Goal: Information Seeking & Learning: Learn about a topic

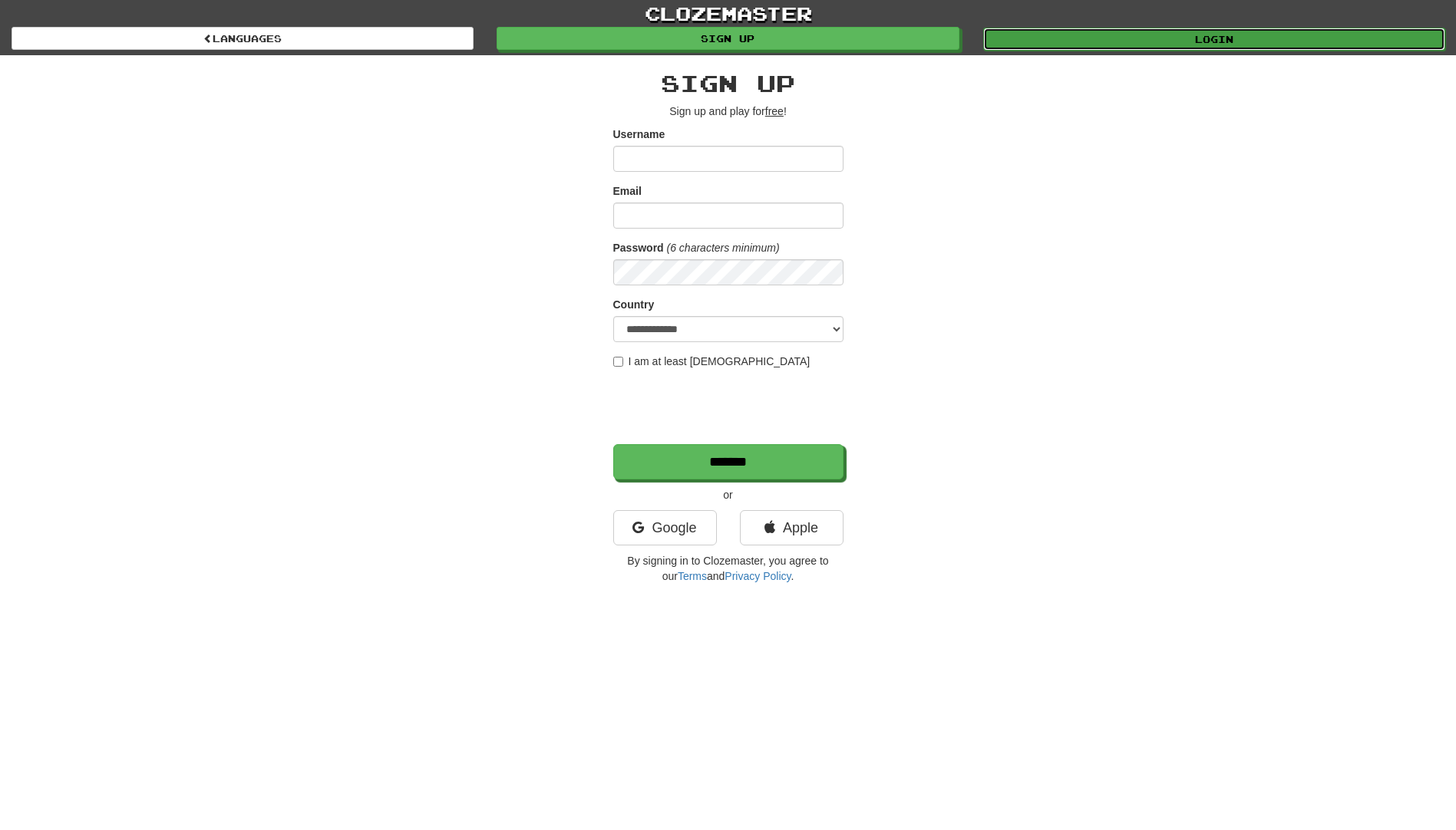
click at [1229, 37] on link "Login" at bounding box center [1215, 38] width 462 height 23
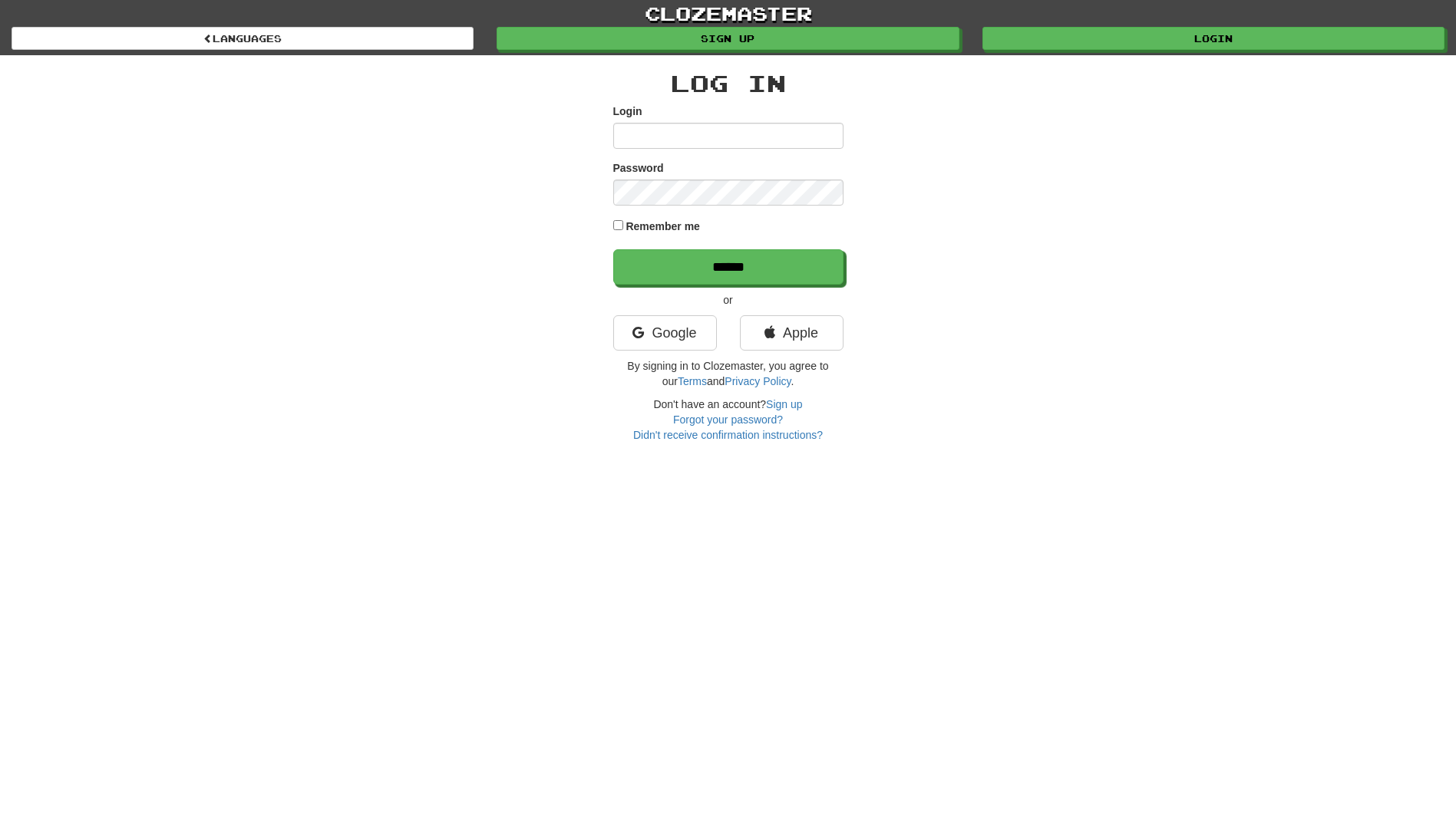
type input "**********"
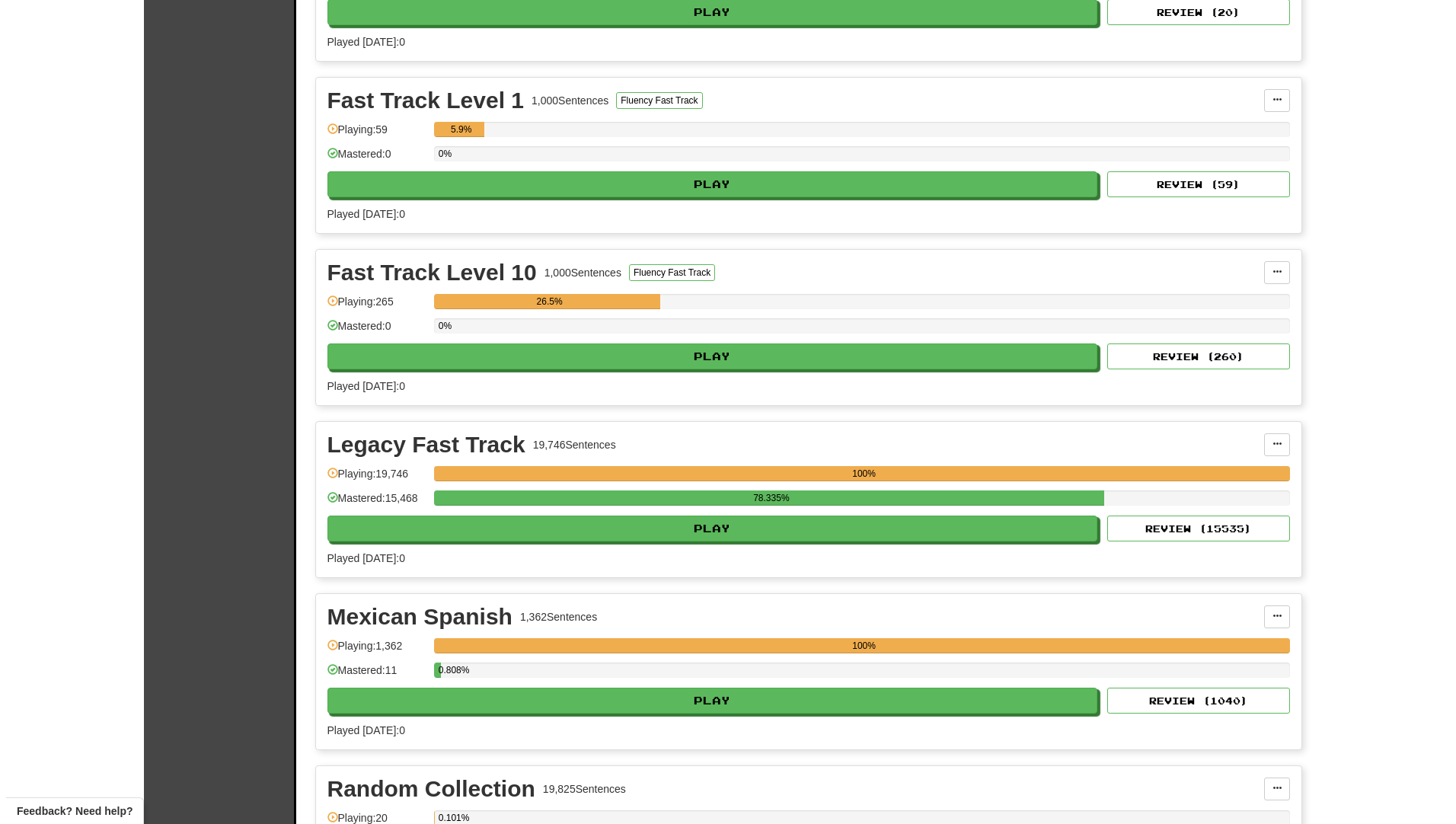
scroll to position [457, 0]
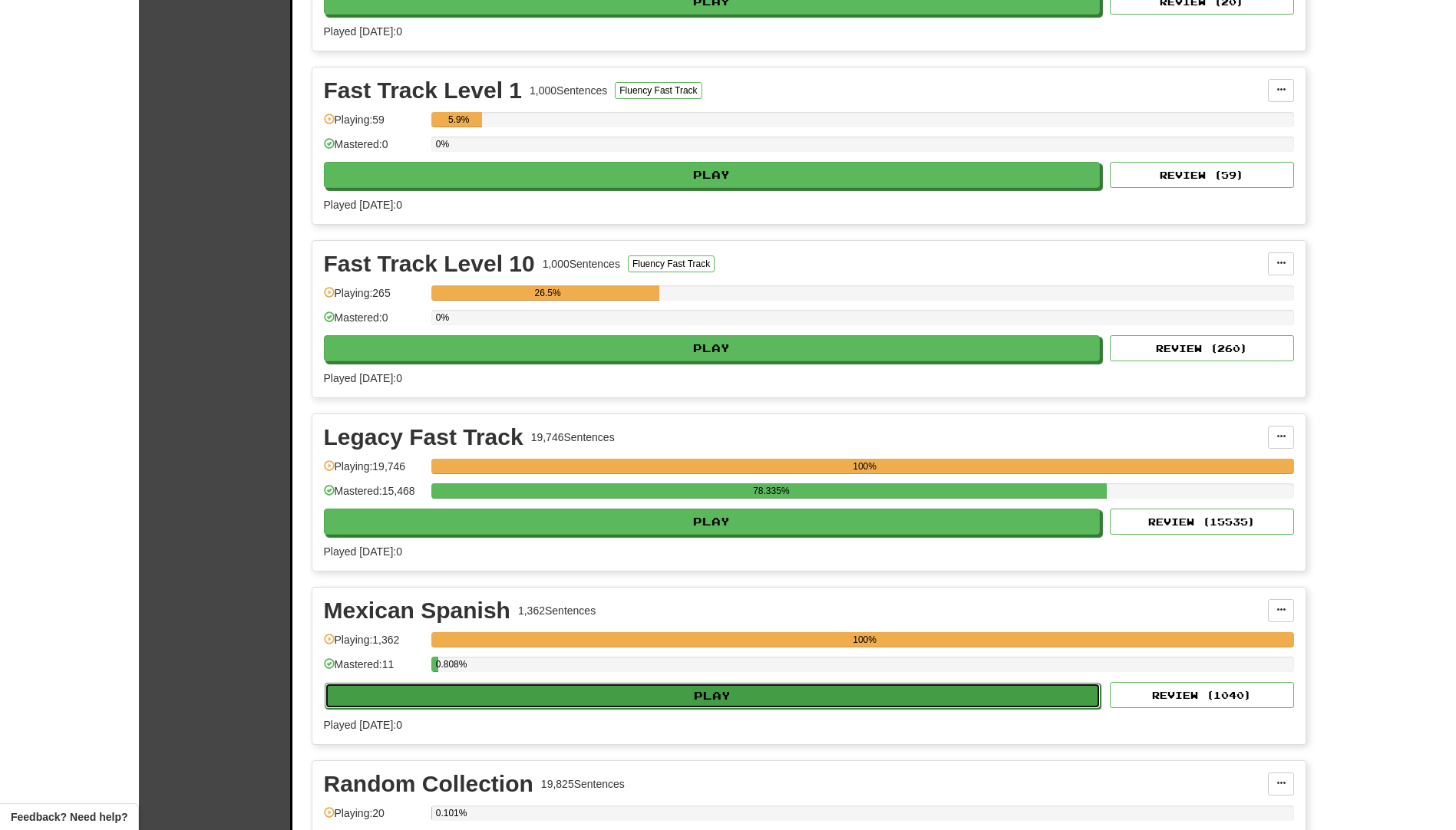
click at [610, 694] on button "Play" at bounding box center [713, 695] width 777 height 26
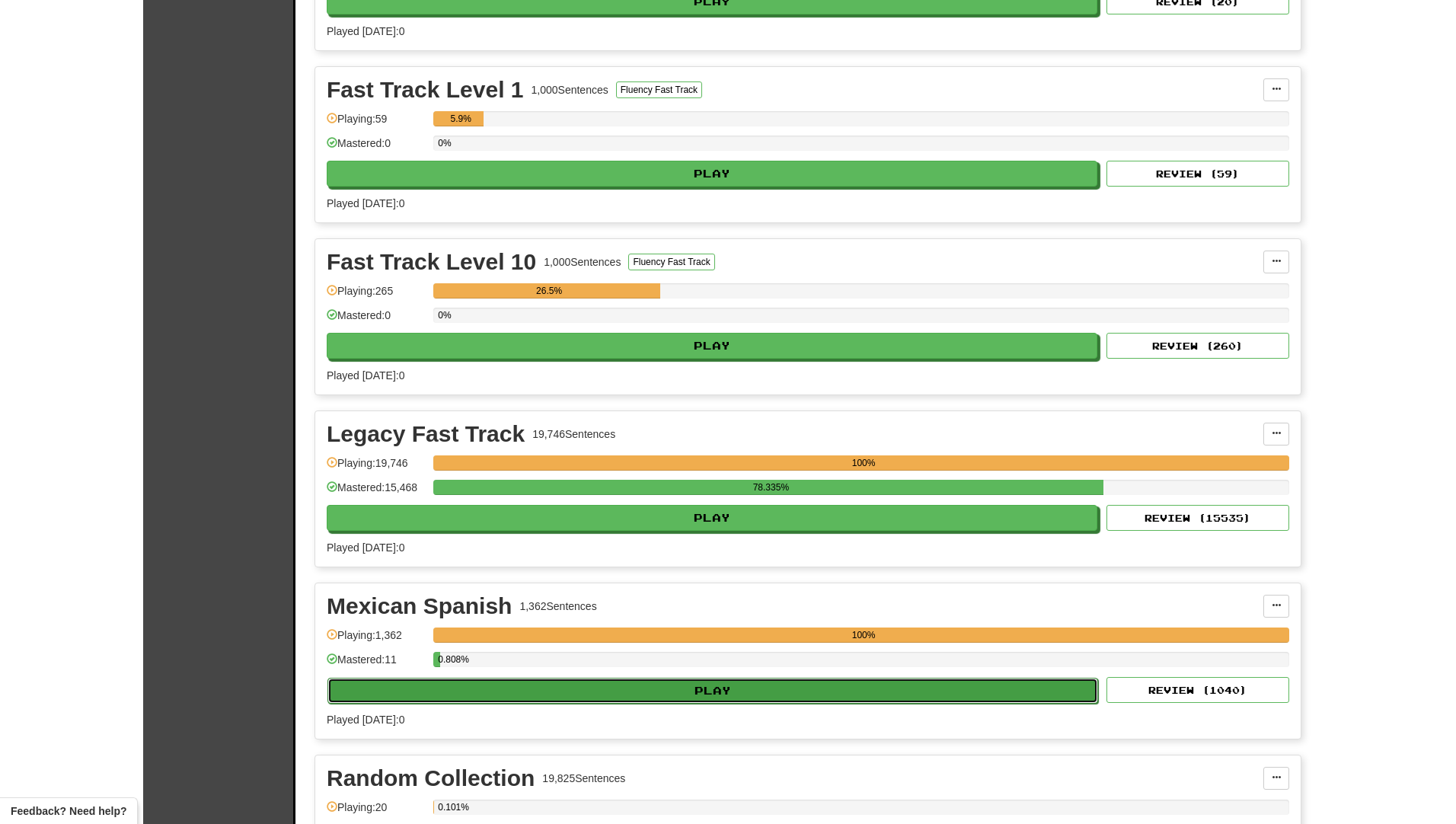
select select "**"
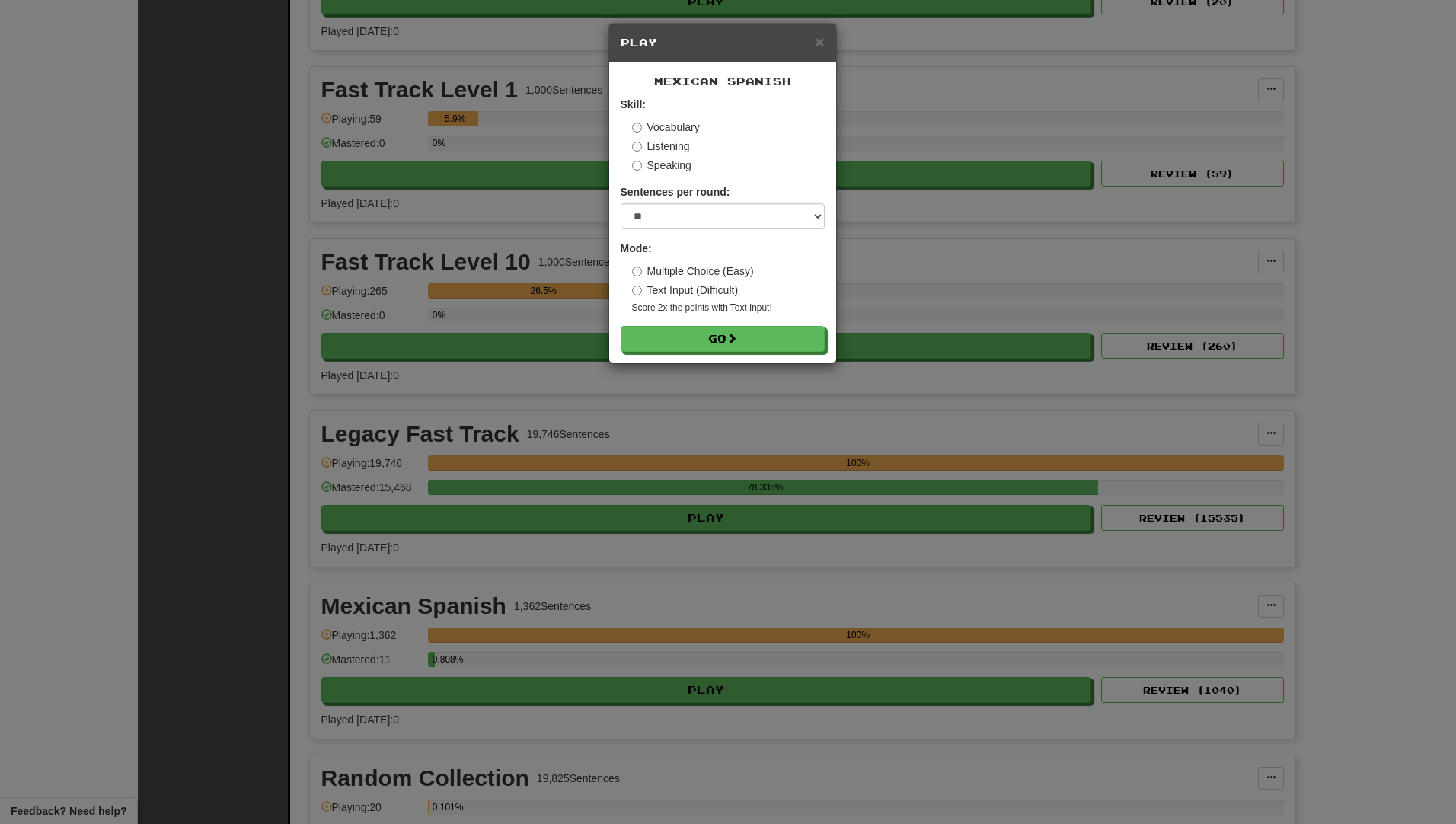
click at [650, 166] on label "Speaking" at bounding box center [662, 165] width 60 height 15
click at [748, 344] on button "Go" at bounding box center [724, 339] width 204 height 26
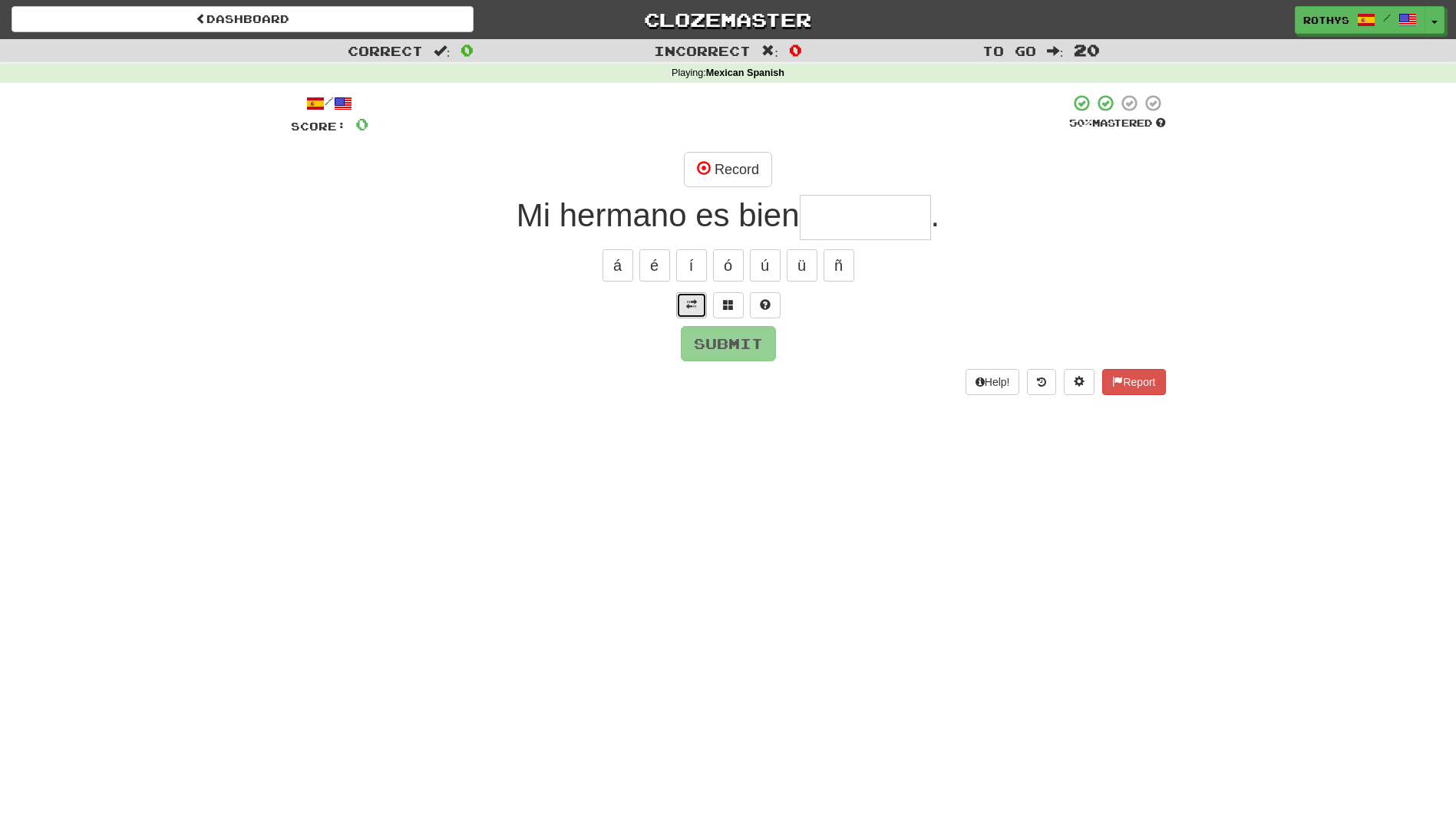
click at [686, 302] on span at bounding box center [691, 304] width 10 height 10
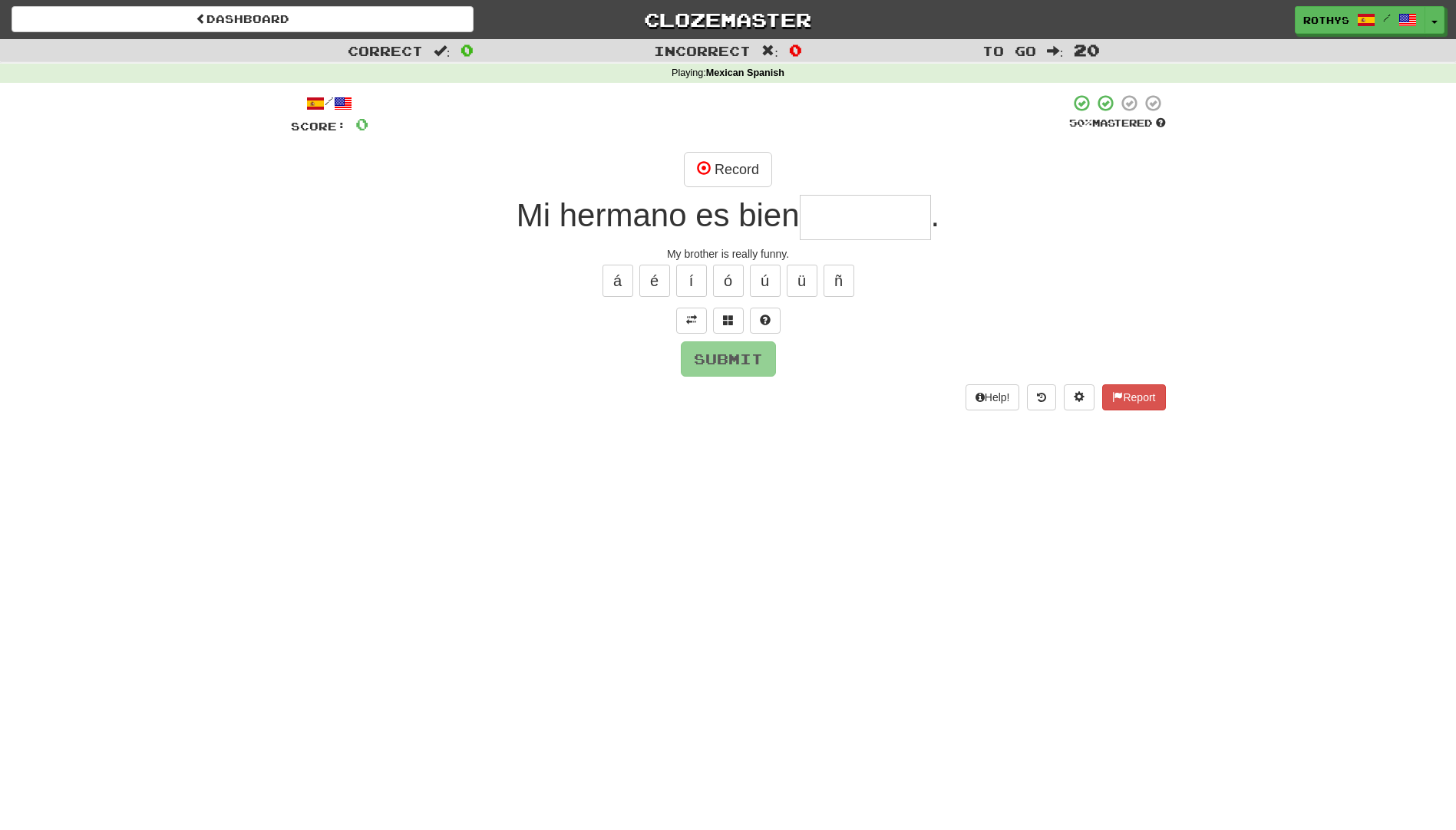
click at [852, 212] on input "text" at bounding box center [866, 217] width 132 height 45
click at [726, 322] on span at bounding box center [728, 319] width 10 height 10
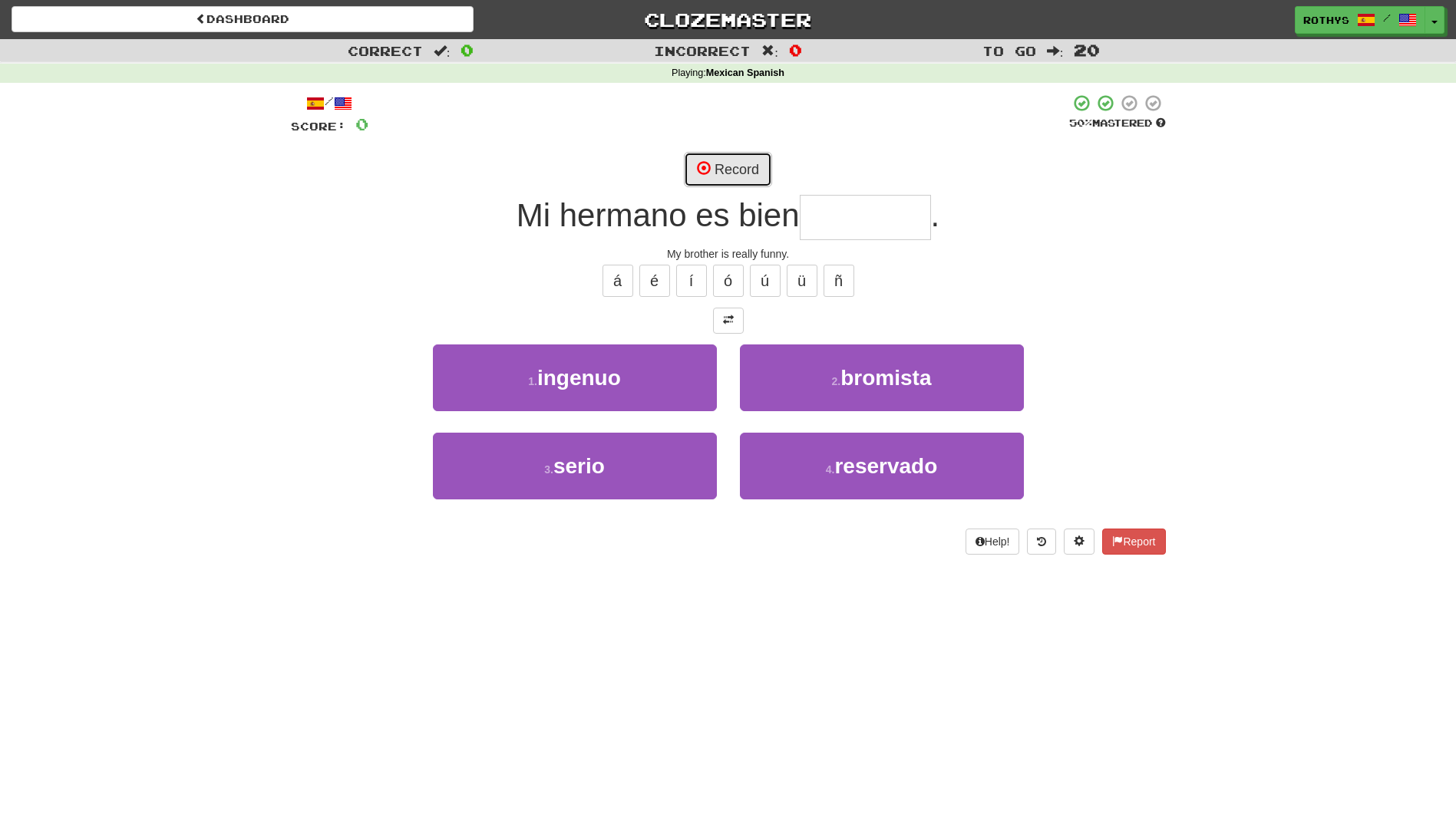
click at [728, 163] on button "Record" at bounding box center [728, 169] width 88 height 35
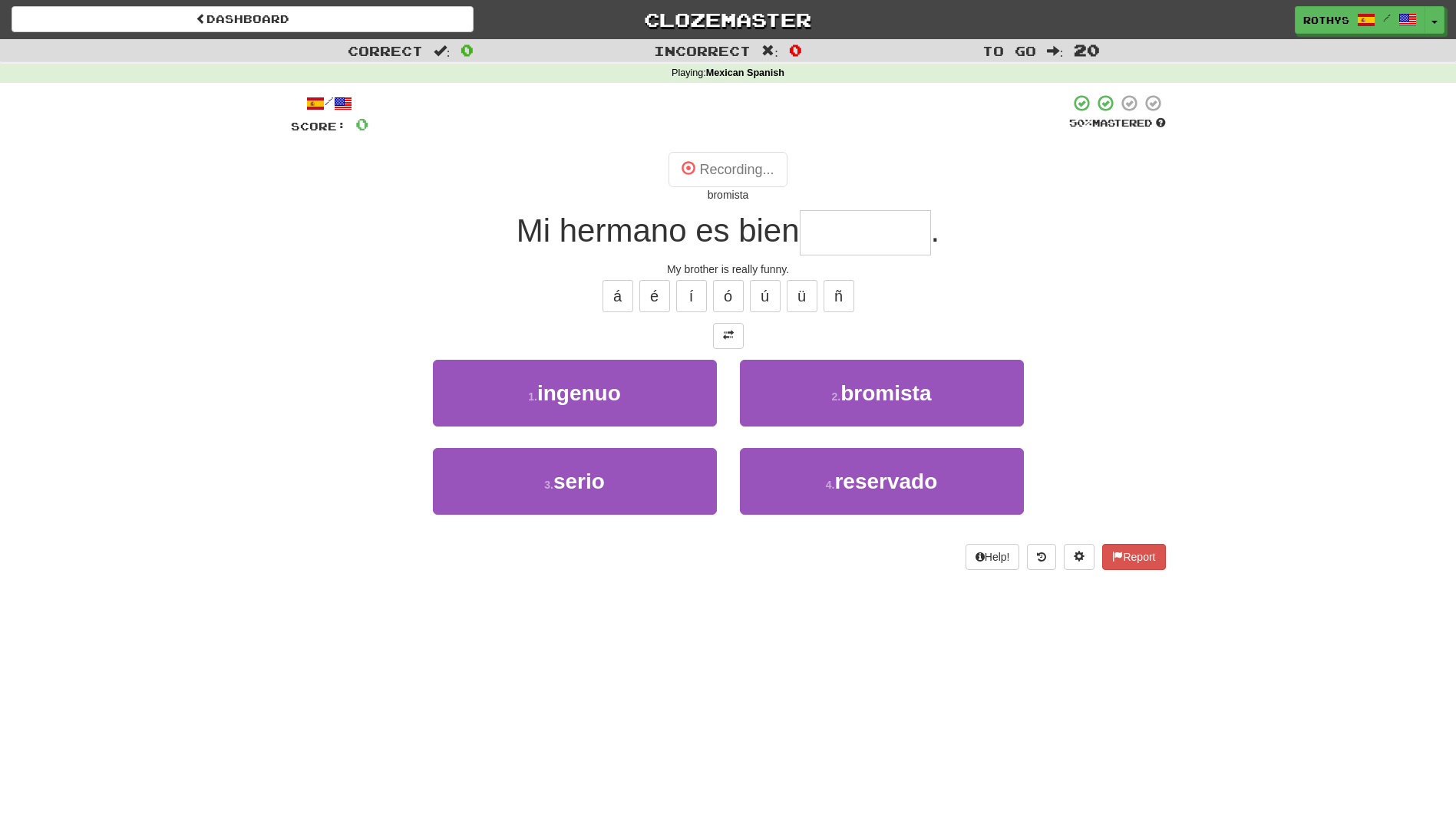
type input "********"
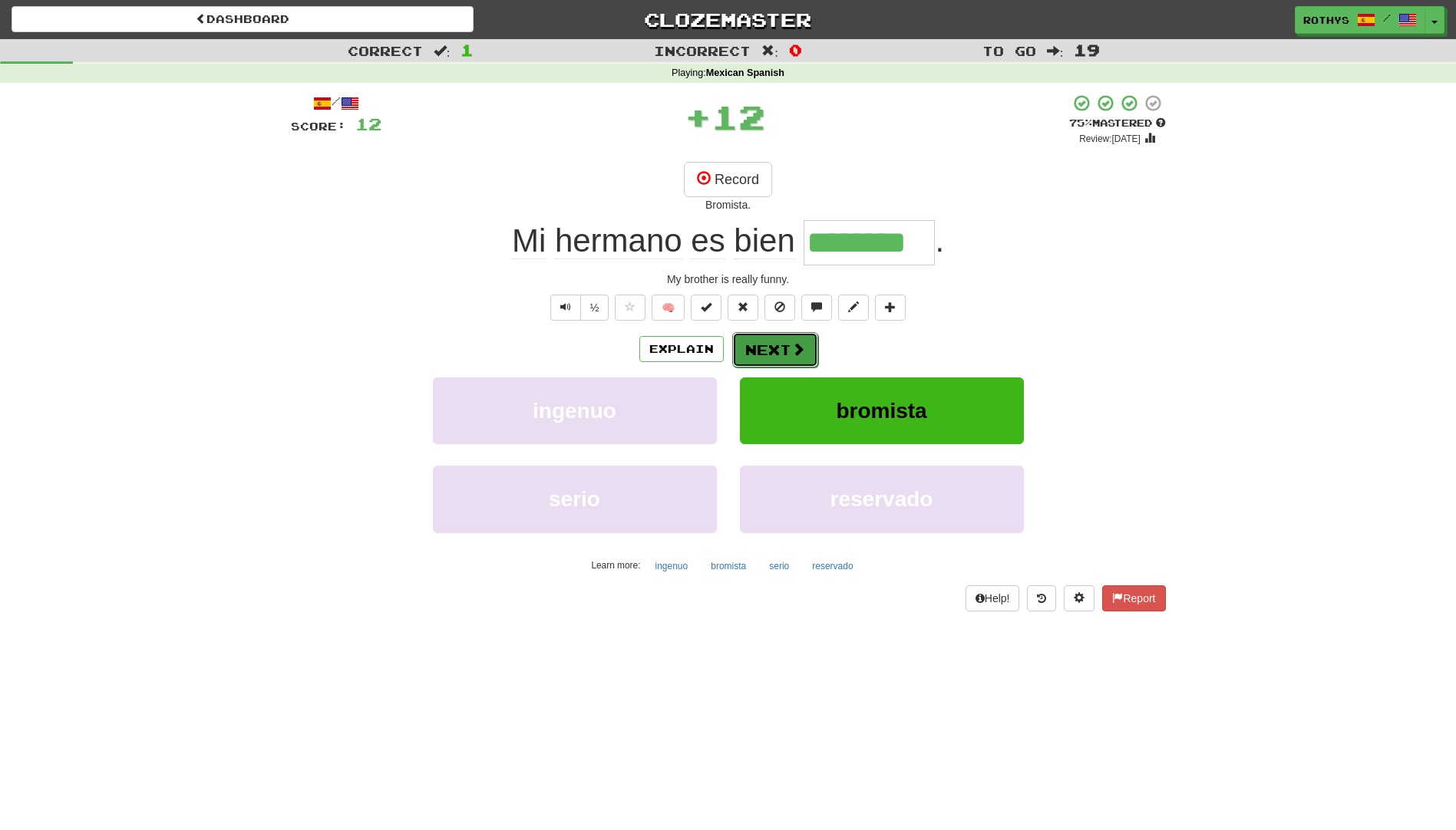
click at [754, 345] on button "Next" at bounding box center [775, 350] width 86 height 35
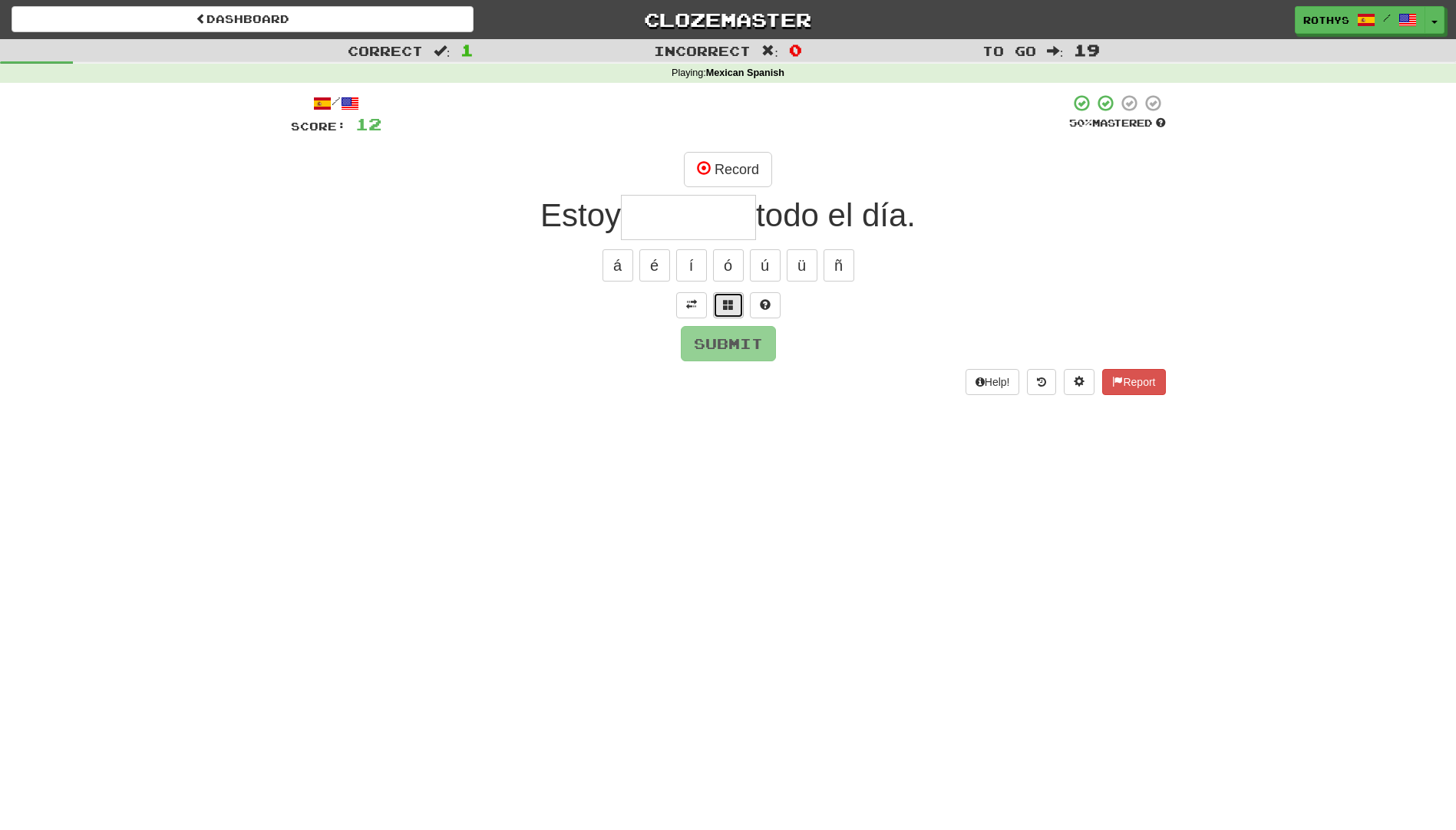
click at [724, 306] on span at bounding box center [728, 304] width 10 height 10
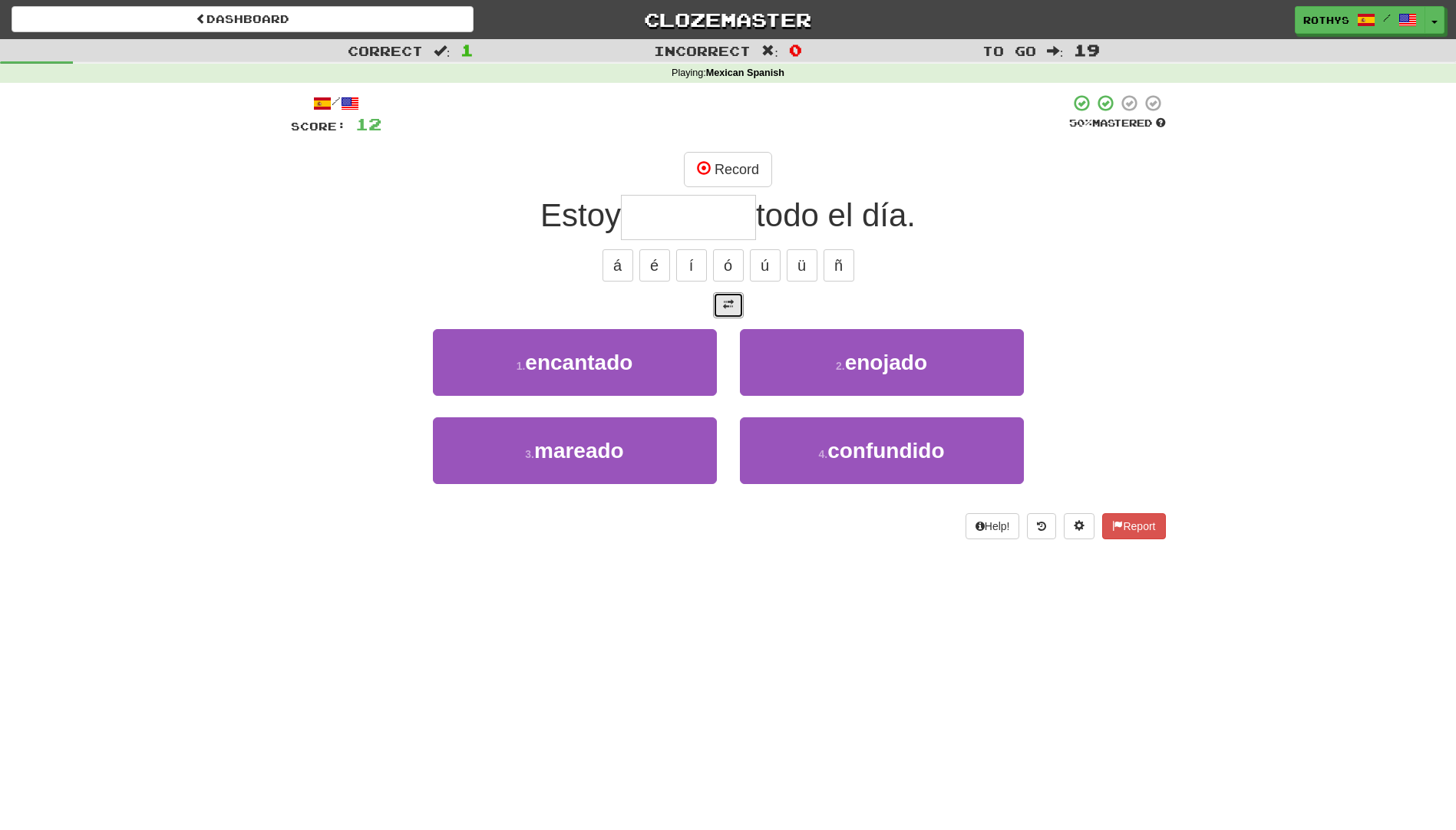
click at [729, 298] on button at bounding box center [728, 305] width 30 height 26
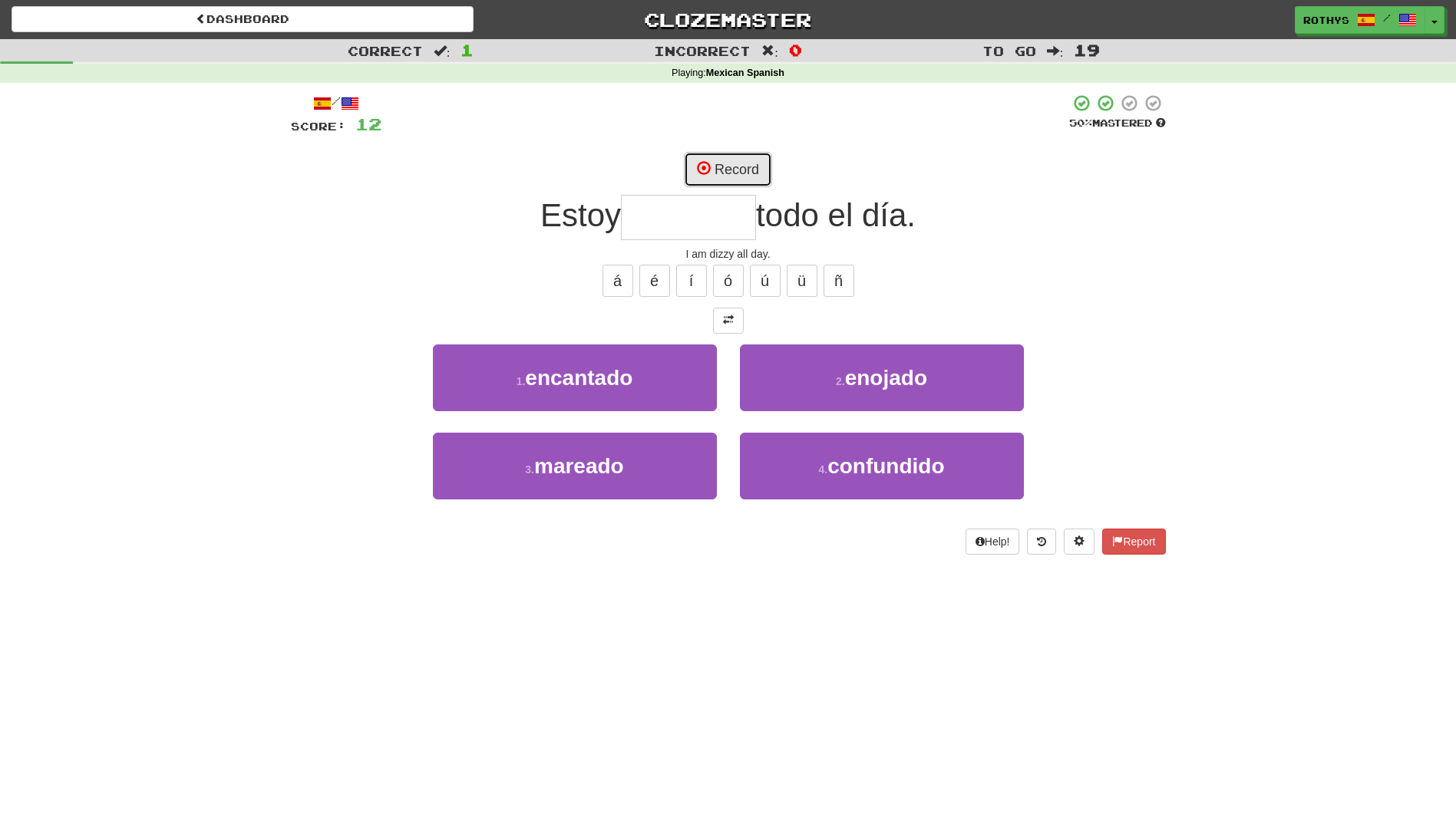
click at [730, 170] on button "Record" at bounding box center [728, 169] width 88 height 35
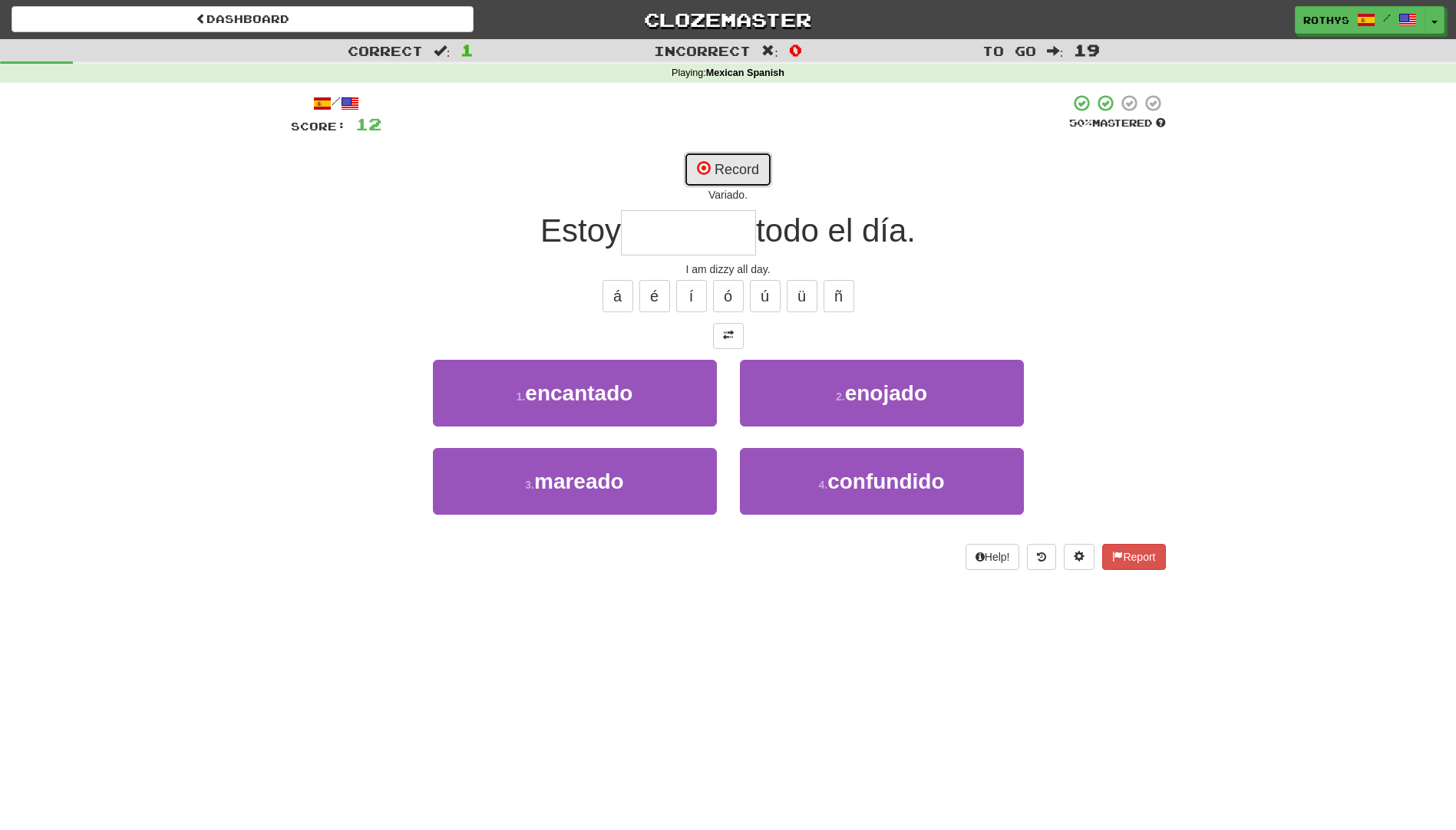
click at [728, 173] on button "Record" at bounding box center [728, 169] width 88 height 35
type input "*******"
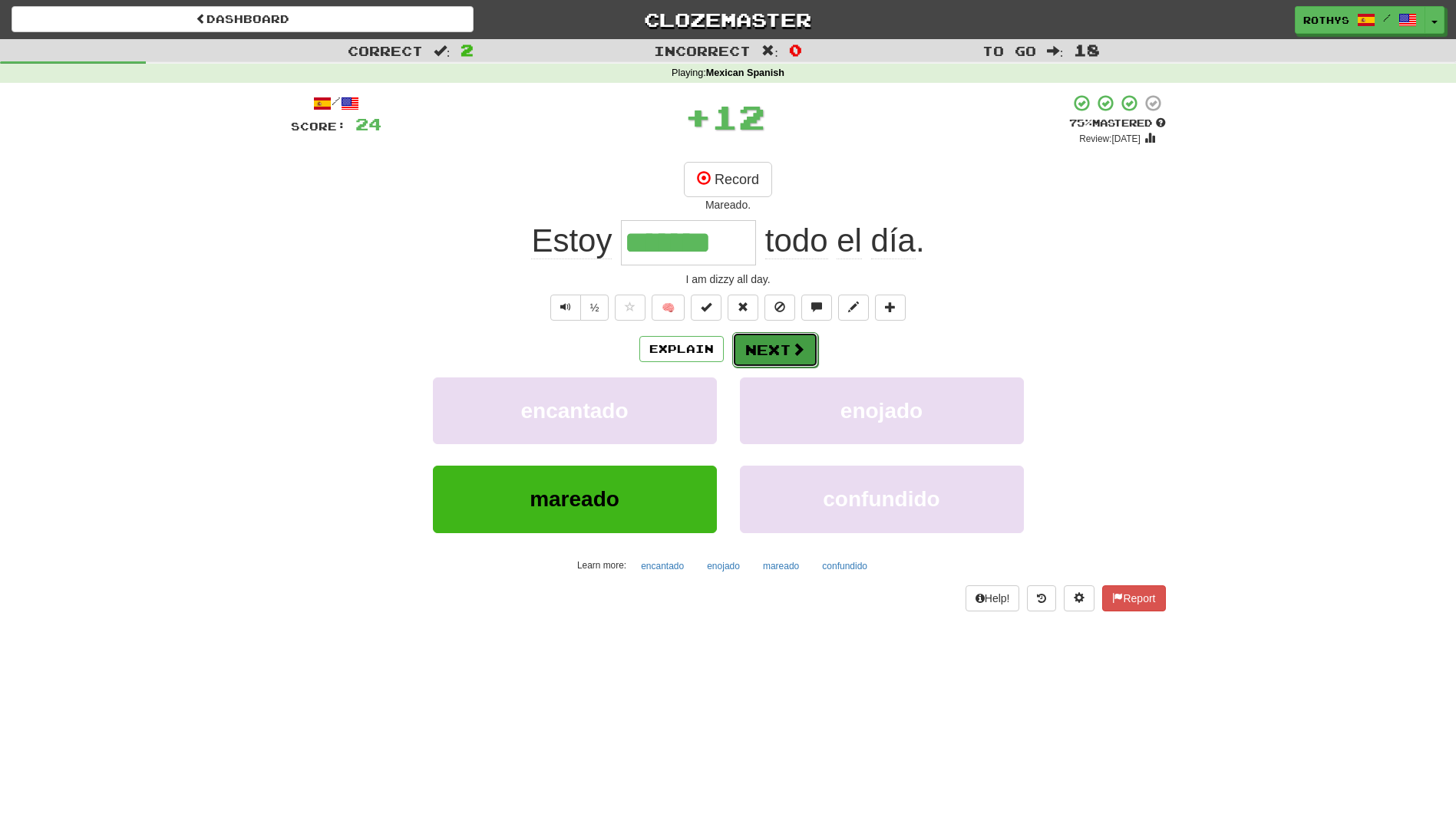
click at [767, 354] on button "Next" at bounding box center [775, 350] width 86 height 35
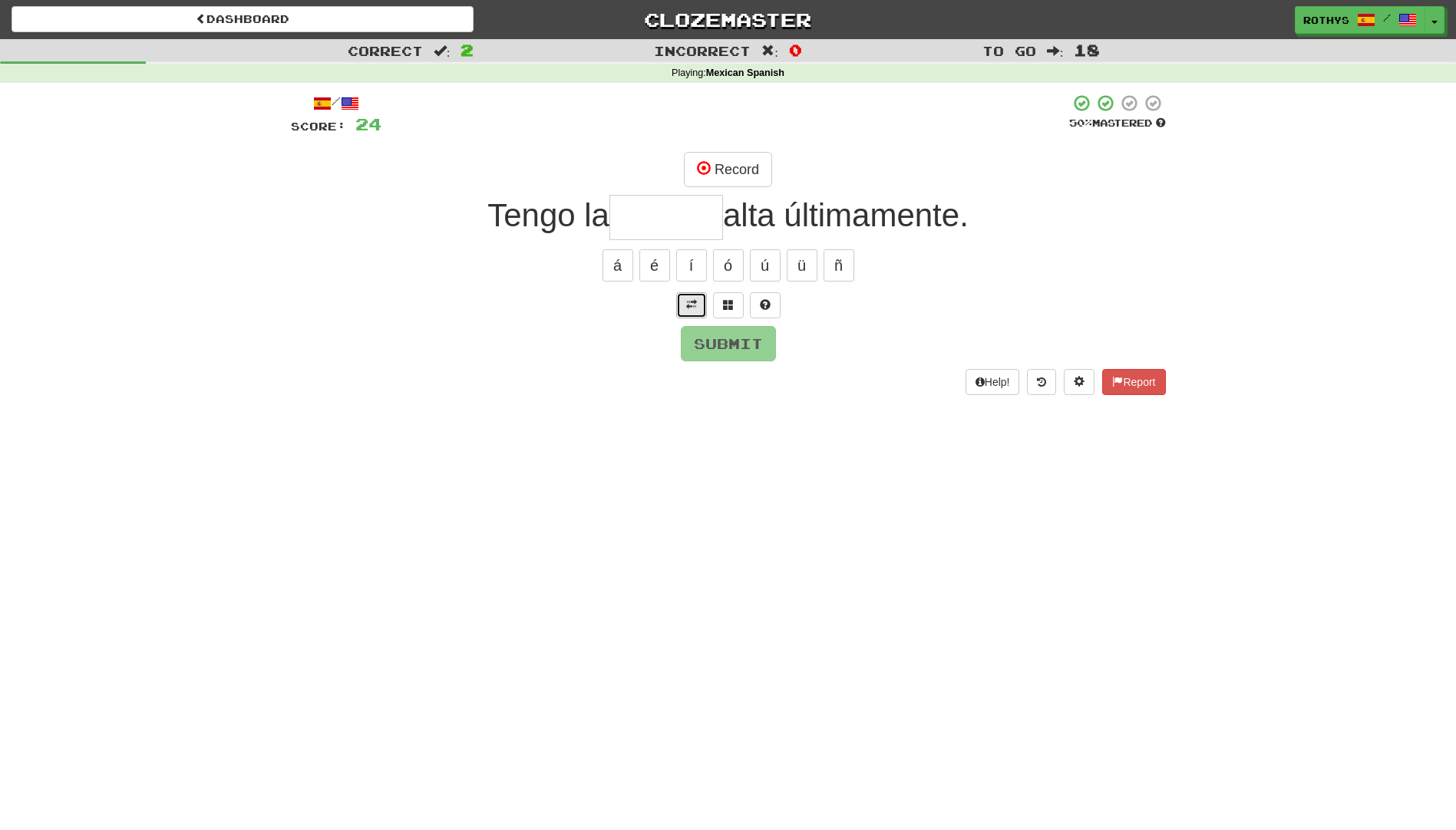
click at [696, 308] on span at bounding box center [691, 304] width 10 height 10
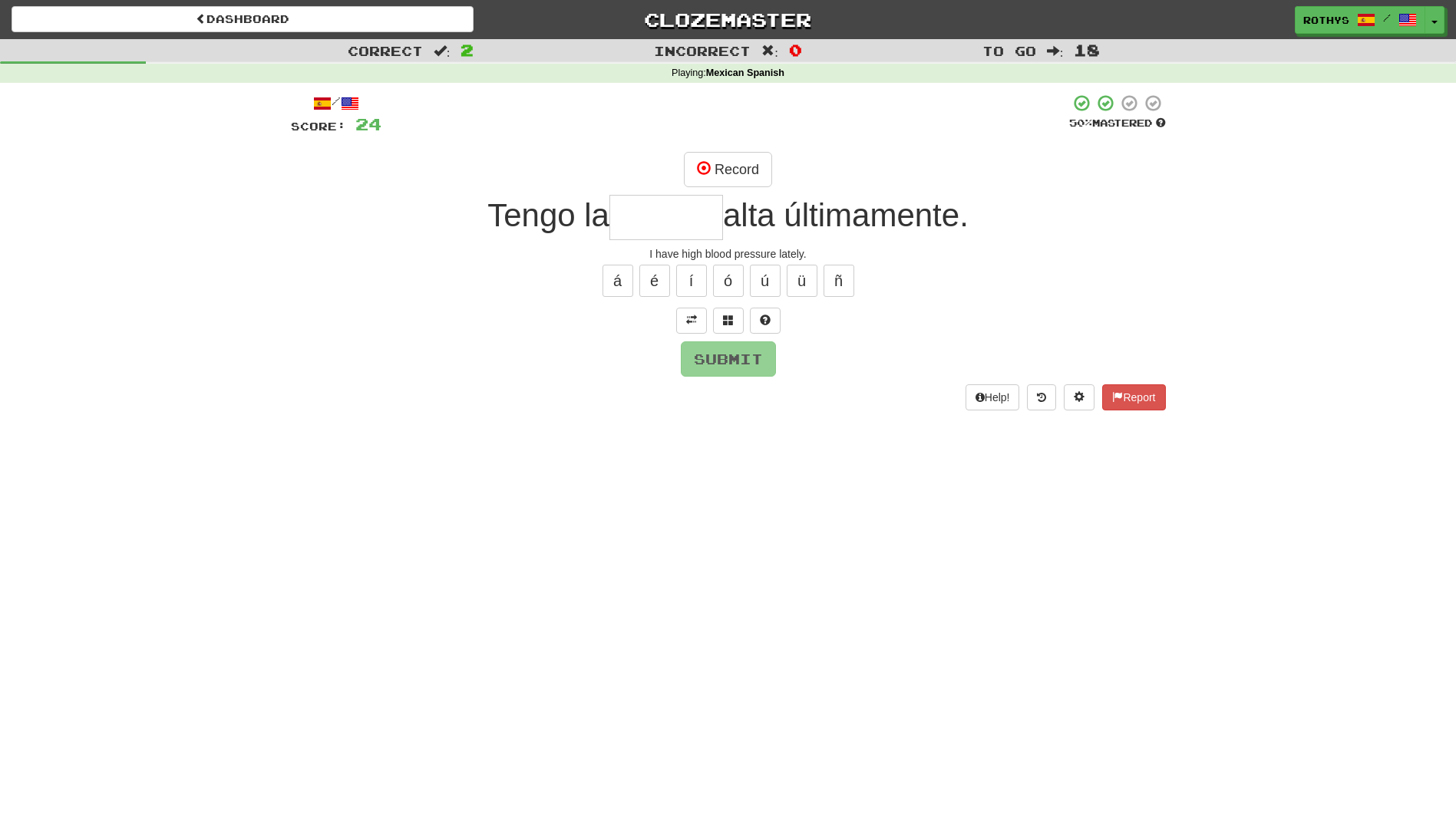
click at [618, 209] on input "text" at bounding box center [667, 217] width 114 height 45
click at [732, 171] on button "Record" at bounding box center [728, 169] width 88 height 35
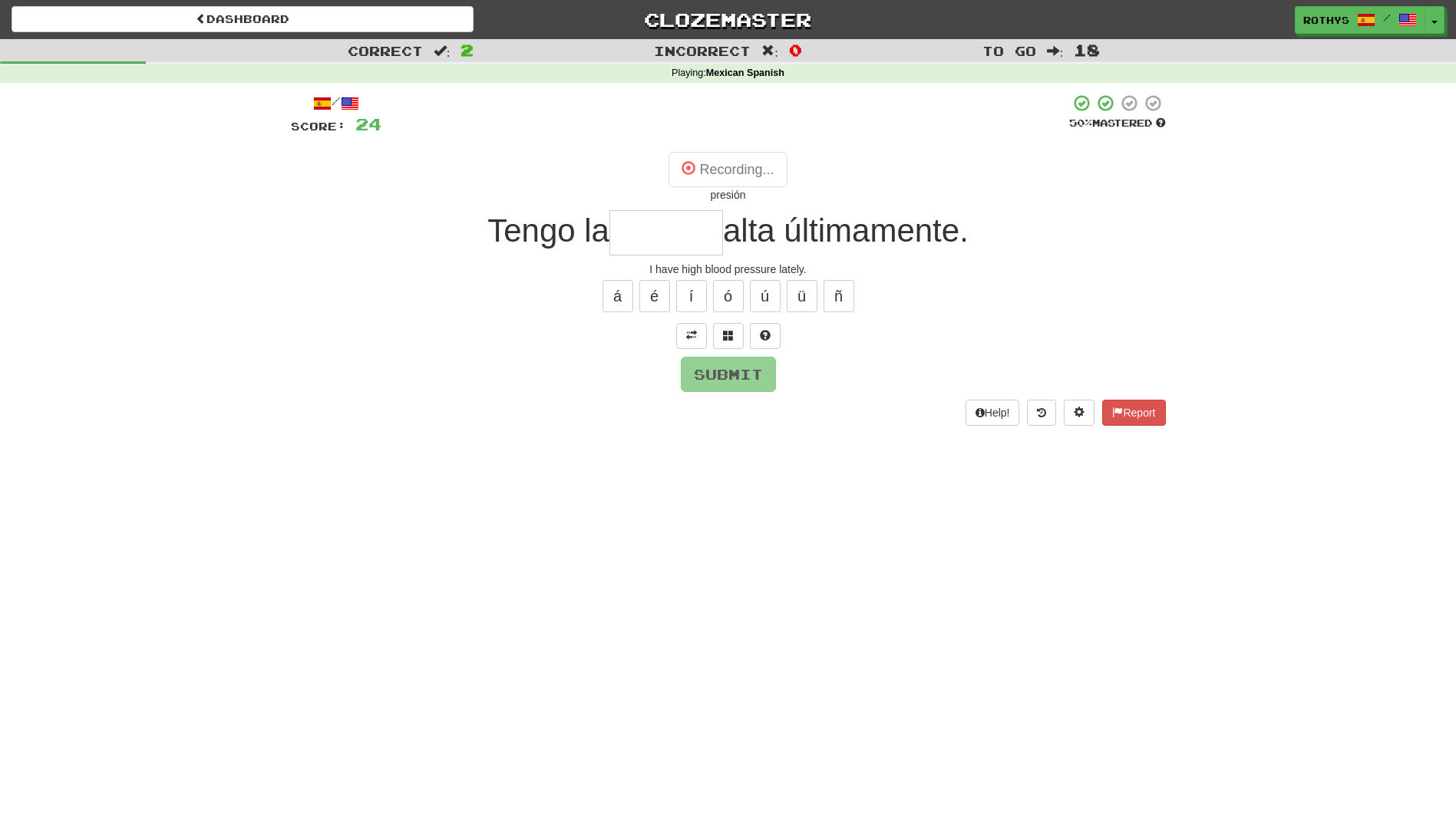
type input "*******"
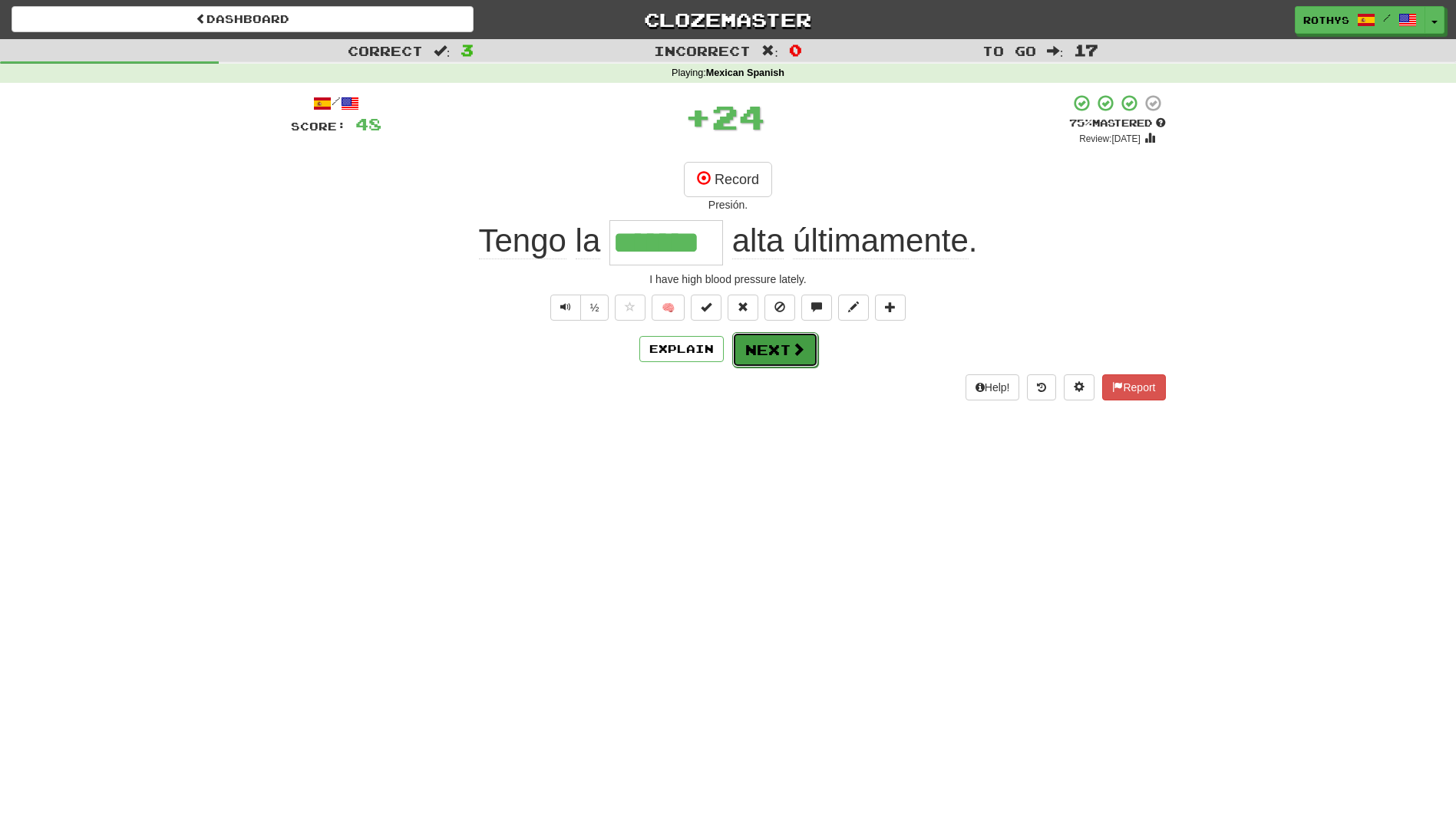
click at [761, 350] on button "Next" at bounding box center [775, 350] width 86 height 35
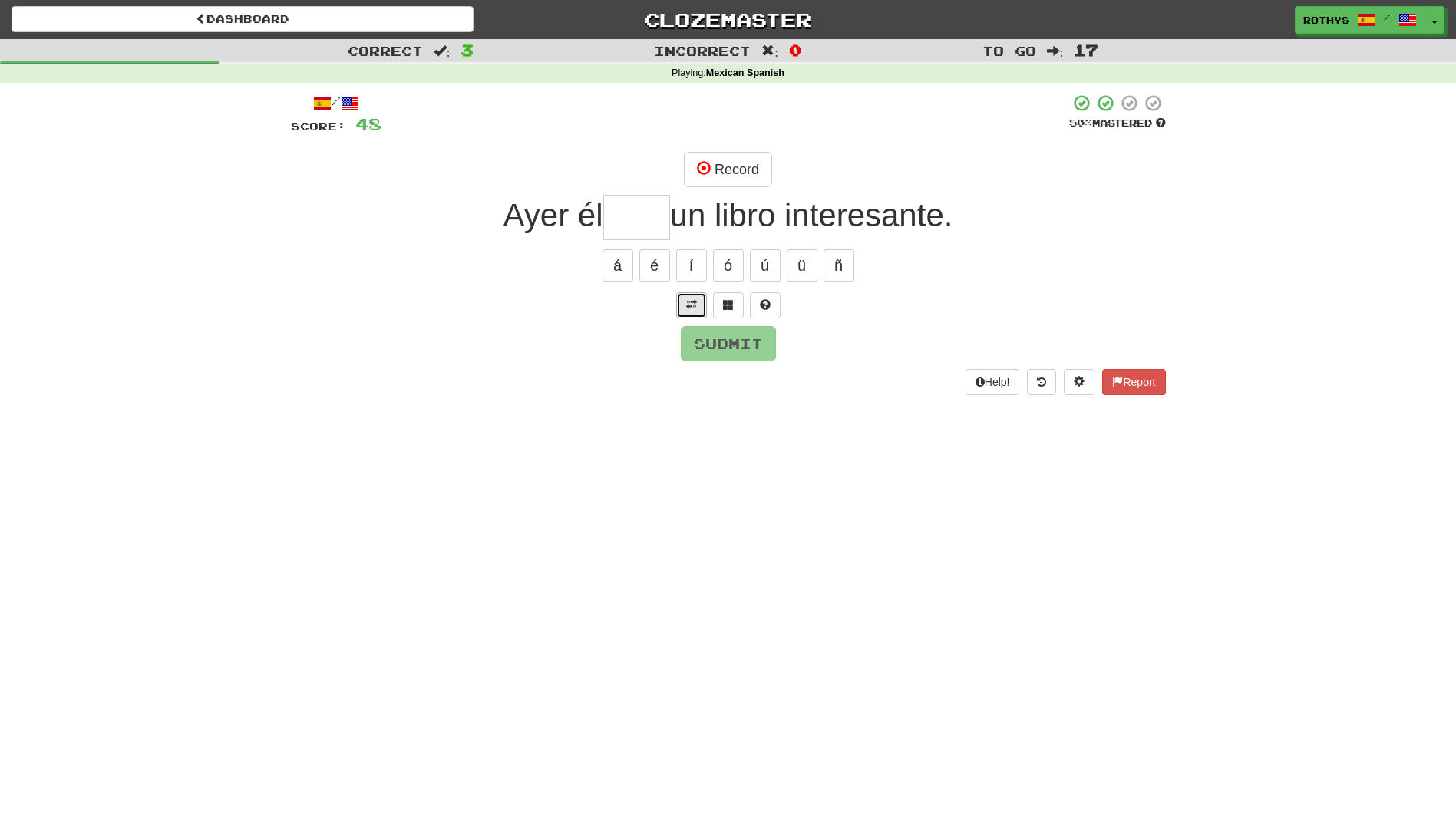
click at [682, 305] on button at bounding box center [691, 305] width 30 height 26
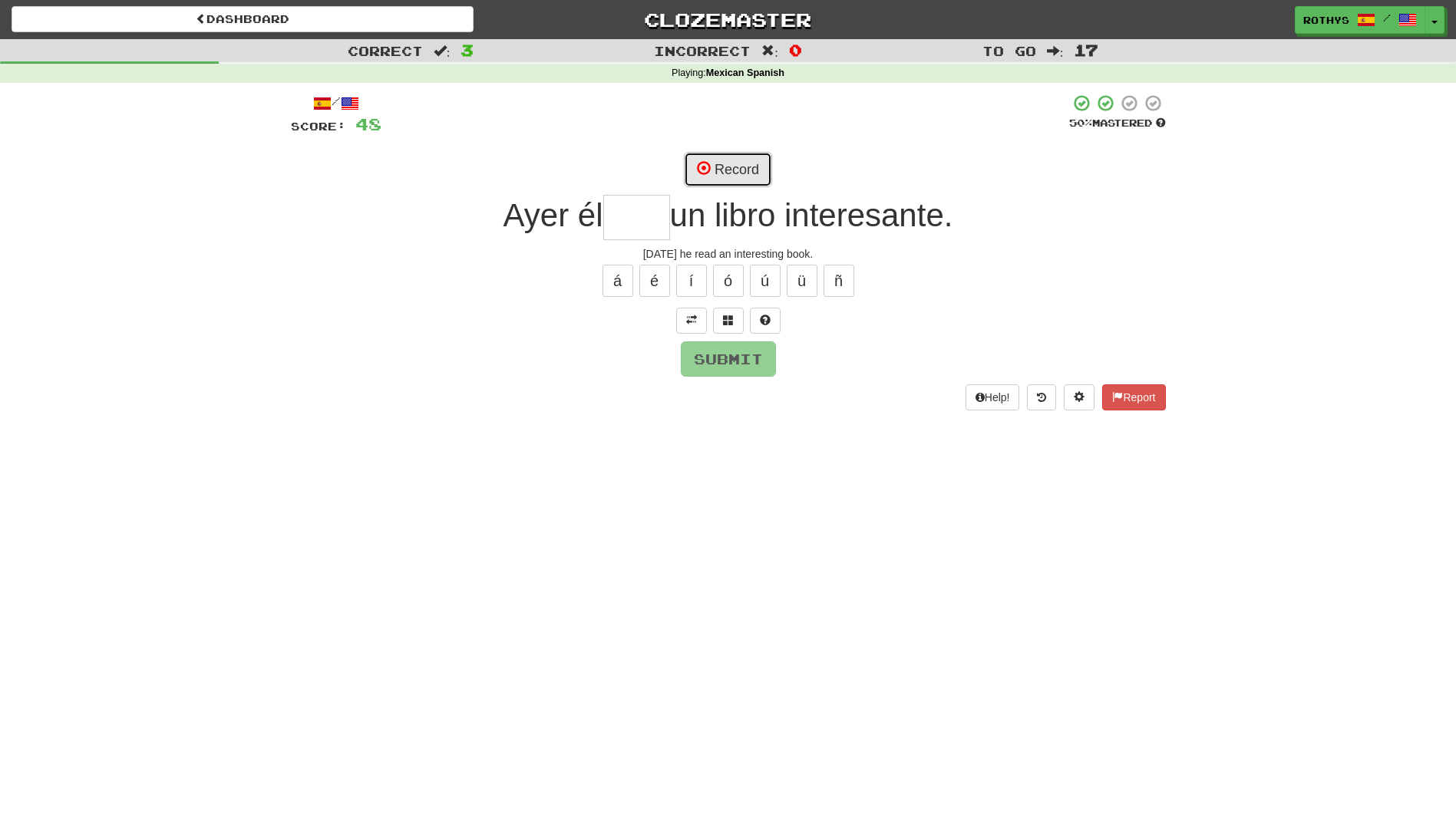
click at [716, 179] on button "Record" at bounding box center [728, 169] width 88 height 35
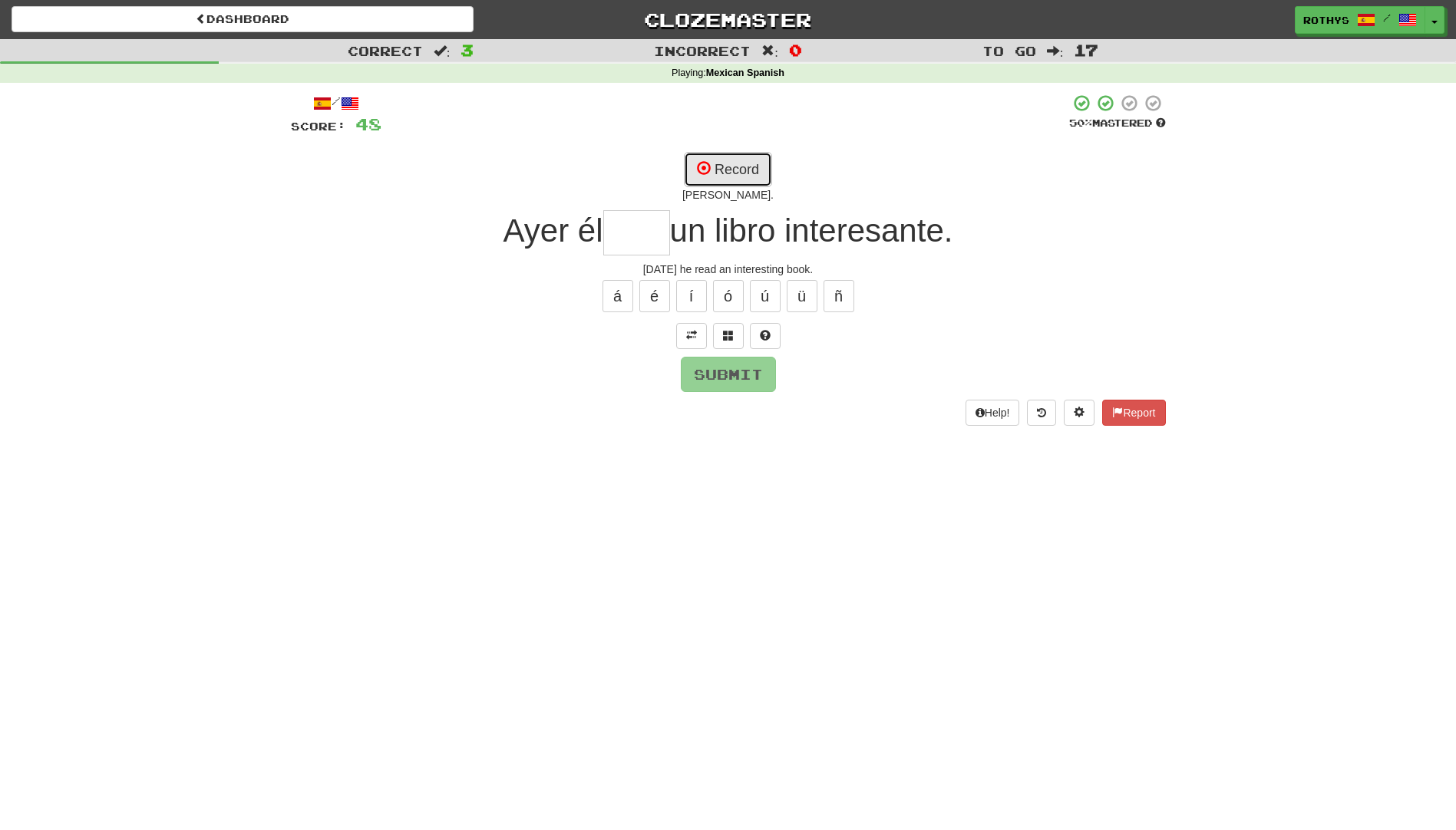
click at [716, 179] on button "Record" at bounding box center [728, 169] width 88 height 35
click at [738, 337] on button at bounding box center [728, 336] width 30 height 26
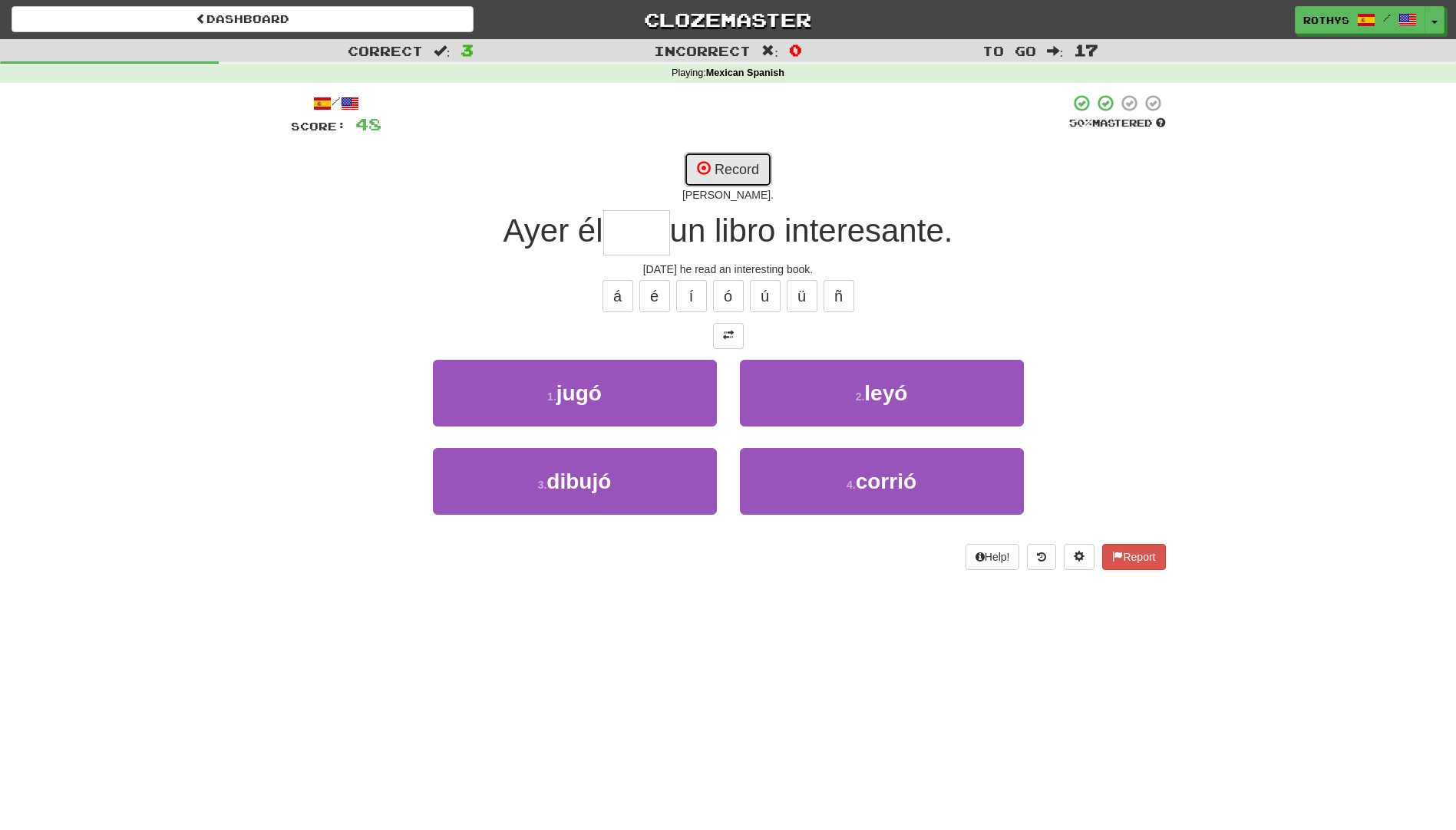
click at [726, 164] on button "Record" at bounding box center [728, 169] width 88 height 35
type input "****"
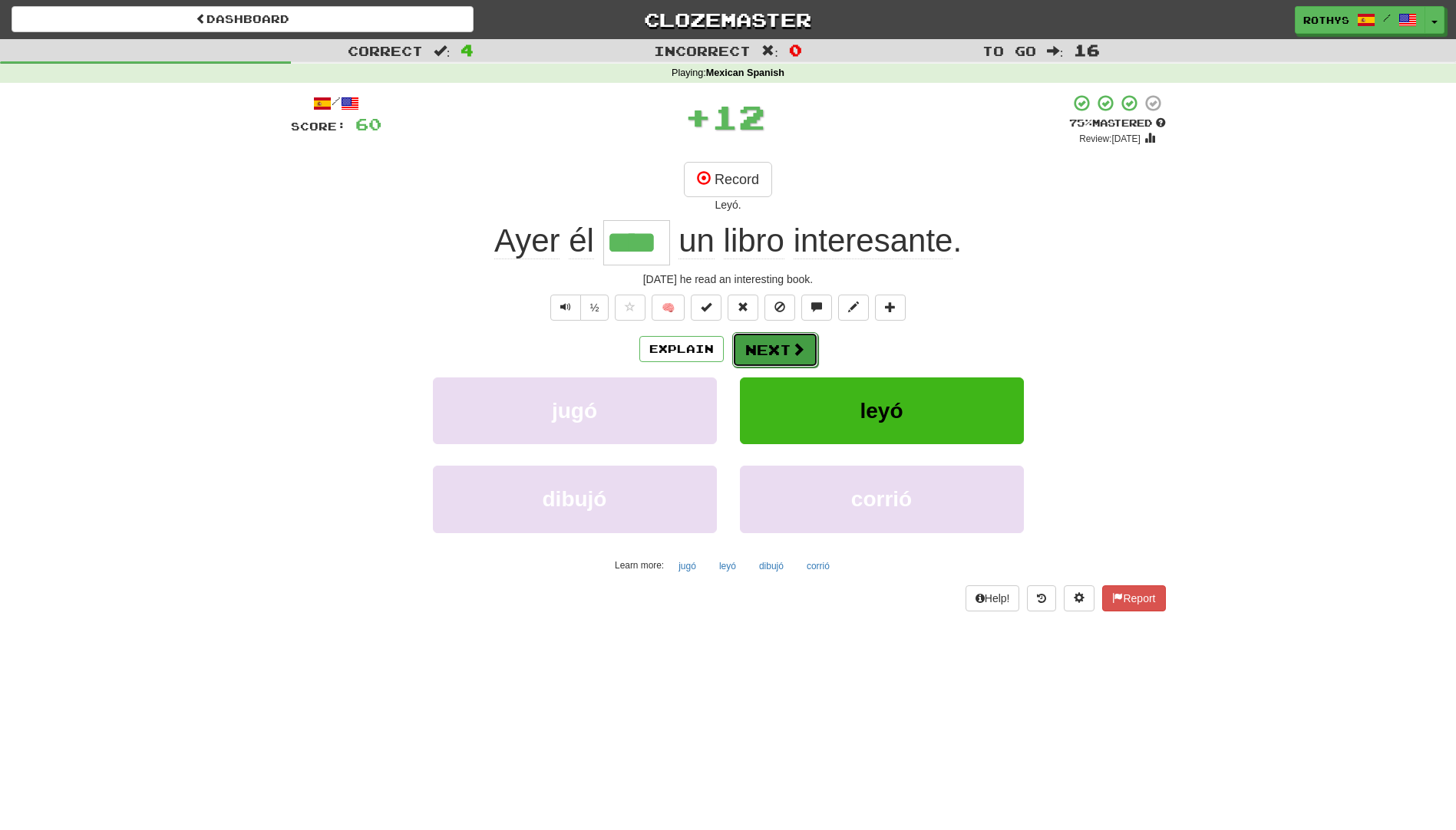
click at [771, 339] on button "Next" at bounding box center [775, 350] width 86 height 35
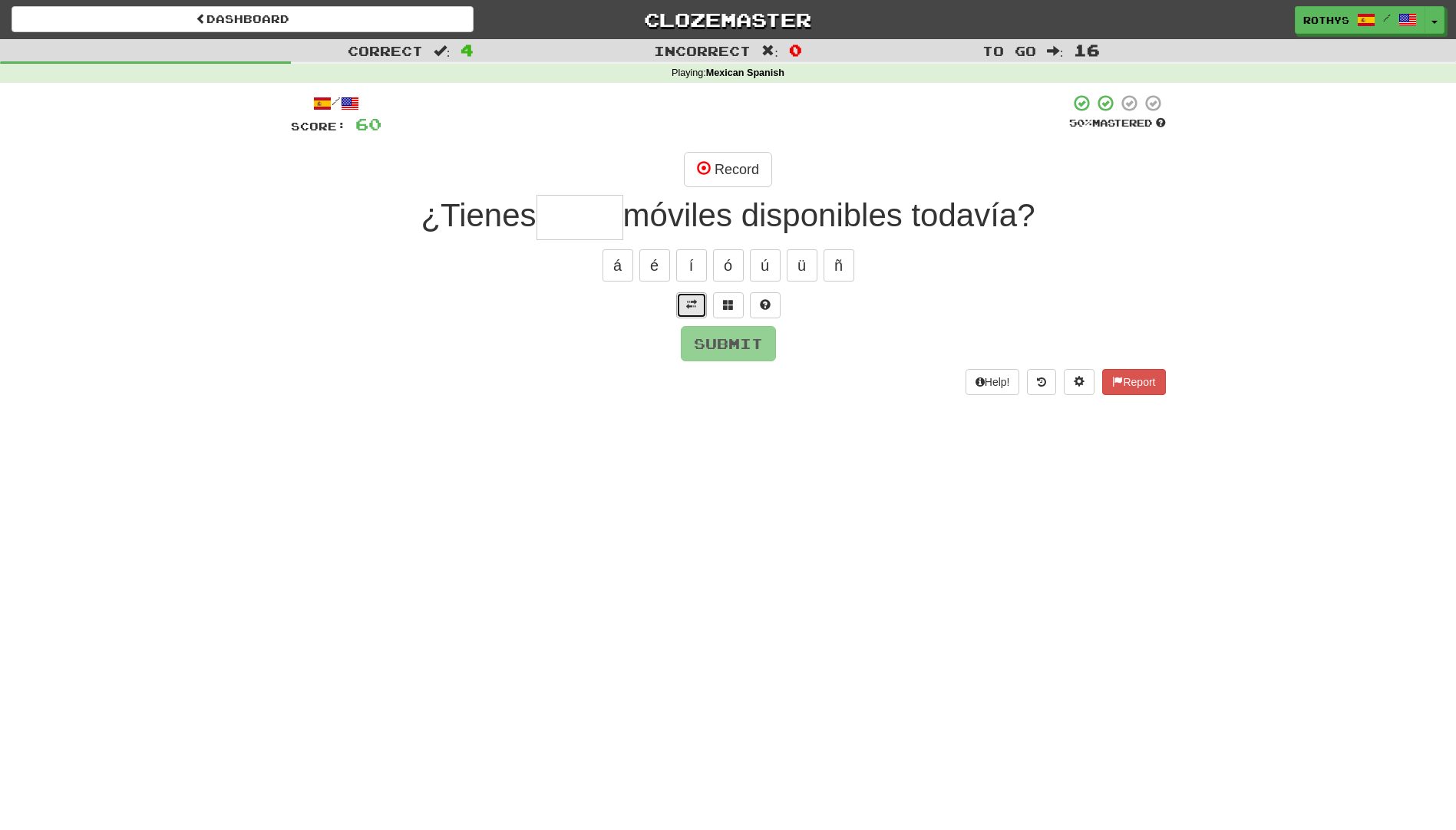
click at [691, 304] on span at bounding box center [691, 304] width 10 height 10
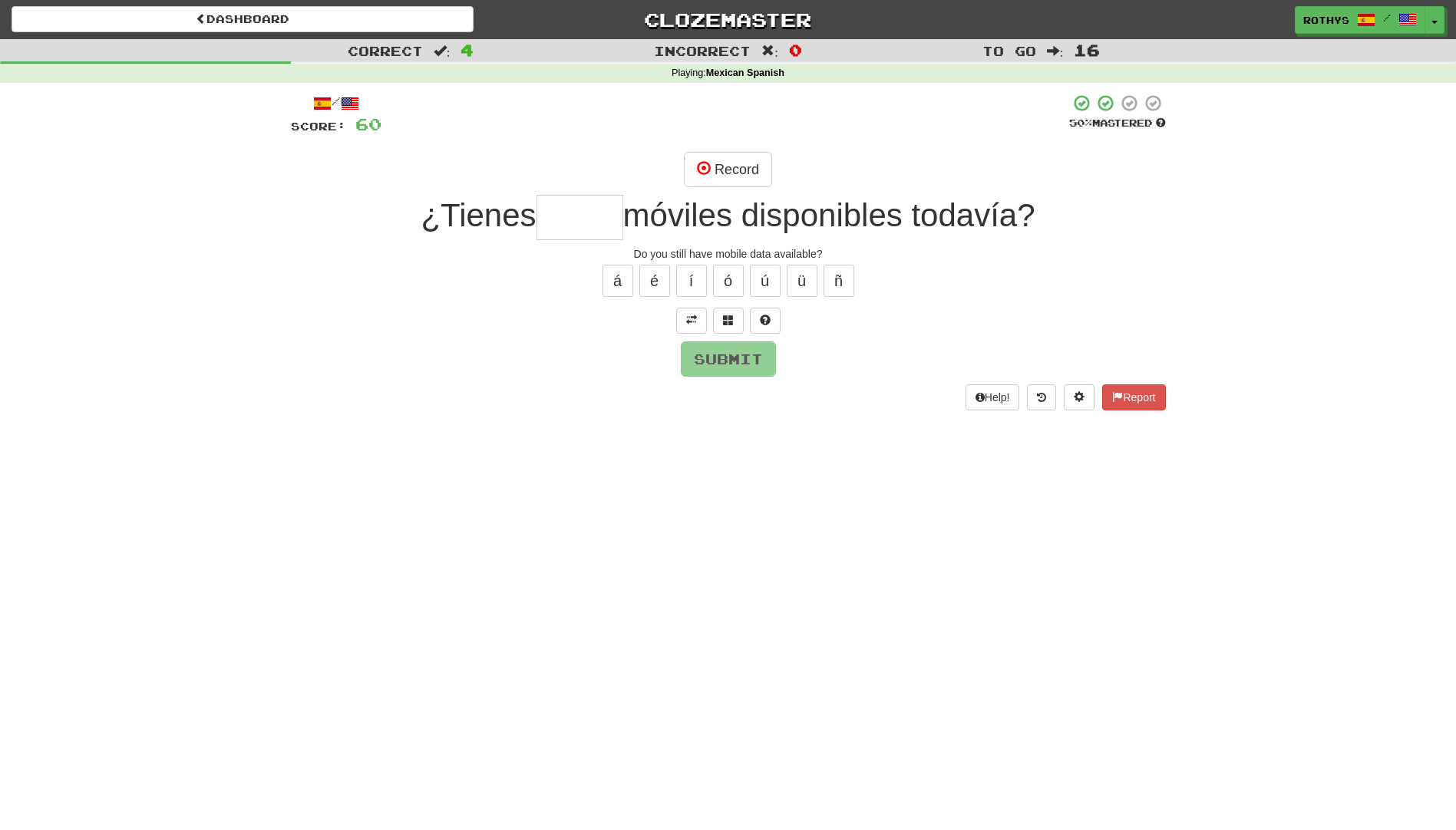
click at [541, 195] on input "text" at bounding box center [580, 217] width 87 height 45
click at [724, 168] on button "Record" at bounding box center [728, 169] width 88 height 35
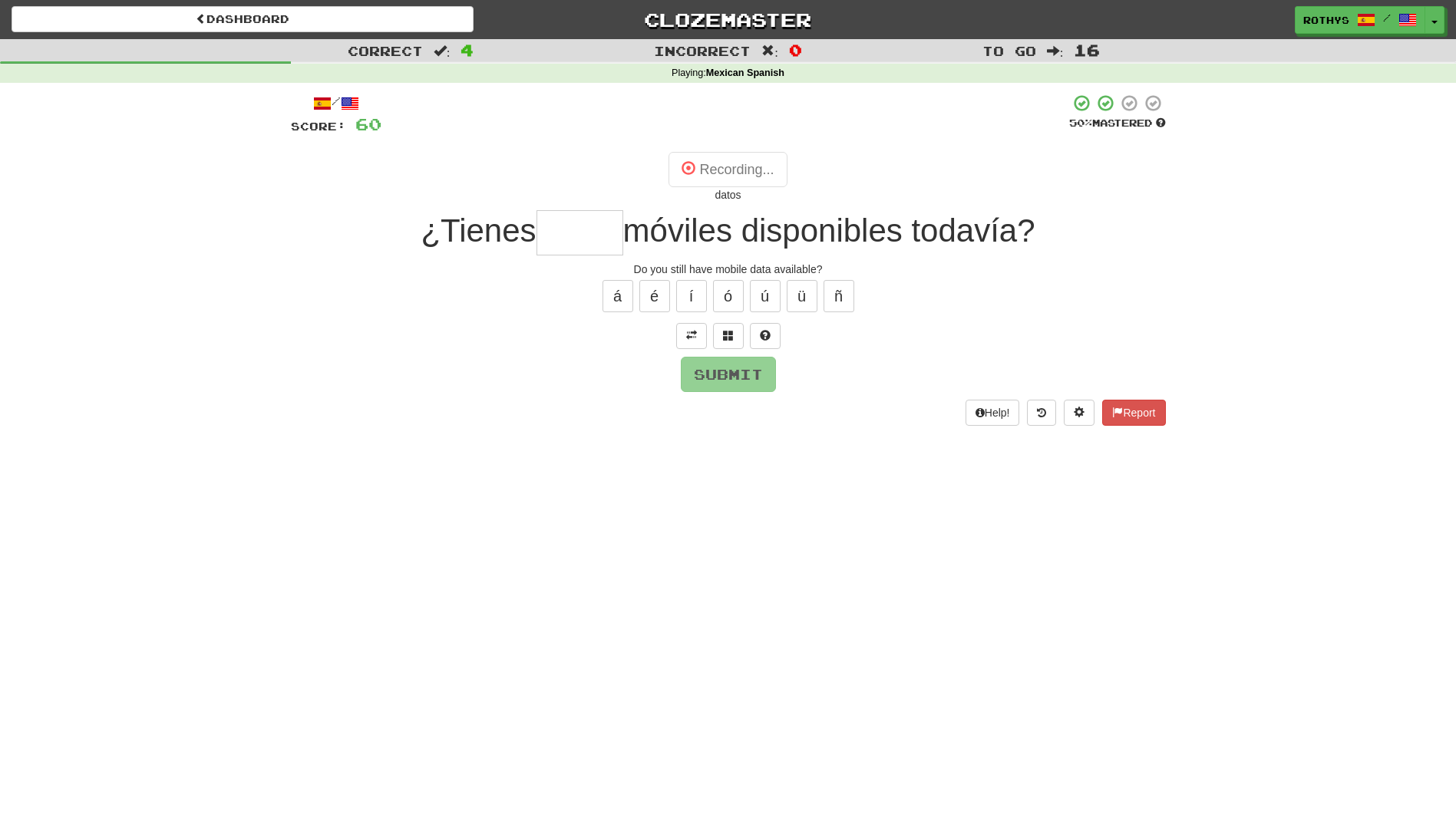
type input "*****"
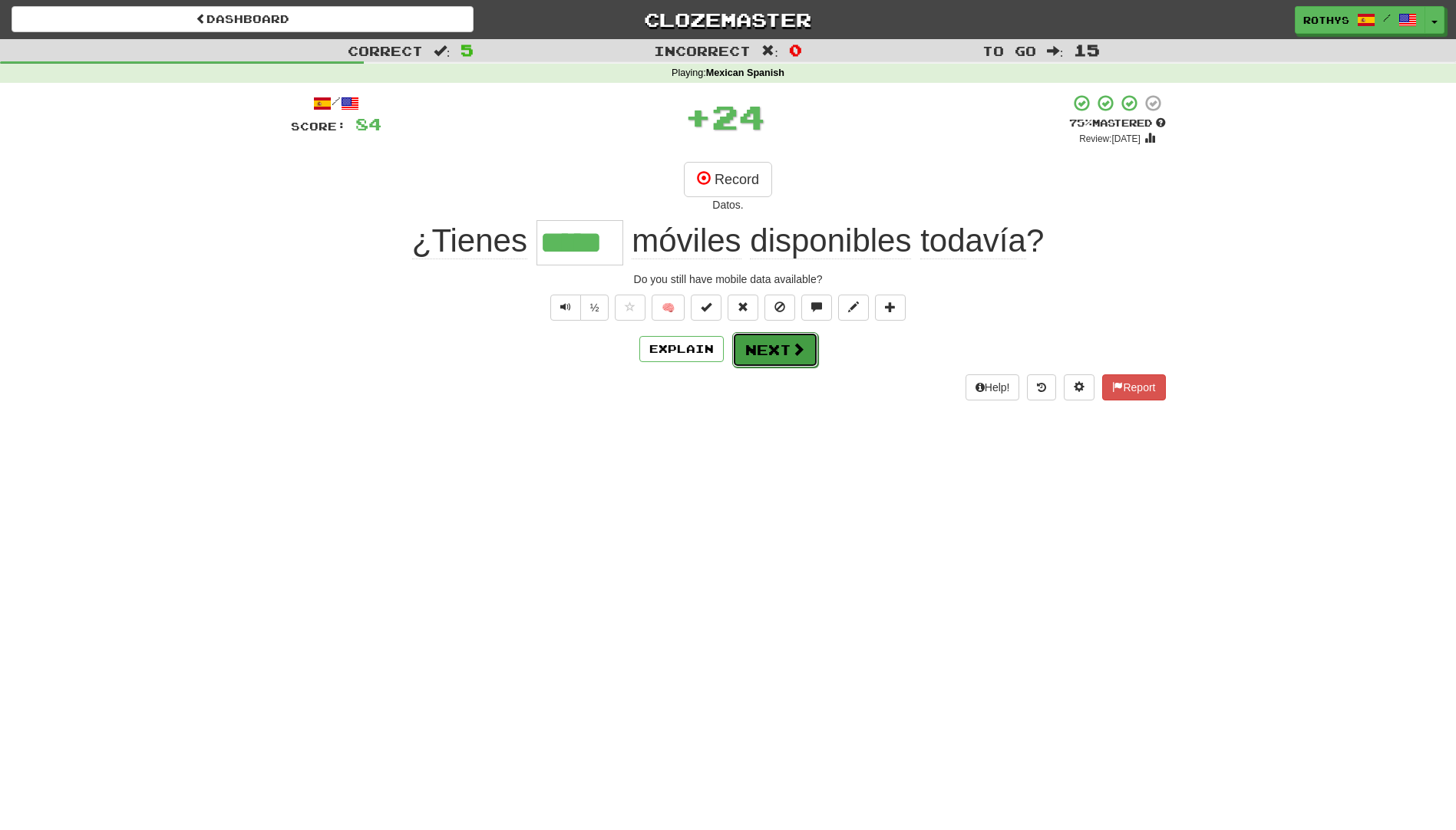
click at [758, 343] on button "Next" at bounding box center [775, 350] width 86 height 35
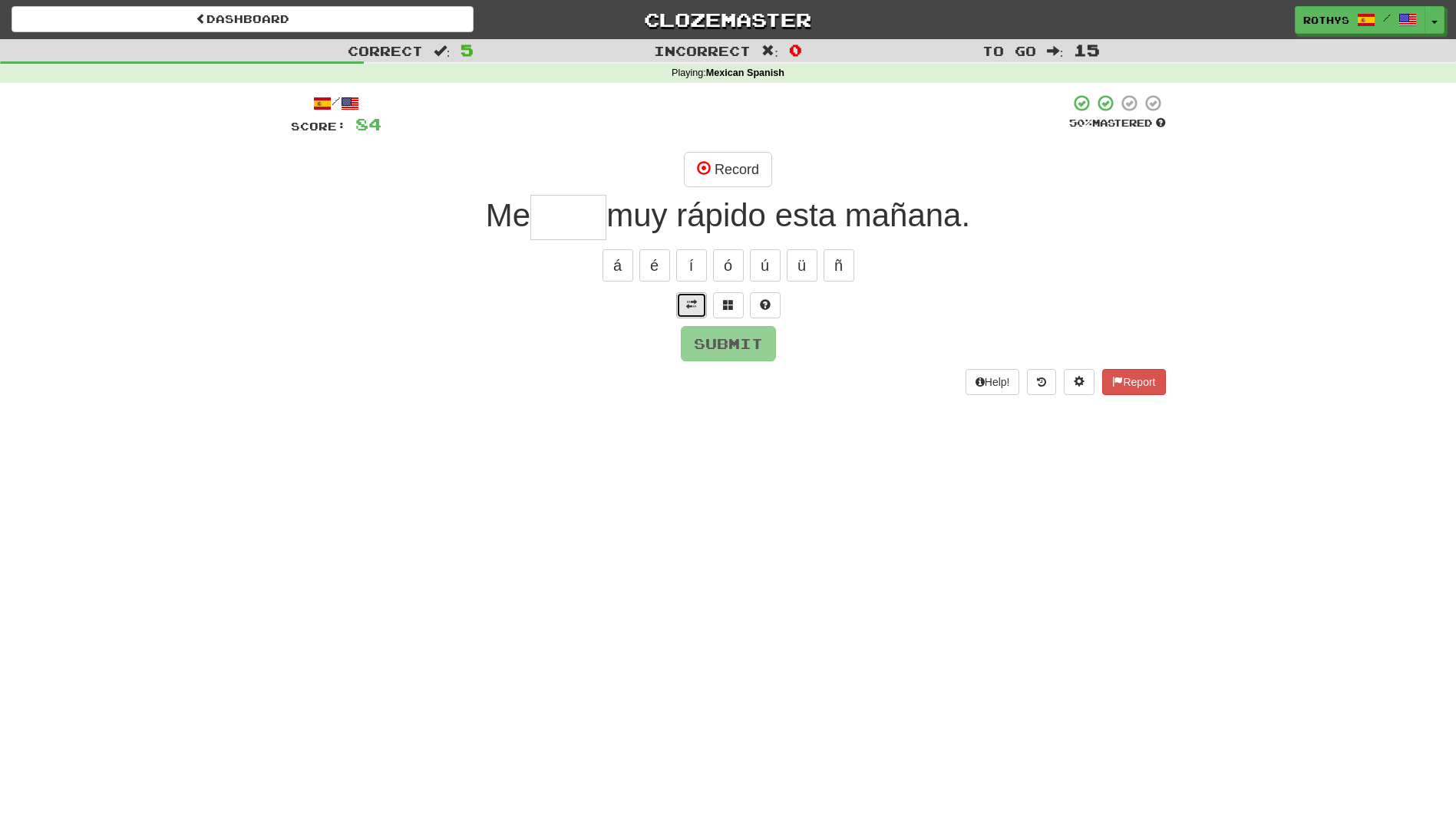
click at [691, 304] on span at bounding box center [691, 304] width 10 height 10
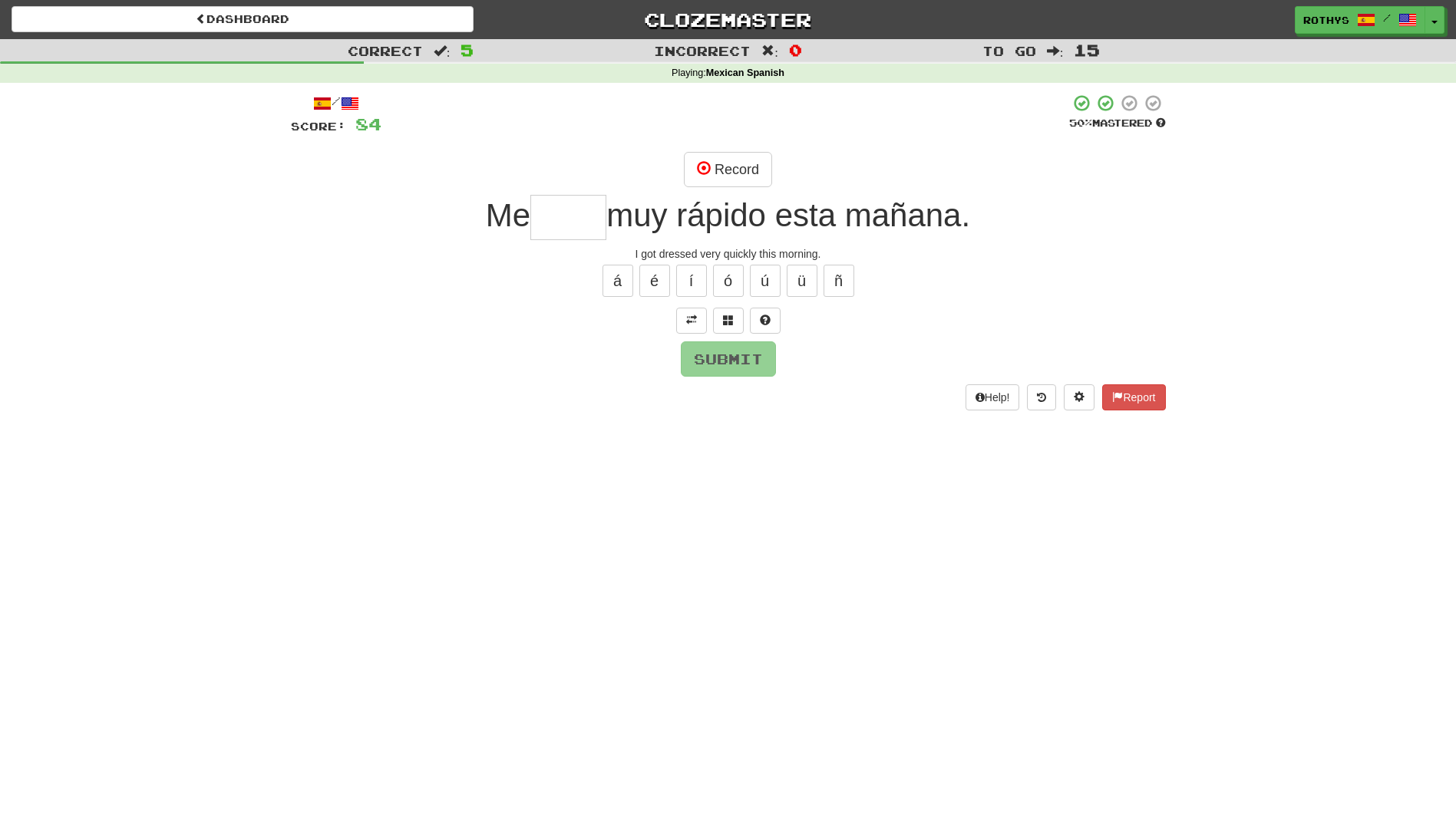
click at [560, 209] on input "text" at bounding box center [568, 217] width 76 height 45
click at [705, 172] on span at bounding box center [704, 168] width 14 height 14
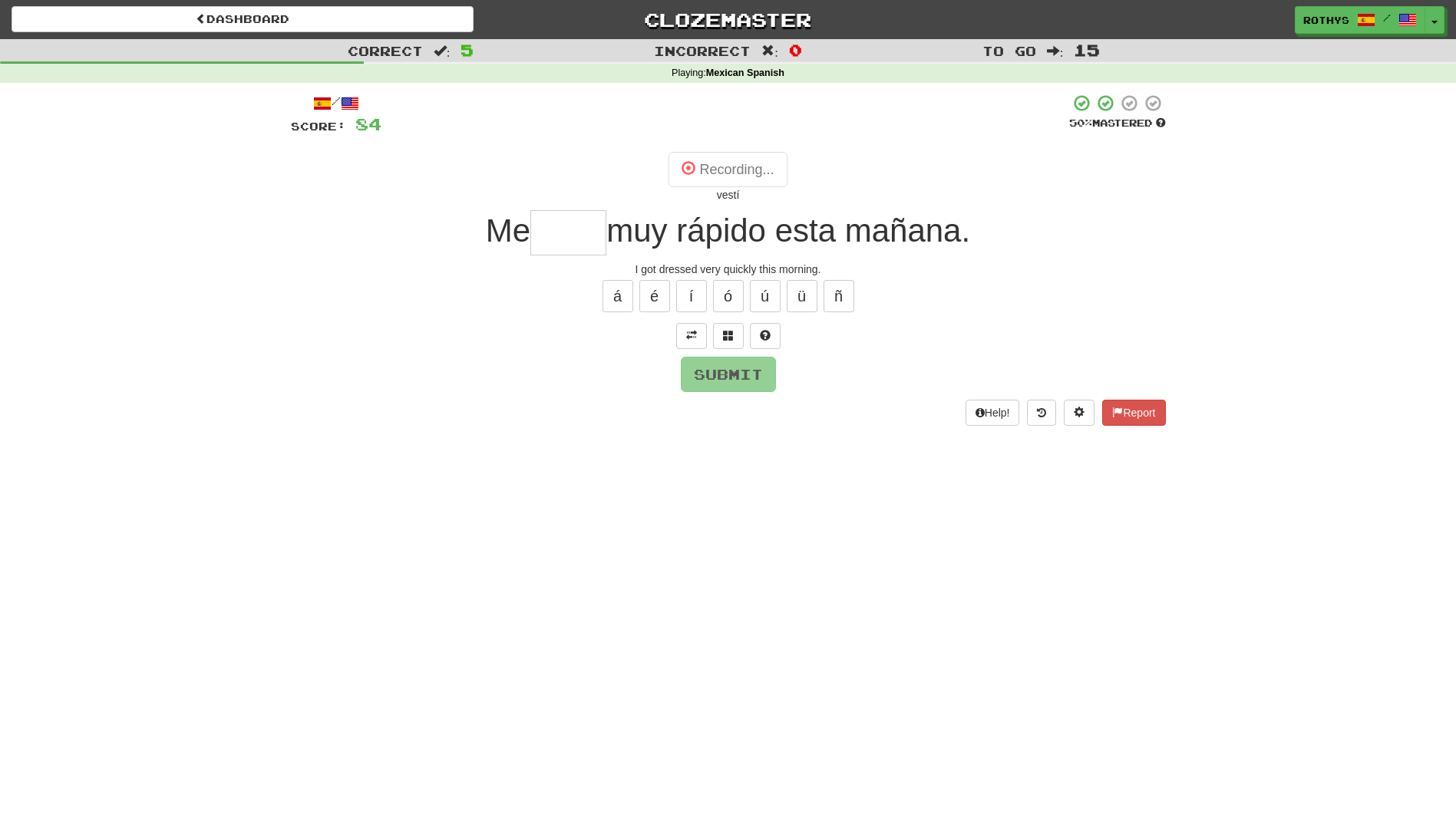
type input "*****"
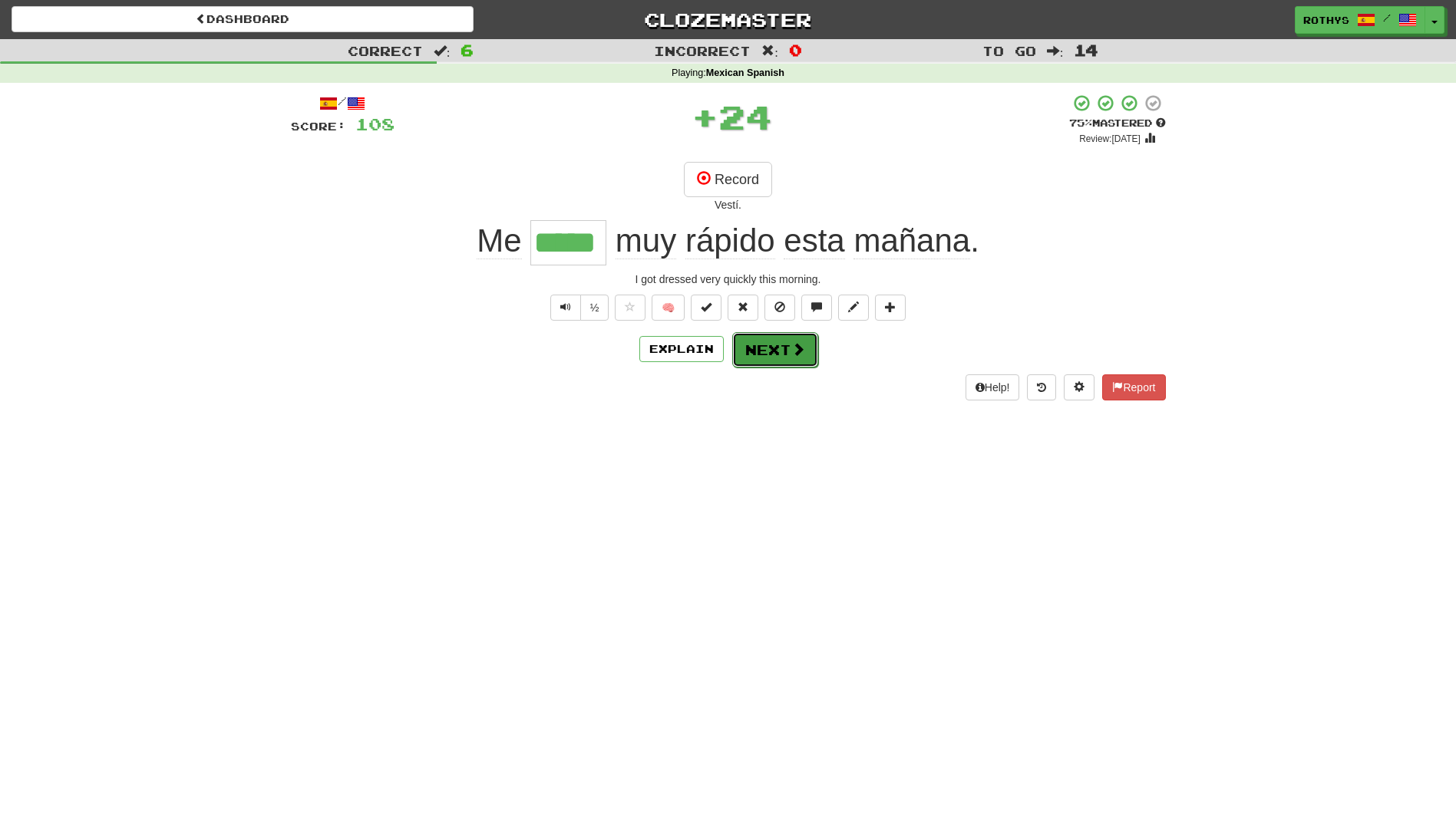
click at [796, 354] on span at bounding box center [797, 349] width 14 height 14
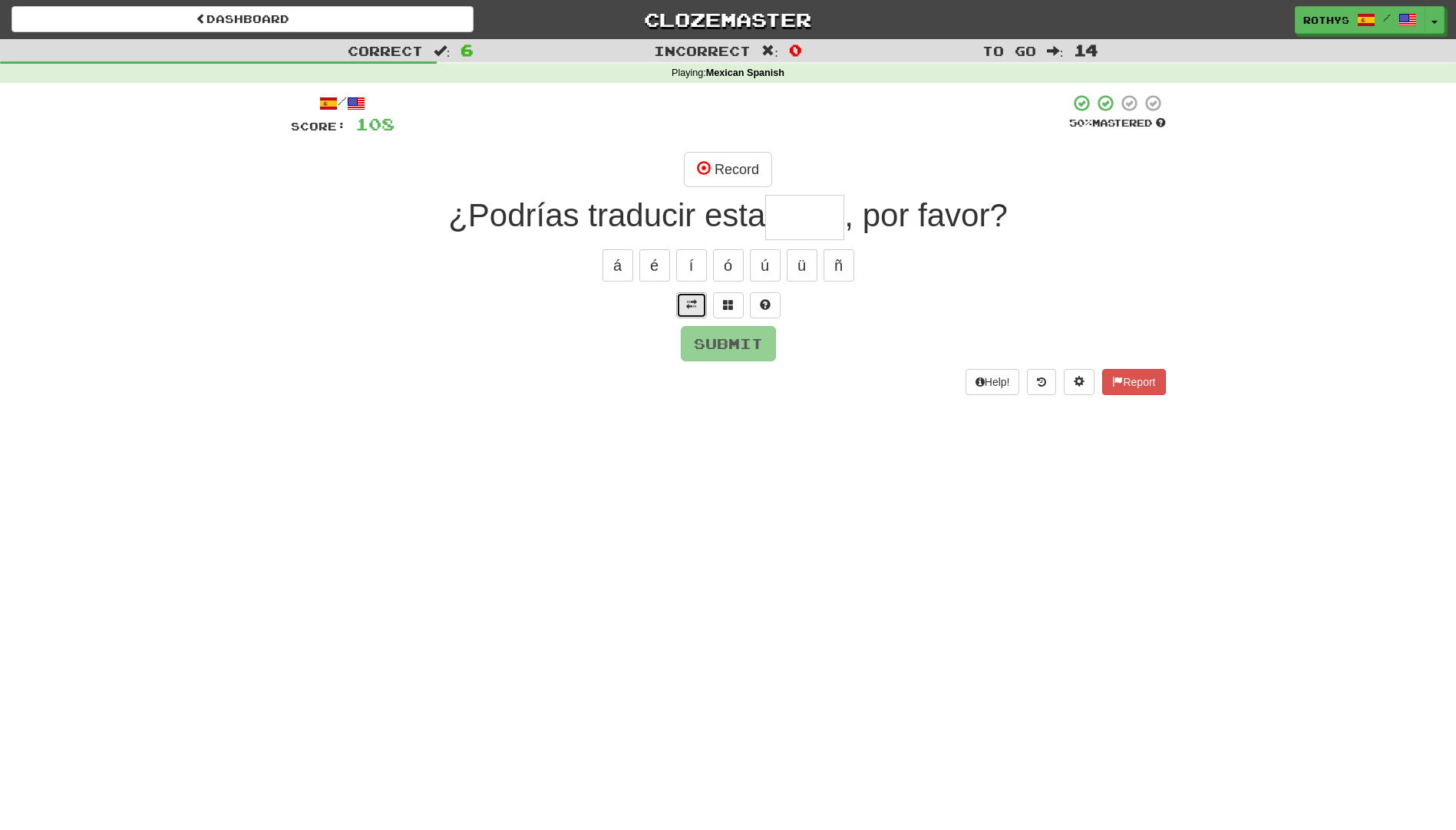
click at [698, 300] on button at bounding box center [691, 305] width 30 height 26
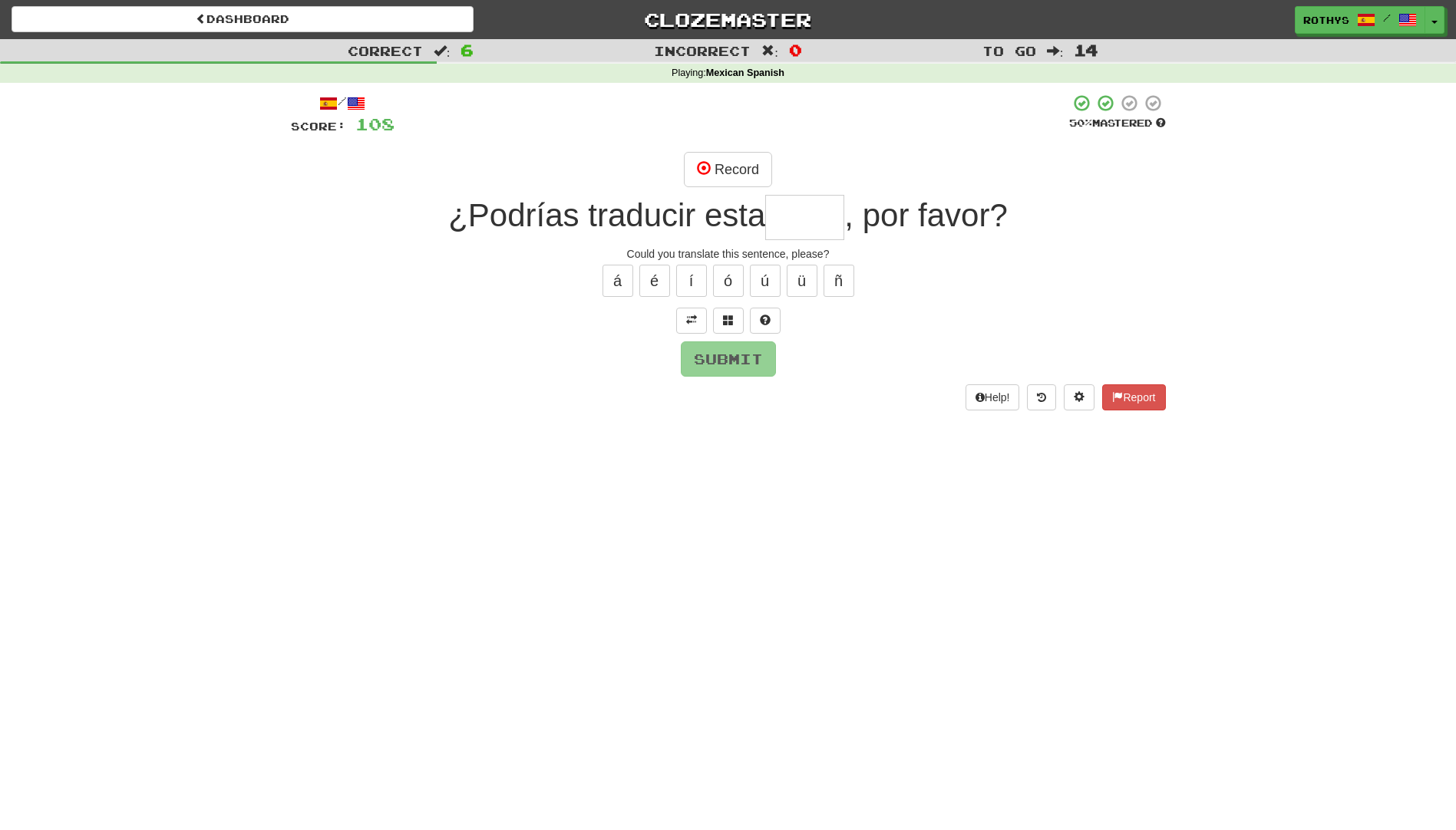
click at [811, 205] on input "text" at bounding box center [805, 217] width 79 height 45
click at [711, 149] on div "/ Score: 108 50 % Mastered Record ¿Podrías traducir esta , por favor? Could you…" at bounding box center [728, 252] width 875 height 316
click at [710, 151] on div "/ Score: 108 50 % Mastered Record ¿Podrías traducir esta , por favor? Could you…" at bounding box center [728, 252] width 875 height 316
drag, startPoint x: 710, startPoint y: 151, endPoint x: 707, endPoint y: 173, distance: 22.2
click at [707, 173] on span at bounding box center [704, 168] width 14 height 14
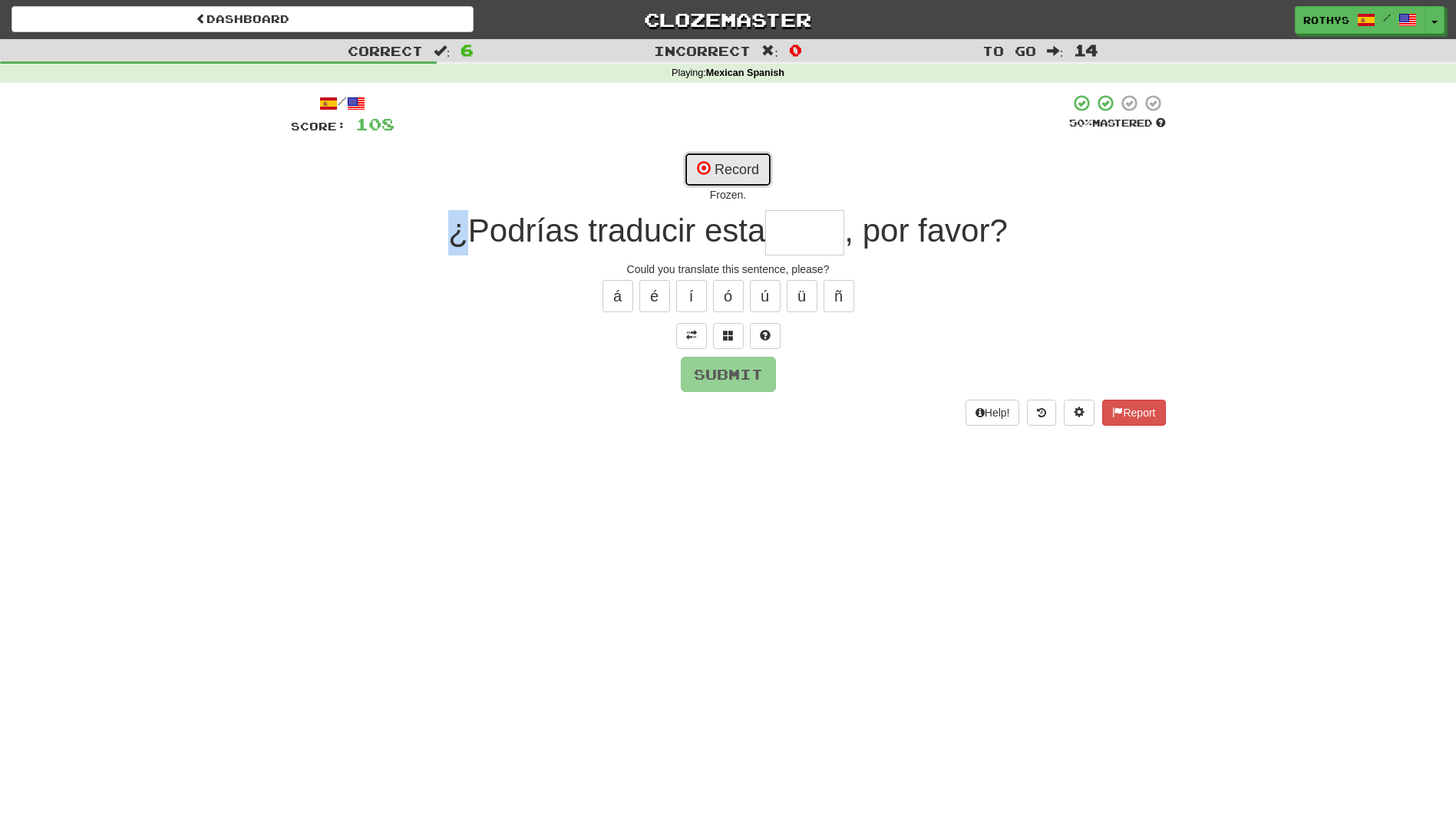
click at [723, 166] on button "Record" at bounding box center [728, 169] width 88 height 35
type input "*****"
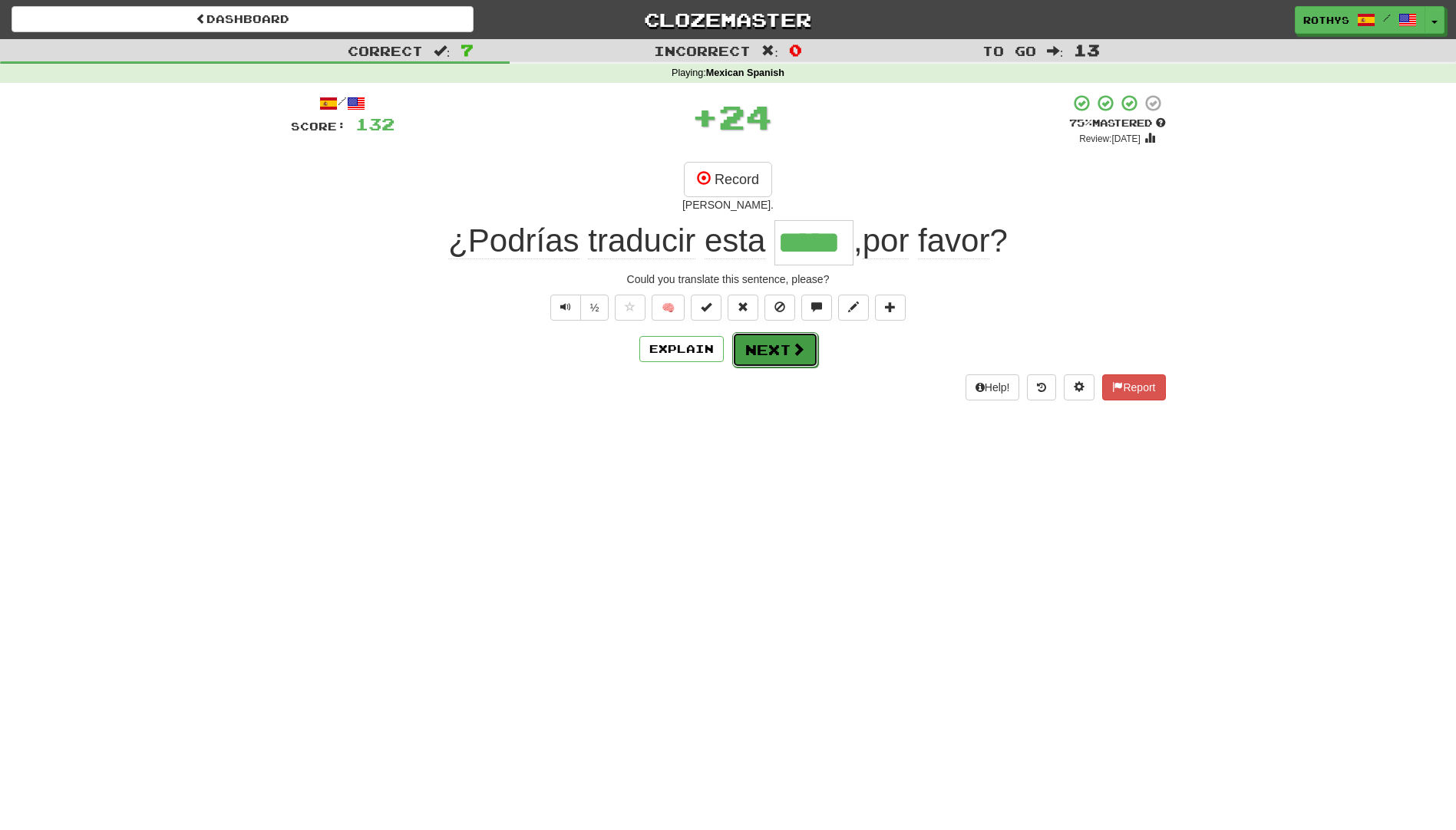
click at [768, 348] on button "Next" at bounding box center [775, 350] width 86 height 35
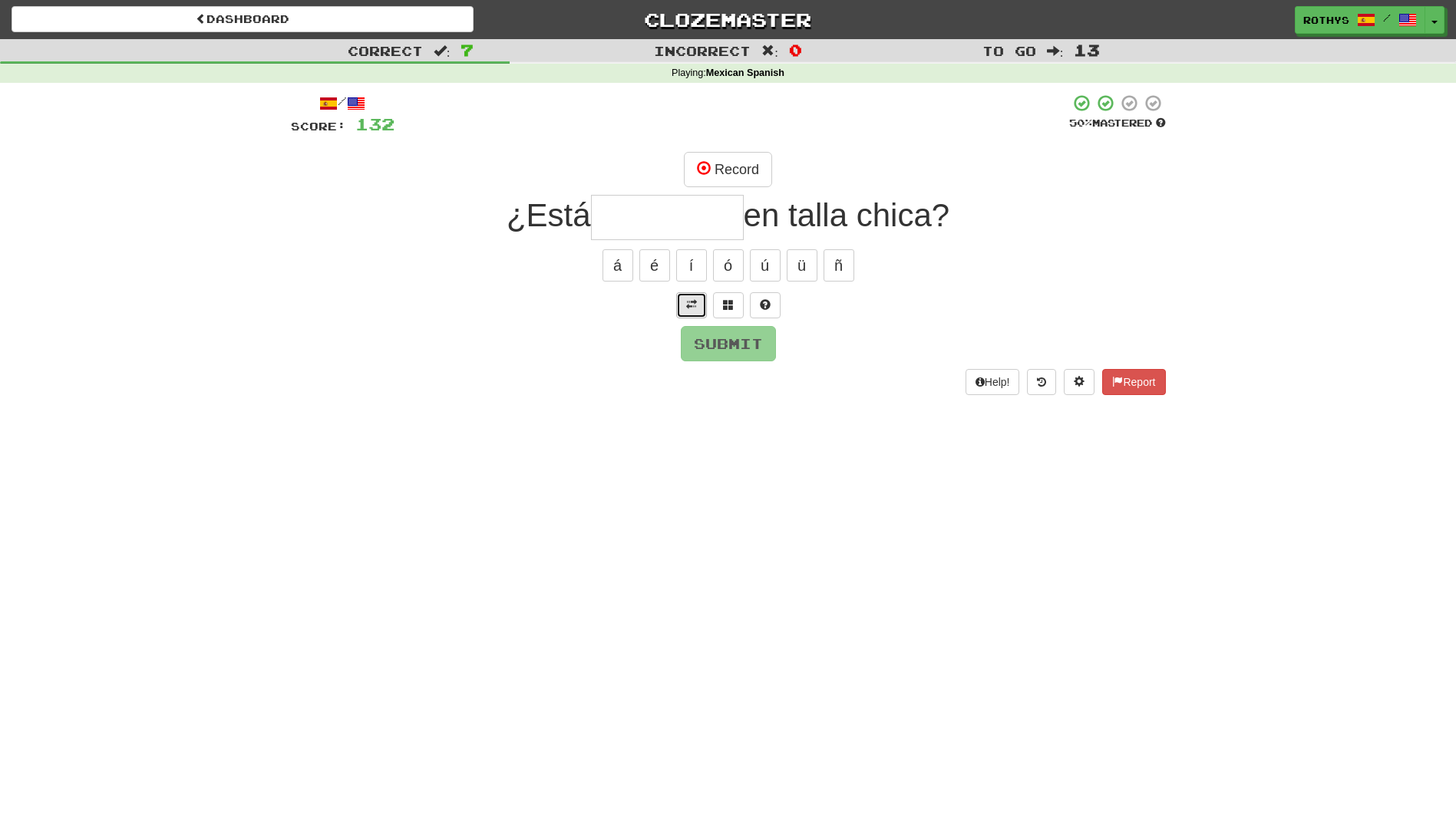
click at [691, 305] on span at bounding box center [691, 304] width 10 height 10
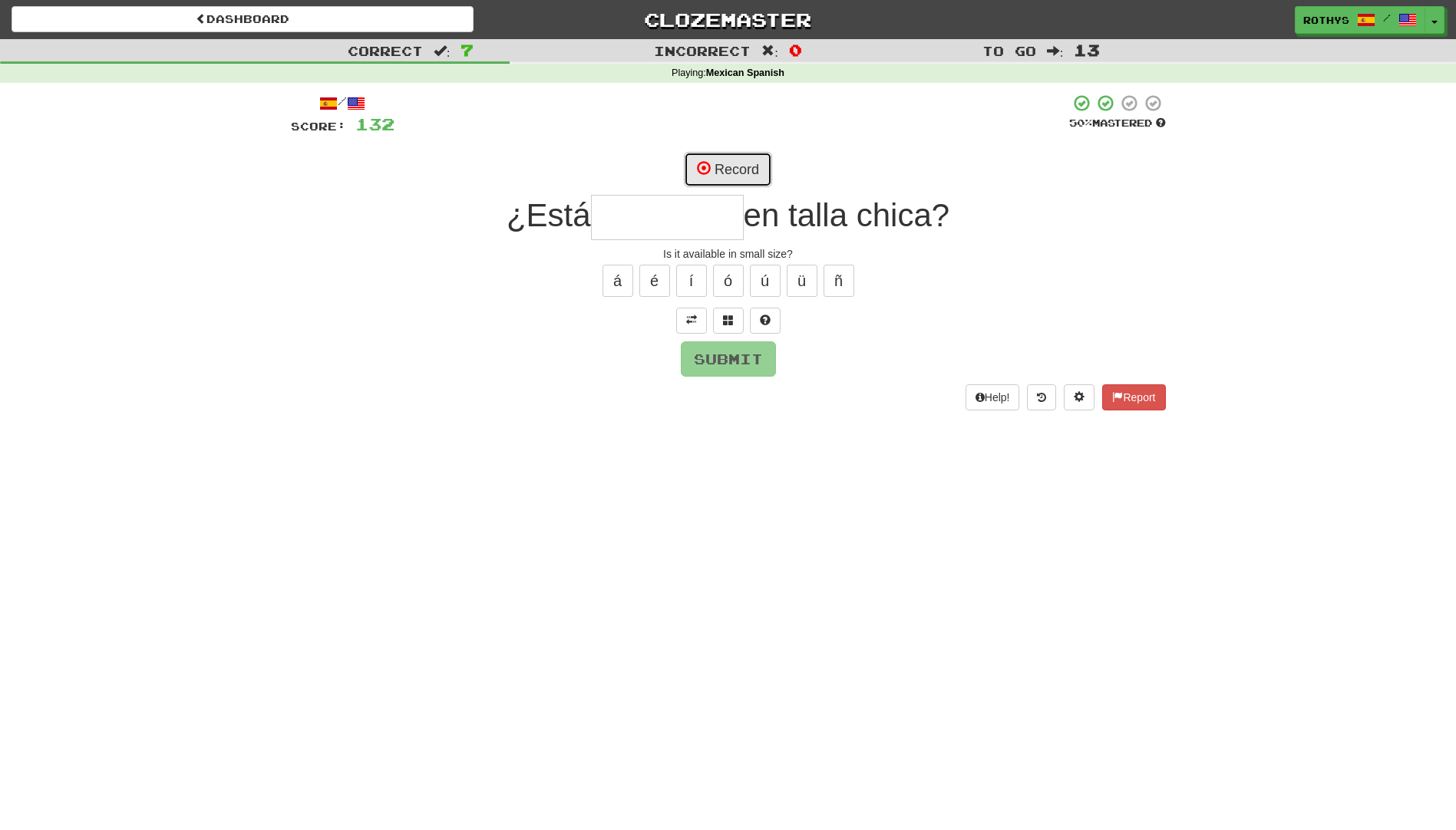
click at [736, 170] on button "Record" at bounding box center [728, 169] width 88 height 35
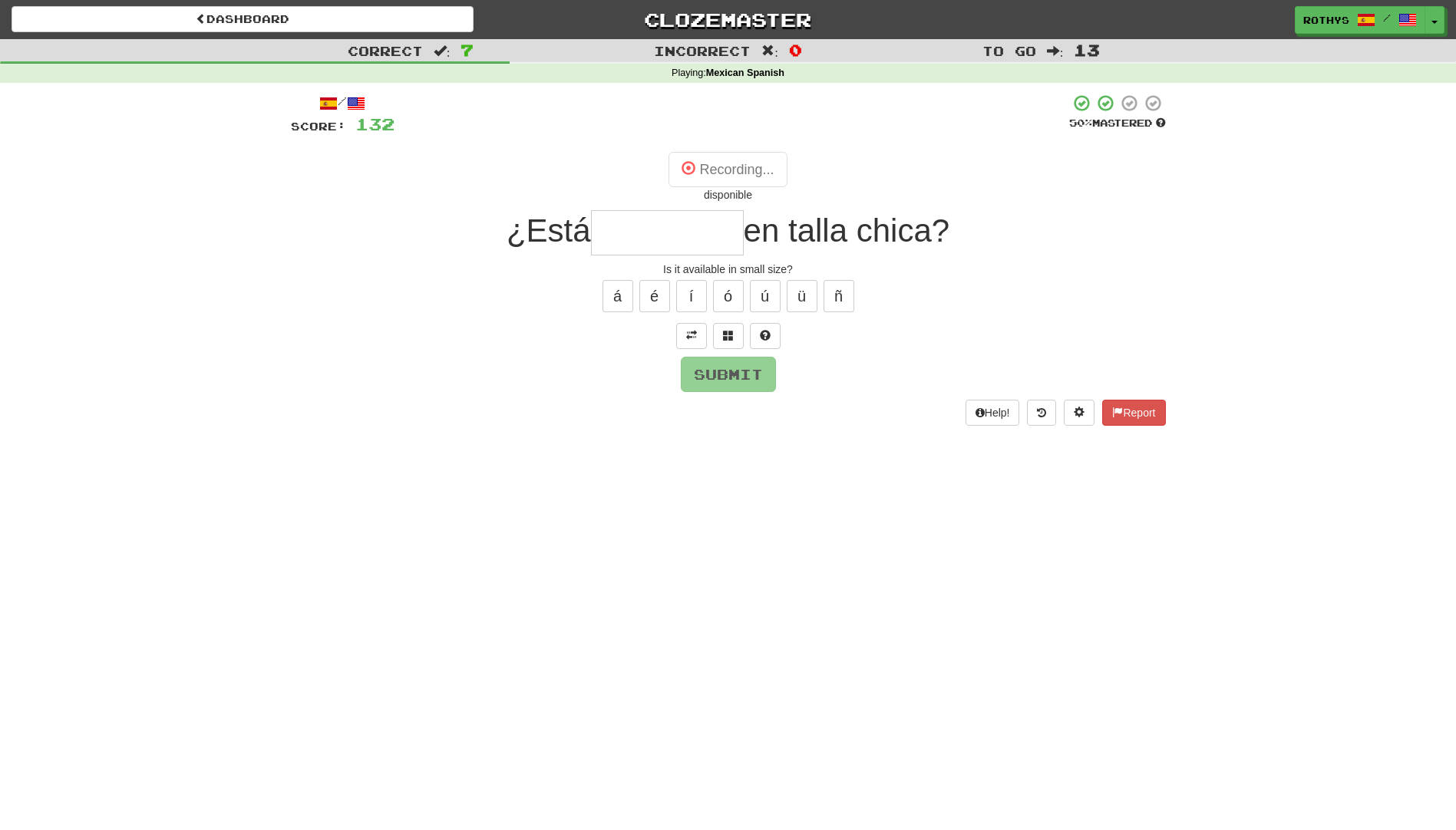
type input "**********"
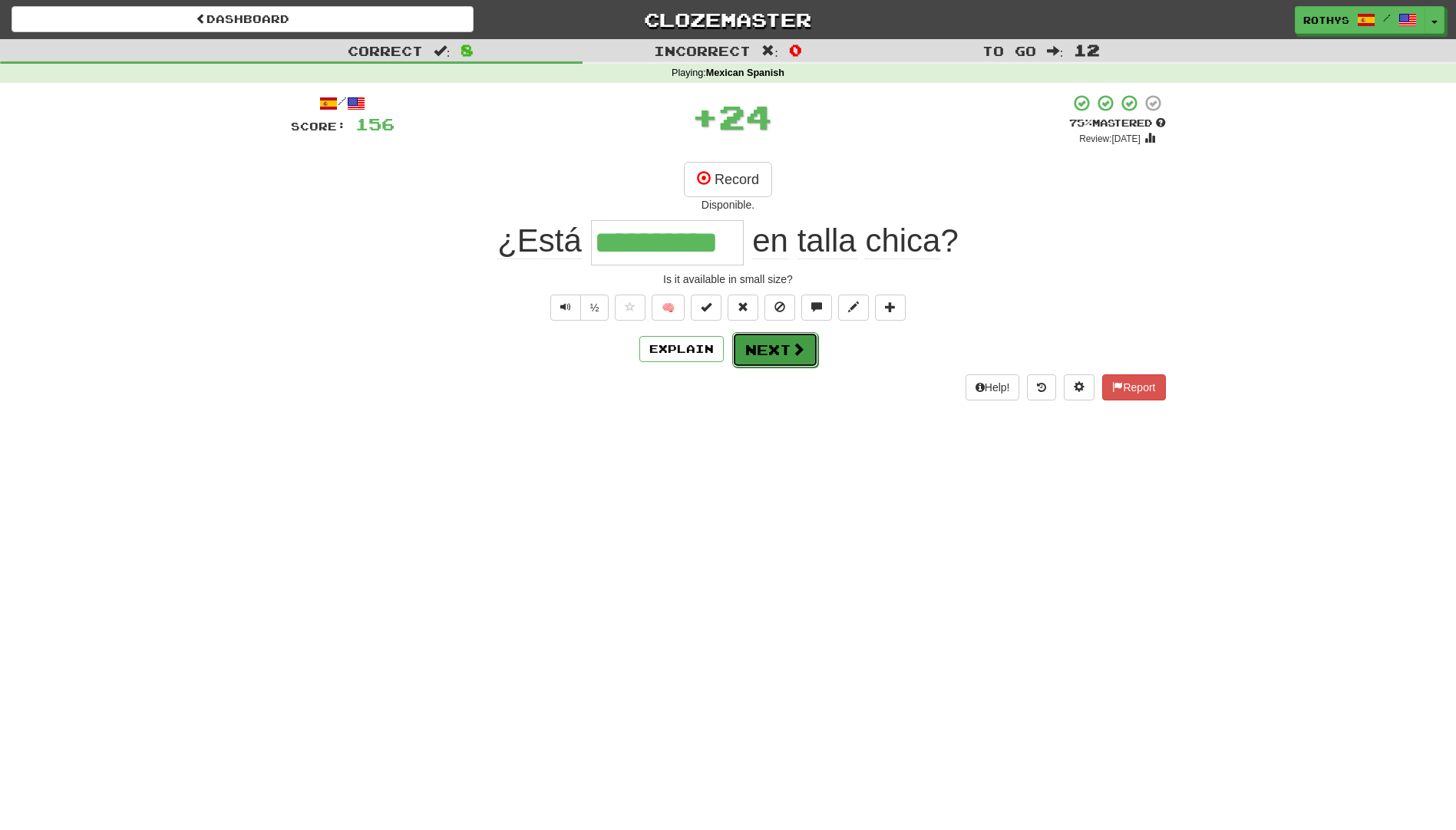
click at [781, 347] on button "Next" at bounding box center [775, 350] width 86 height 35
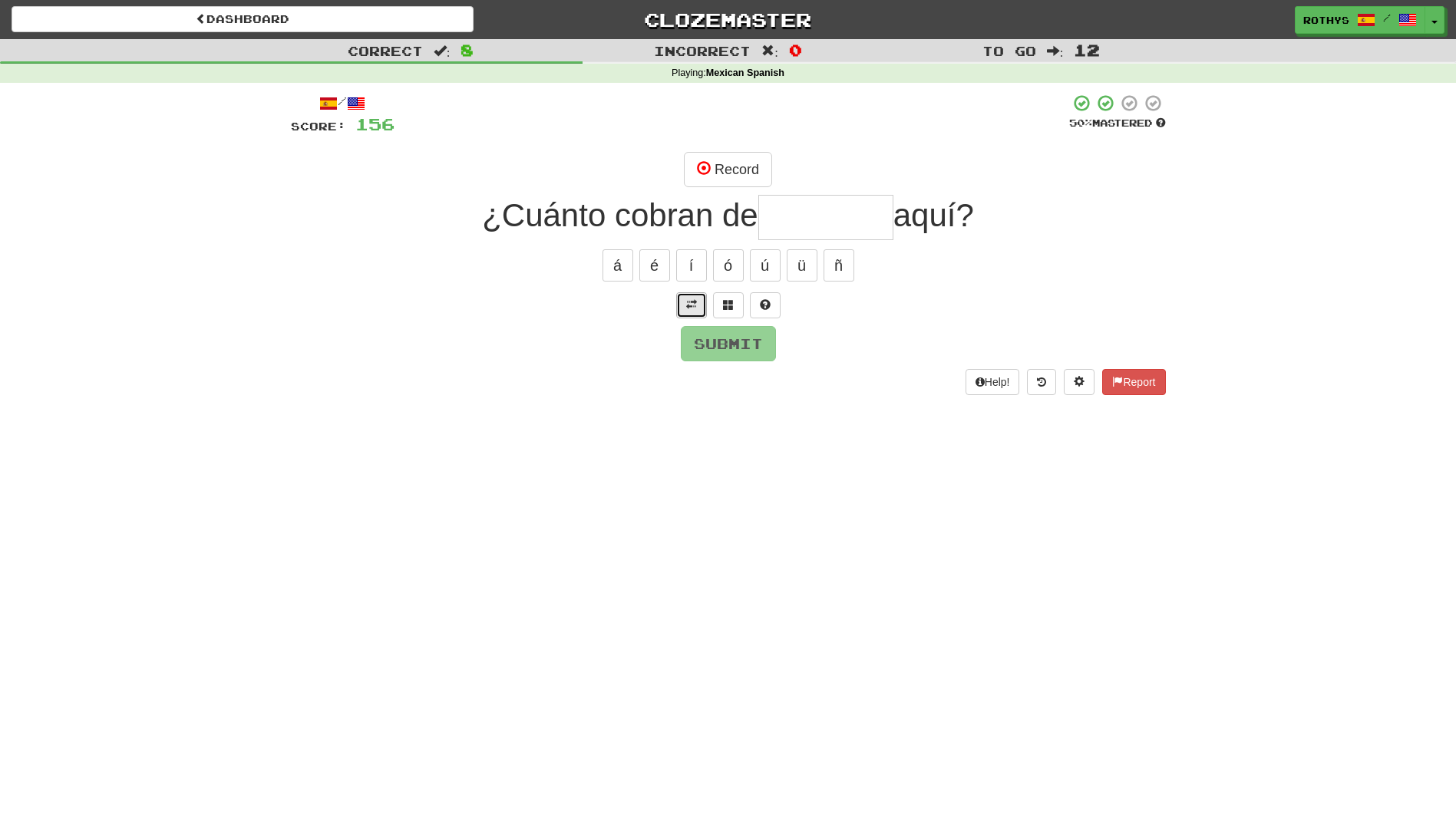
click at [687, 302] on span at bounding box center [691, 304] width 10 height 10
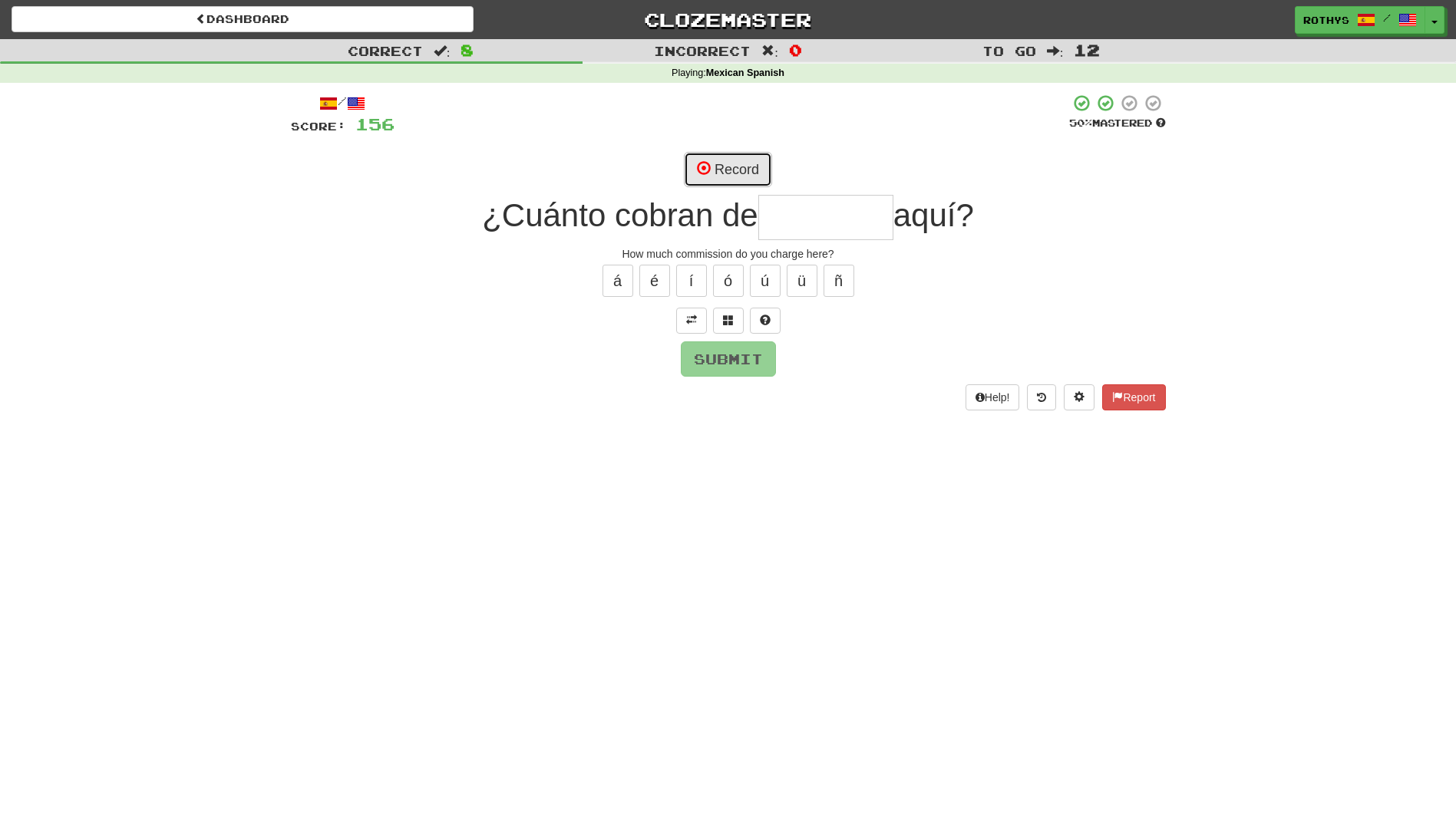
click at [733, 163] on button "Record" at bounding box center [728, 169] width 88 height 35
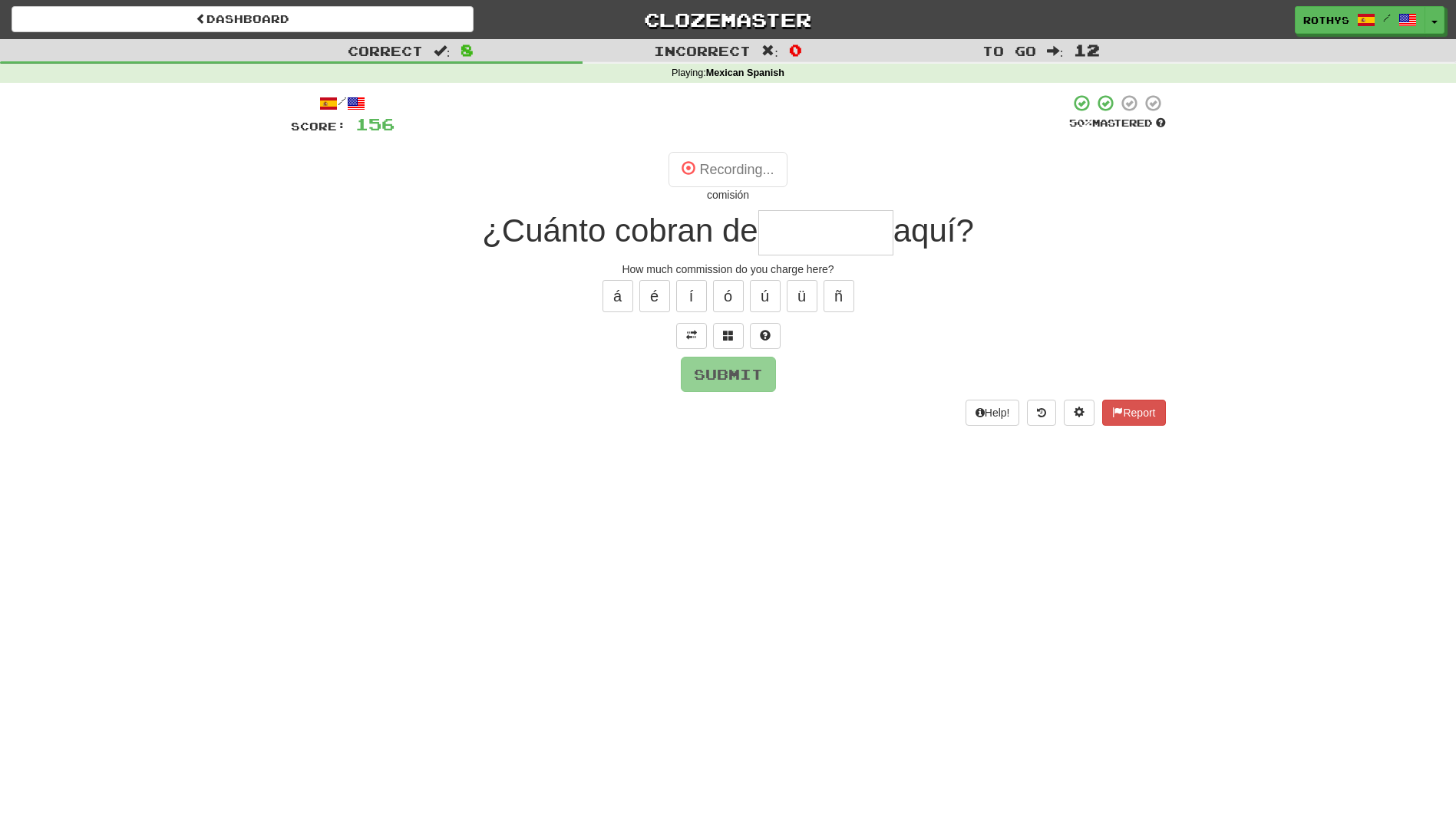
type input "********"
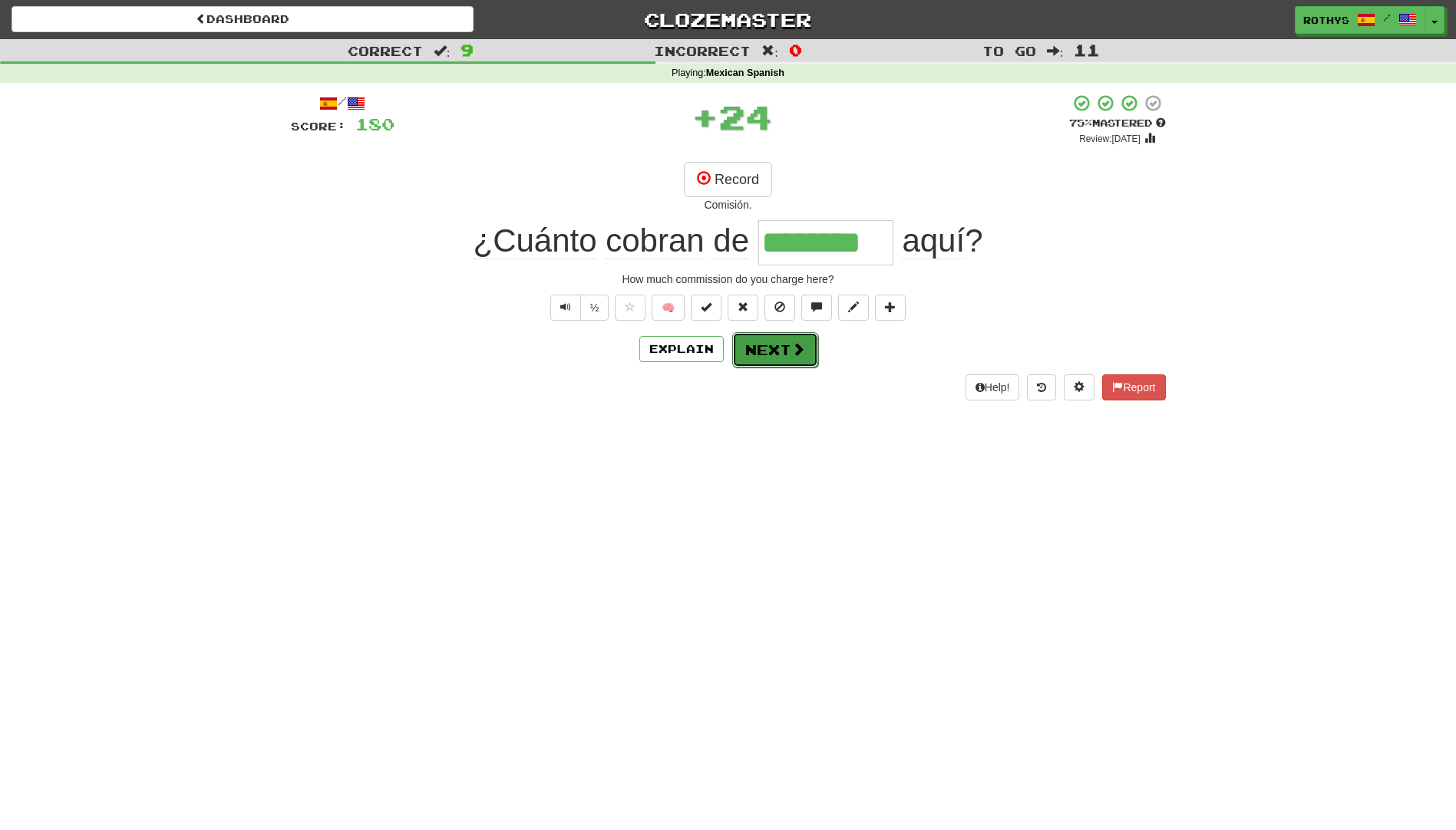
click at [765, 342] on button "Next" at bounding box center [775, 350] width 86 height 35
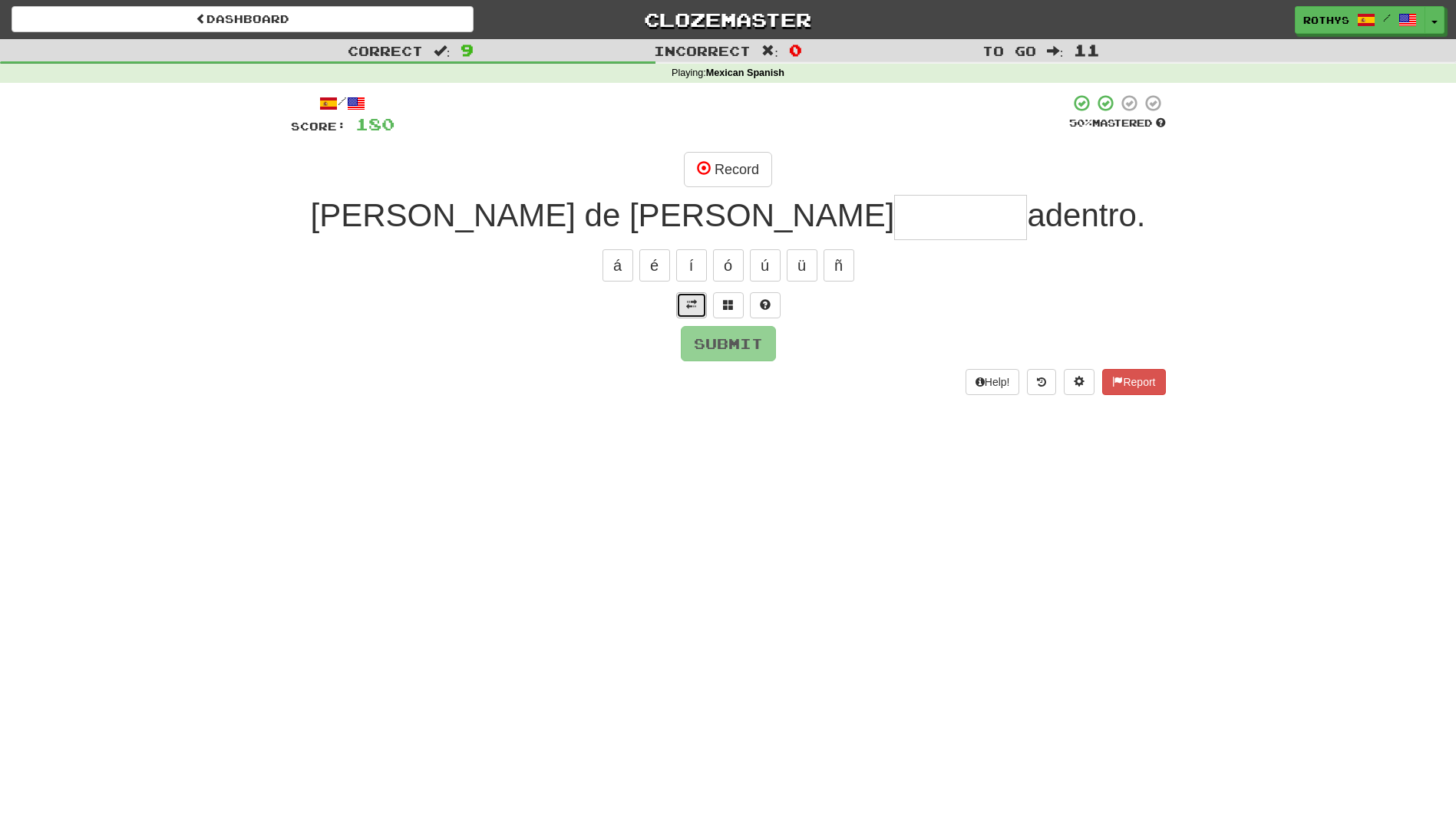
click at [694, 301] on span at bounding box center [691, 304] width 10 height 10
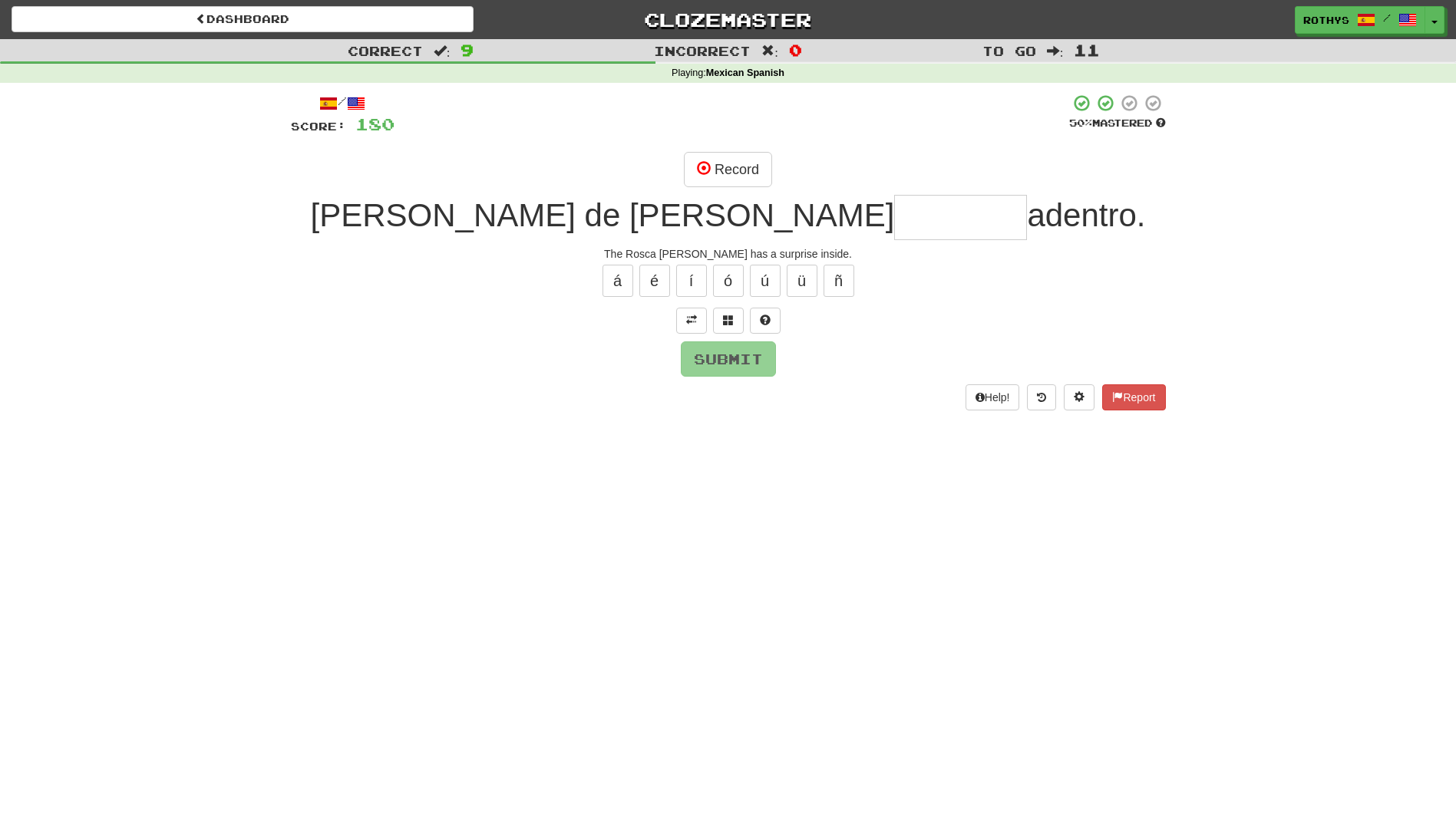
click at [894, 213] on input "text" at bounding box center [961, 217] width 133 height 45
click at [730, 316] on span at bounding box center [728, 319] width 10 height 10
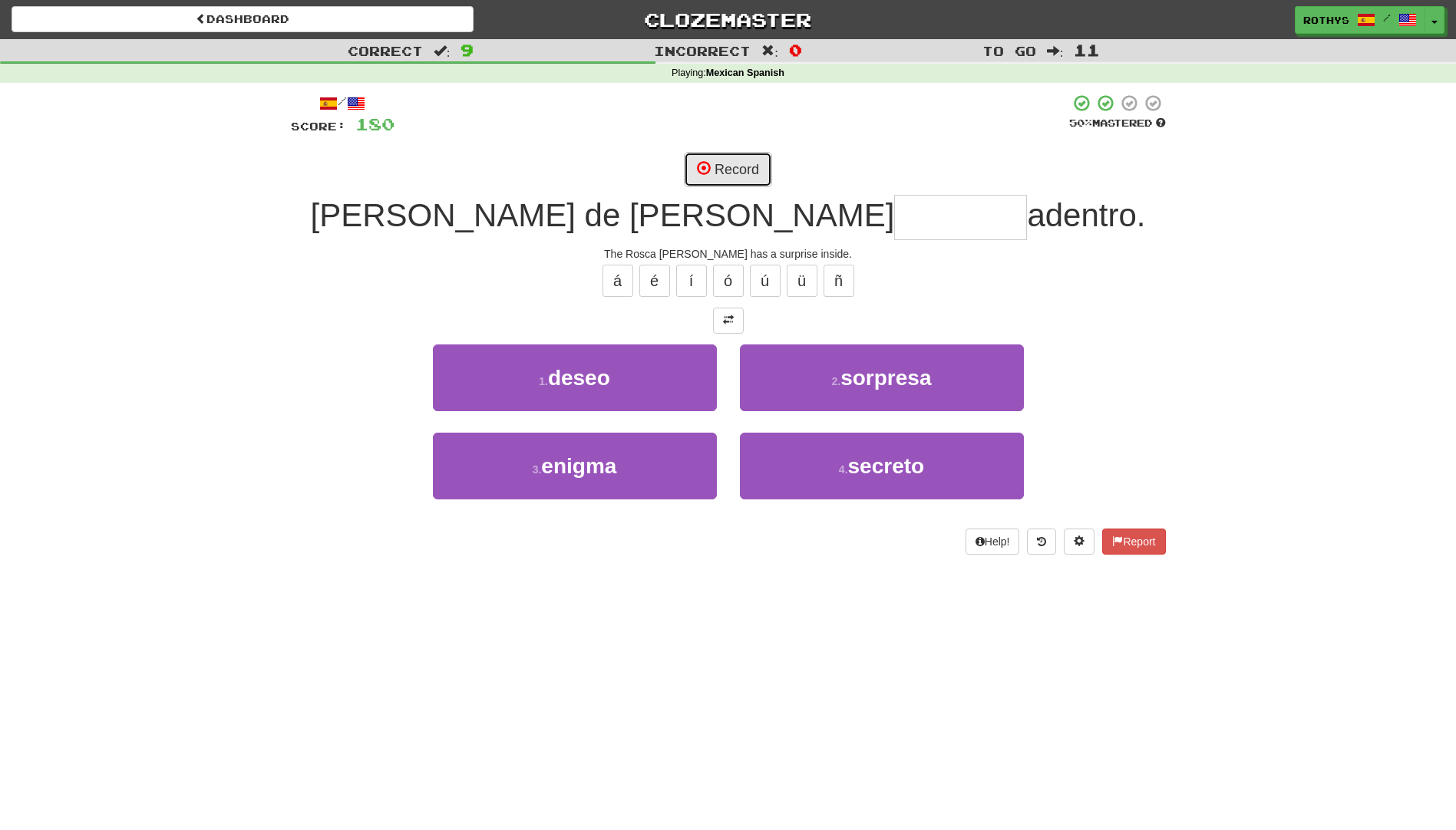
click at [746, 163] on button "Record" at bounding box center [728, 169] width 88 height 35
type input "********"
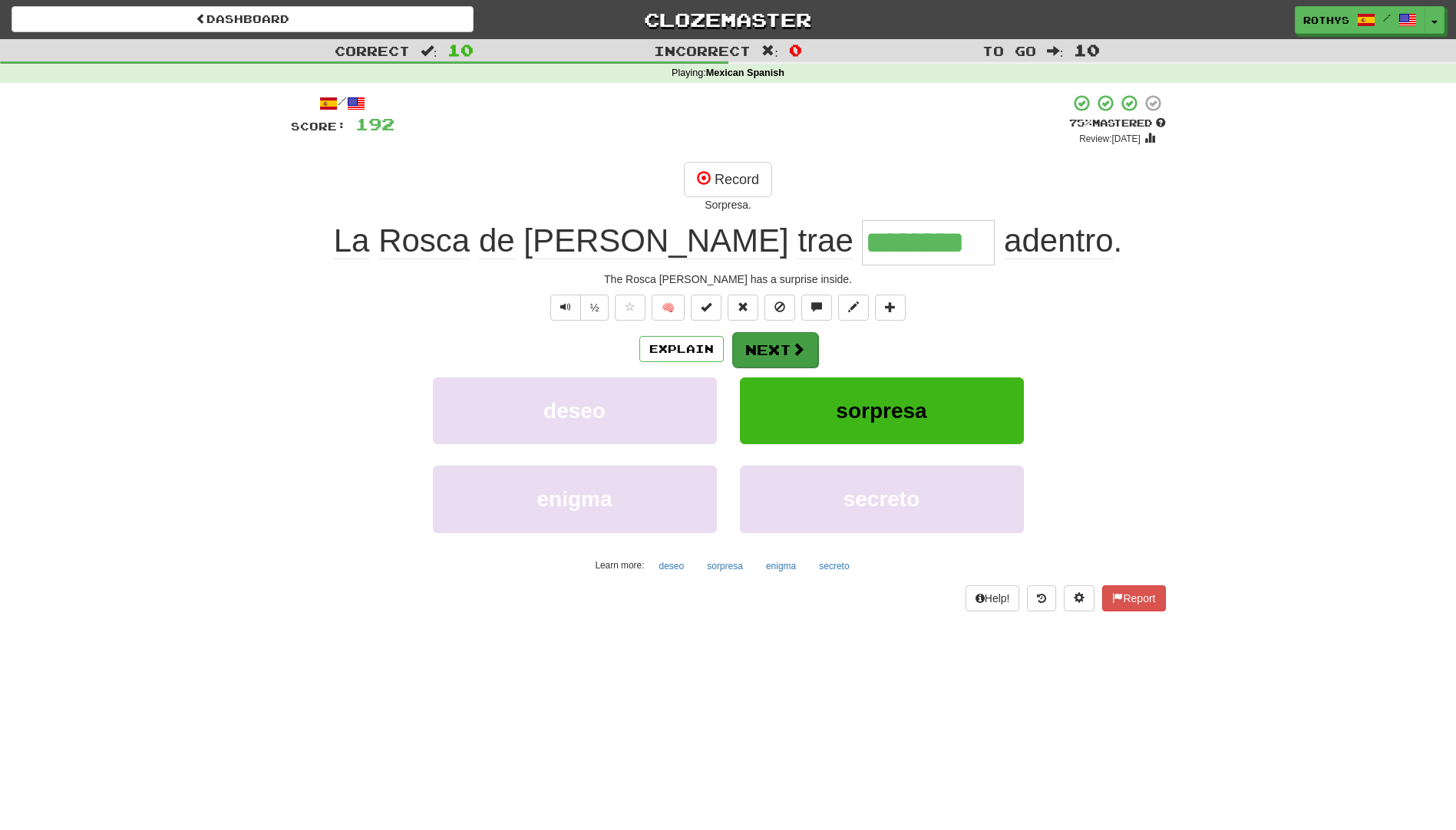
drag, startPoint x: 781, startPoint y: 368, endPoint x: 760, endPoint y: 342, distance: 33.4
click at [760, 342] on div "Explain Next deseo sorpresa enigma secreto Learn more: deseo sorpresa enigma se…" at bounding box center [728, 454] width 875 height 246
click at [785, 344] on button "Next" at bounding box center [775, 350] width 86 height 35
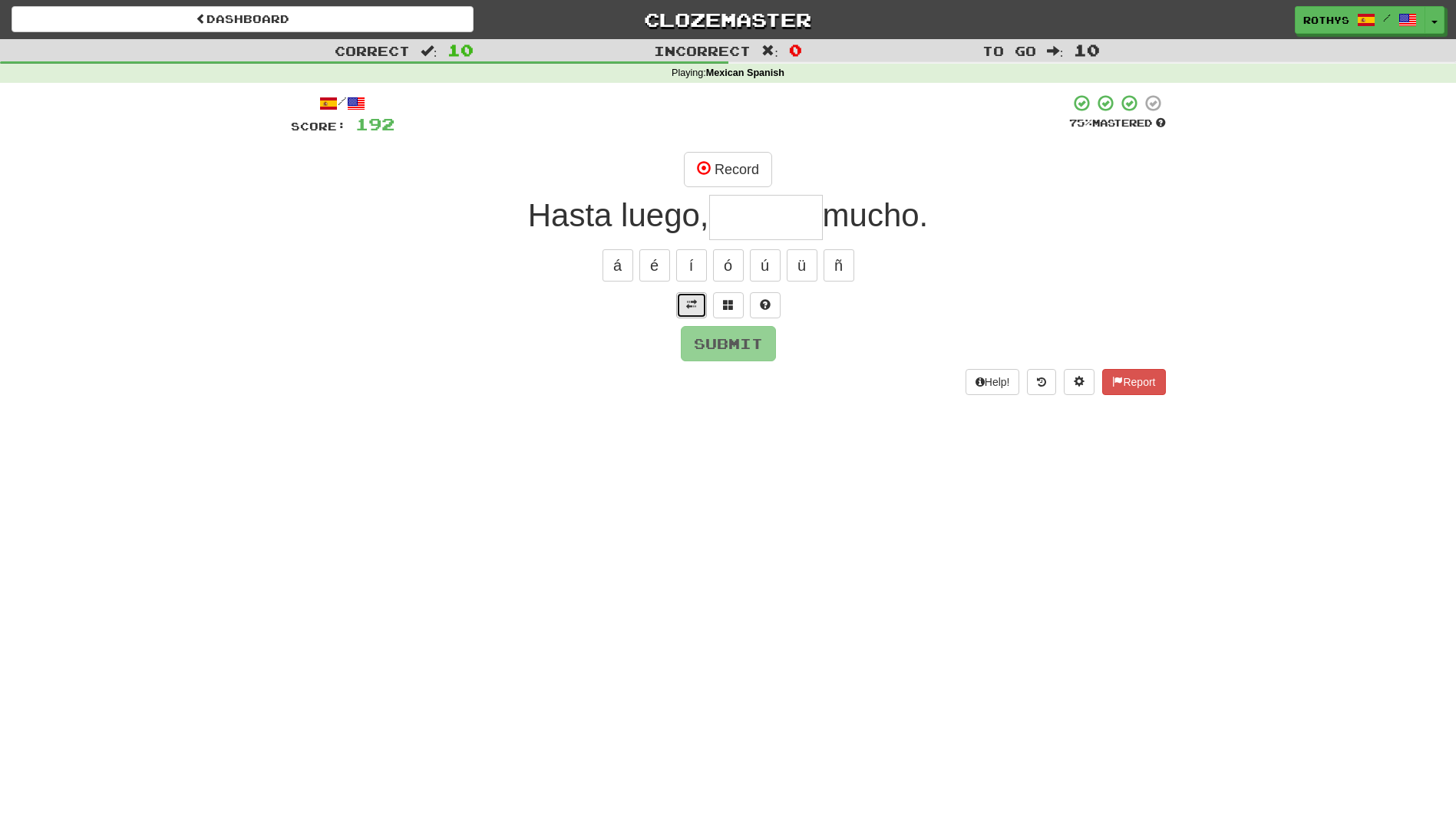
click at [682, 309] on button at bounding box center [691, 305] width 30 height 26
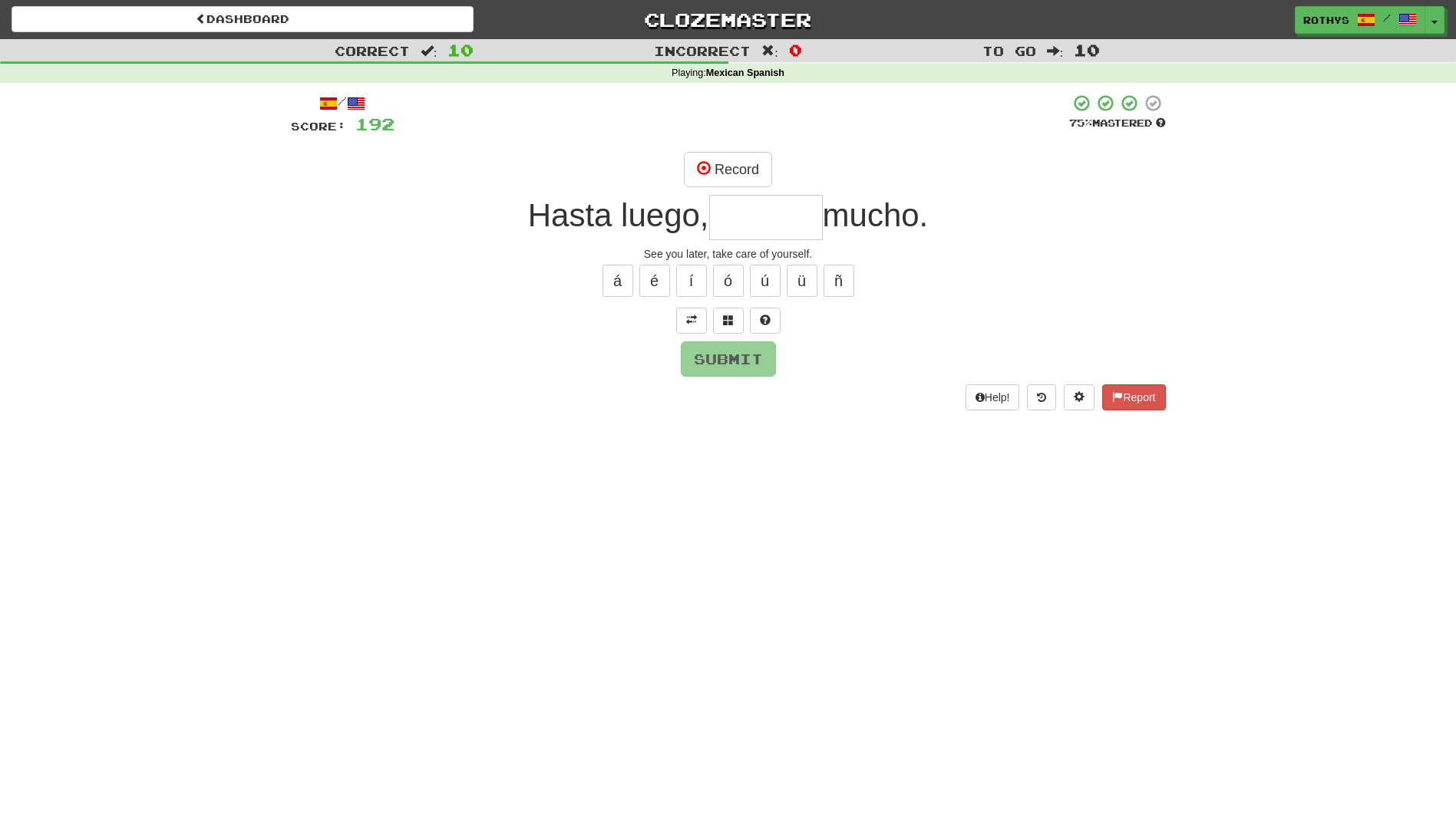
click at [740, 217] on input "text" at bounding box center [766, 217] width 114 height 45
click at [740, 163] on button "Record" at bounding box center [728, 169] width 88 height 35
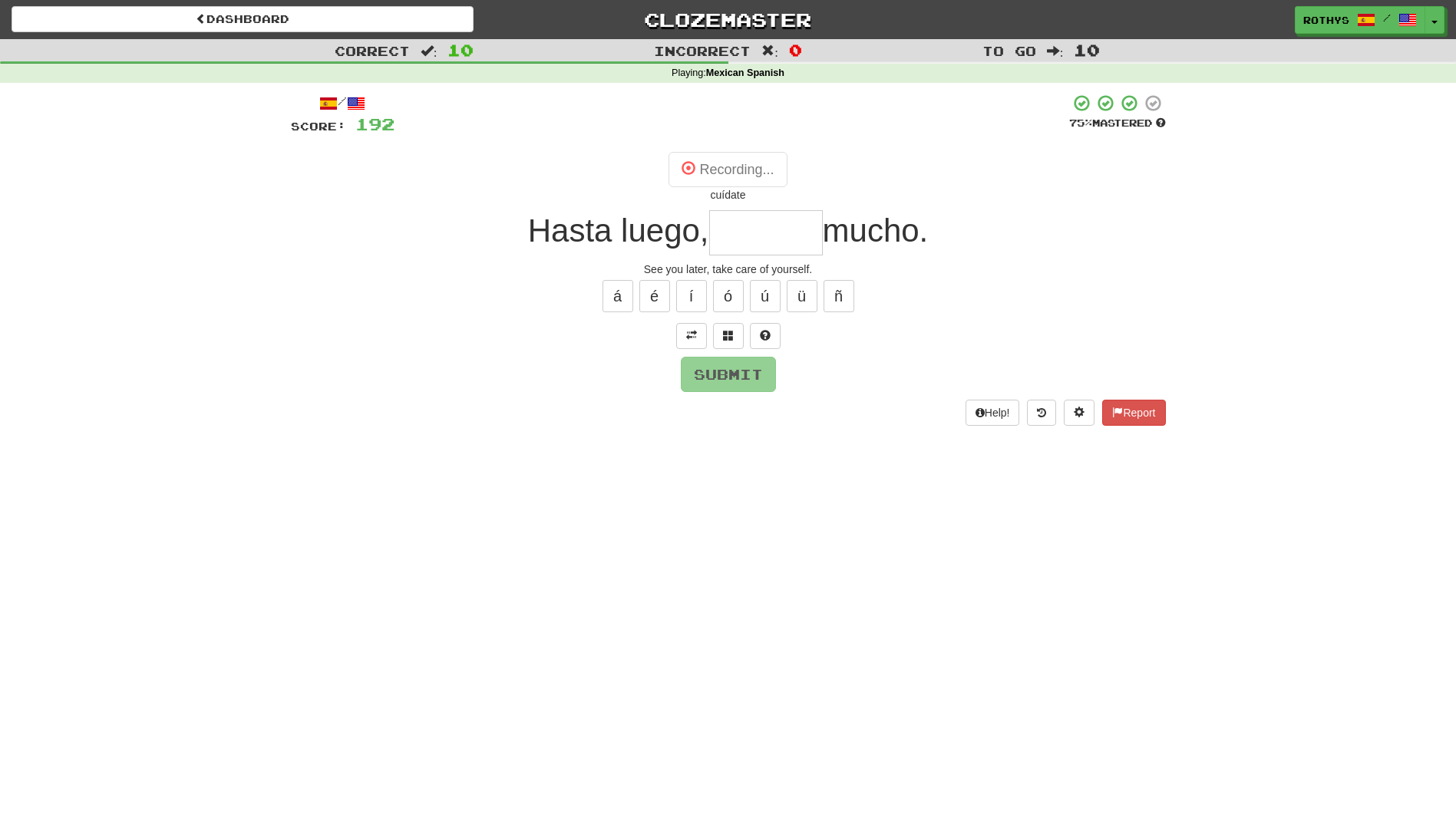
type input "*******"
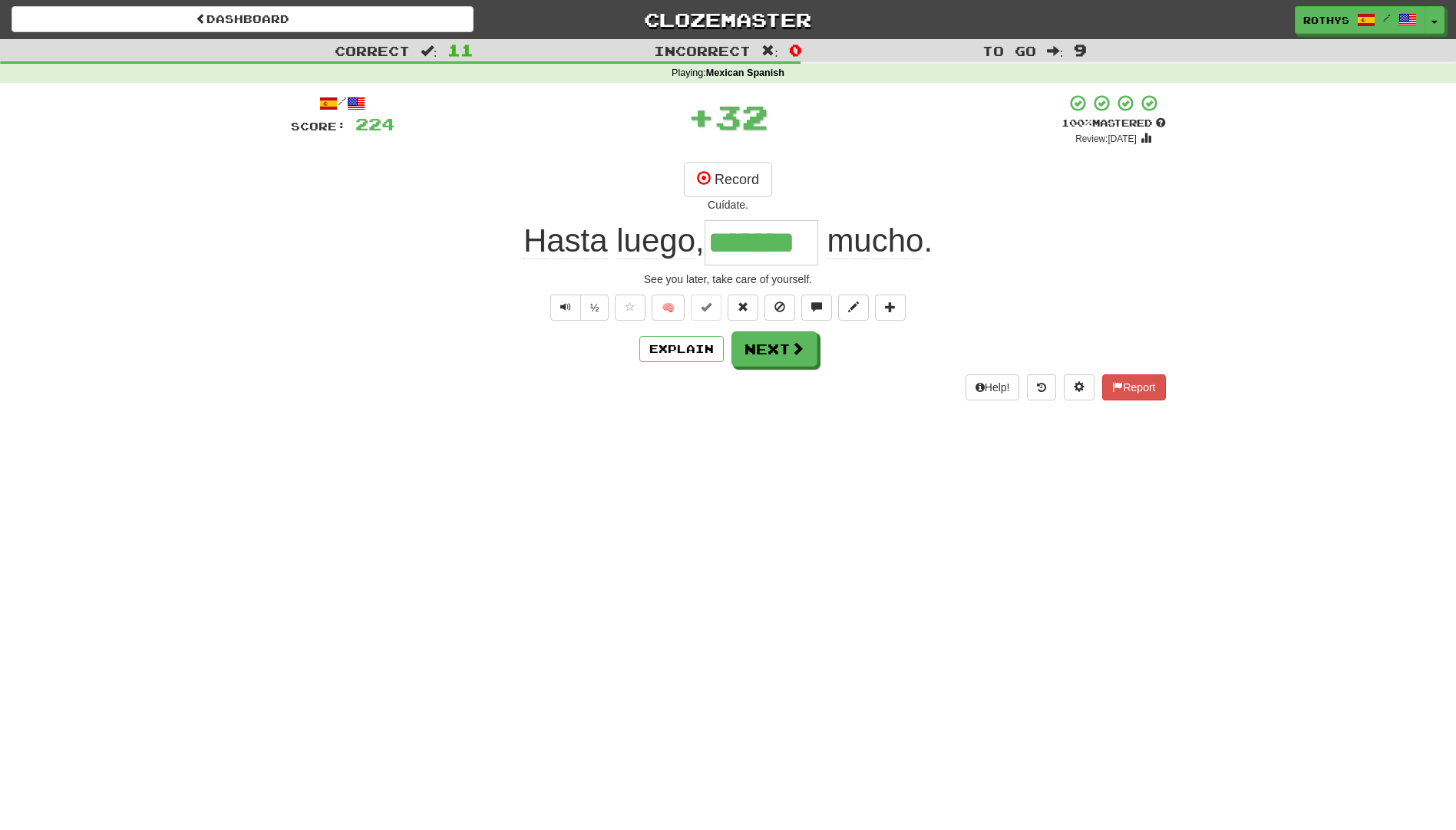
click at [730, 366] on div "/ Score: 224 + 32 100 % Mastered Review: 2026-02-16 Record Cuídate. Hasta luego…" at bounding box center [728, 247] width 875 height 307
click at [774, 340] on button "Next" at bounding box center [775, 350] width 86 height 35
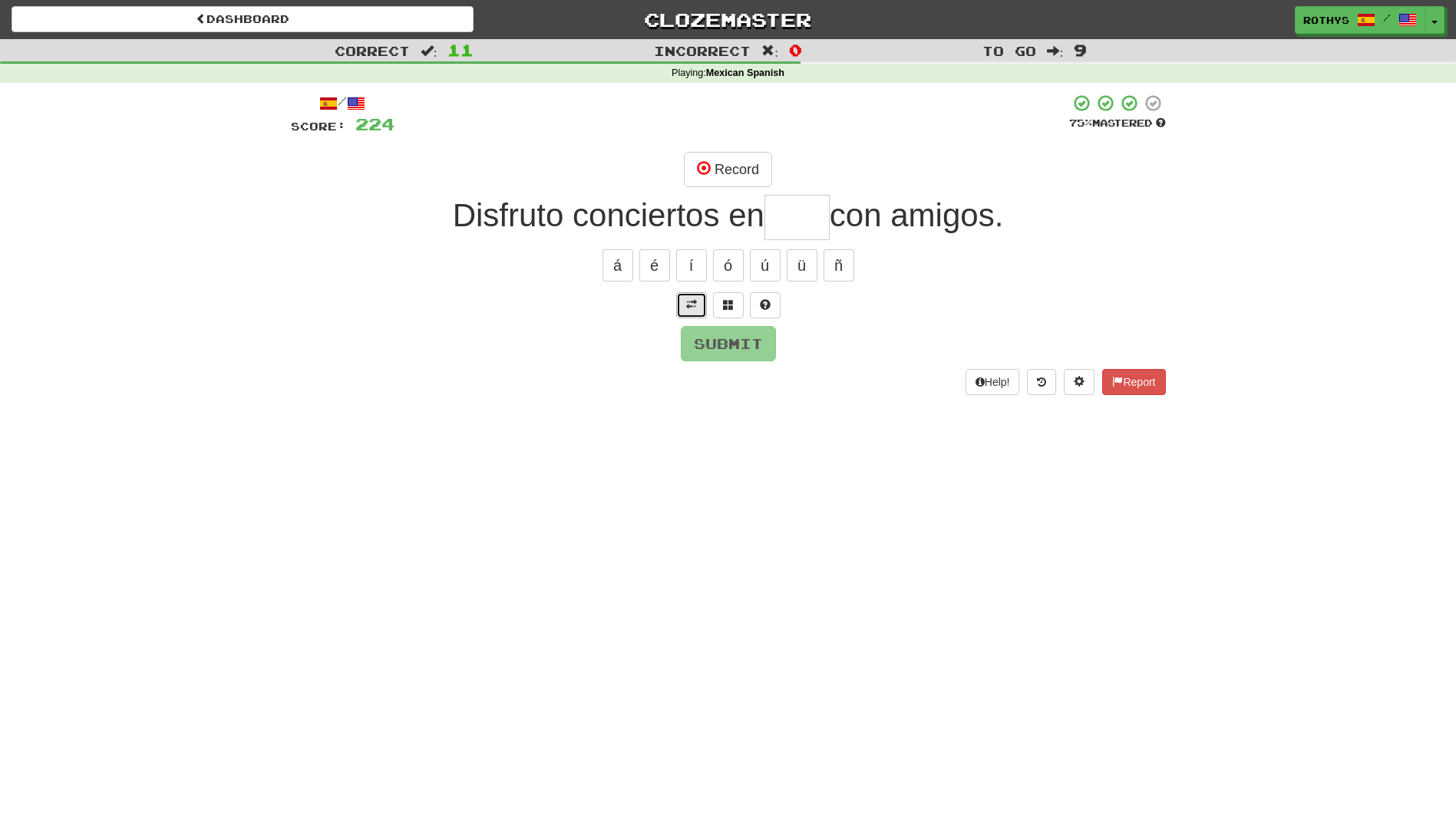
click at [687, 307] on span at bounding box center [691, 304] width 10 height 10
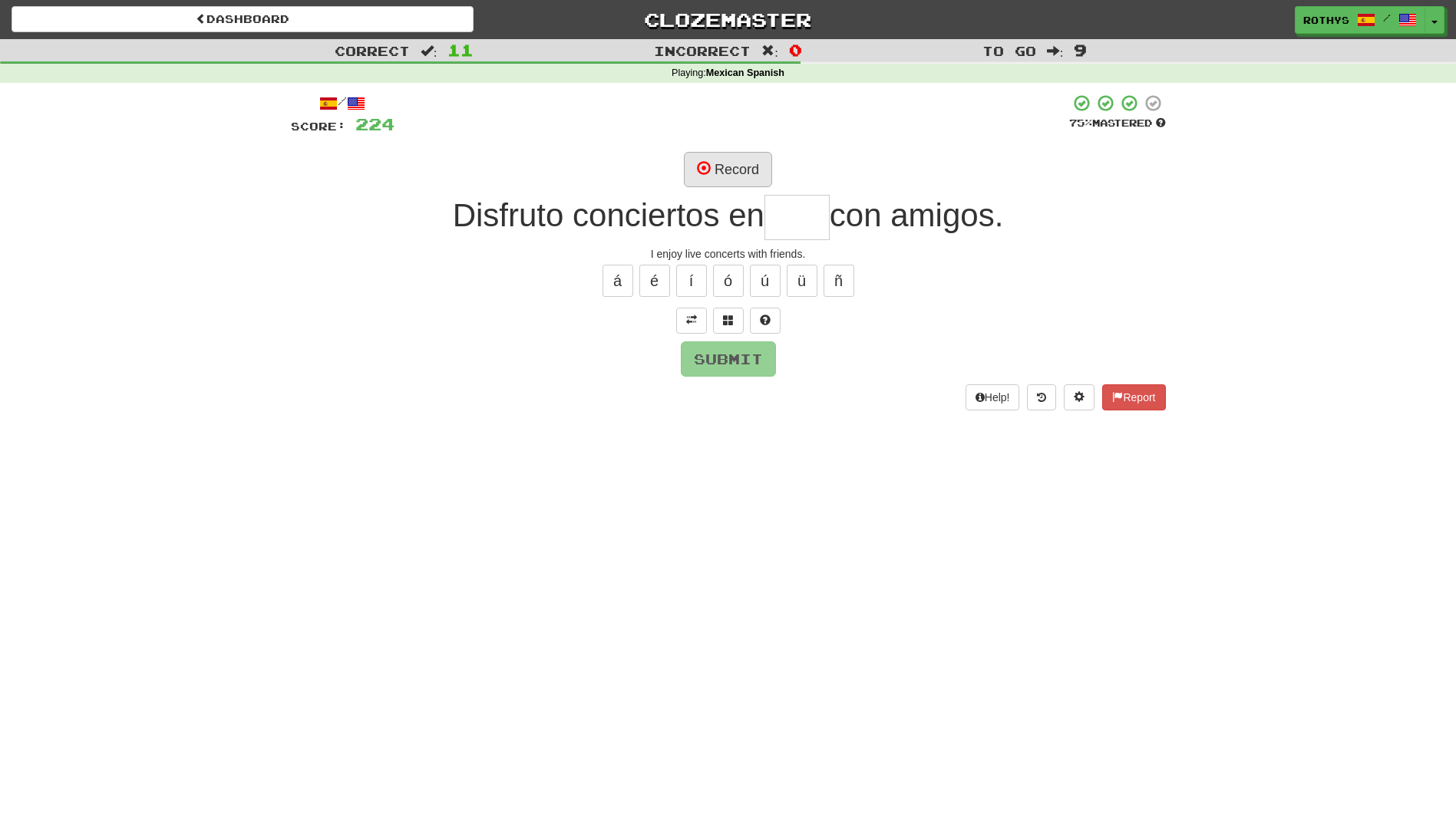
drag, startPoint x: 707, startPoint y: 133, endPoint x: 711, endPoint y: 160, distance: 27.3
click at [711, 160] on div "/ Score: 224 75 % Mastered Record Disfruto conciertos en con amigos. I enjoy li…" at bounding box center [728, 252] width 875 height 316
click at [740, 163] on button "Record" at bounding box center [728, 169] width 88 height 35
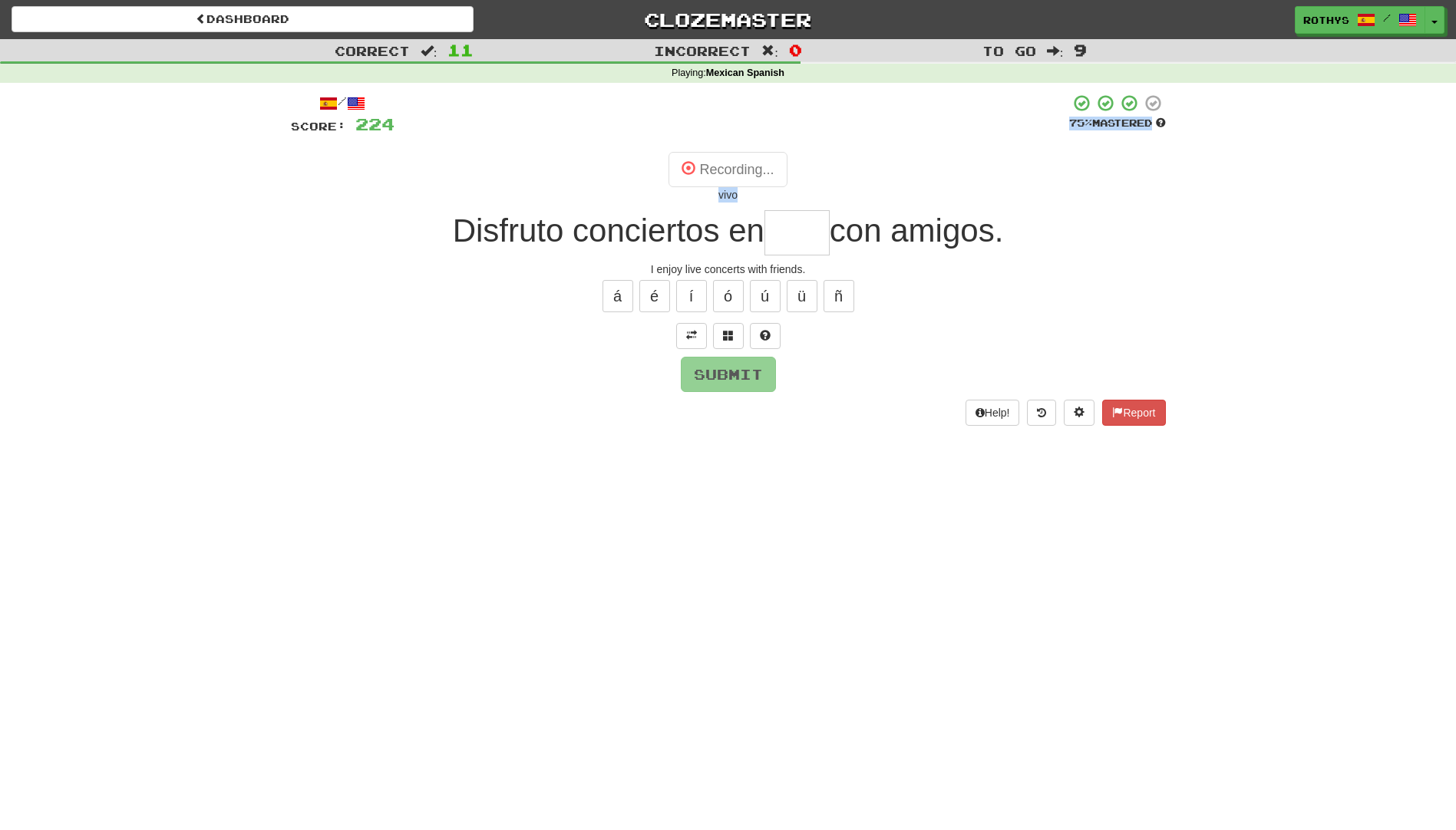
type input "****"
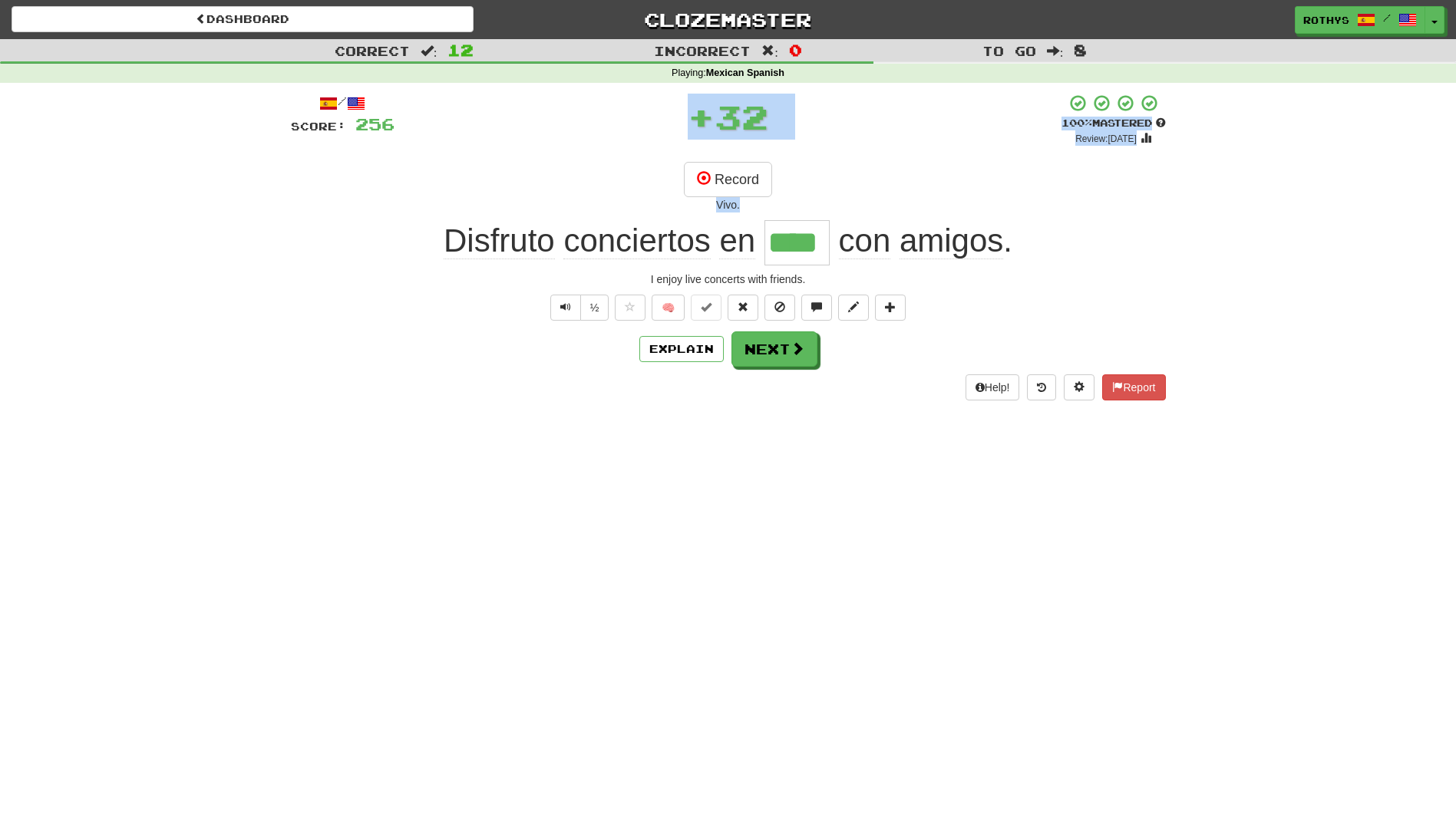
click at [849, 185] on div "Record Vivo." at bounding box center [728, 187] width 875 height 51
click at [759, 347] on button "Next" at bounding box center [775, 350] width 86 height 35
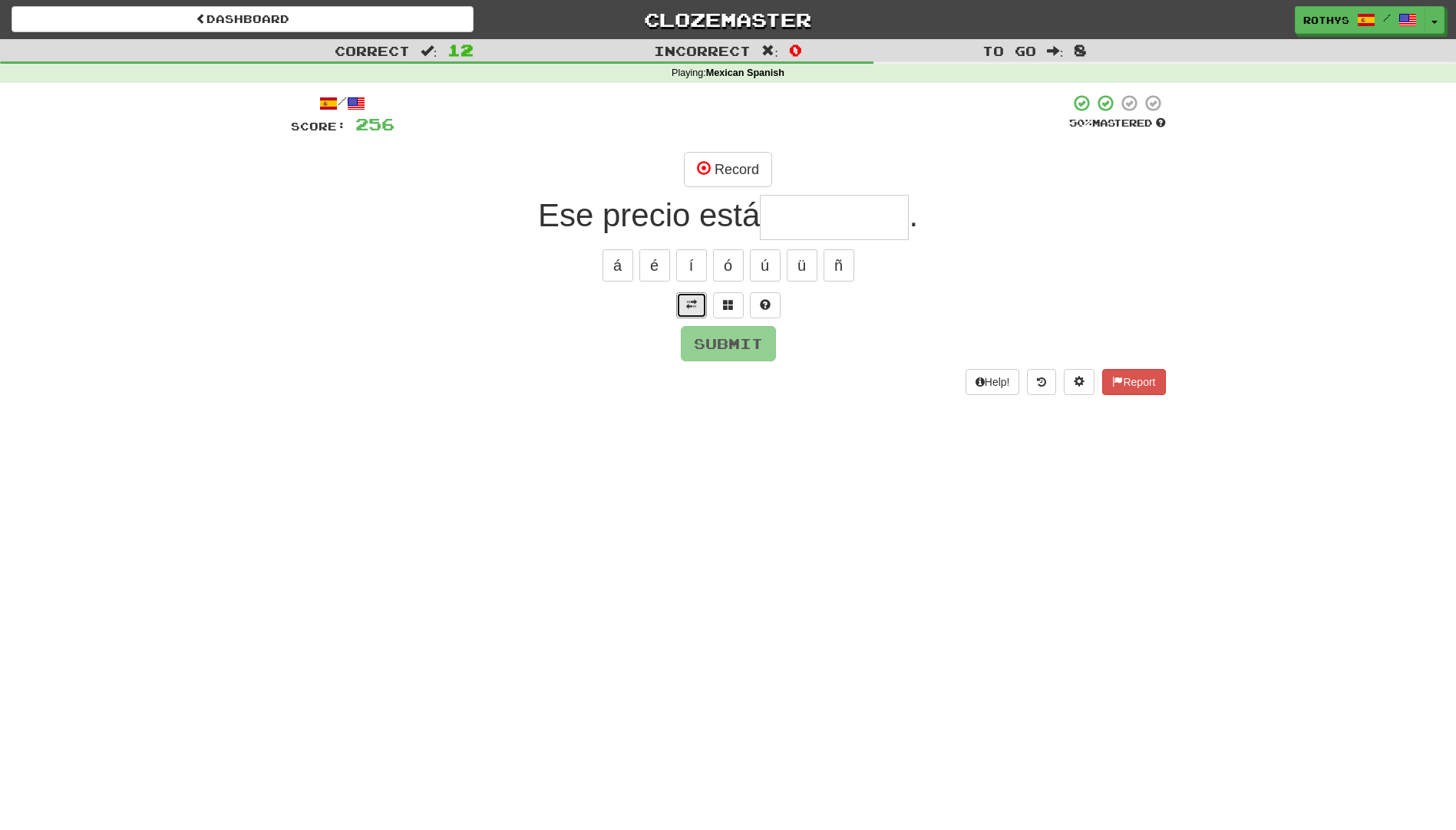
click at [683, 303] on button at bounding box center [691, 305] width 30 height 26
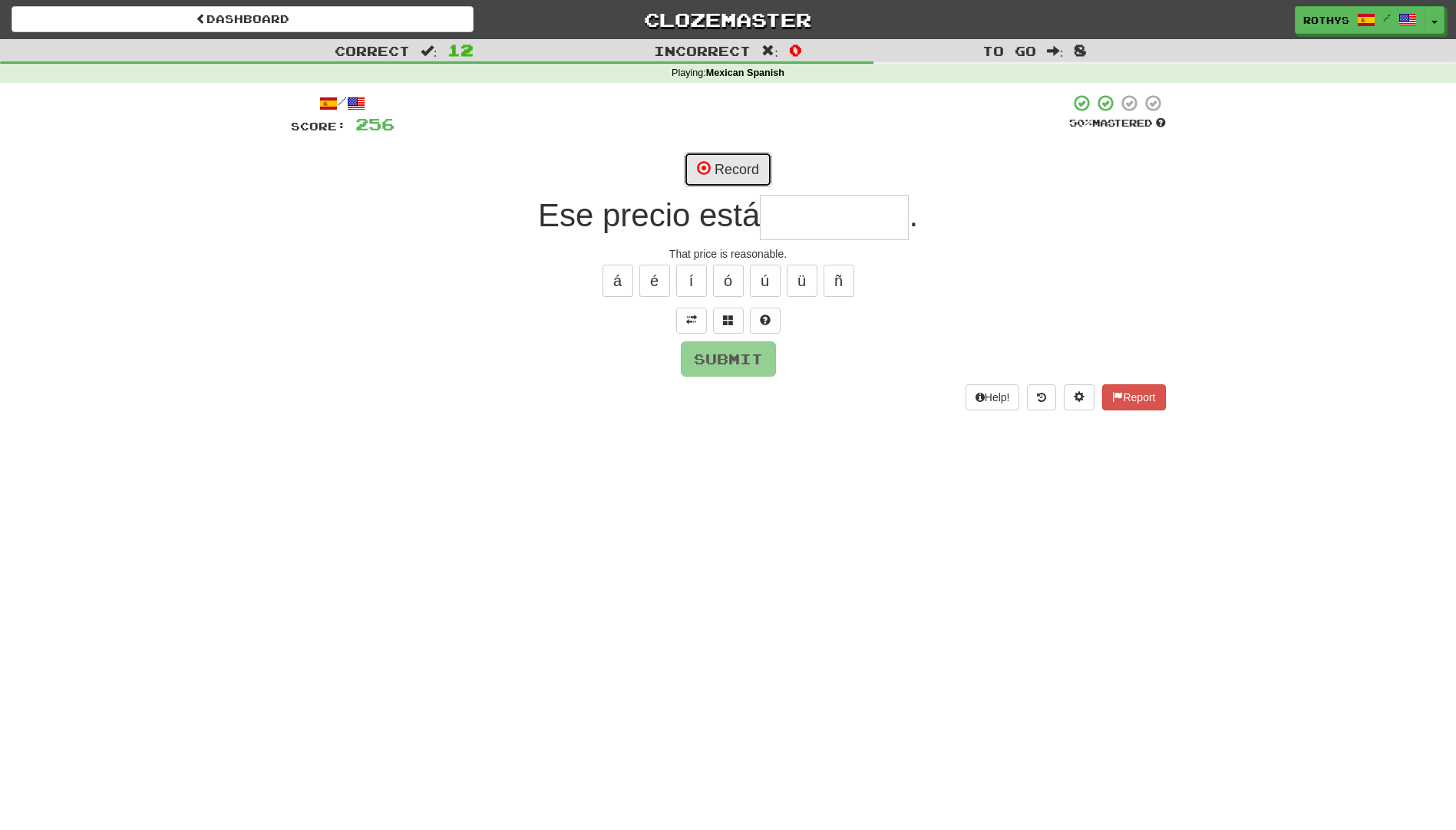
click at [706, 169] on span at bounding box center [704, 168] width 14 height 14
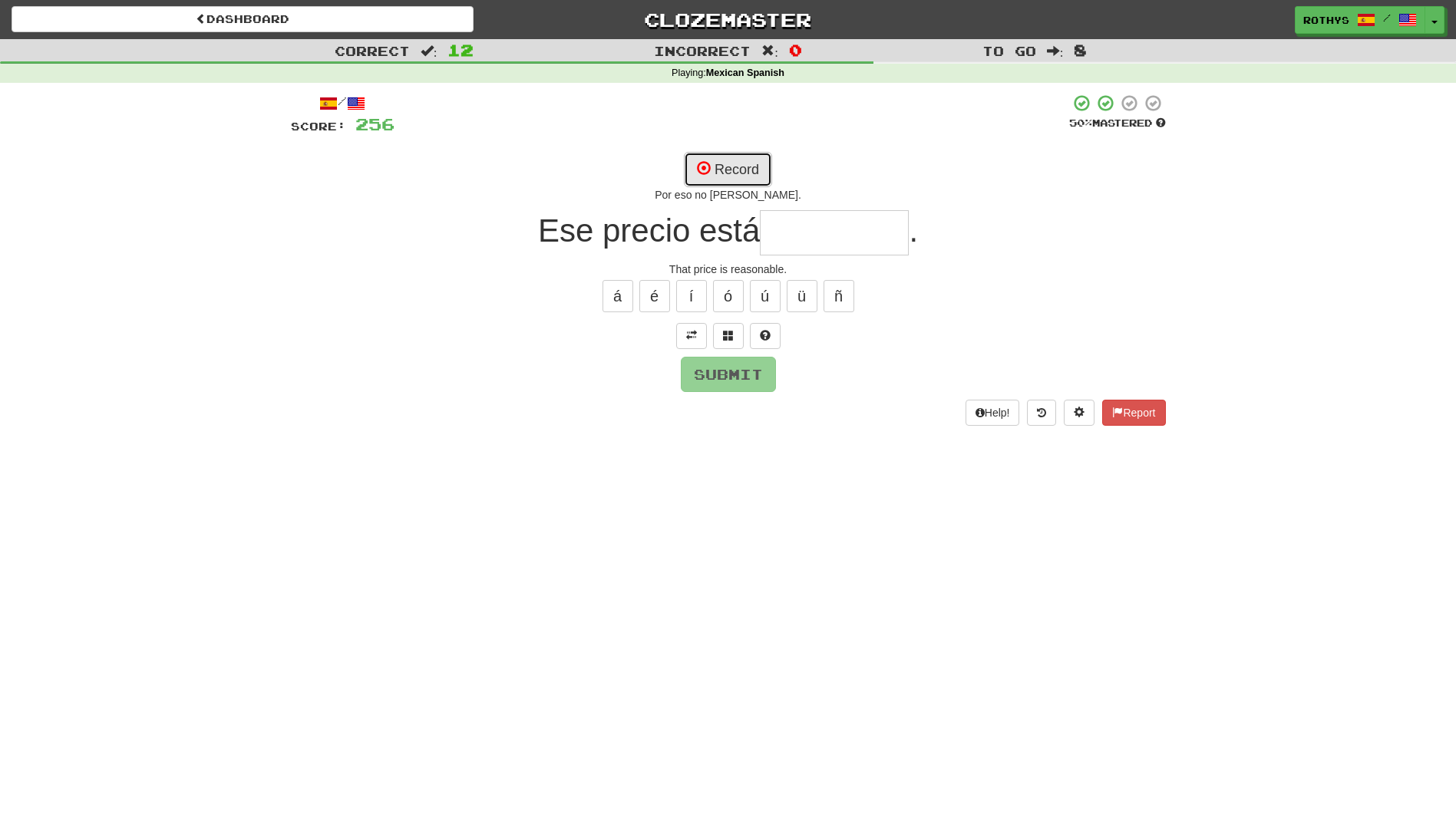
click at [752, 168] on button "Record" at bounding box center [728, 169] width 88 height 35
type input "*********"
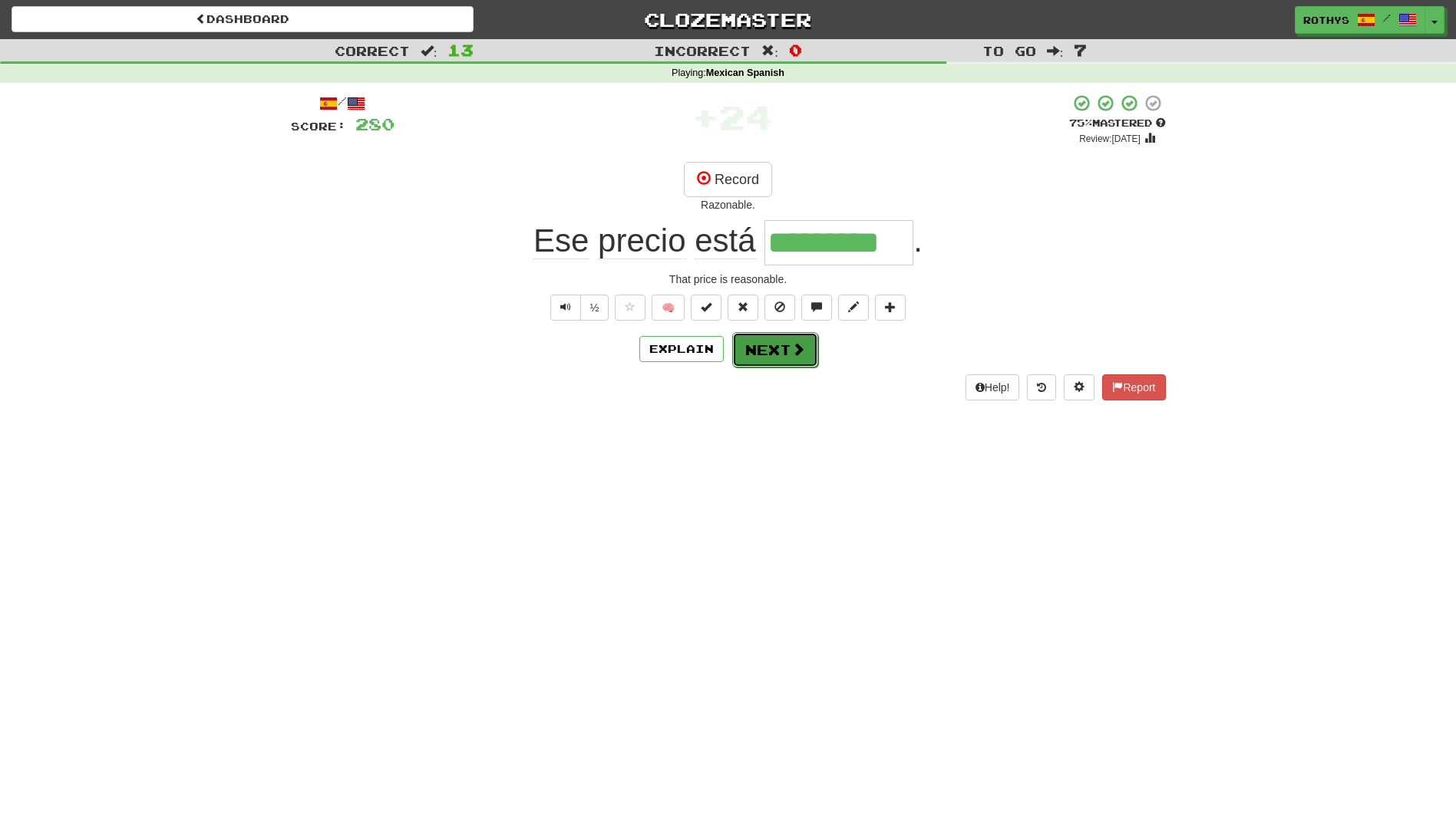
click at [755, 357] on button "Next" at bounding box center [775, 350] width 86 height 35
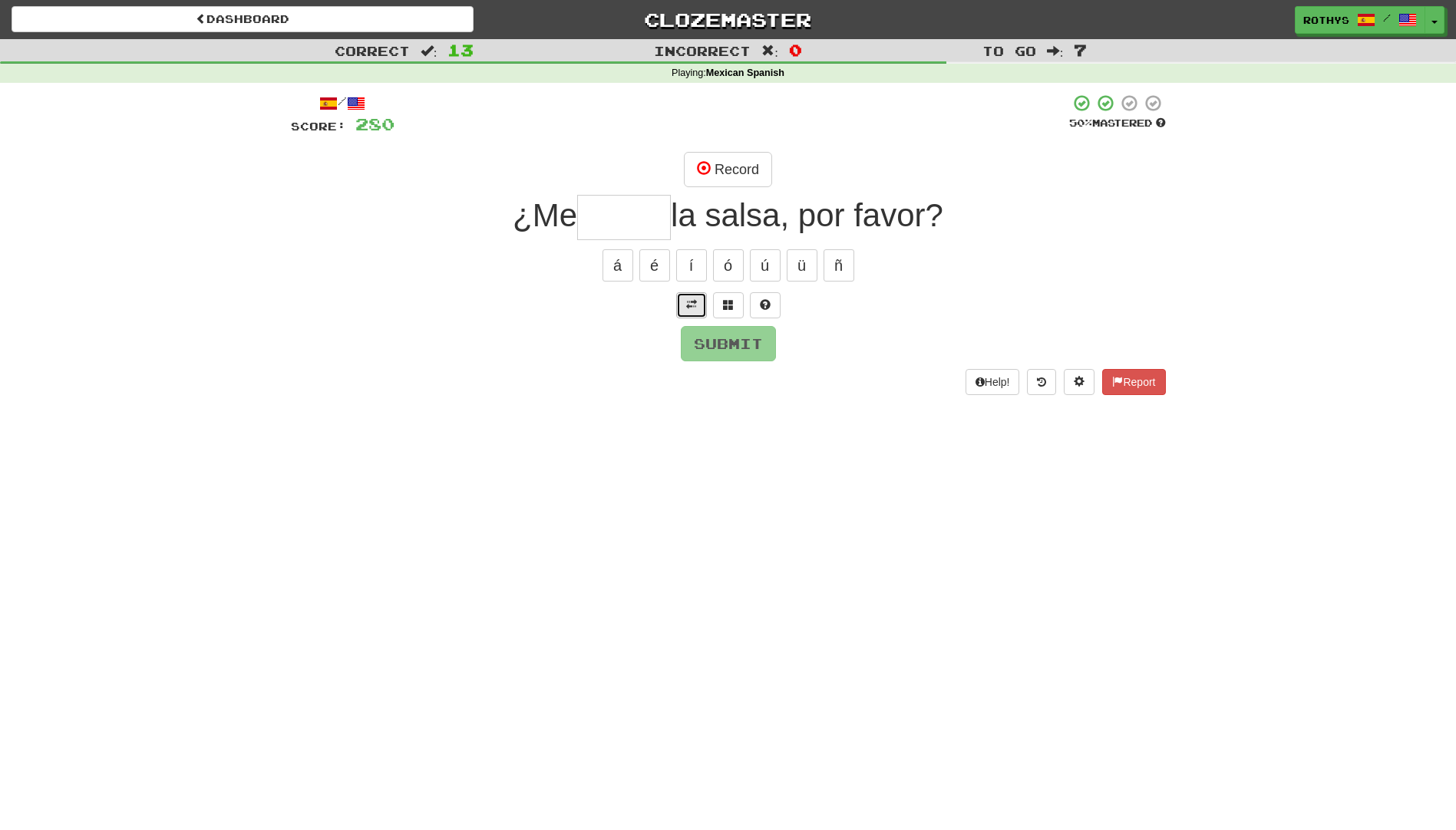
click at [688, 299] on span at bounding box center [691, 304] width 10 height 10
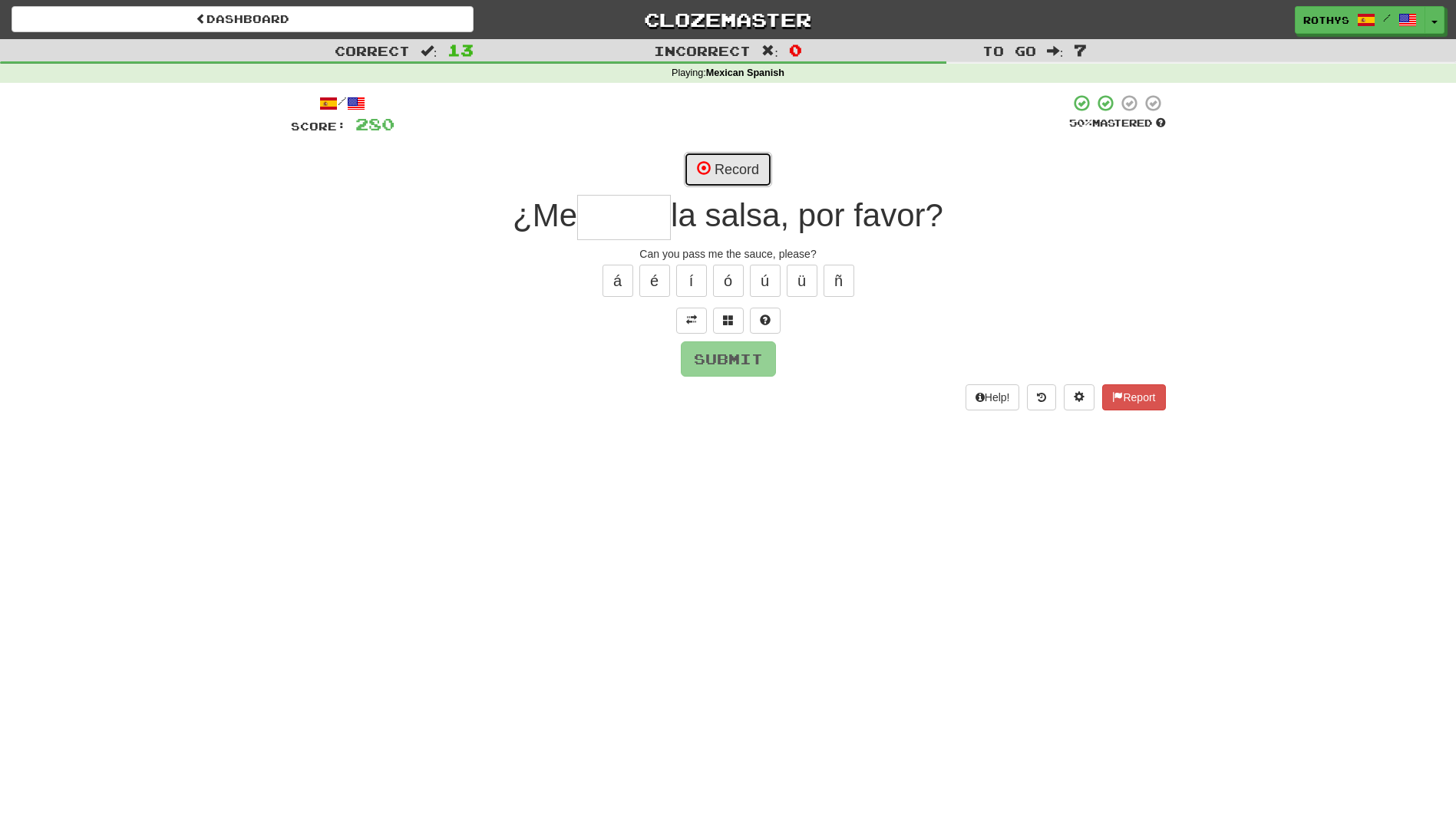
click at [708, 168] on span at bounding box center [704, 168] width 14 height 14
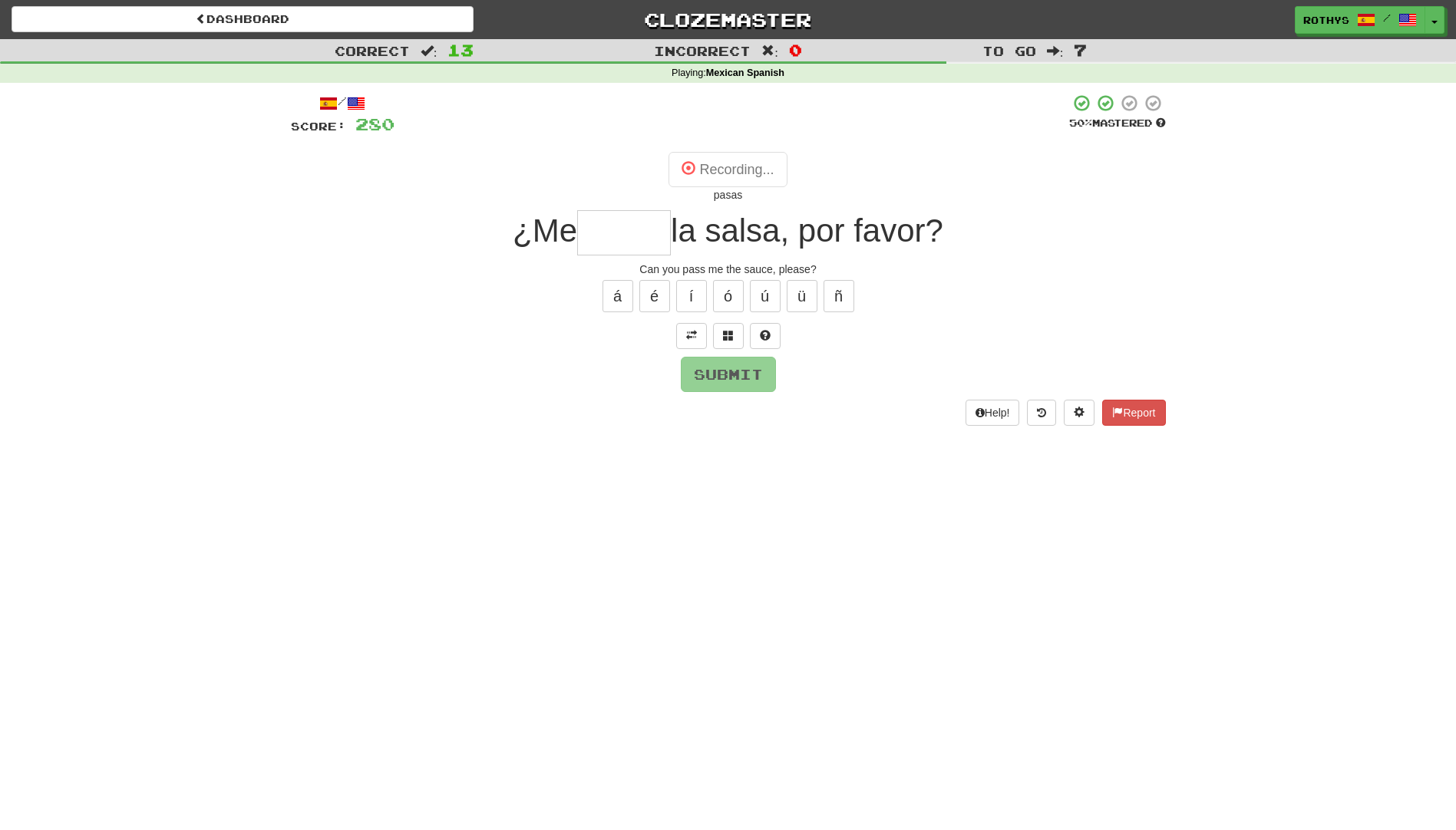
type input "*****"
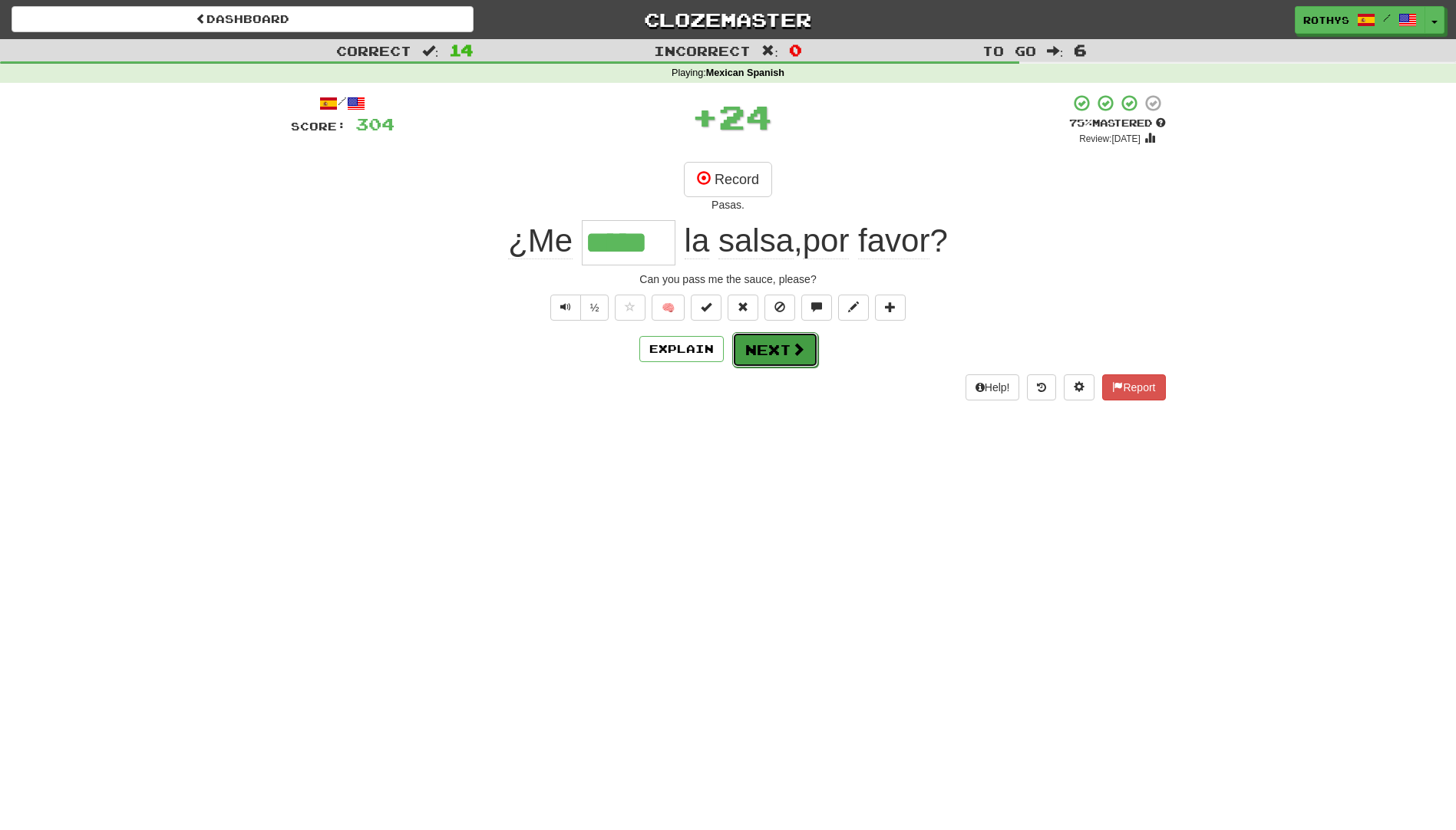
click at [754, 363] on button "Next" at bounding box center [775, 350] width 86 height 35
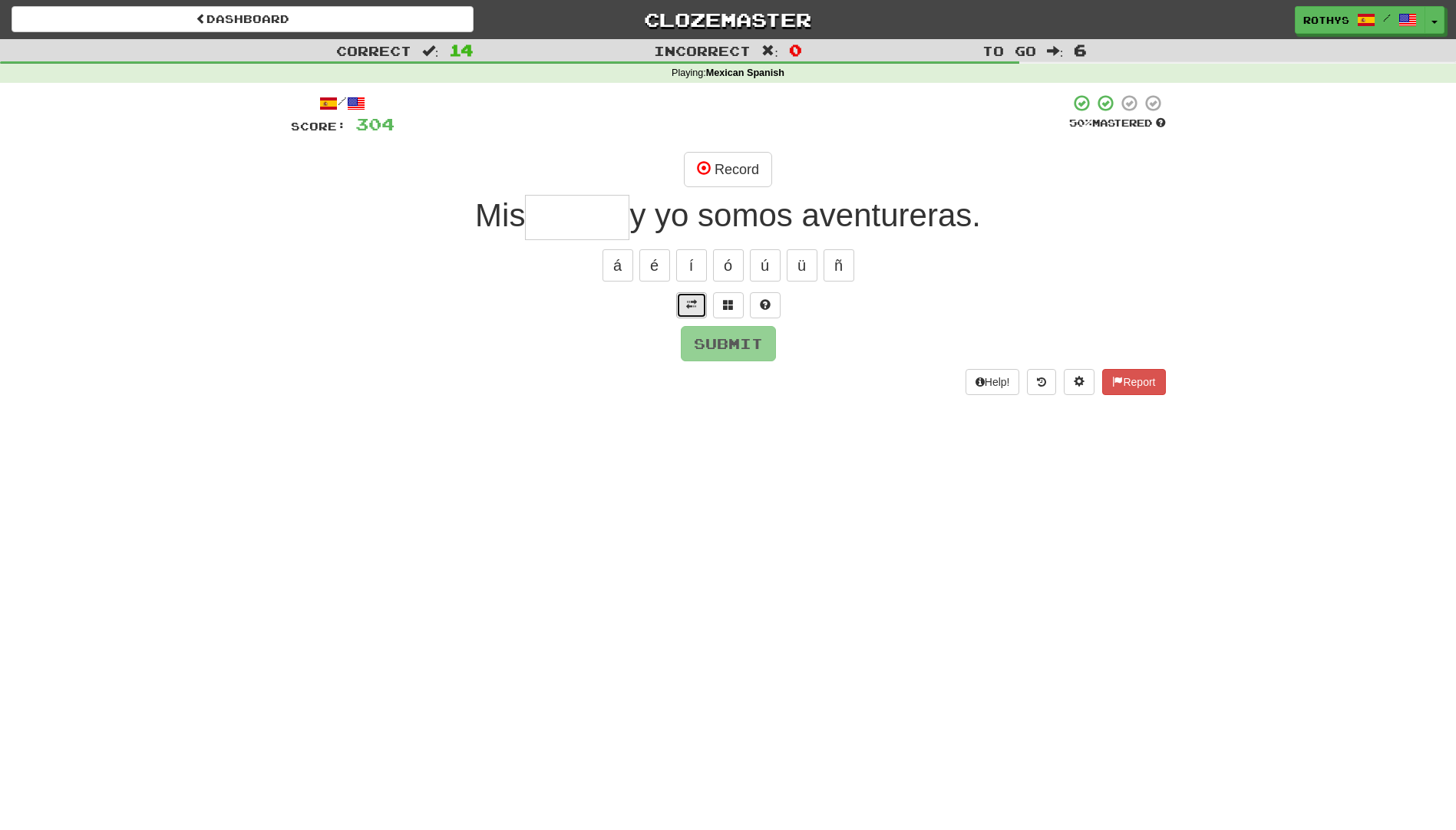
click at [696, 307] on span at bounding box center [691, 304] width 10 height 10
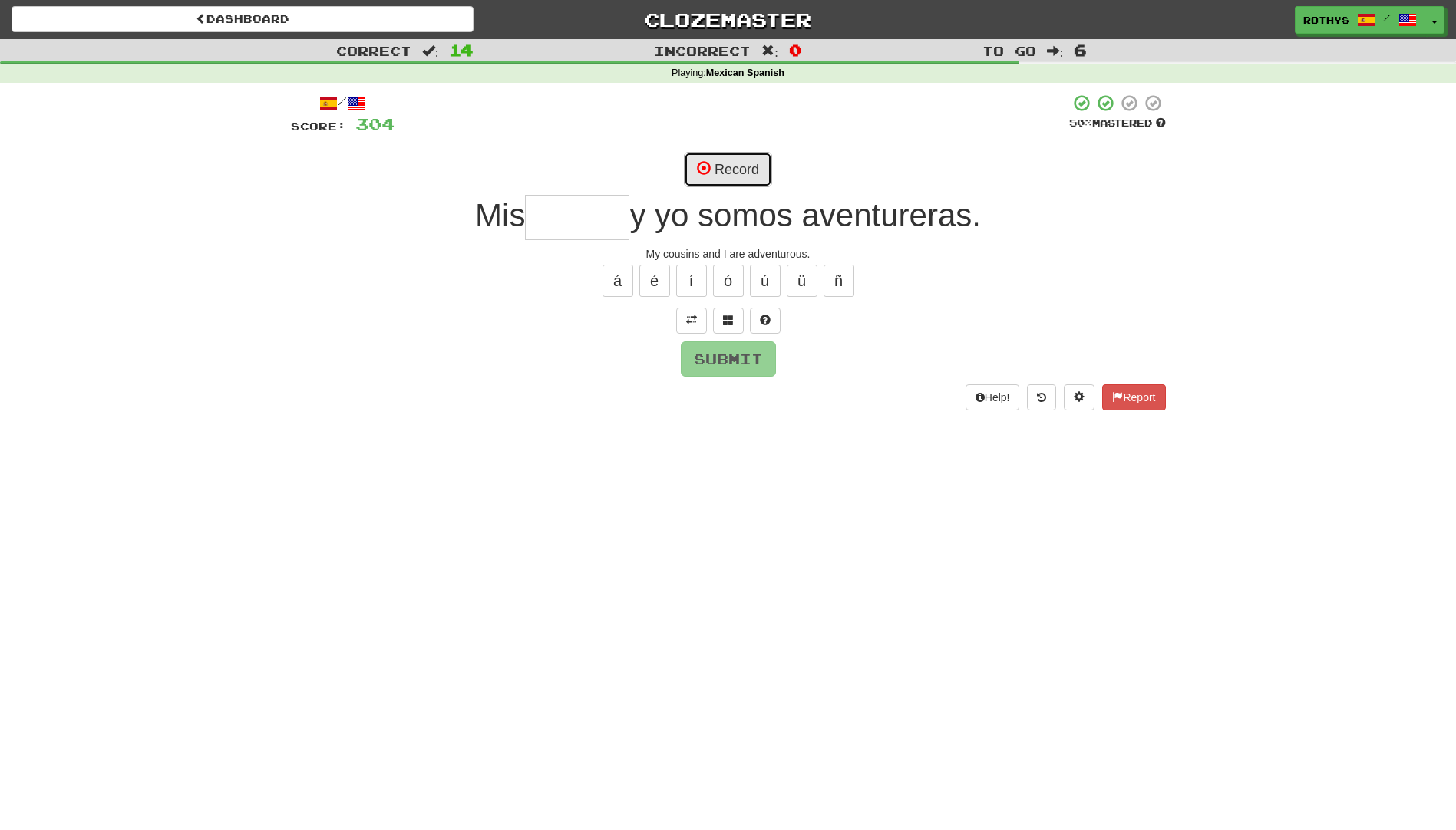
click at [717, 175] on button "Record" at bounding box center [728, 169] width 88 height 35
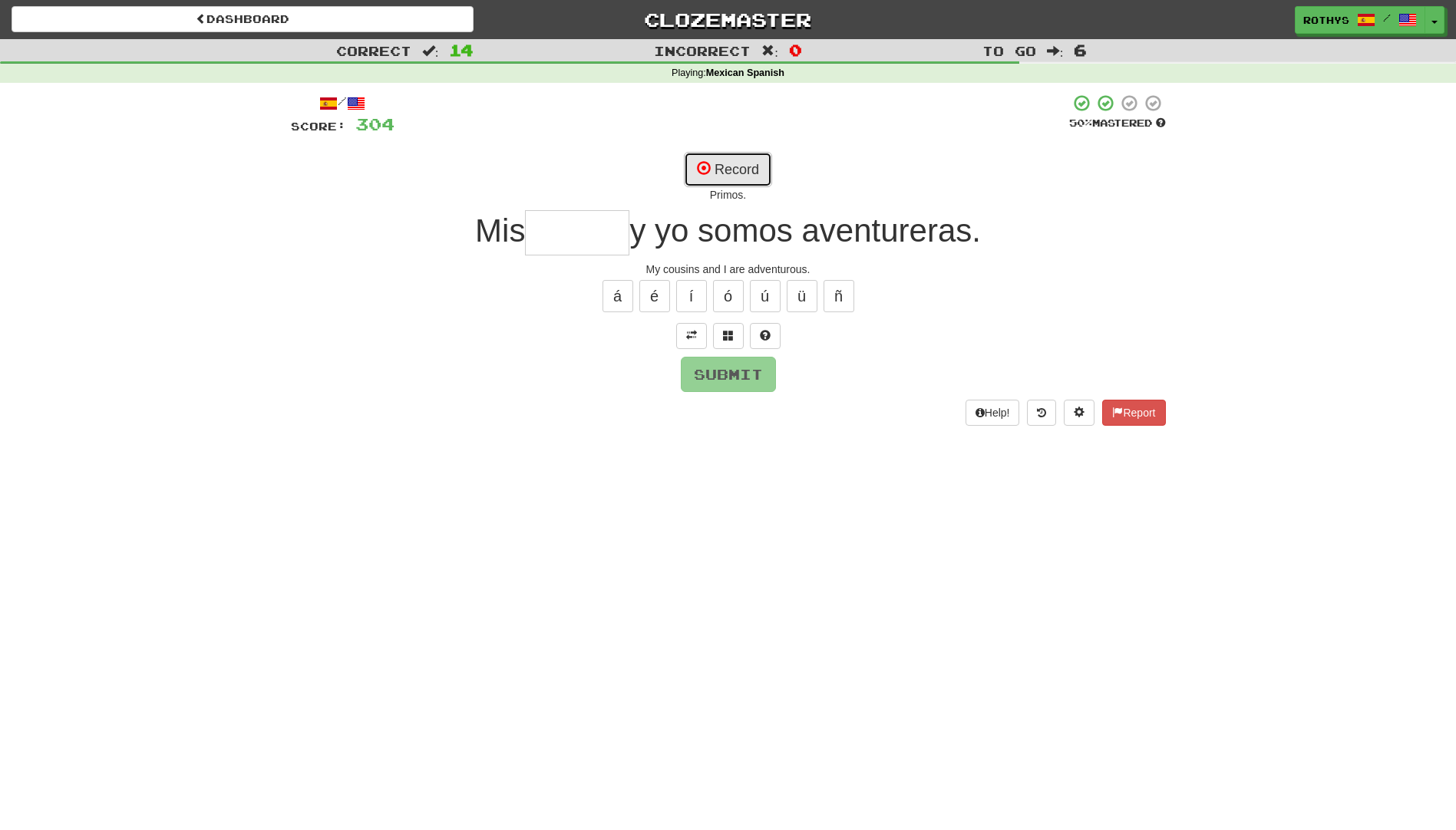
click at [712, 175] on button "Record" at bounding box center [728, 169] width 88 height 35
type input "******"
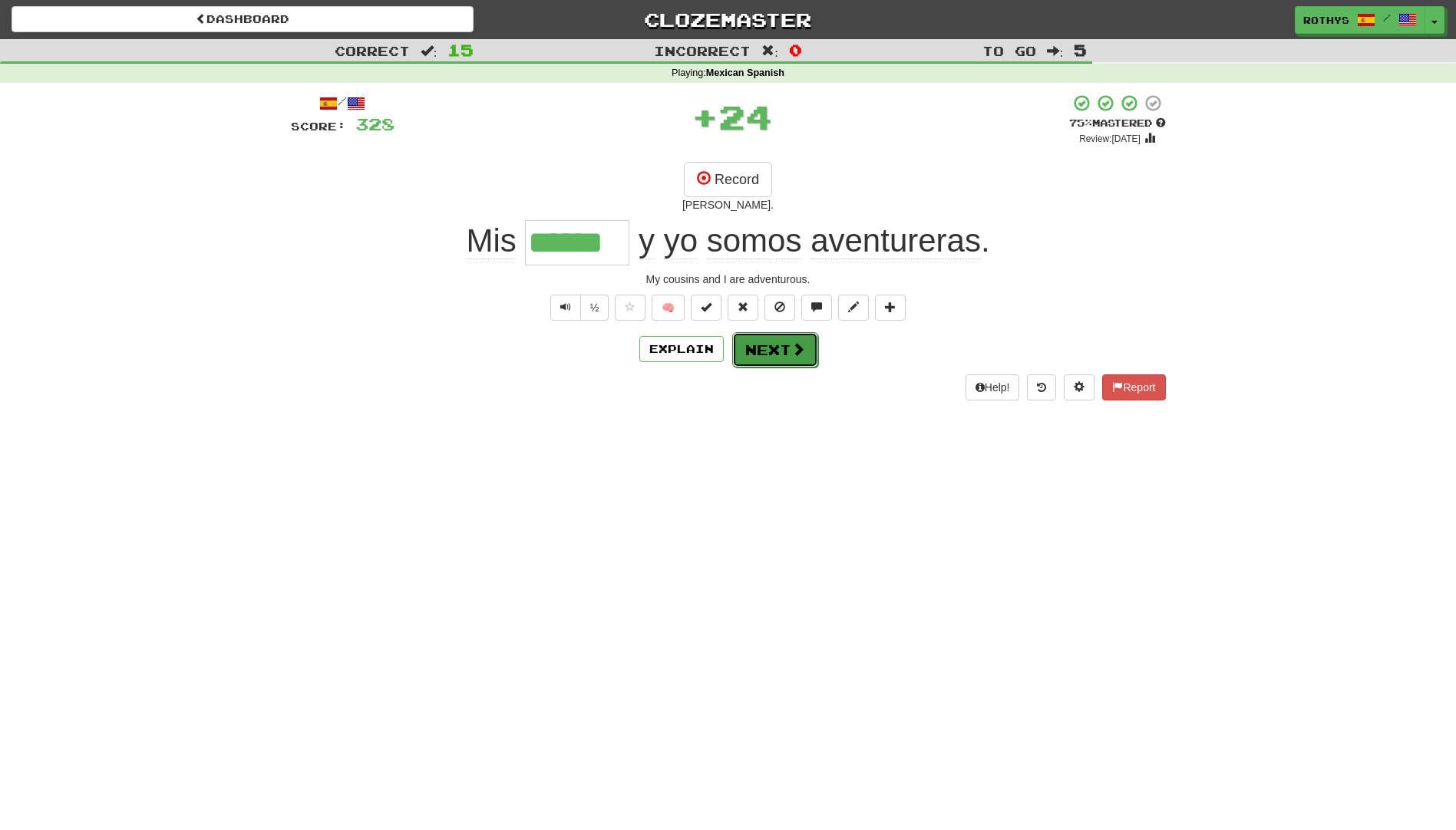
click at [752, 340] on button "Next" at bounding box center [775, 350] width 86 height 35
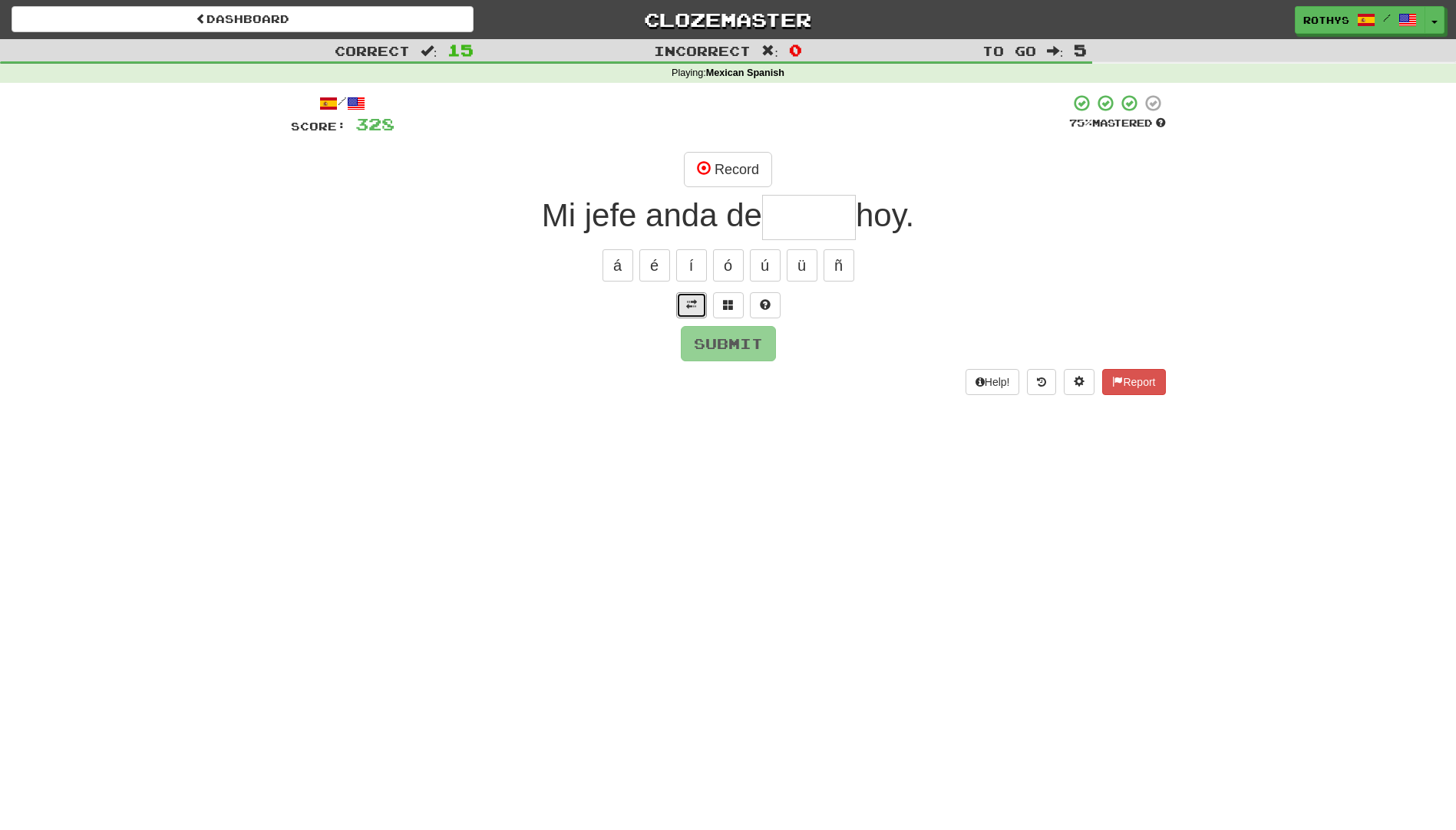
click at [694, 303] on span at bounding box center [691, 304] width 10 height 10
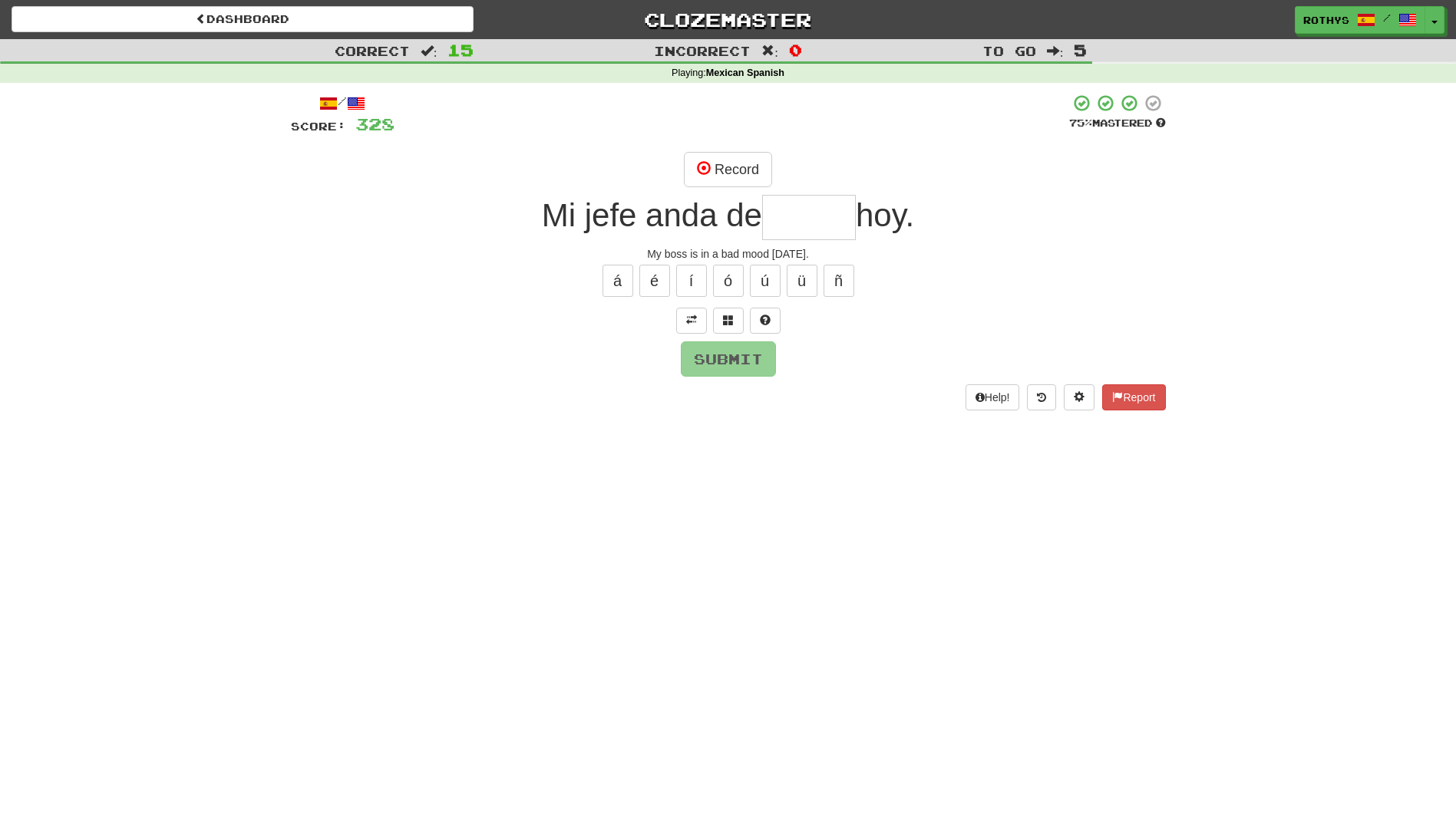
click at [789, 224] on input "text" at bounding box center [809, 217] width 94 height 45
click at [735, 318] on button at bounding box center [728, 321] width 30 height 26
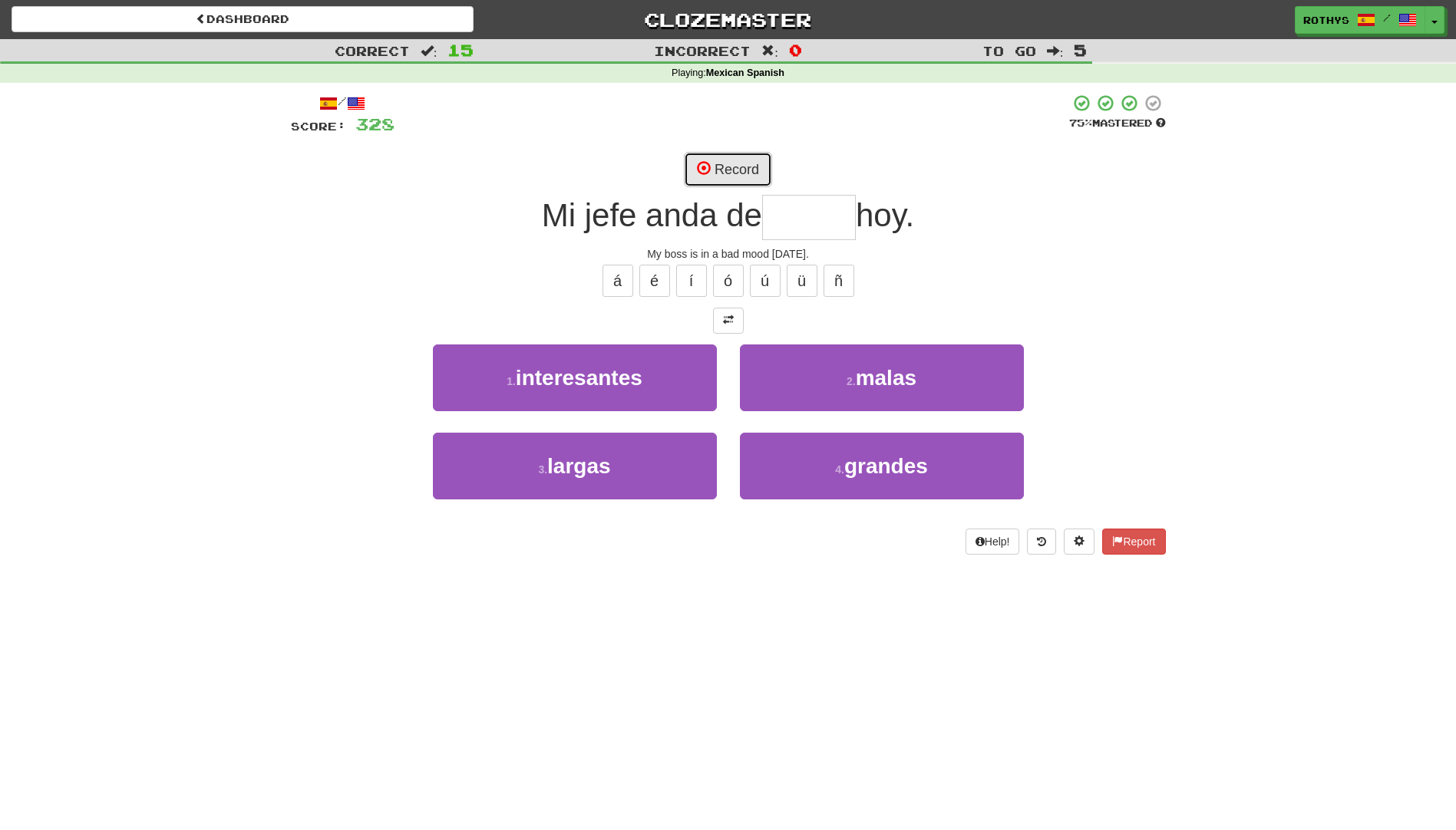
click at [732, 171] on button "Record" at bounding box center [728, 169] width 88 height 35
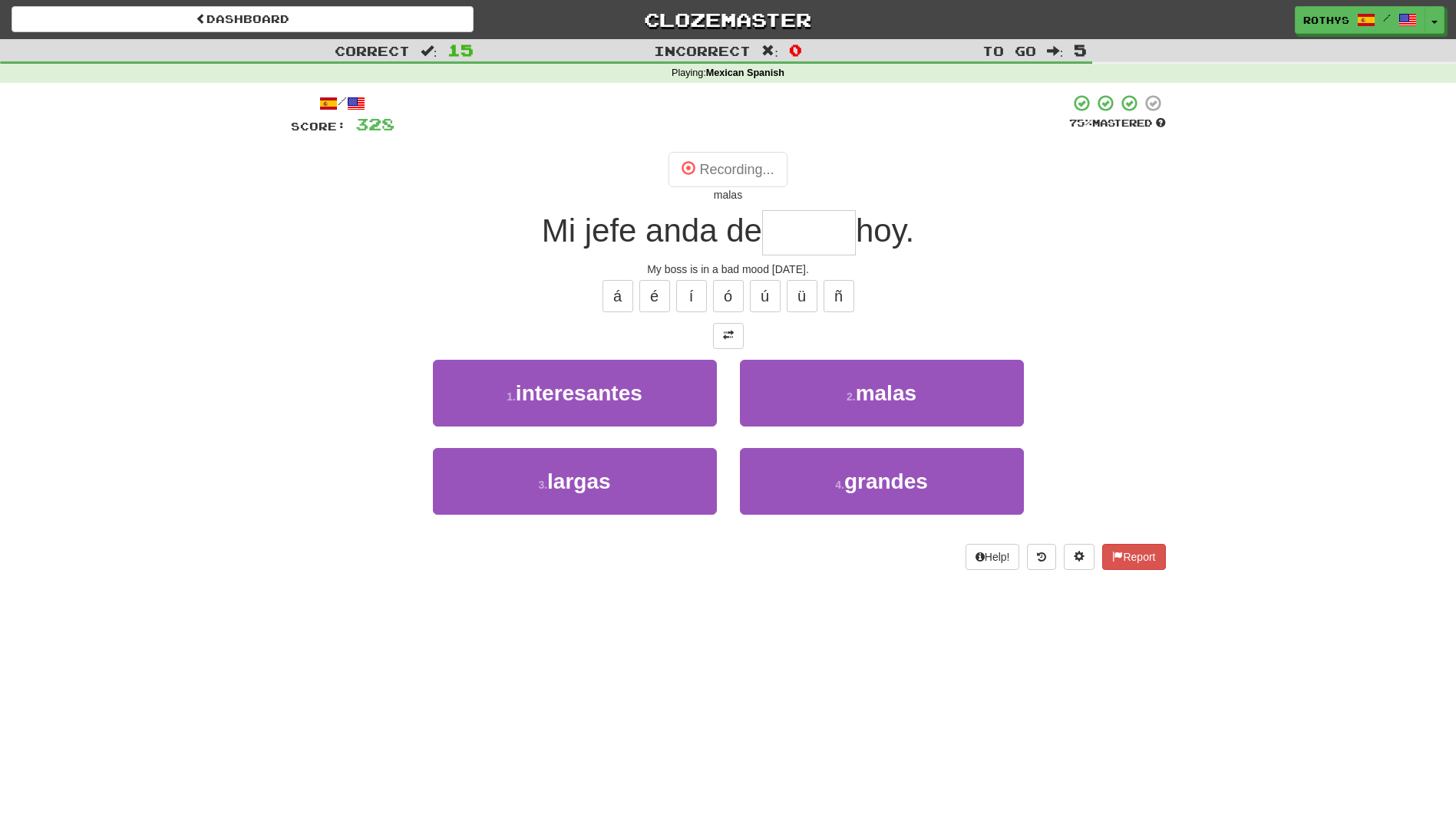
type input "*****"
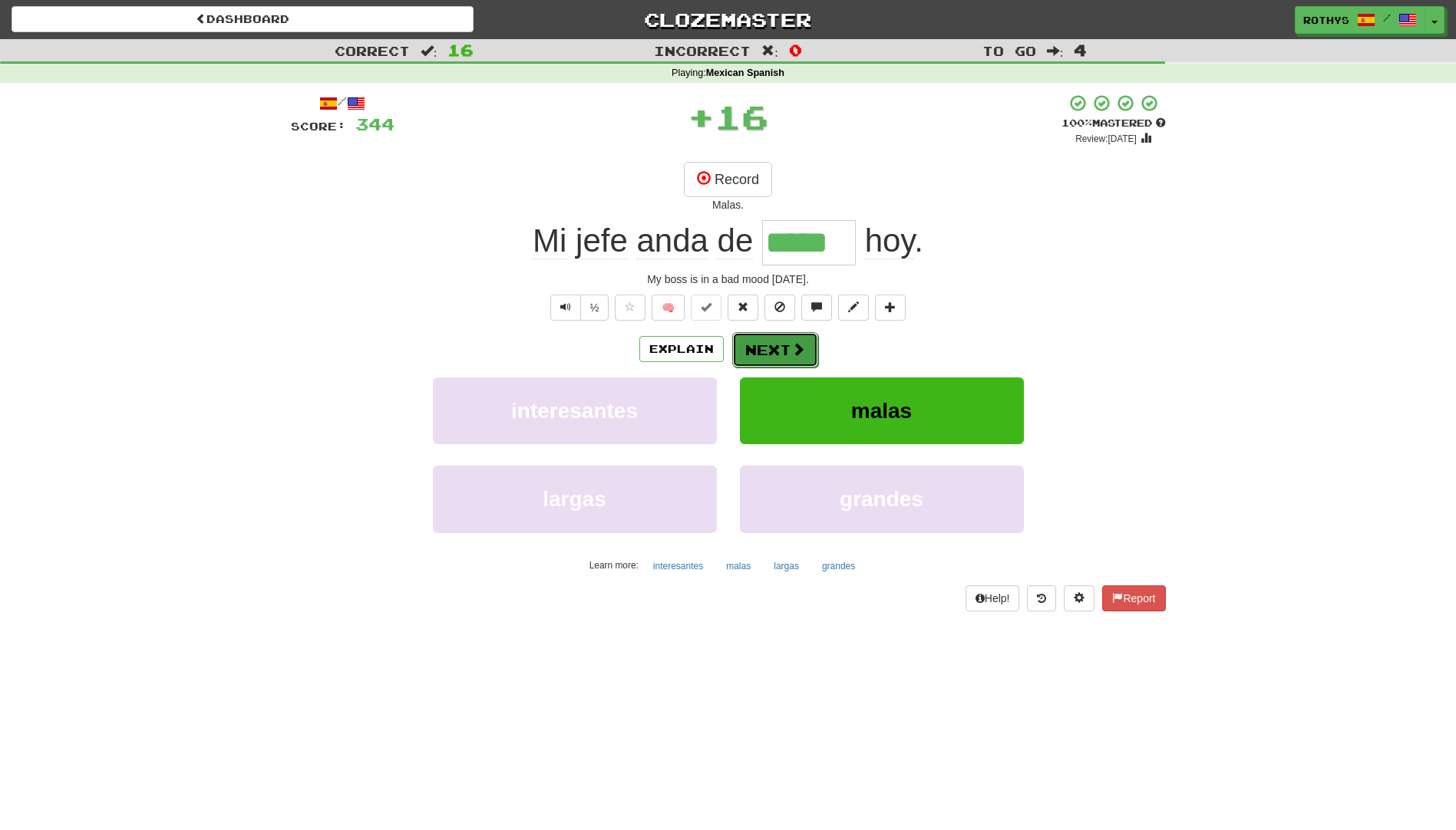
click at [799, 342] on span at bounding box center [797, 349] width 14 height 14
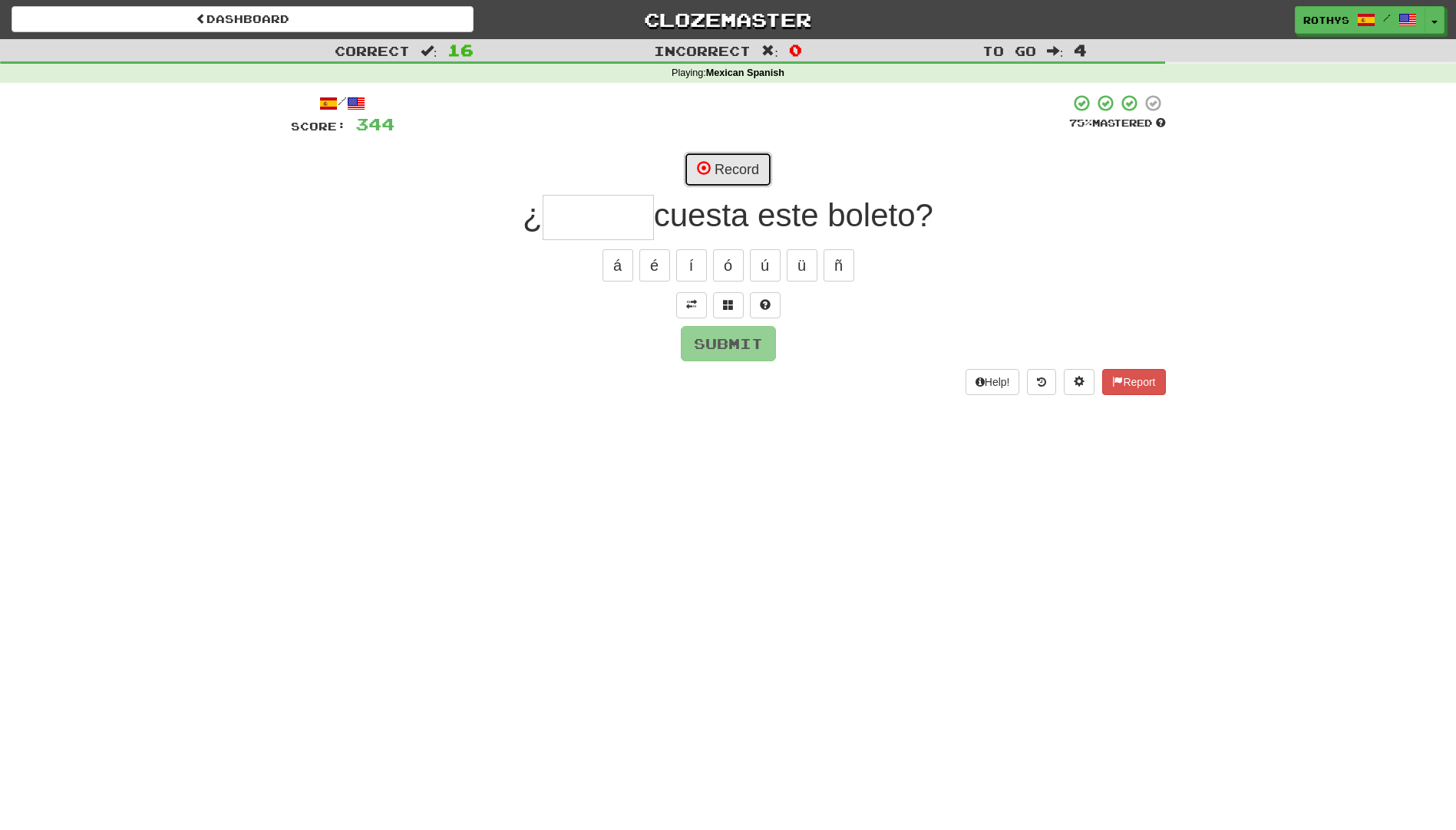
click at [712, 176] on button "Record" at bounding box center [728, 169] width 88 height 35
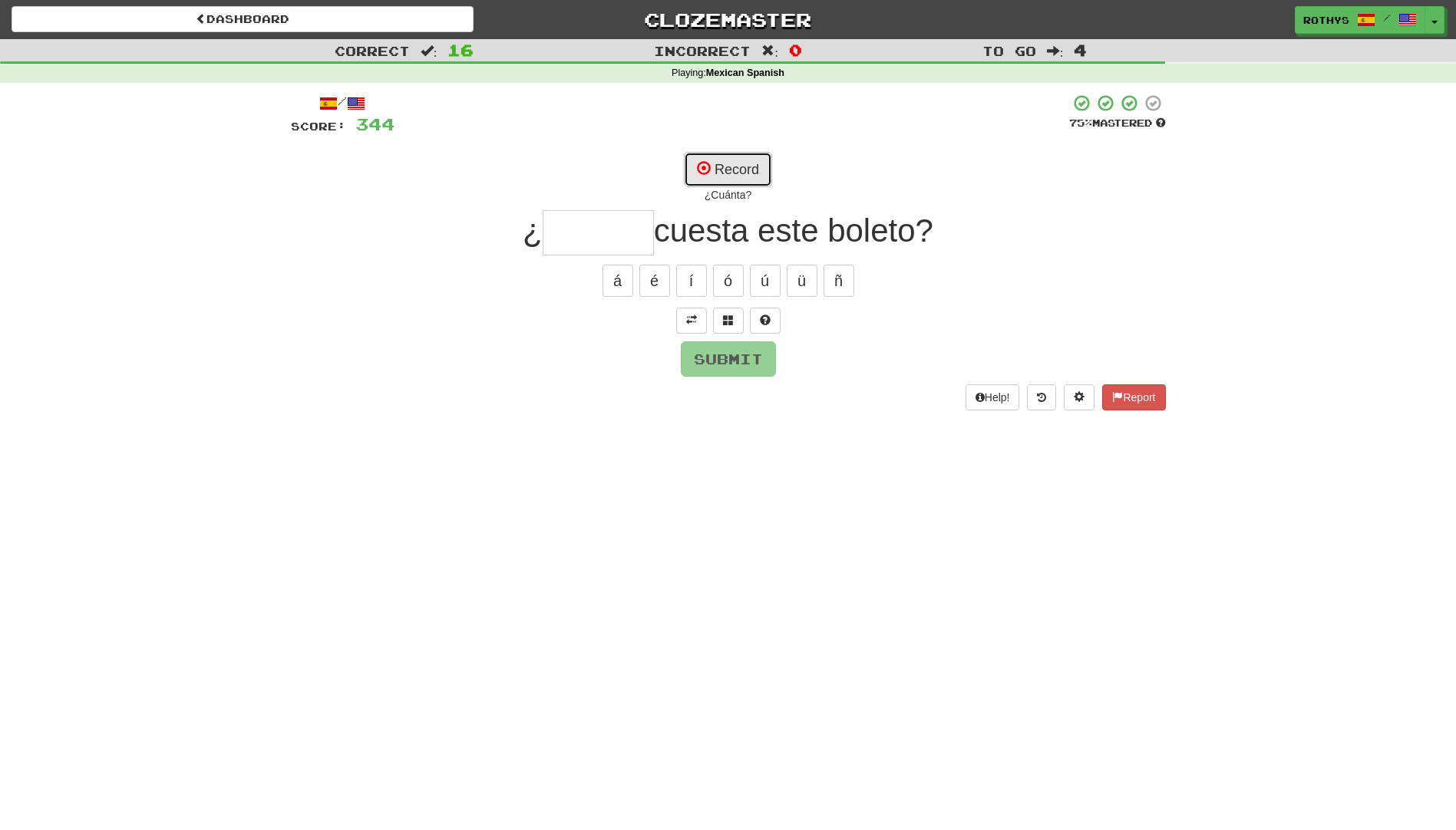
click at [756, 163] on button "Record" at bounding box center [728, 169] width 88 height 35
type input "******"
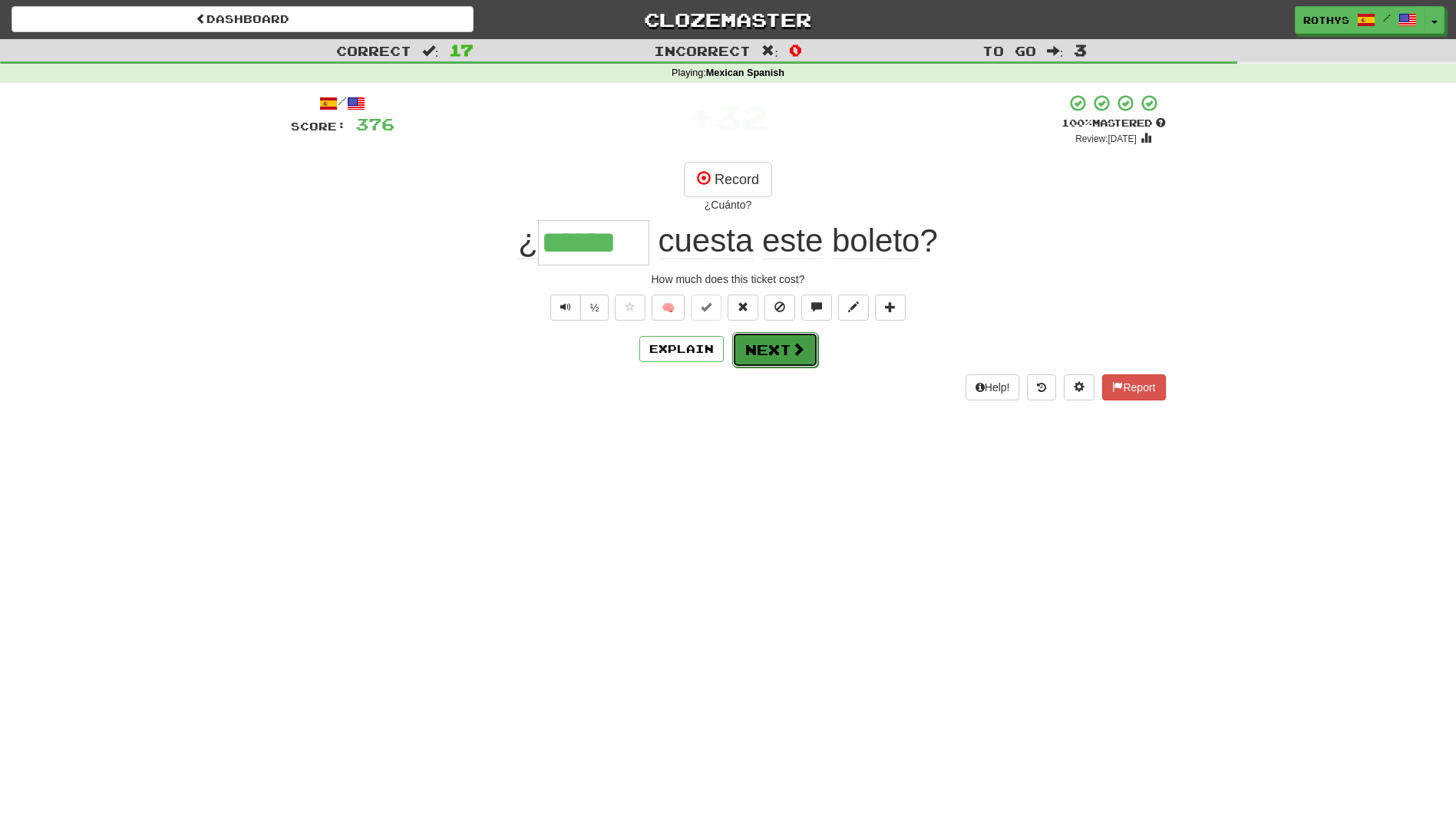
click at [747, 346] on button "Next" at bounding box center [775, 350] width 86 height 35
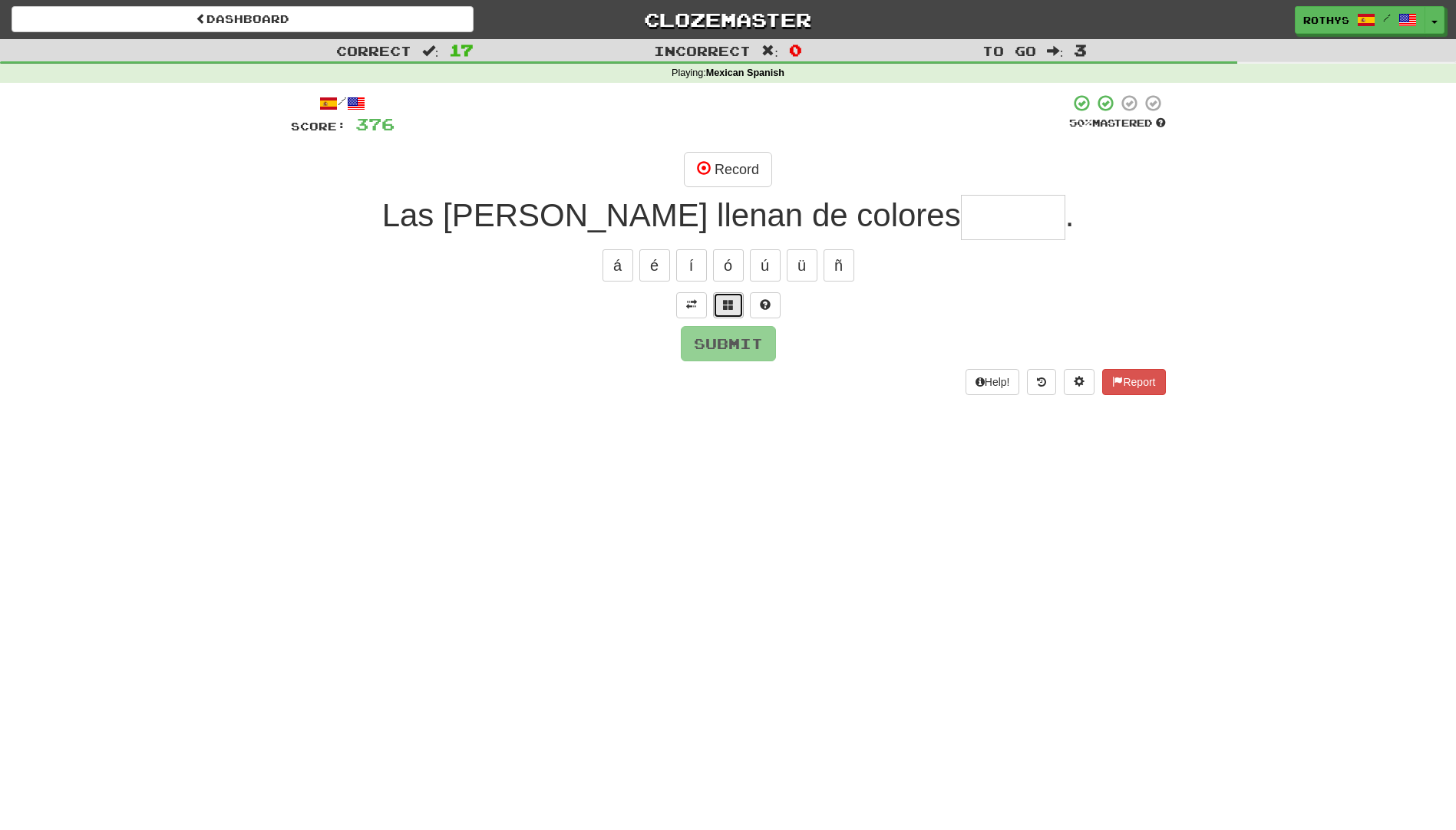
click at [733, 299] on span at bounding box center [728, 304] width 10 height 10
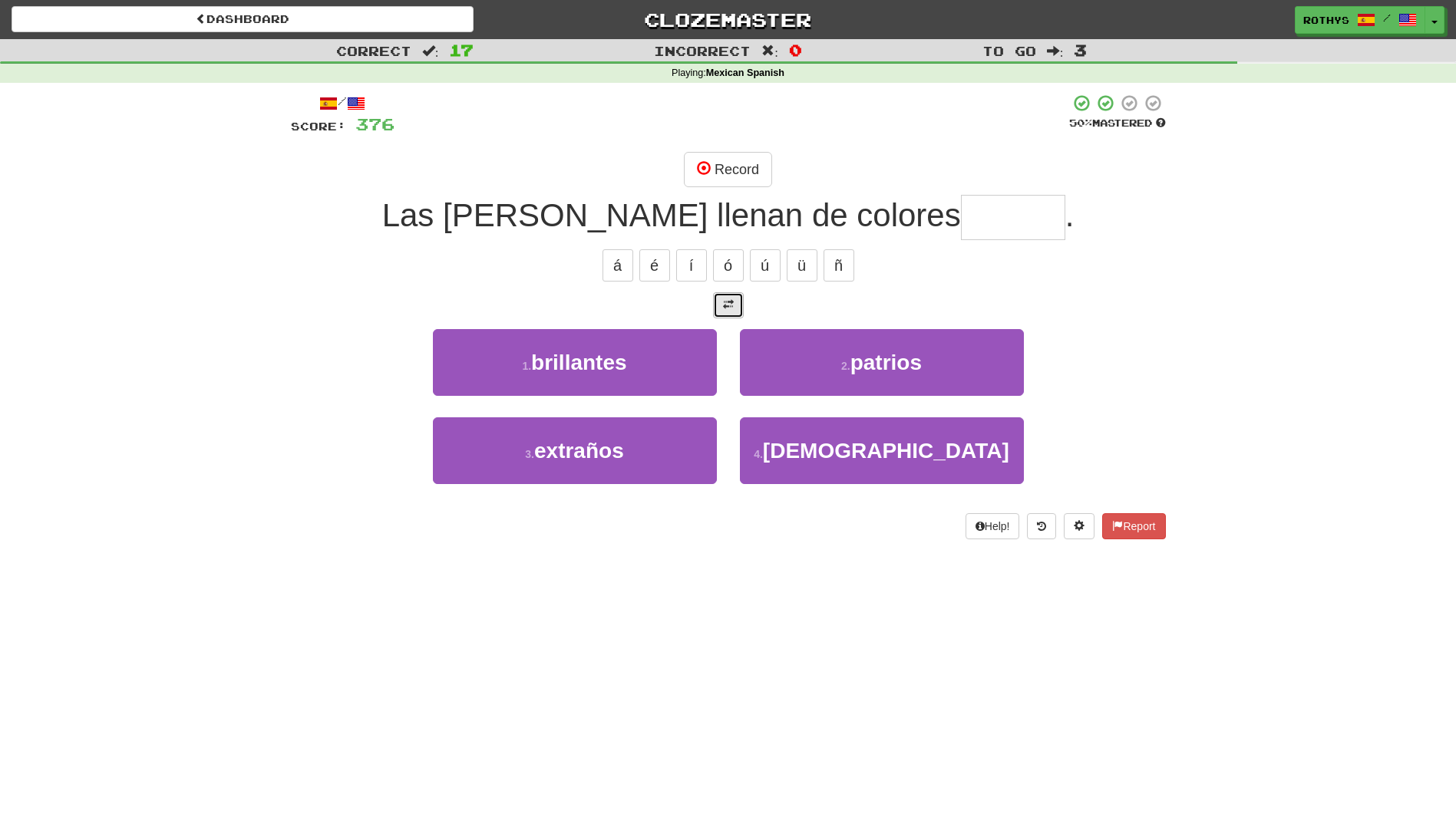
click at [726, 298] on button at bounding box center [728, 305] width 30 height 26
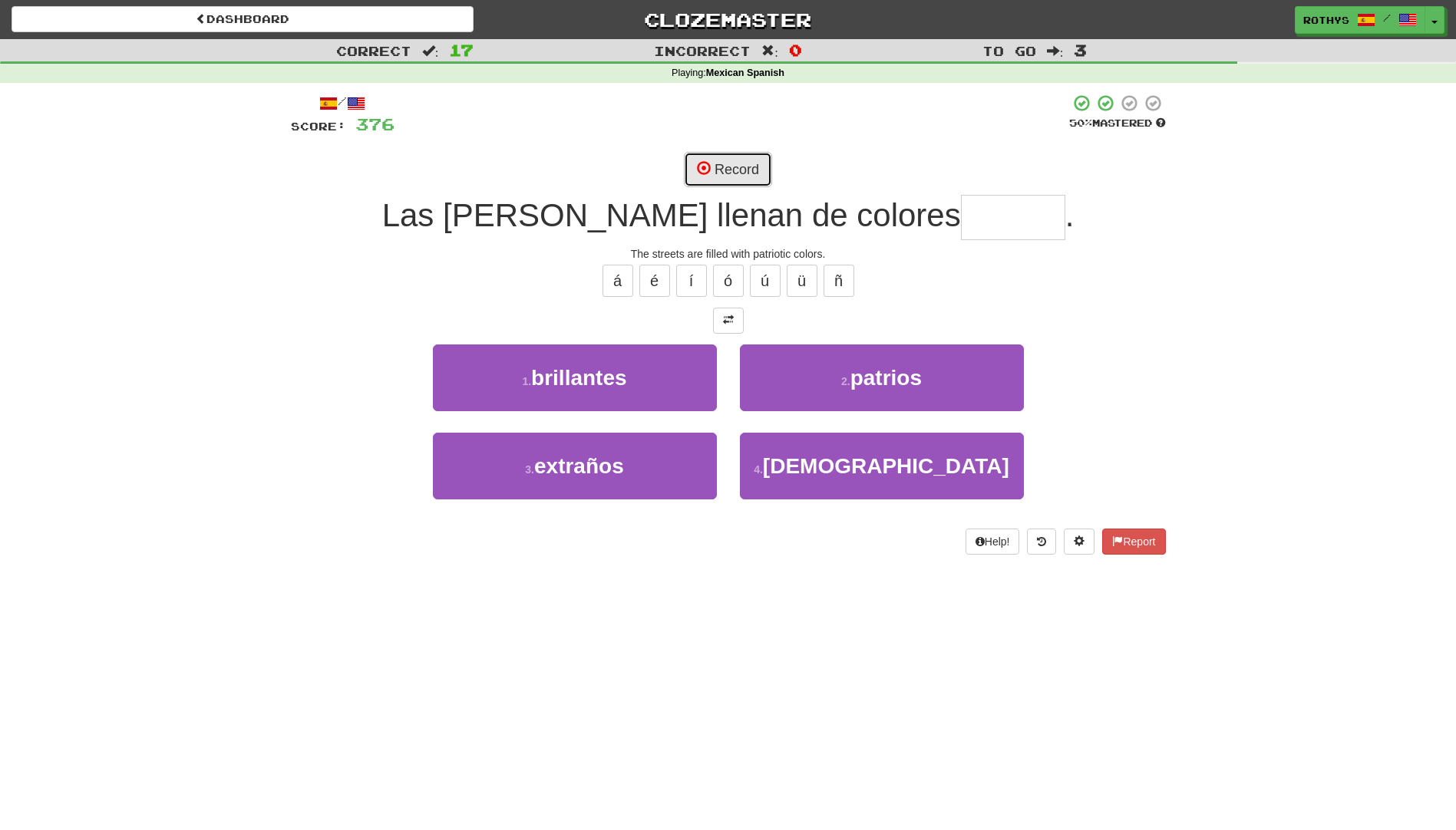
click at [723, 166] on button "Record" at bounding box center [728, 169] width 88 height 35
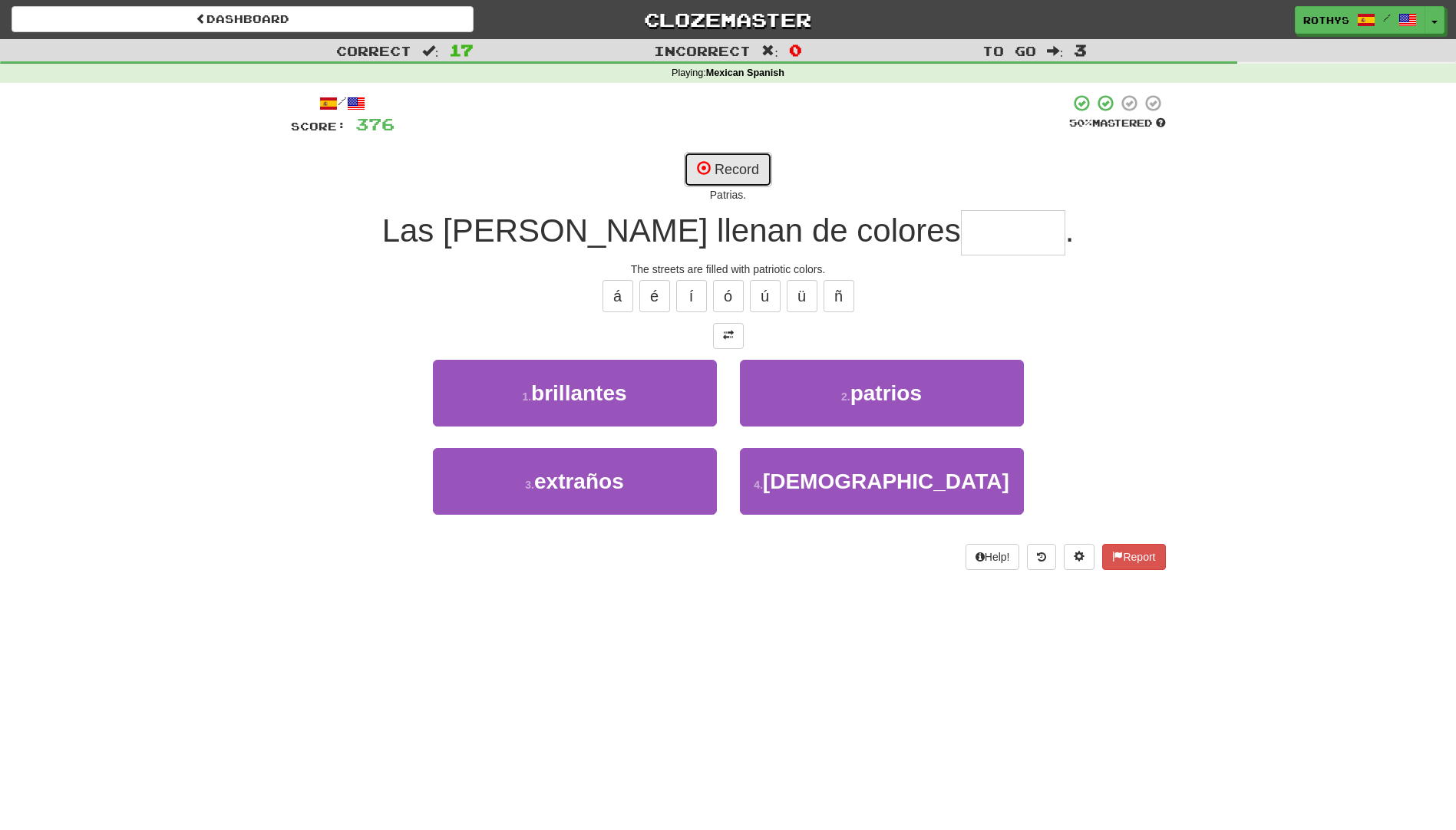
click at [723, 168] on button "Record" at bounding box center [728, 169] width 88 height 35
type input "*******"
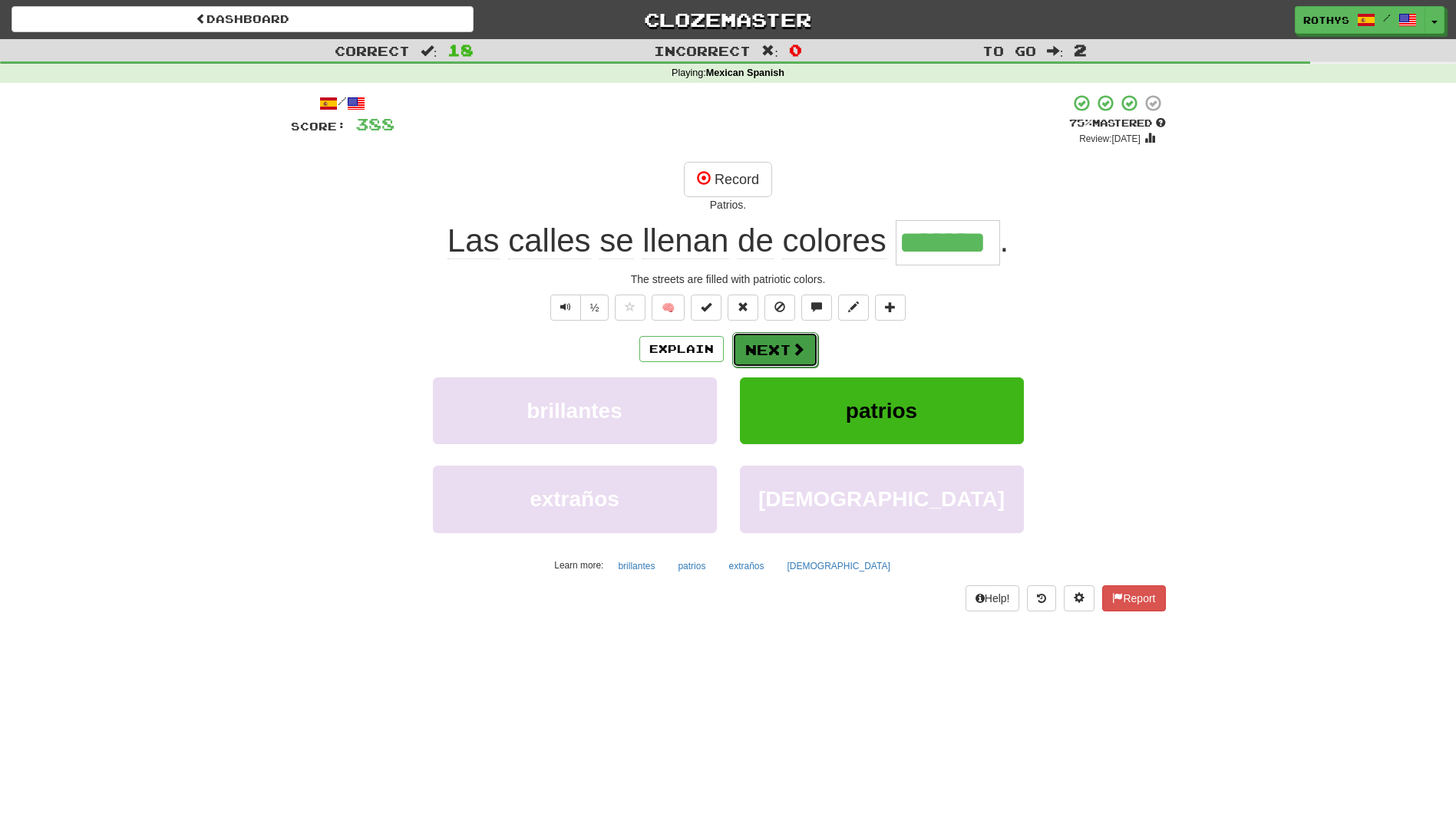
click at [784, 346] on button "Next" at bounding box center [775, 350] width 86 height 35
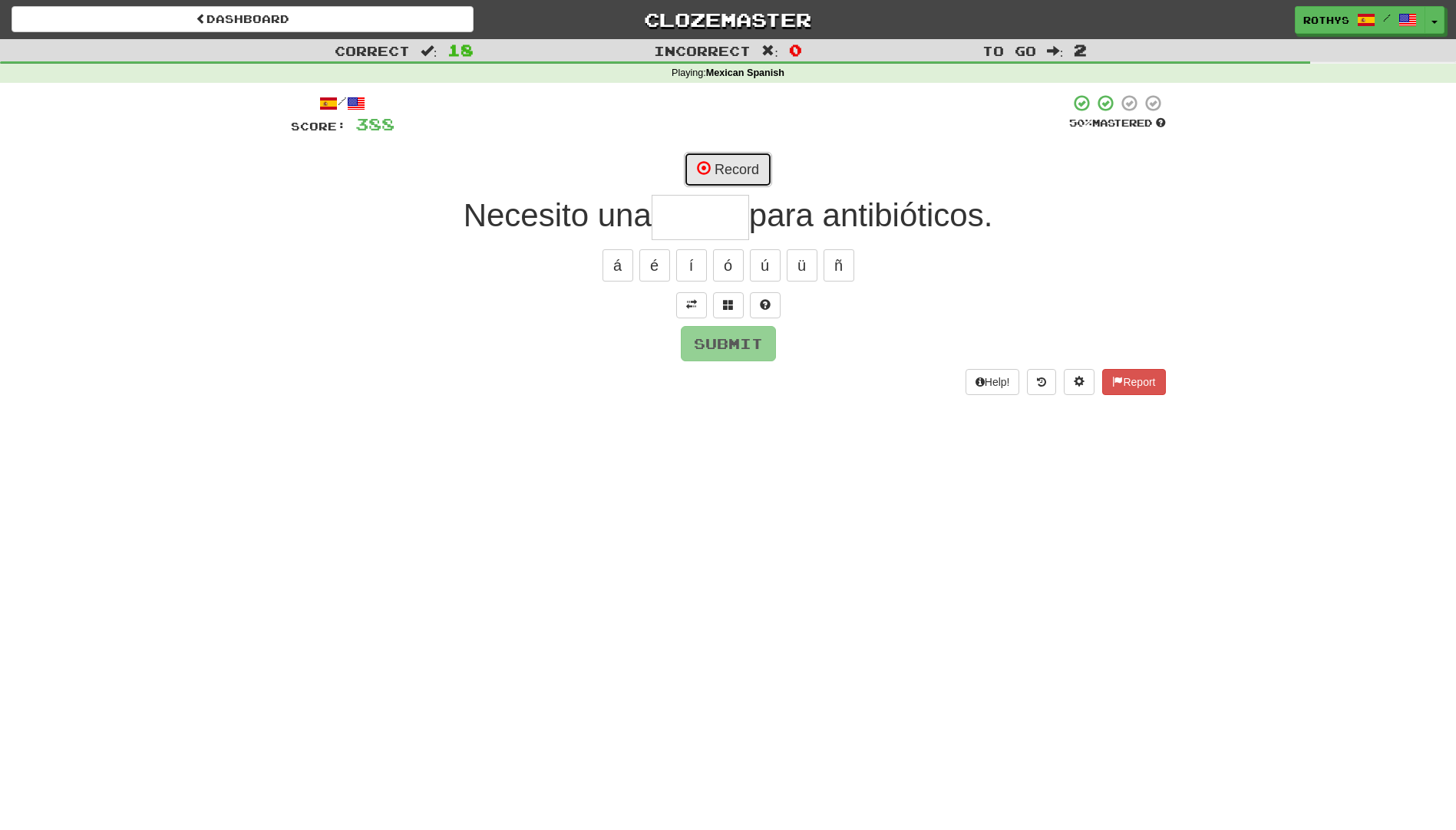
click at [744, 165] on button "Record" at bounding box center [728, 169] width 88 height 35
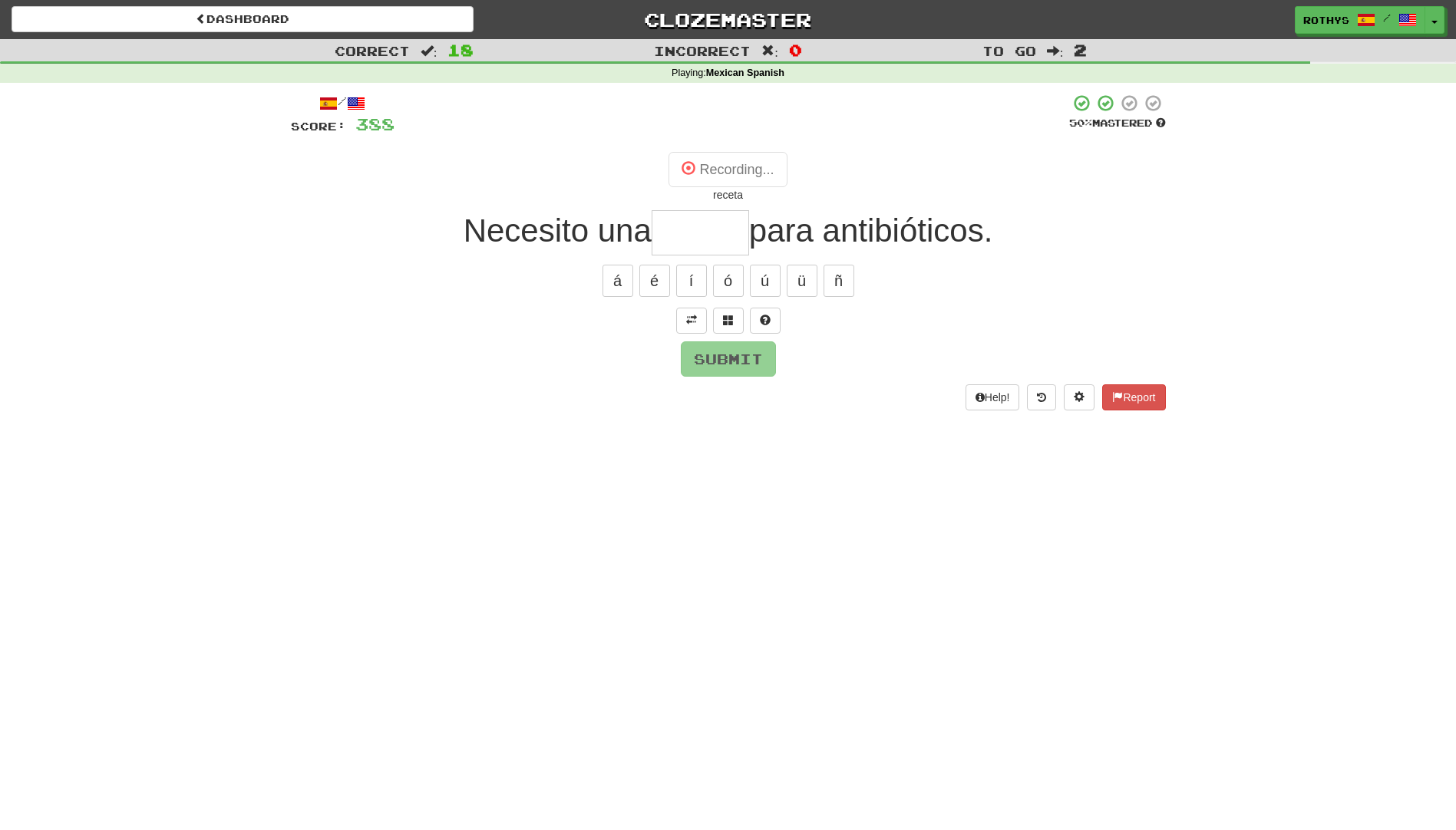
type input "******"
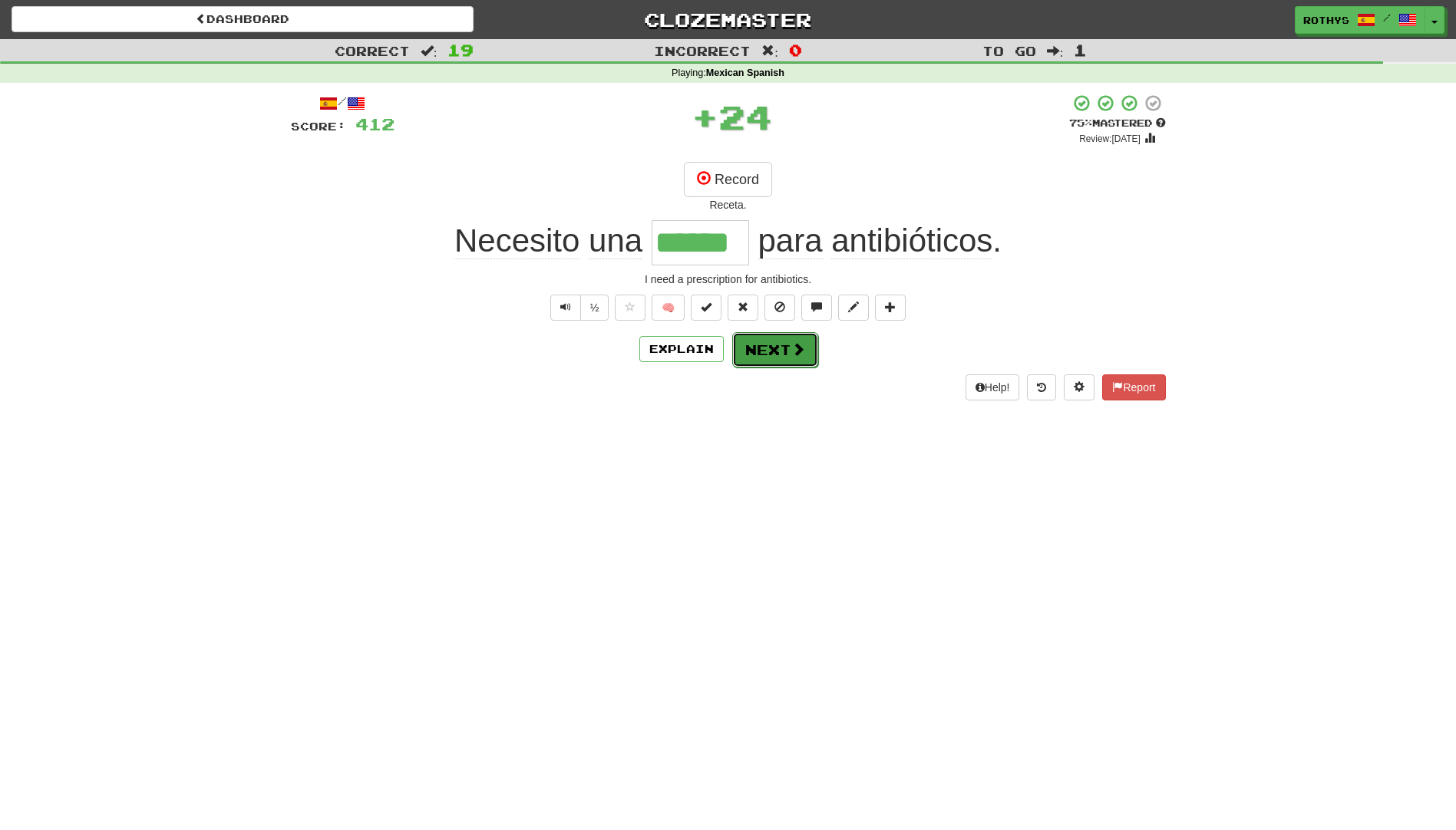
click at [771, 334] on button "Next" at bounding box center [775, 350] width 86 height 35
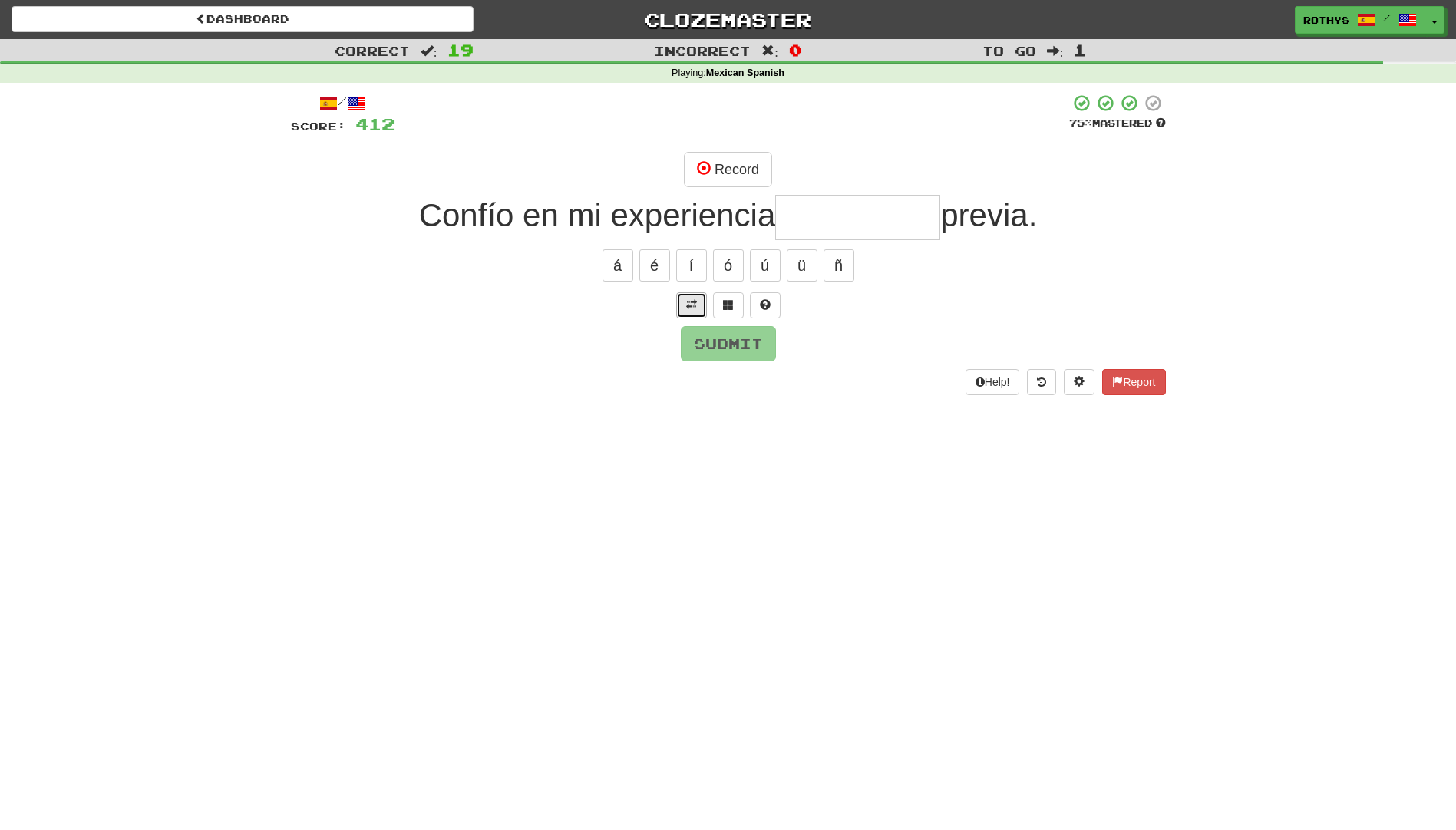
click at [687, 297] on button at bounding box center [691, 305] width 30 height 26
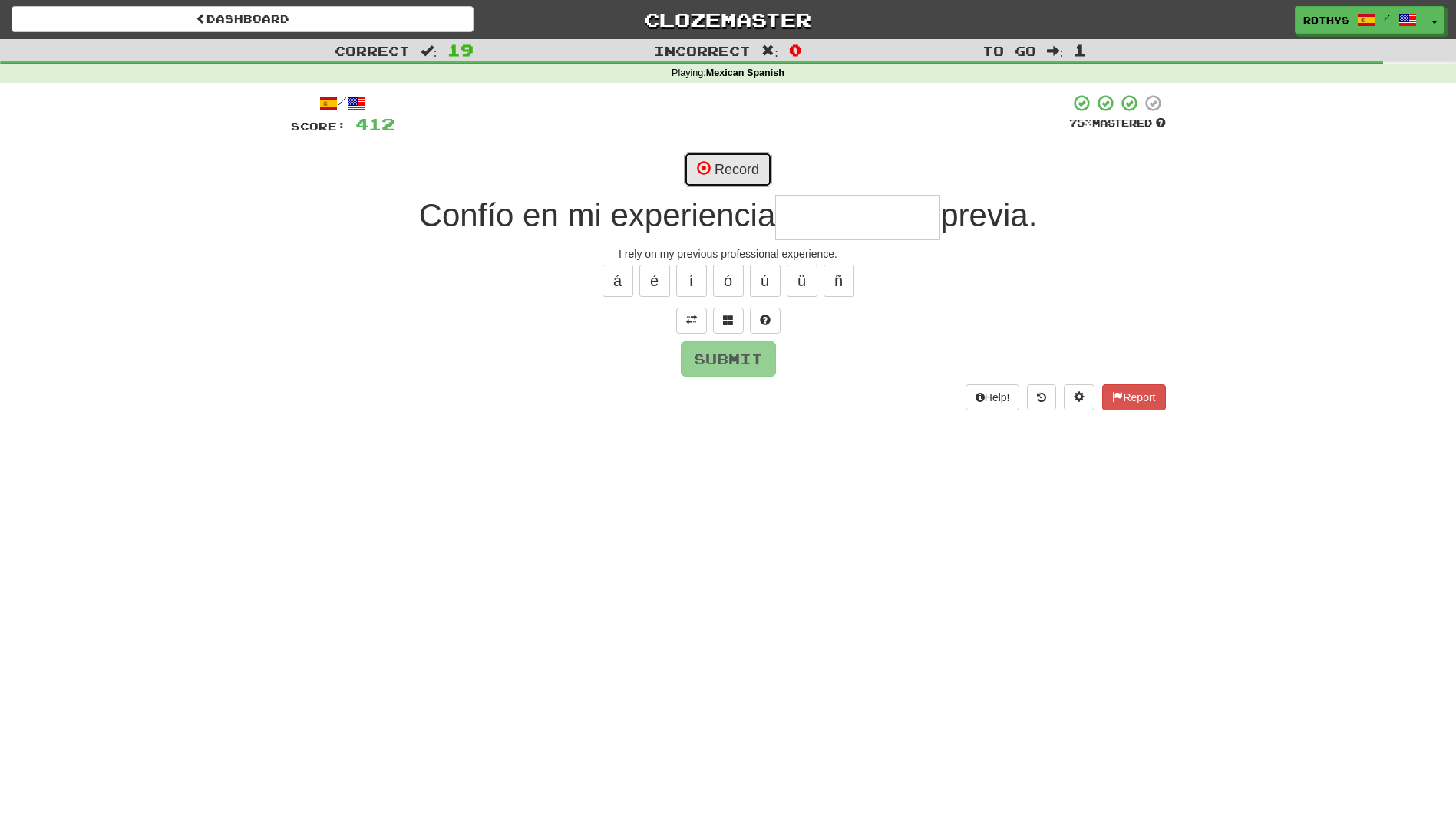
click at [739, 161] on button "Record" at bounding box center [728, 169] width 88 height 35
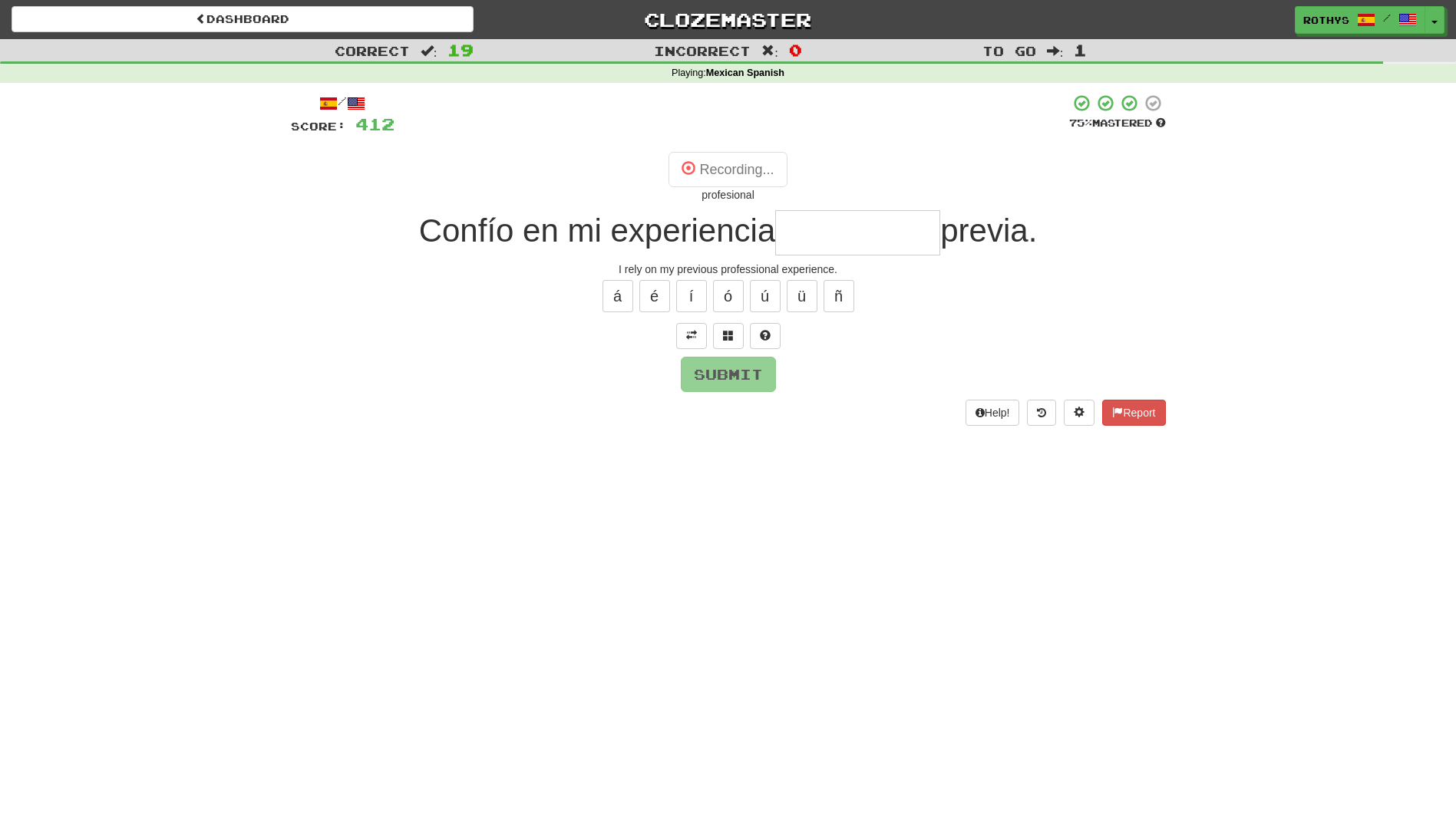
type input "**********"
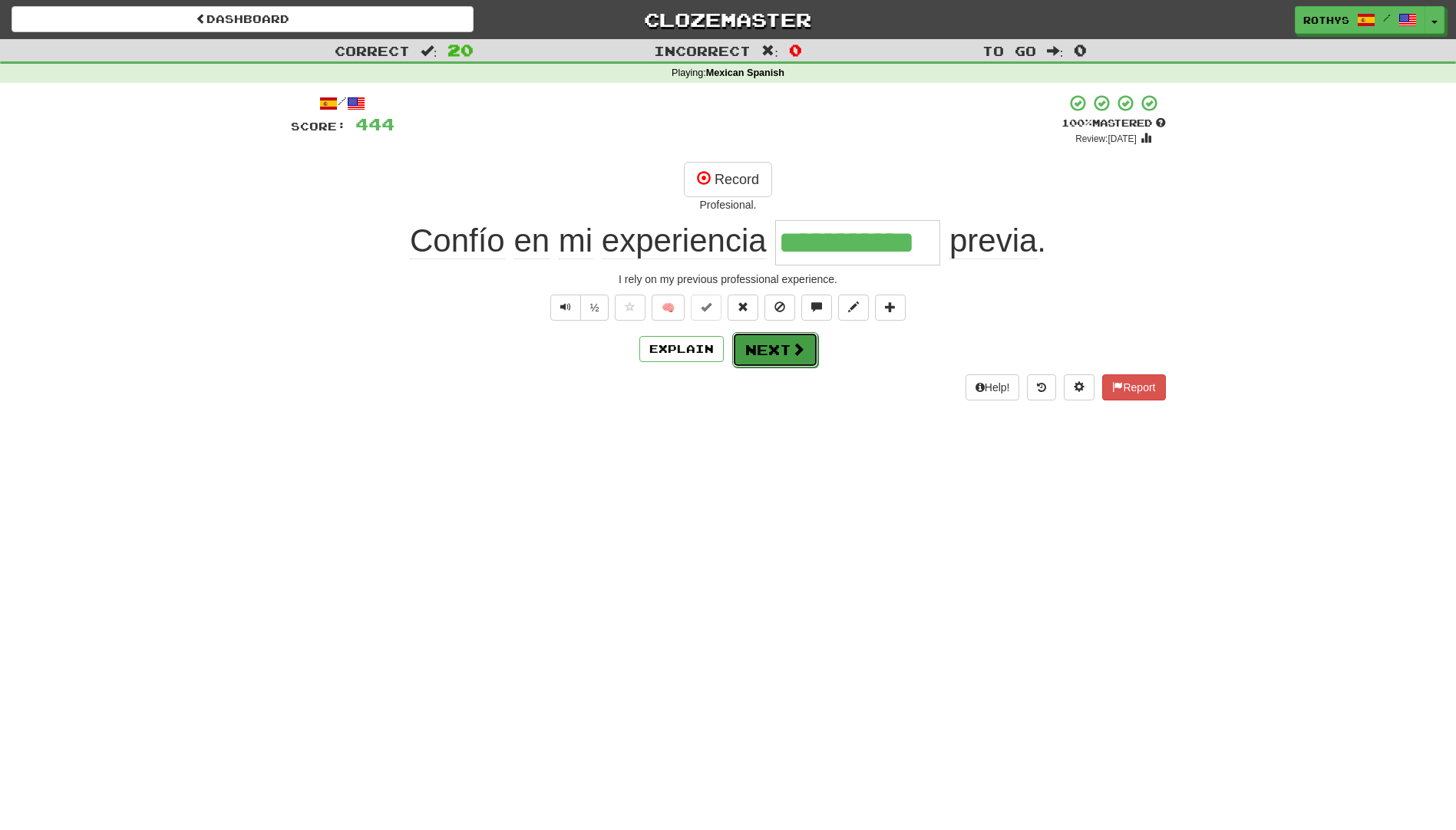
click at [758, 342] on button "Next" at bounding box center [775, 350] width 86 height 35
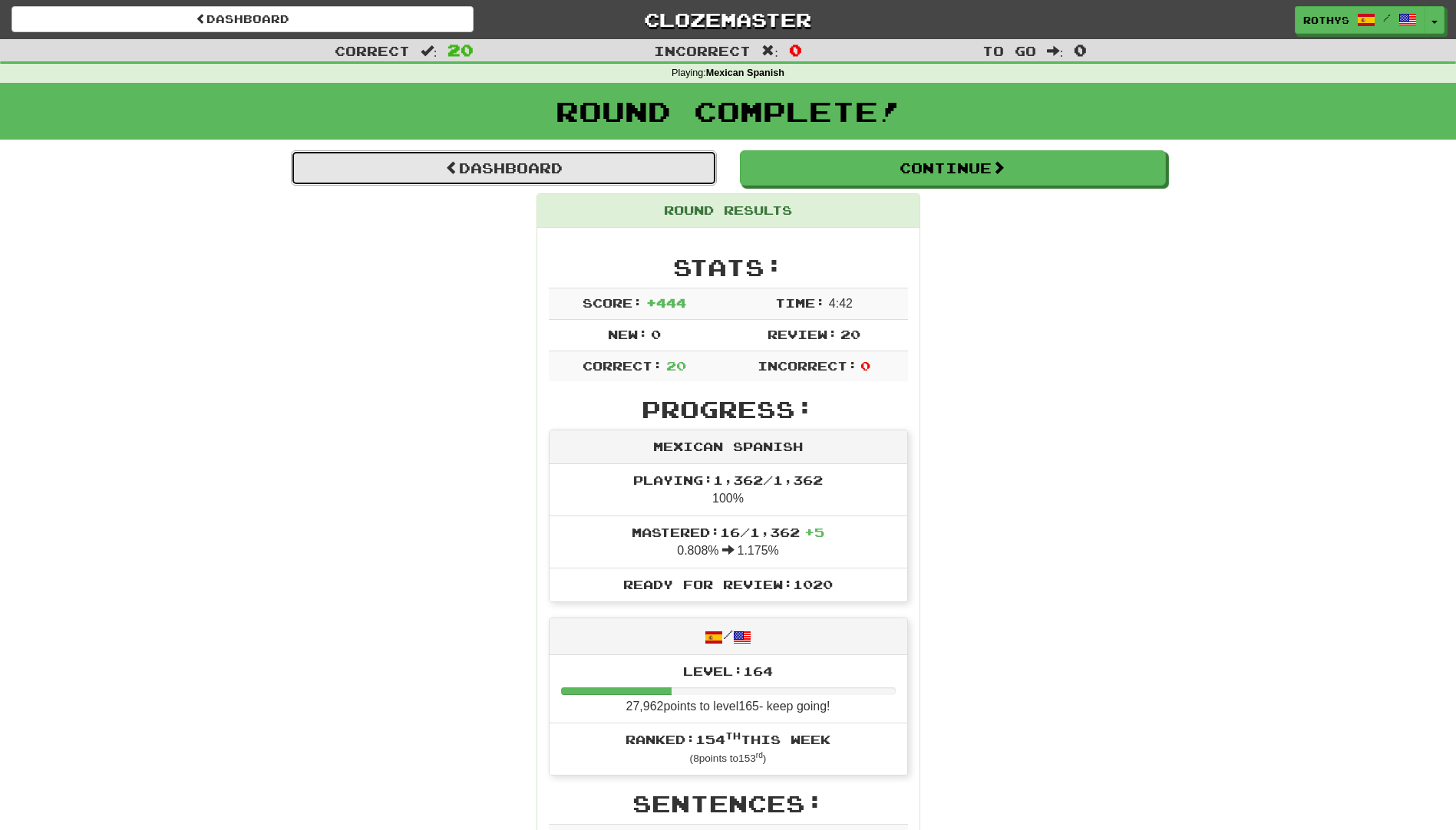
click at [553, 163] on link "Dashboard" at bounding box center [504, 168] width 426 height 35
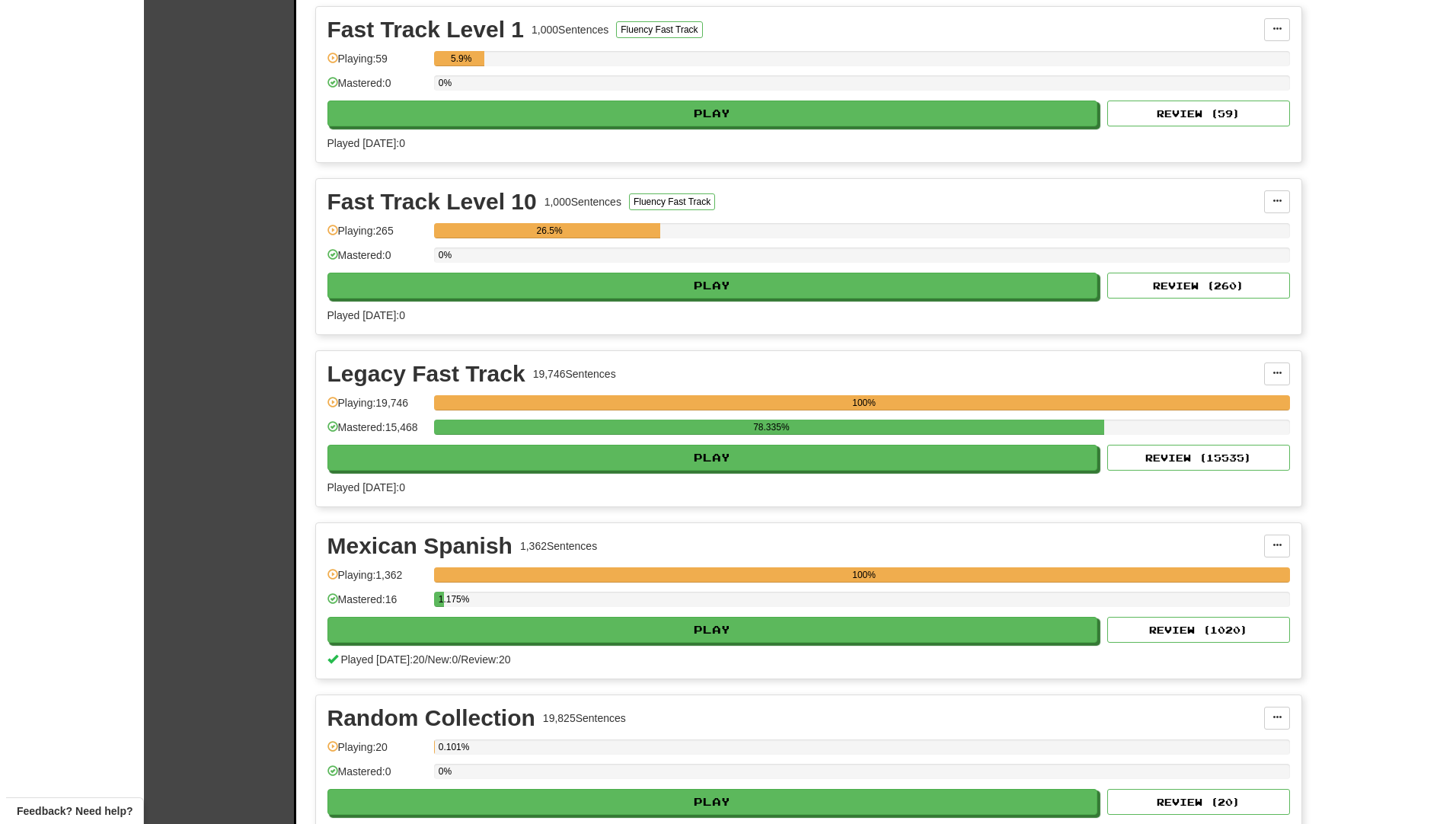
scroll to position [533, 0]
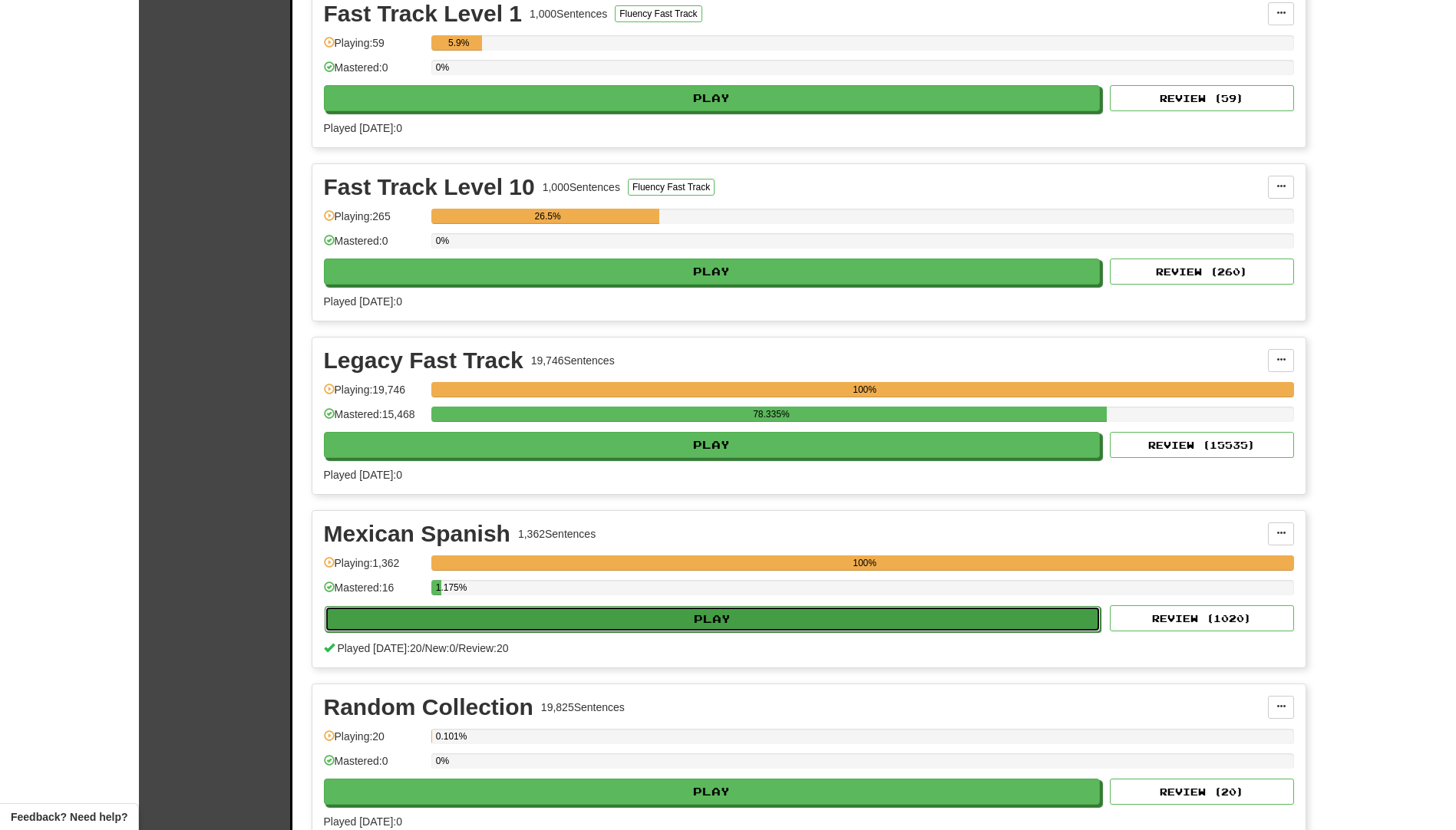
click at [548, 611] on button "Play" at bounding box center [713, 619] width 777 height 26
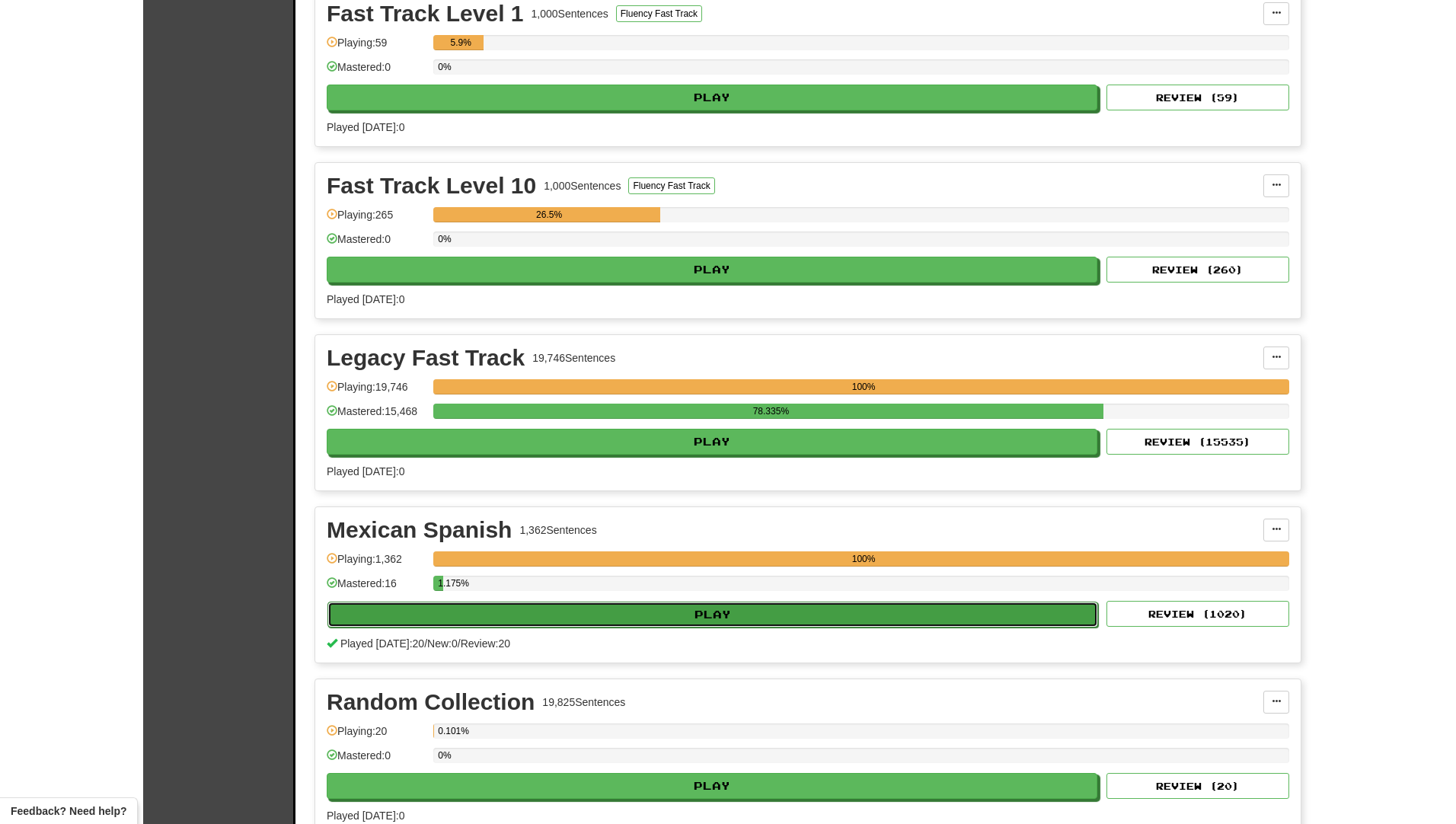
select select "**"
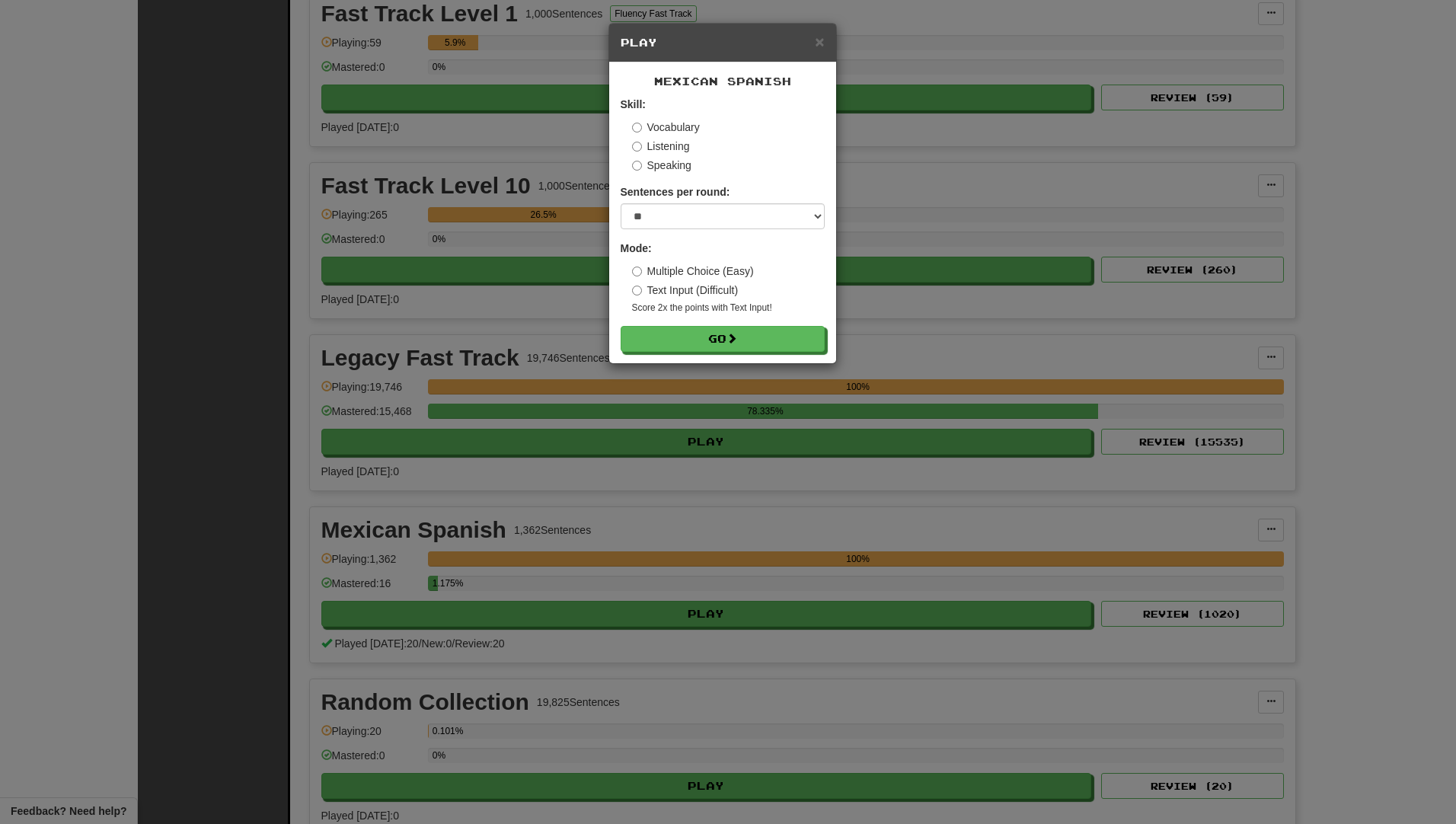
click at [677, 145] on label "Listening" at bounding box center [661, 146] width 58 height 15
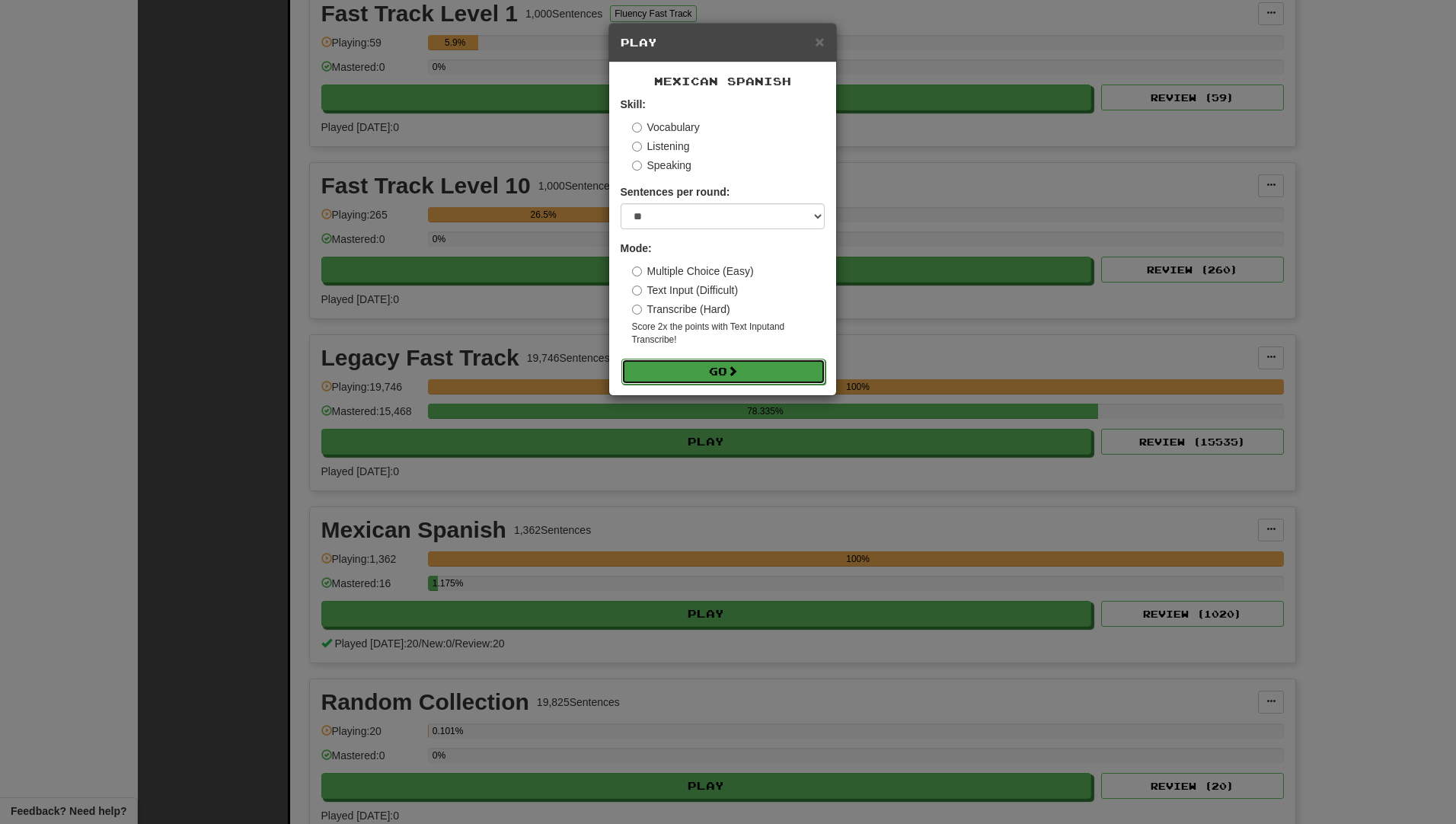
click at [694, 372] on button "Go" at bounding box center [724, 372] width 204 height 26
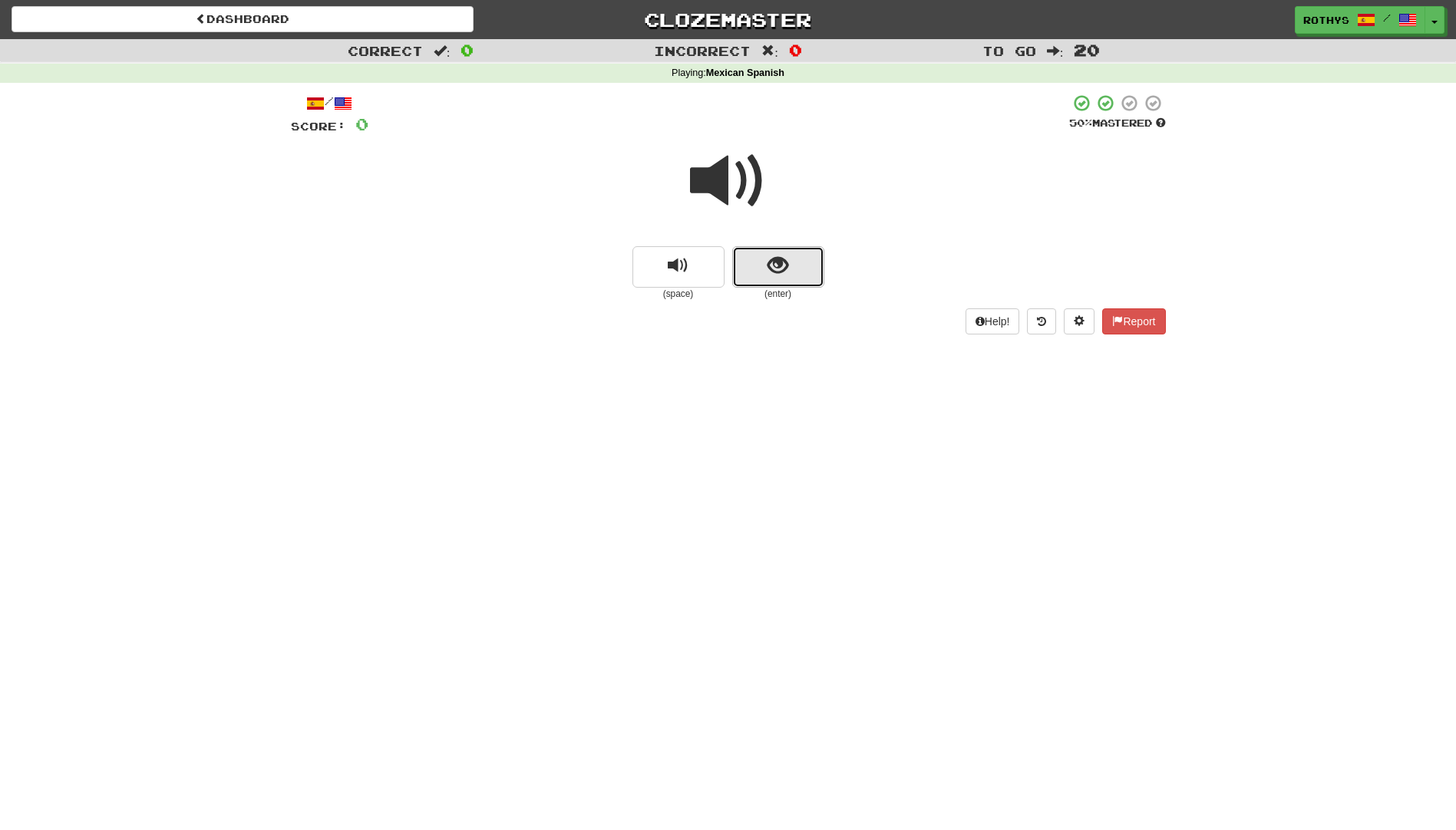
click at [759, 268] on button "show sentence" at bounding box center [778, 267] width 92 height 42
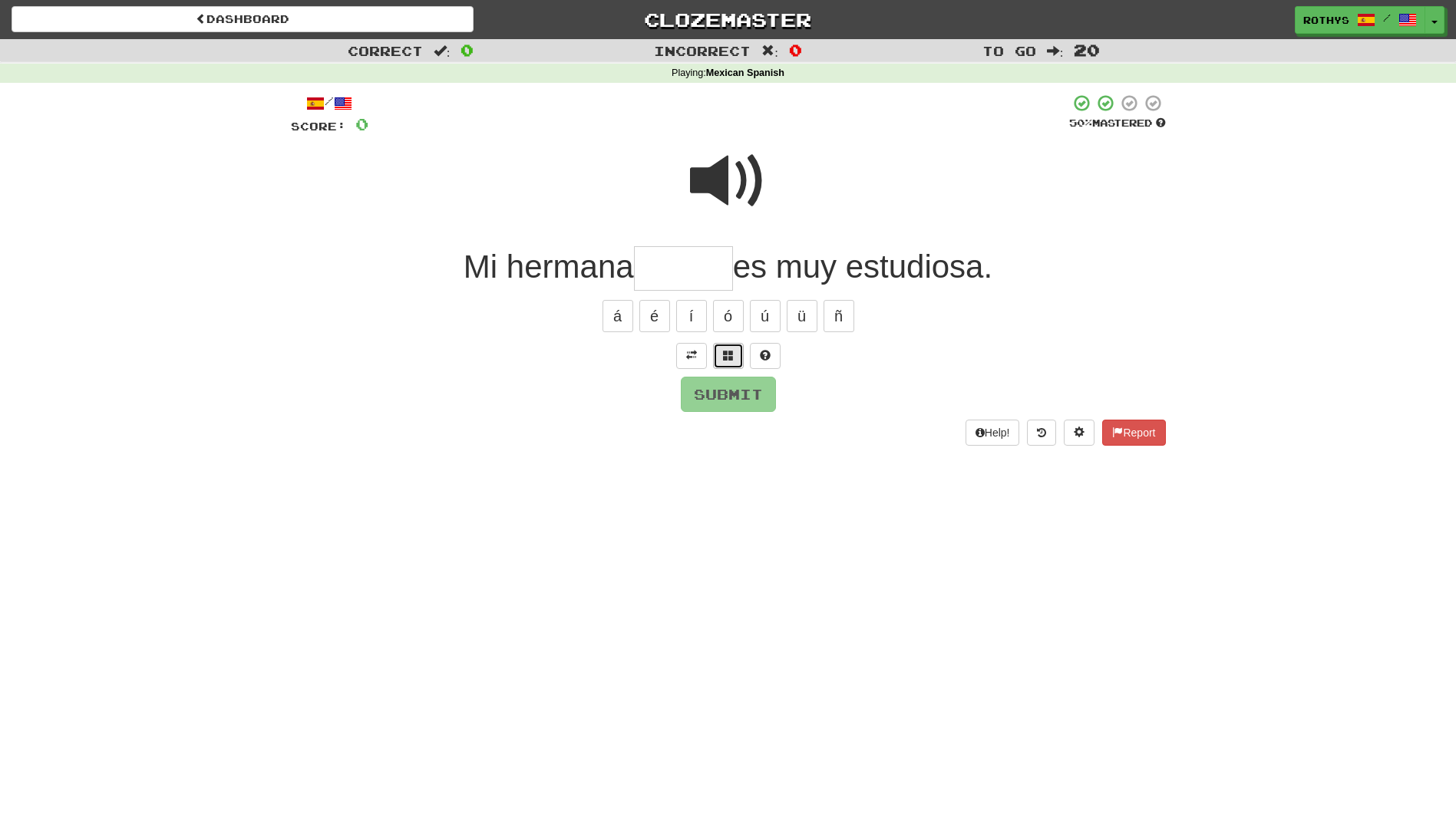
click at [720, 346] on button at bounding box center [728, 356] width 30 height 26
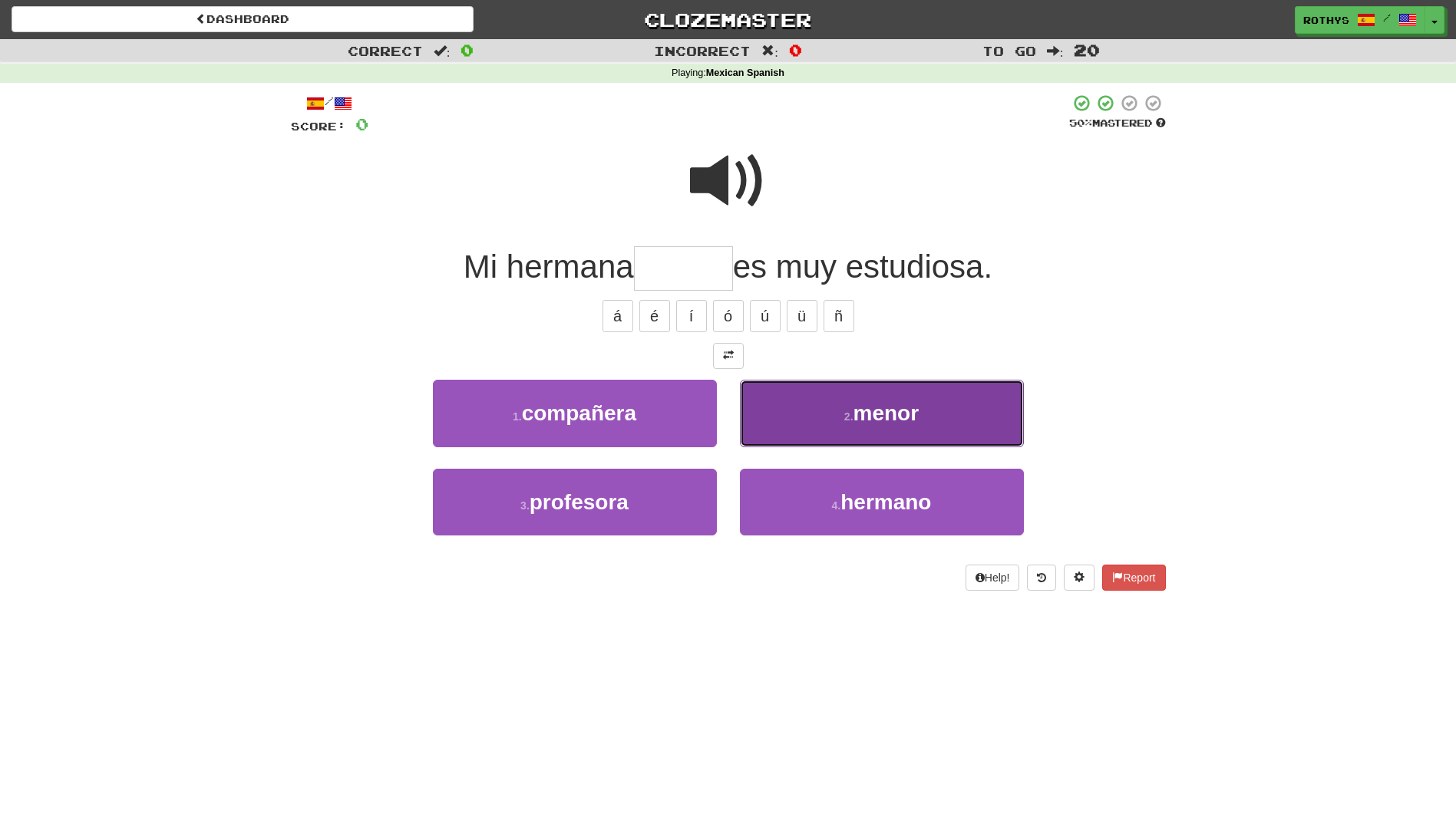
click at [845, 396] on button "2 . menor" at bounding box center [882, 413] width 284 height 67
type input "*****"
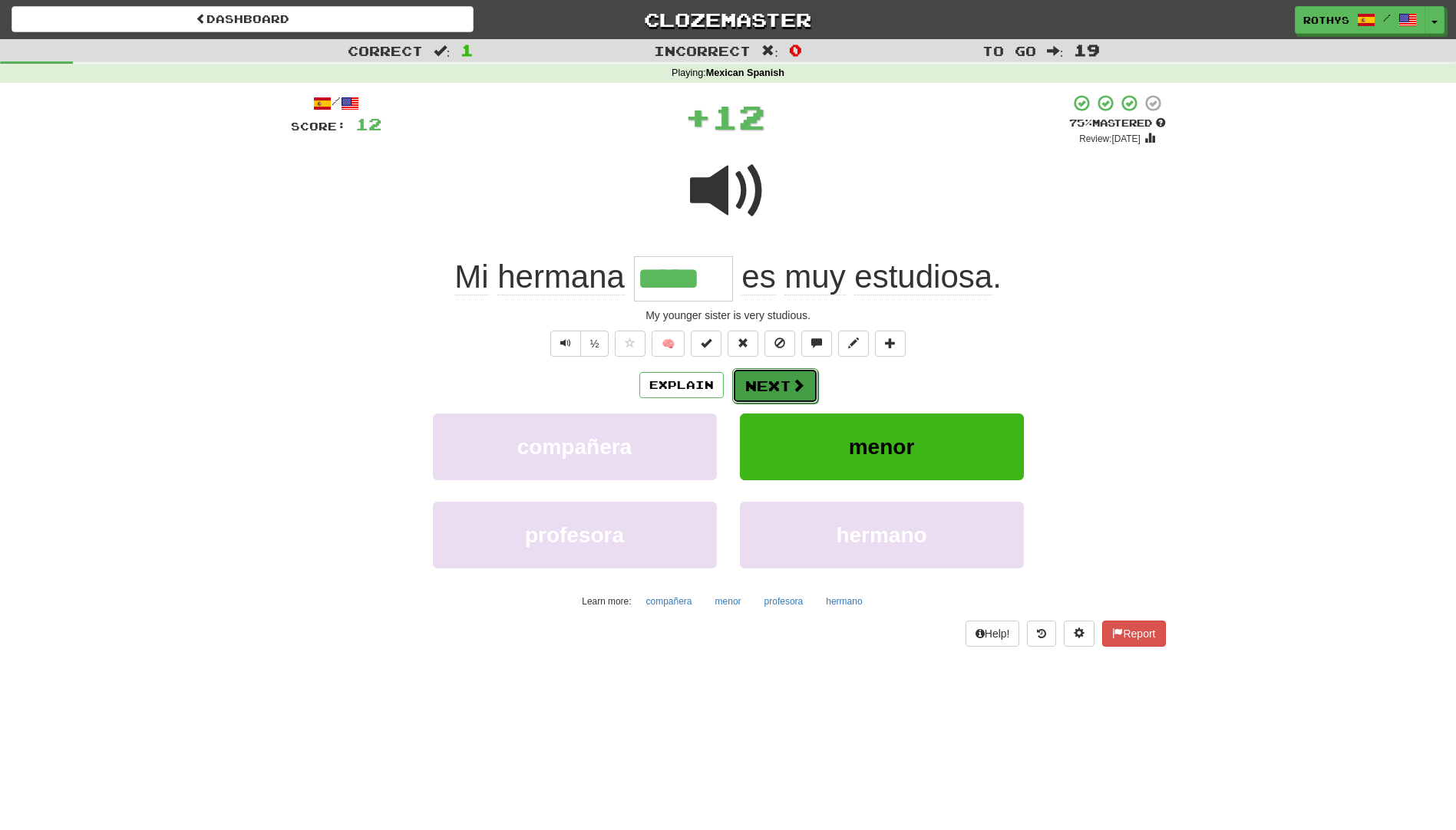
click at [765, 379] on button "Next" at bounding box center [775, 386] width 86 height 35
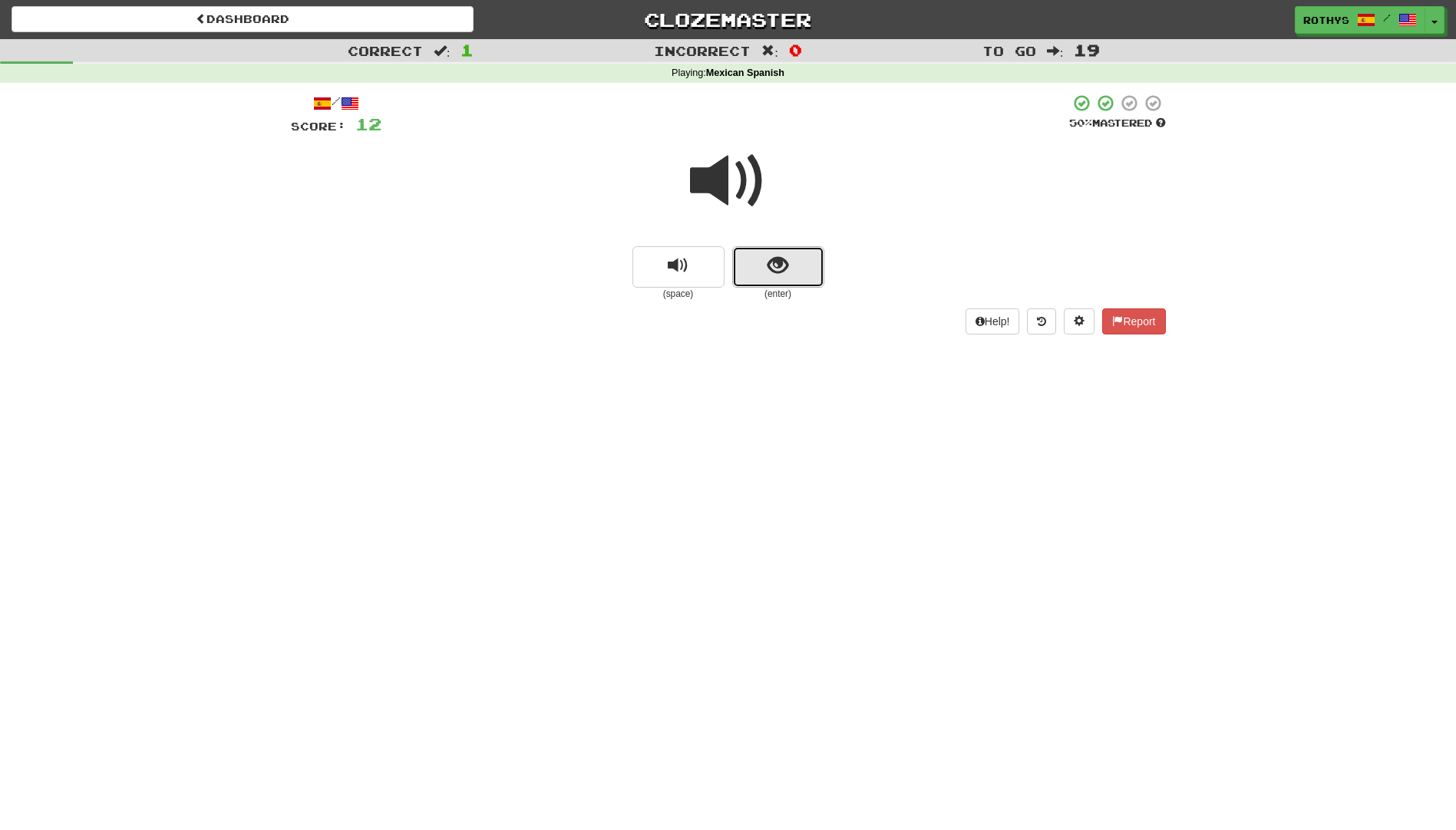
click at [787, 270] on span "show sentence" at bounding box center [778, 266] width 21 height 21
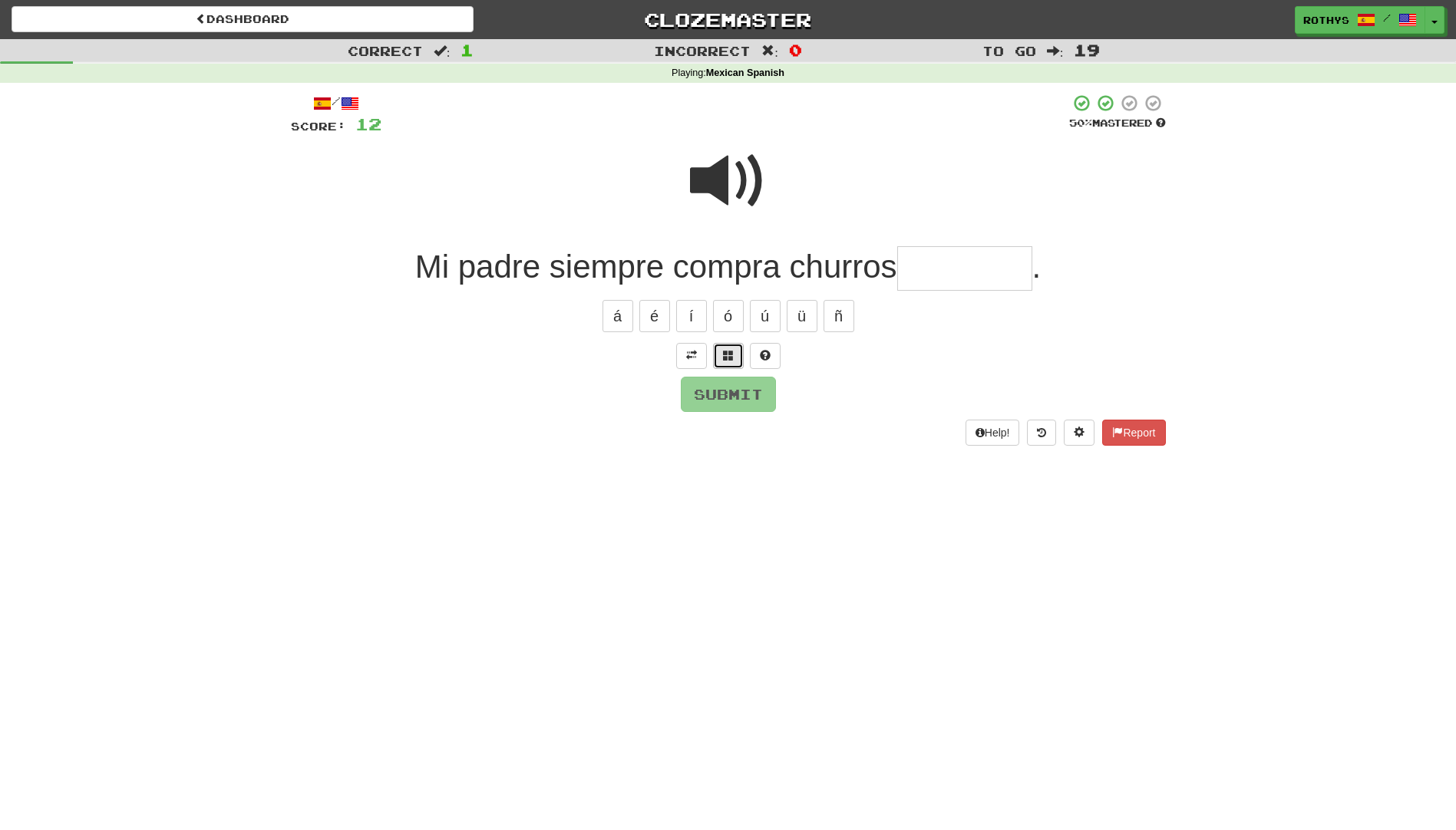
click at [728, 358] on span at bounding box center [728, 354] width 10 height 10
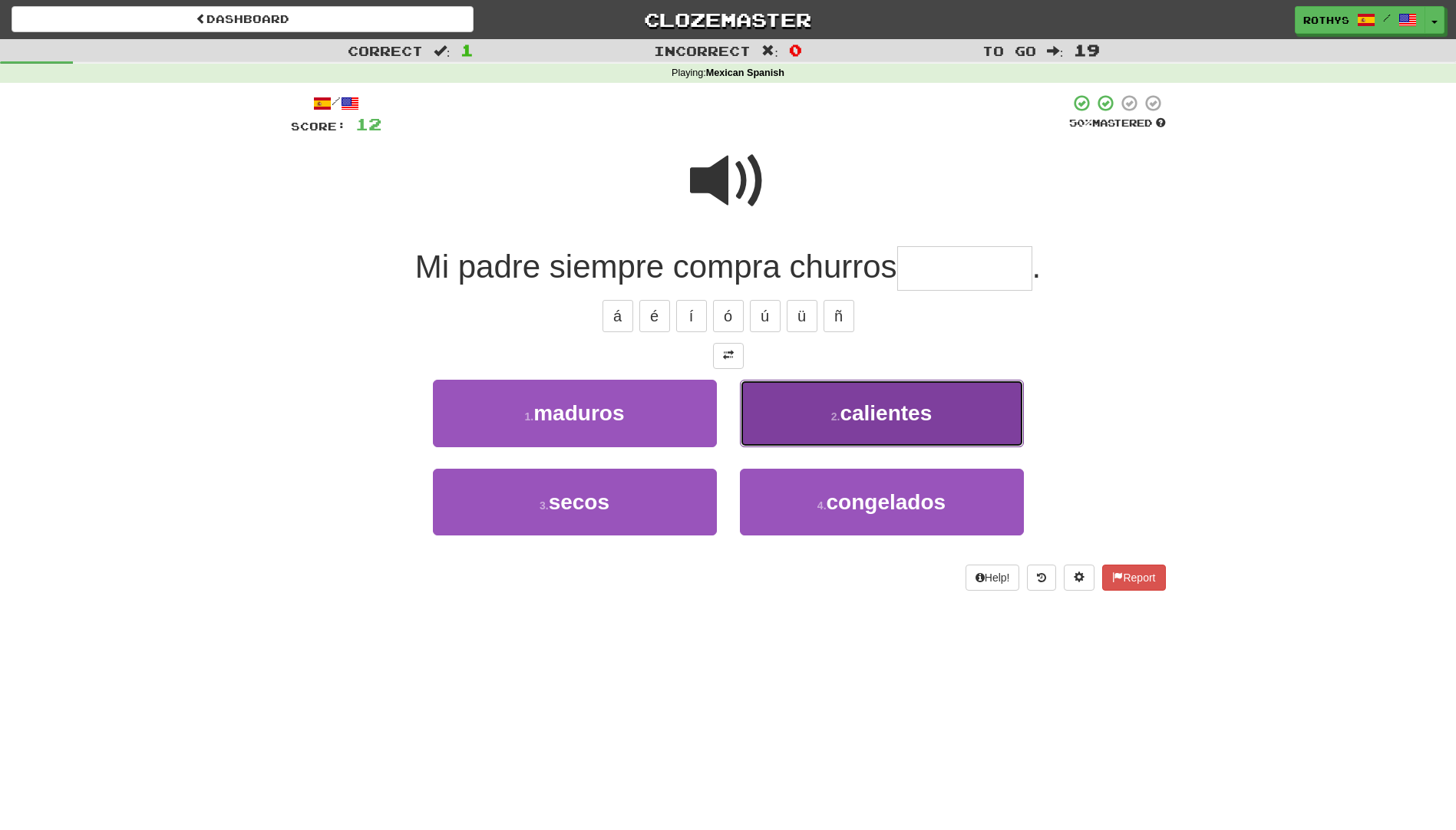
click at [876, 416] on span "calientes" at bounding box center [886, 413] width 92 height 24
type input "*********"
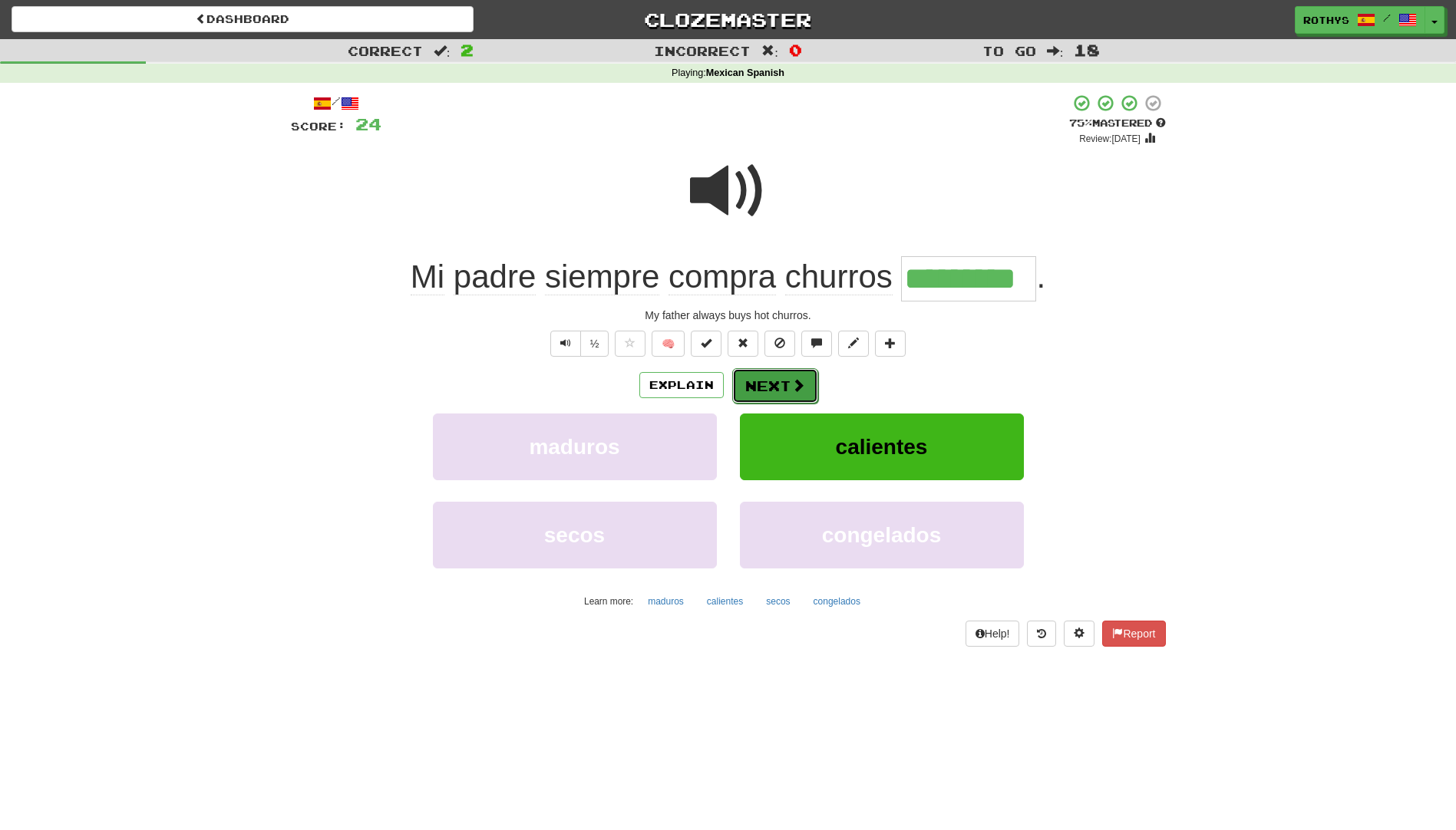
click at [755, 383] on button "Next" at bounding box center [775, 386] width 86 height 35
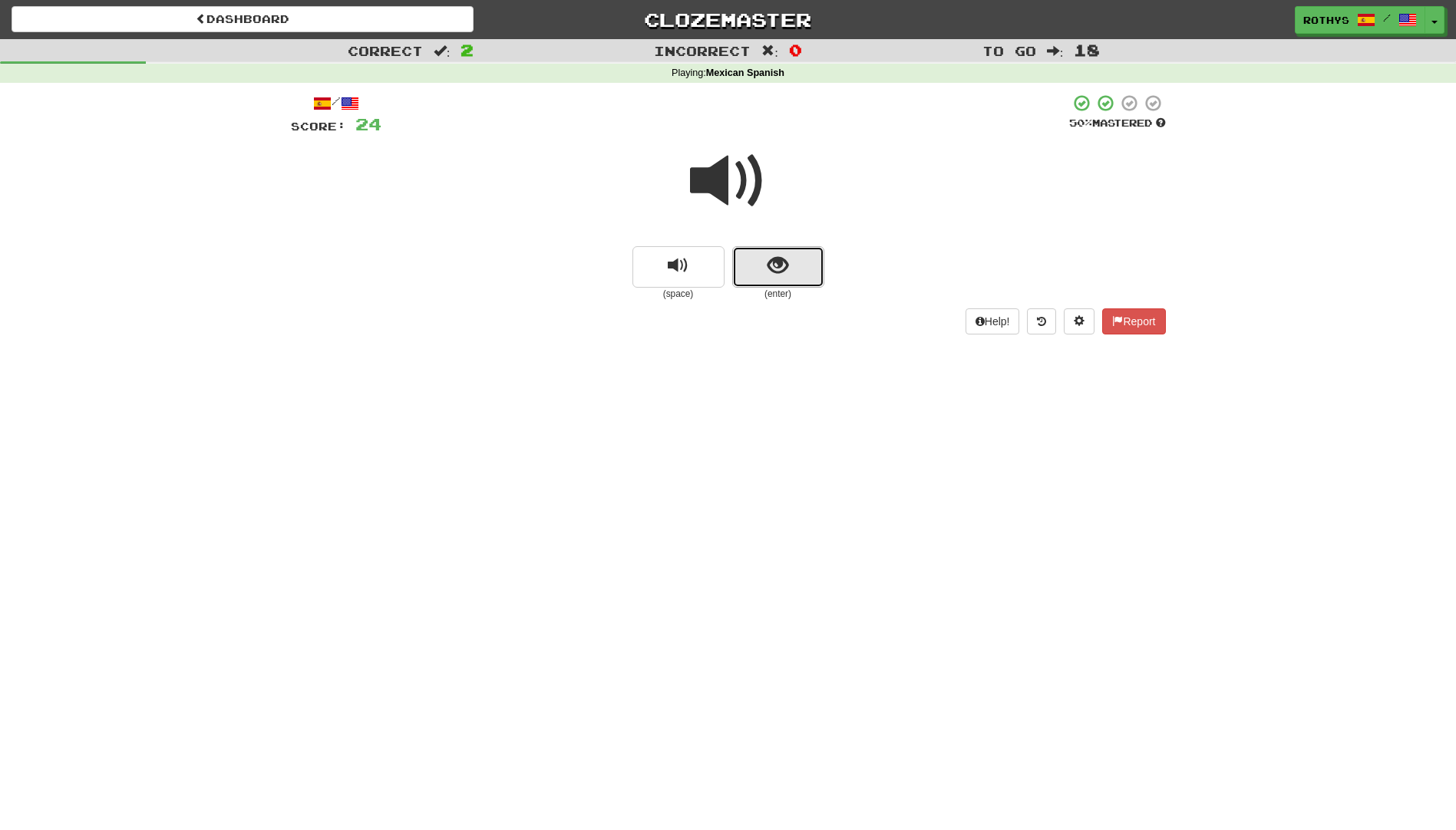
click at [769, 277] on button "show sentence" at bounding box center [778, 267] width 92 height 42
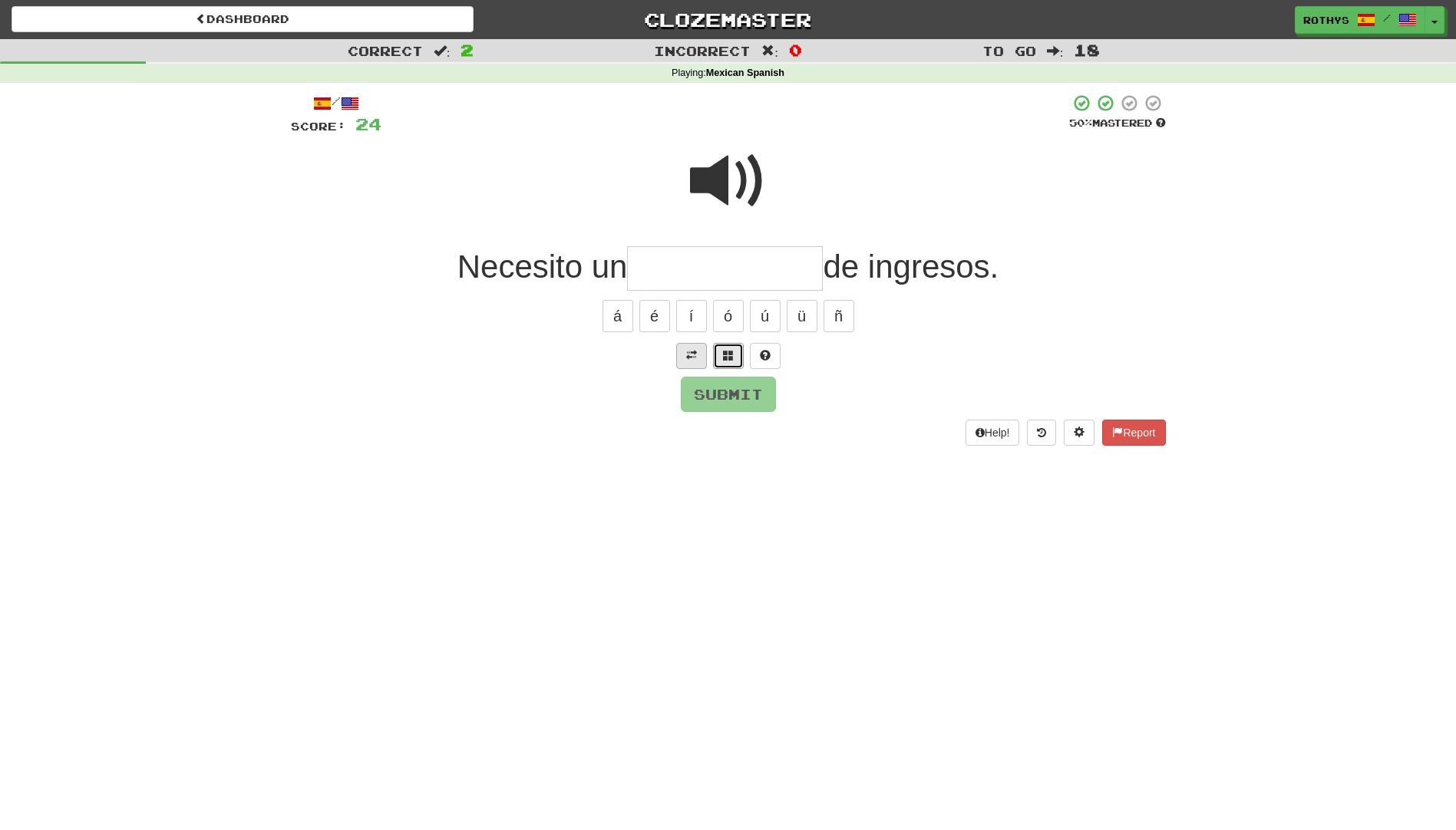
click at [738, 355] on button at bounding box center [728, 356] width 30 height 26
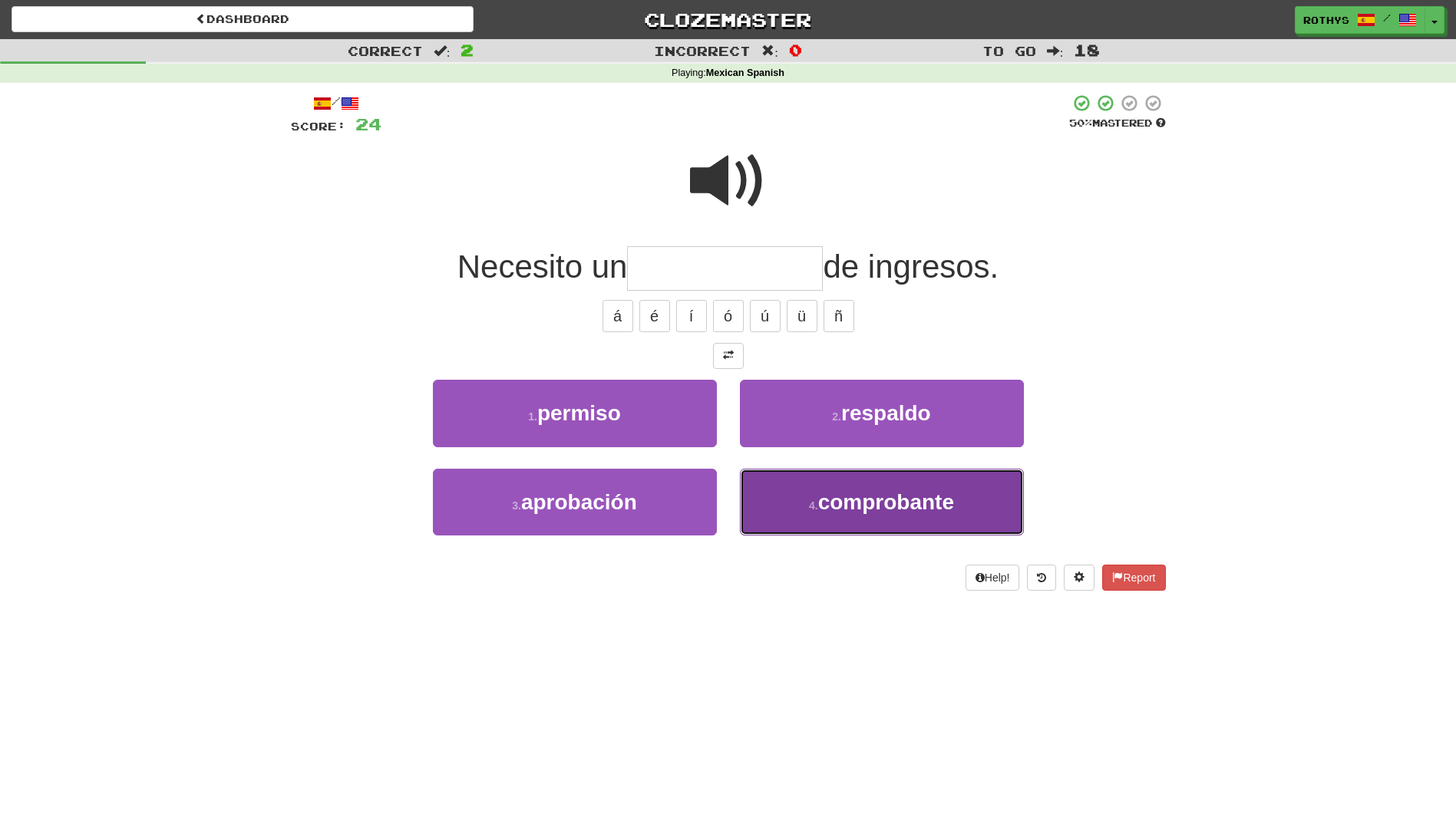
click at [892, 505] on span "comprobante" at bounding box center [886, 502] width 136 height 24
type input "**********"
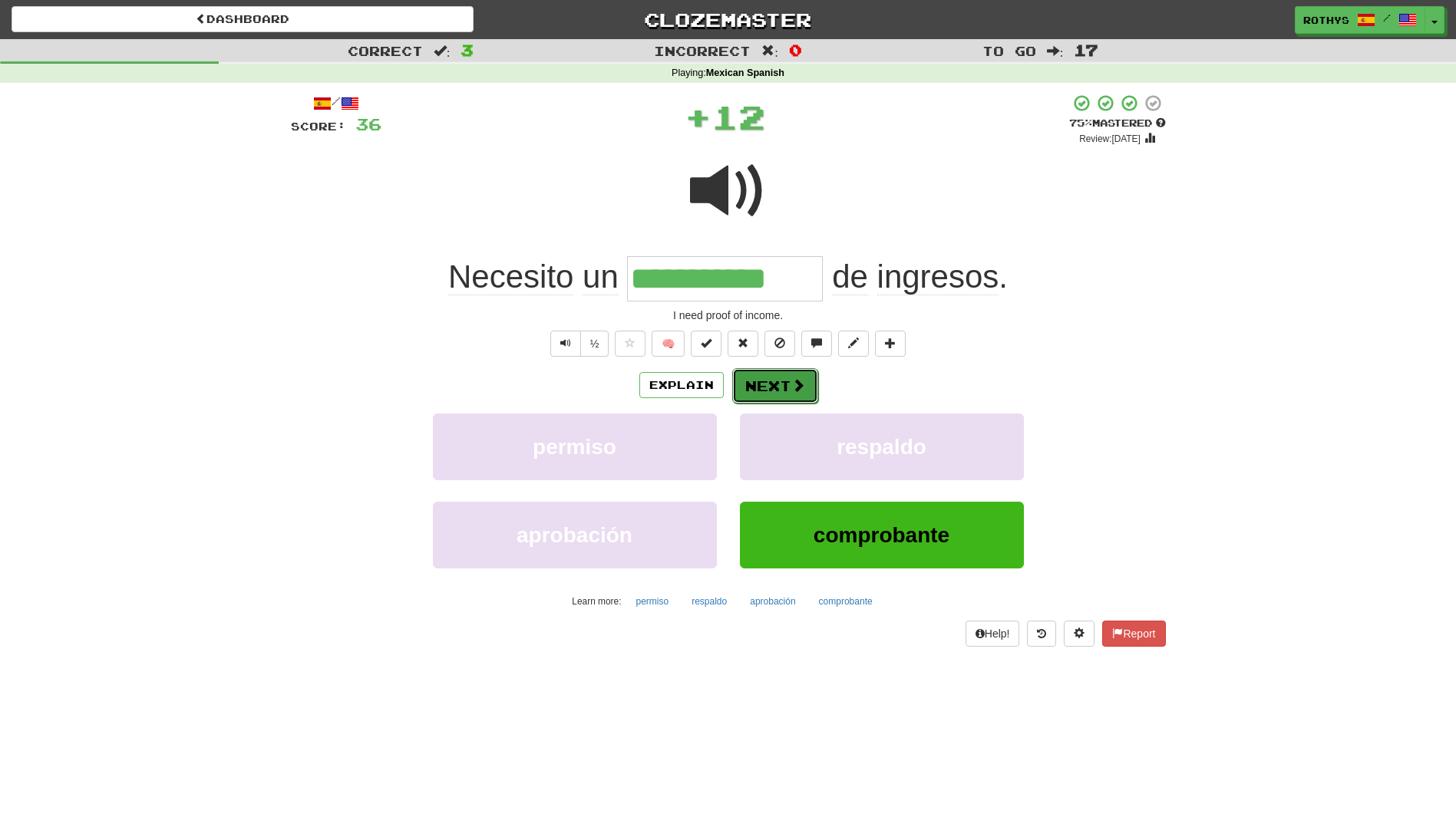
click at [777, 381] on button "Next" at bounding box center [775, 386] width 86 height 35
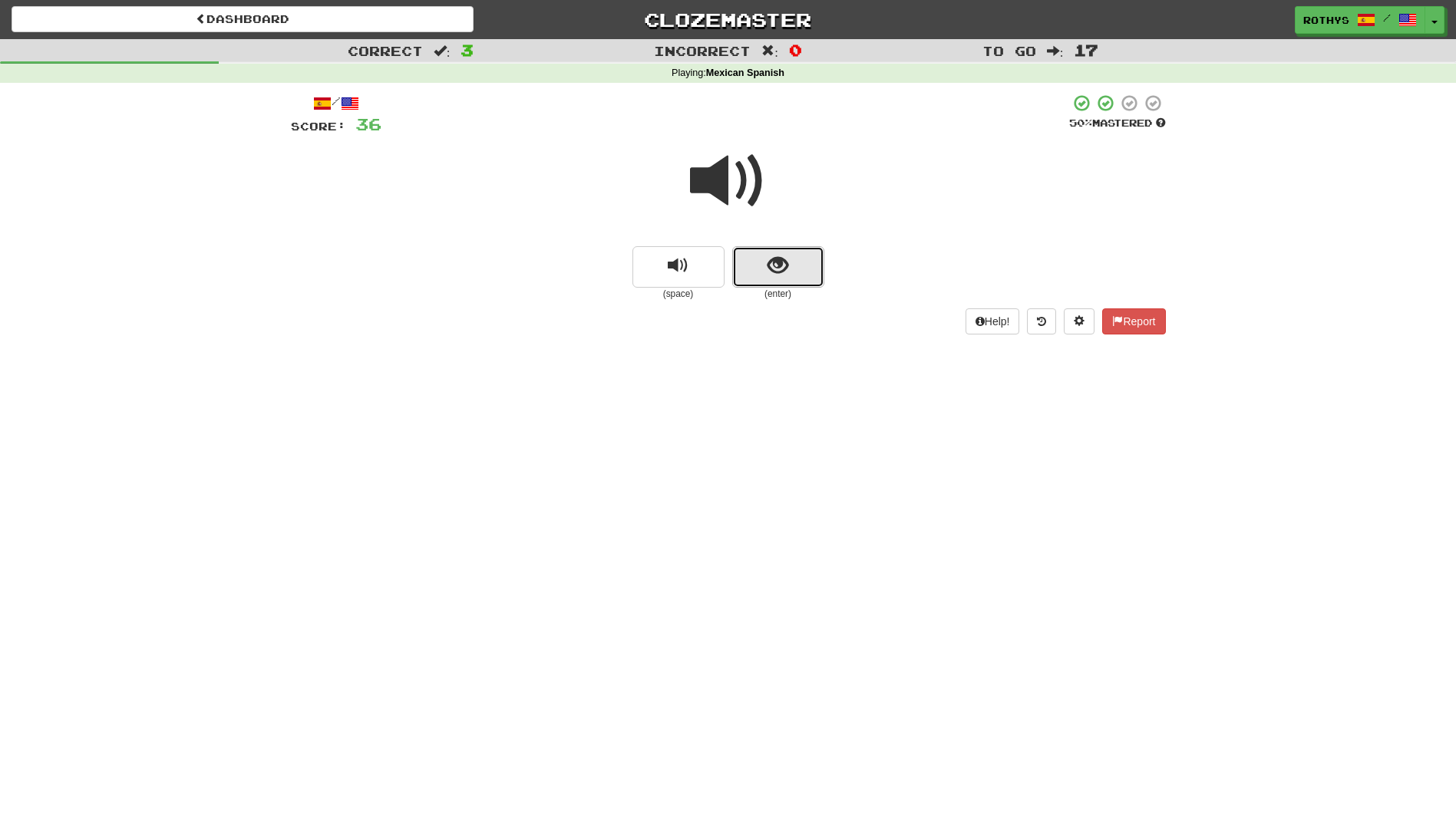
drag, startPoint x: 767, startPoint y: 254, endPoint x: 821, endPoint y: 245, distance: 54.7
click at [766, 253] on button "show sentence" at bounding box center [778, 267] width 92 height 42
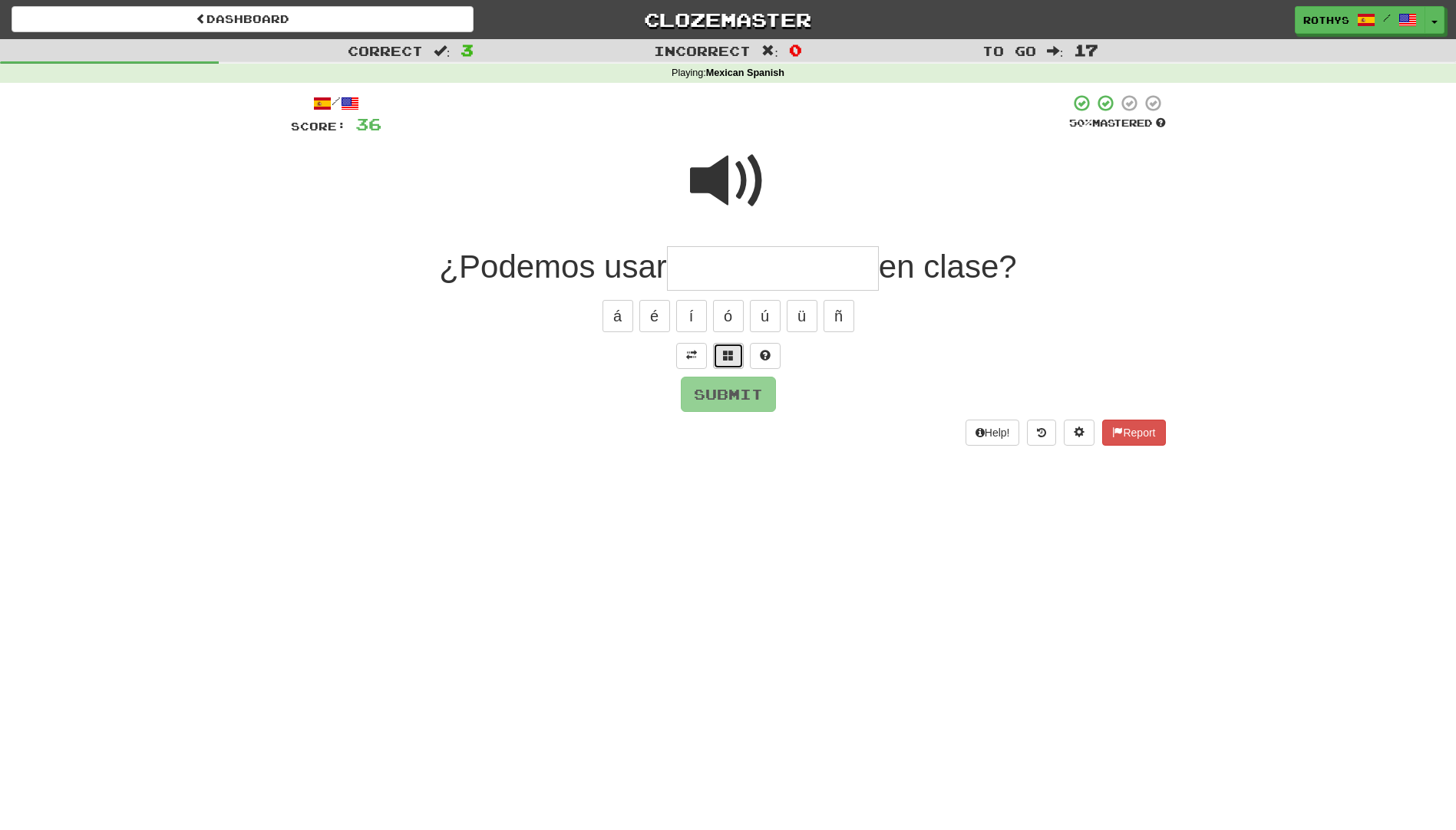
click at [728, 352] on span at bounding box center [728, 354] width 10 height 10
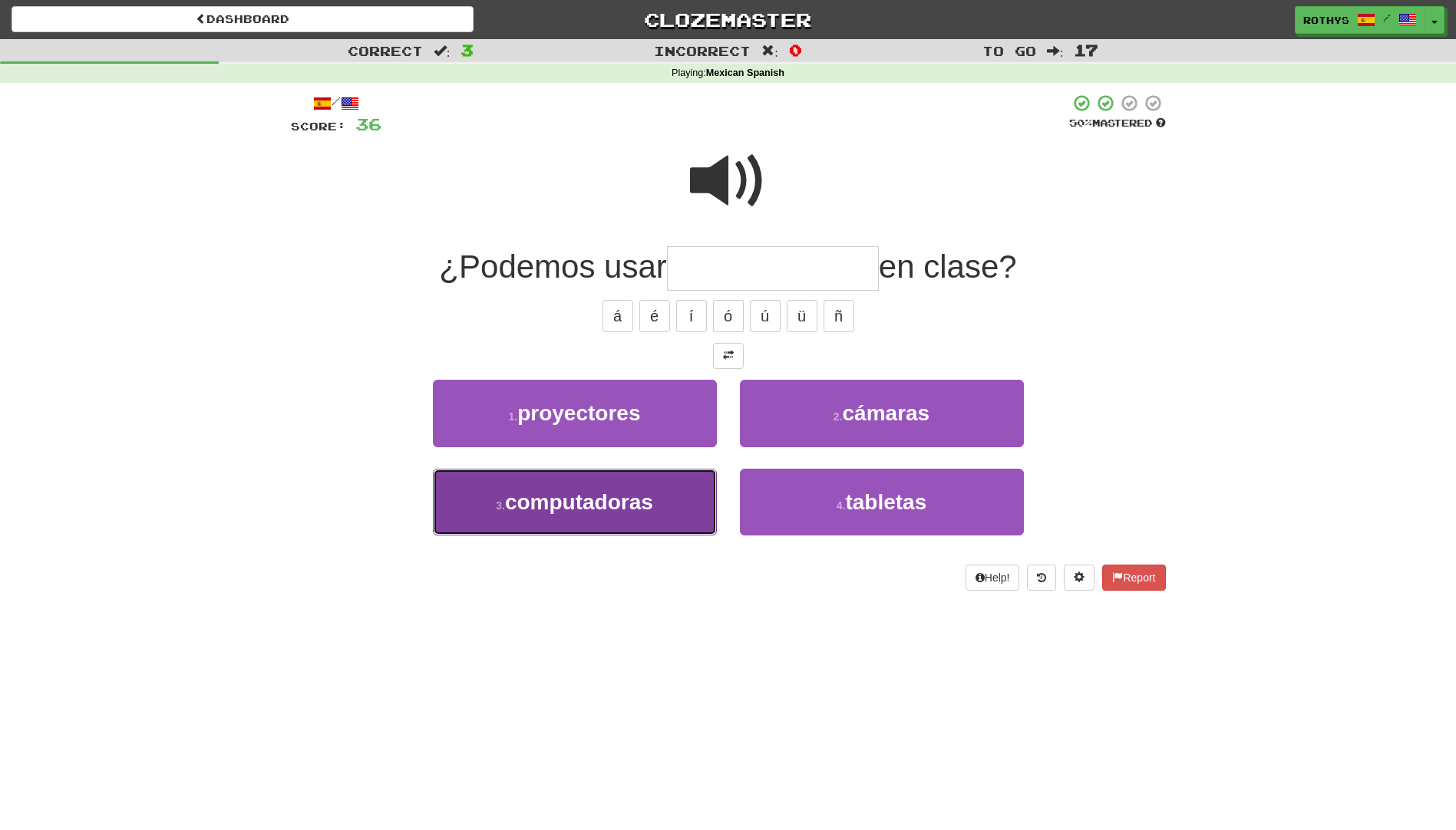
click at [641, 492] on span "computadoras" at bounding box center [578, 502] width 148 height 24
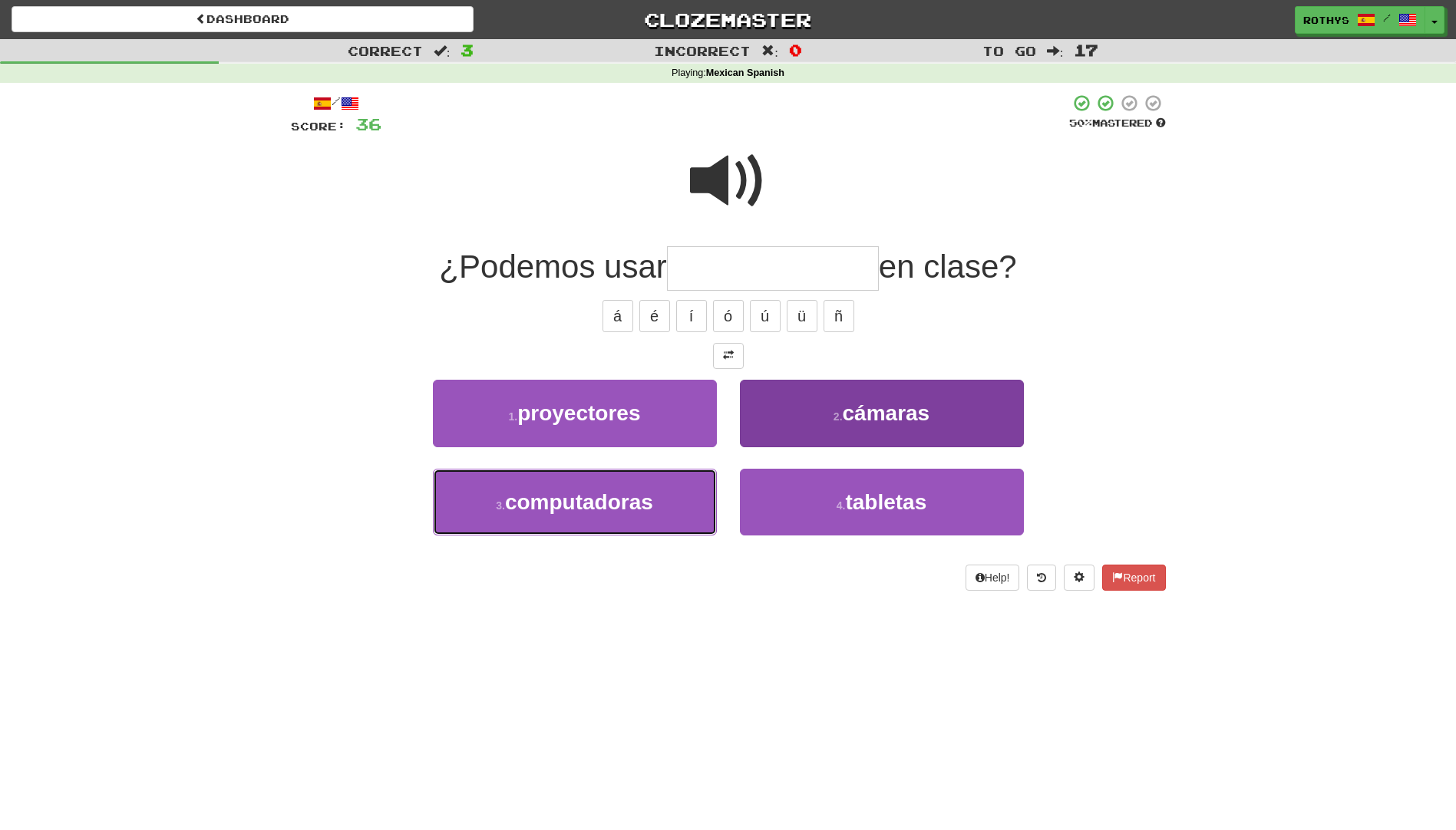
type input "**********"
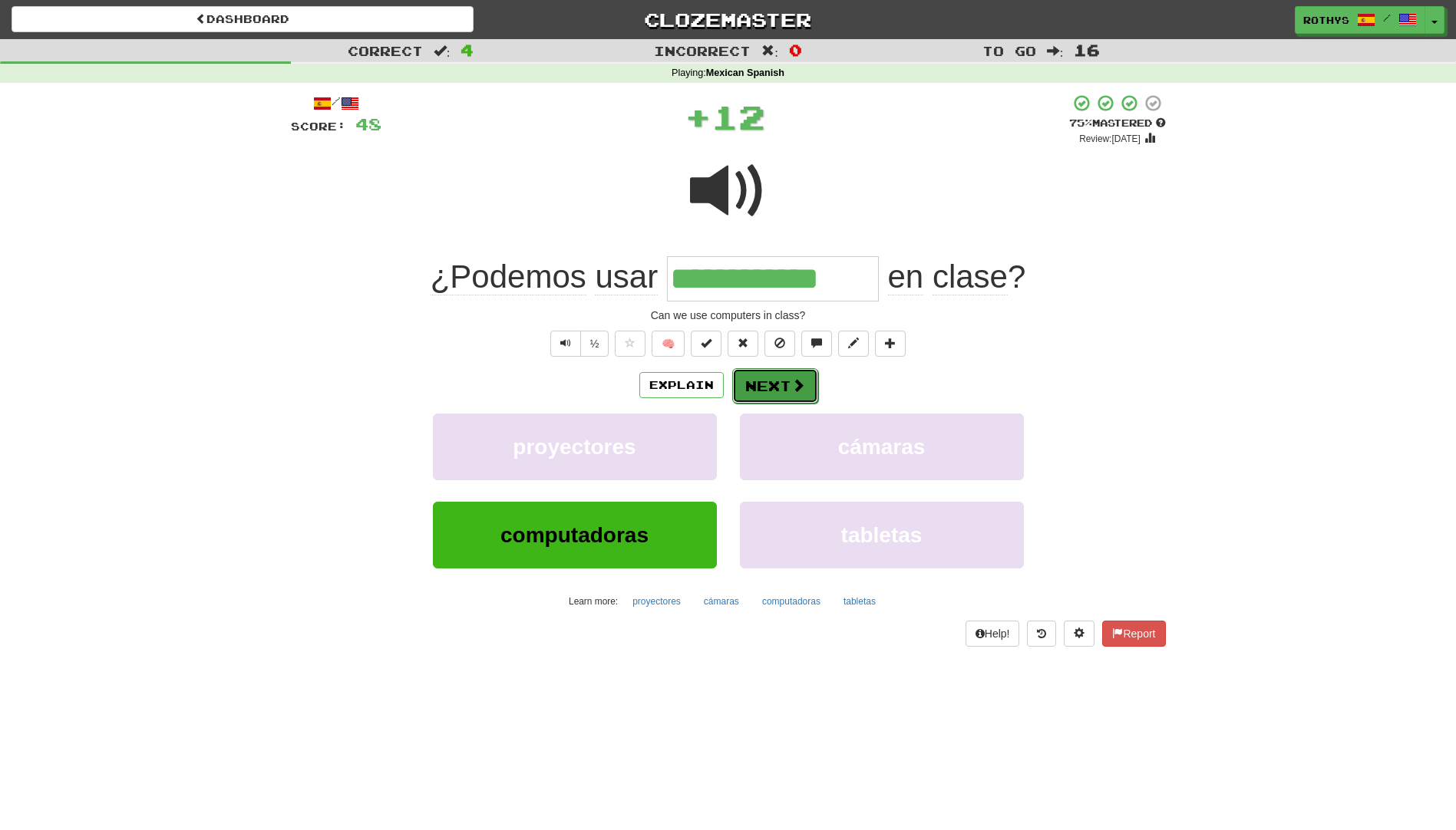
click at [789, 381] on button "Next" at bounding box center [775, 386] width 86 height 35
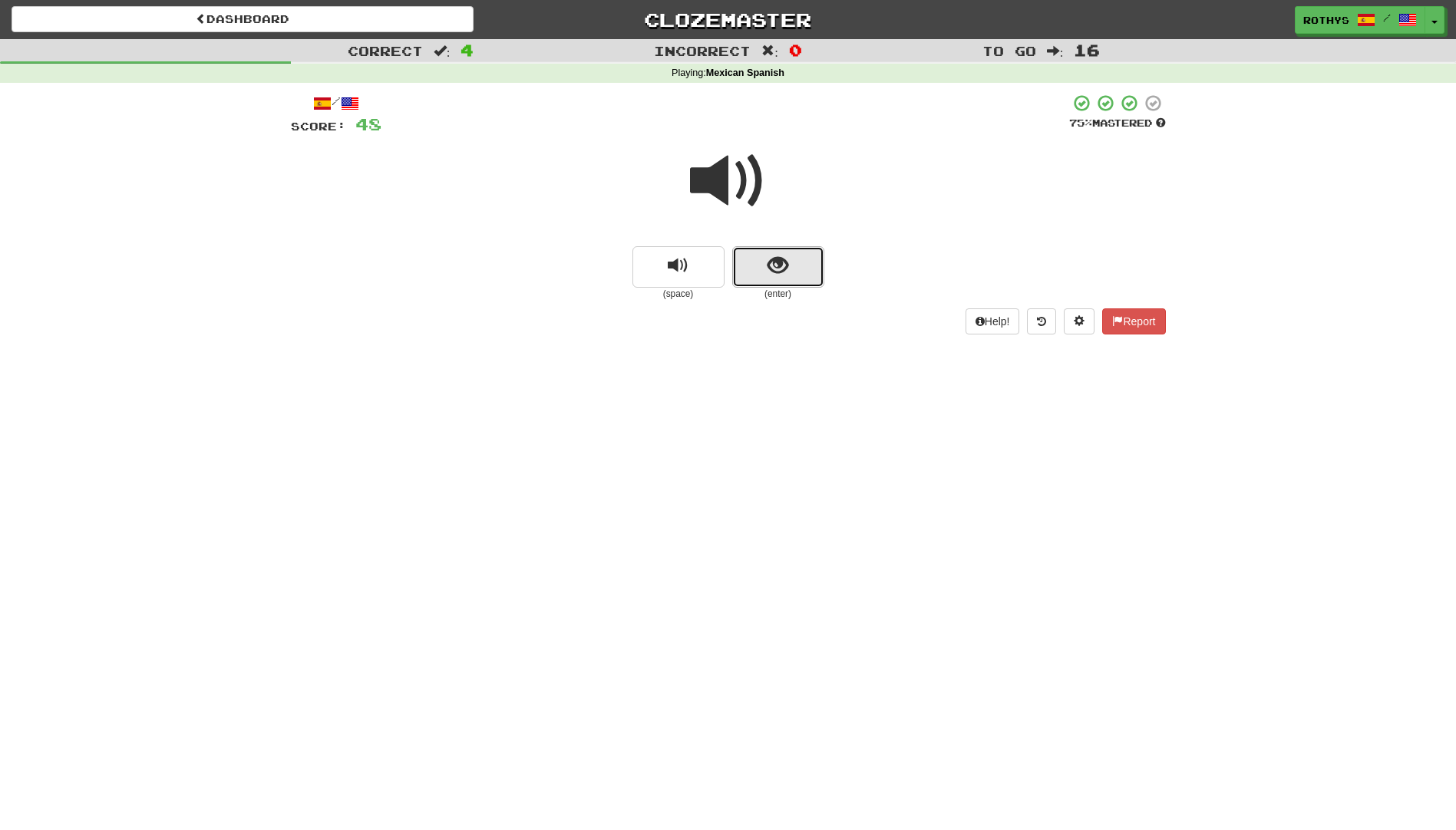
click at [785, 257] on span "show sentence" at bounding box center [778, 266] width 21 height 21
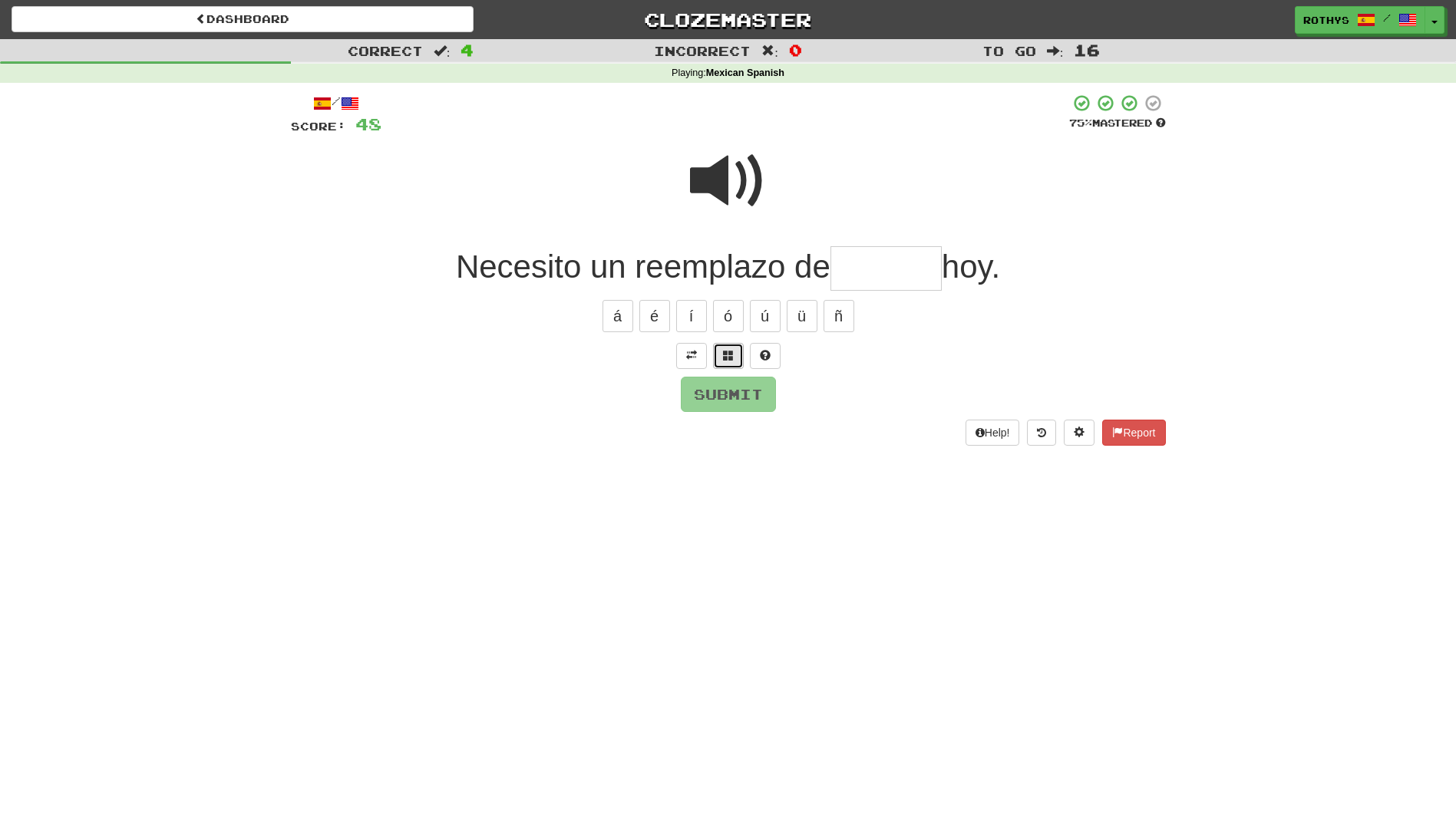
click at [732, 358] on span at bounding box center [728, 354] width 10 height 10
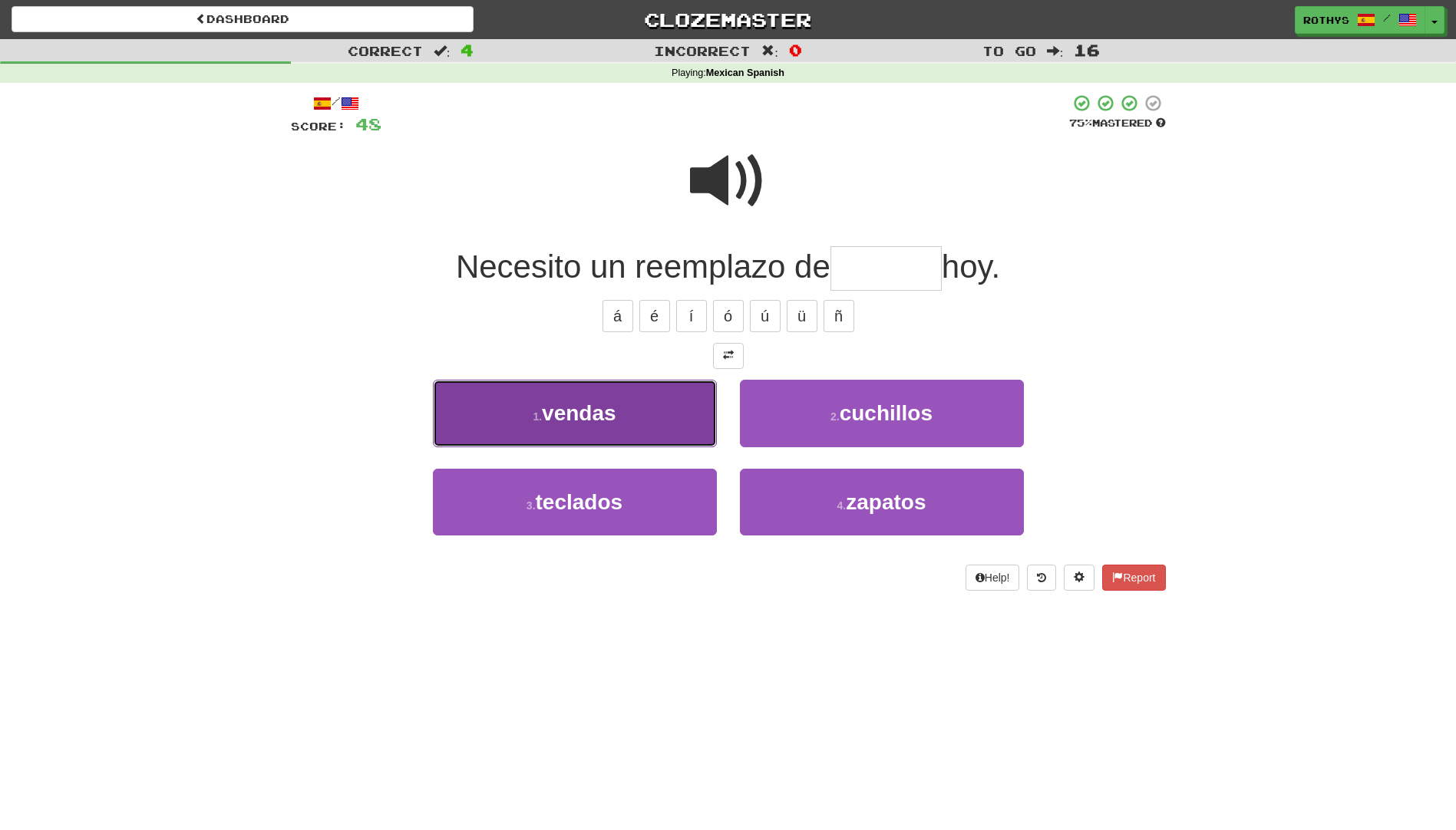
click at [655, 426] on button "1 . vendas" at bounding box center [575, 413] width 284 height 67
type input "******"
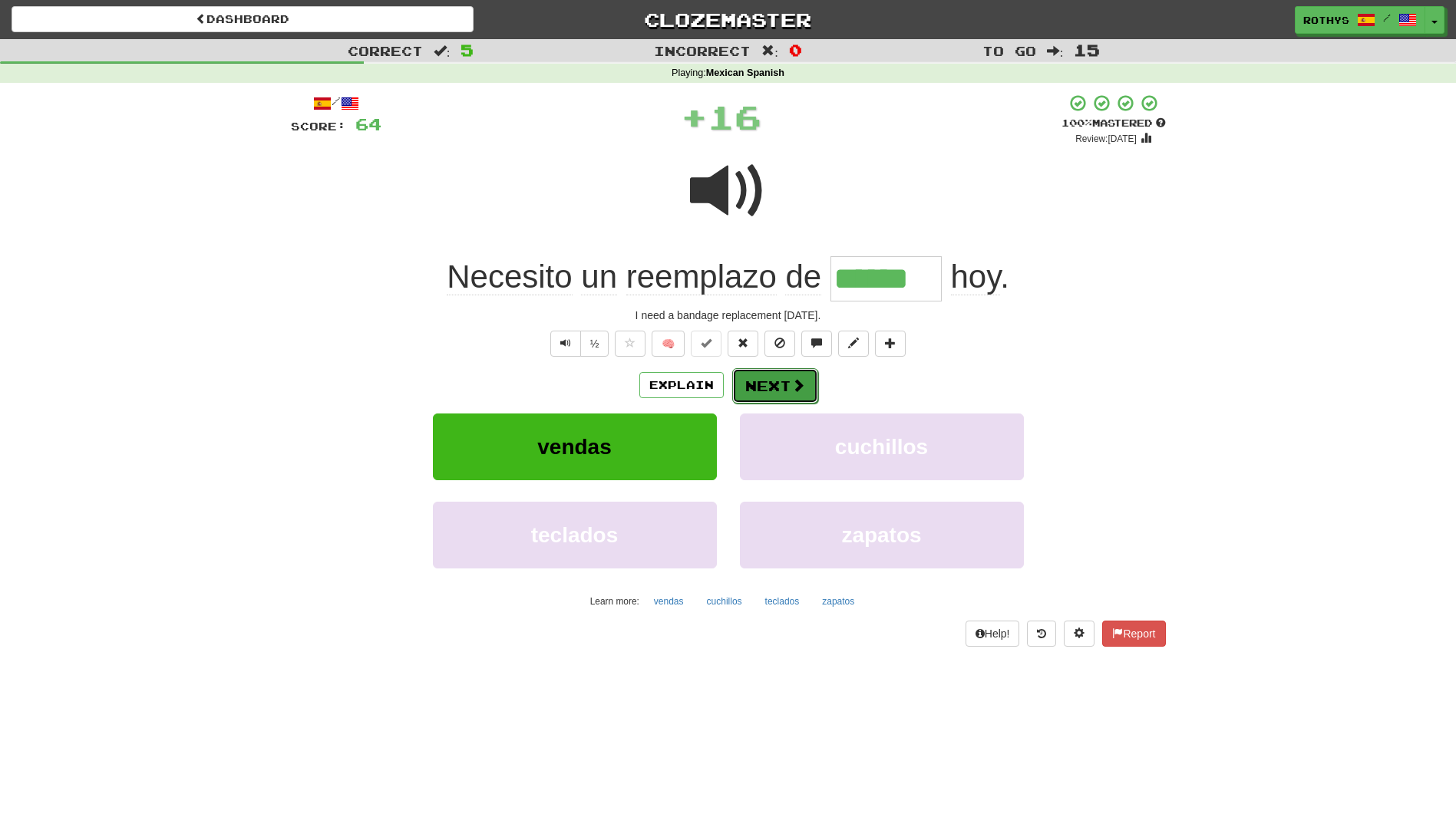
click at [767, 377] on button "Next" at bounding box center [775, 386] width 86 height 35
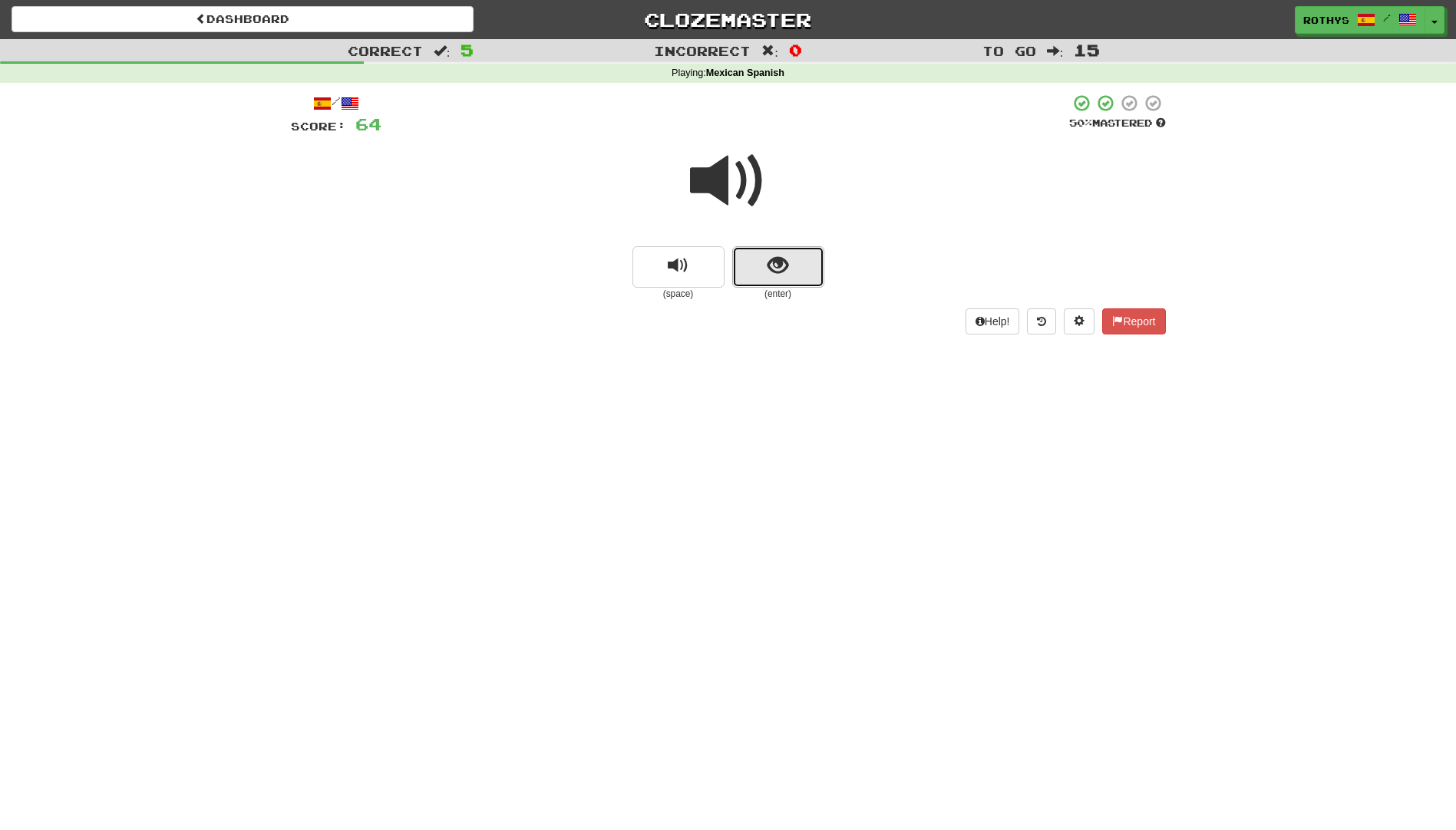
click at [776, 256] on span "show sentence" at bounding box center [778, 266] width 21 height 21
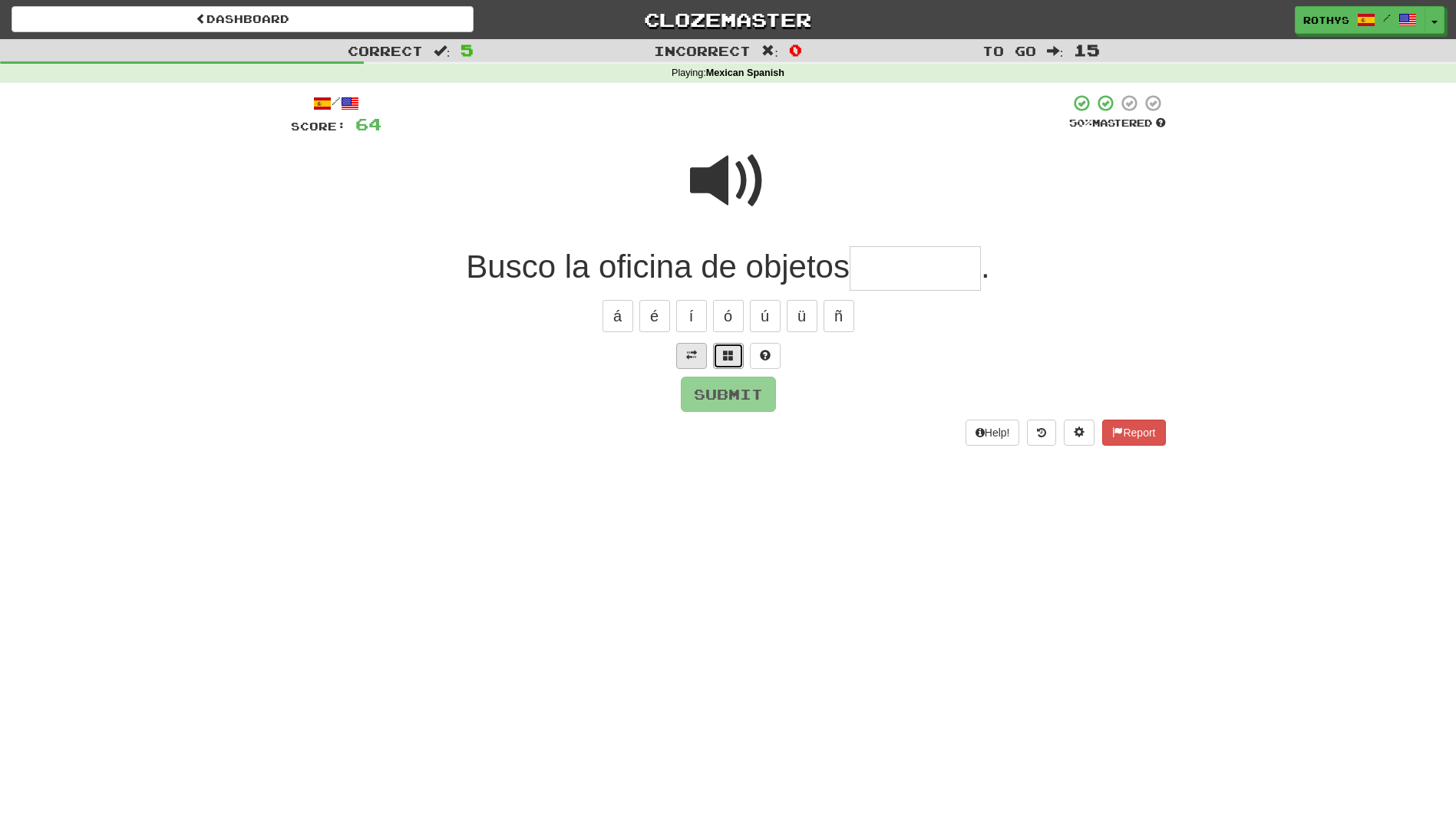
click at [726, 346] on button at bounding box center [728, 356] width 30 height 26
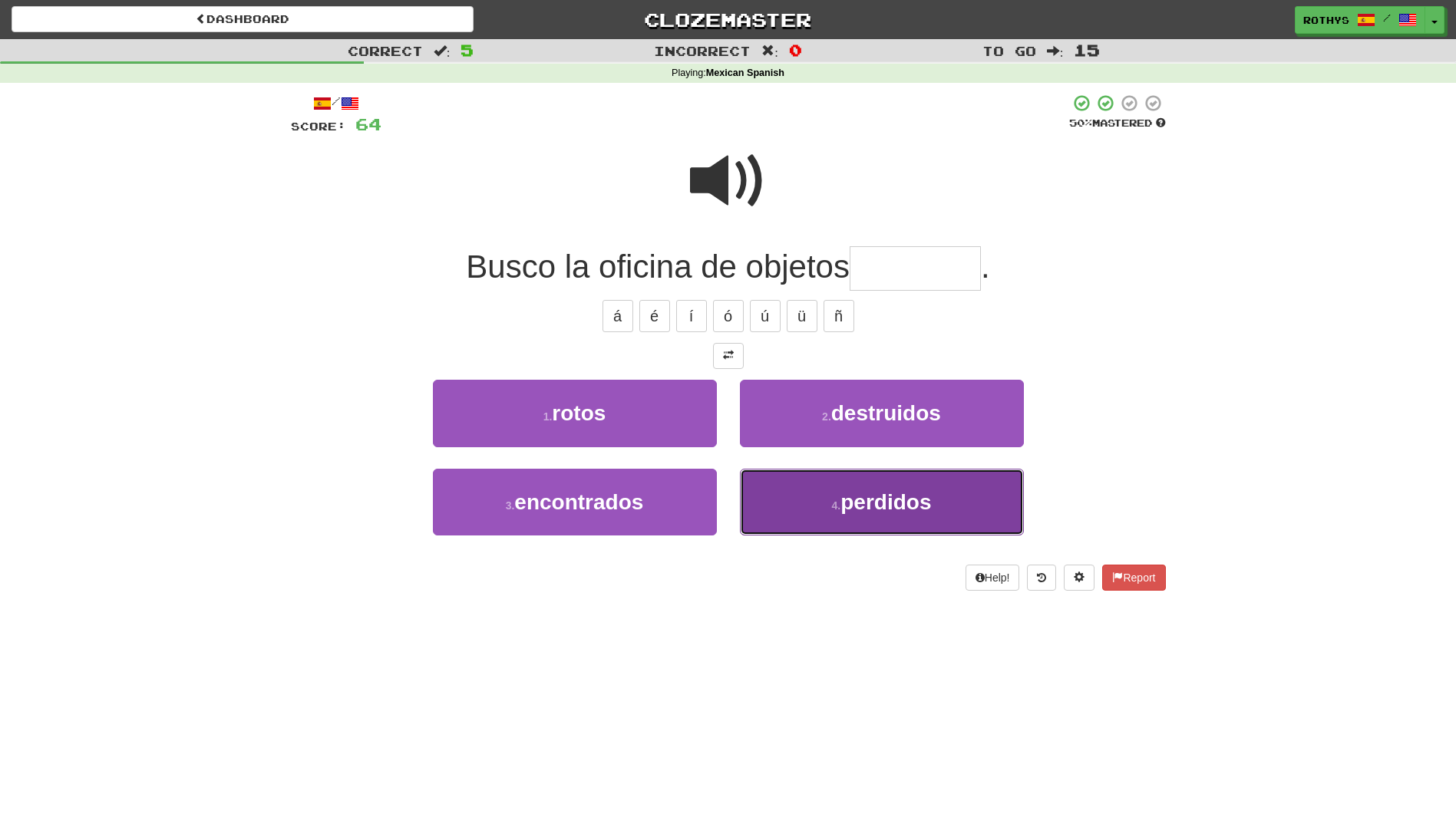
drag, startPoint x: 891, startPoint y: 500, endPoint x: 890, endPoint y: 489, distance: 11.0
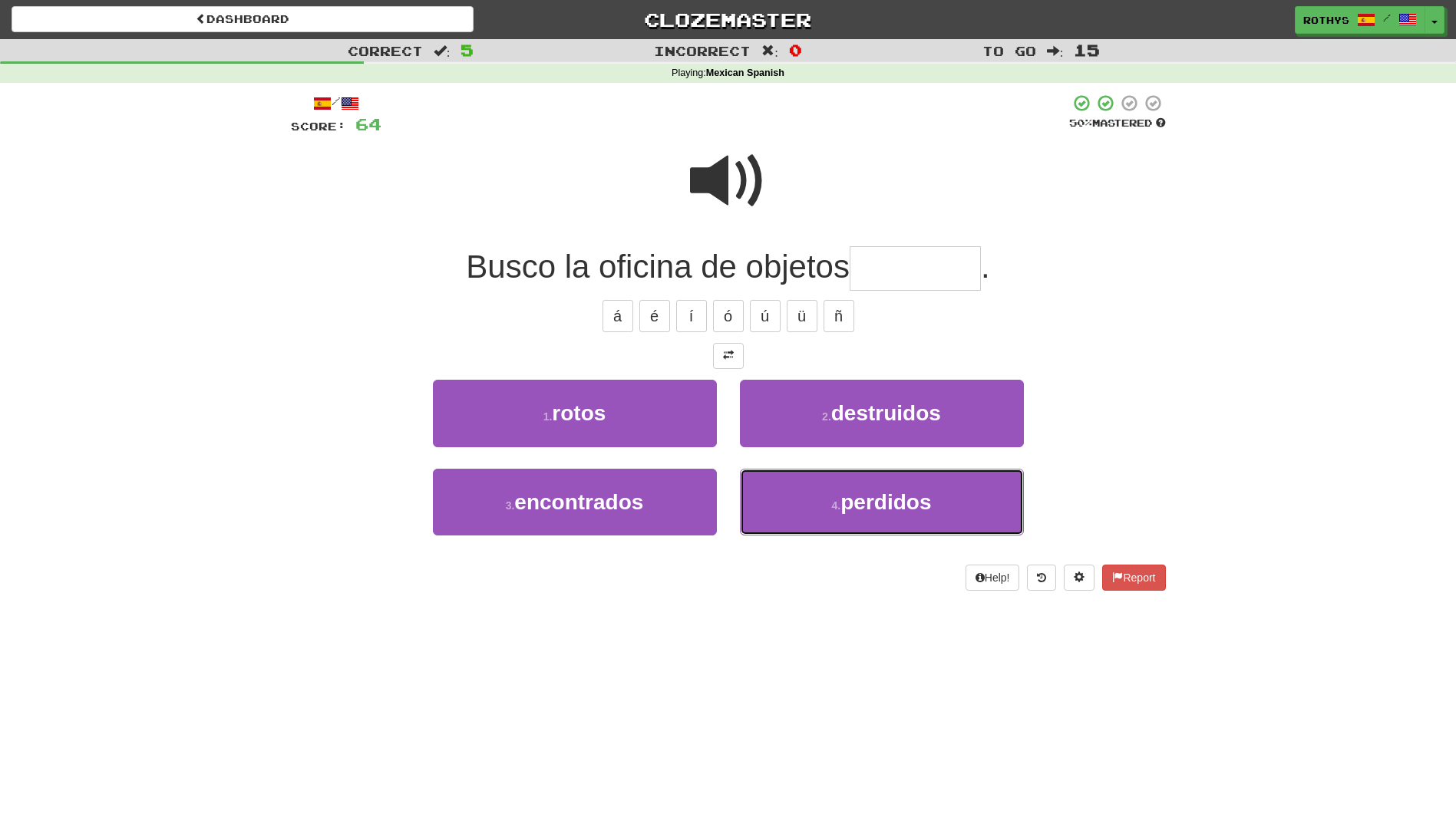
click at [891, 499] on span "perdidos" at bounding box center [886, 502] width 91 height 24
type input "********"
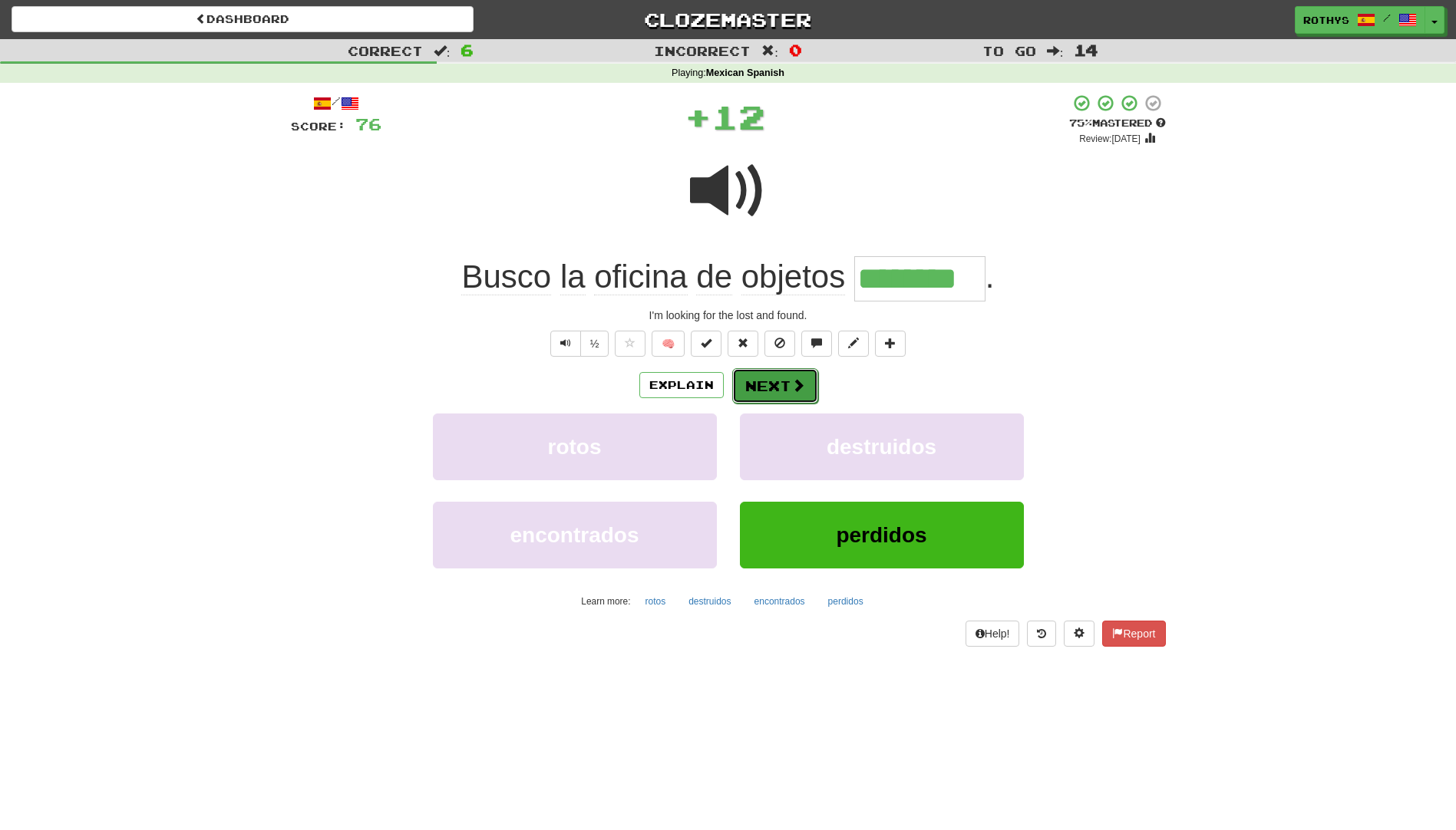
click at [785, 378] on button "Next" at bounding box center [775, 386] width 86 height 35
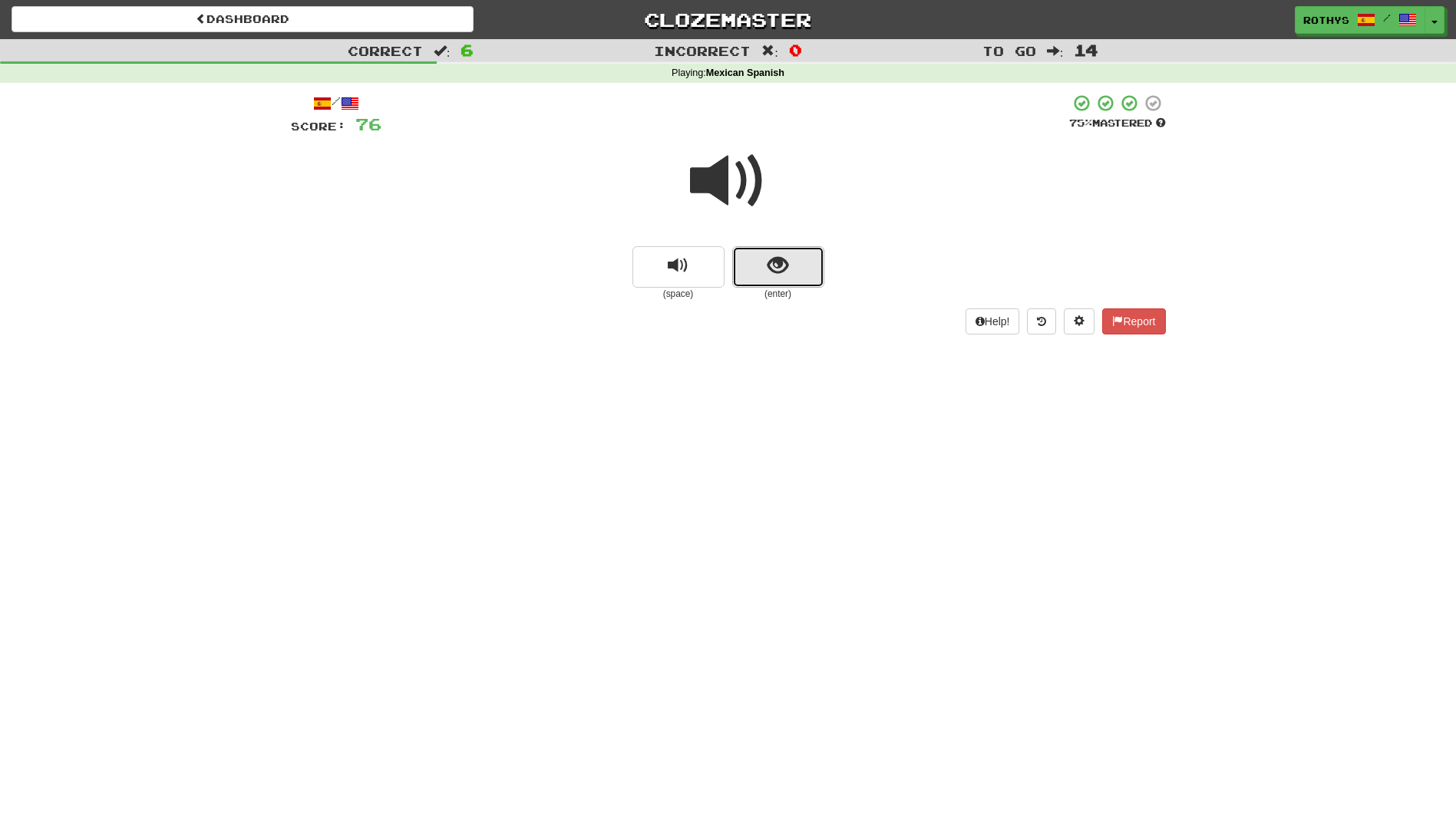
click at [769, 277] on button "show sentence" at bounding box center [778, 267] width 92 height 42
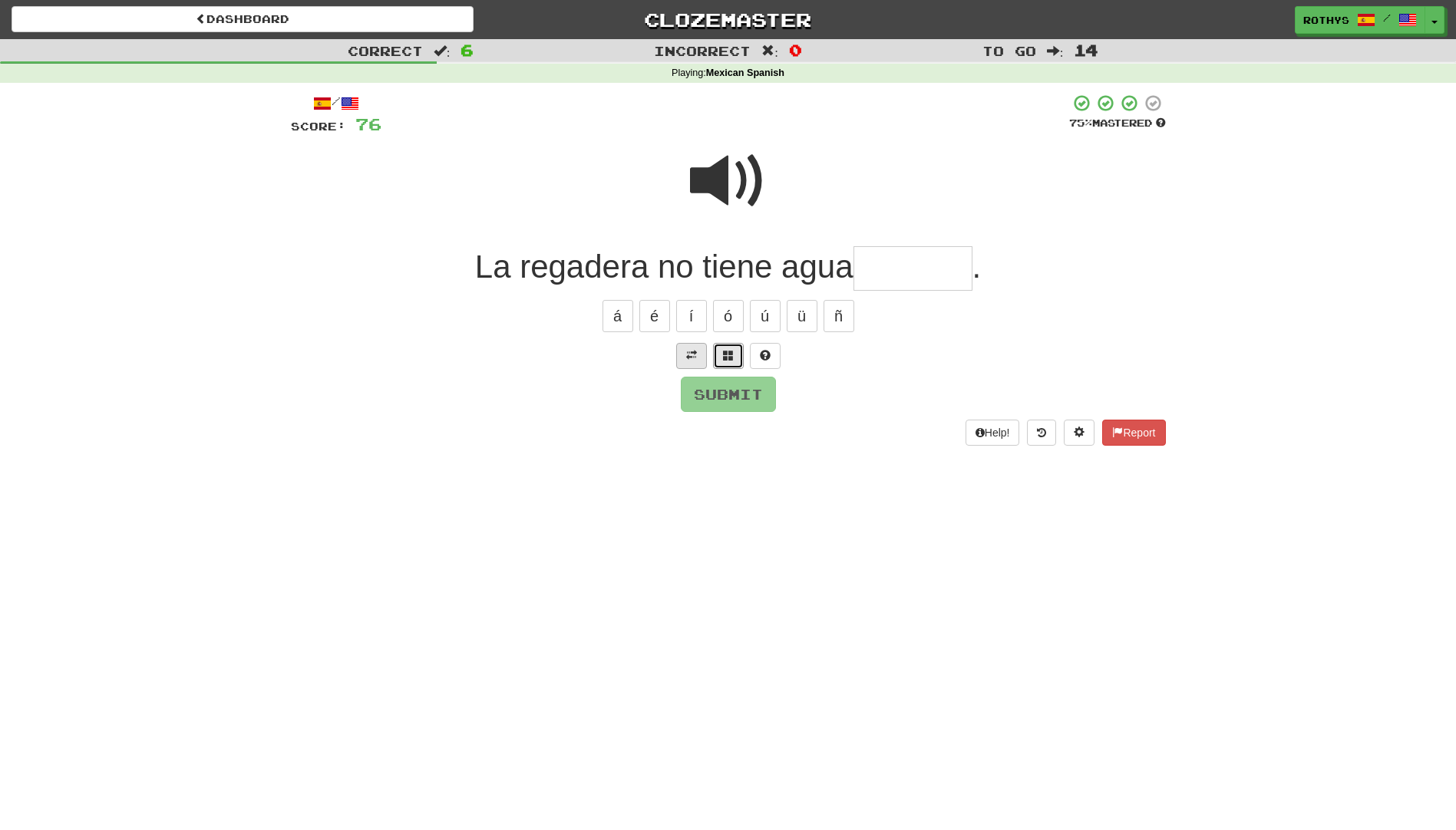
click at [726, 350] on span at bounding box center [728, 354] width 10 height 10
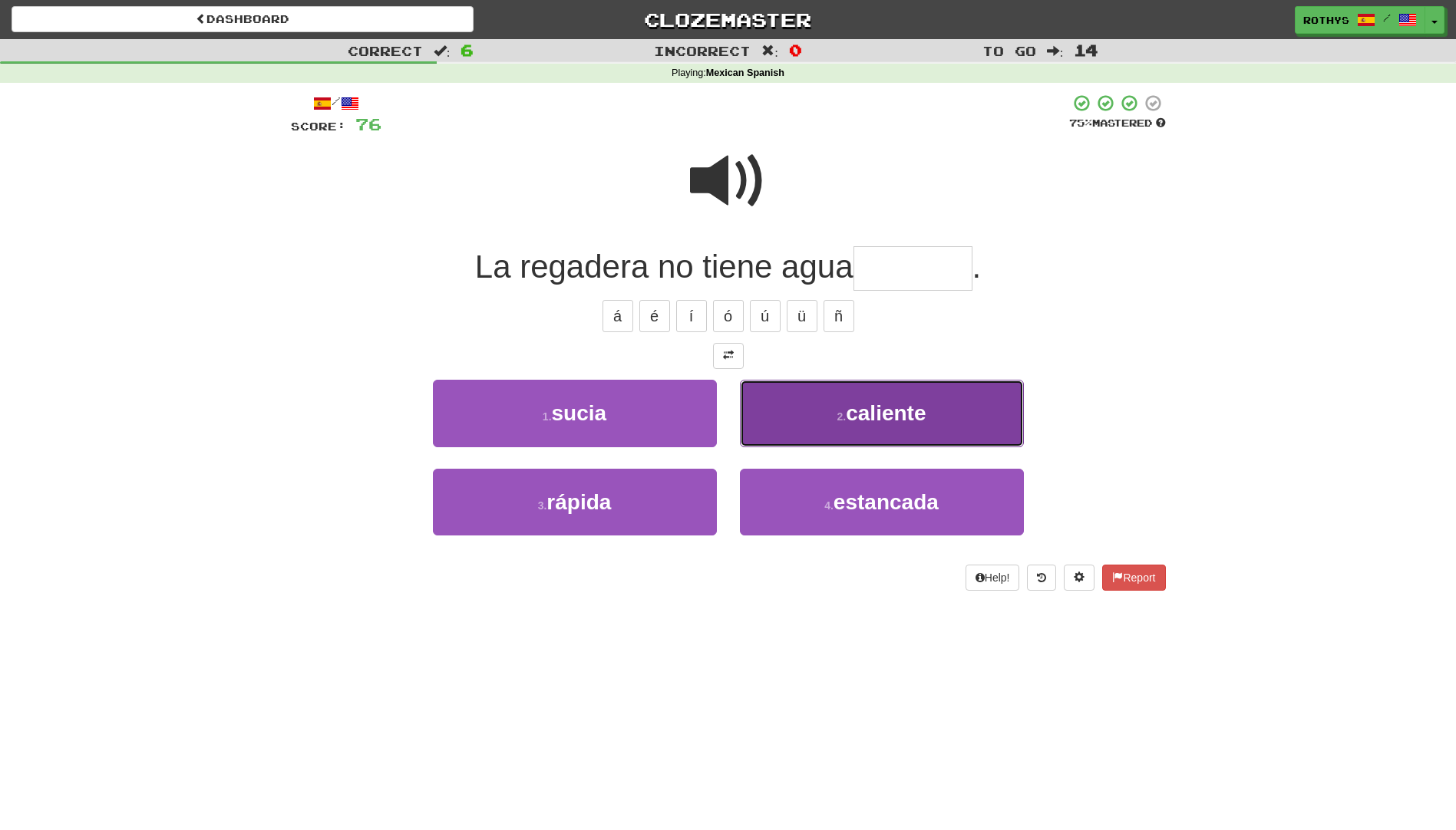
click at [911, 413] on span "caliente" at bounding box center [885, 413] width 79 height 24
type input "********"
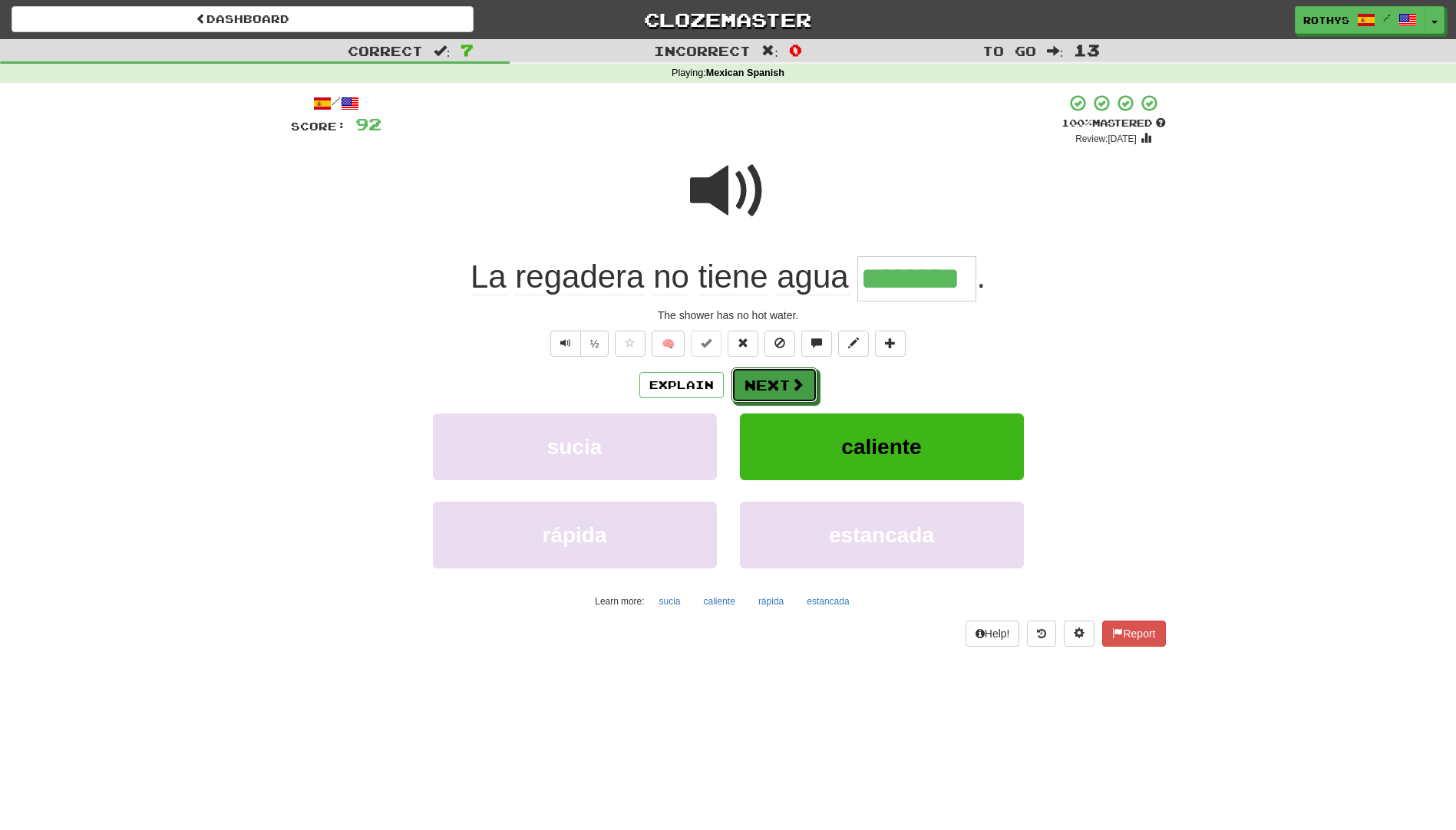
drag, startPoint x: 762, startPoint y: 379, endPoint x: 749, endPoint y: 375, distance: 13.6
click at [753, 375] on button "Next" at bounding box center [774, 385] width 86 height 35
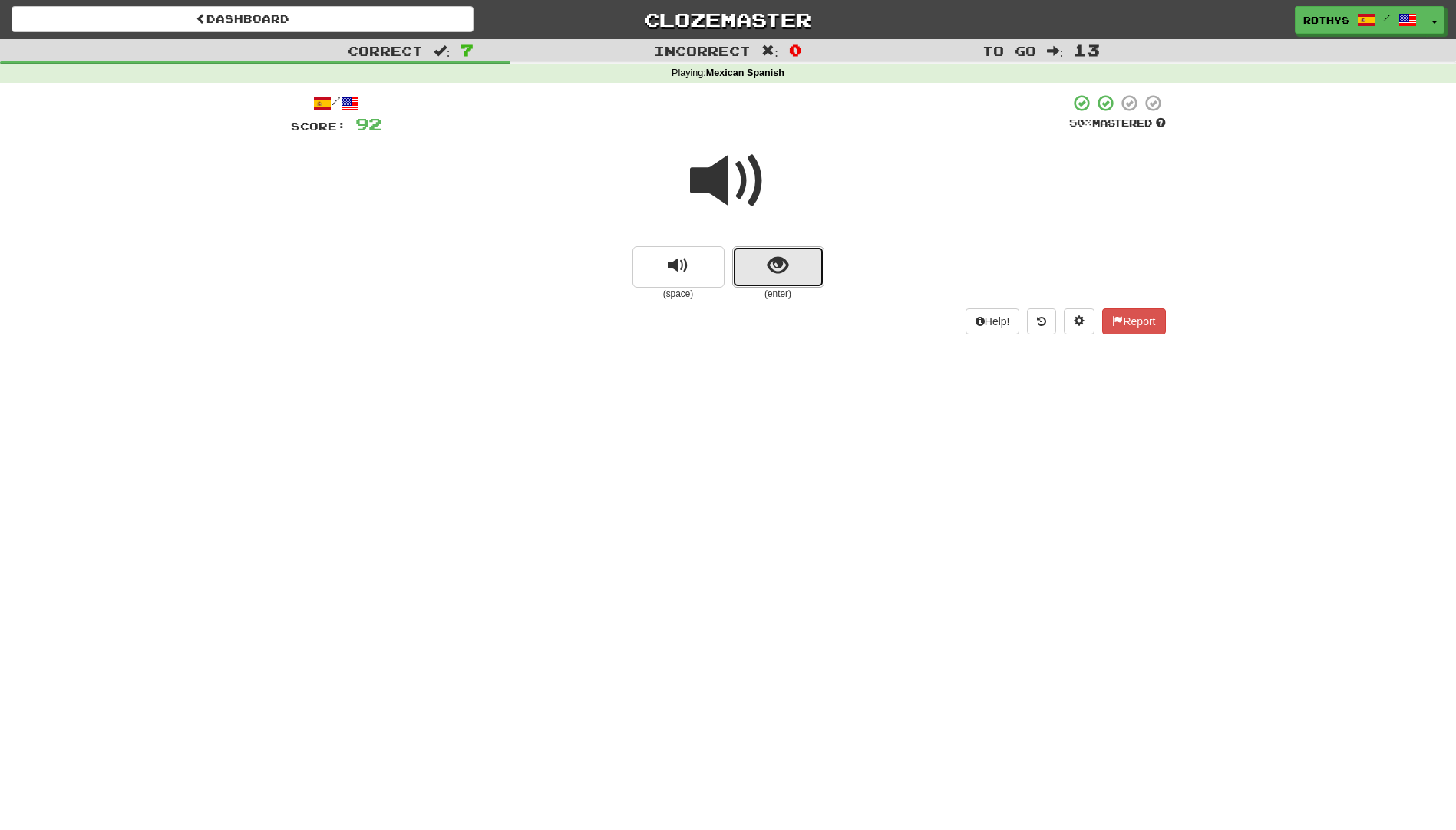
click at [779, 246] on button "show sentence" at bounding box center [778, 267] width 92 height 42
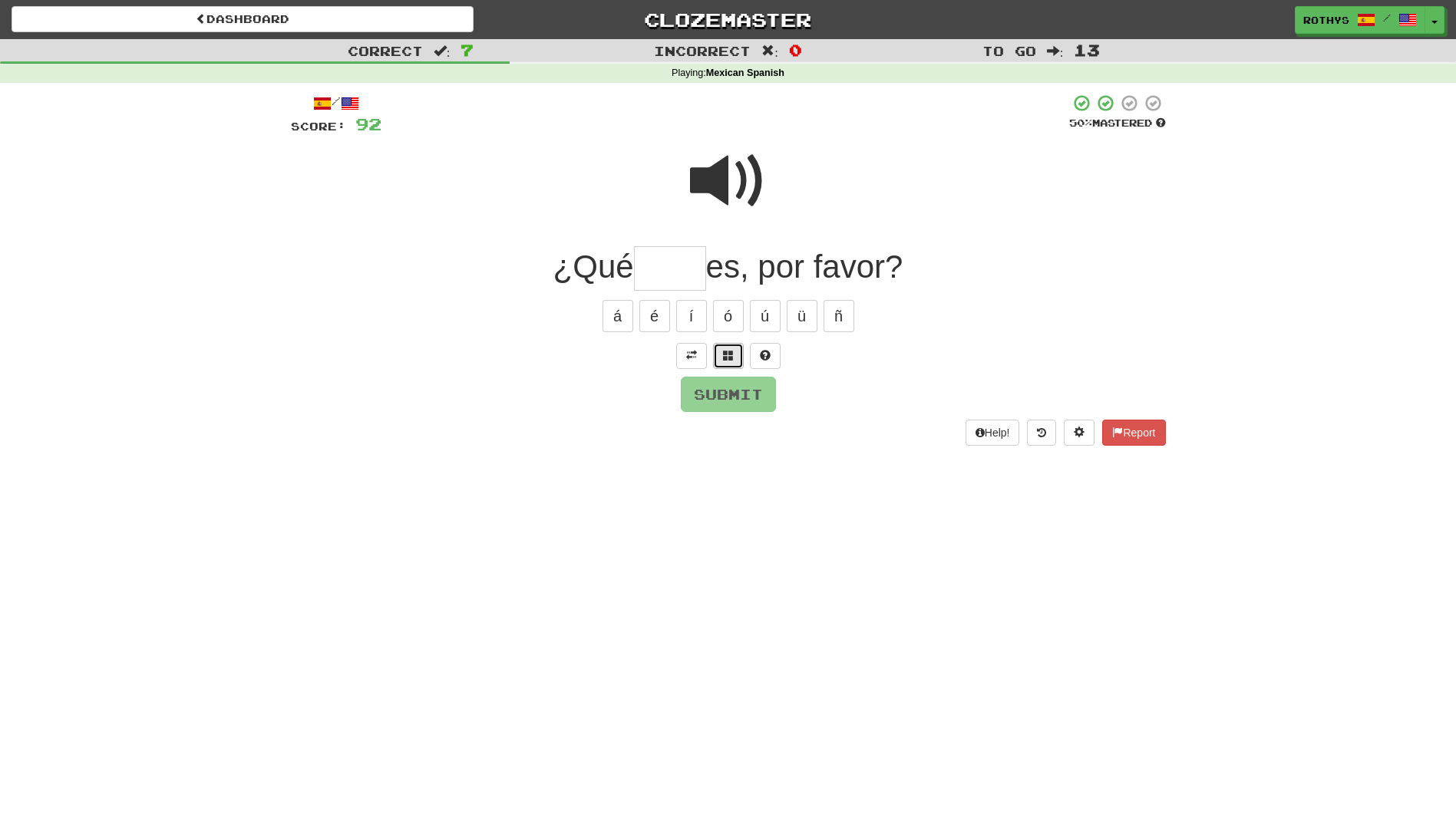
click at [727, 357] on span at bounding box center [728, 354] width 10 height 10
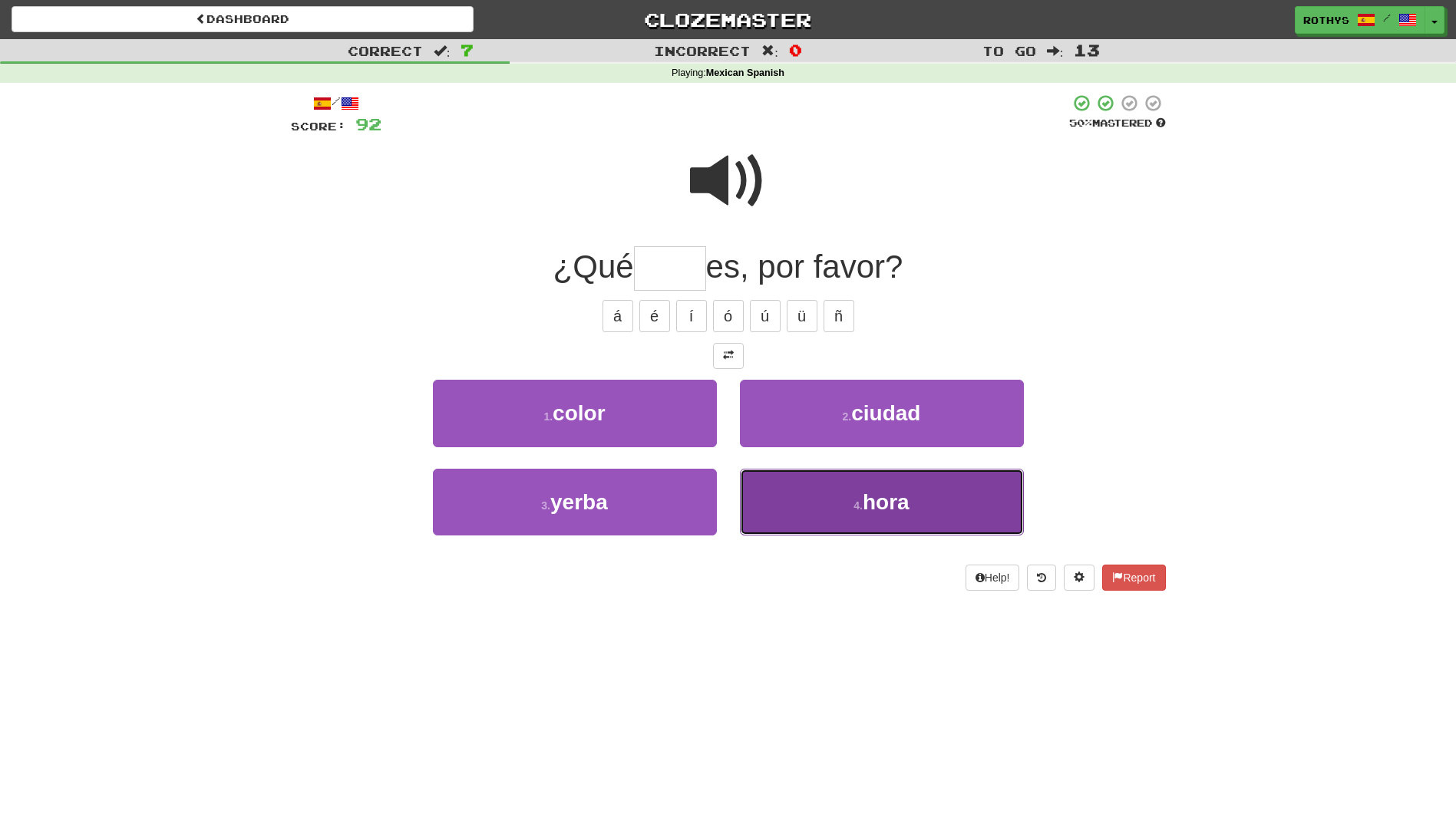
click at [870, 504] on span "hora" at bounding box center [886, 502] width 47 height 24
type input "****"
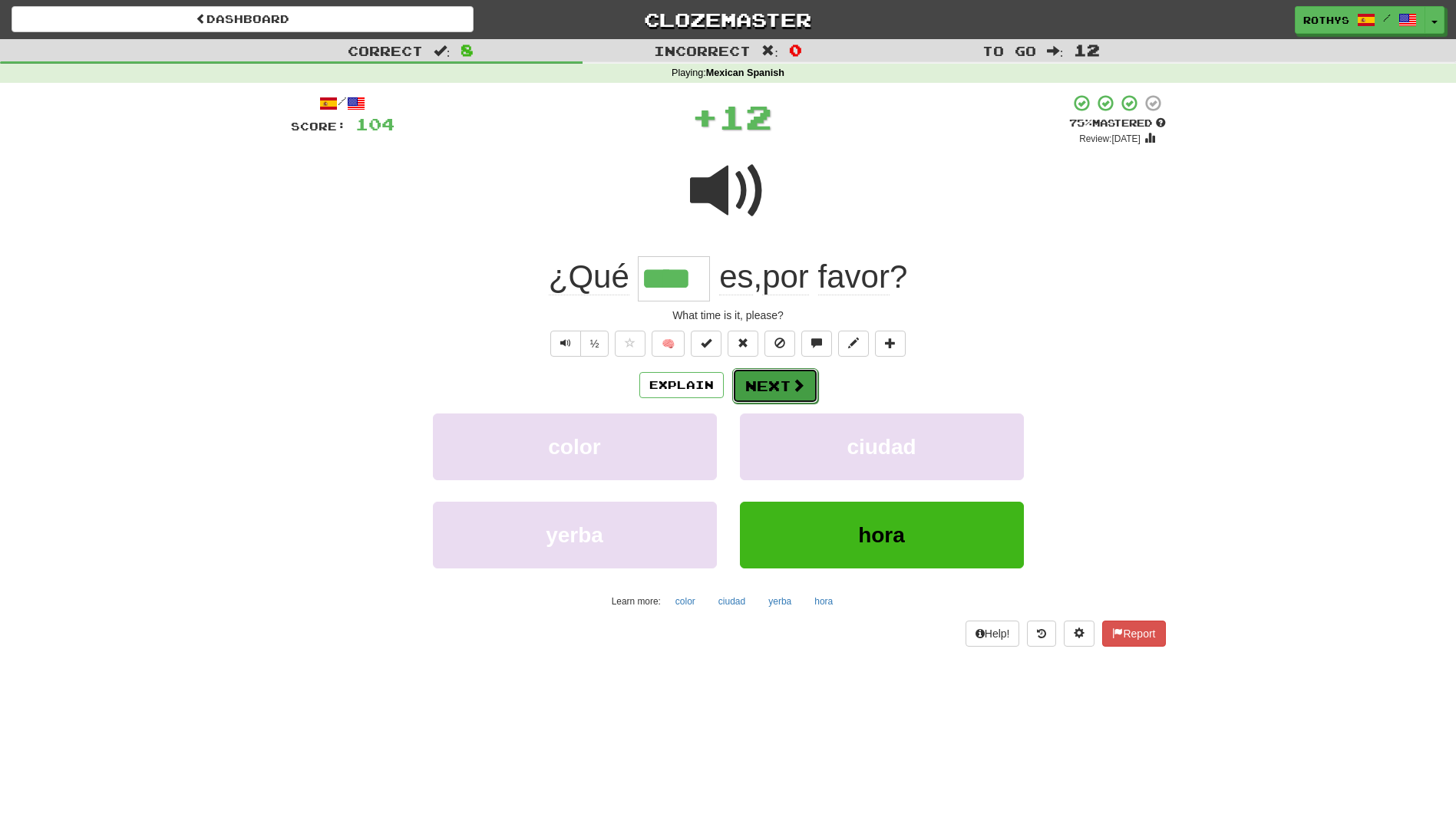
click at [788, 377] on button "Next" at bounding box center [775, 386] width 86 height 35
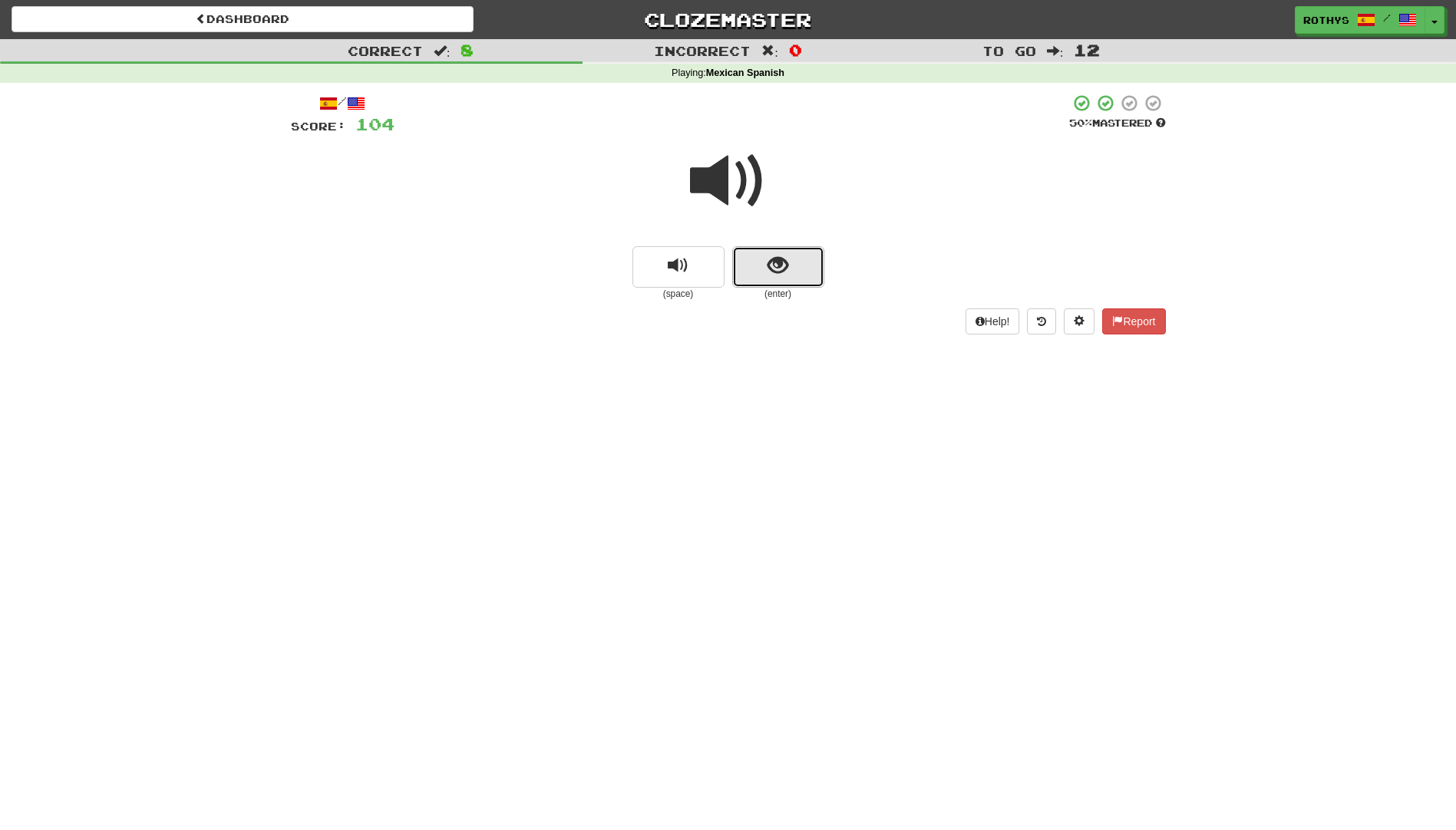
click at [805, 258] on button "show sentence" at bounding box center [778, 267] width 92 height 42
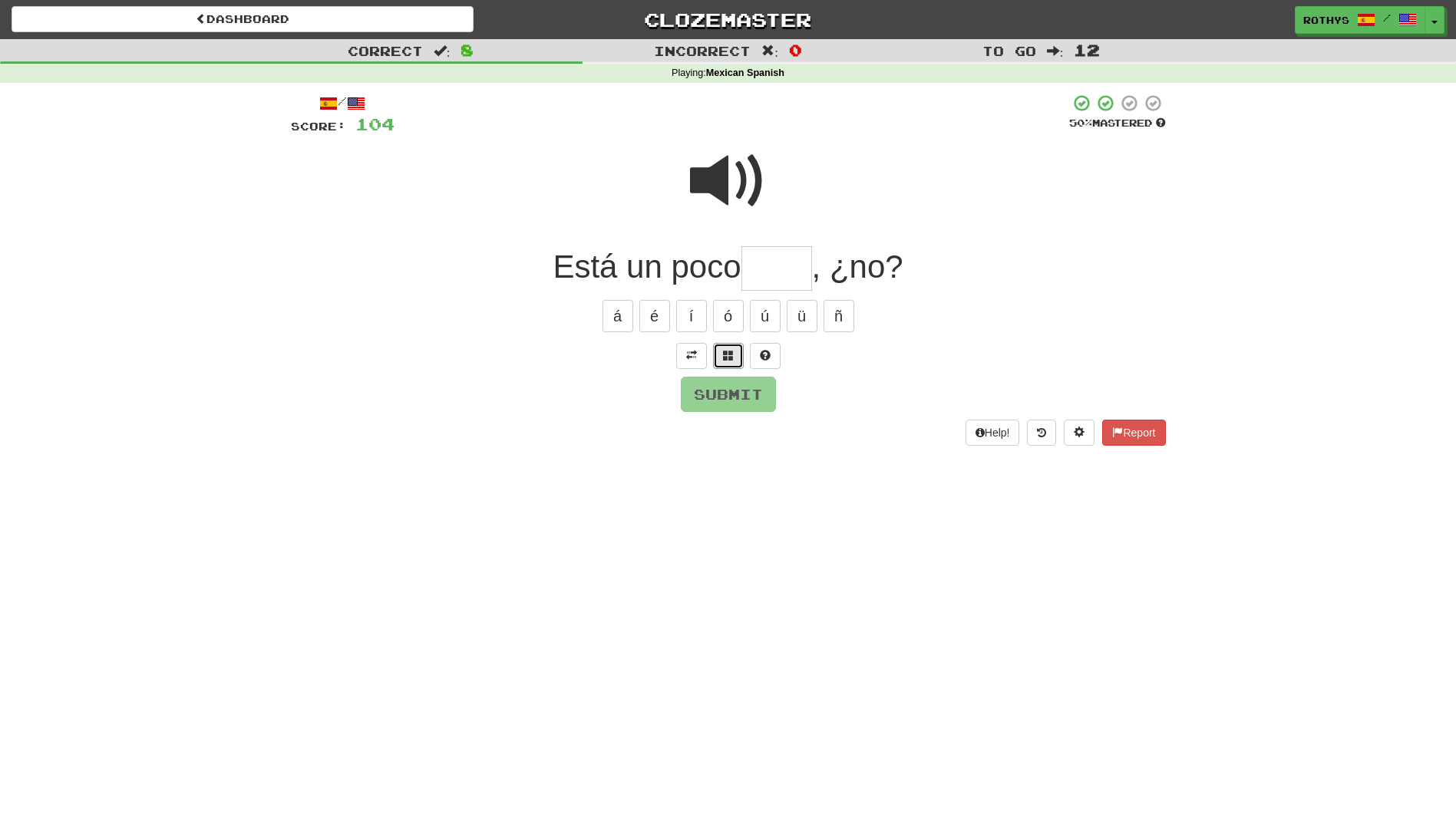
drag, startPoint x: 727, startPoint y: 357, endPoint x: 710, endPoint y: 350, distance: 18.4
click at [724, 357] on span at bounding box center [728, 354] width 10 height 10
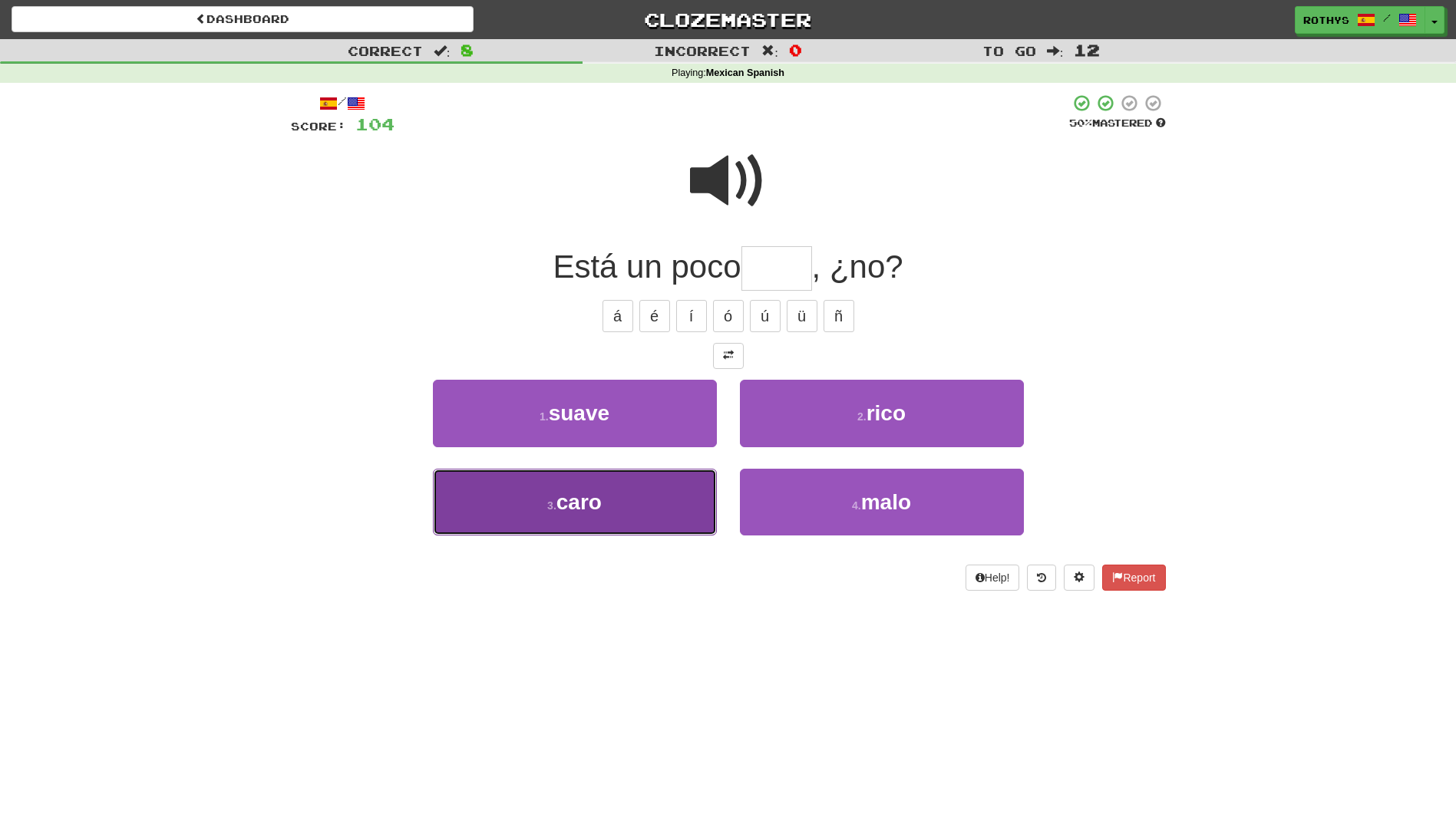
click at [599, 492] on span "caro" at bounding box center [579, 502] width 45 height 24
type input "****"
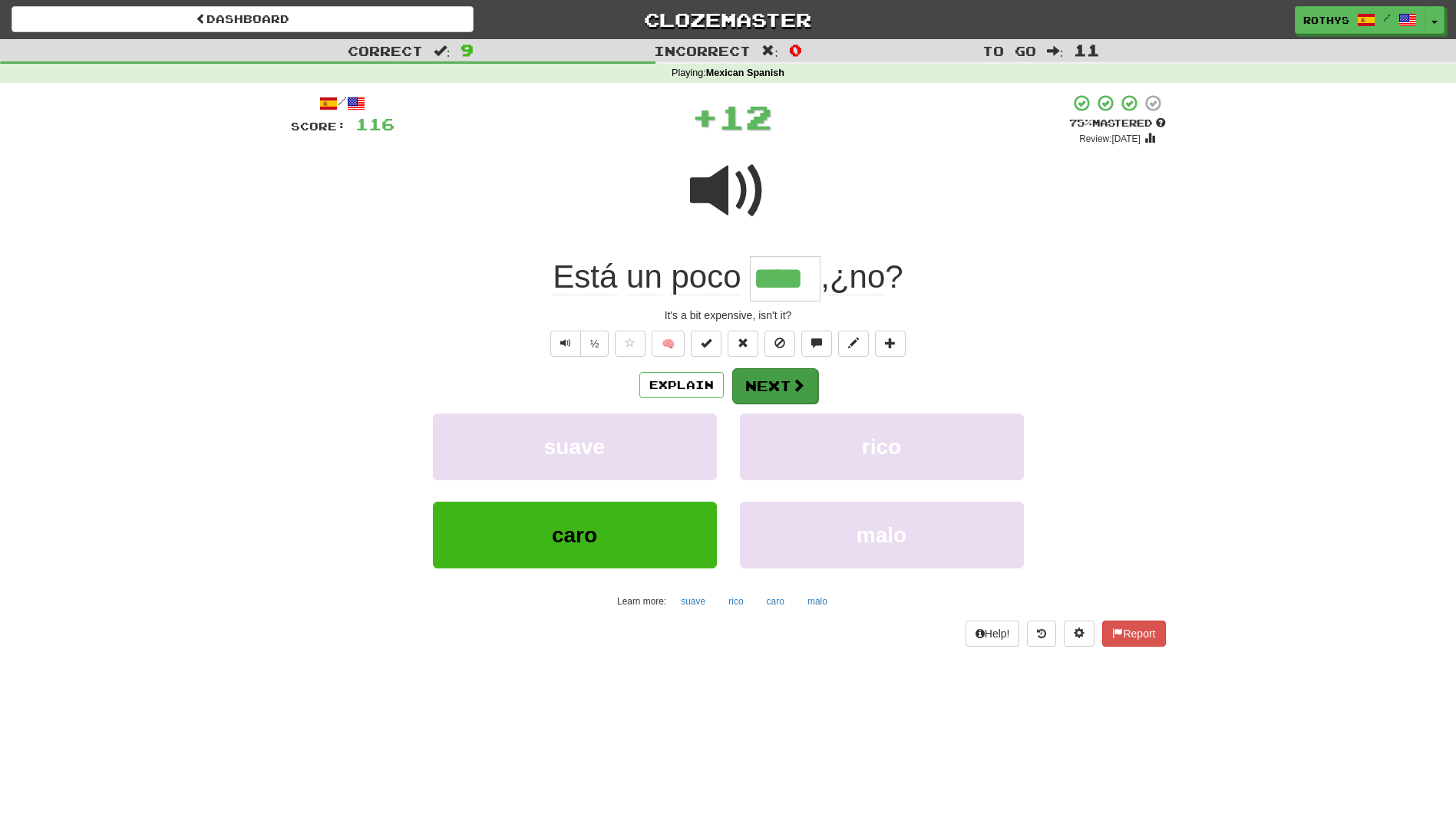
drag, startPoint x: 775, startPoint y: 364, endPoint x: 771, endPoint y: 375, distance: 11.7
click at [771, 375] on div "/ Score: 116 + 12 75 % Mastered Review: 2025-09-19 Está un poco **** , ¿no ? It…" at bounding box center [728, 370] width 875 height 553
click at [769, 375] on button "Next" at bounding box center [775, 386] width 86 height 35
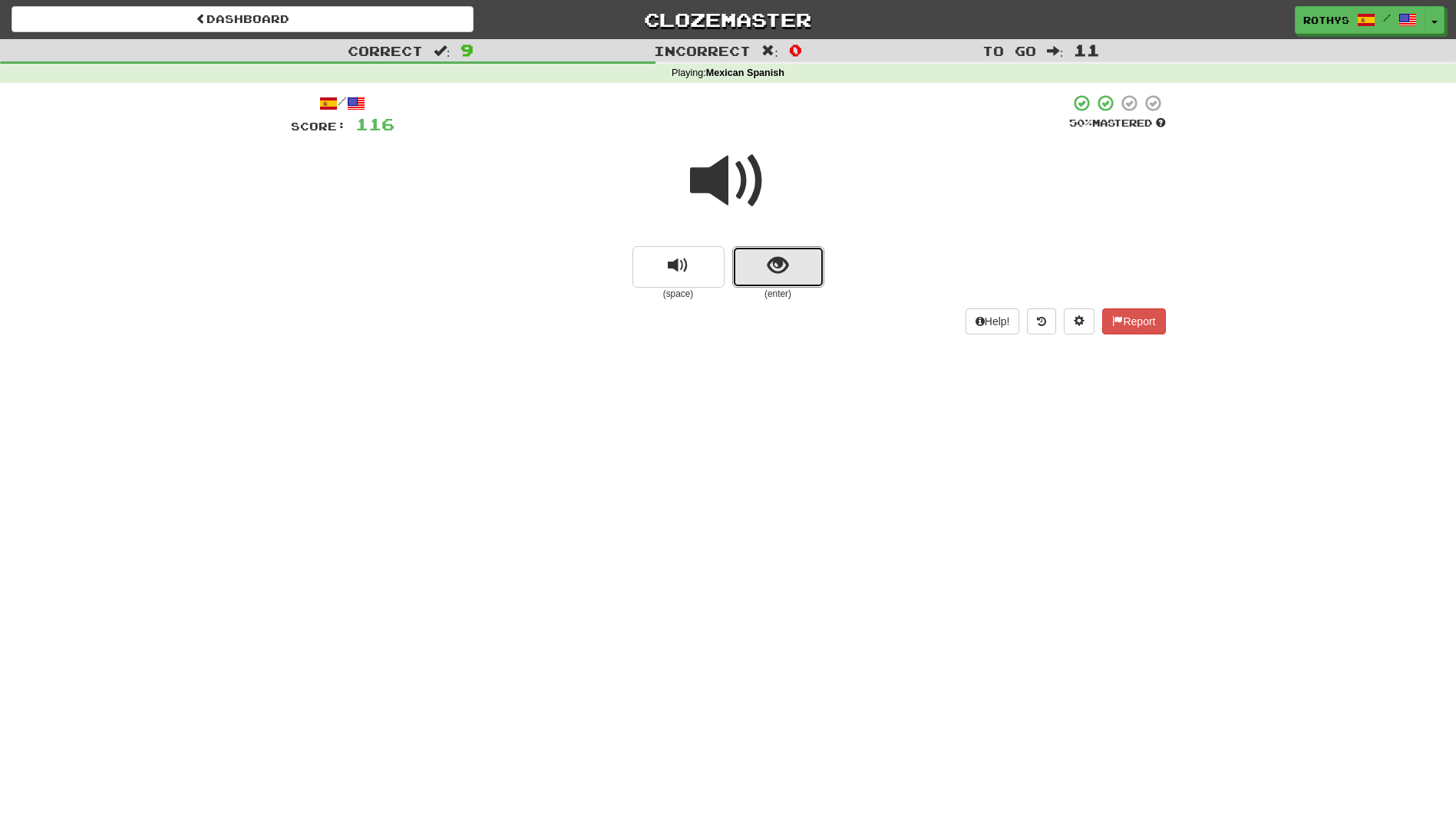
click at [792, 250] on button "show sentence" at bounding box center [778, 267] width 92 height 42
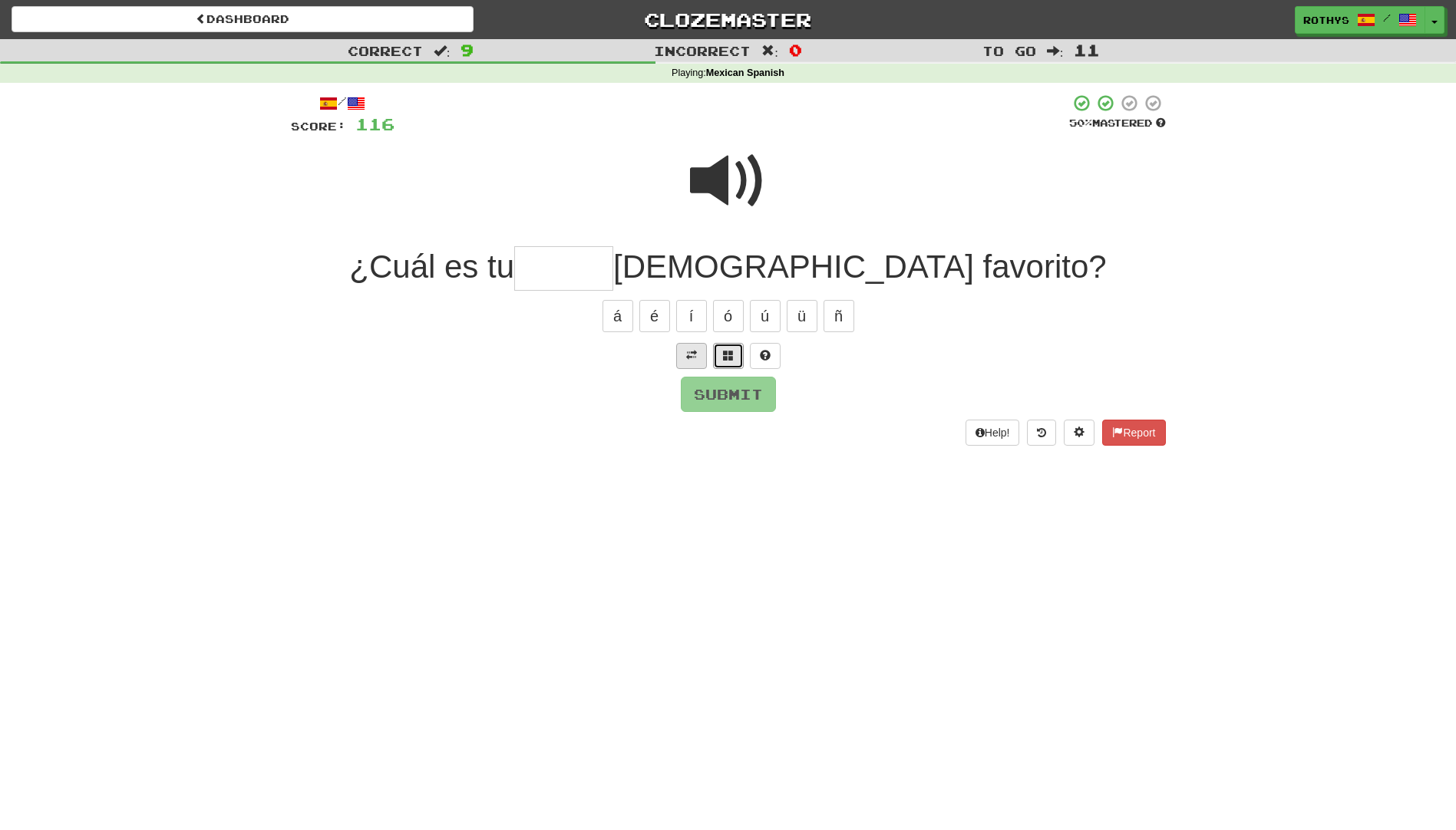
click at [724, 352] on span at bounding box center [728, 354] width 10 height 10
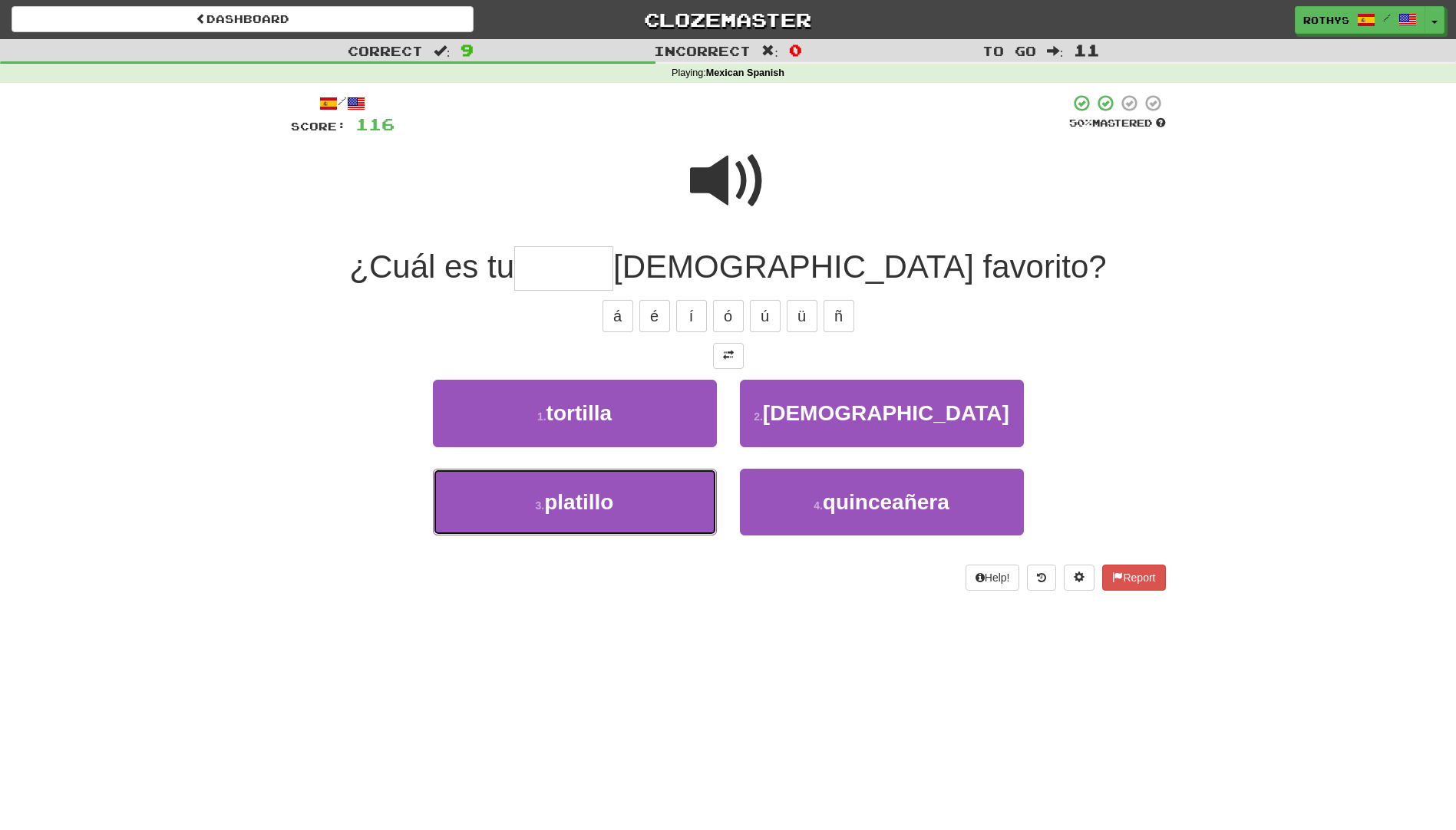
click at [665, 503] on button "3 . platillo" at bounding box center [575, 502] width 284 height 67
type input "********"
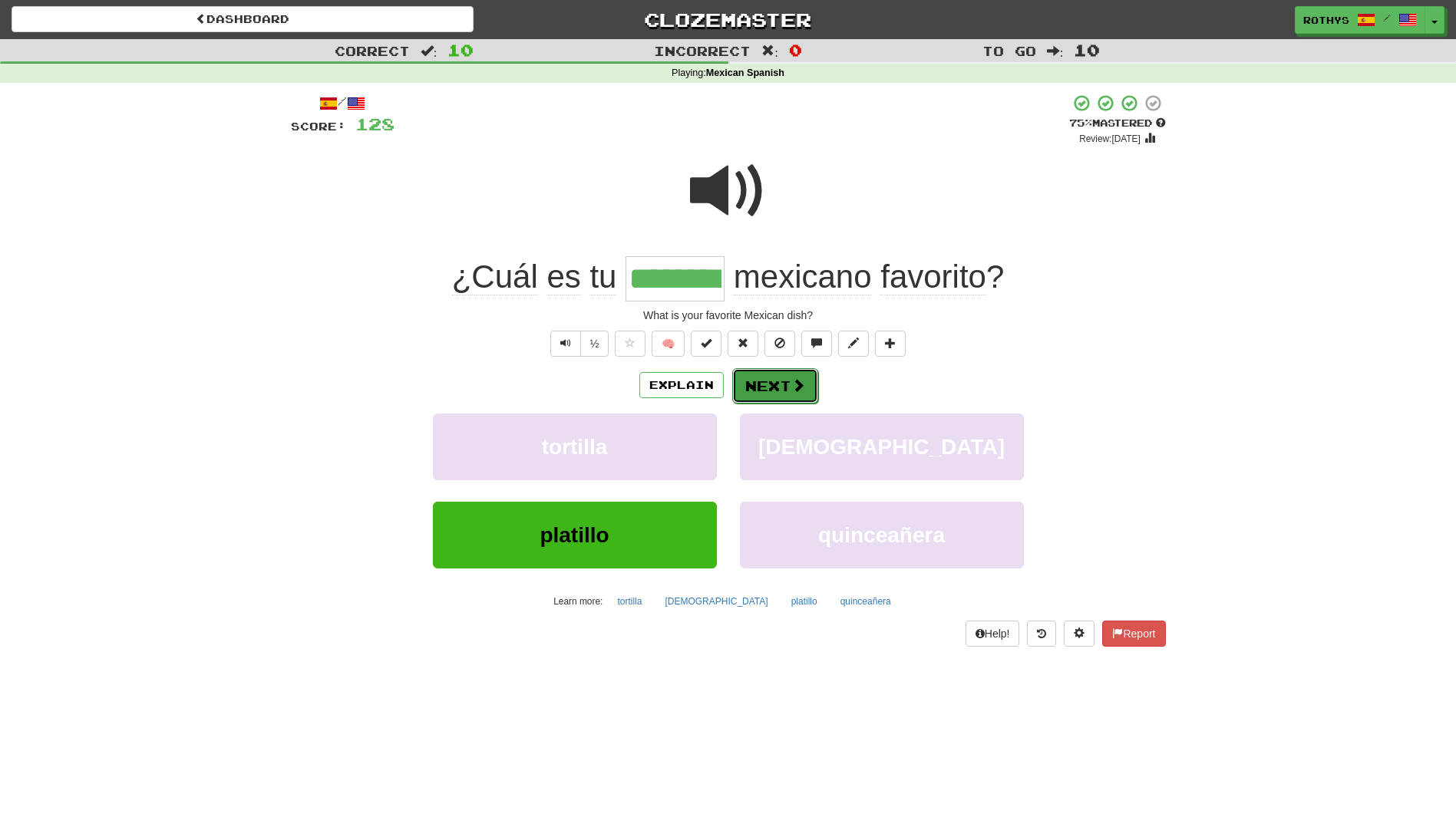
click at [767, 378] on button "Next" at bounding box center [775, 386] width 86 height 35
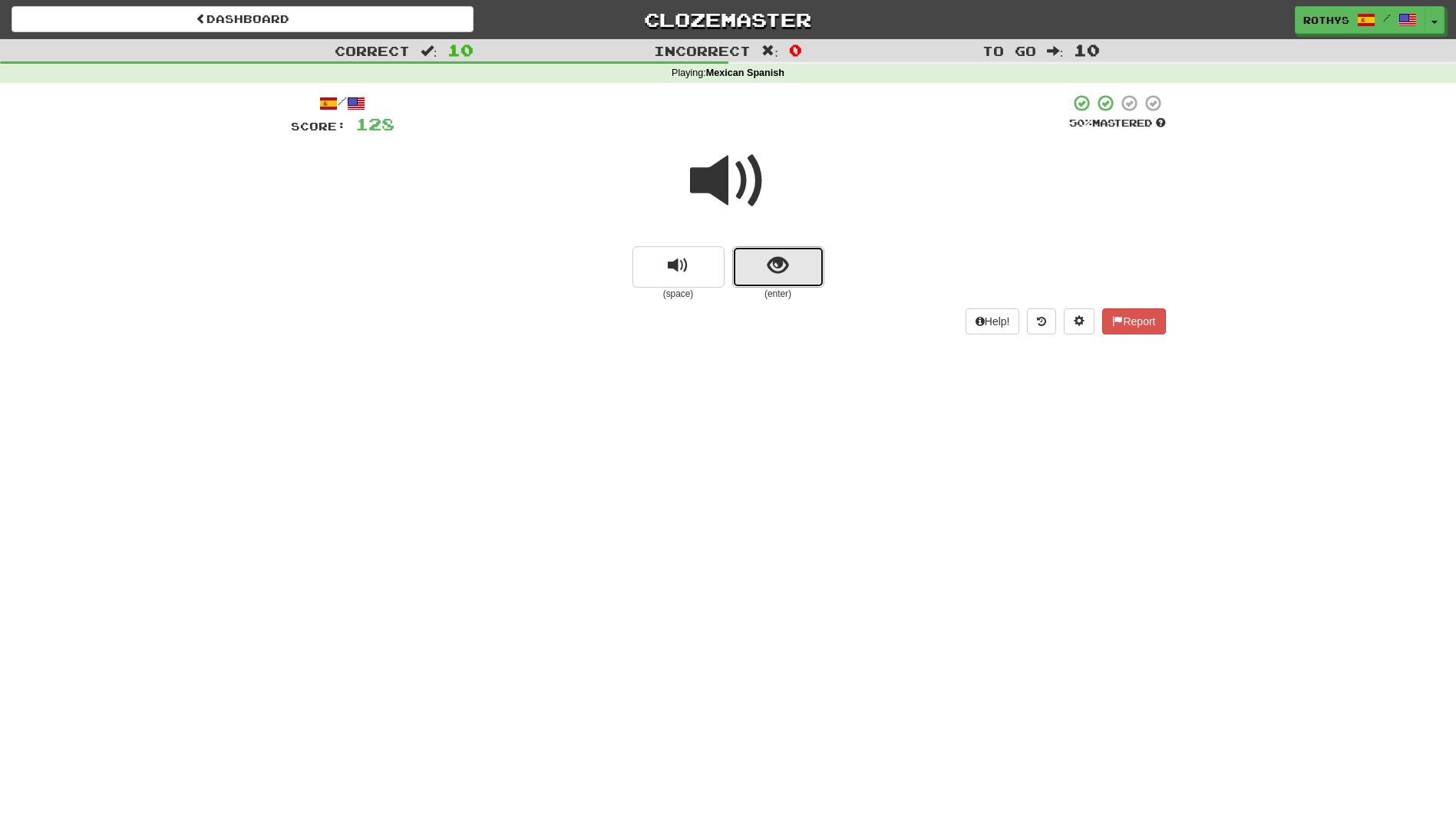
click at [776, 278] on button "show sentence" at bounding box center [778, 267] width 92 height 42
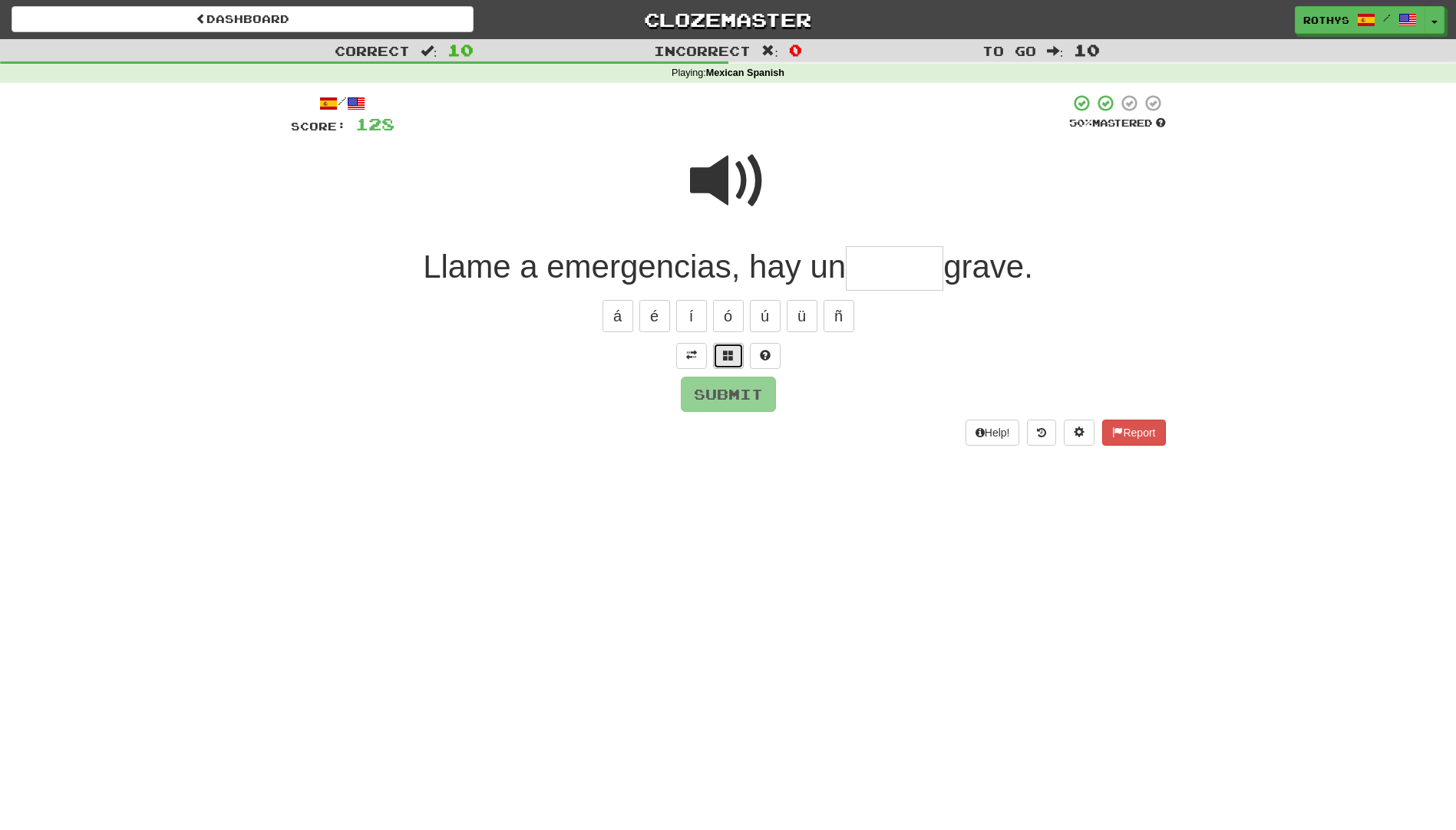
click at [732, 353] on span at bounding box center [728, 354] width 10 height 10
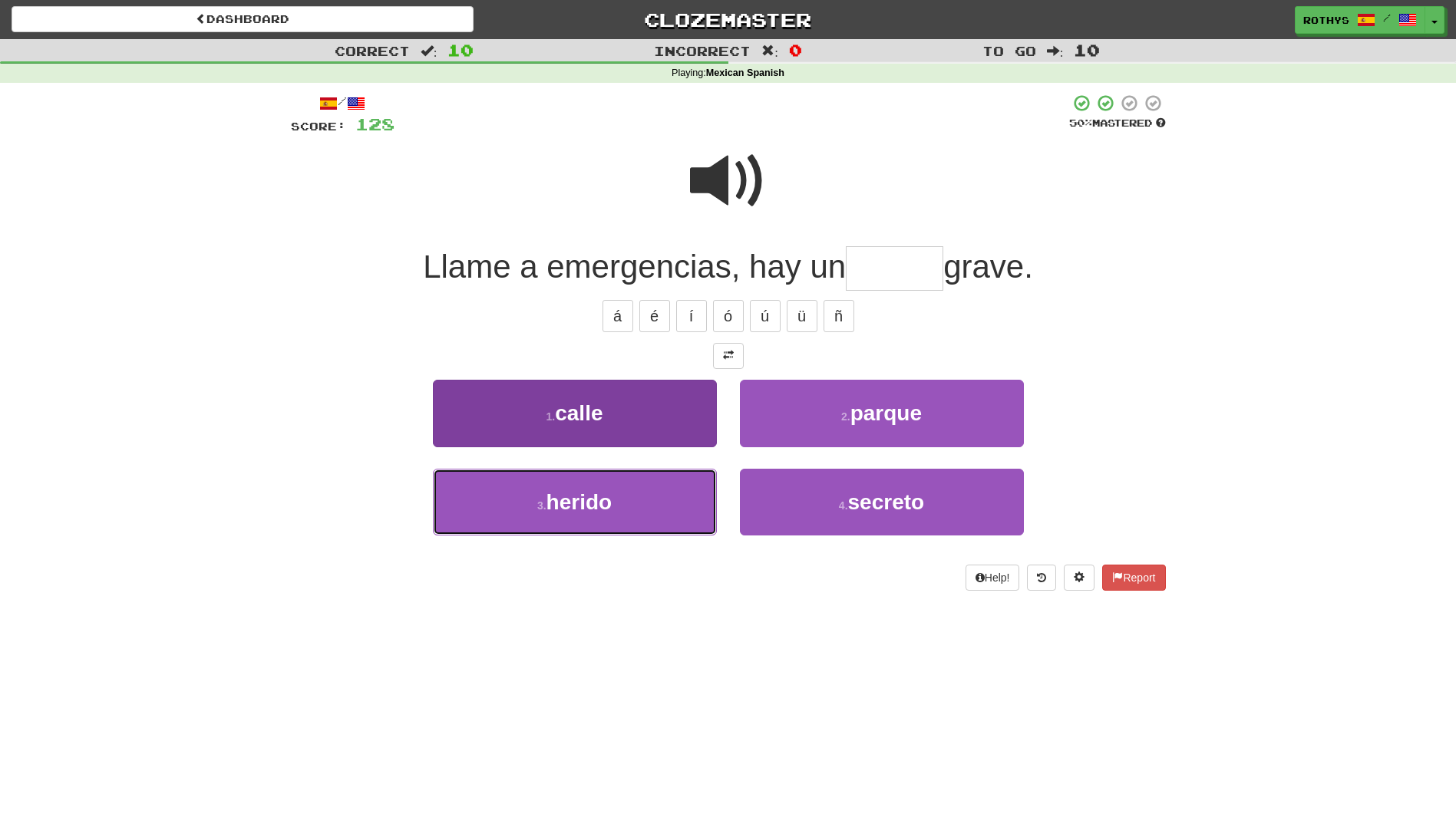
drag, startPoint x: 663, startPoint y: 495, endPoint x: 694, endPoint y: 465, distance: 43.1
click at [662, 495] on button "3 . herido" at bounding box center [575, 502] width 284 height 67
type input "******"
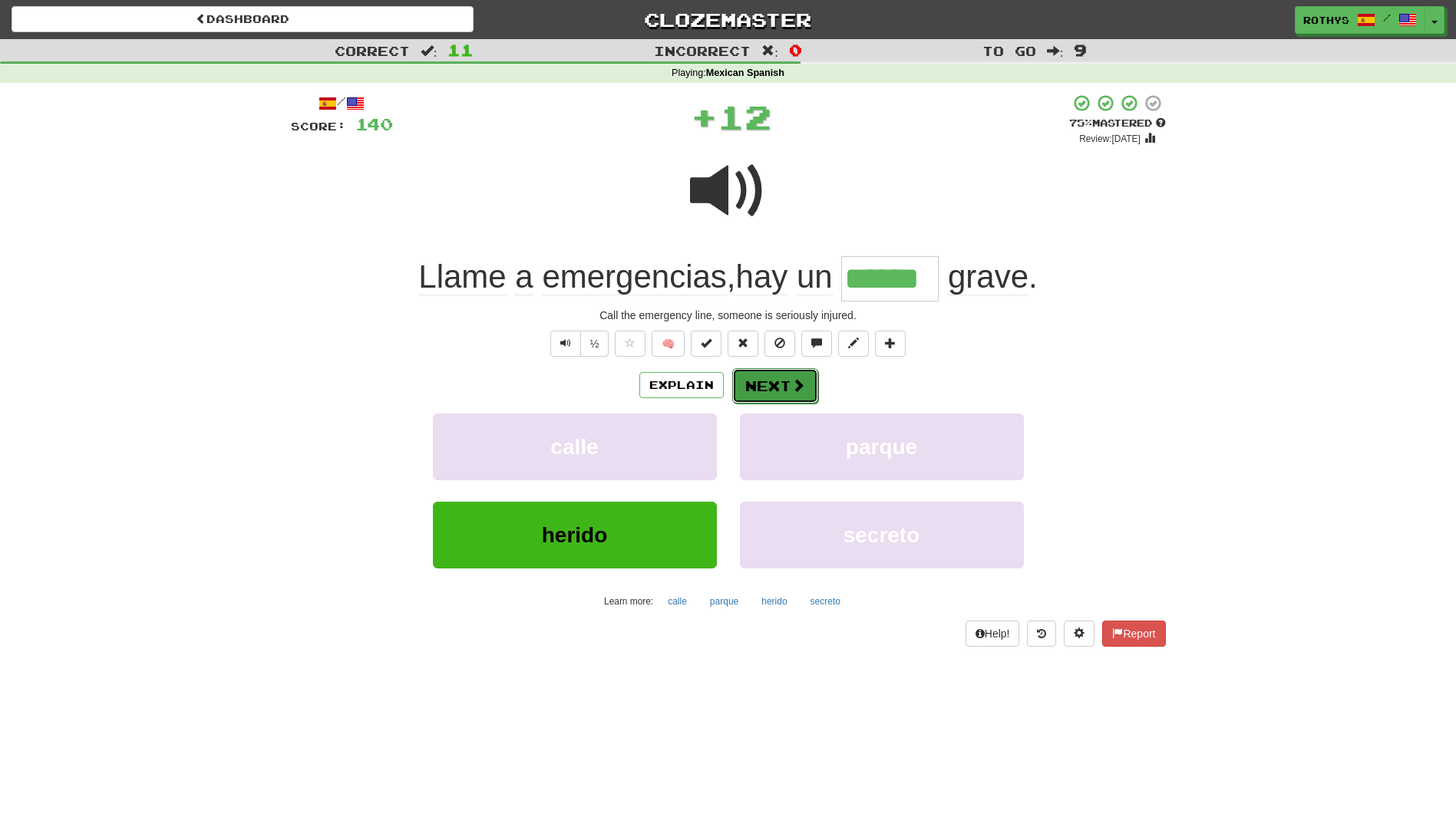
drag, startPoint x: 765, startPoint y: 368, endPoint x: 766, endPoint y: 379, distance: 11.0
click at [766, 379] on button "Next" at bounding box center [775, 386] width 86 height 35
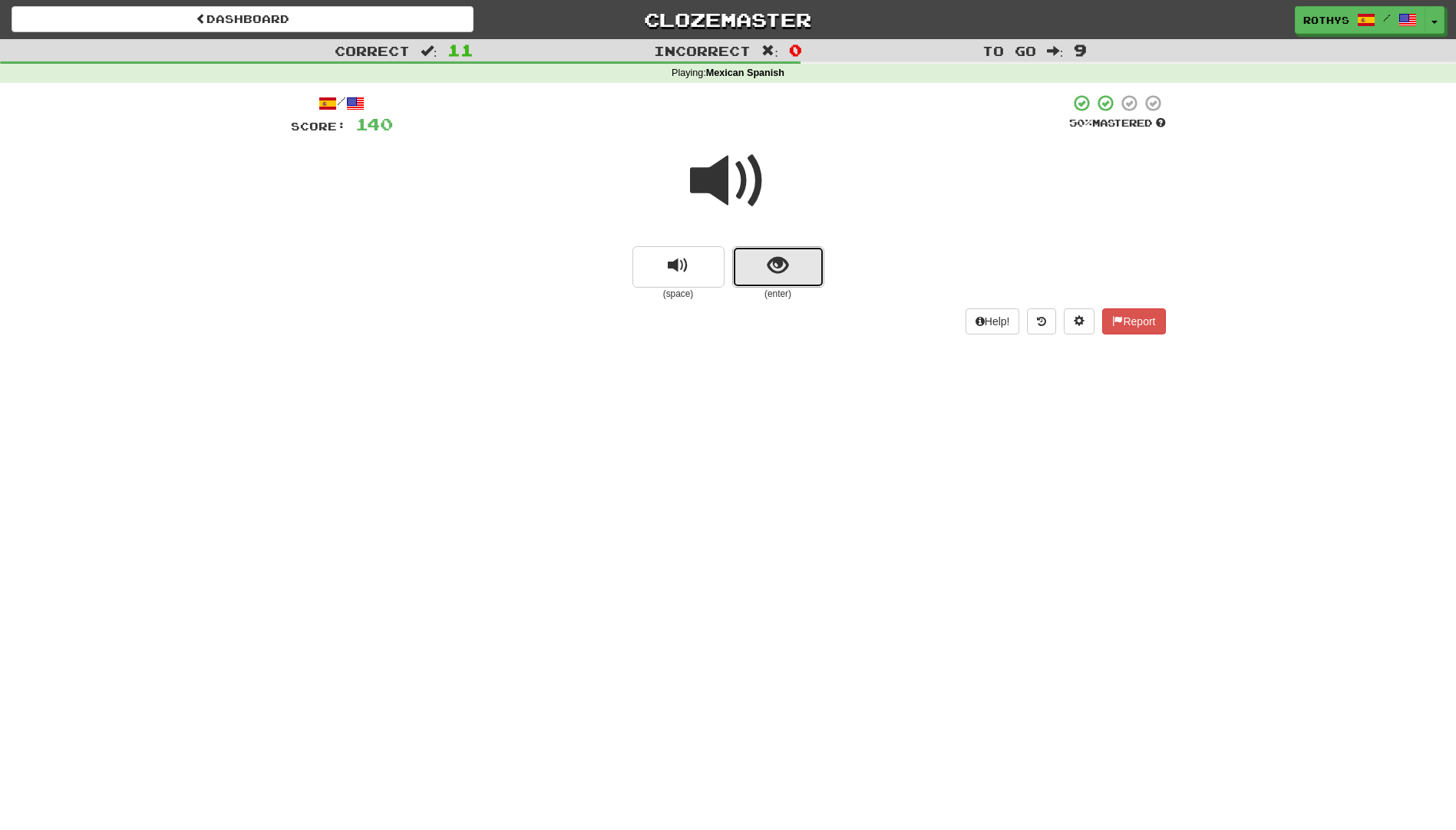
click at [773, 263] on span "show sentence" at bounding box center [778, 266] width 21 height 21
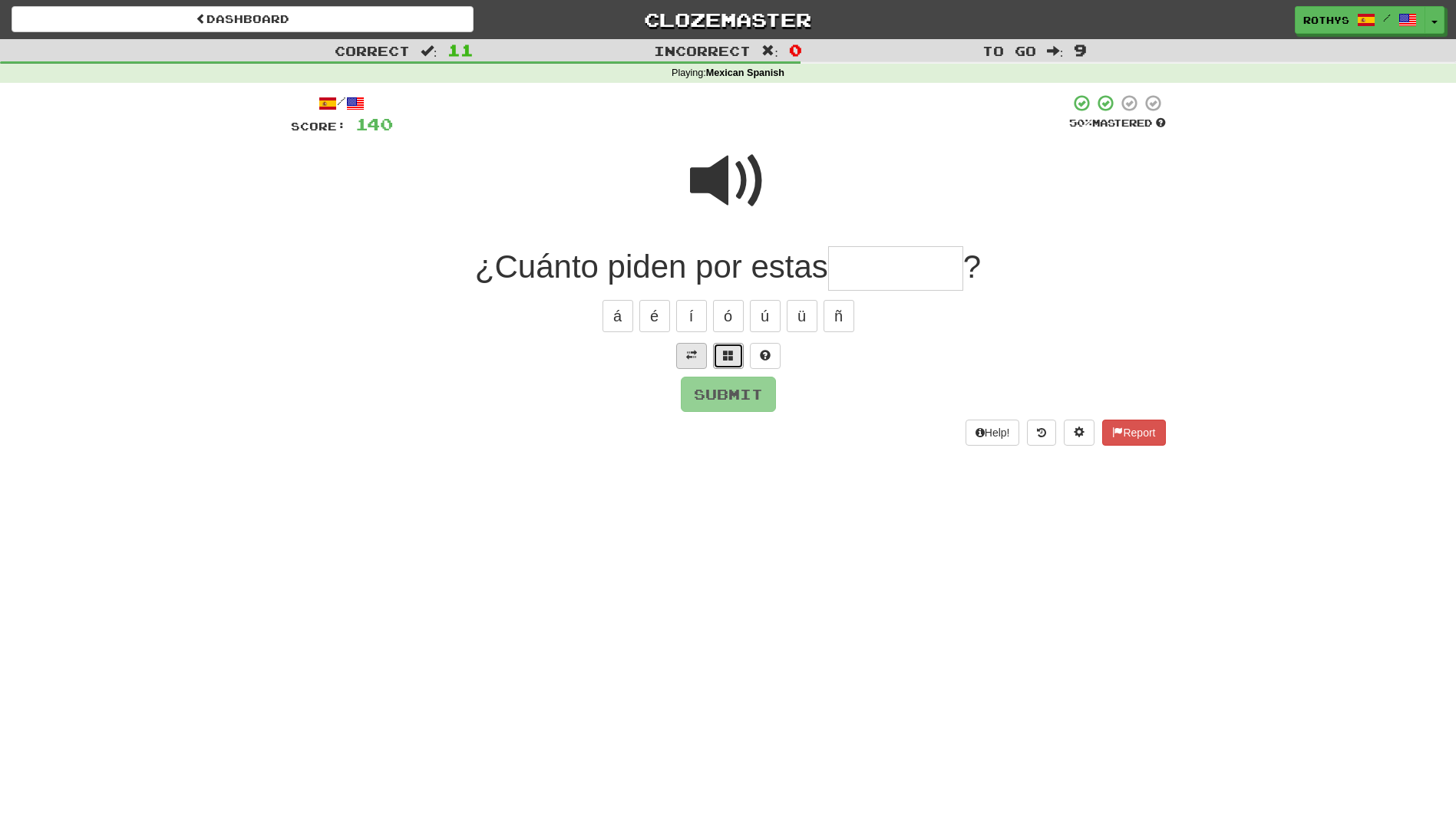
click at [724, 347] on button at bounding box center [728, 356] width 30 height 26
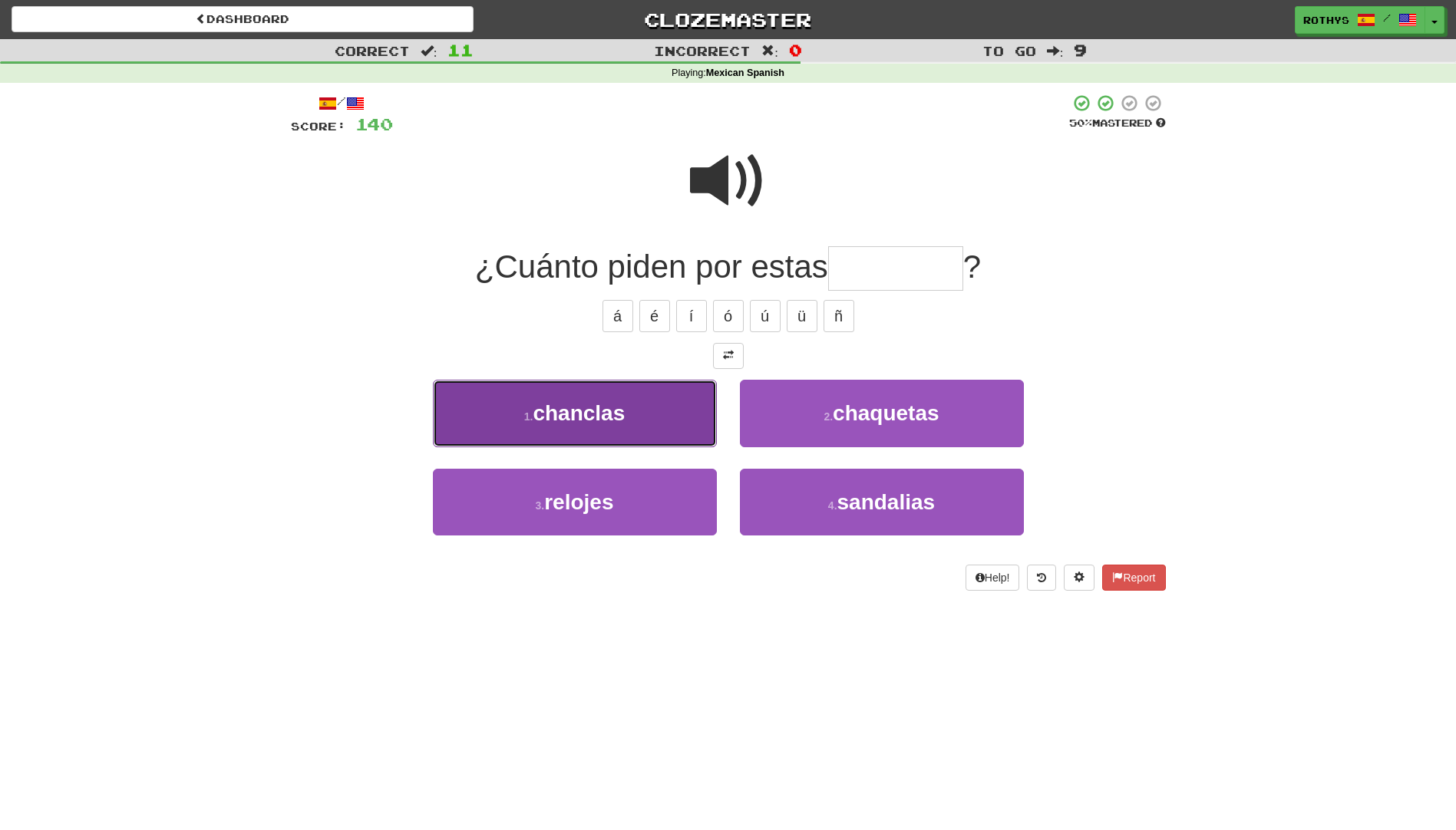
click at [625, 420] on span "chanclas" at bounding box center [578, 413] width 92 height 24
type input "********"
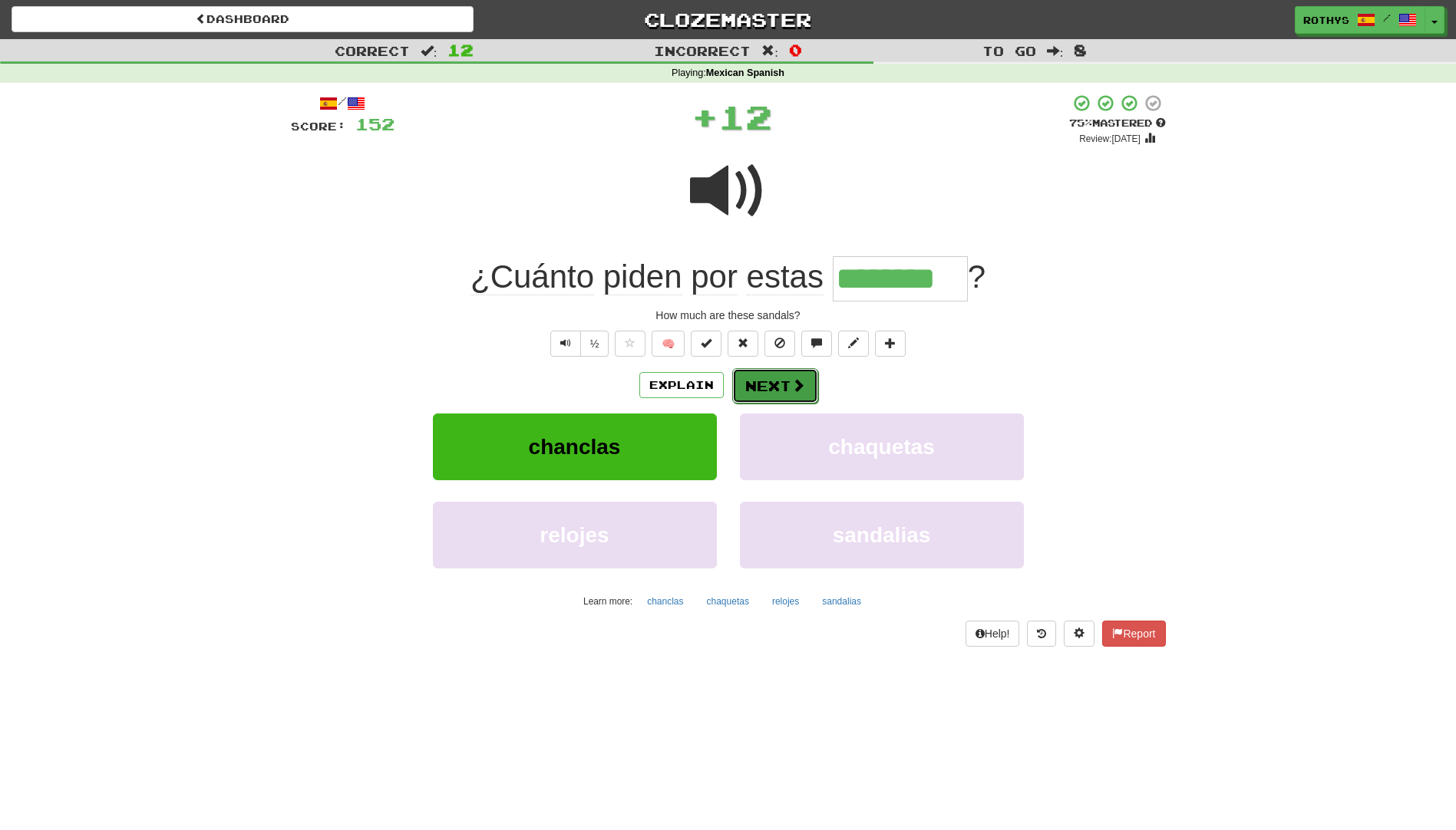
click at [760, 385] on button "Next" at bounding box center [775, 386] width 86 height 35
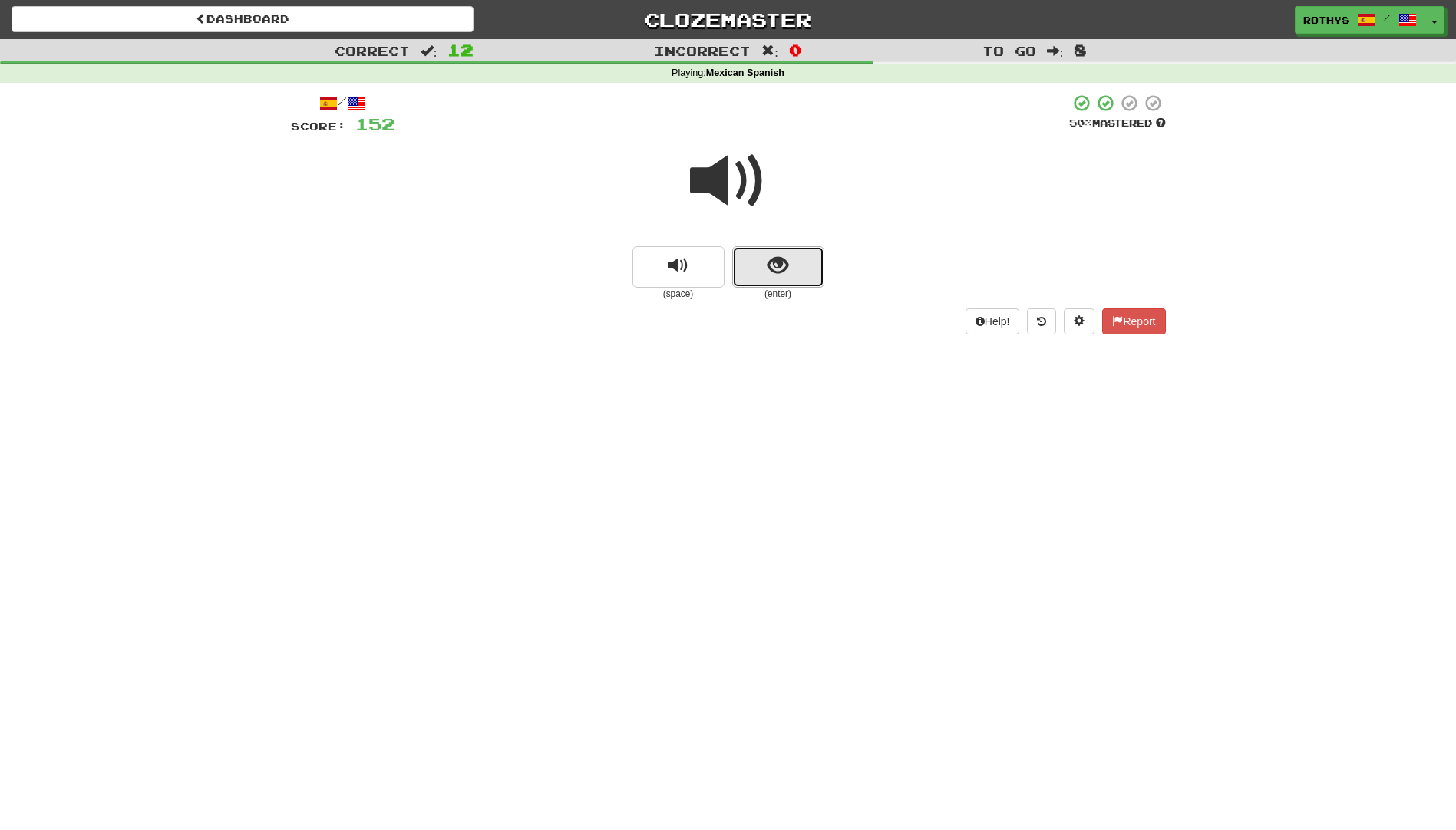
click at [776, 256] on span "show sentence" at bounding box center [778, 266] width 21 height 21
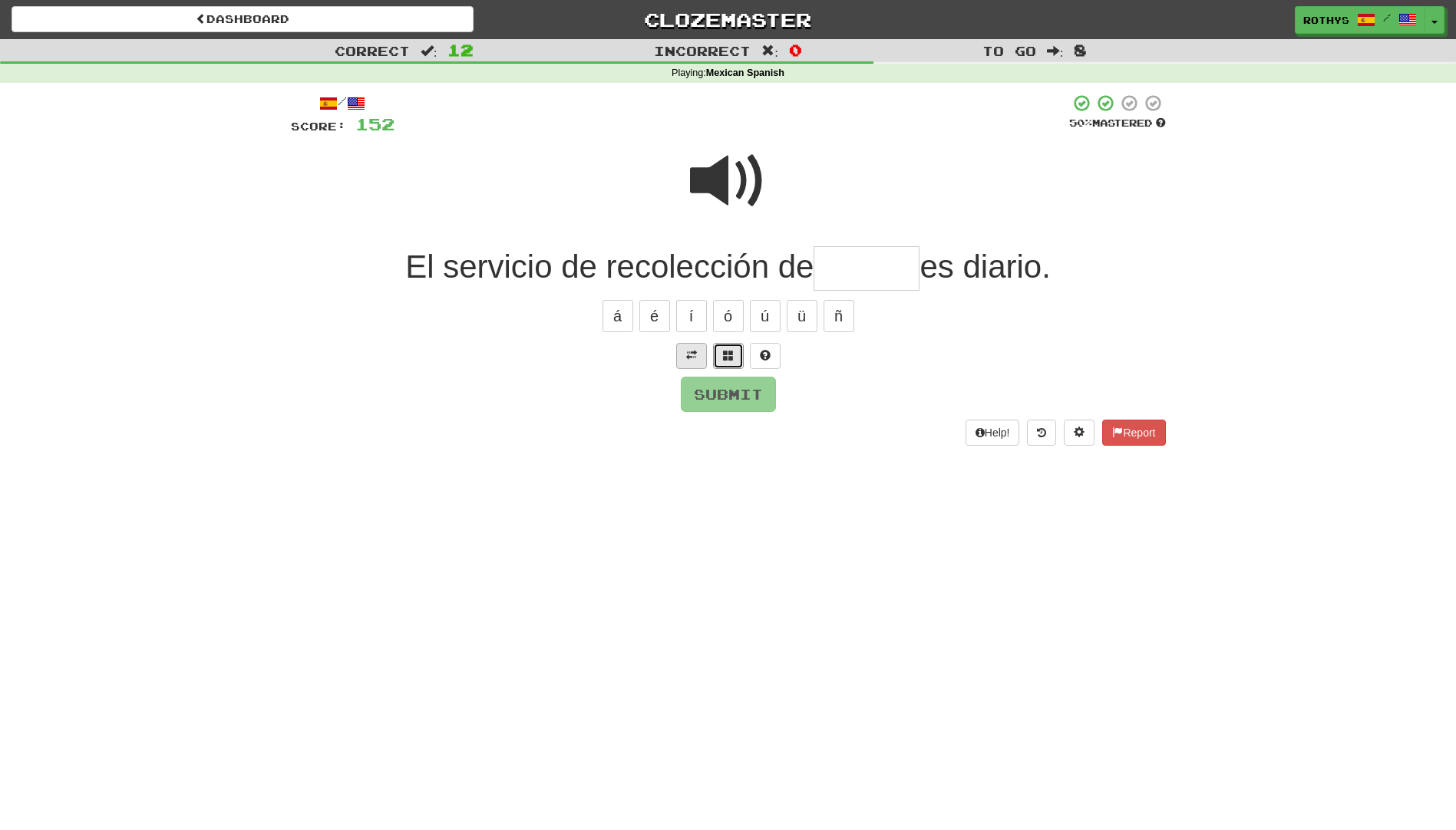
drag, startPoint x: 723, startPoint y: 356, endPoint x: 722, endPoint y: 364, distance: 8.1
click at [723, 355] on span at bounding box center [728, 354] width 10 height 10
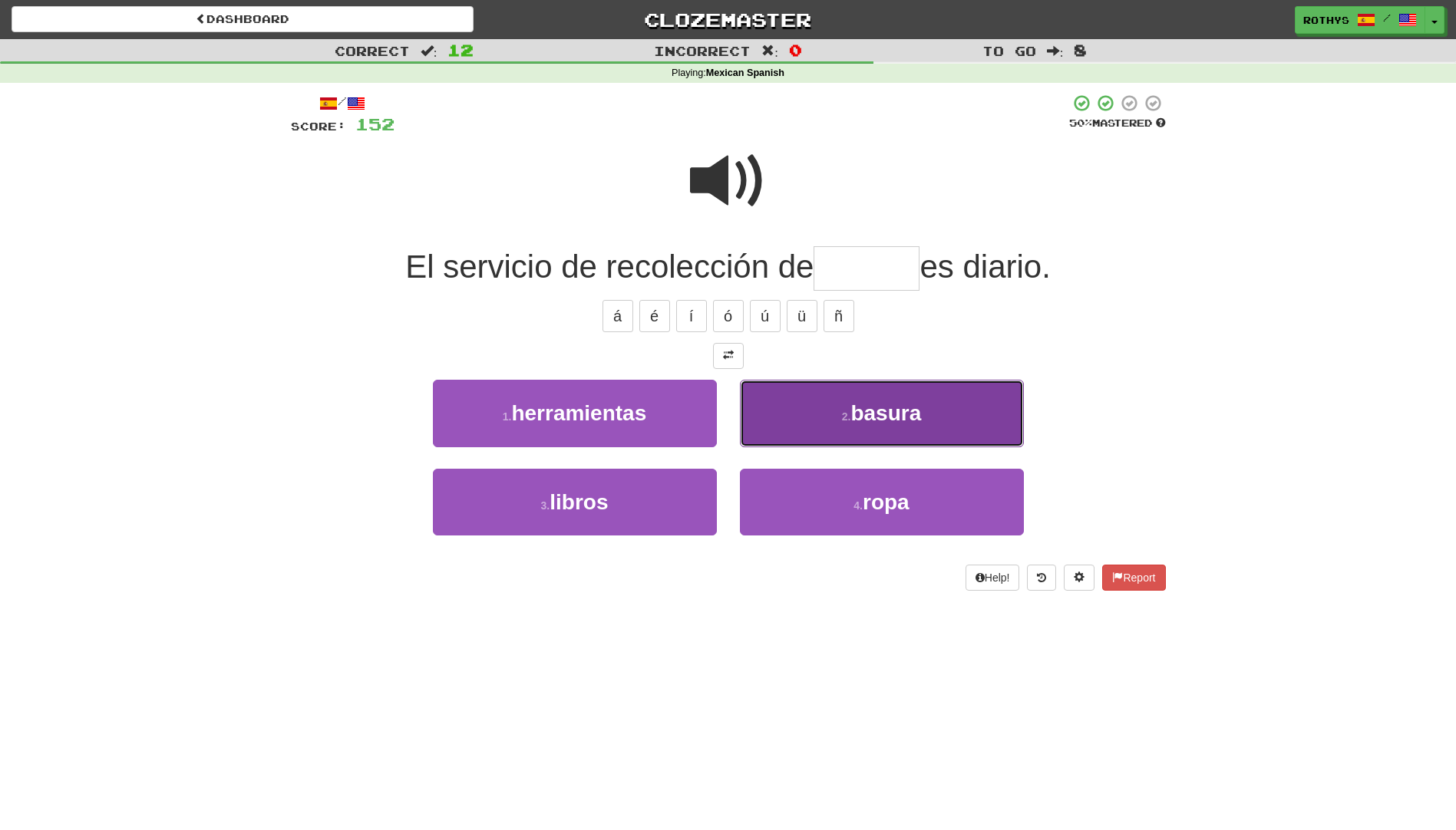
click at [883, 419] on span "basura" at bounding box center [886, 413] width 71 height 24
type input "******"
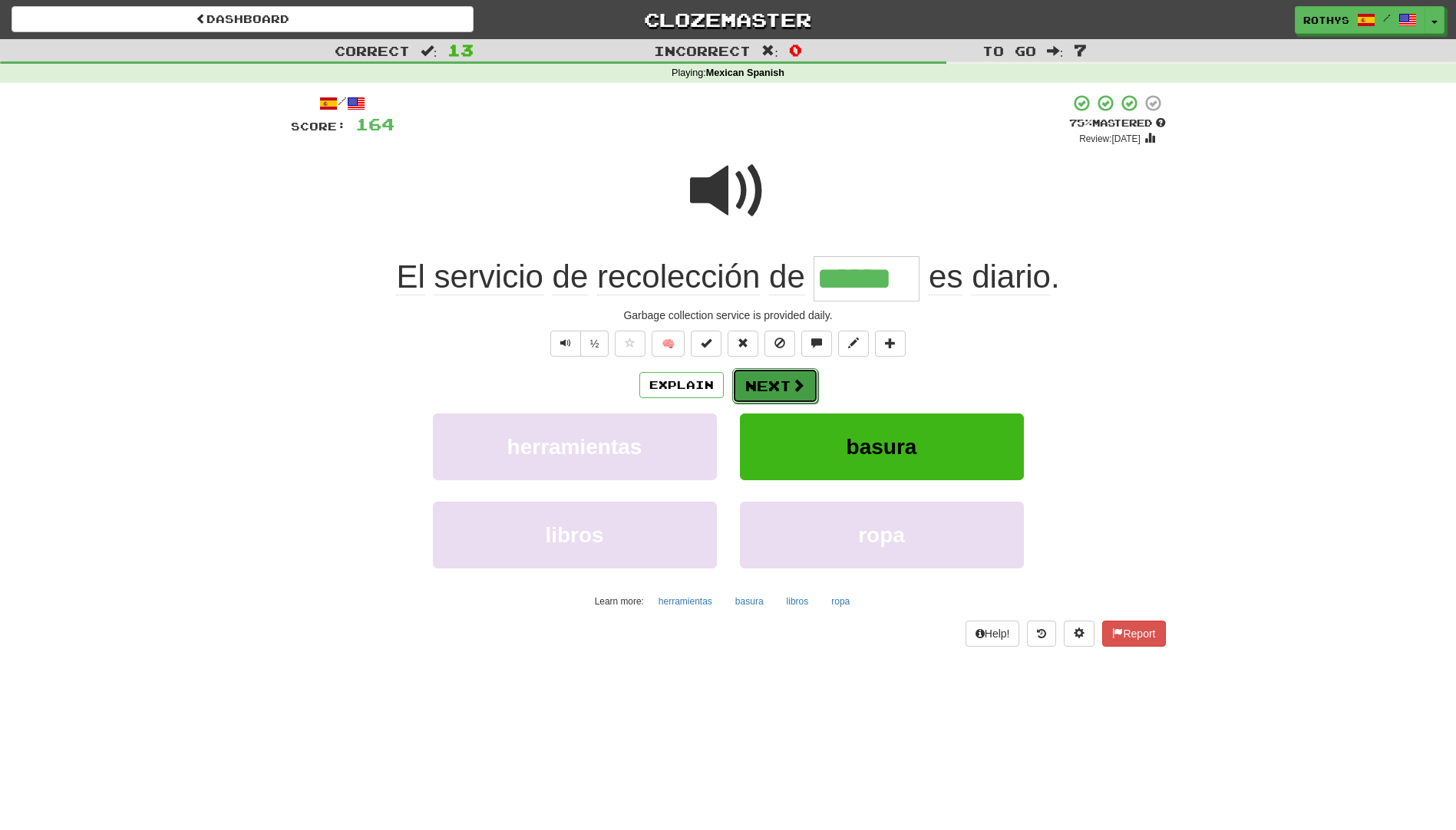
drag, startPoint x: 780, startPoint y: 377, endPoint x: 769, endPoint y: 386, distance: 14.2
click at [769, 386] on button "Next" at bounding box center [775, 386] width 86 height 35
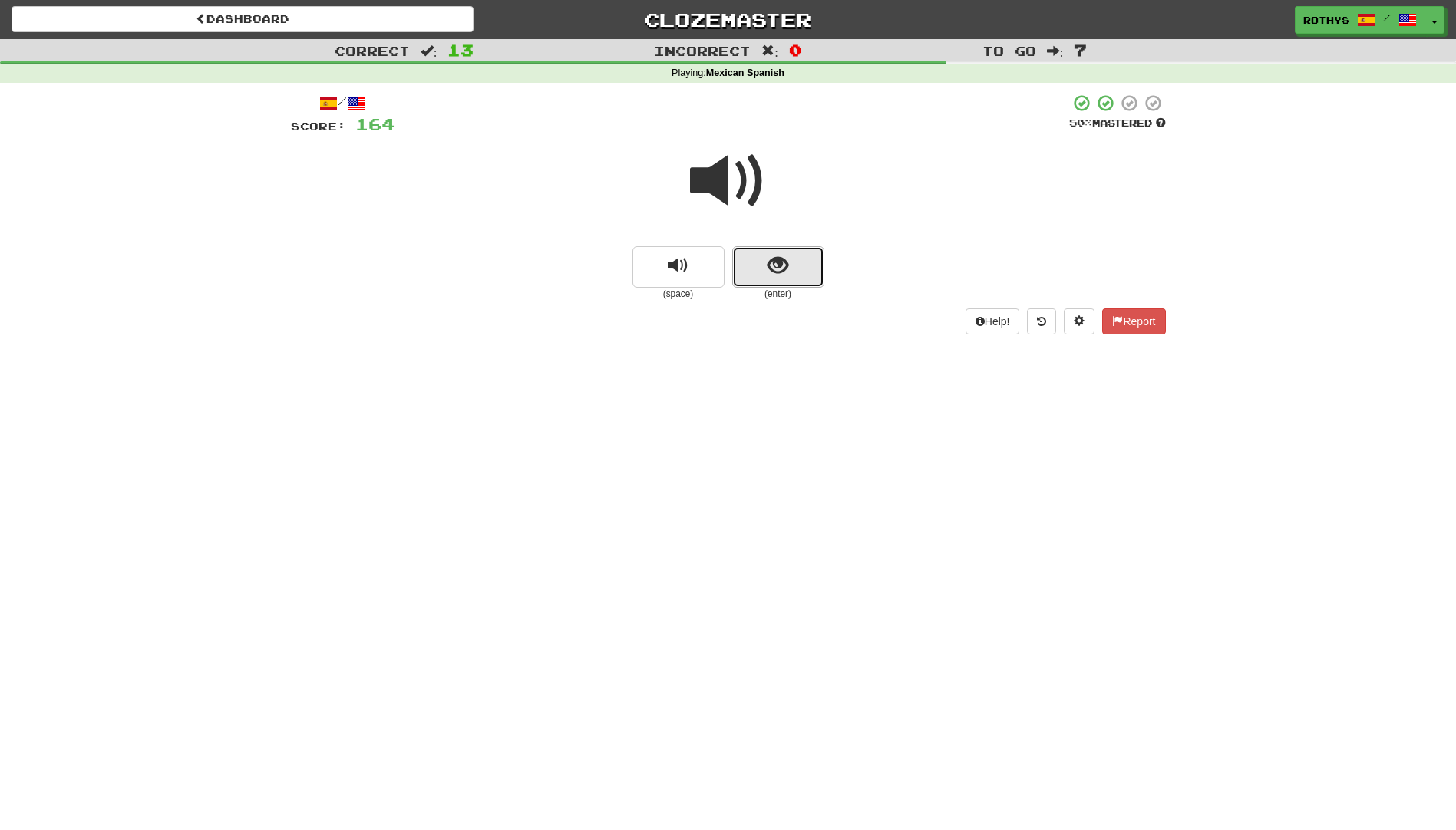
click at [762, 260] on button "show sentence" at bounding box center [778, 267] width 92 height 42
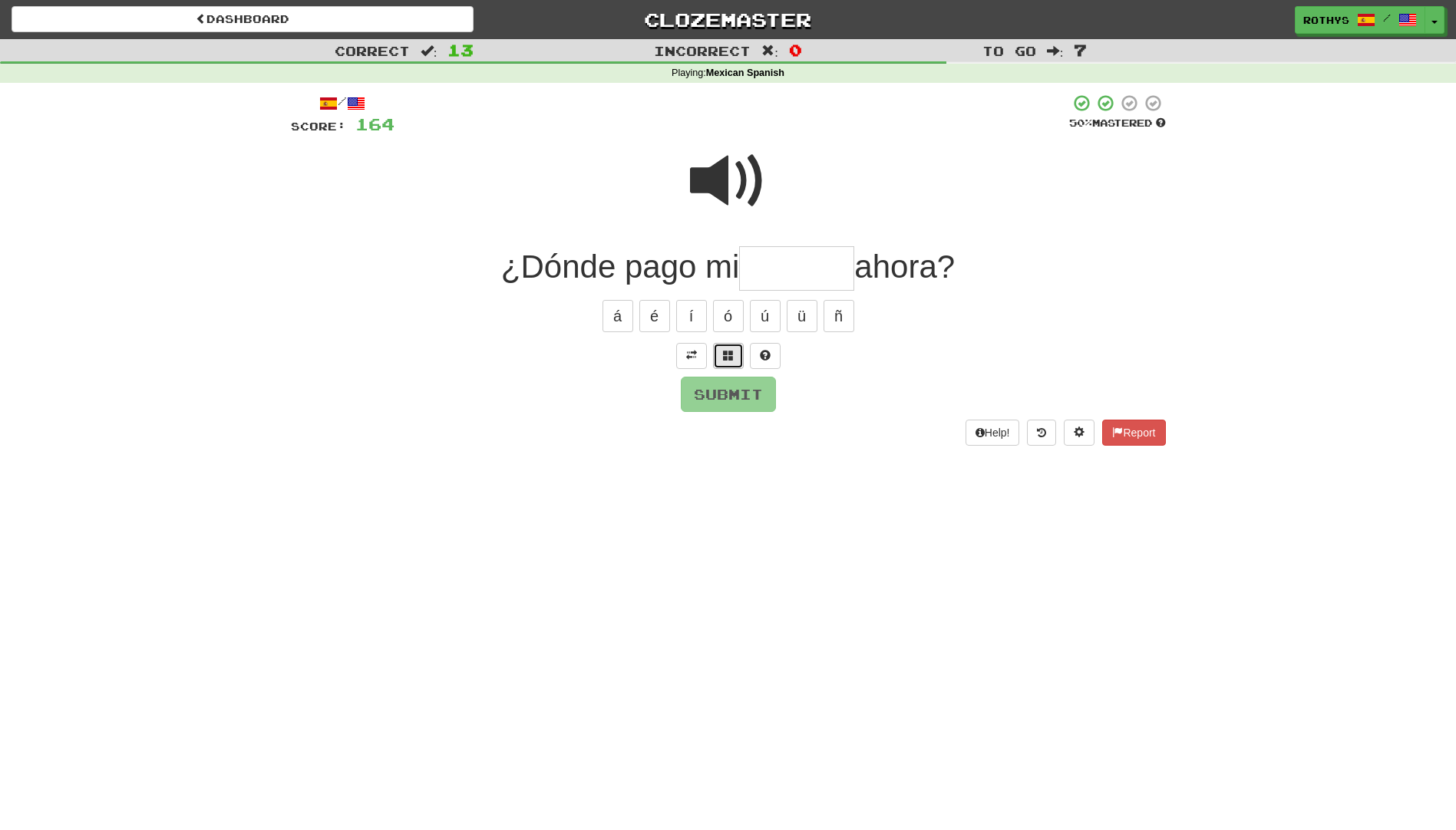
click at [731, 362] on button at bounding box center [728, 356] width 30 height 26
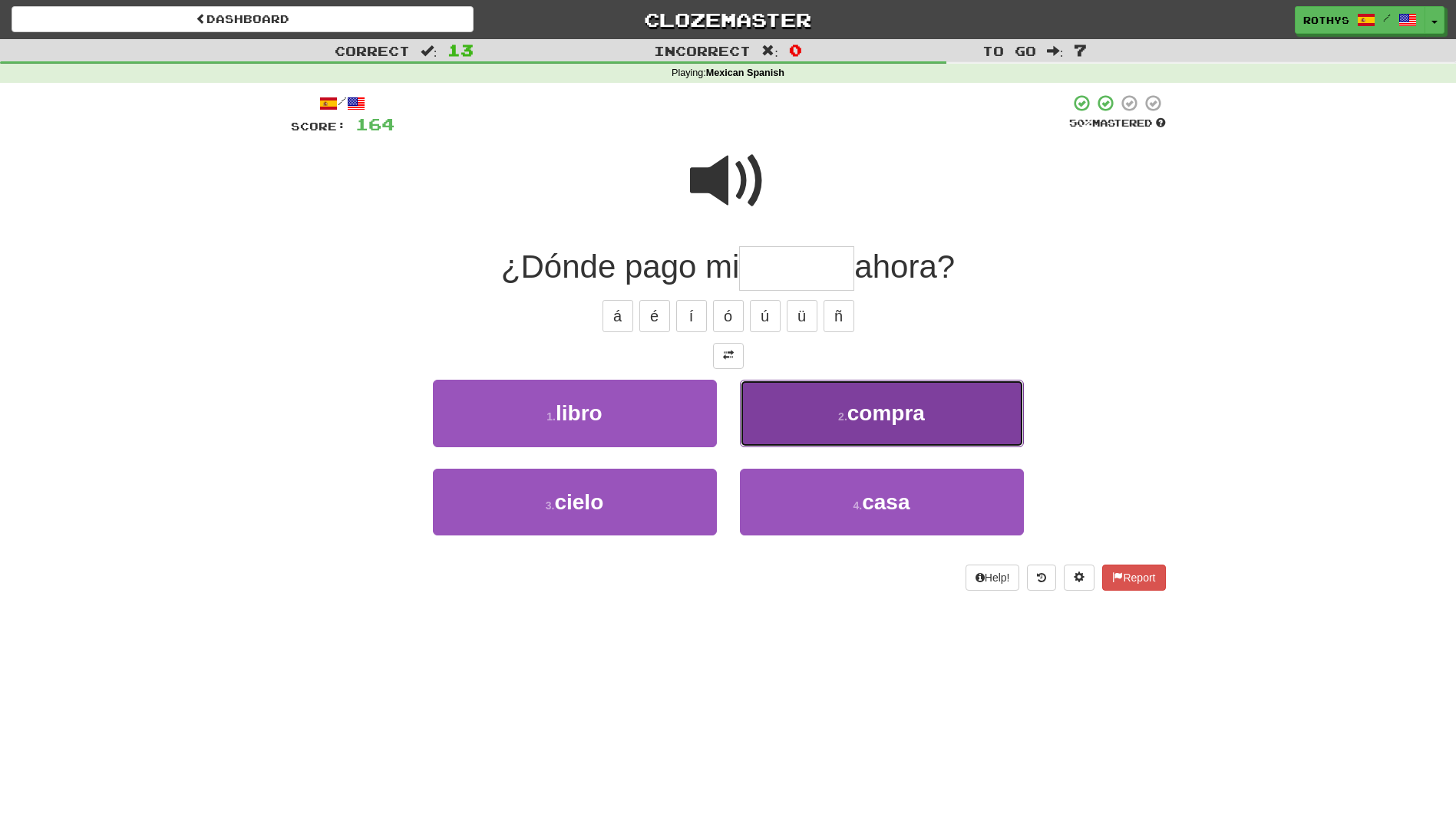
click at [879, 428] on button "2 . compra" at bounding box center [882, 413] width 284 height 67
type input "******"
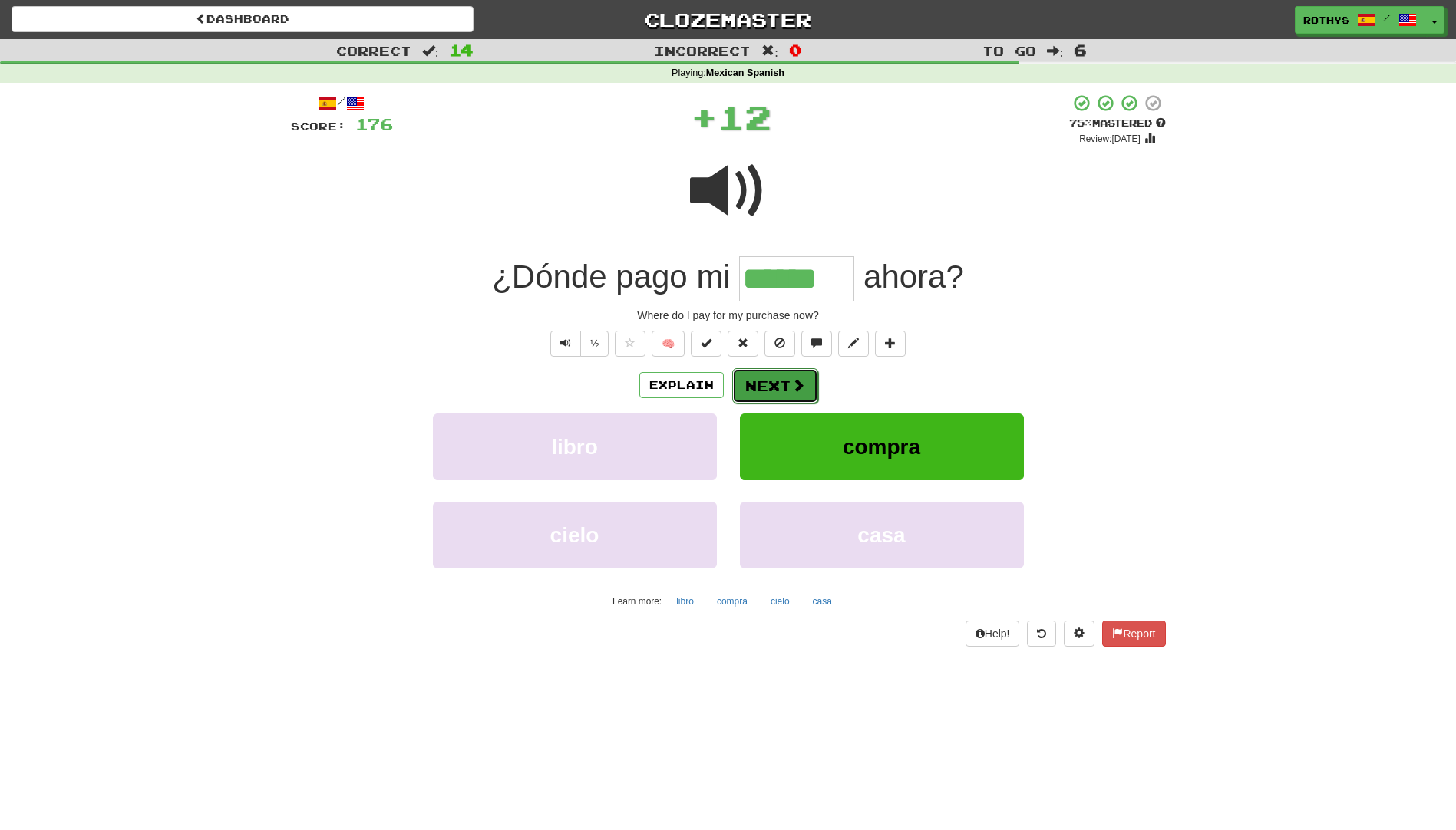
click at [771, 377] on button "Next" at bounding box center [775, 386] width 86 height 35
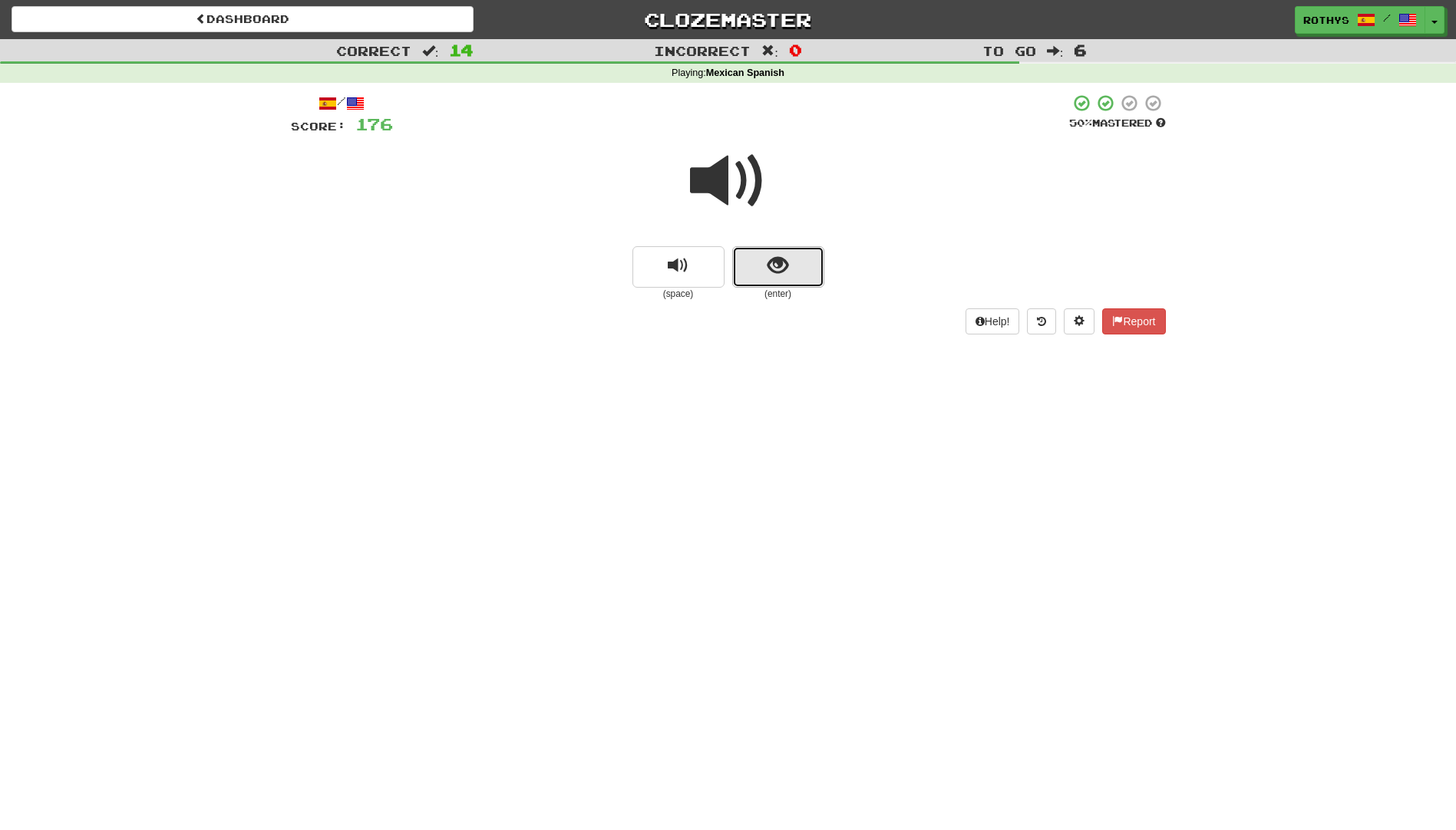
click at [756, 274] on button "show sentence" at bounding box center [778, 267] width 92 height 42
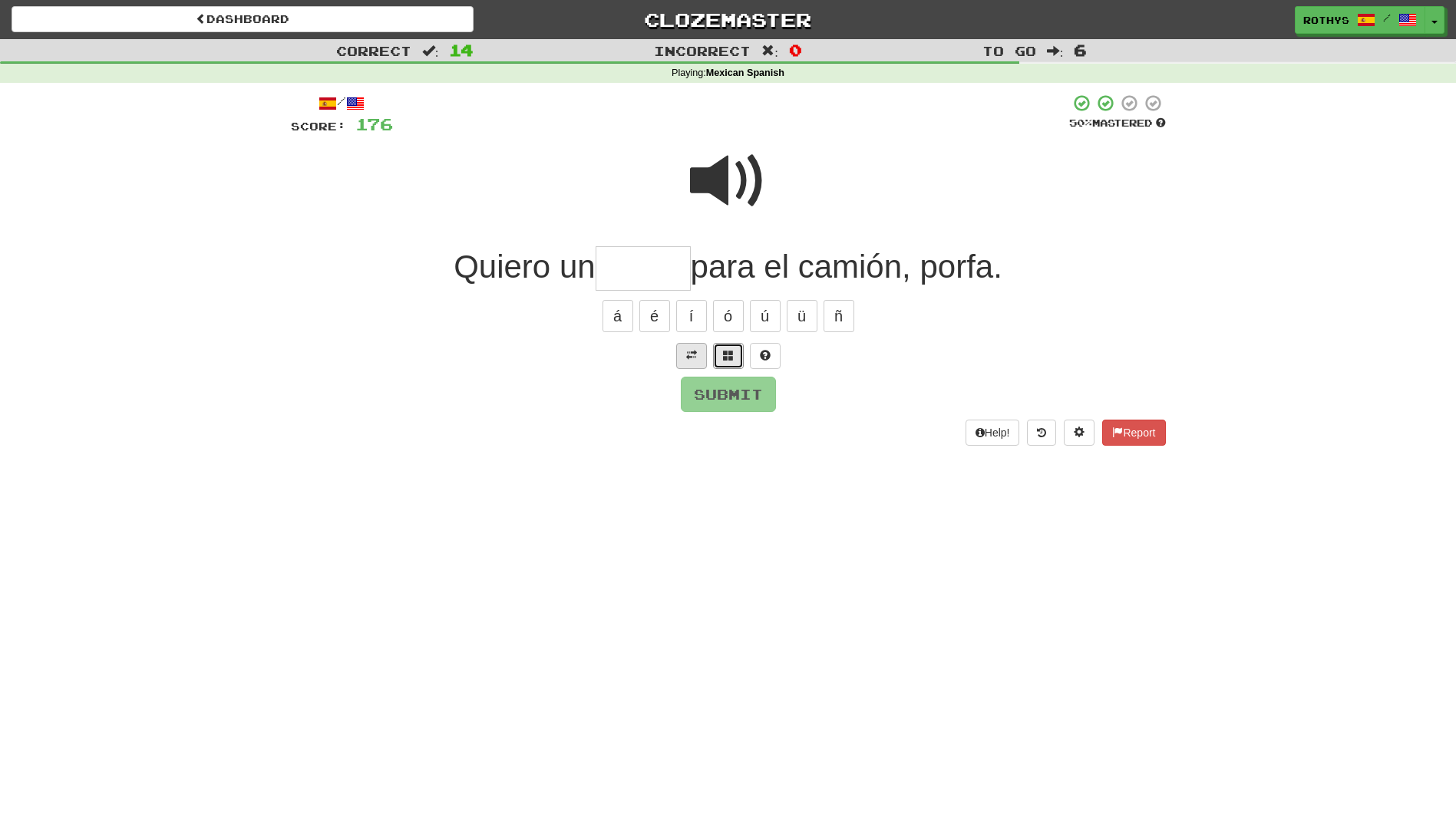
click at [718, 355] on button at bounding box center [728, 356] width 30 height 26
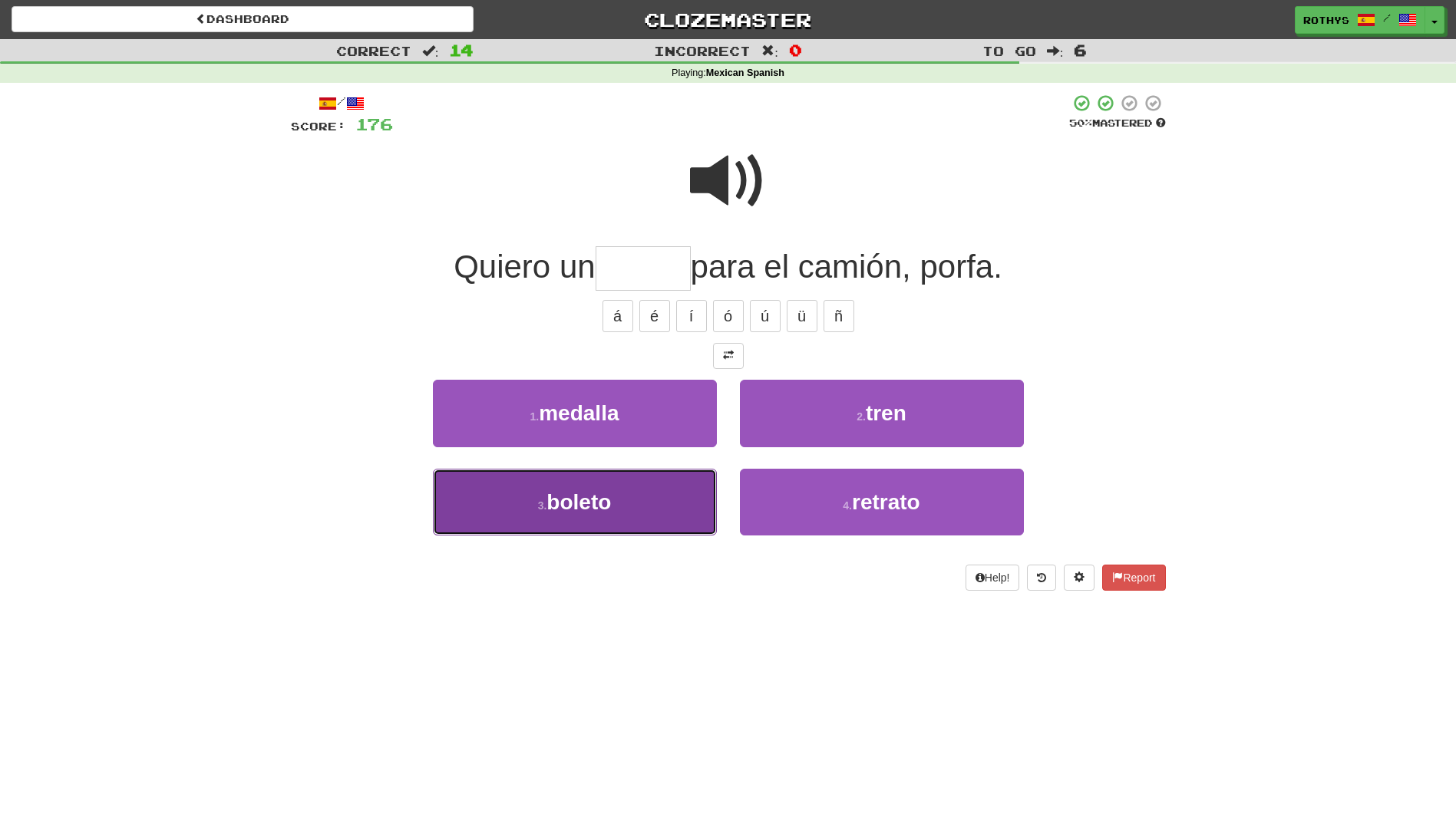
click at [605, 492] on span "boleto" at bounding box center [578, 502] width 64 height 24
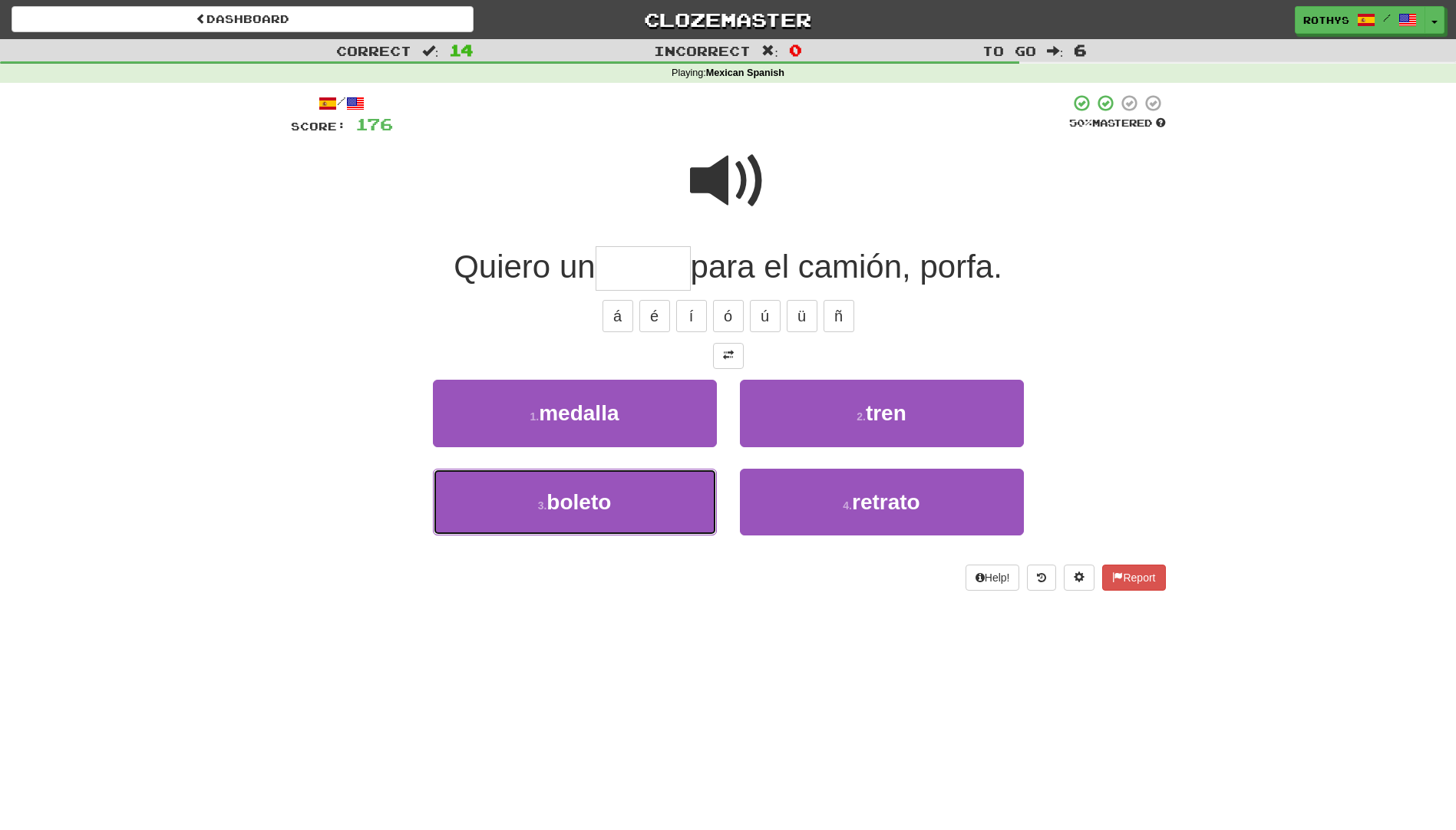
type input "******"
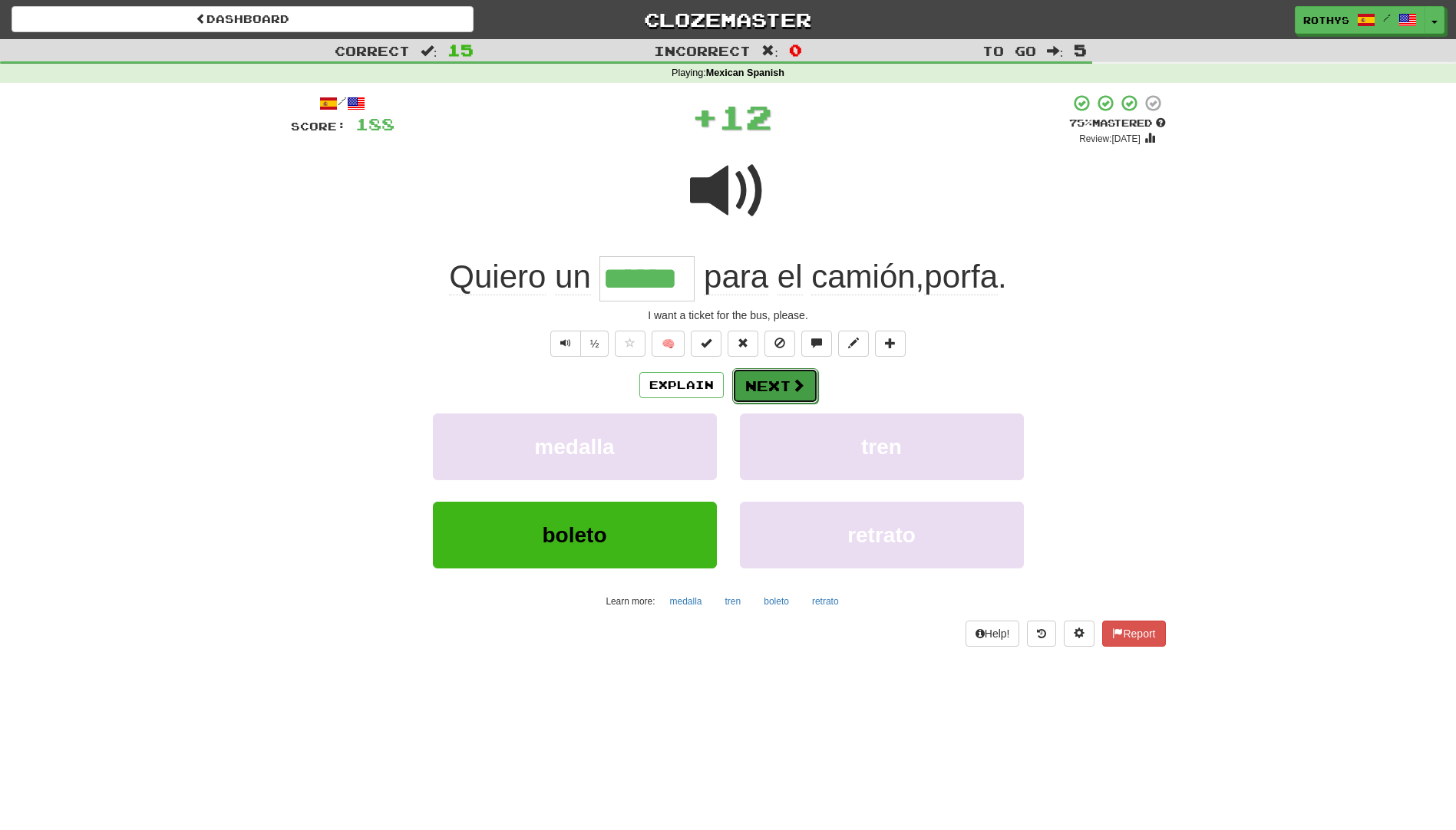
click at [751, 384] on button "Next" at bounding box center [775, 386] width 86 height 35
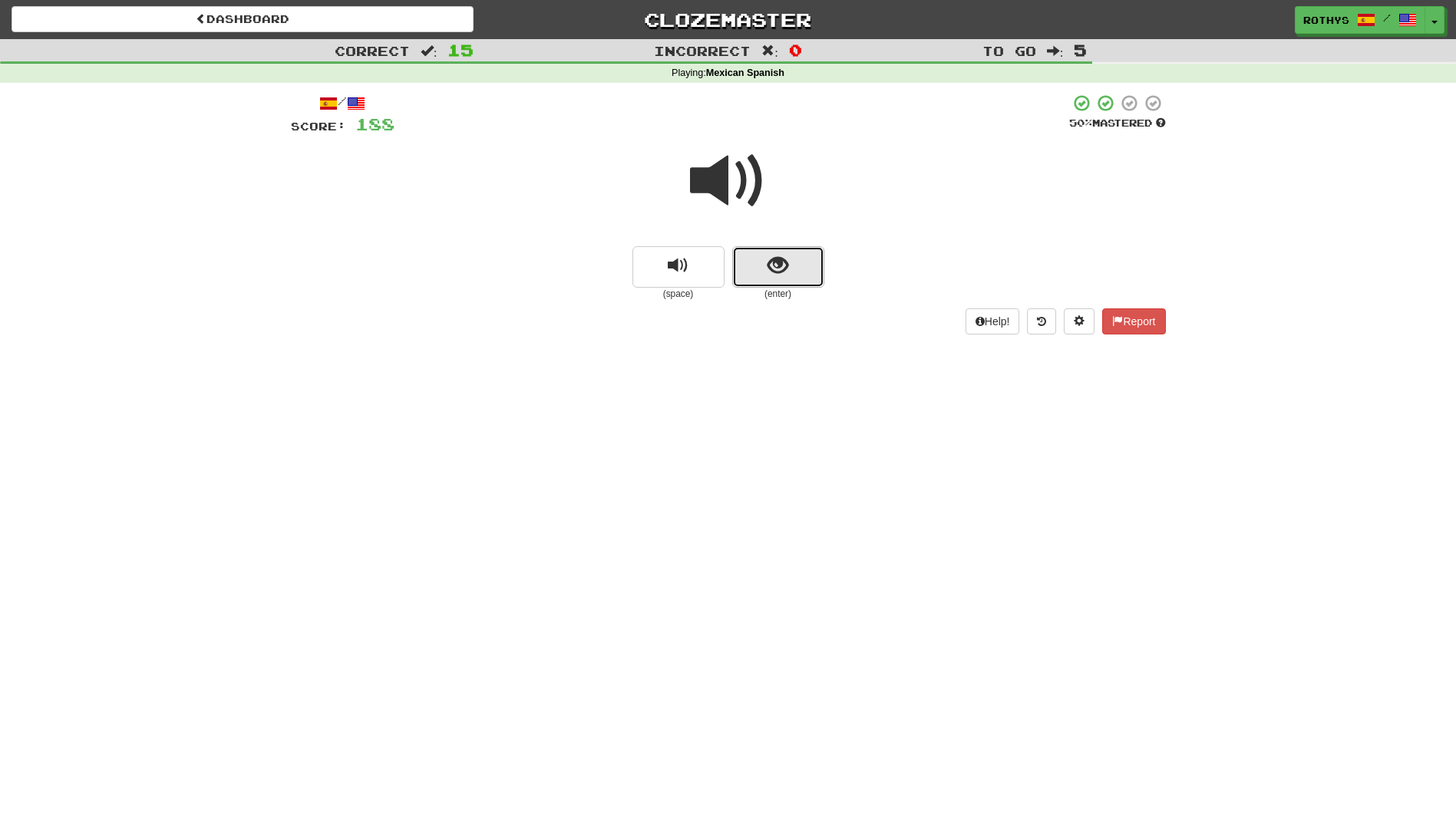
click at [773, 261] on span "show sentence" at bounding box center [778, 266] width 21 height 21
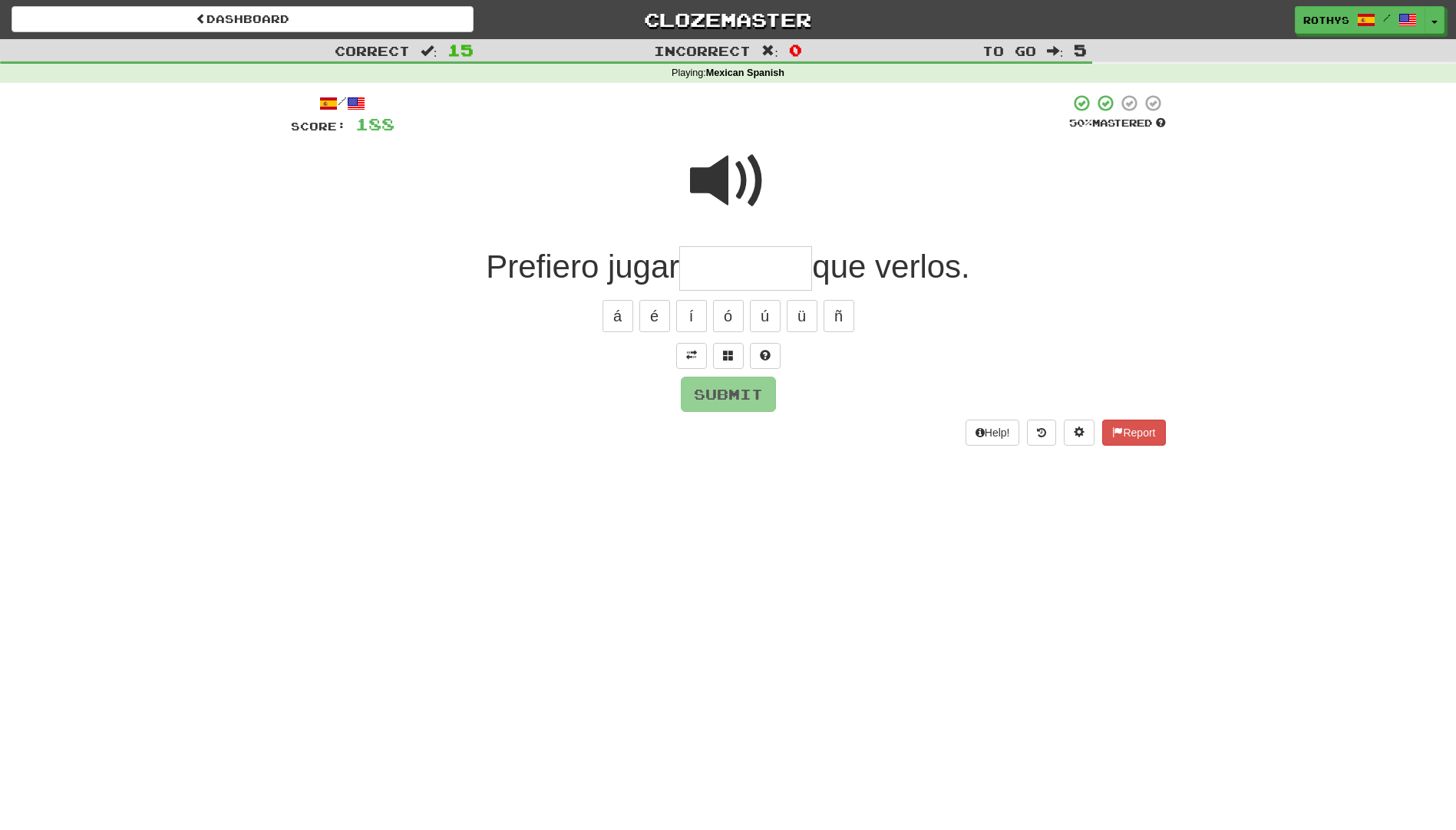
click at [773, 261] on input "text" at bounding box center [746, 269] width 133 height 45
click at [733, 358] on span at bounding box center [728, 354] width 10 height 10
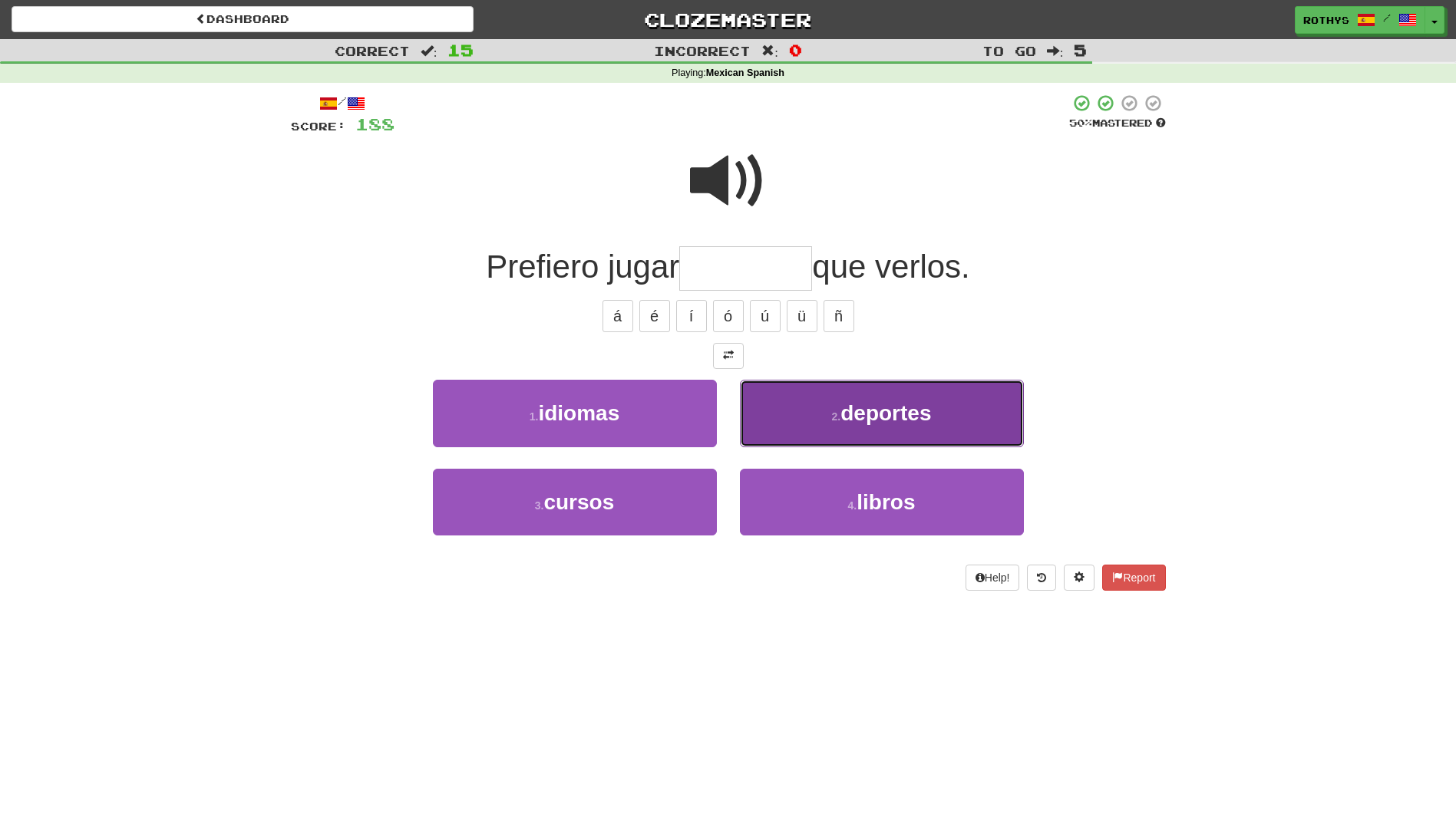
click at [799, 425] on button "2 . deportes" at bounding box center [882, 413] width 284 height 67
type input "********"
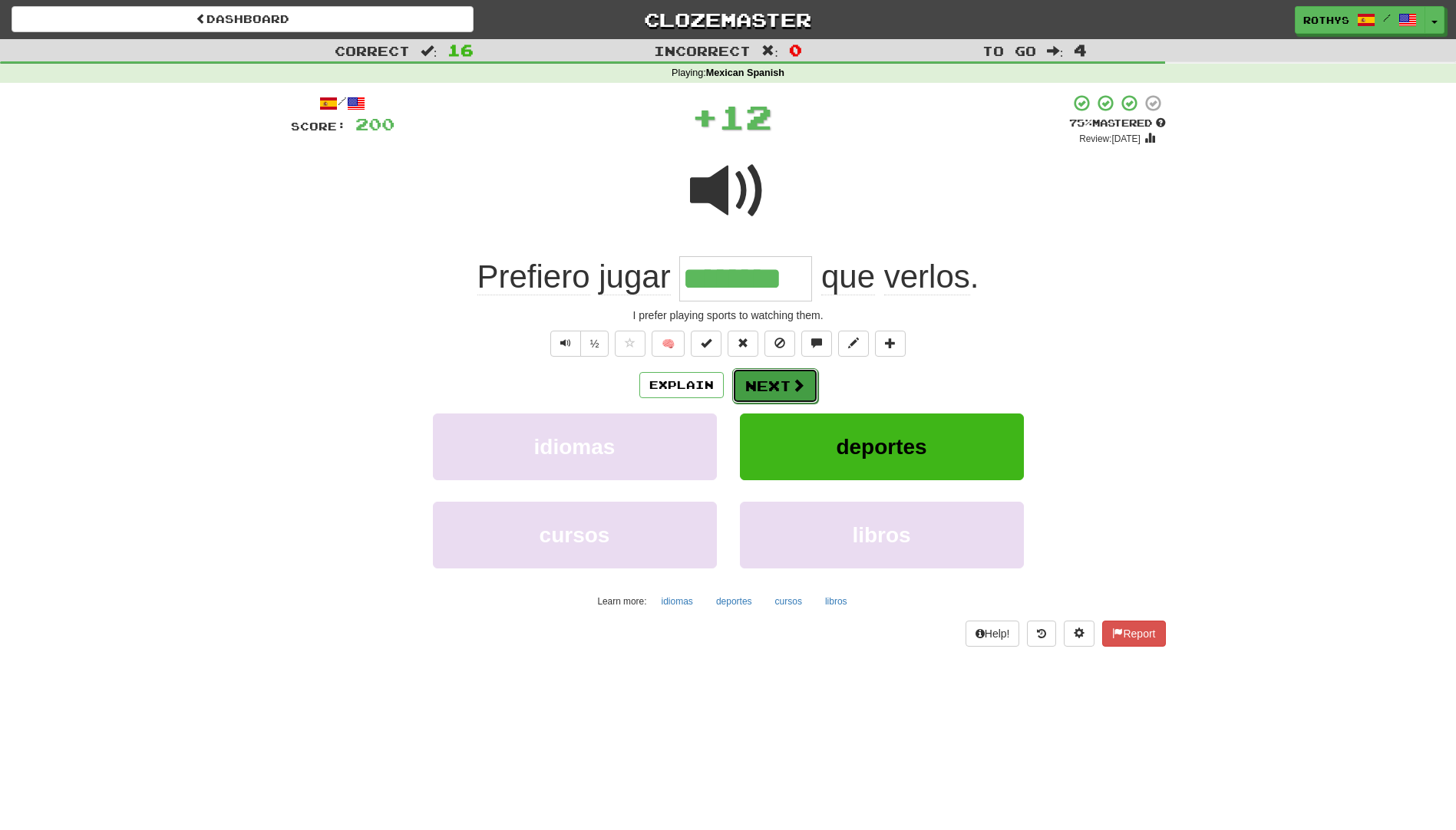
click at [756, 391] on button "Next" at bounding box center [775, 386] width 86 height 35
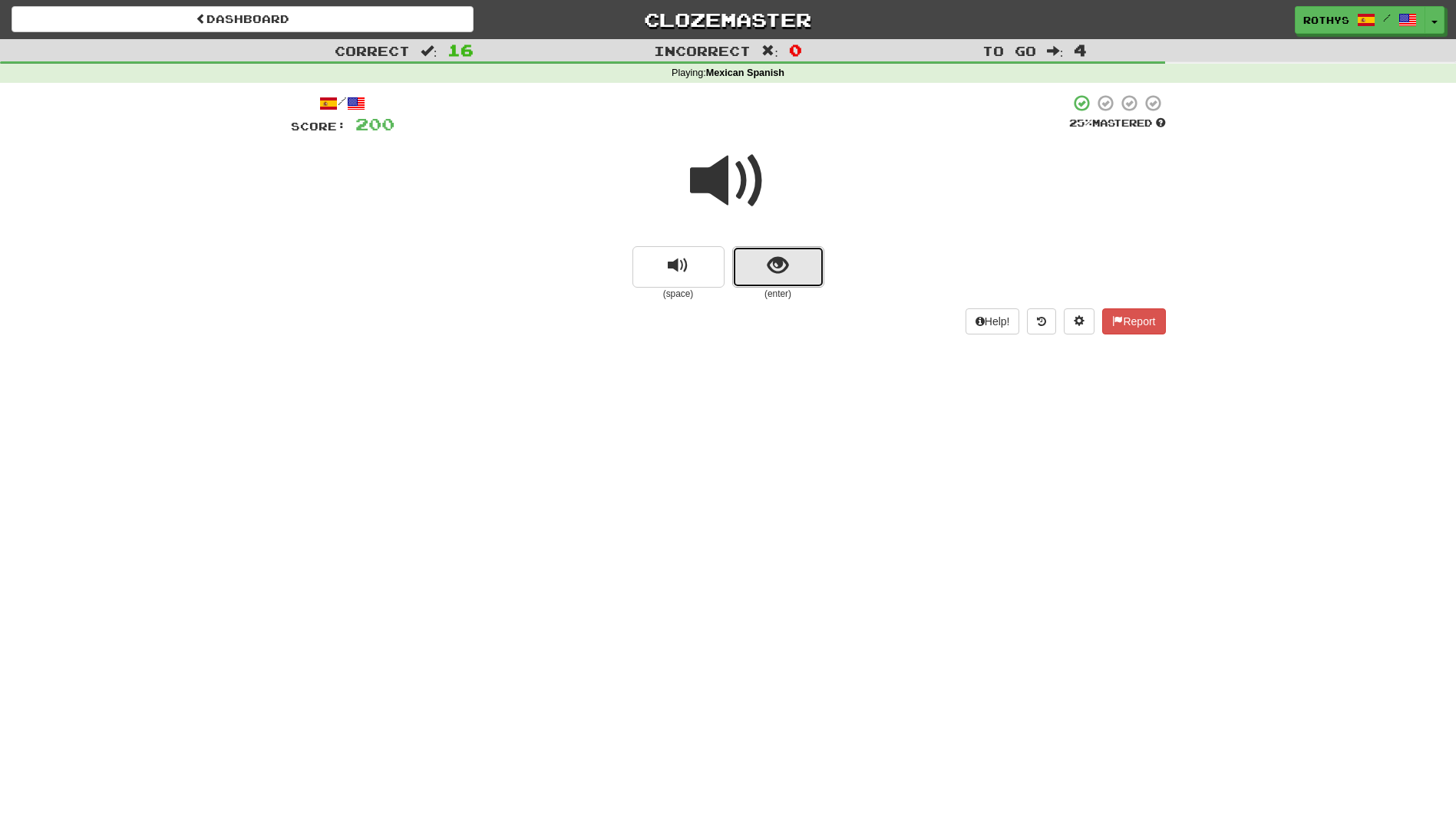
click at [782, 274] on span "show sentence" at bounding box center [778, 266] width 21 height 21
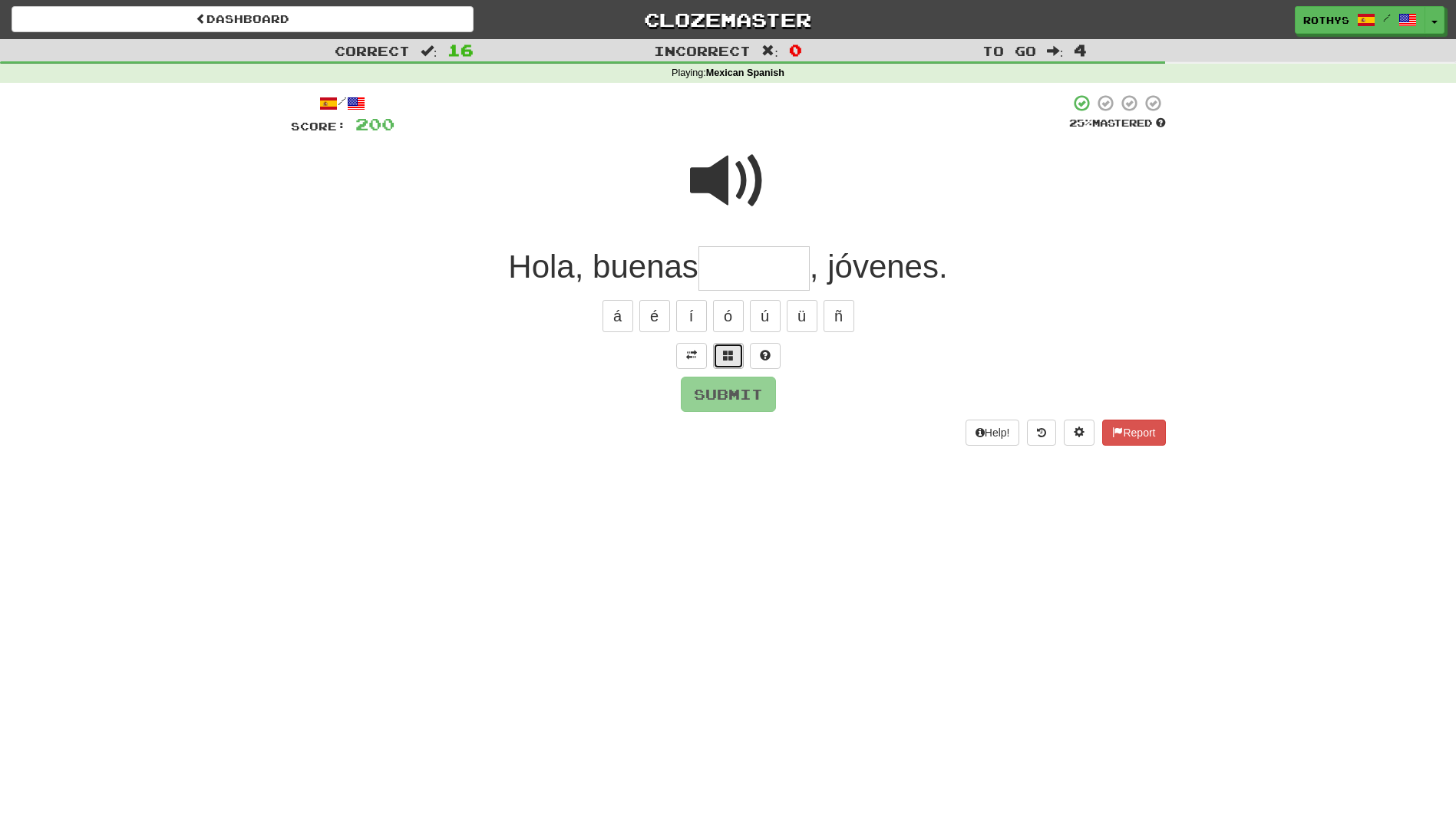
click at [720, 348] on button at bounding box center [728, 356] width 30 height 26
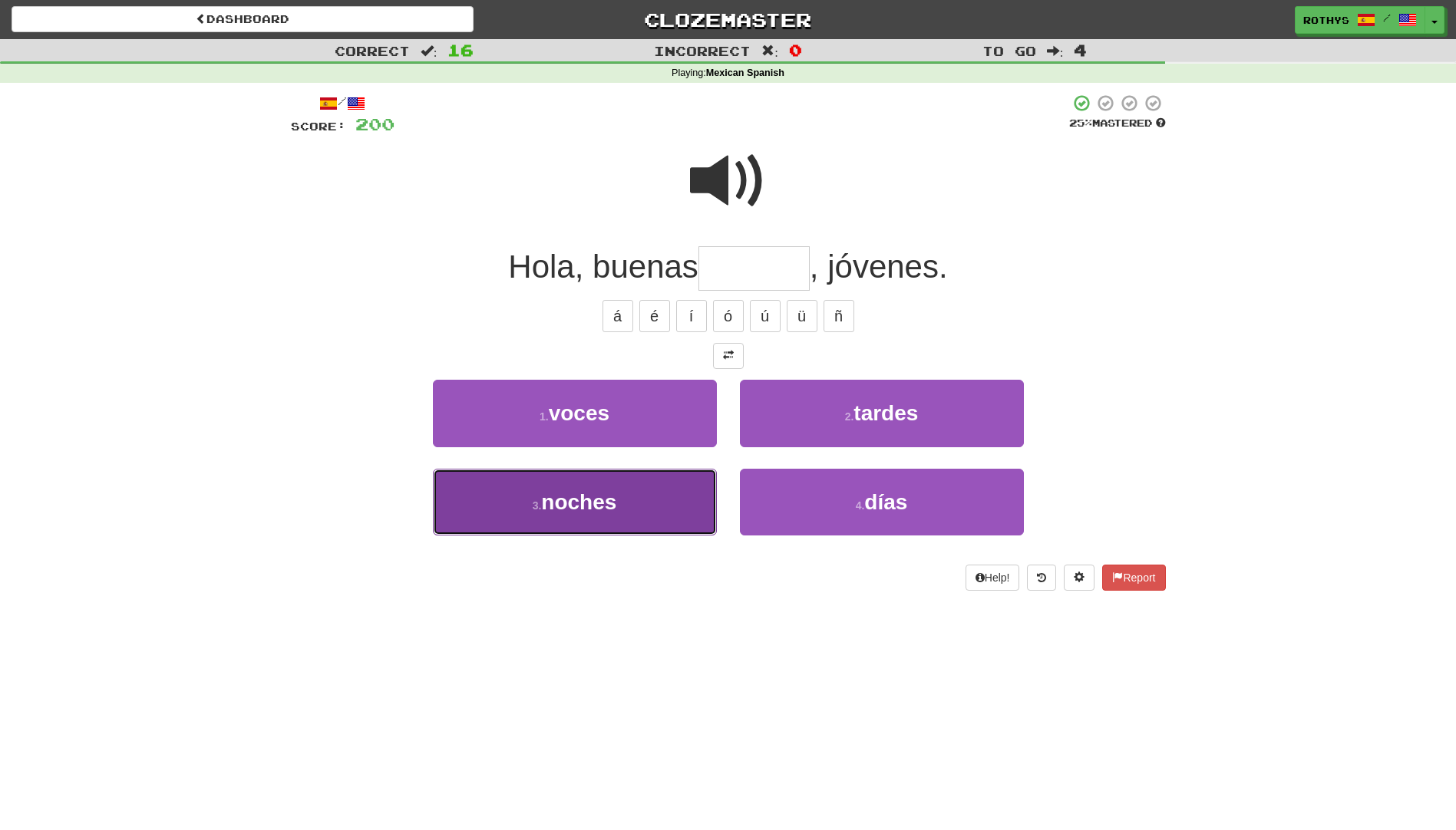
click at [677, 488] on button "3 . noches" at bounding box center [575, 502] width 284 height 67
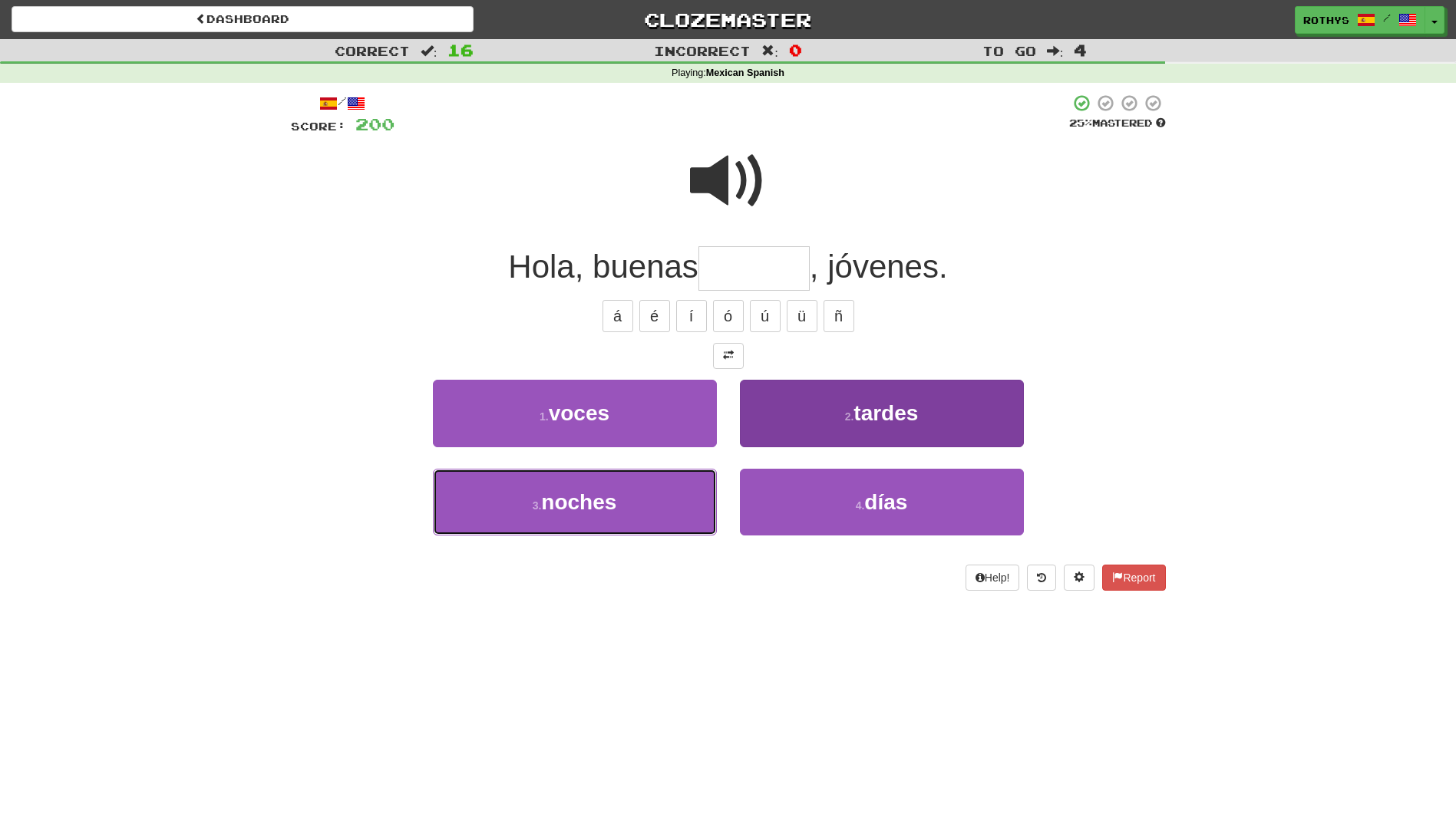
type input "******"
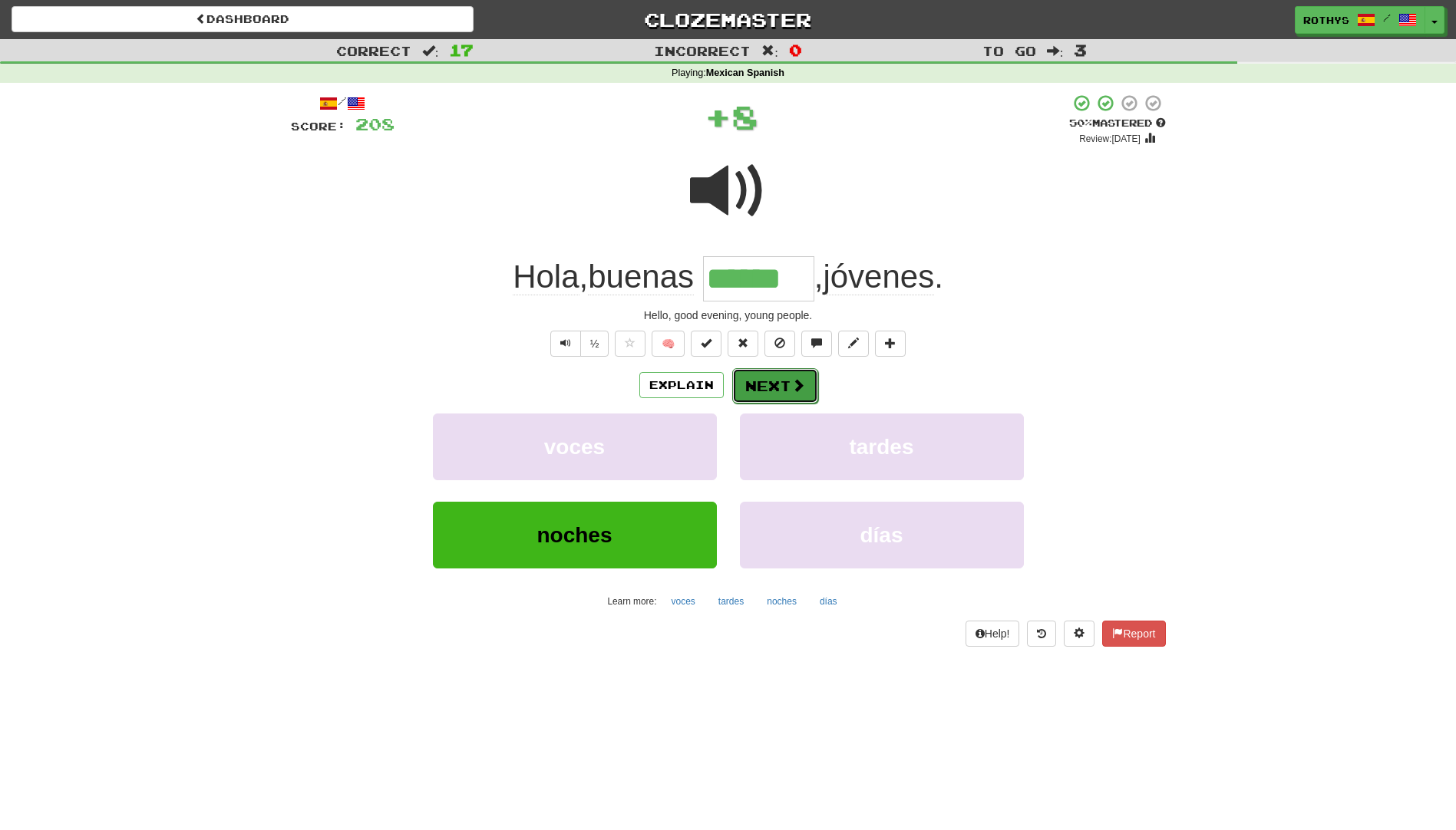
click at [767, 379] on button "Next" at bounding box center [775, 386] width 86 height 35
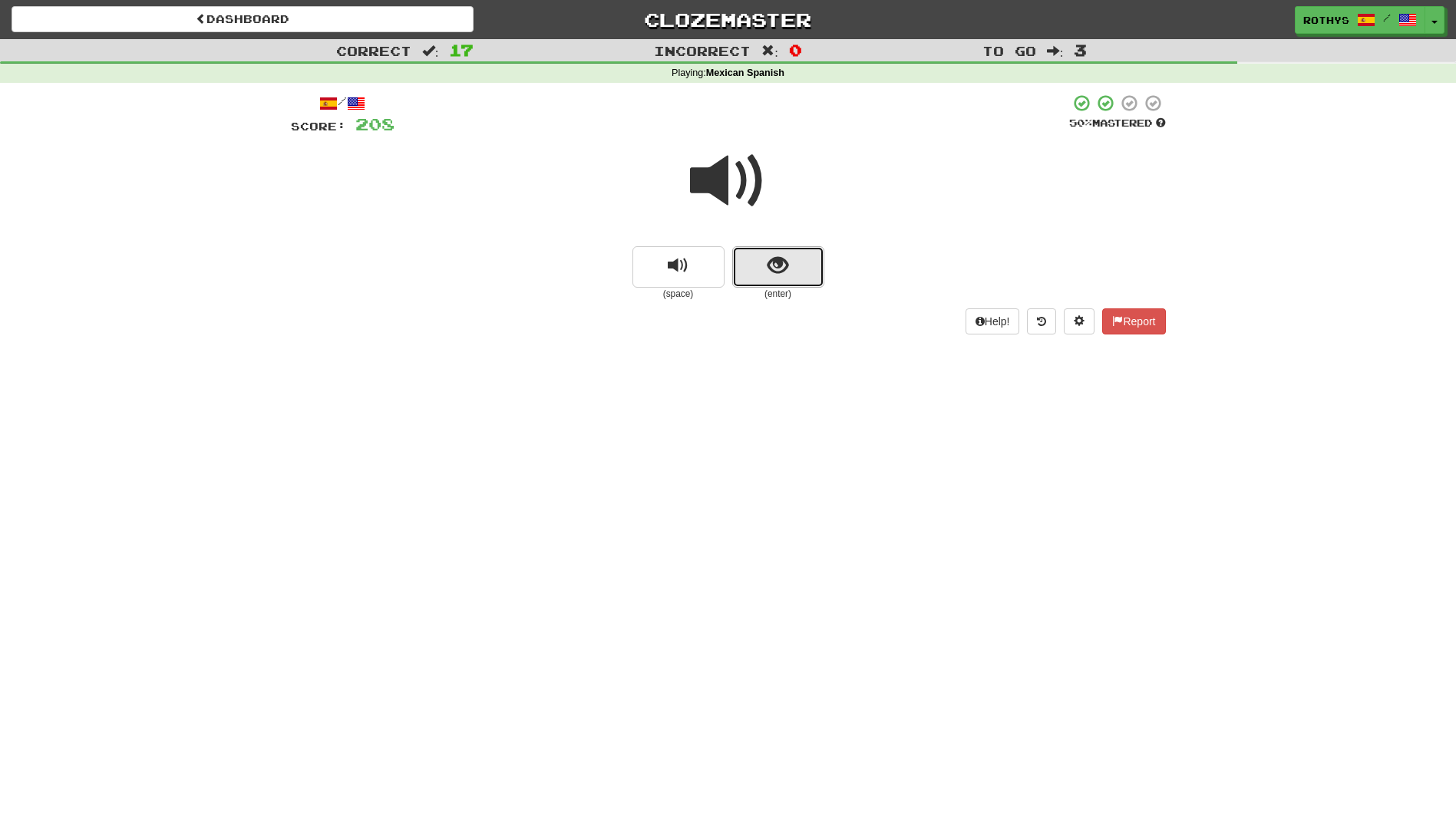
click at [796, 257] on button "show sentence" at bounding box center [778, 267] width 92 height 42
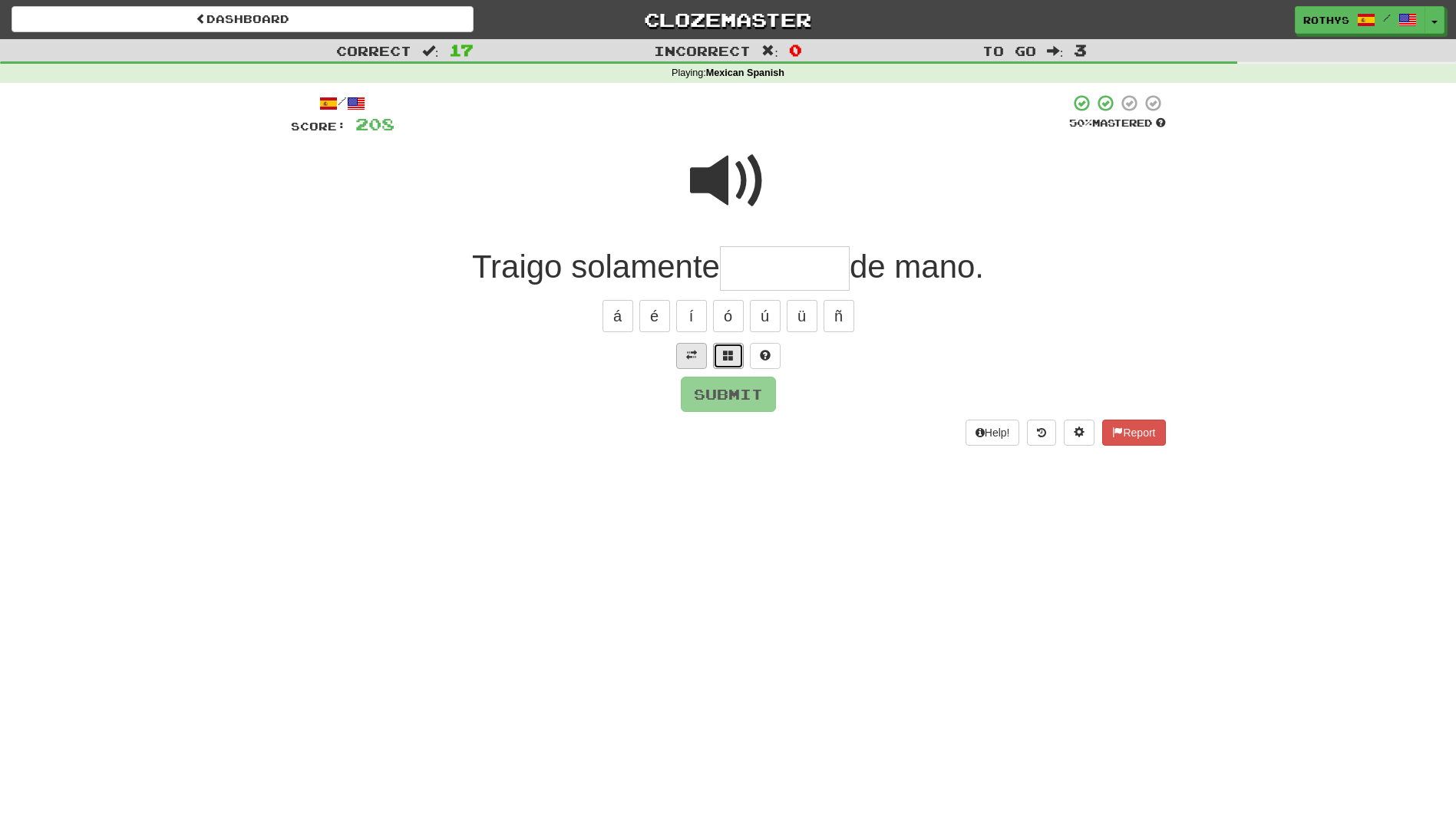
click at [738, 354] on button at bounding box center [728, 356] width 30 height 26
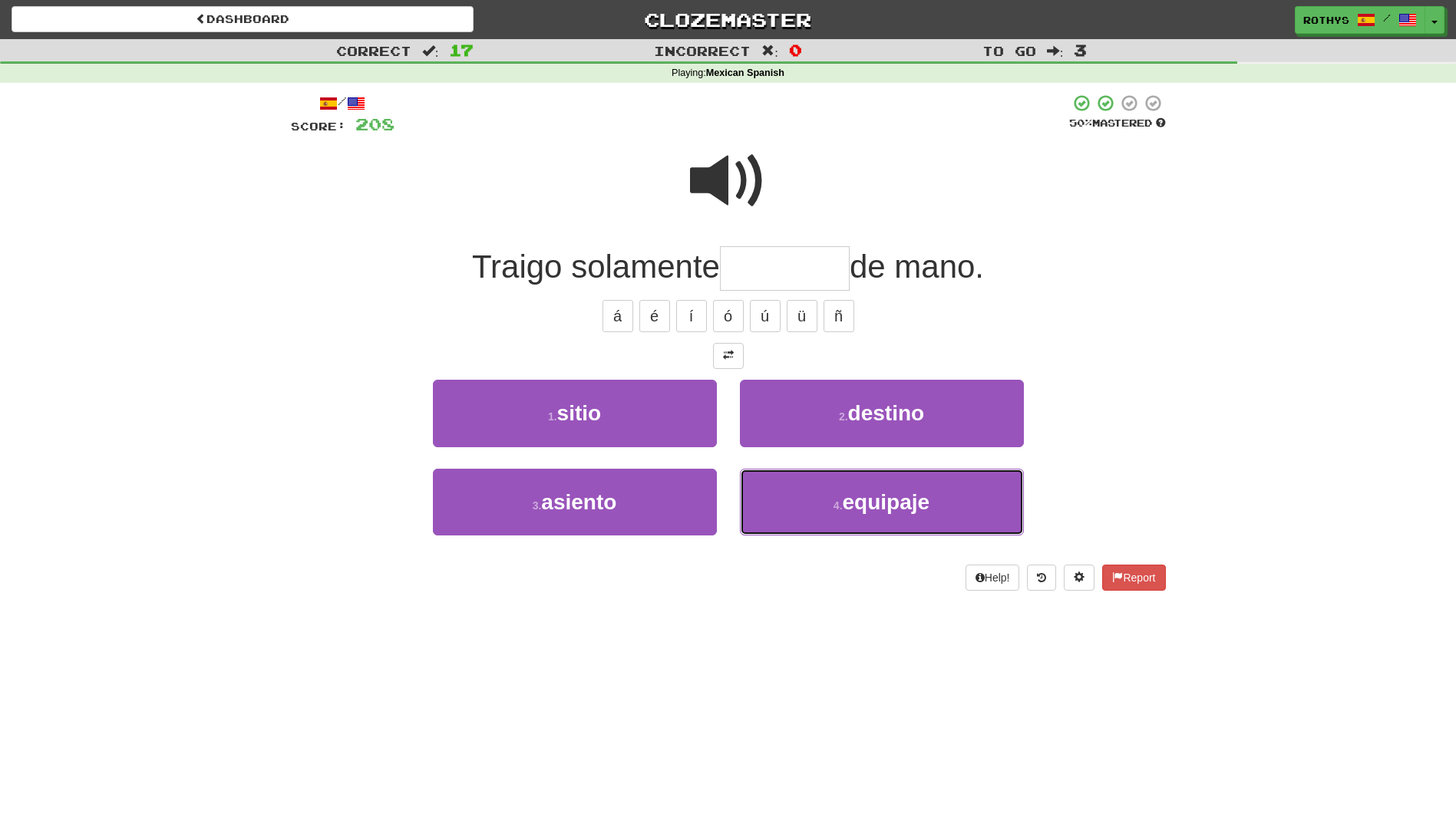
drag, startPoint x: 863, startPoint y: 506, endPoint x: 878, endPoint y: 497, distance: 17.5
click at [862, 505] on span "equipaje" at bounding box center [886, 502] width 87 height 24
type input "********"
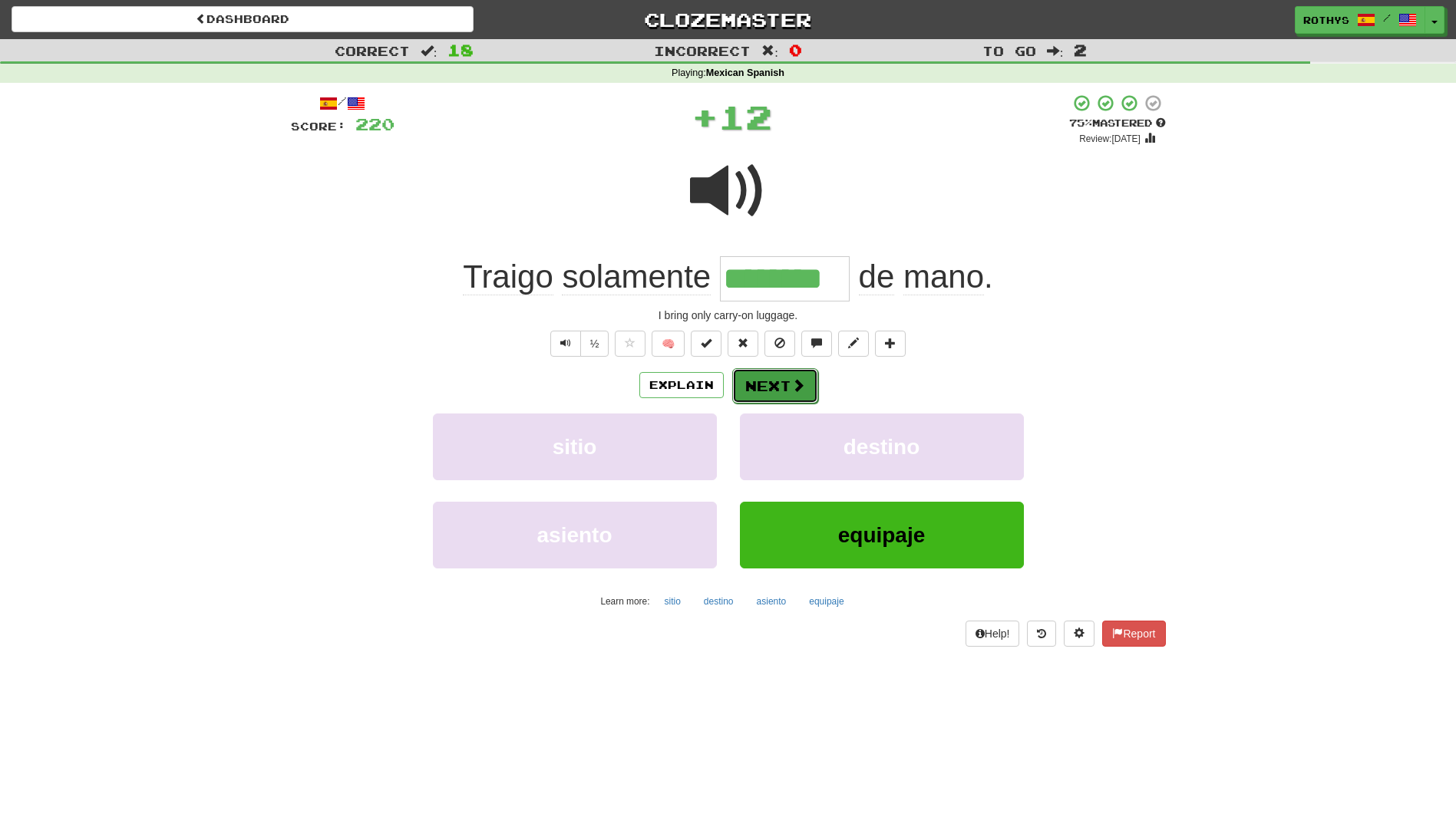
click at [776, 377] on button "Next" at bounding box center [775, 386] width 86 height 35
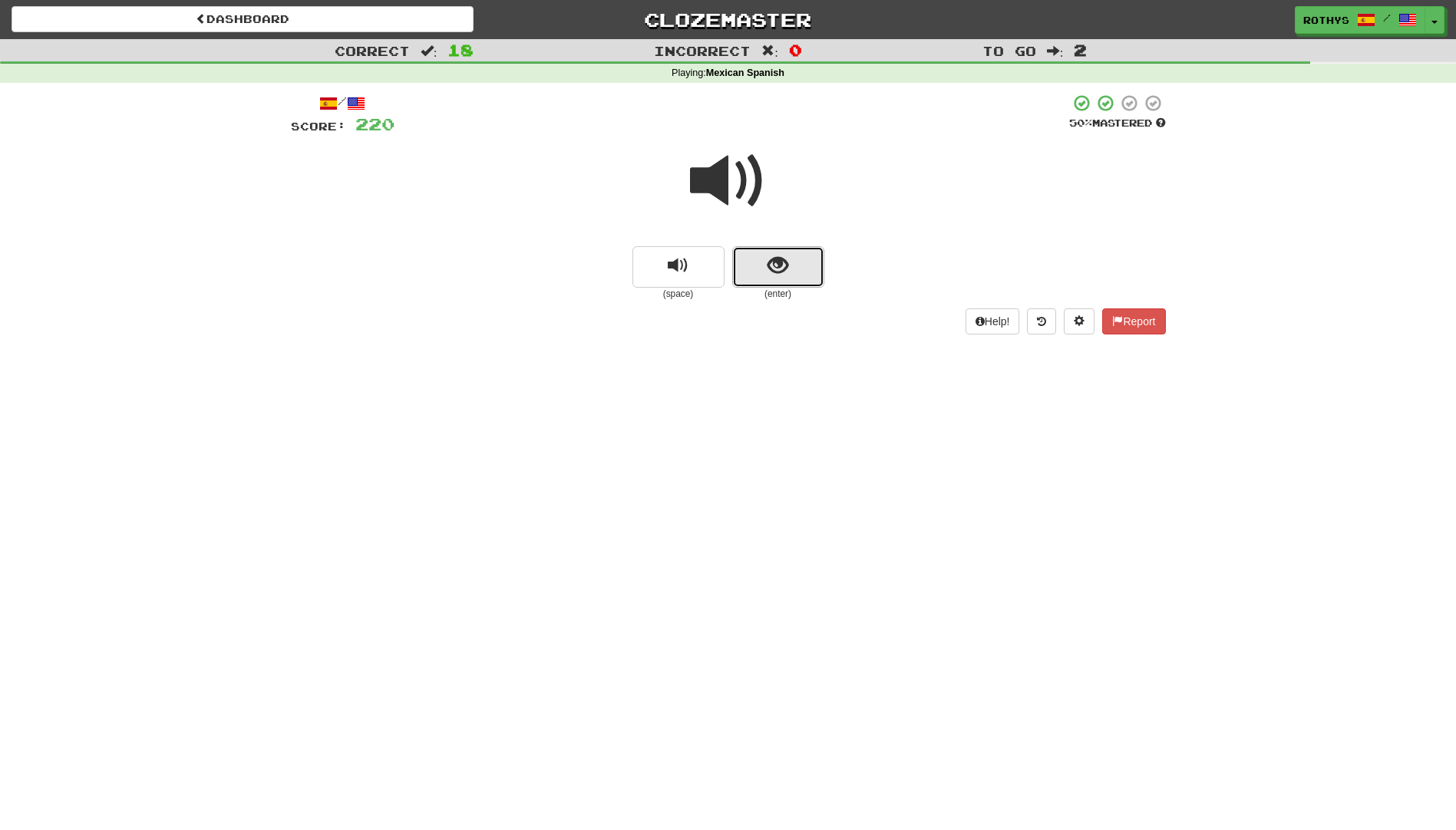
click at [799, 262] on button "show sentence" at bounding box center [778, 267] width 92 height 42
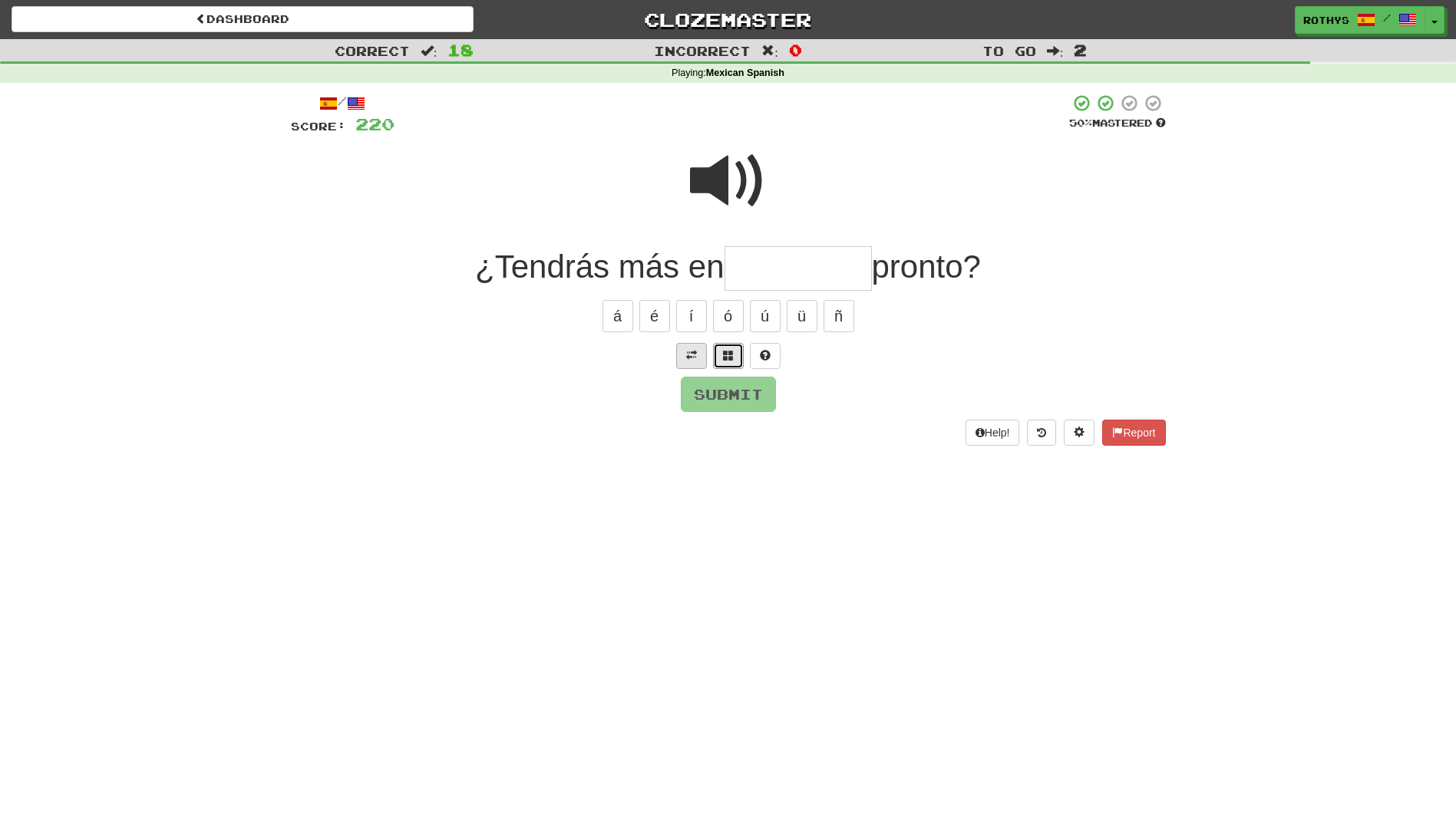
drag, startPoint x: 732, startPoint y: 354, endPoint x: 721, endPoint y: 345, distance: 14.2
click at [722, 346] on button at bounding box center [728, 356] width 30 height 26
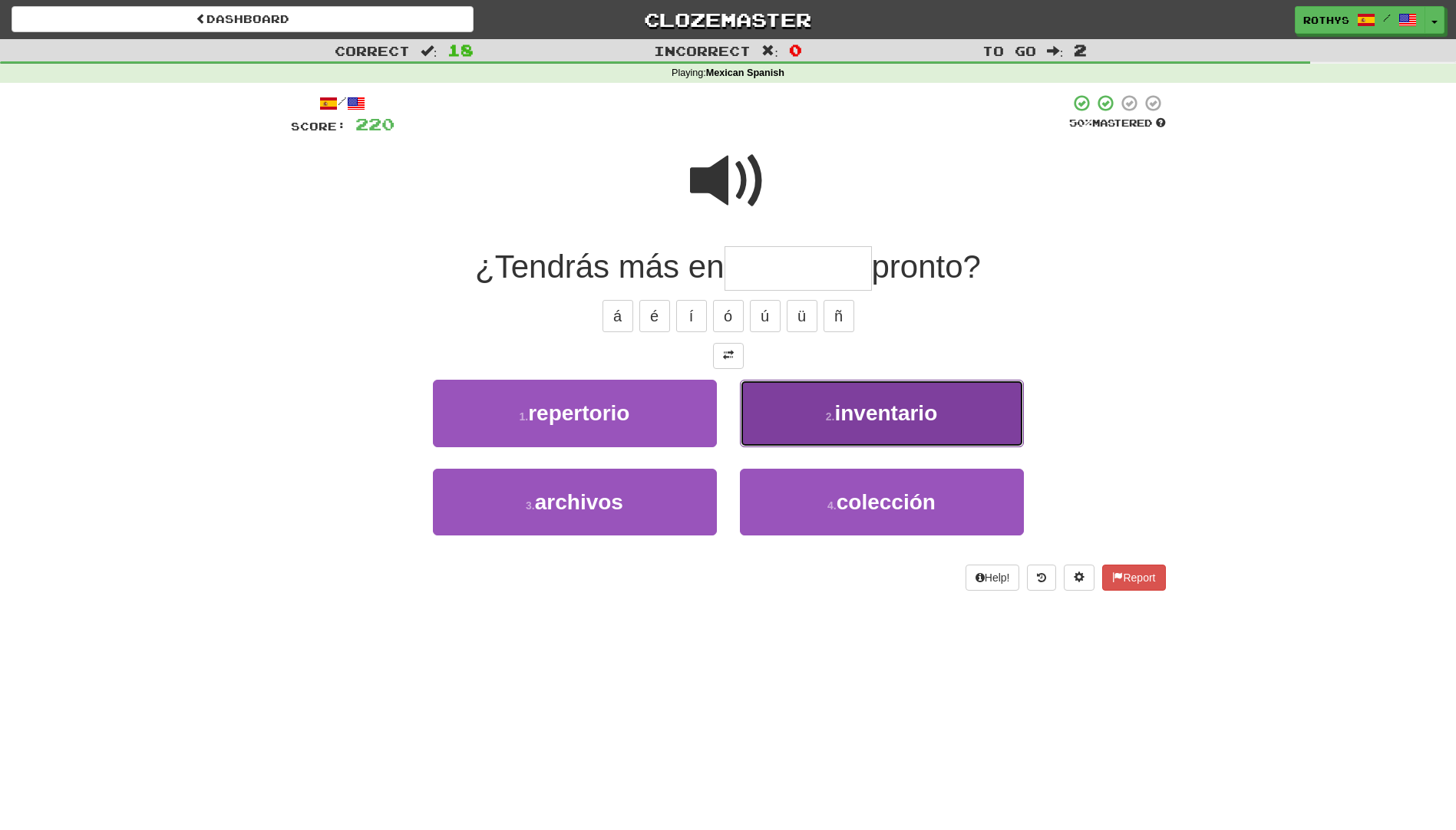
click at [878, 413] on span "inventario" at bounding box center [886, 413] width 103 height 24
type input "**********"
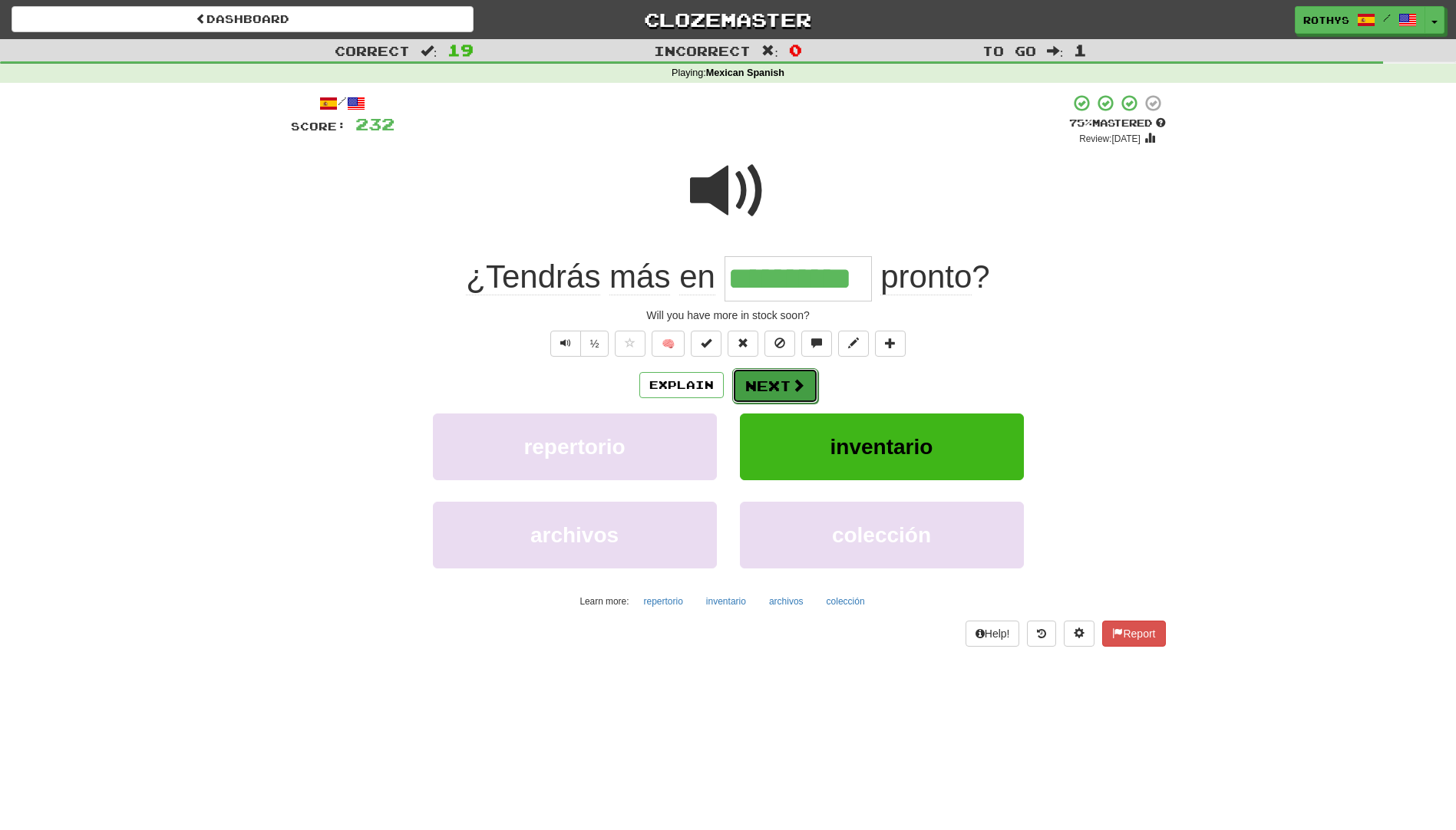
click at [777, 381] on button "Next" at bounding box center [775, 386] width 86 height 35
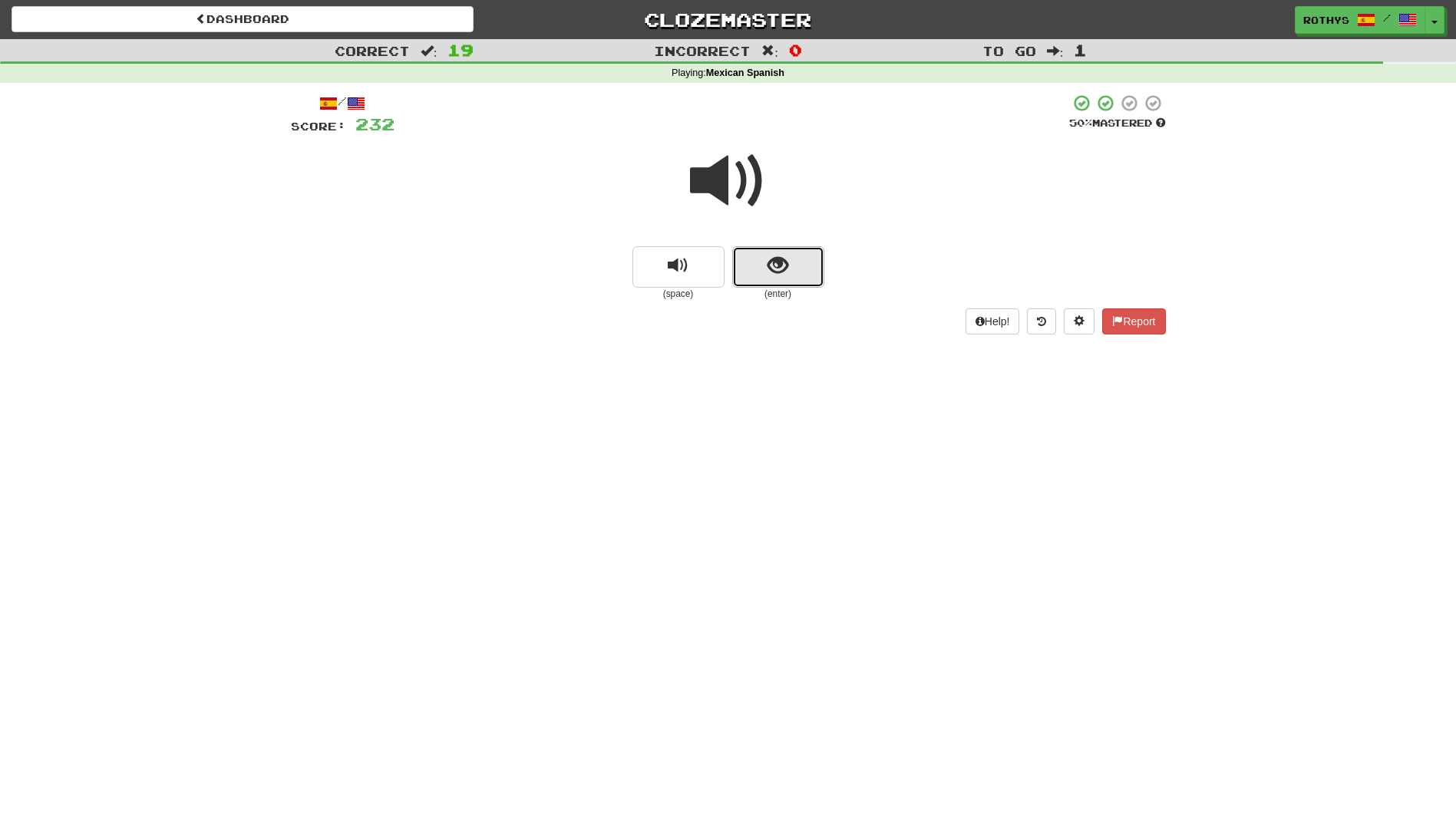
click at [808, 270] on button "show sentence" at bounding box center [778, 267] width 92 height 42
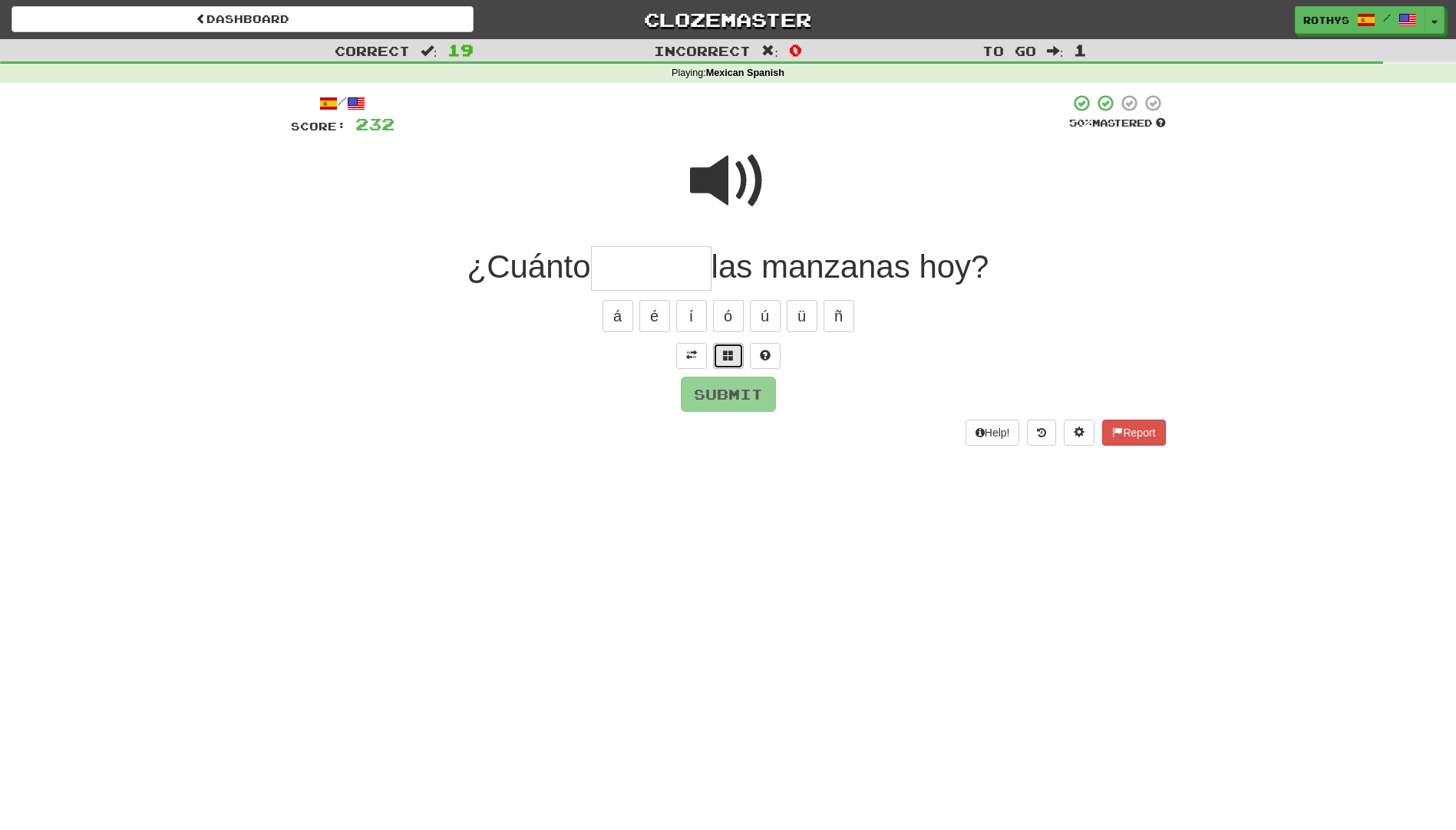
click at [732, 363] on button at bounding box center [728, 356] width 30 height 26
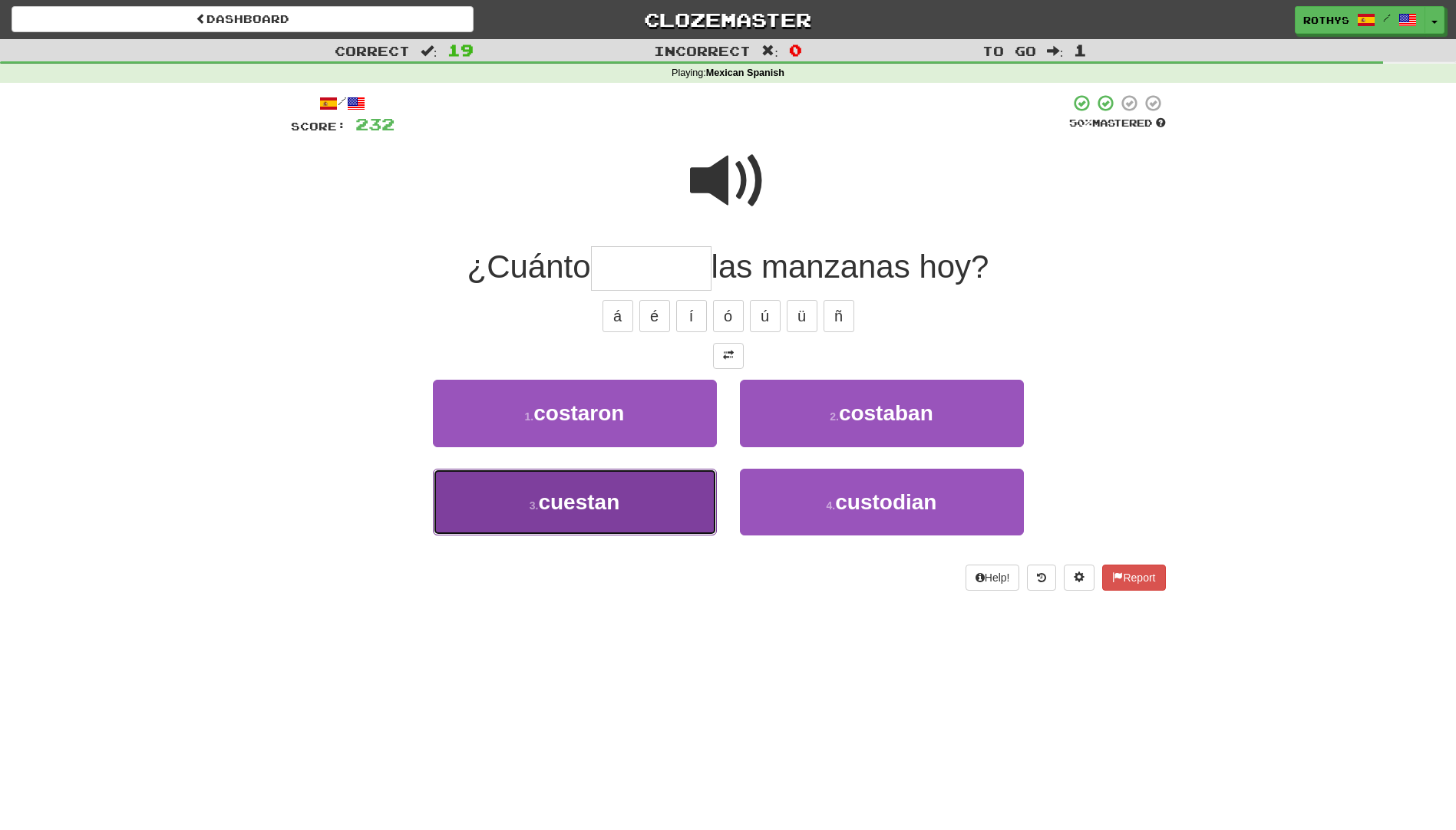
click at [679, 493] on button "3 . cuestan" at bounding box center [575, 502] width 284 height 67
type input "*******"
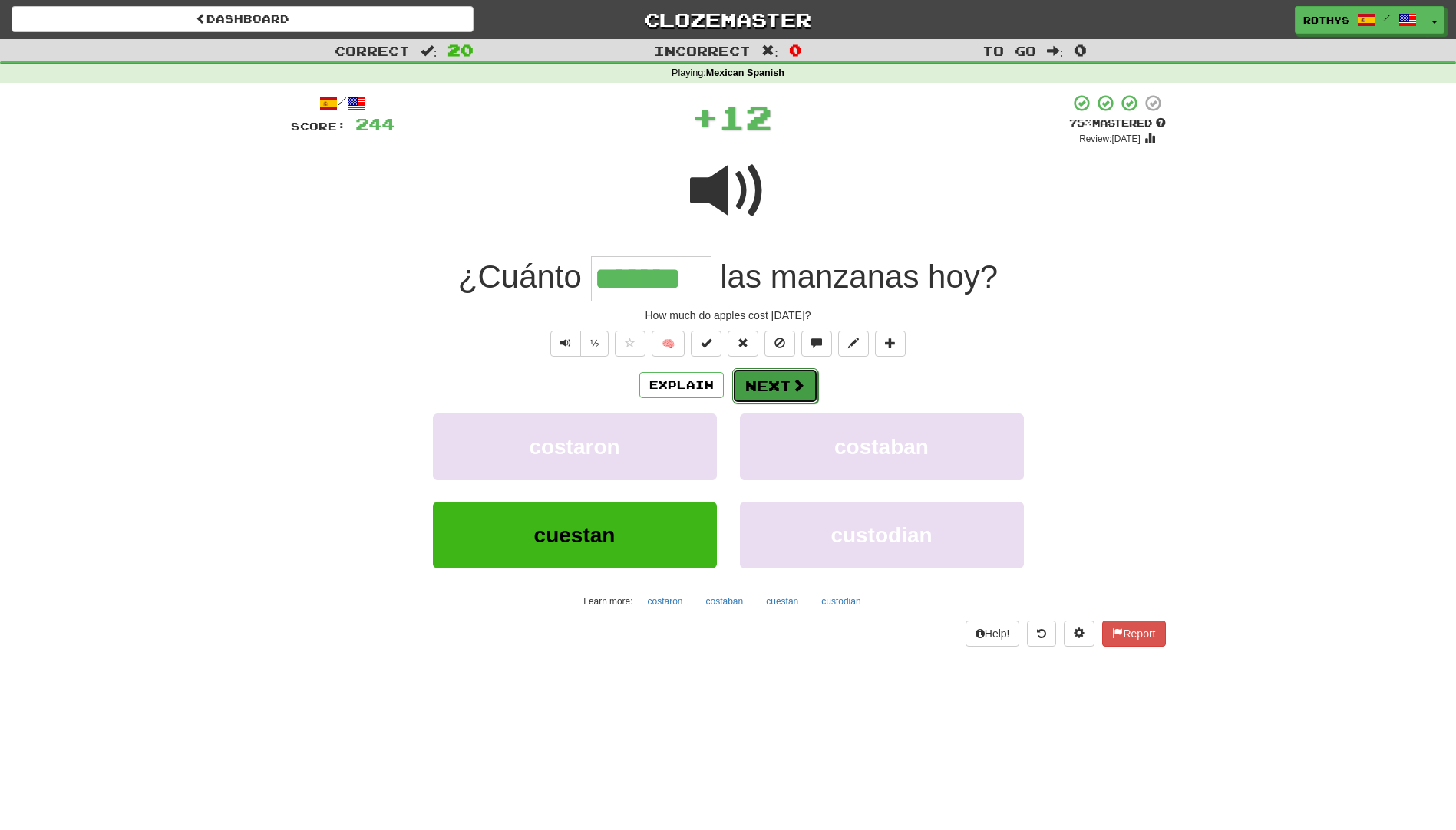
click at [756, 374] on button "Next" at bounding box center [775, 386] width 86 height 35
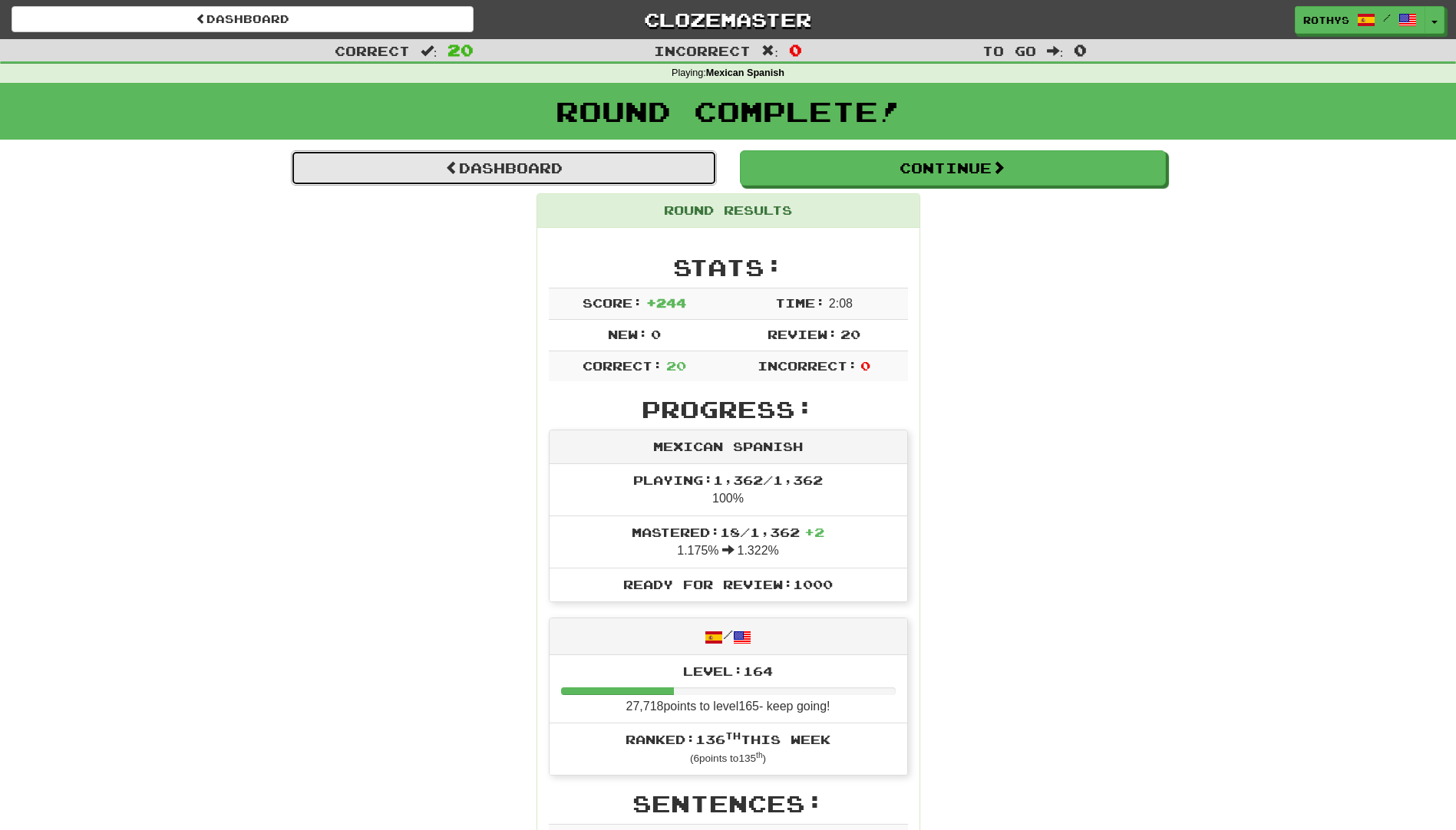
click at [538, 169] on link "Dashboard" at bounding box center [504, 168] width 426 height 35
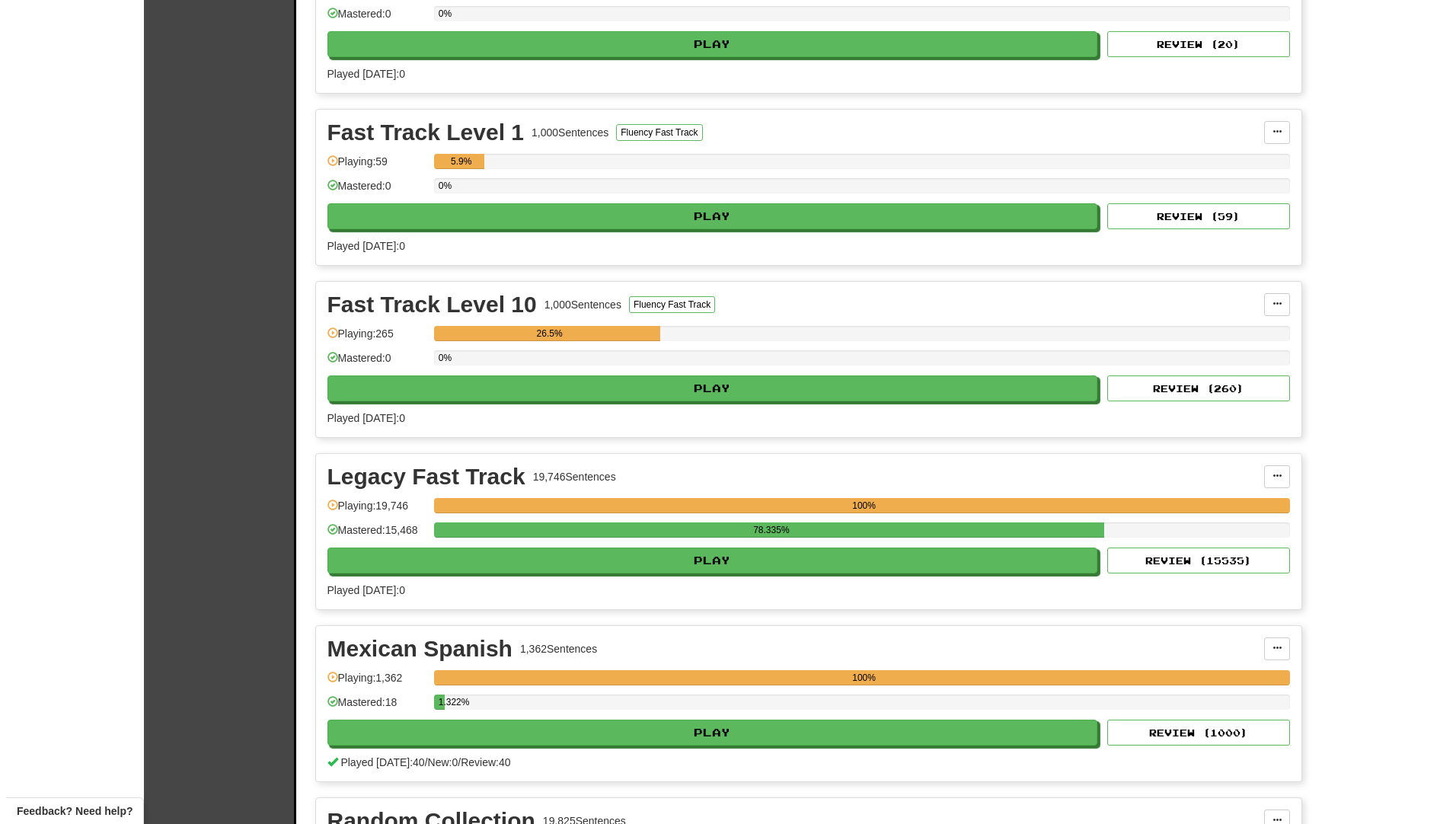
scroll to position [457, 0]
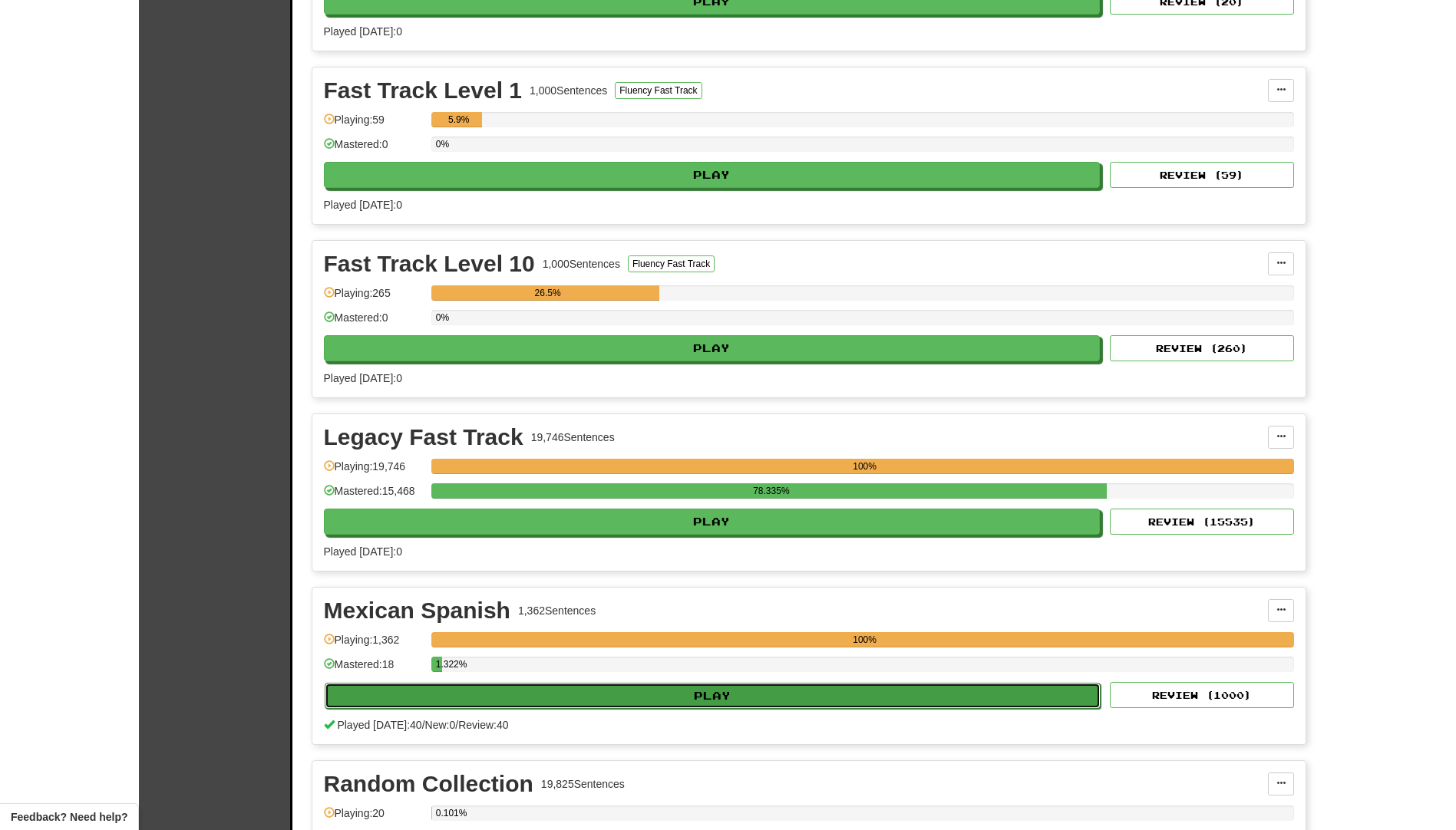
click at [513, 687] on button "Play" at bounding box center [713, 695] width 777 height 26
select select "**"
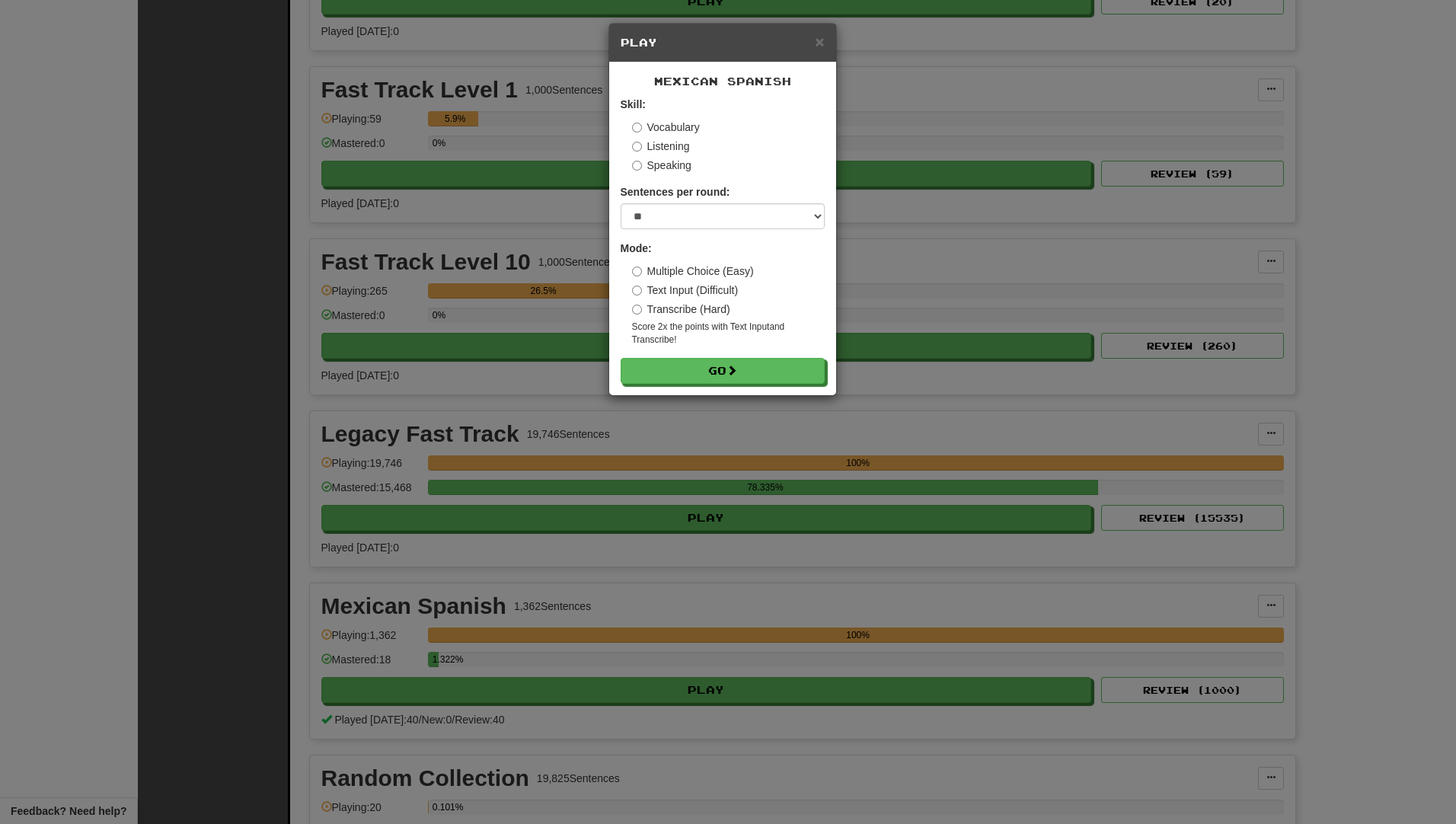
click at [665, 122] on label "Vocabulary" at bounding box center [666, 127] width 68 height 15
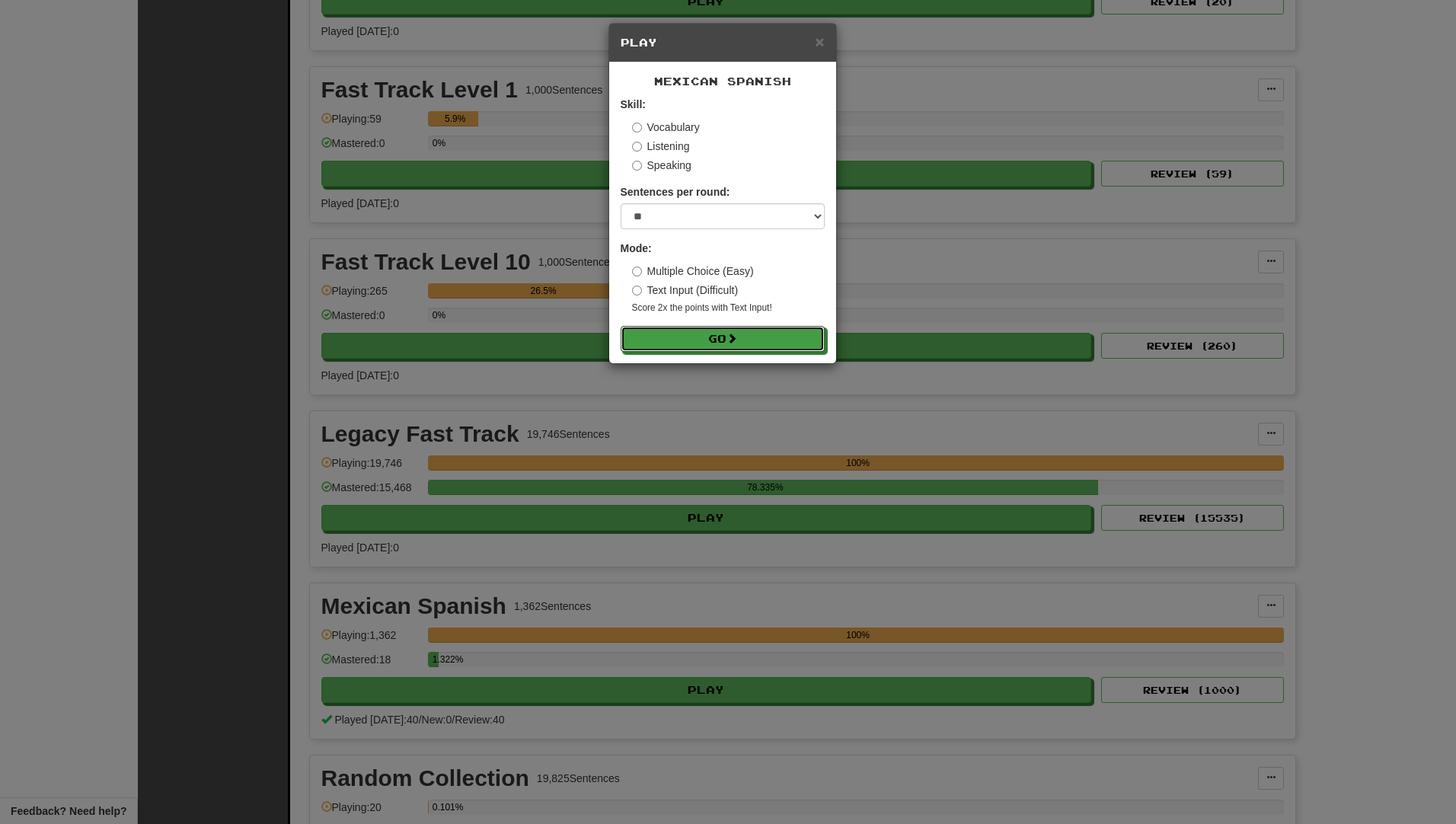
drag, startPoint x: 709, startPoint y: 333, endPoint x: 921, endPoint y: 348, distance: 212.5
click at [708, 333] on button "Go" at bounding box center [723, 338] width 204 height 26
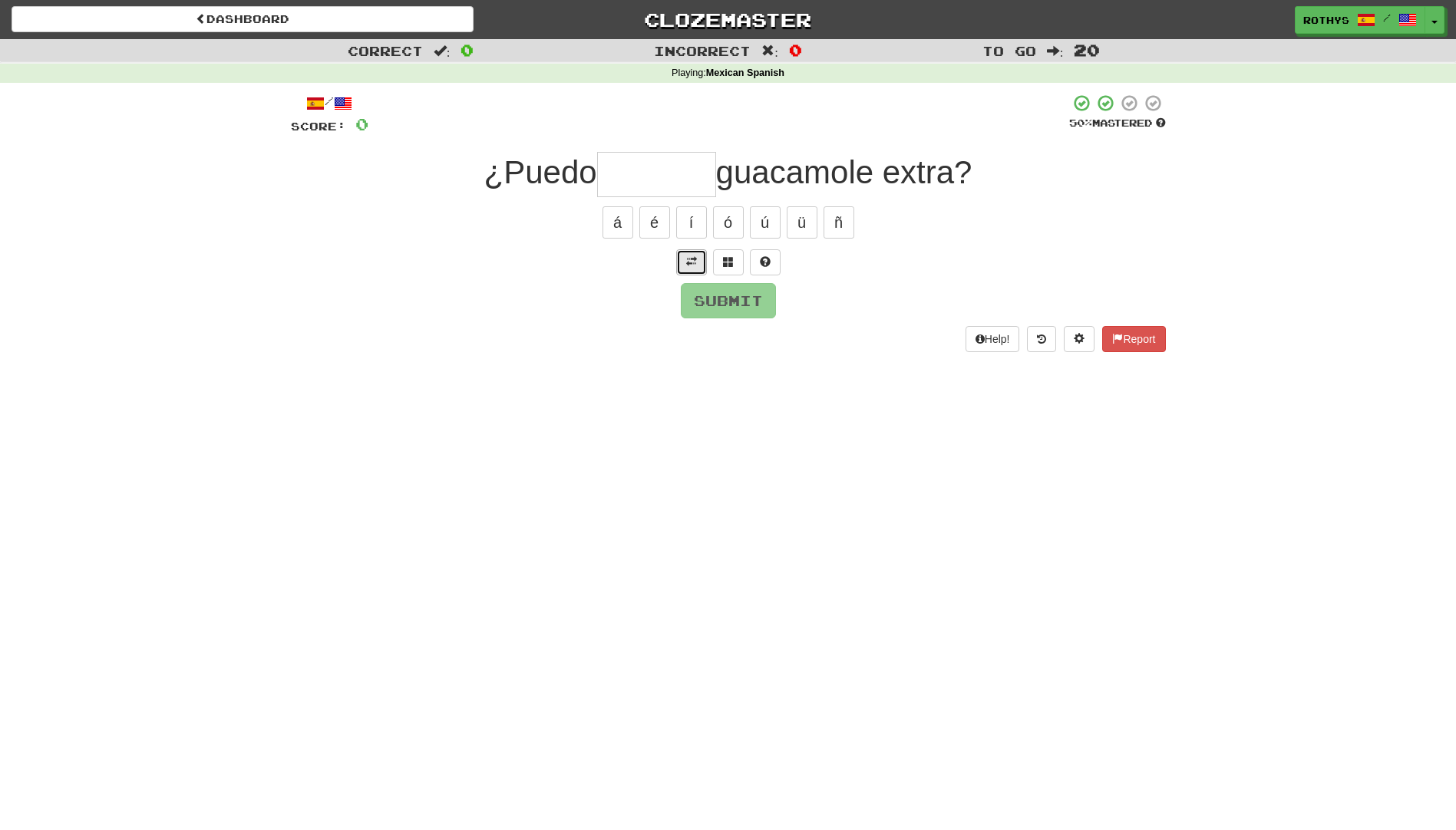
click at [683, 257] on button at bounding box center [691, 262] width 30 height 26
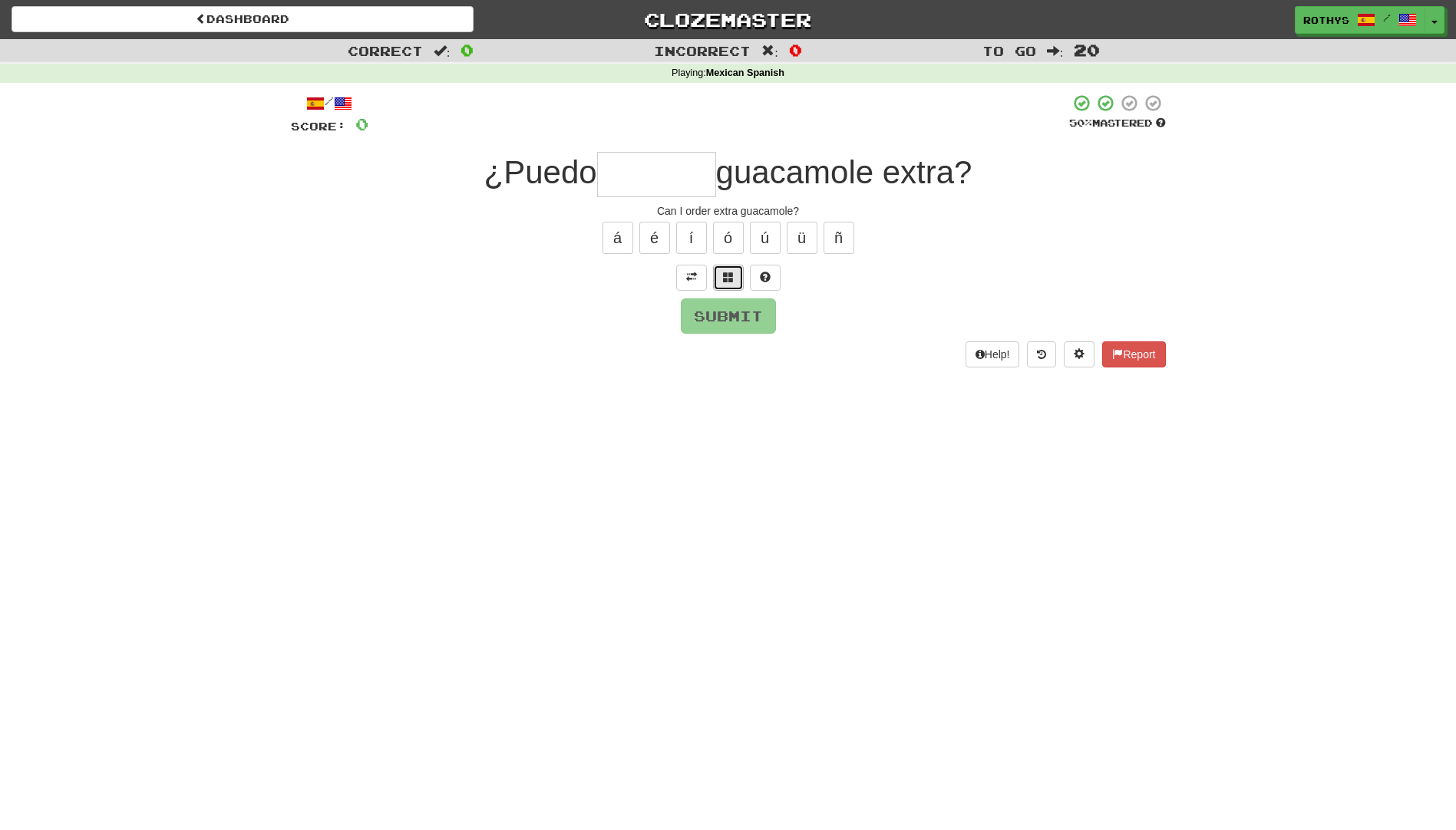
click at [725, 273] on span at bounding box center [728, 277] width 10 height 10
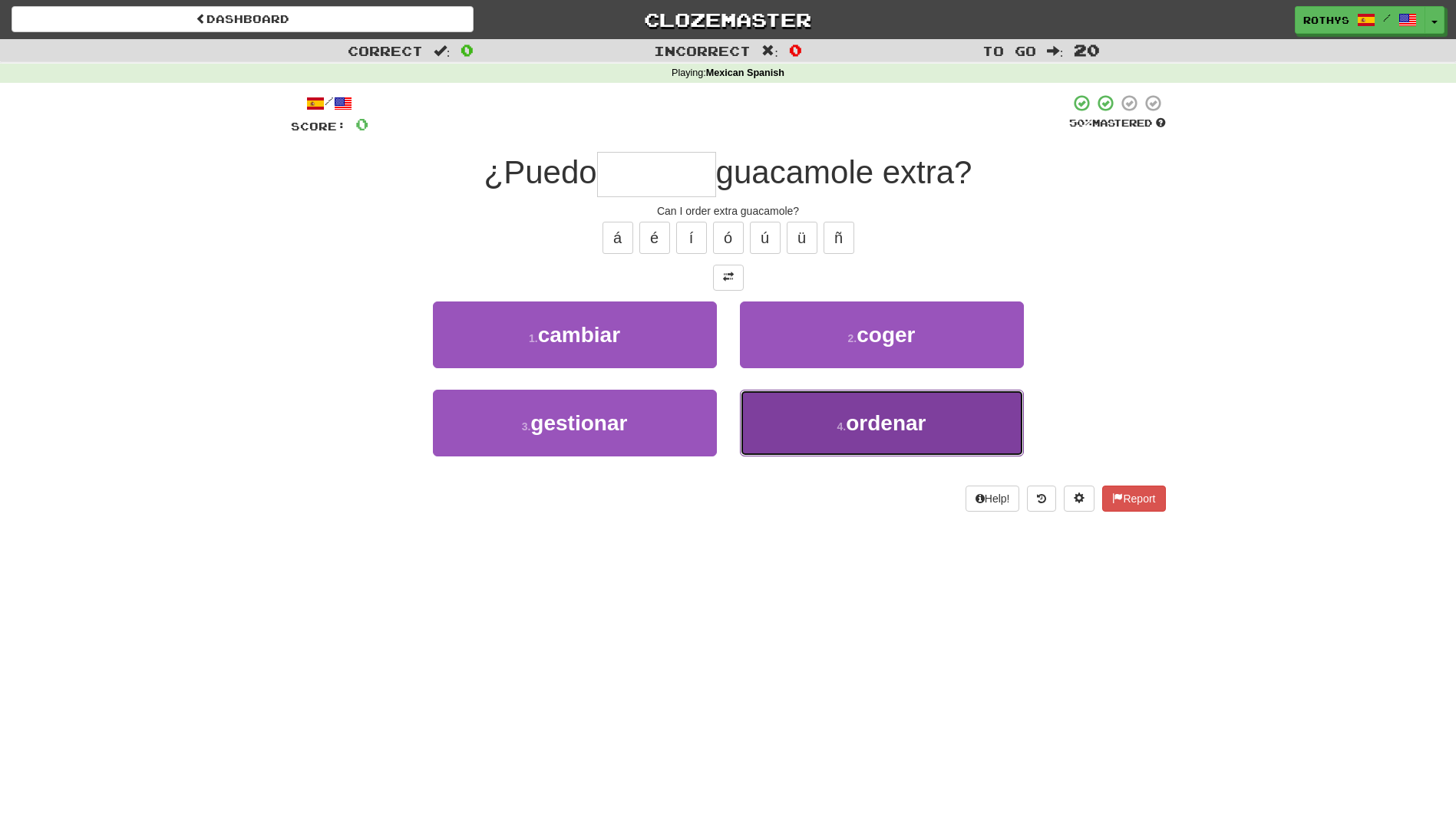
click at [822, 406] on button "4 . ordenar" at bounding box center [882, 423] width 284 height 67
type input "*******"
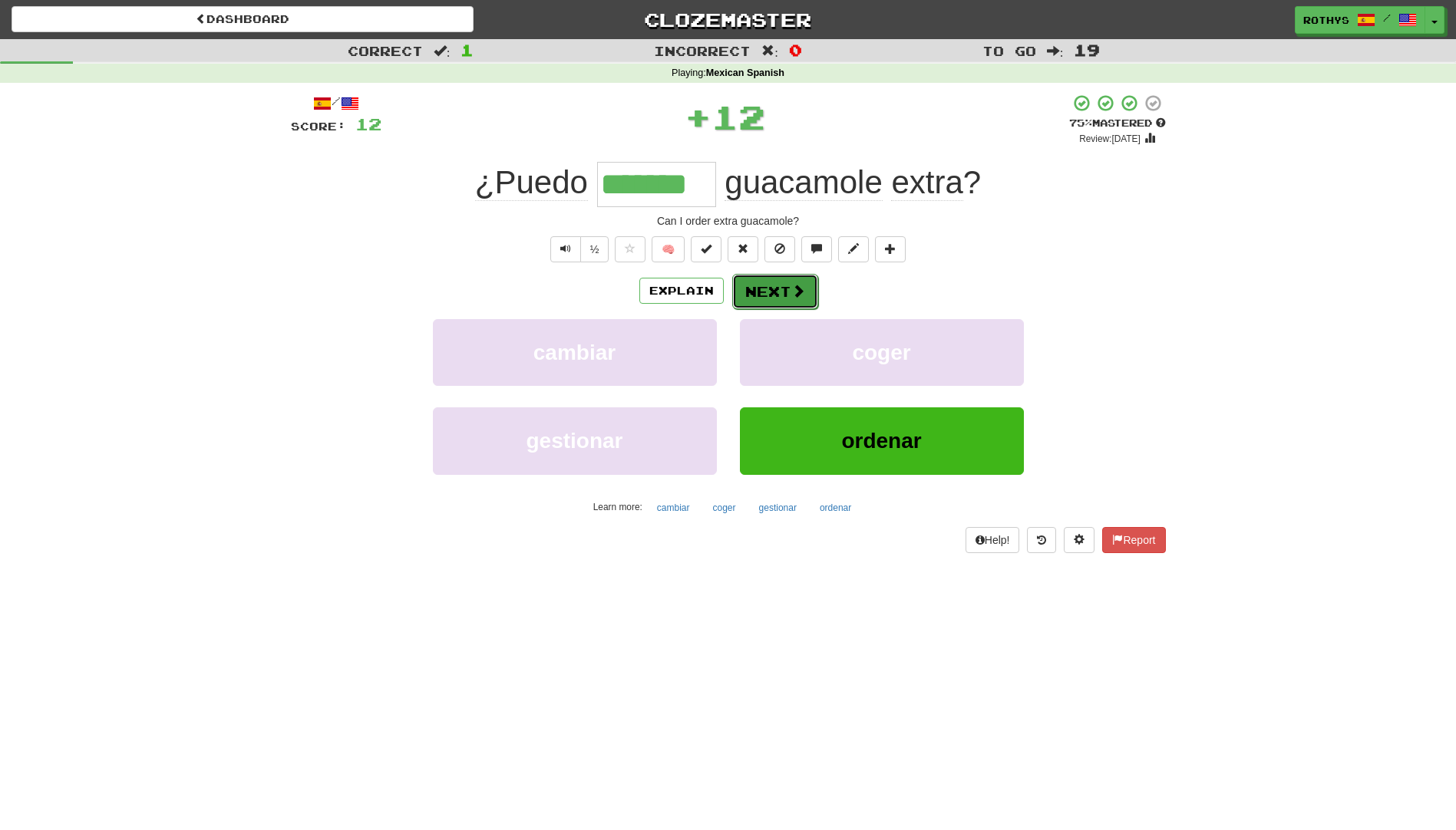
drag, startPoint x: 775, startPoint y: 276, endPoint x: 771, endPoint y: 285, distance: 9.8
click at [771, 285] on button "Next" at bounding box center [775, 292] width 86 height 35
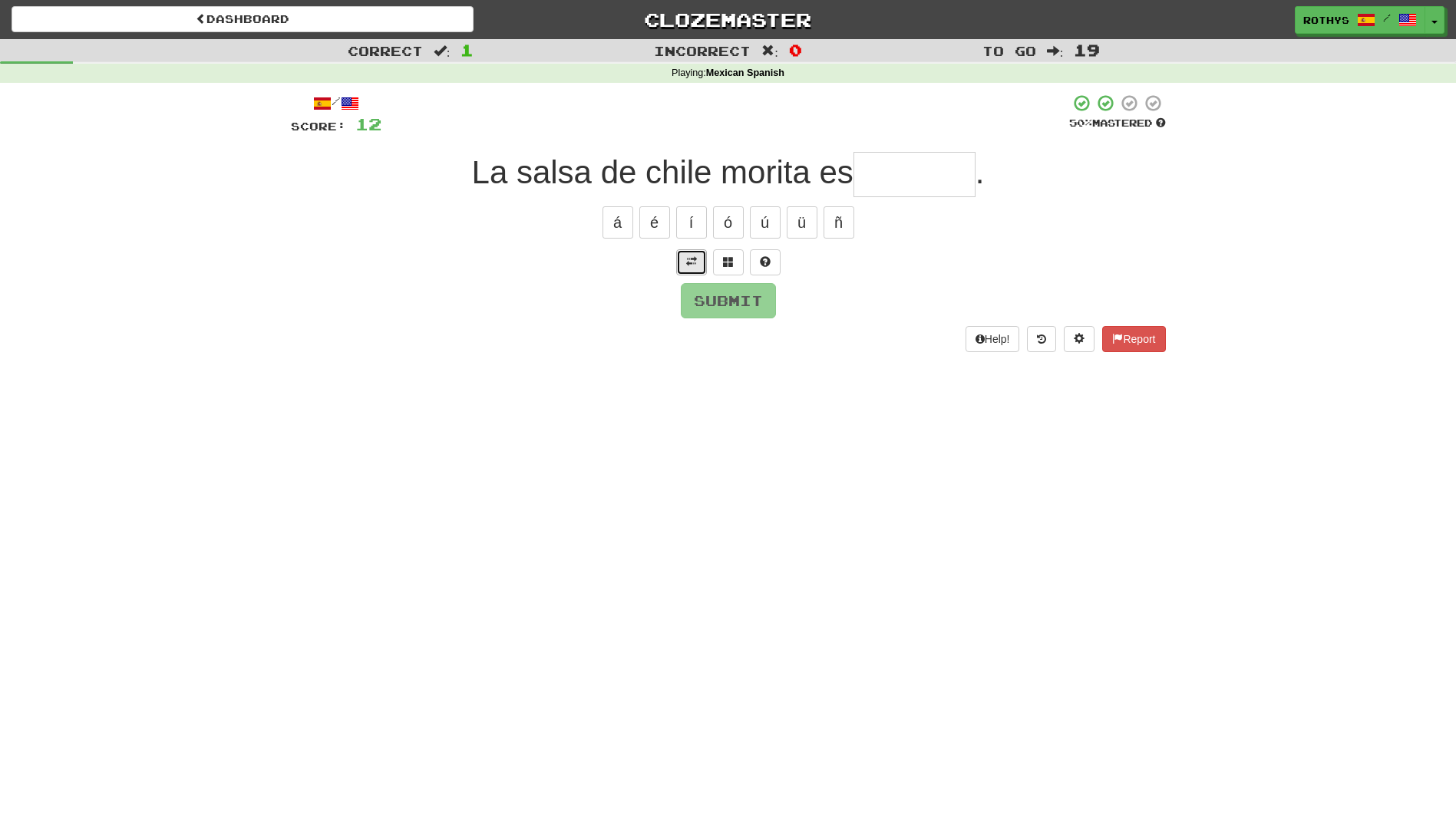
click at [696, 257] on span at bounding box center [691, 261] width 10 height 10
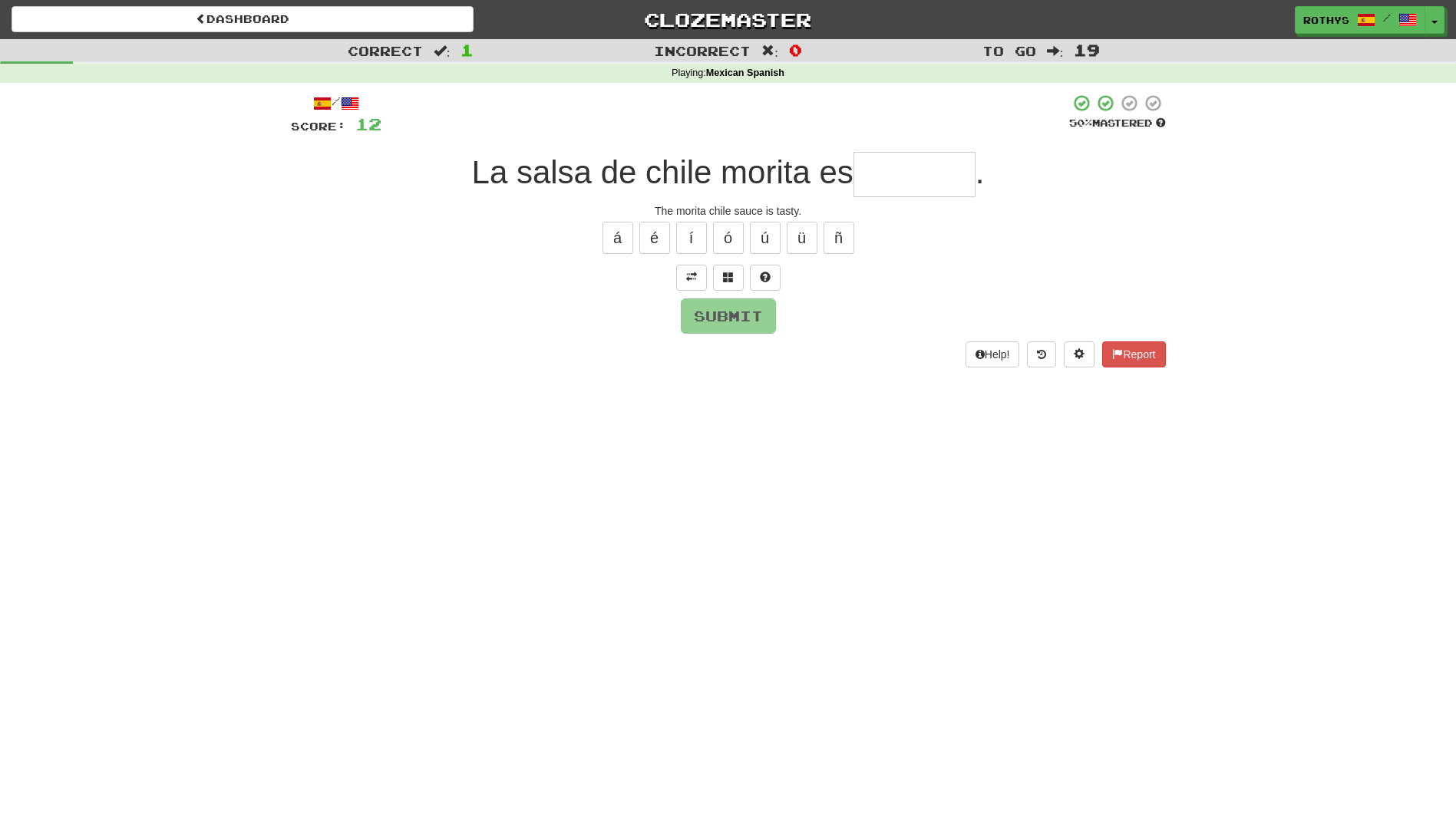
drag, startPoint x: 898, startPoint y: 173, endPoint x: 883, endPoint y: 182, distance: 17.5
click at [897, 173] on input "text" at bounding box center [915, 174] width 122 height 45
click at [725, 277] on span at bounding box center [728, 277] width 10 height 10
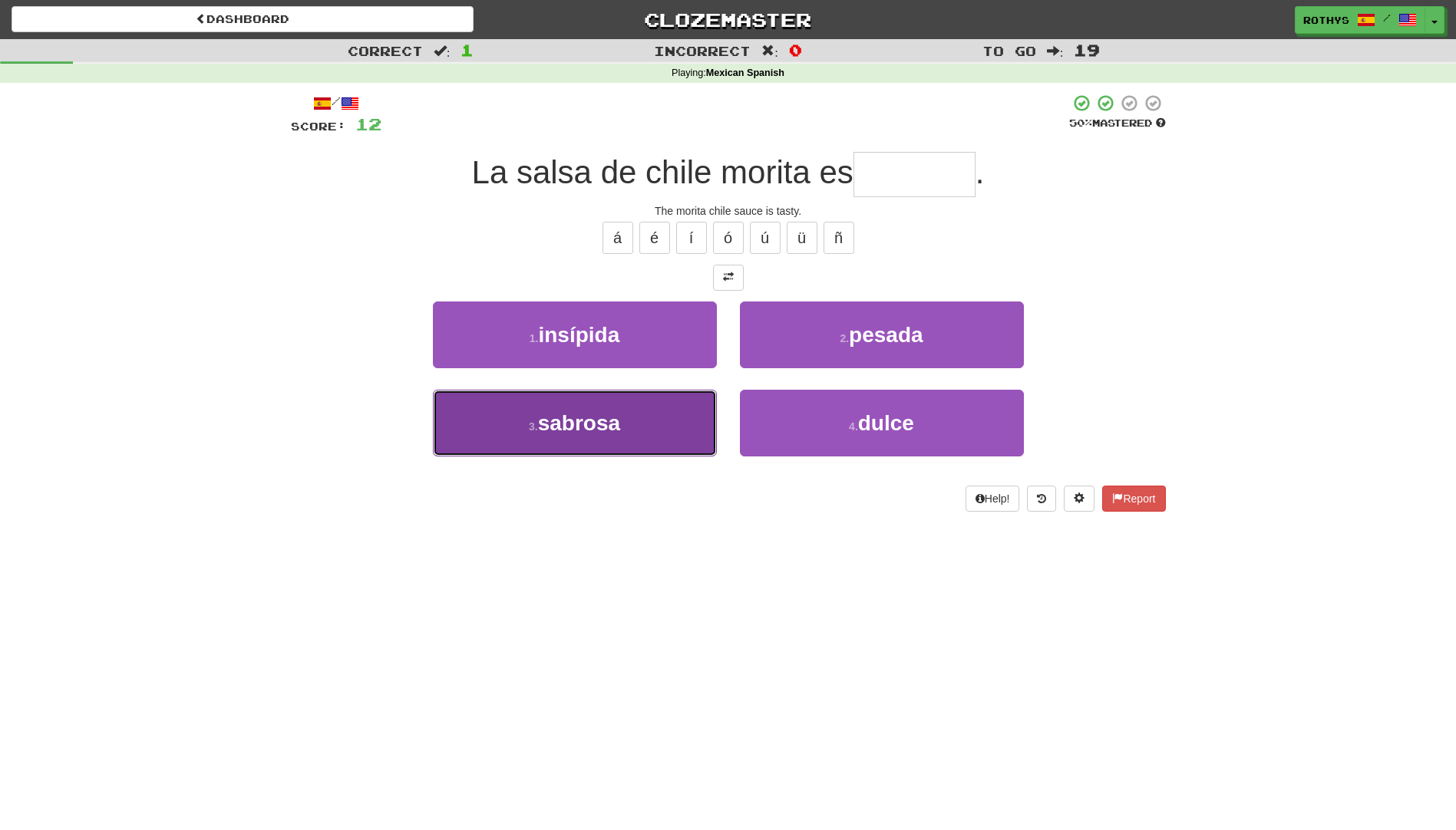
click at [606, 408] on button "3 . sabrosa" at bounding box center [575, 423] width 284 height 67
type input "*******"
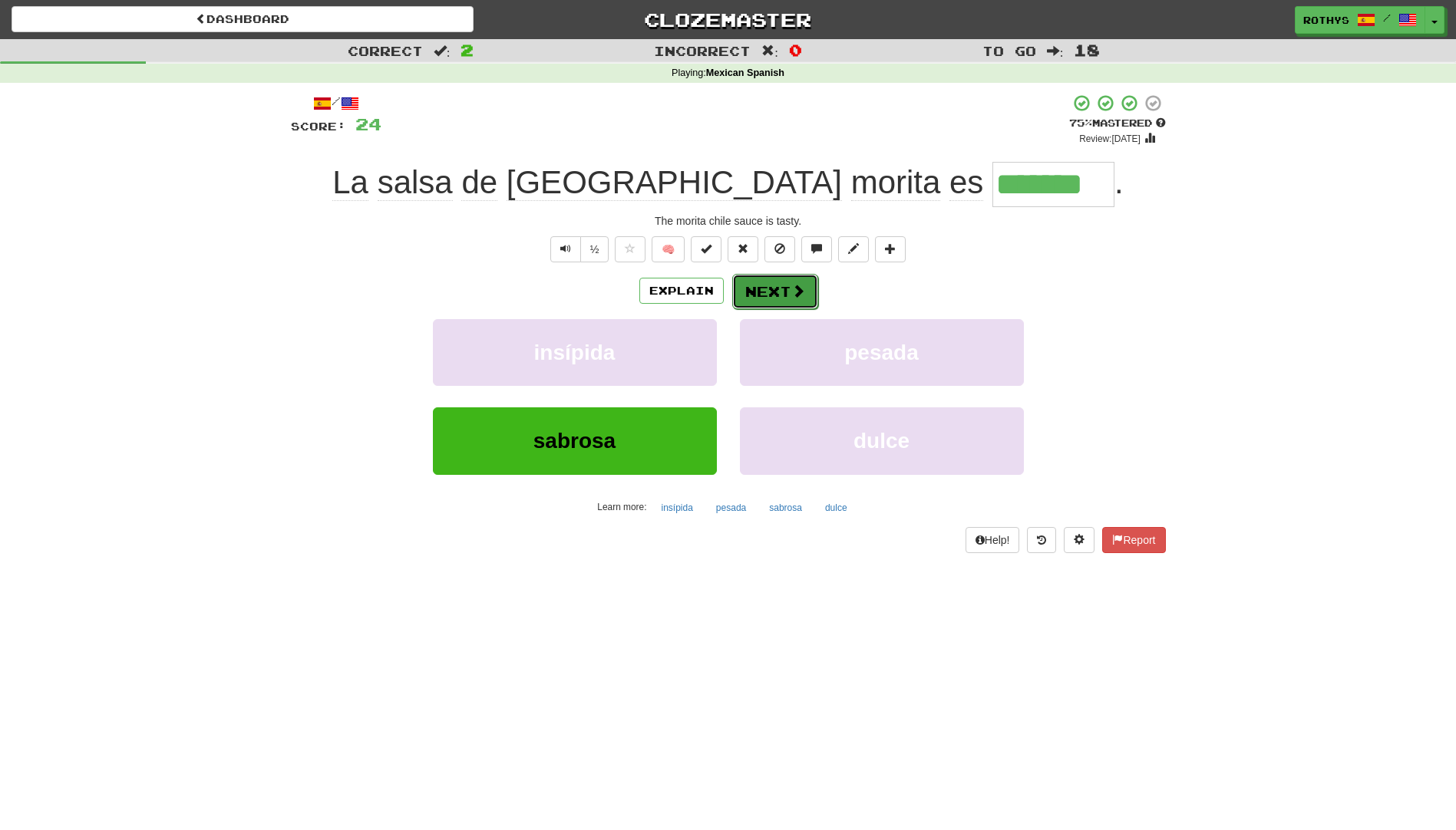
click at [786, 281] on button "Next" at bounding box center [775, 292] width 86 height 35
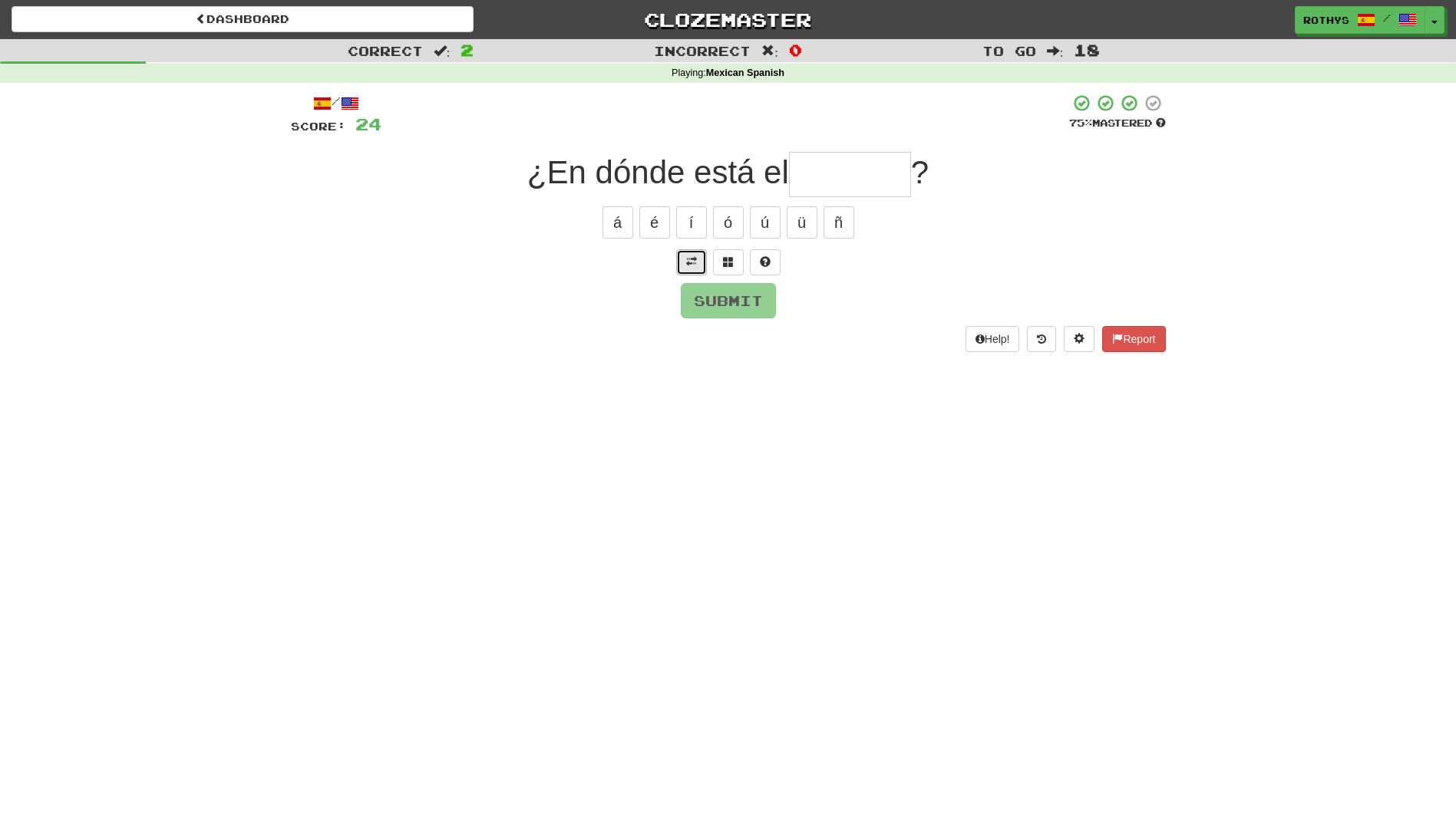
click at [696, 265] on span at bounding box center [691, 261] width 10 height 10
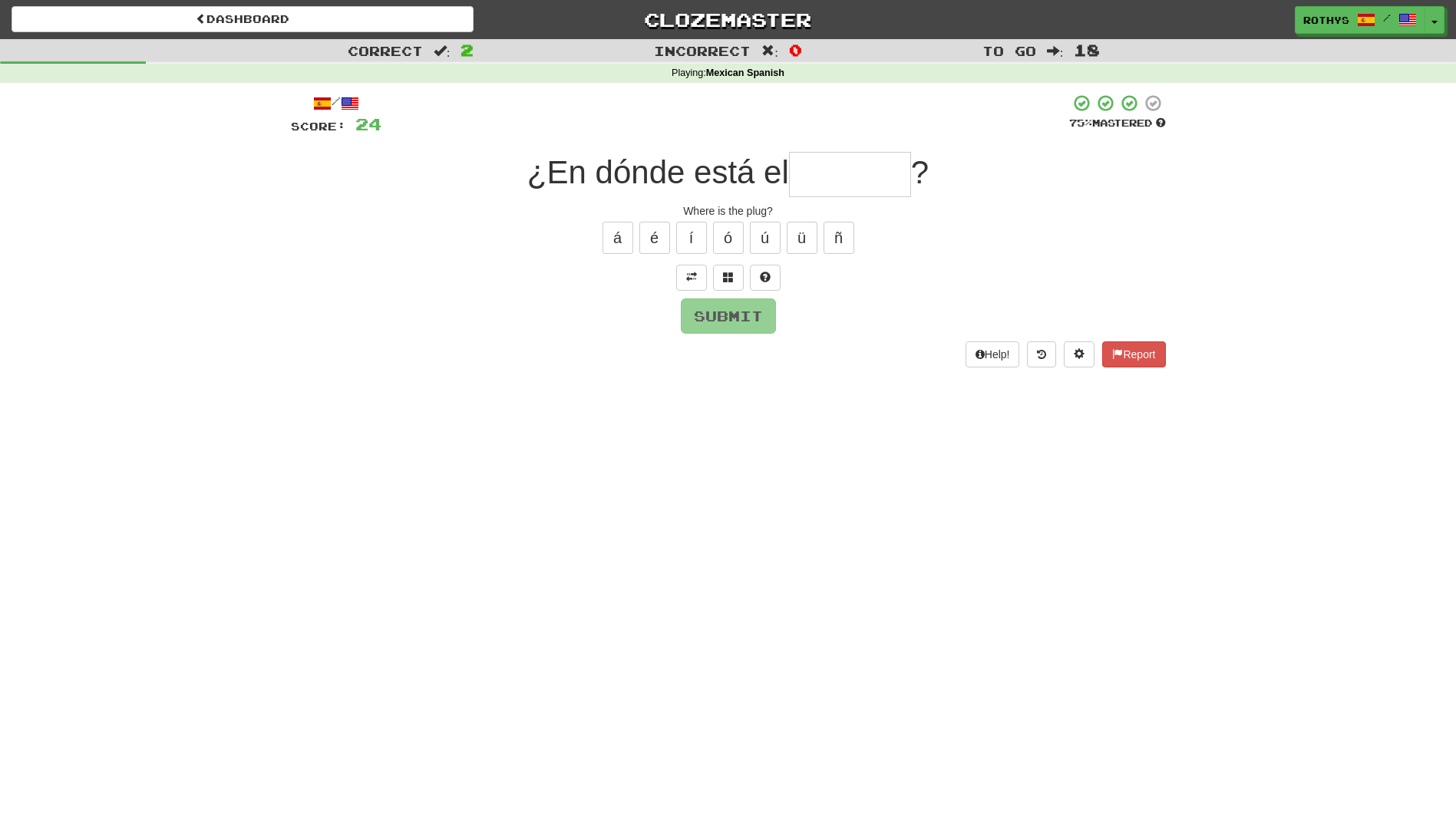
click at [807, 180] on input "text" at bounding box center [850, 174] width 122 height 45
click at [719, 277] on button at bounding box center [728, 277] width 30 height 26
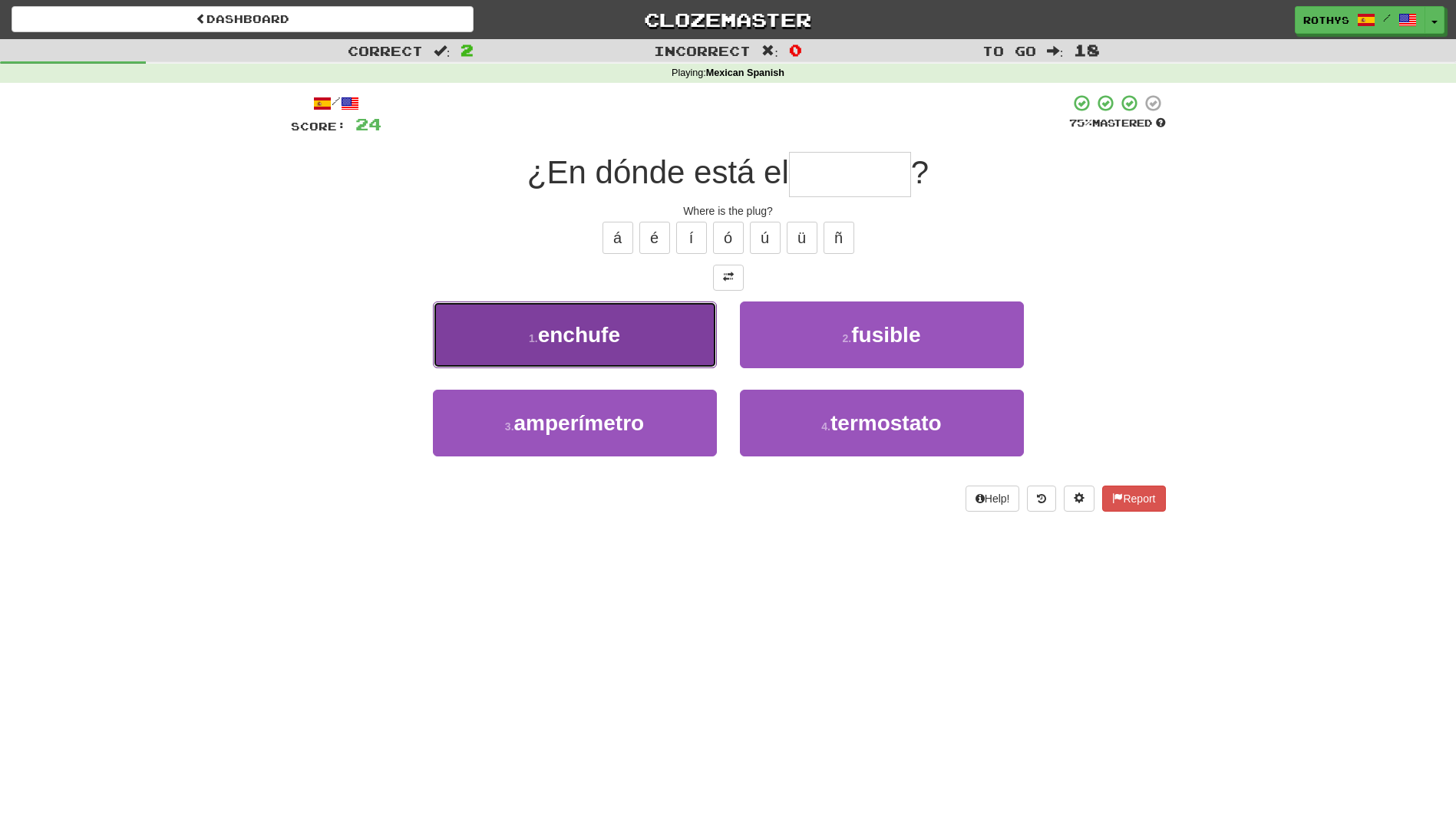
click at [591, 330] on span "enchufe" at bounding box center [579, 335] width 82 height 24
type input "*******"
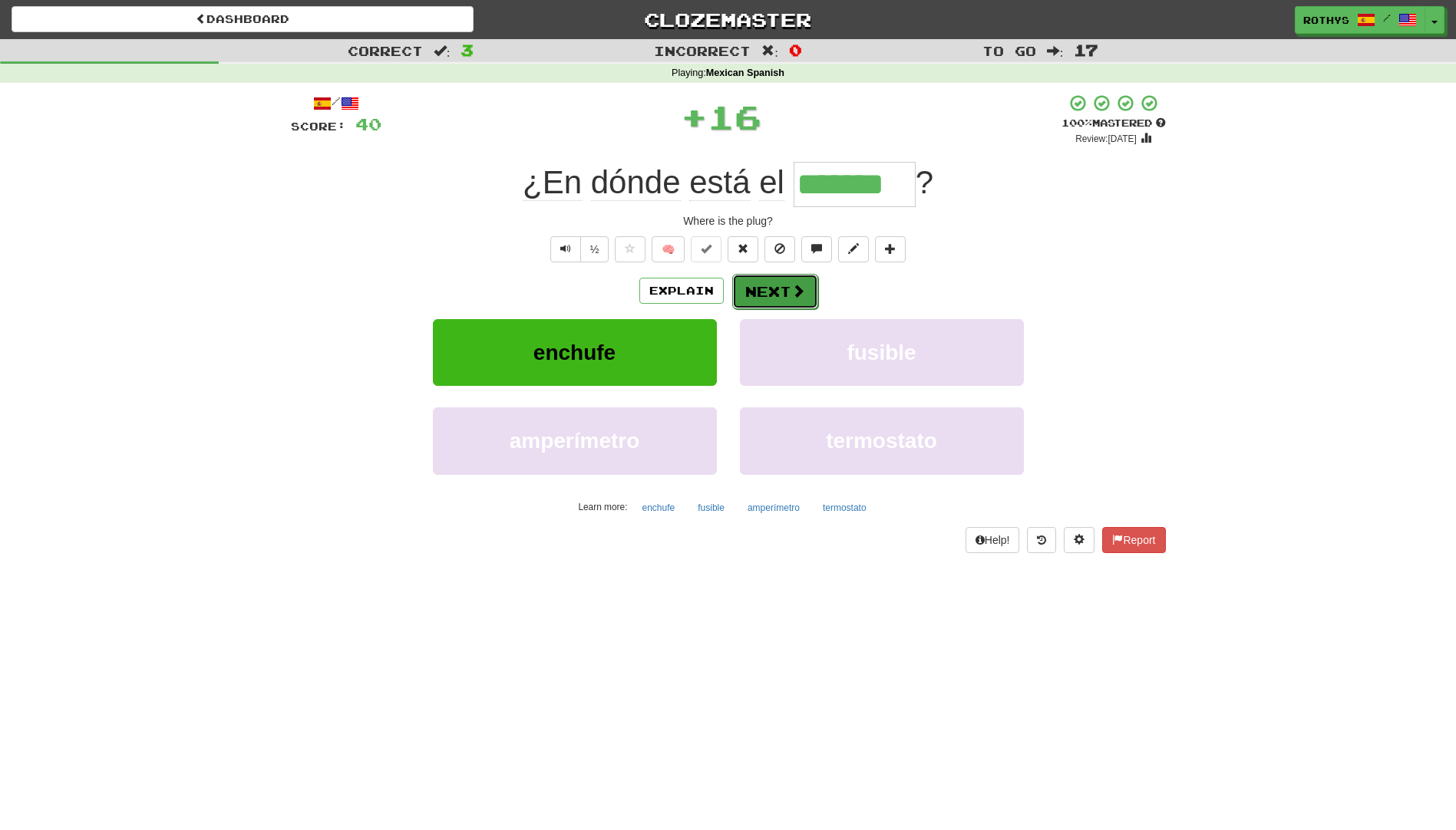
click at [789, 285] on button "Next" at bounding box center [775, 292] width 86 height 35
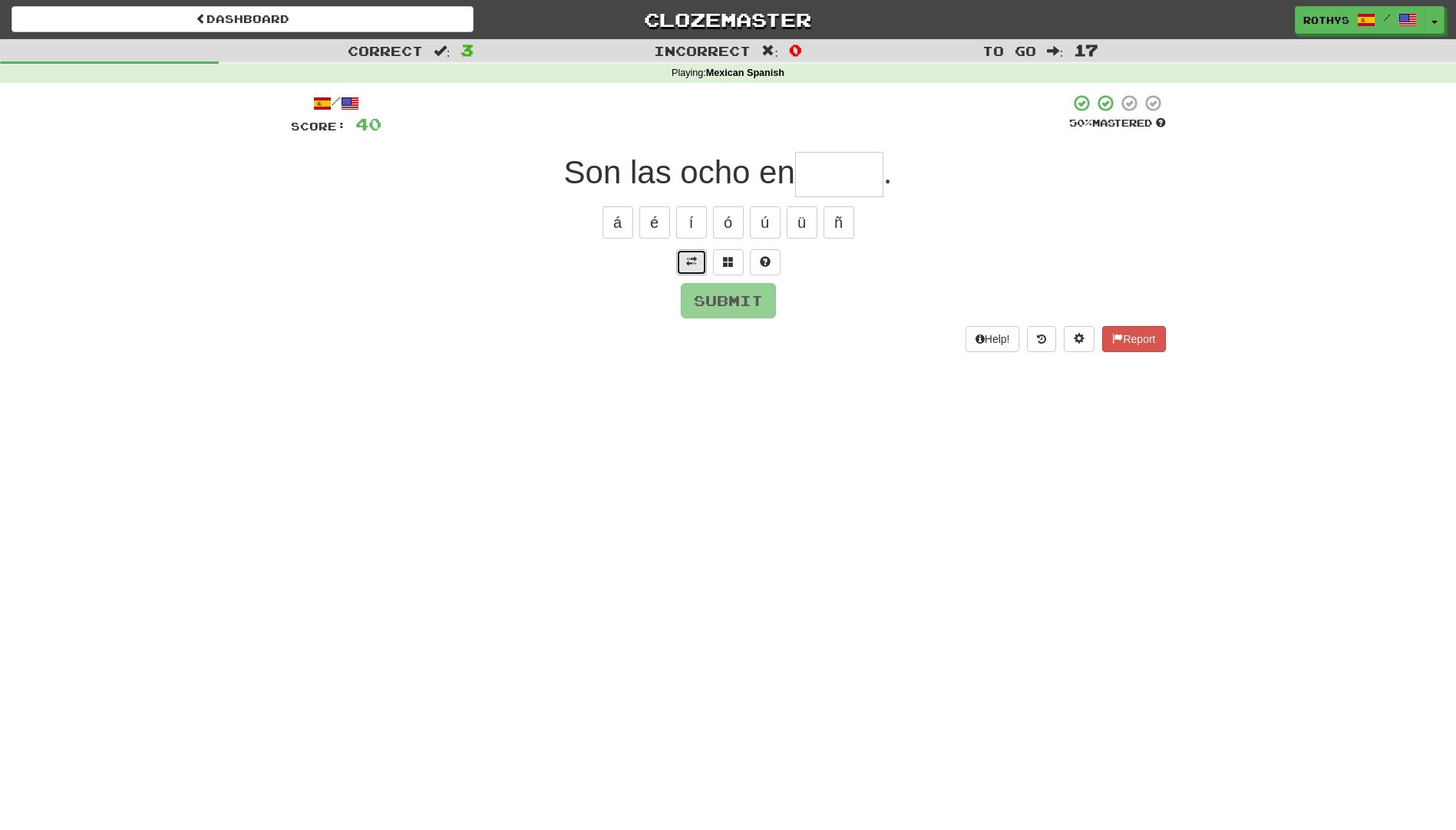
click at [693, 257] on span at bounding box center [691, 261] width 10 height 10
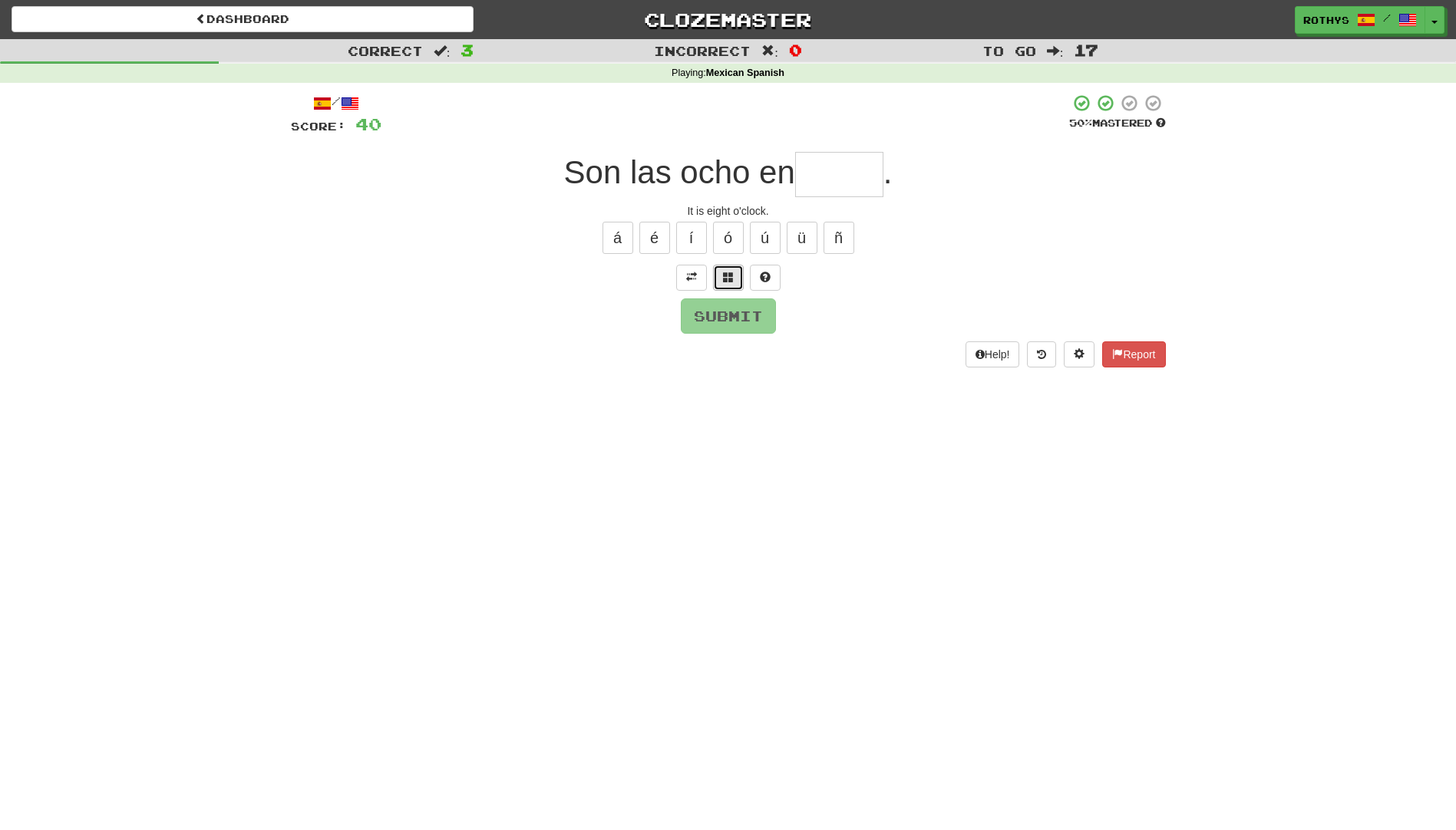
click at [724, 272] on span at bounding box center [728, 277] width 10 height 10
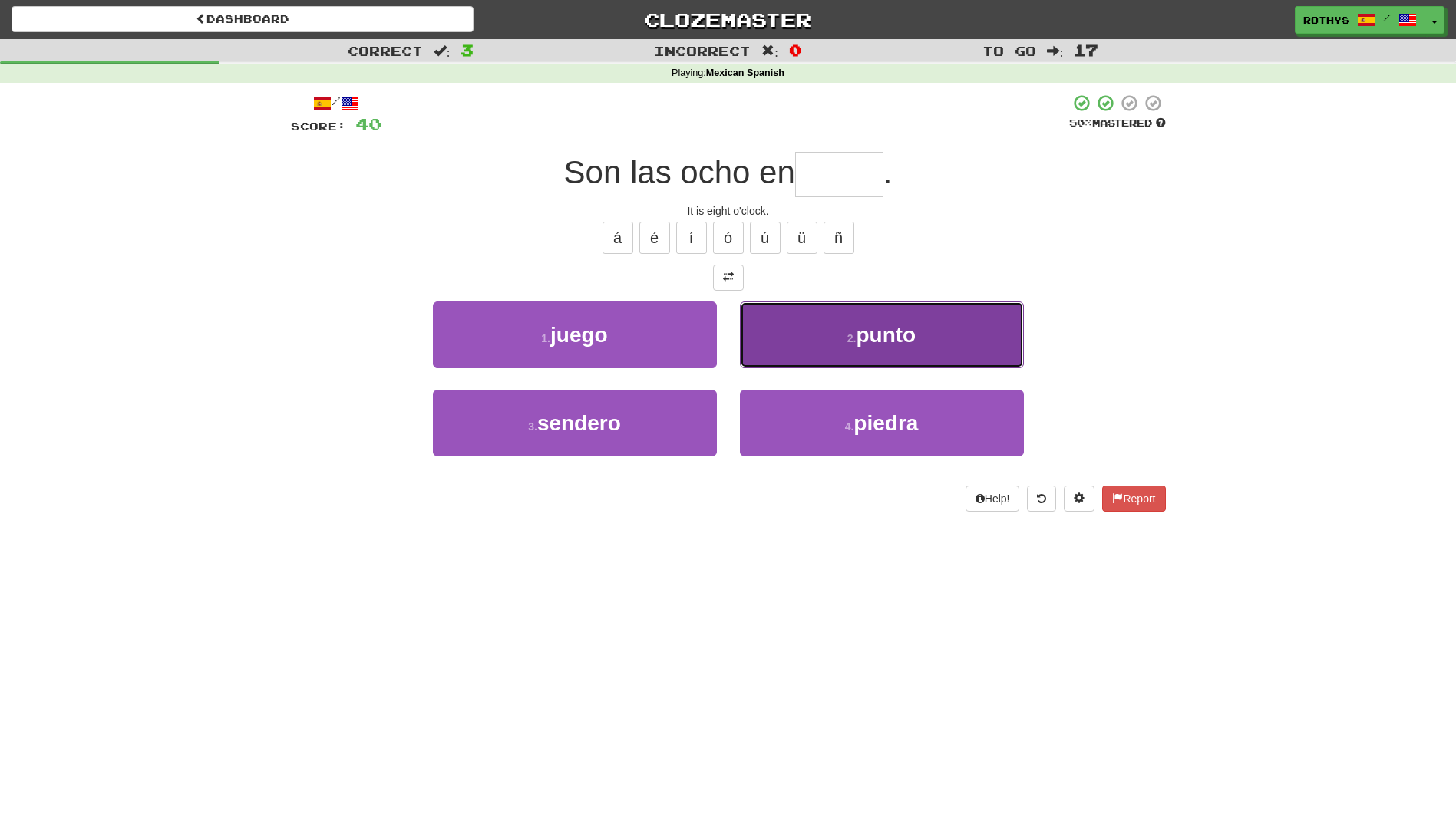
click at [877, 346] on button "2 . punto" at bounding box center [882, 334] width 284 height 67
type input "*****"
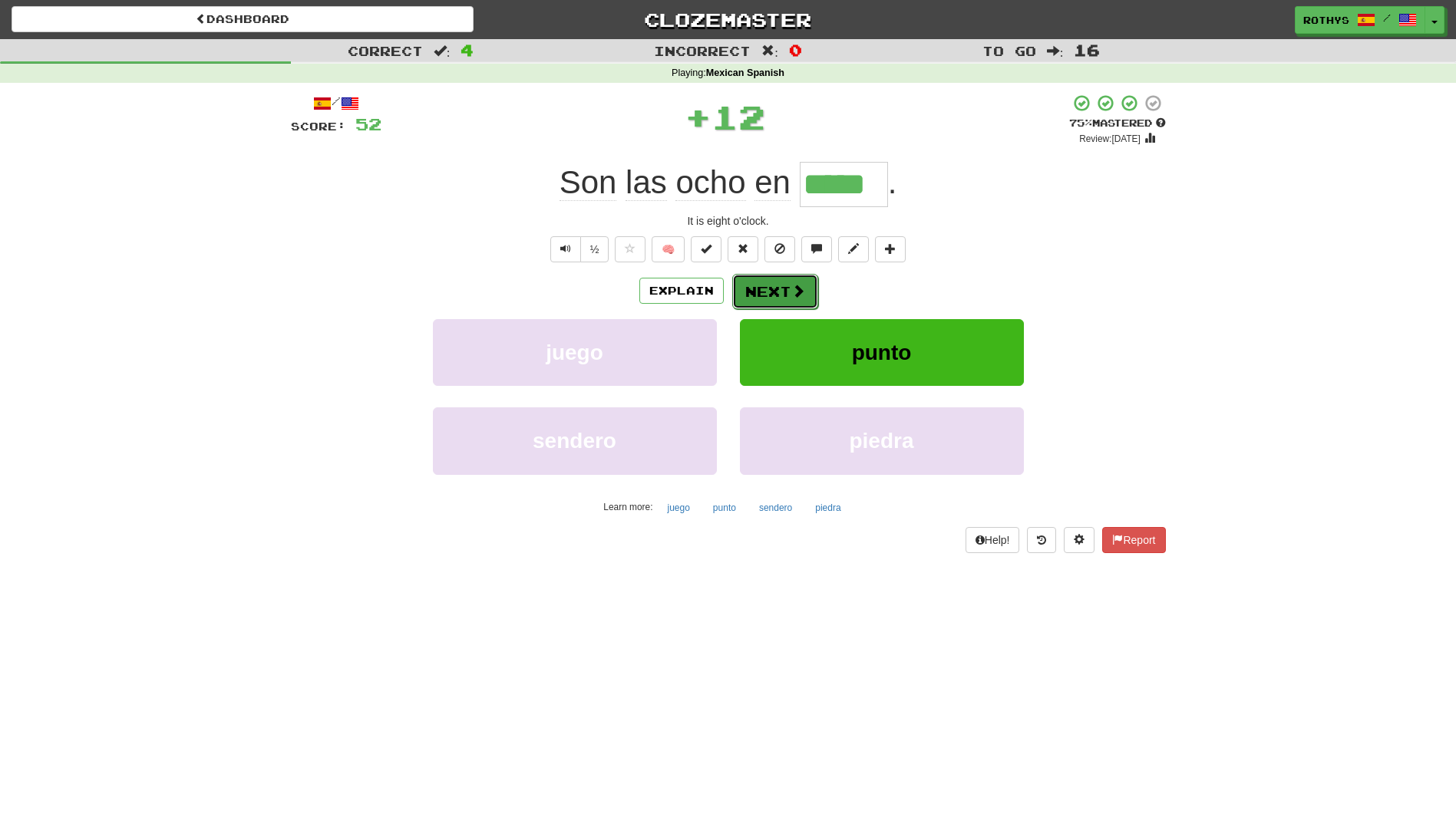
click at [785, 291] on button "Next" at bounding box center [775, 292] width 86 height 35
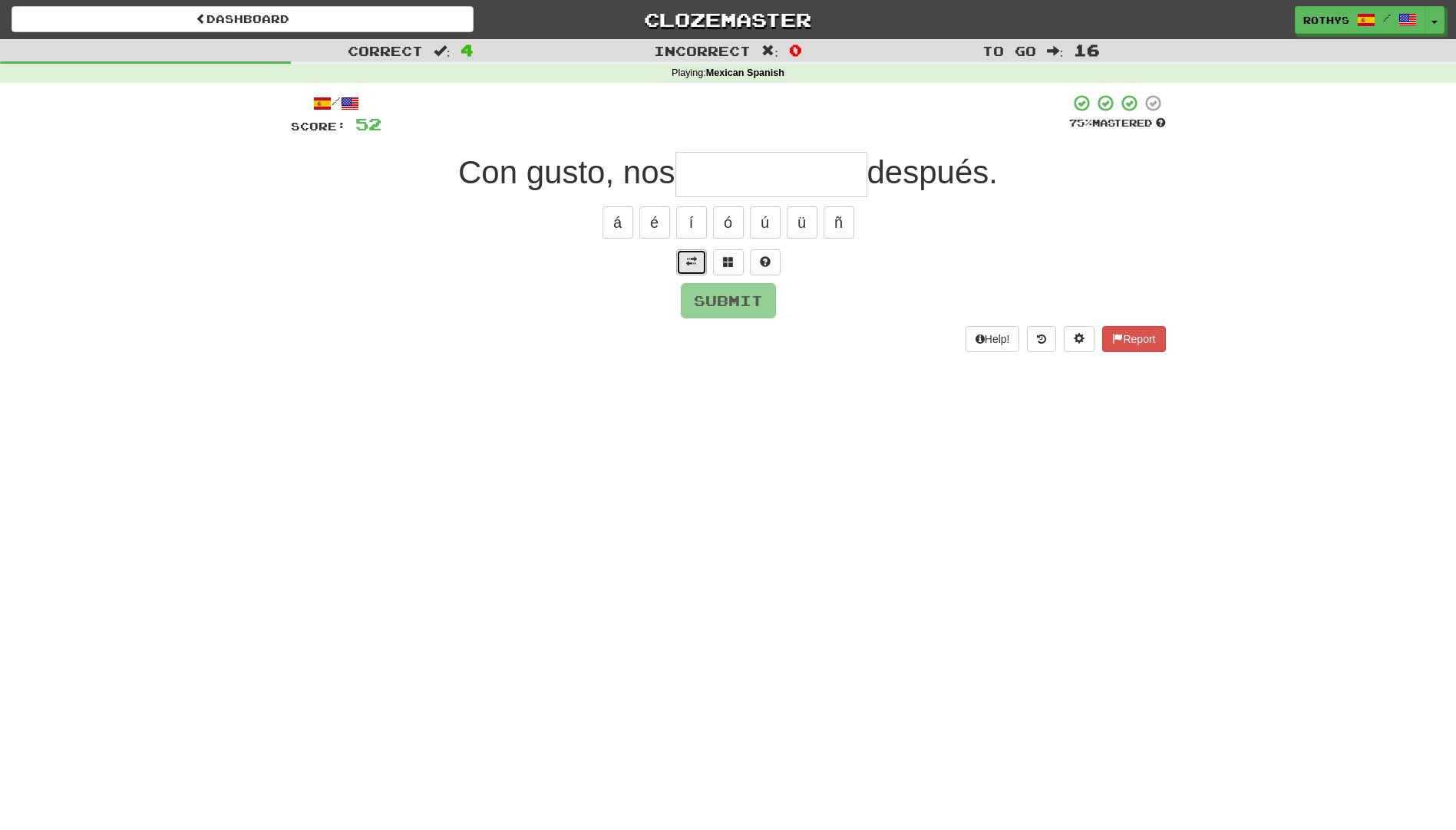
click at [691, 258] on span at bounding box center [691, 261] width 10 height 10
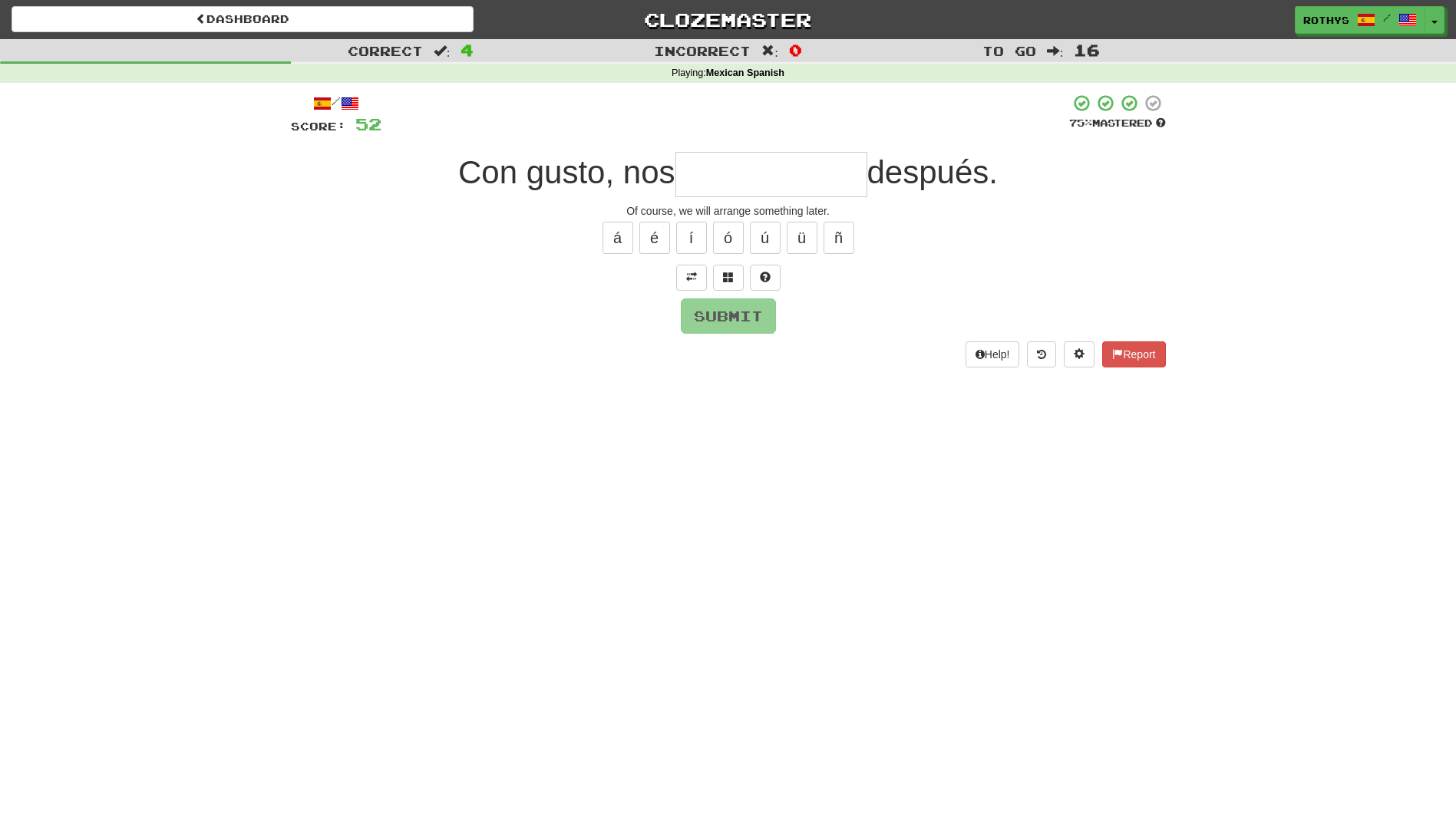
click at [755, 178] on input "text" at bounding box center [771, 174] width 192 height 45
click at [729, 281] on span at bounding box center [728, 277] width 10 height 10
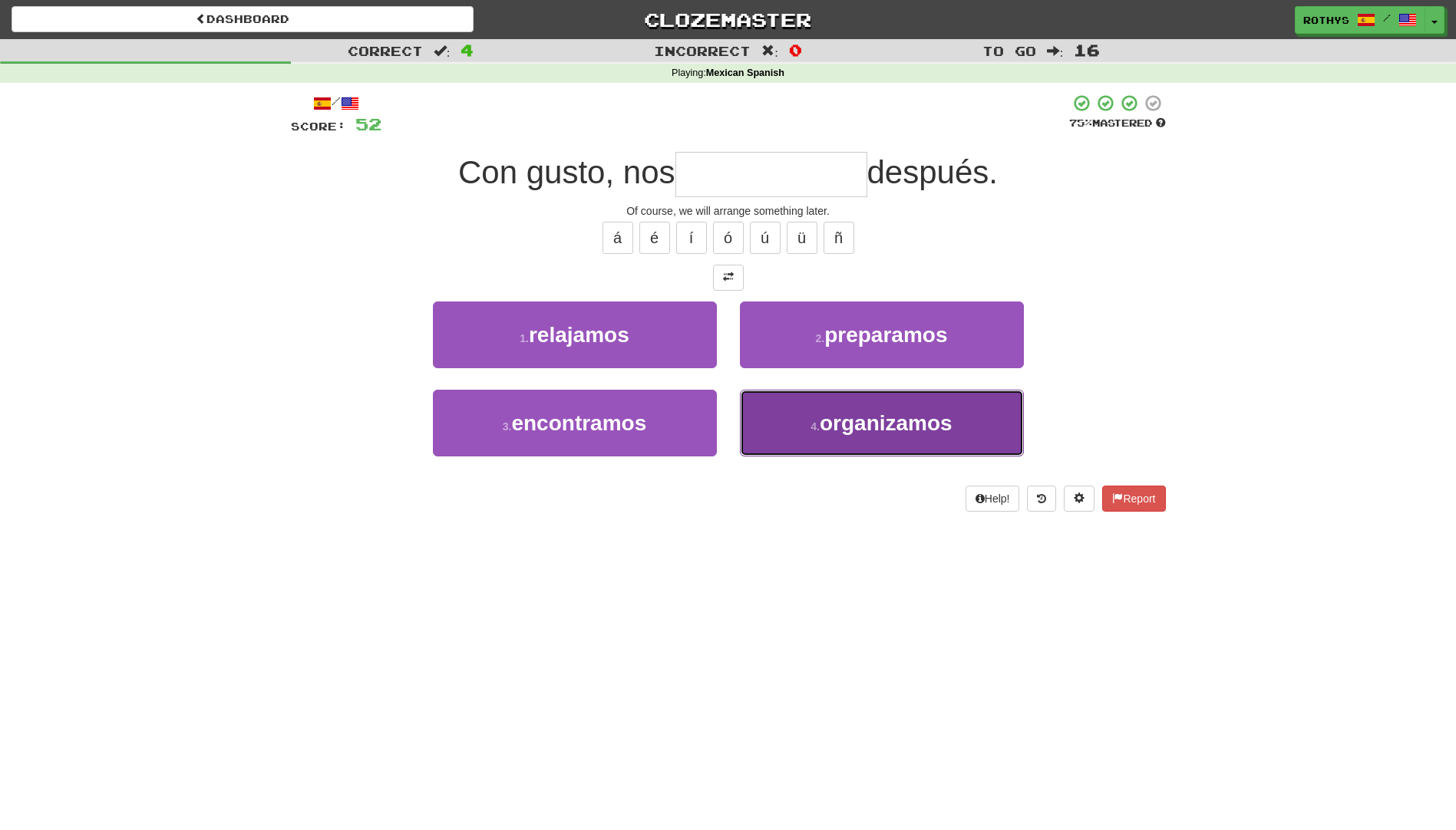
click at [931, 418] on span "organizamos" at bounding box center [886, 423] width 133 height 24
type input "**********"
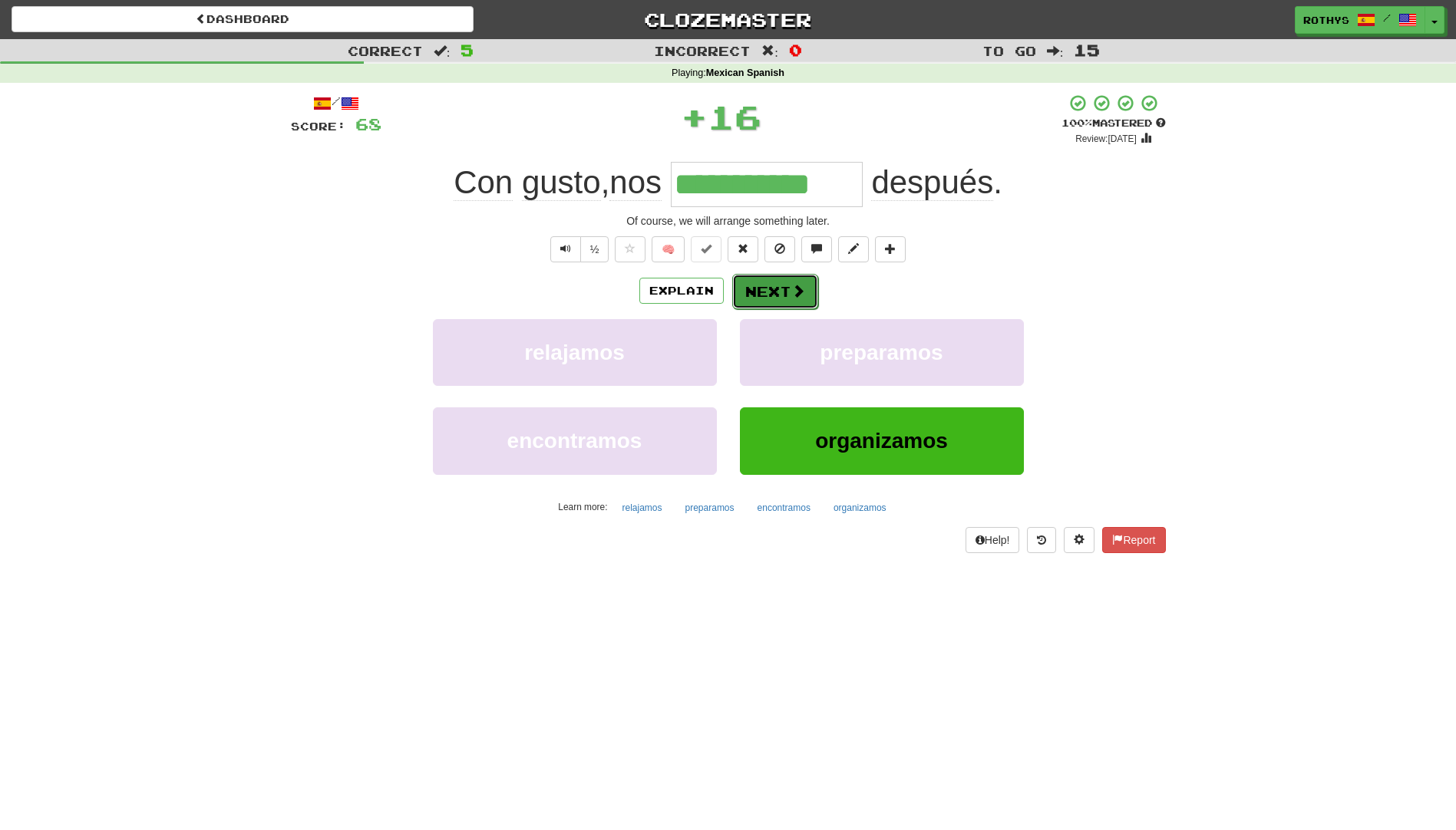
click at [773, 283] on button "Next" at bounding box center [775, 292] width 86 height 35
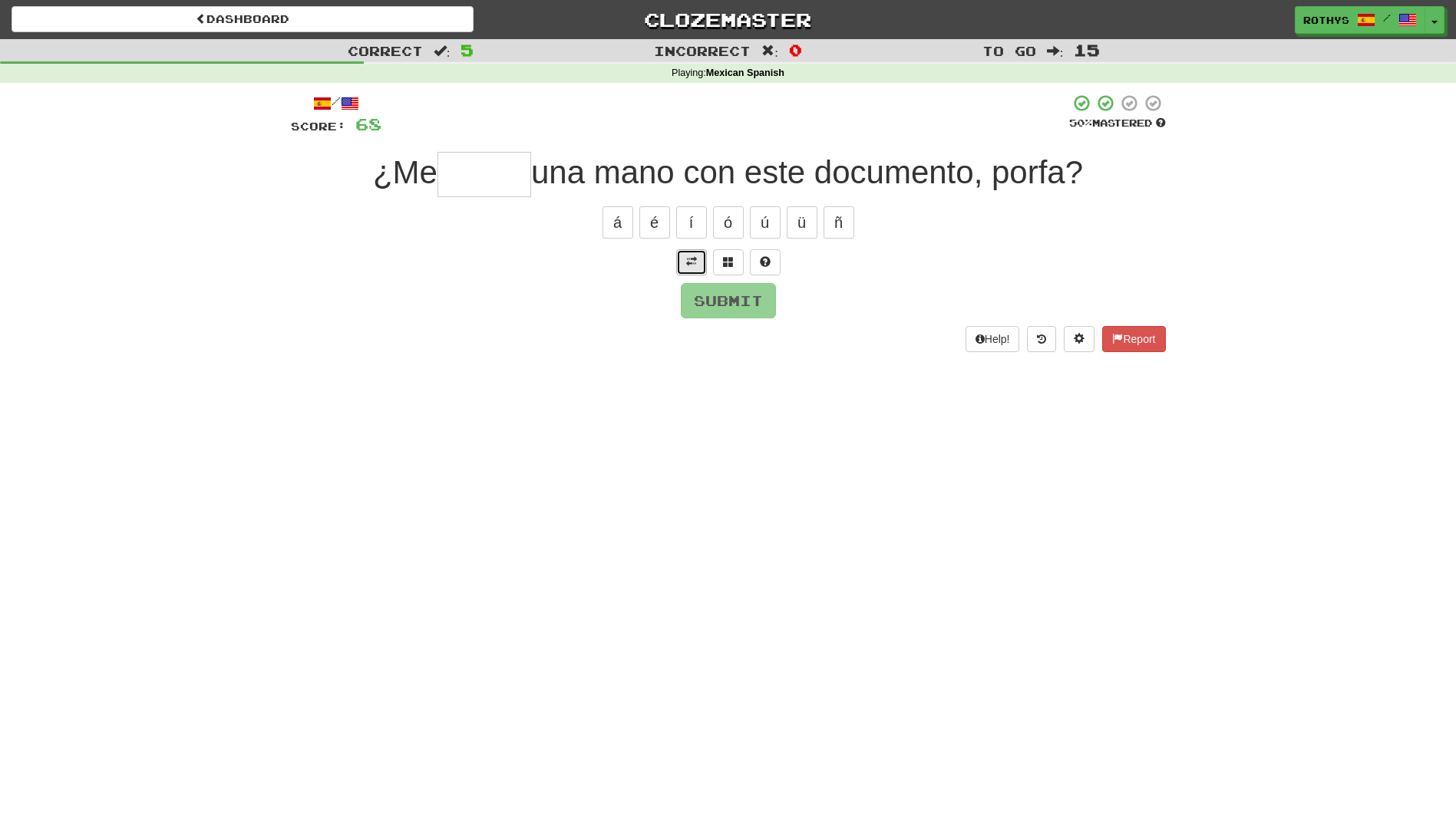
click at [690, 258] on span at bounding box center [691, 261] width 10 height 10
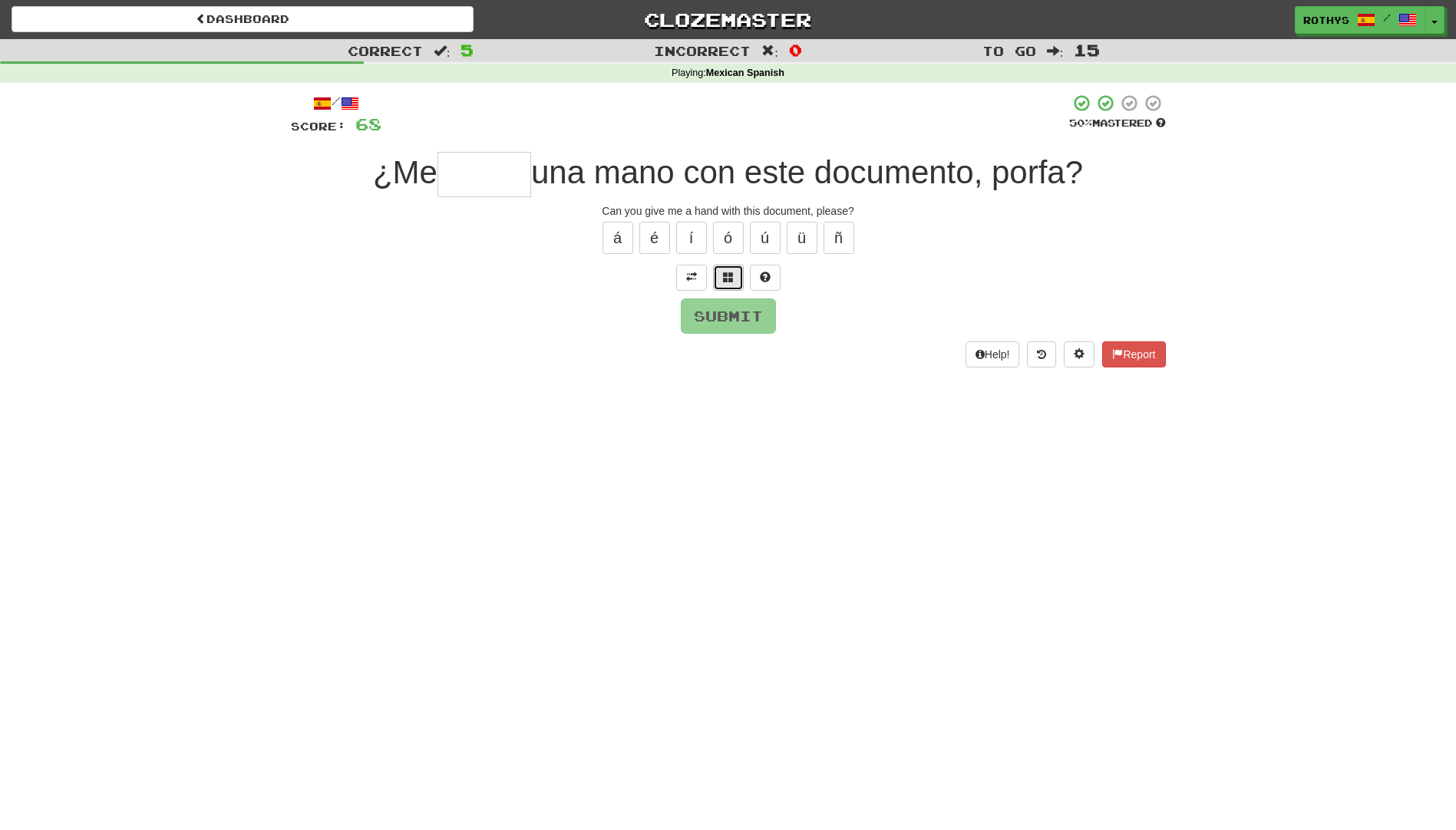
click at [722, 280] on button at bounding box center [728, 277] width 30 height 26
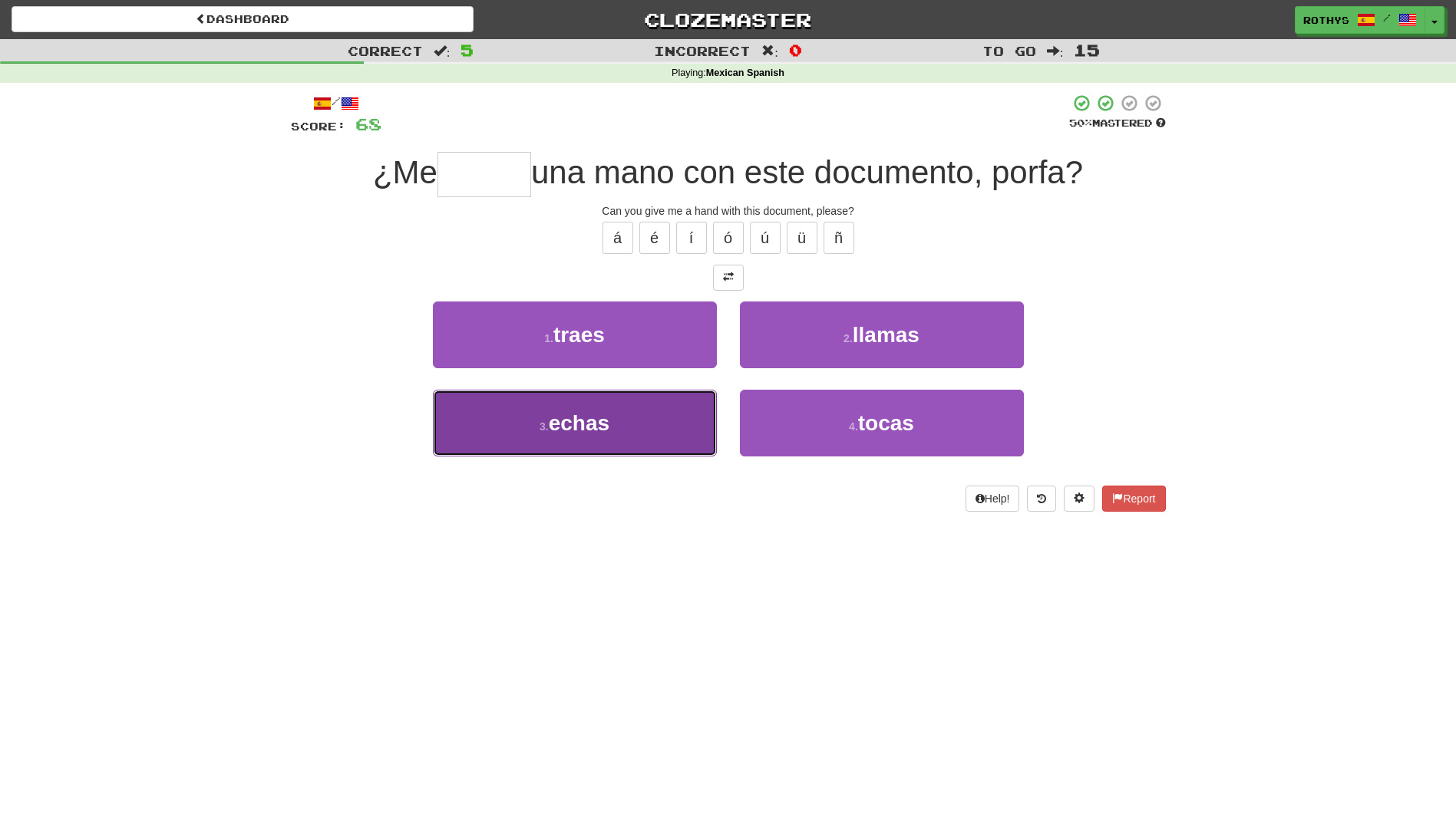
click at [574, 391] on button "3 . echas" at bounding box center [575, 423] width 284 height 67
type input "*****"
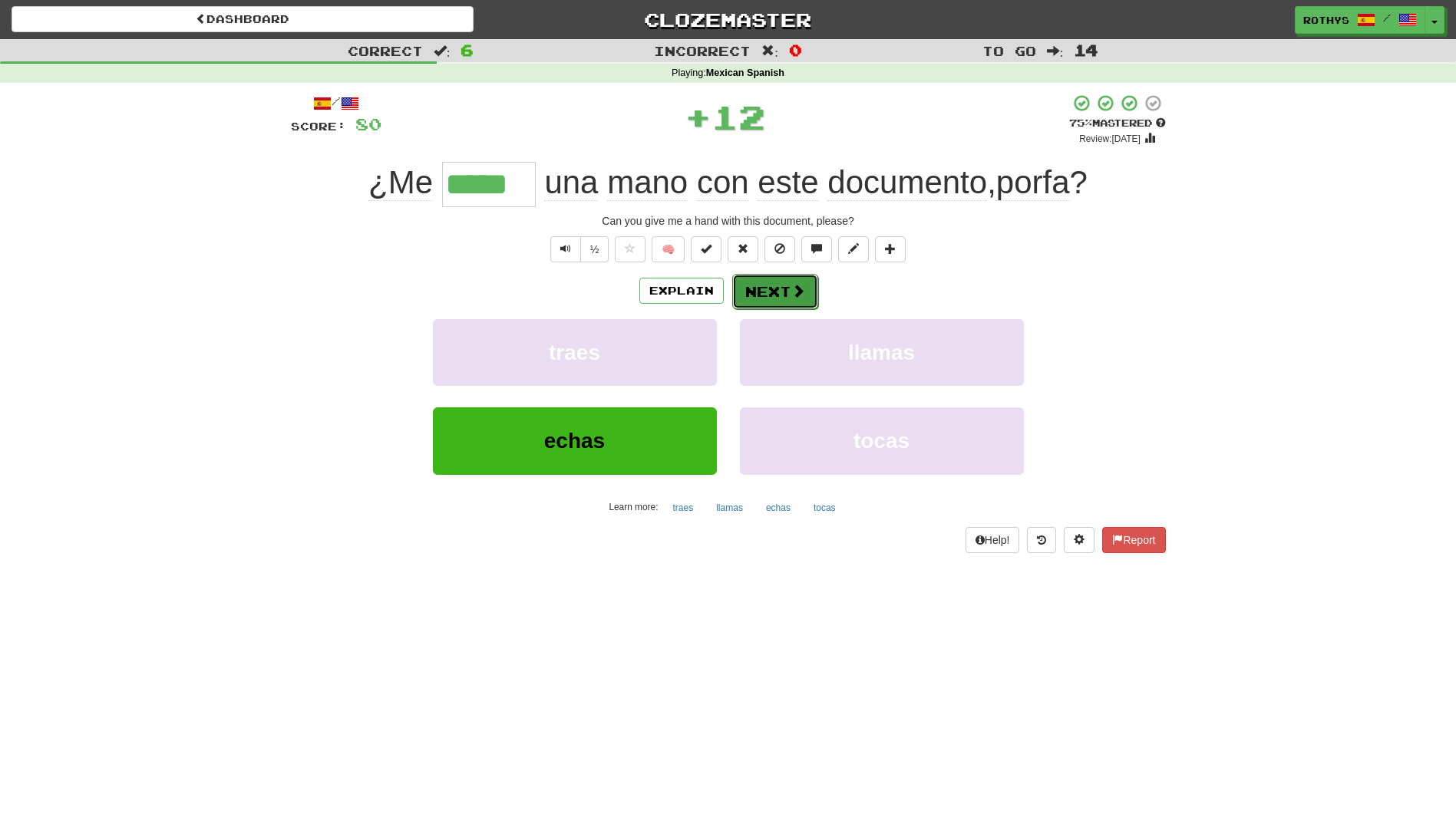
click at [747, 291] on button "Next" at bounding box center [775, 292] width 86 height 35
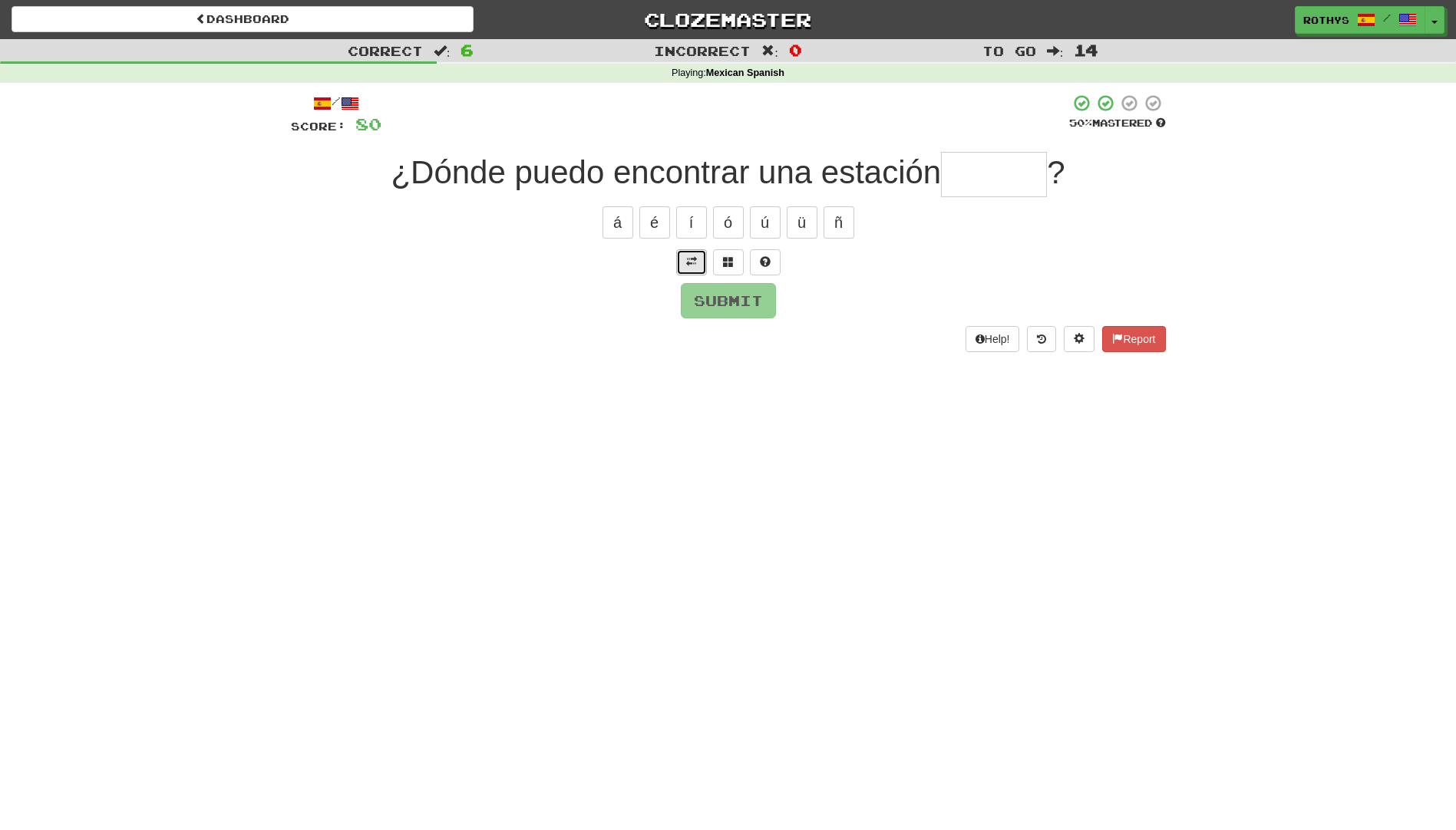
click at [697, 261] on button at bounding box center [691, 262] width 30 height 26
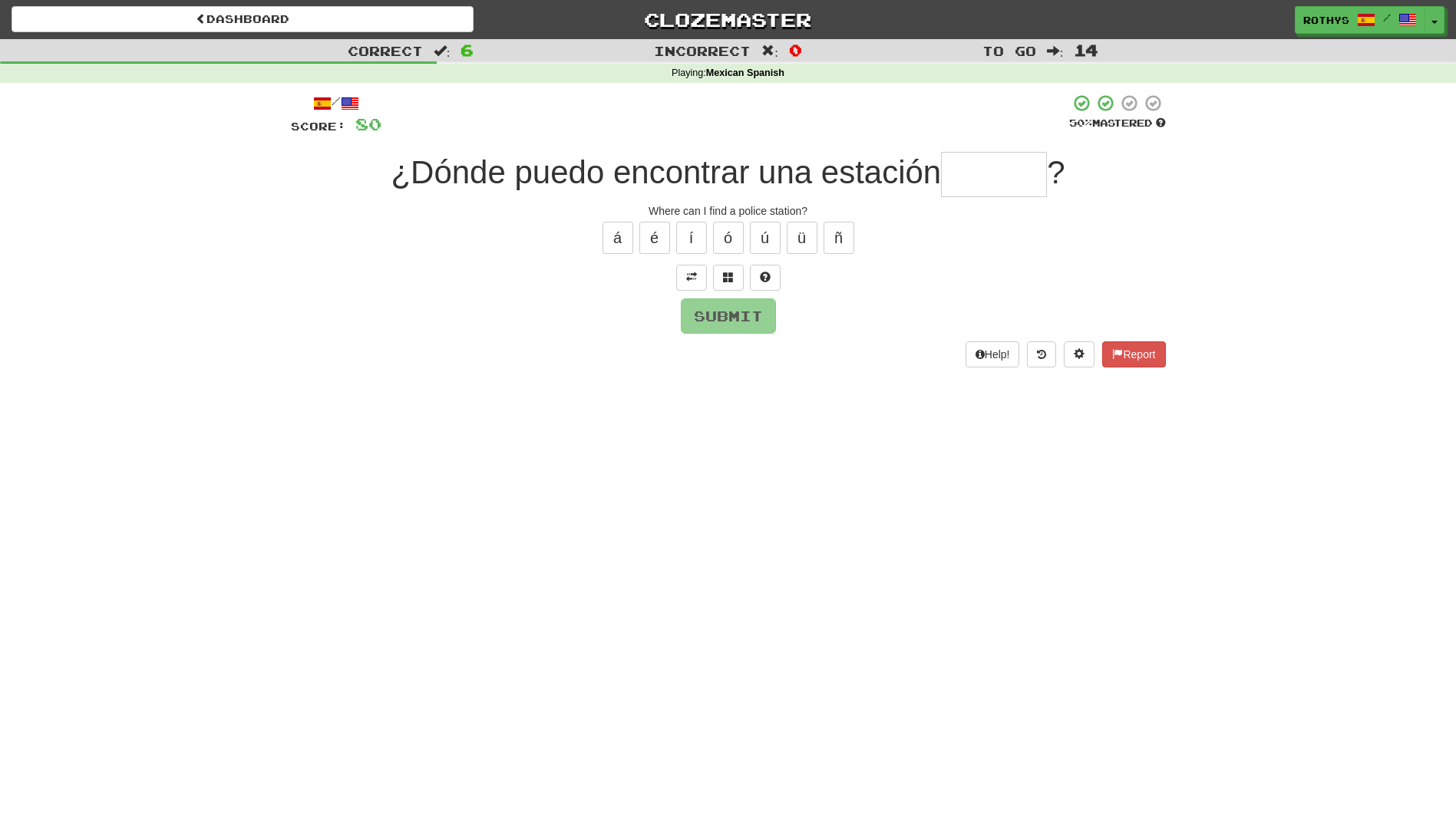
drag, startPoint x: 991, startPoint y: 176, endPoint x: 984, endPoint y: 204, distance: 28.9
click at [991, 178] on input "text" at bounding box center [994, 174] width 106 height 45
click at [730, 270] on button at bounding box center [728, 277] width 30 height 26
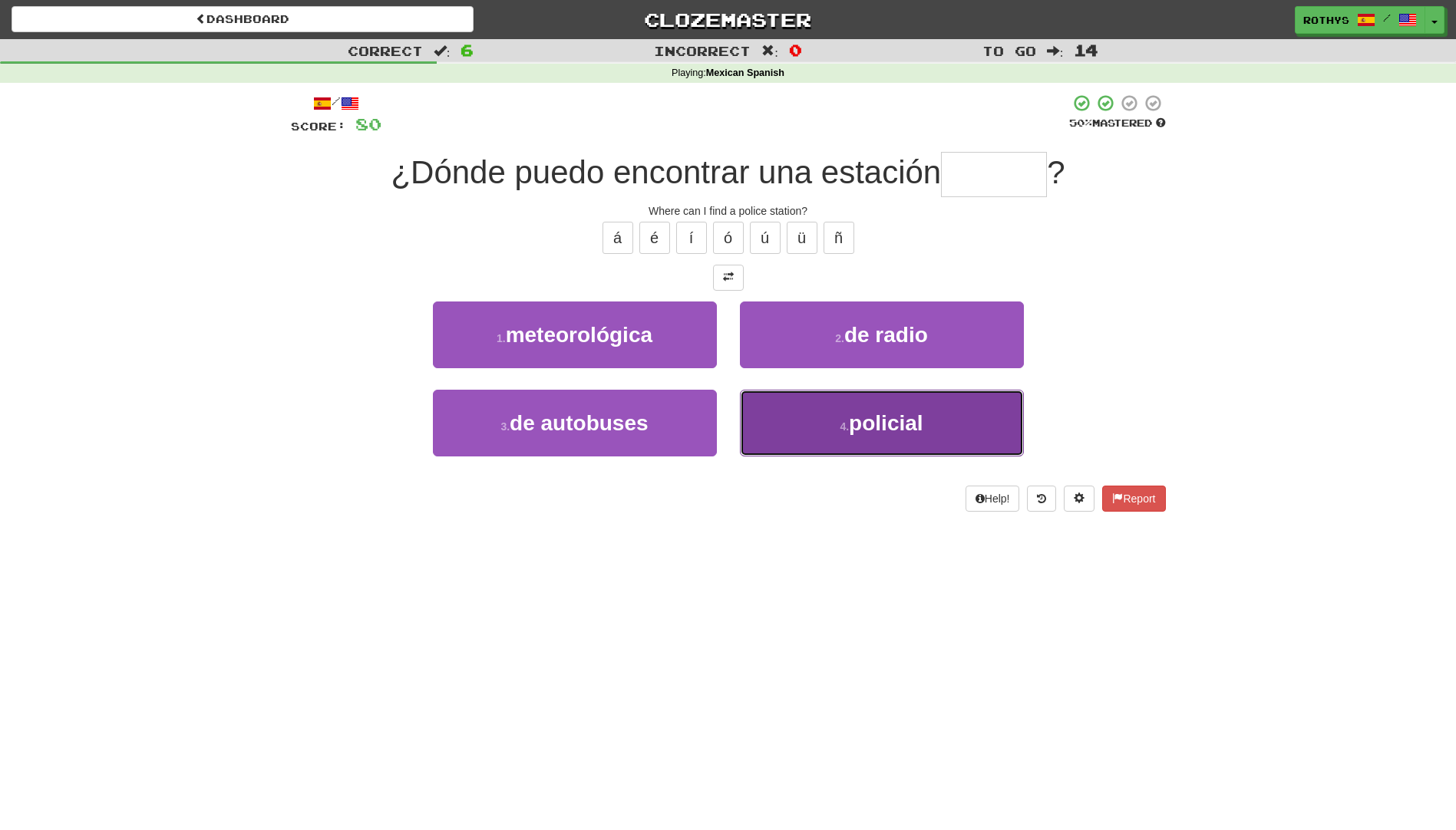
click at [872, 423] on span "policial" at bounding box center [886, 423] width 74 height 24
type input "********"
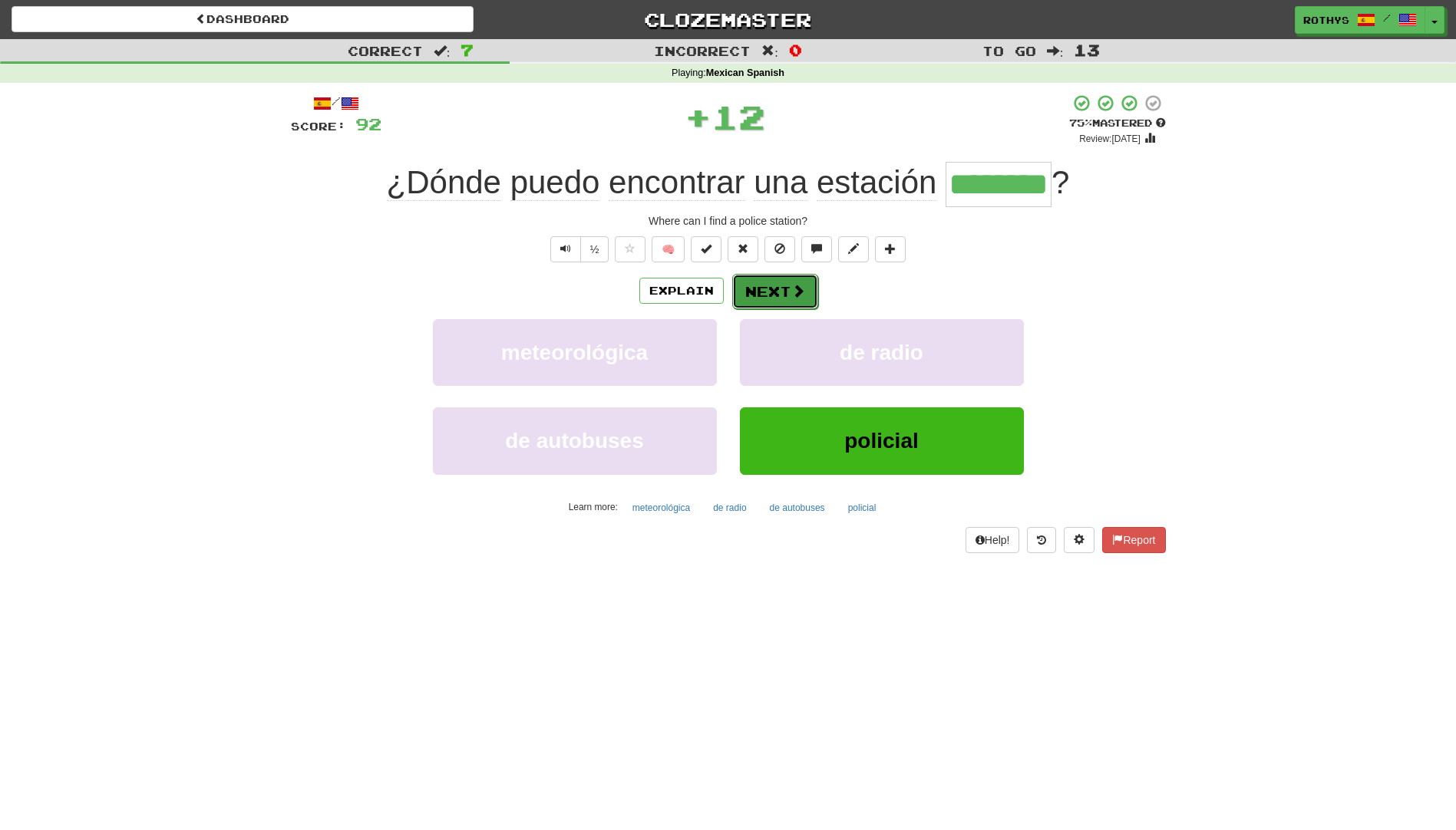
click at [776, 280] on button "Next" at bounding box center [775, 292] width 86 height 35
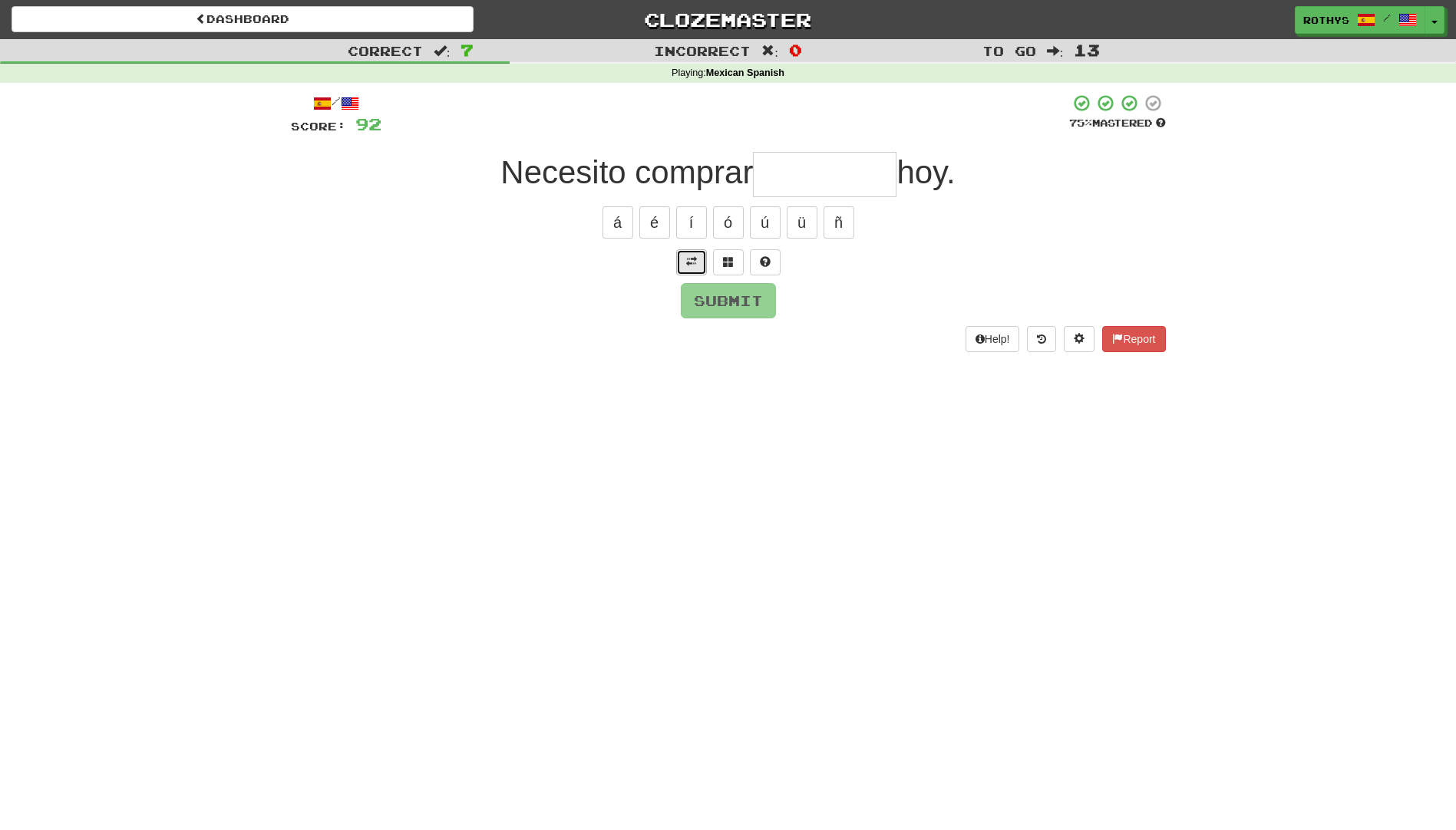
click at [704, 256] on button at bounding box center [691, 262] width 30 height 26
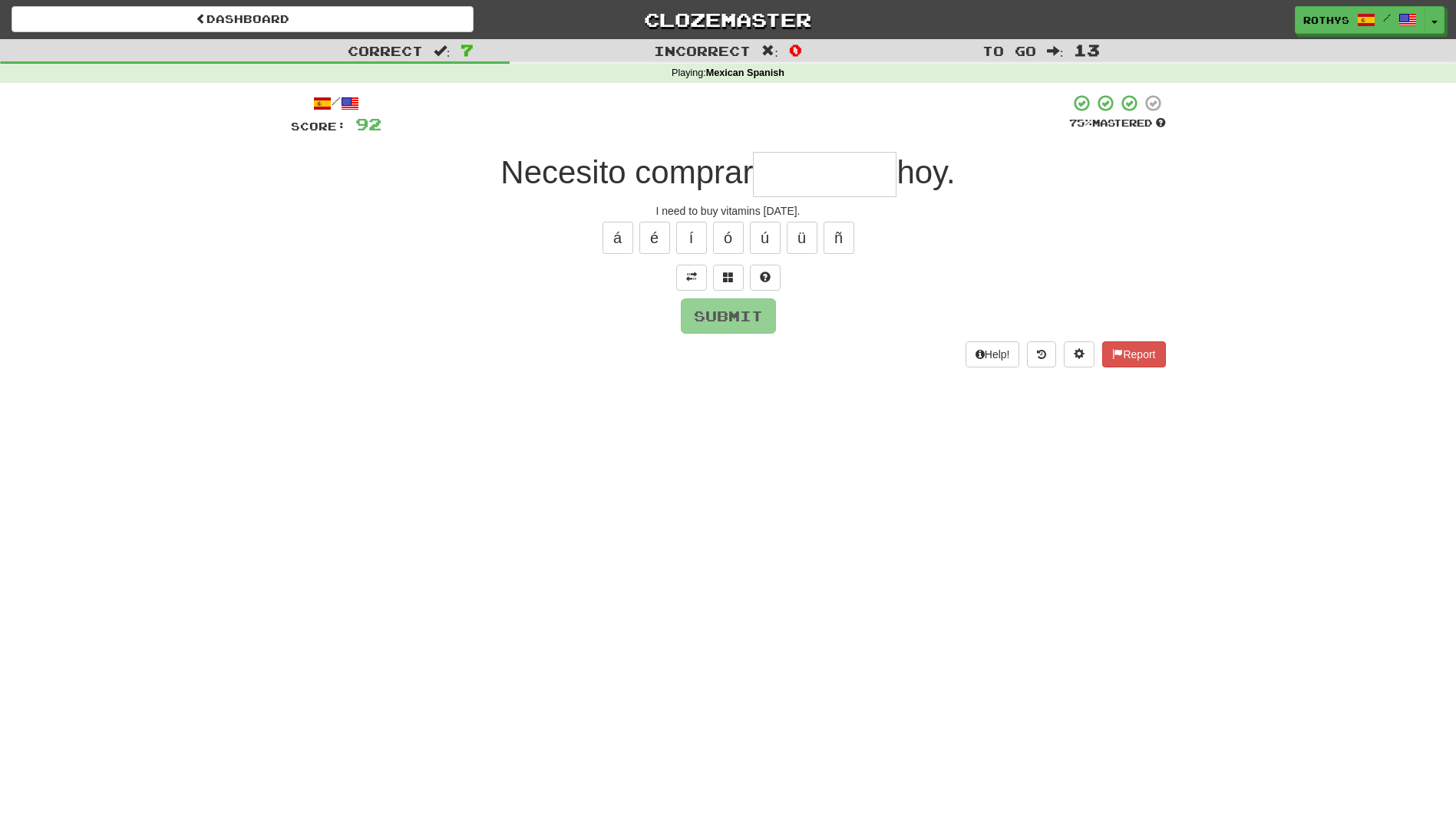
click at [798, 178] on input "text" at bounding box center [825, 174] width 144 height 45
click at [720, 280] on button at bounding box center [728, 277] width 30 height 26
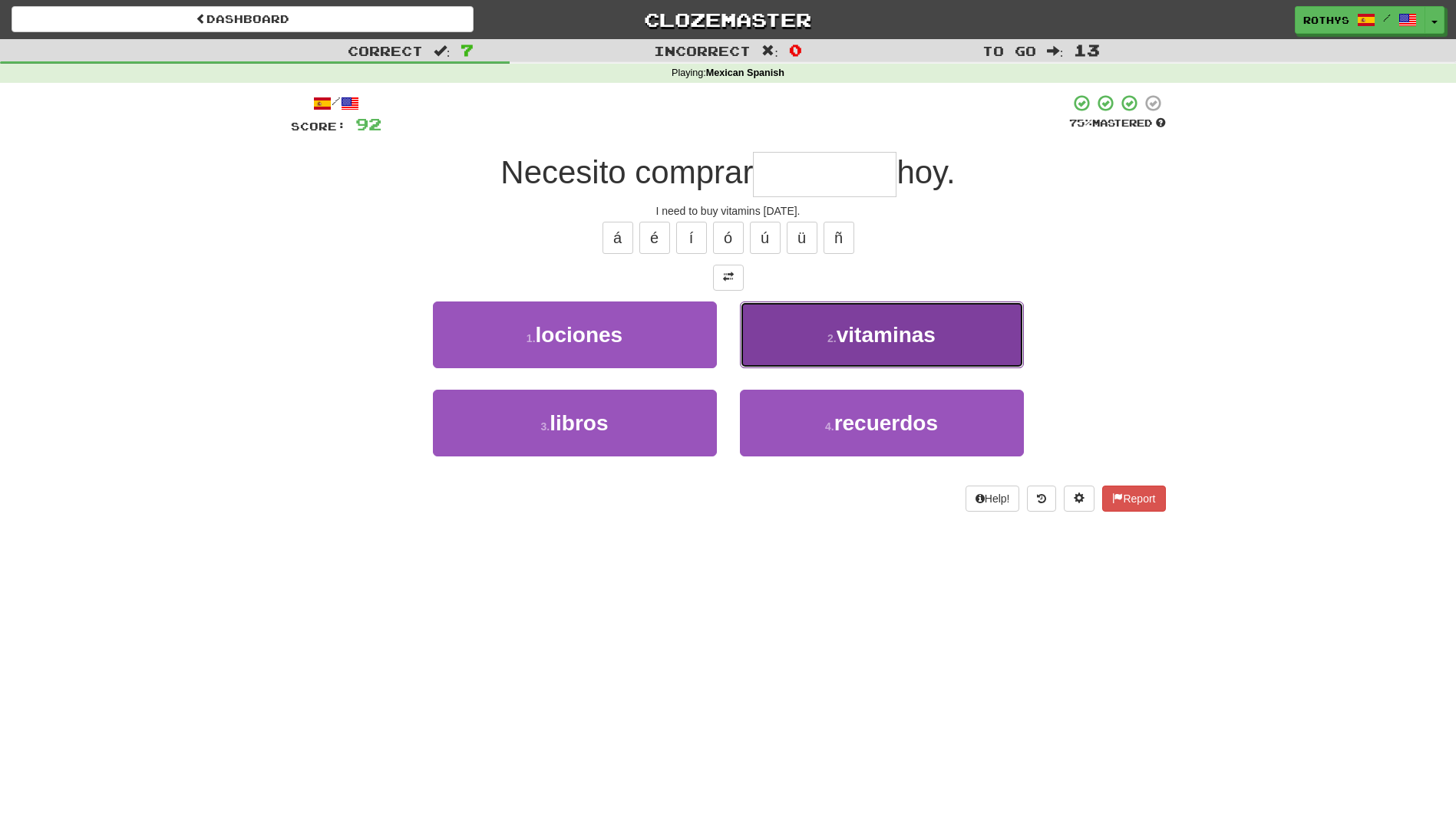
click at [842, 335] on span "vitaminas" at bounding box center [886, 335] width 99 height 24
type input "*********"
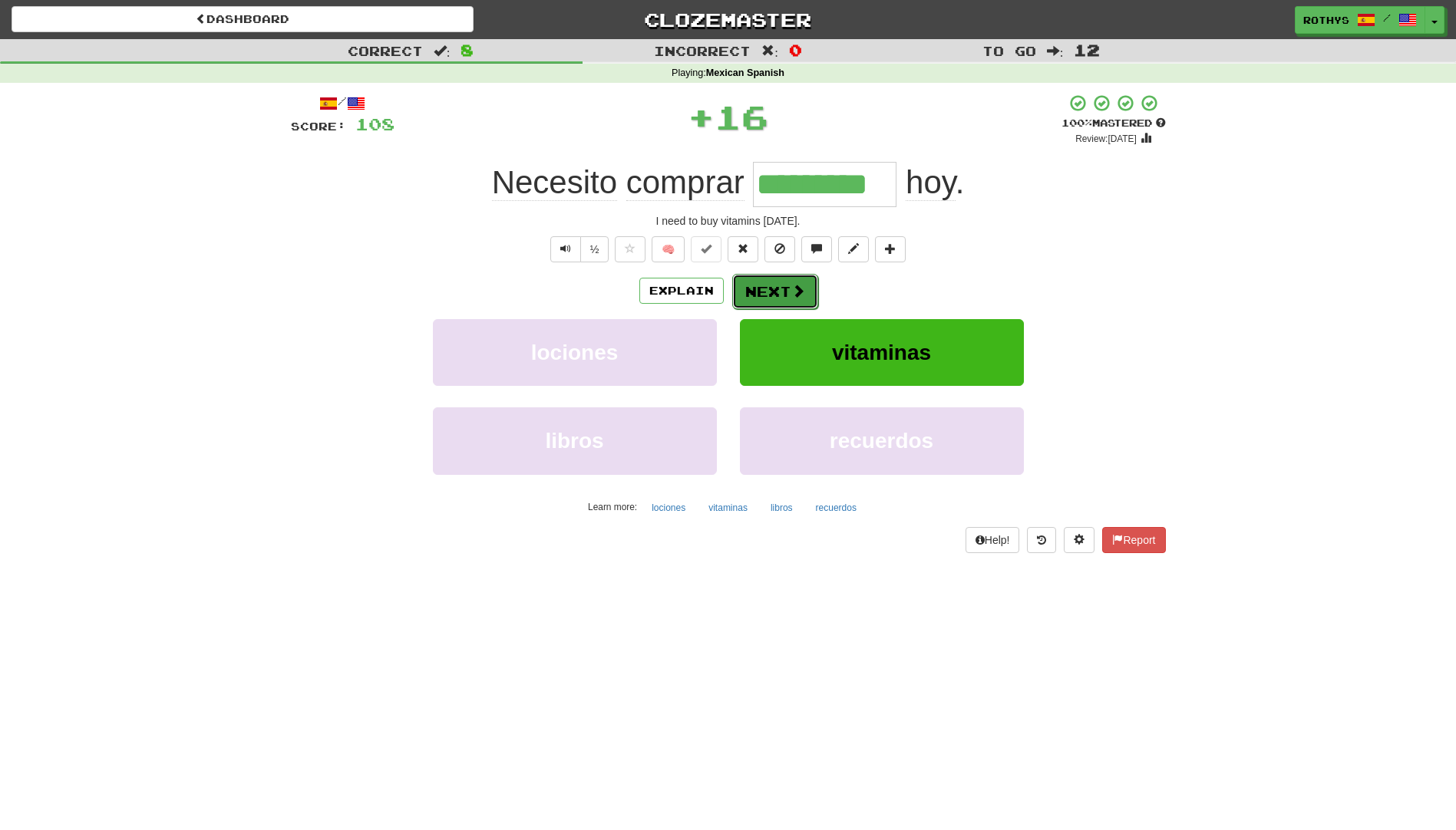
click at [793, 296] on span at bounding box center [797, 290] width 14 height 14
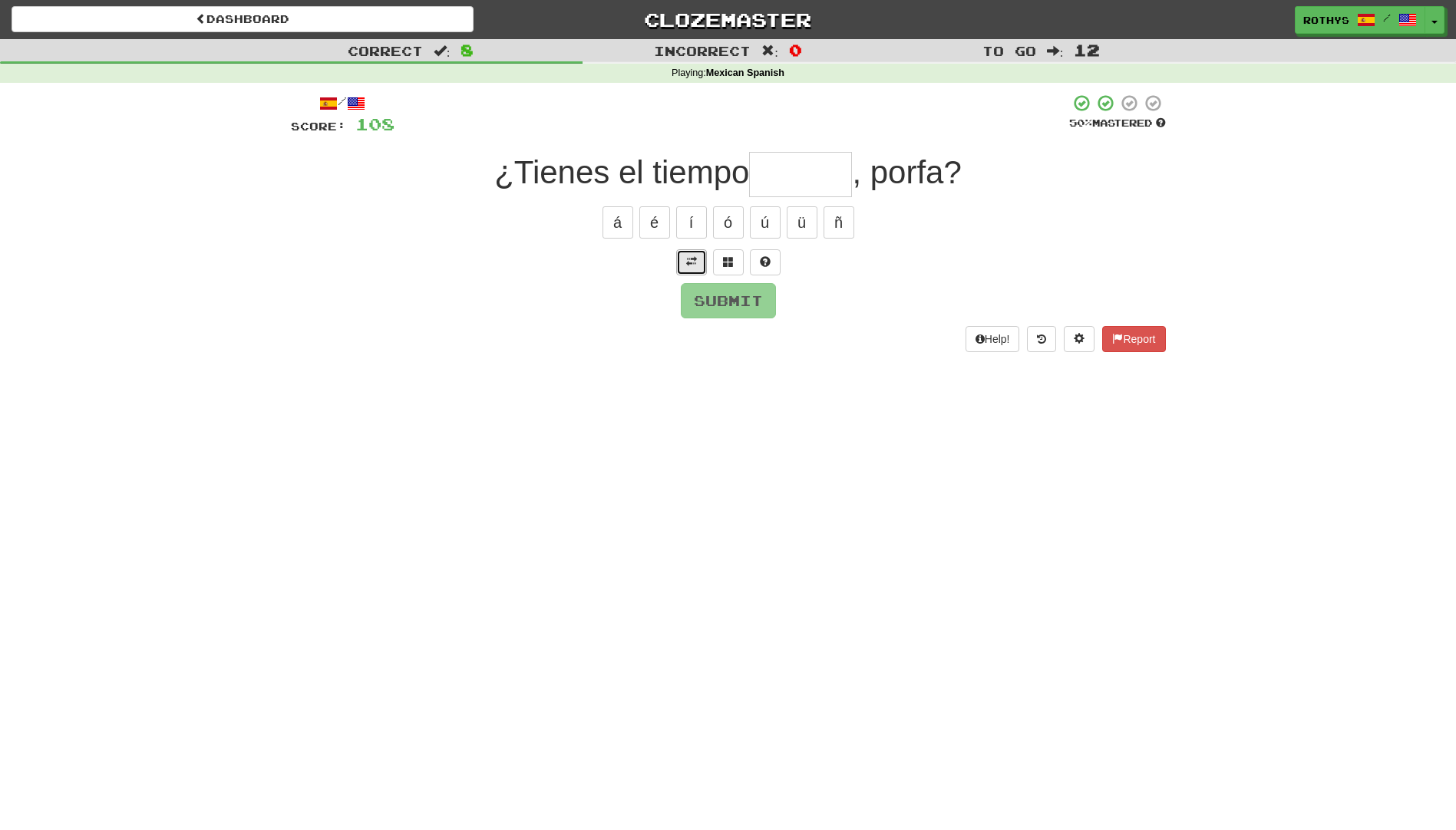
click at [687, 253] on button at bounding box center [691, 262] width 30 height 26
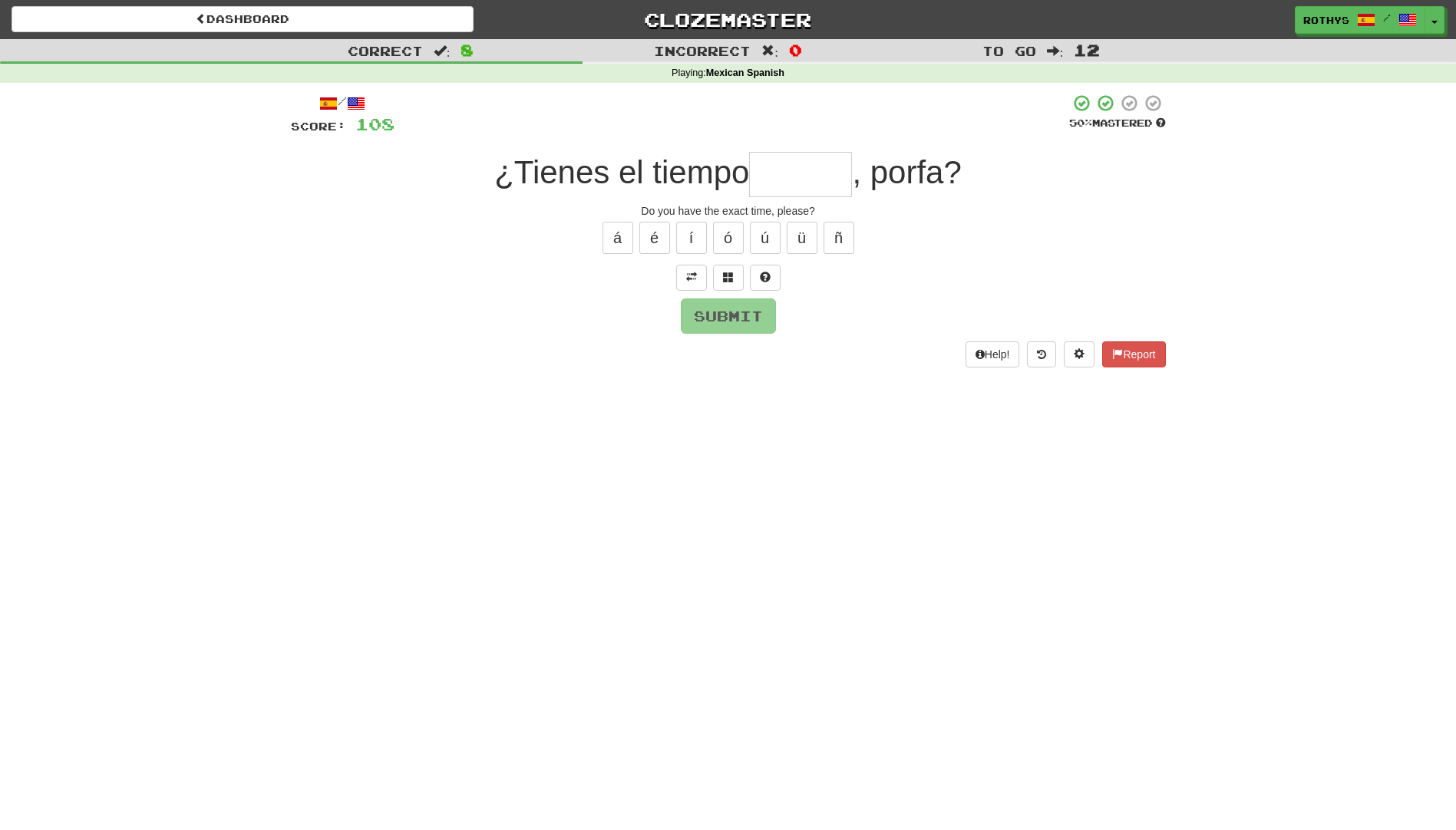
click at [804, 164] on input "text" at bounding box center [801, 174] width 103 height 45
click at [735, 277] on button at bounding box center [728, 277] width 30 height 26
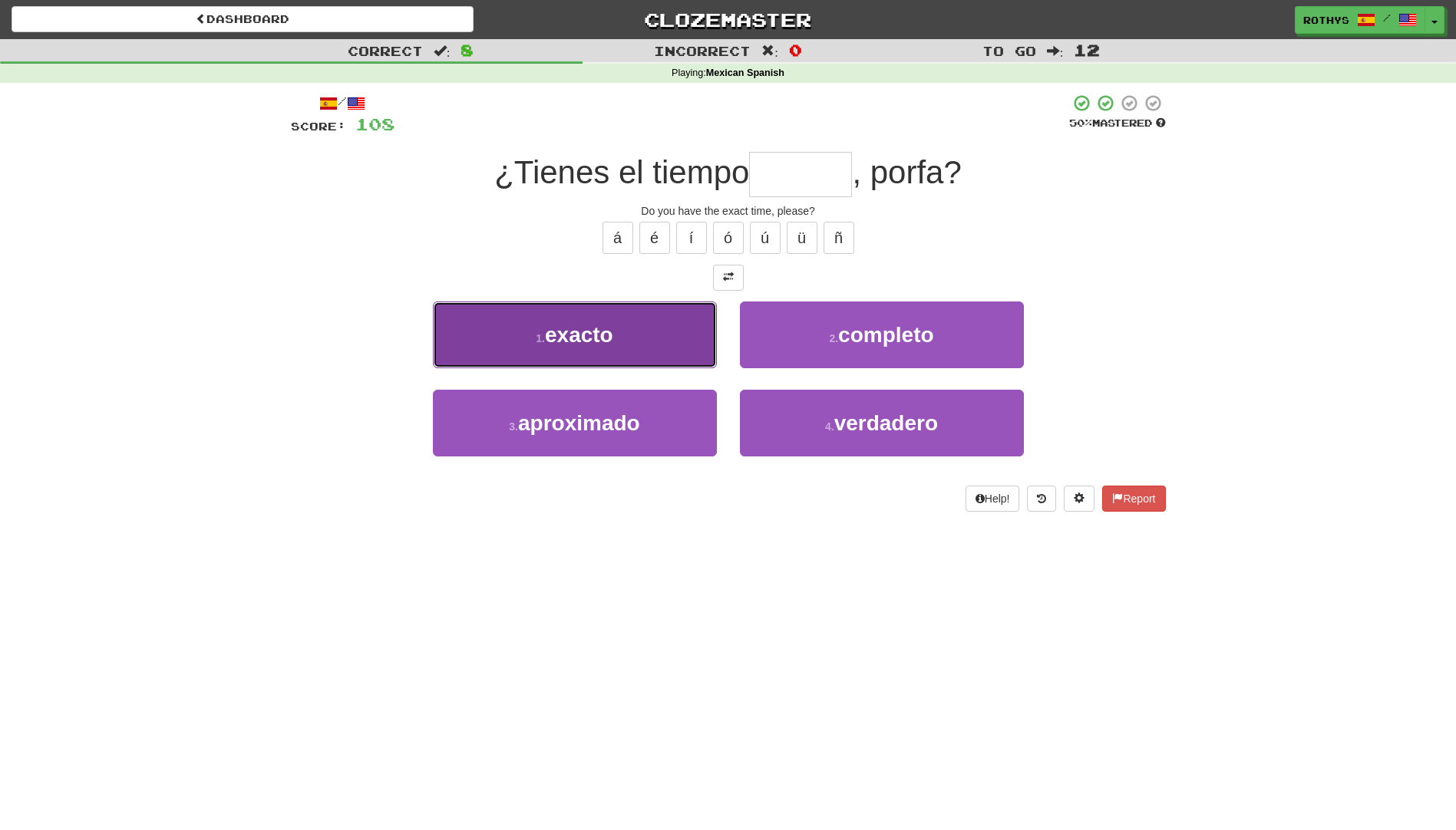
click at [670, 342] on button "1 . exacto" at bounding box center [575, 334] width 284 height 67
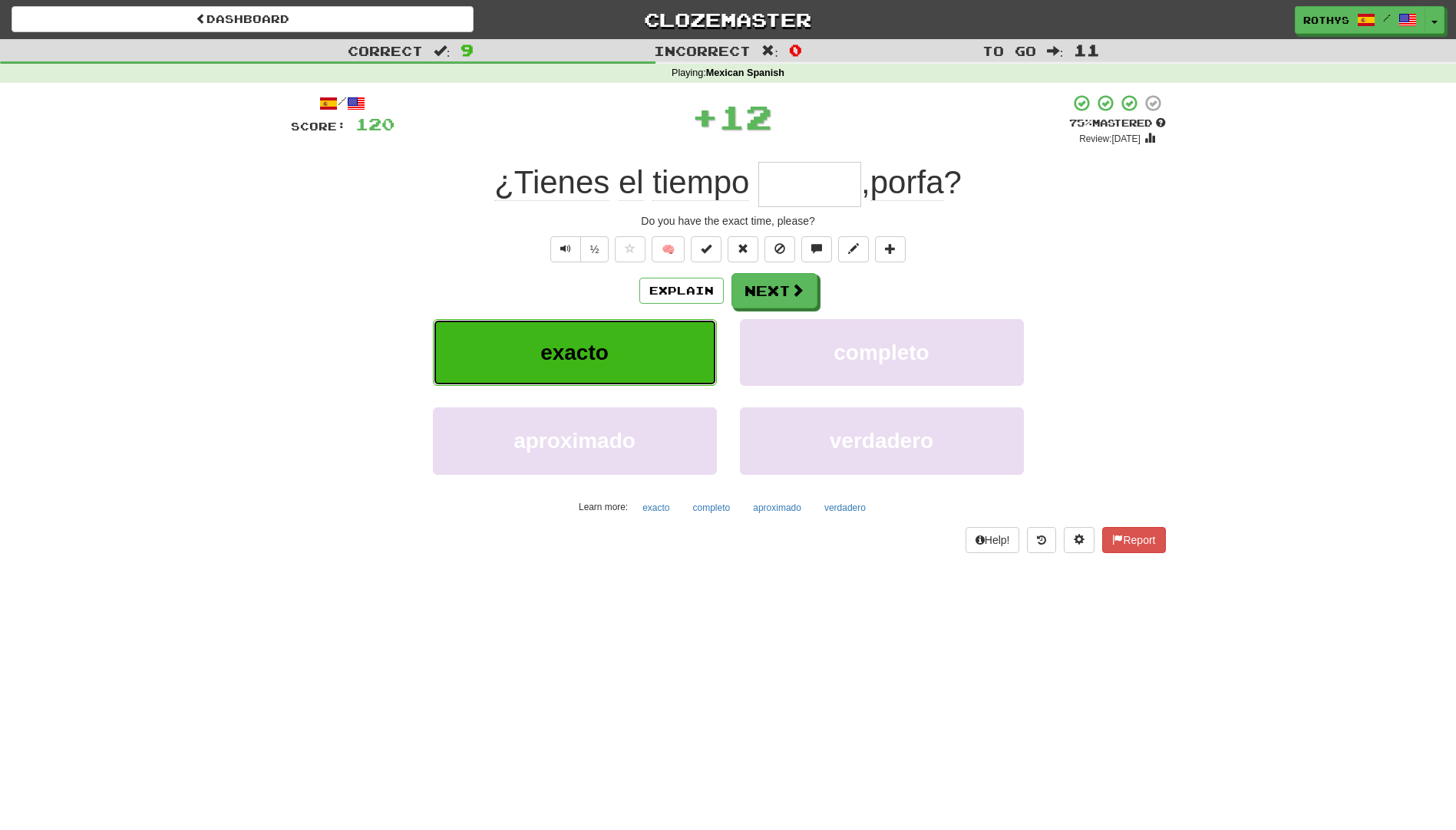
type input "******"
click at [769, 295] on button "Next" at bounding box center [775, 292] width 86 height 35
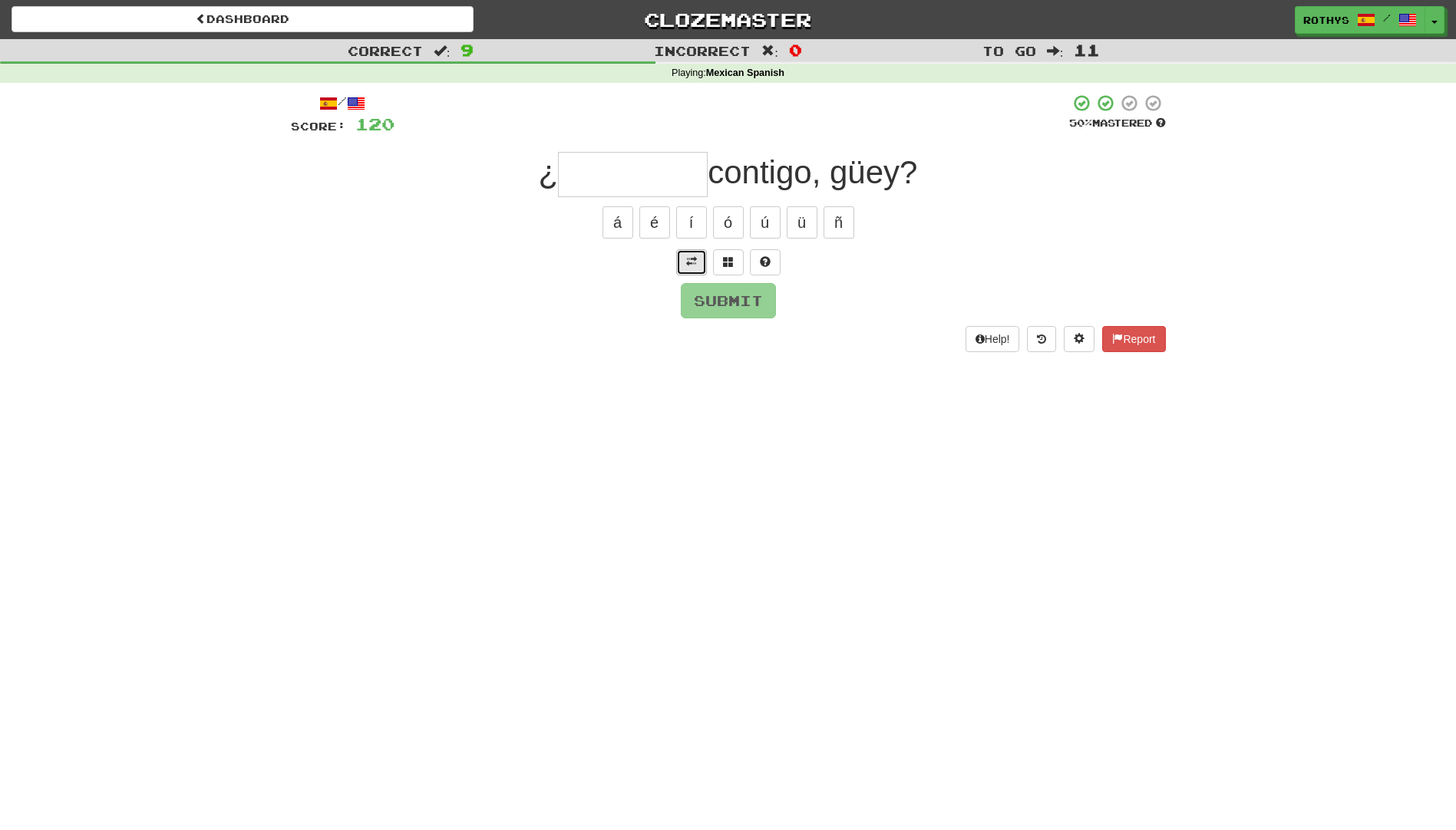
click at [691, 259] on span at bounding box center [691, 261] width 10 height 10
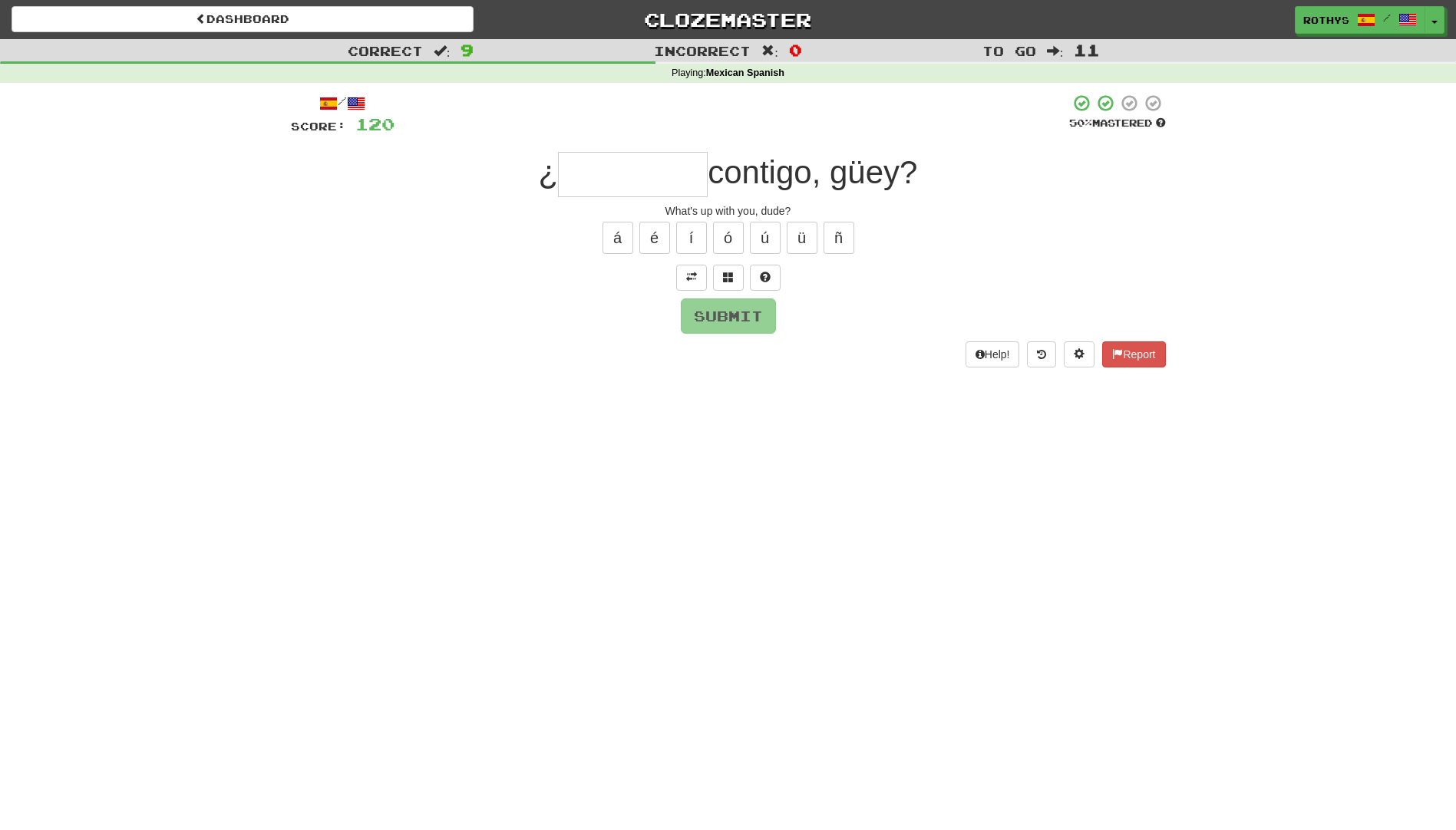
click at [577, 168] on input "text" at bounding box center [633, 174] width 150 height 45
click at [728, 280] on span at bounding box center [728, 277] width 10 height 10
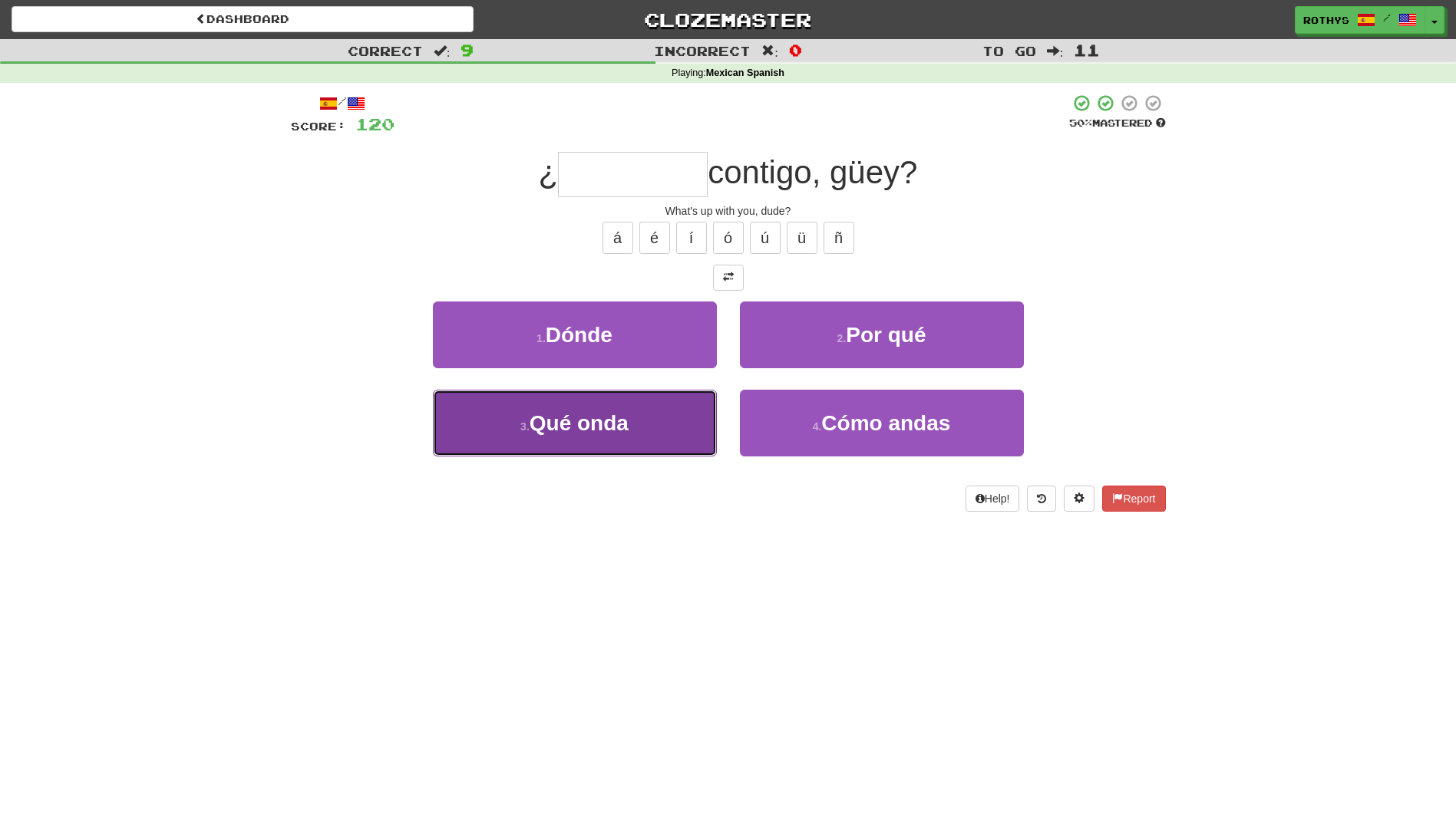
click at [658, 416] on button "3 . Qué onda" at bounding box center [575, 423] width 284 height 67
type input "********"
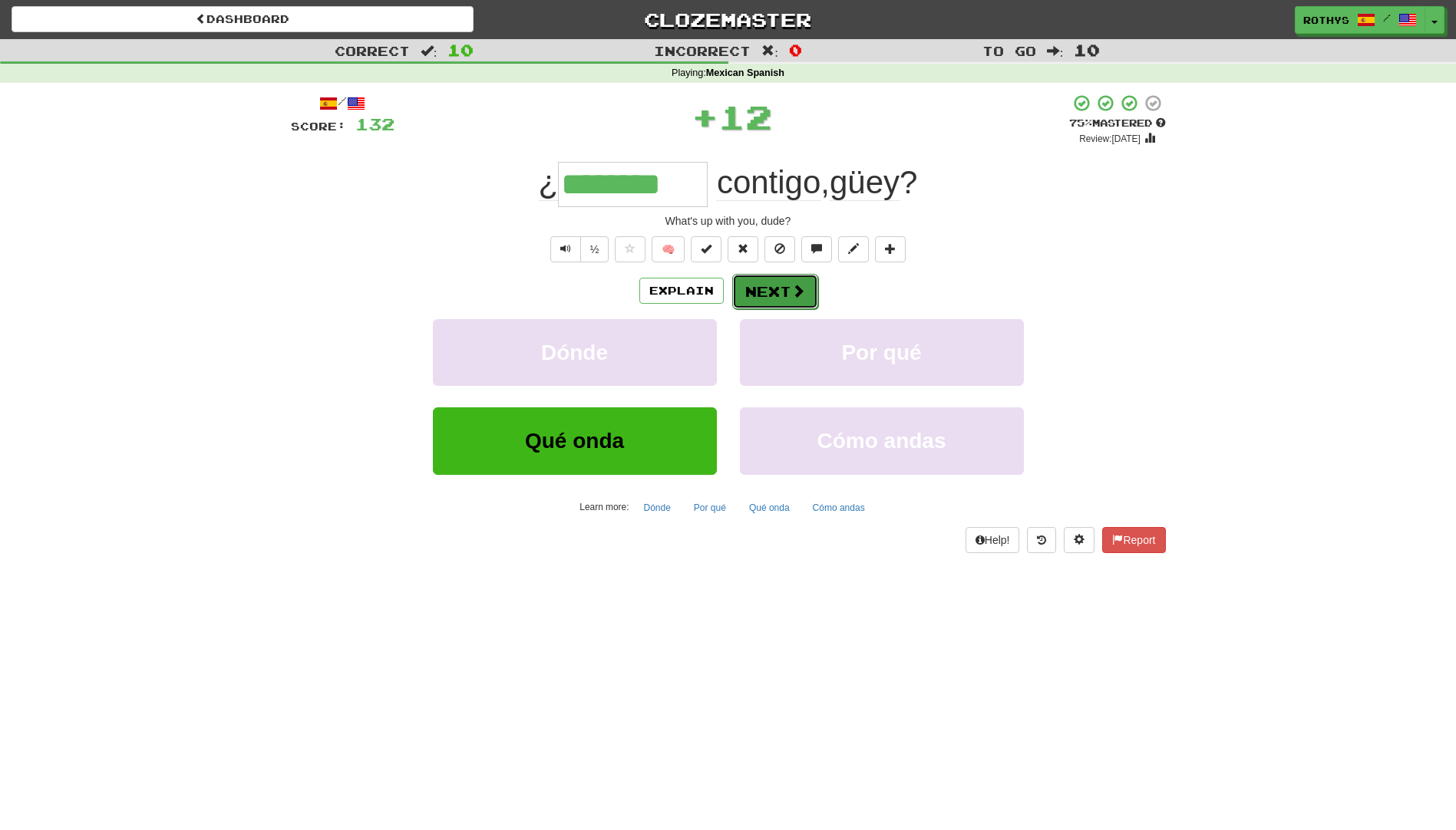
click at [748, 289] on button "Next" at bounding box center [775, 292] width 86 height 35
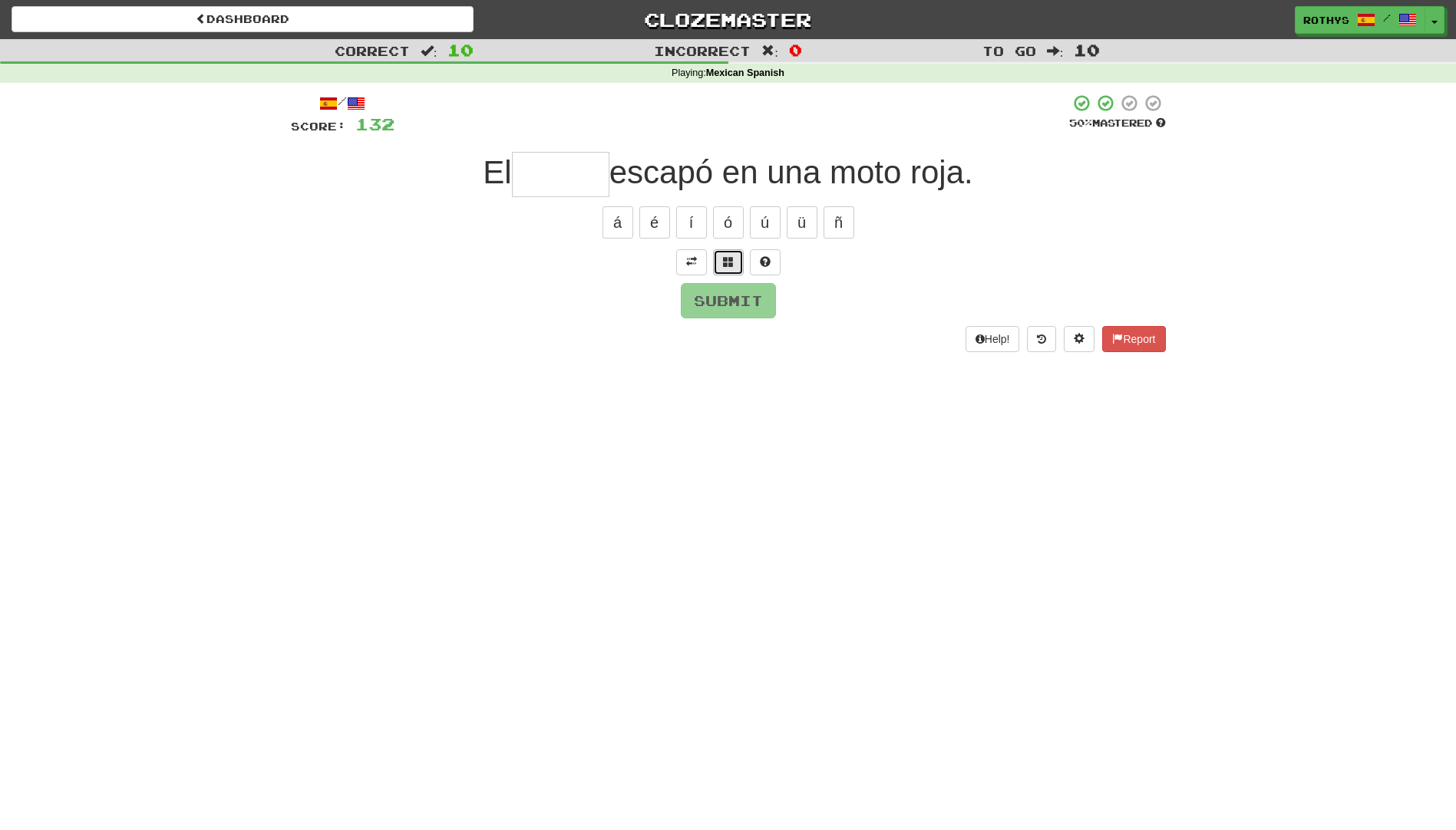
click at [733, 257] on span at bounding box center [728, 261] width 10 height 10
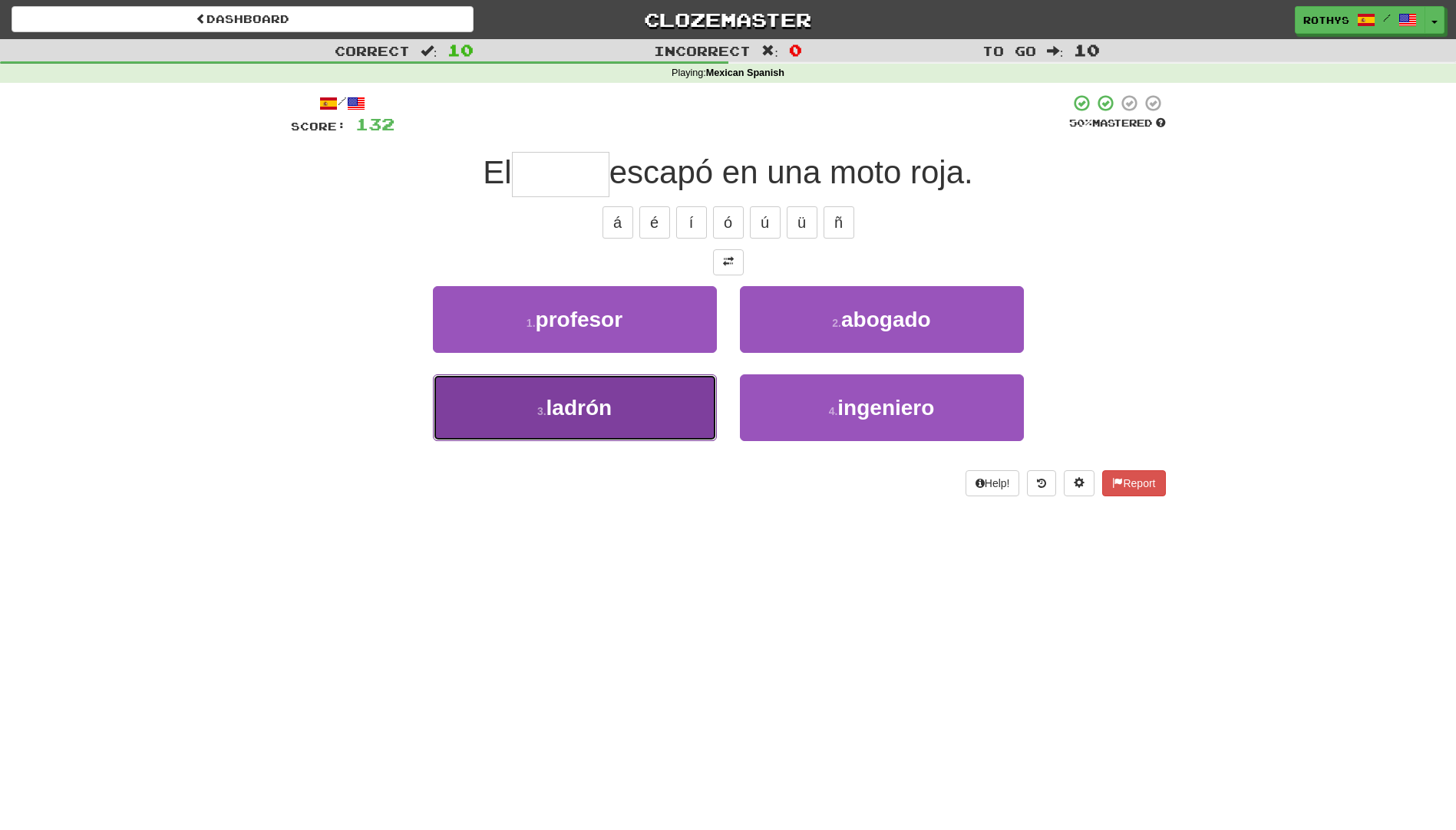
click at [631, 404] on button "3 . ladrón" at bounding box center [575, 407] width 284 height 67
type input "******"
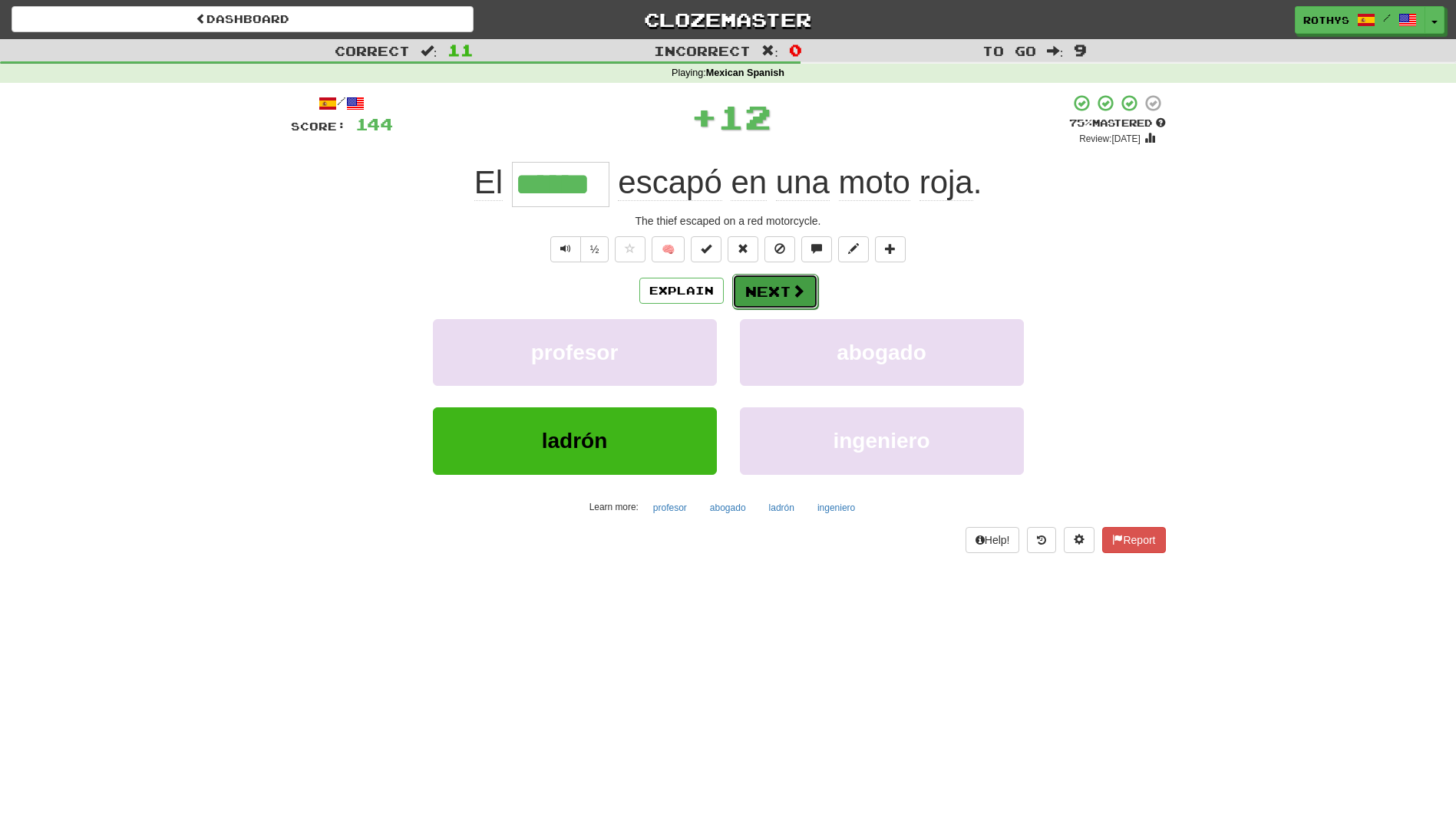
click at [782, 292] on button "Next" at bounding box center [775, 292] width 86 height 35
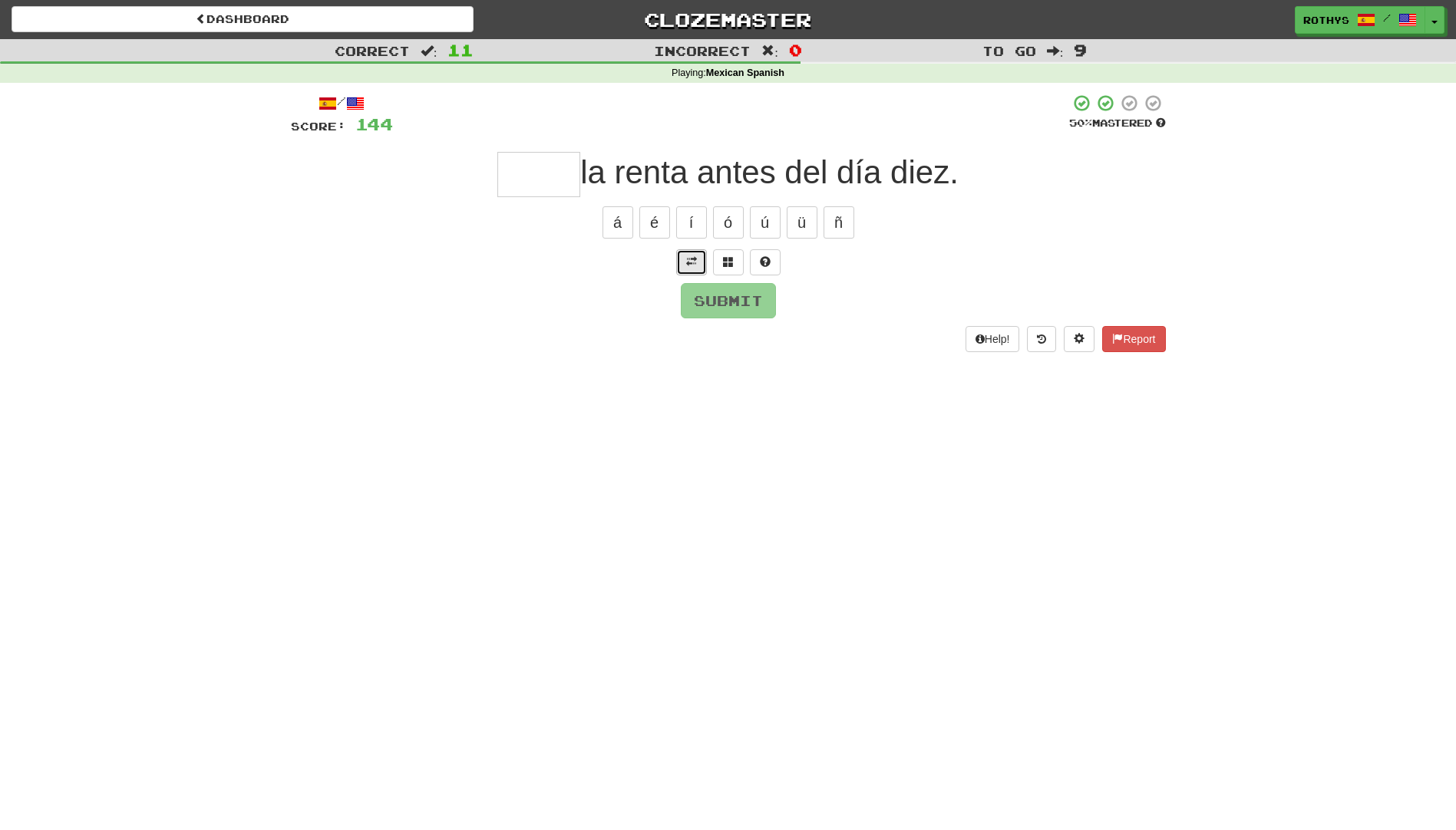
click at [687, 257] on span at bounding box center [691, 261] width 10 height 10
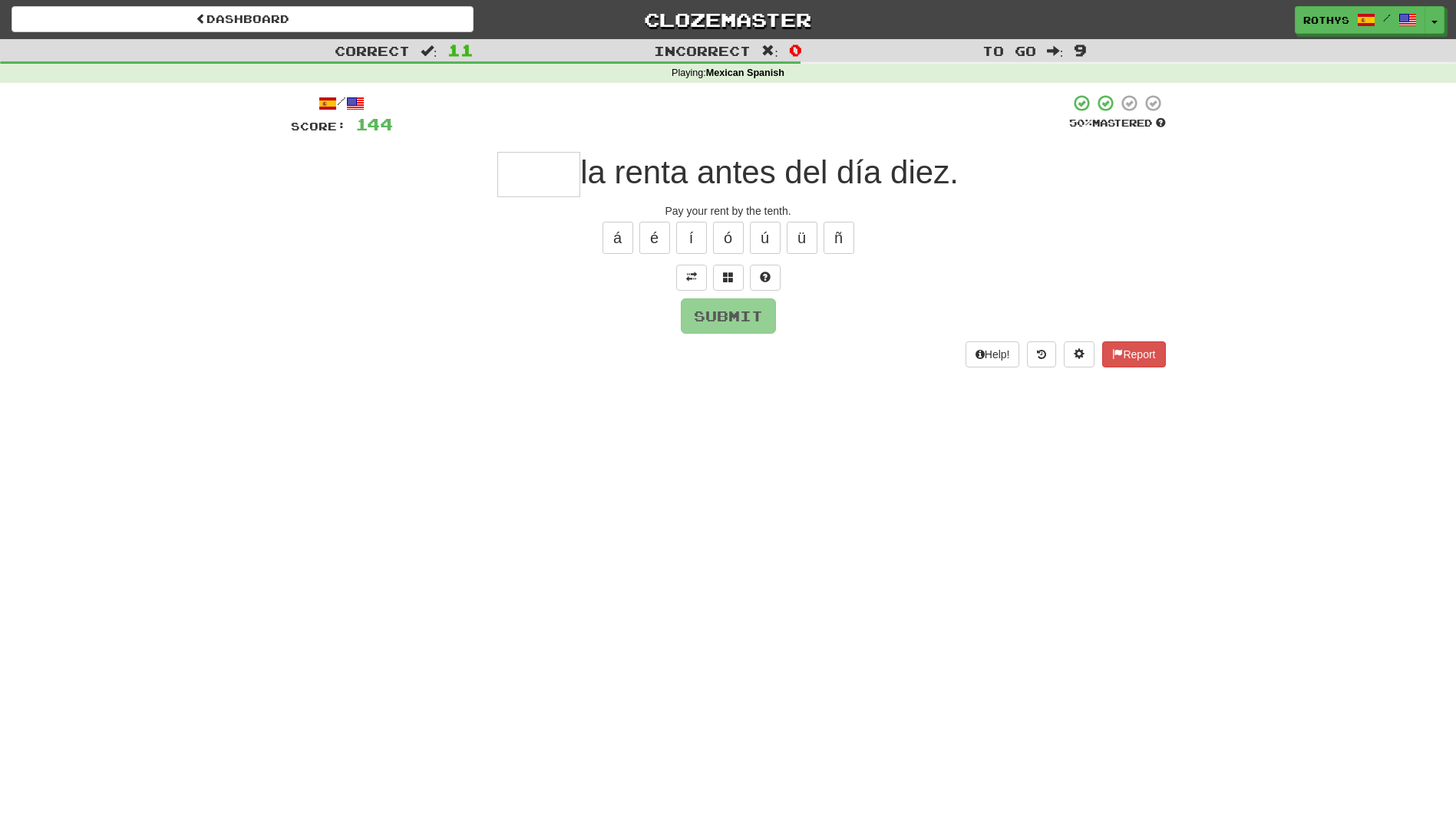
drag, startPoint x: 687, startPoint y: 256, endPoint x: 533, endPoint y: 328, distance: 170.0
click at [533, 328] on div "Submit" at bounding box center [728, 316] width 875 height 35
click at [728, 277] on span at bounding box center [728, 277] width 10 height 10
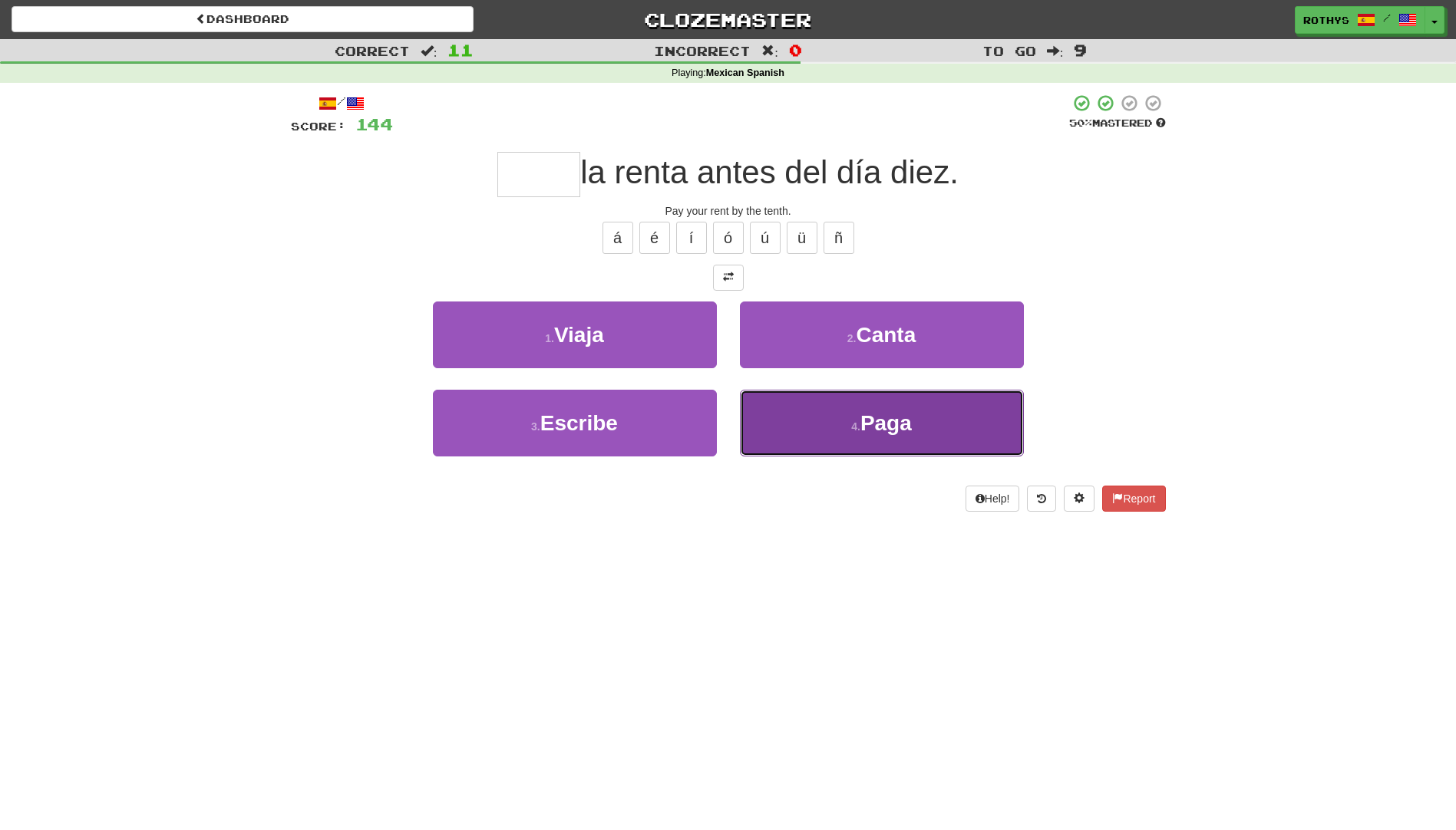
click at [879, 423] on span "Paga" at bounding box center [886, 423] width 51 height 24
type input "****"
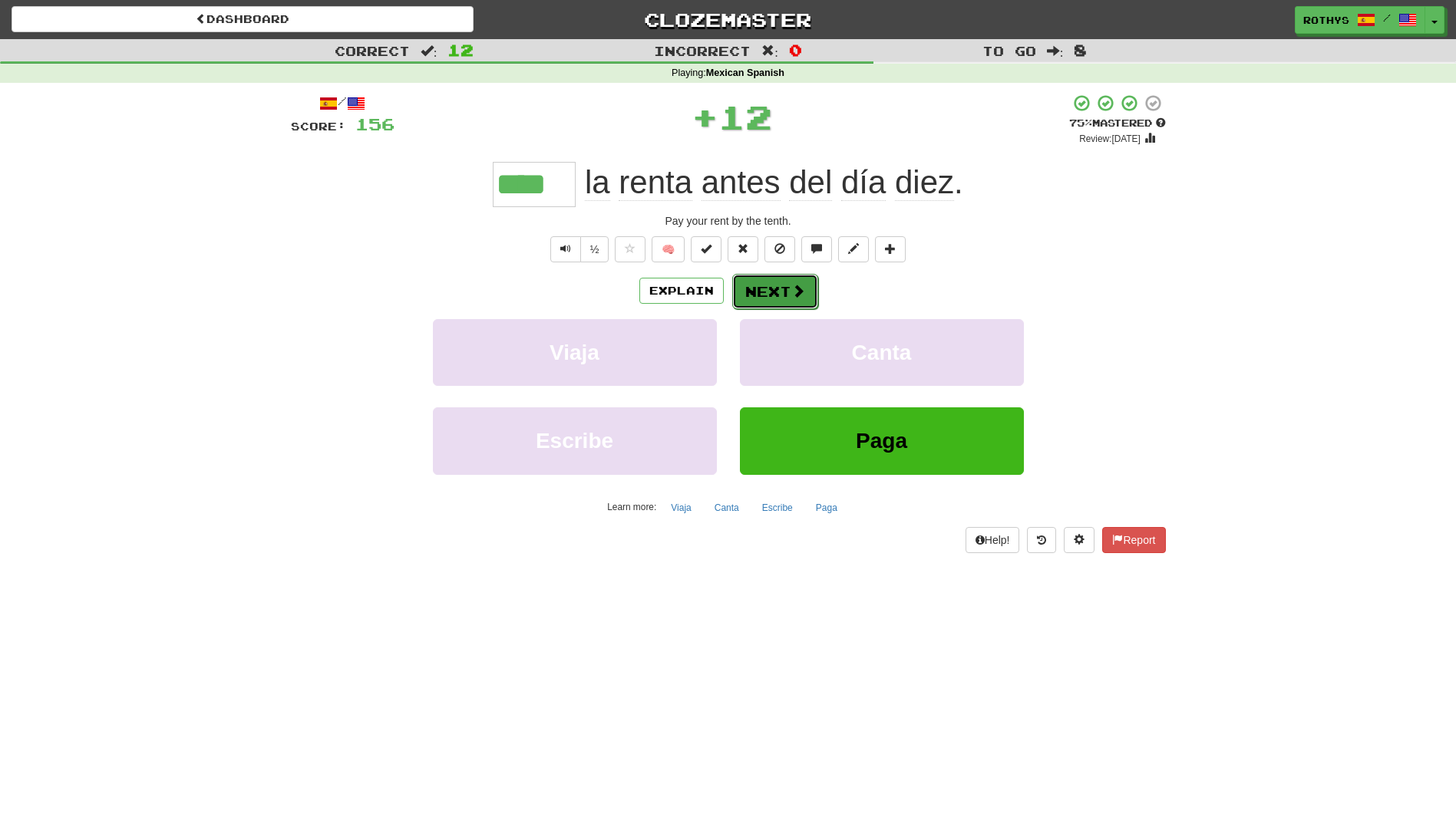
click at [771, 287] on button "Next" at bounding box center [775, 292] width 86 height 35
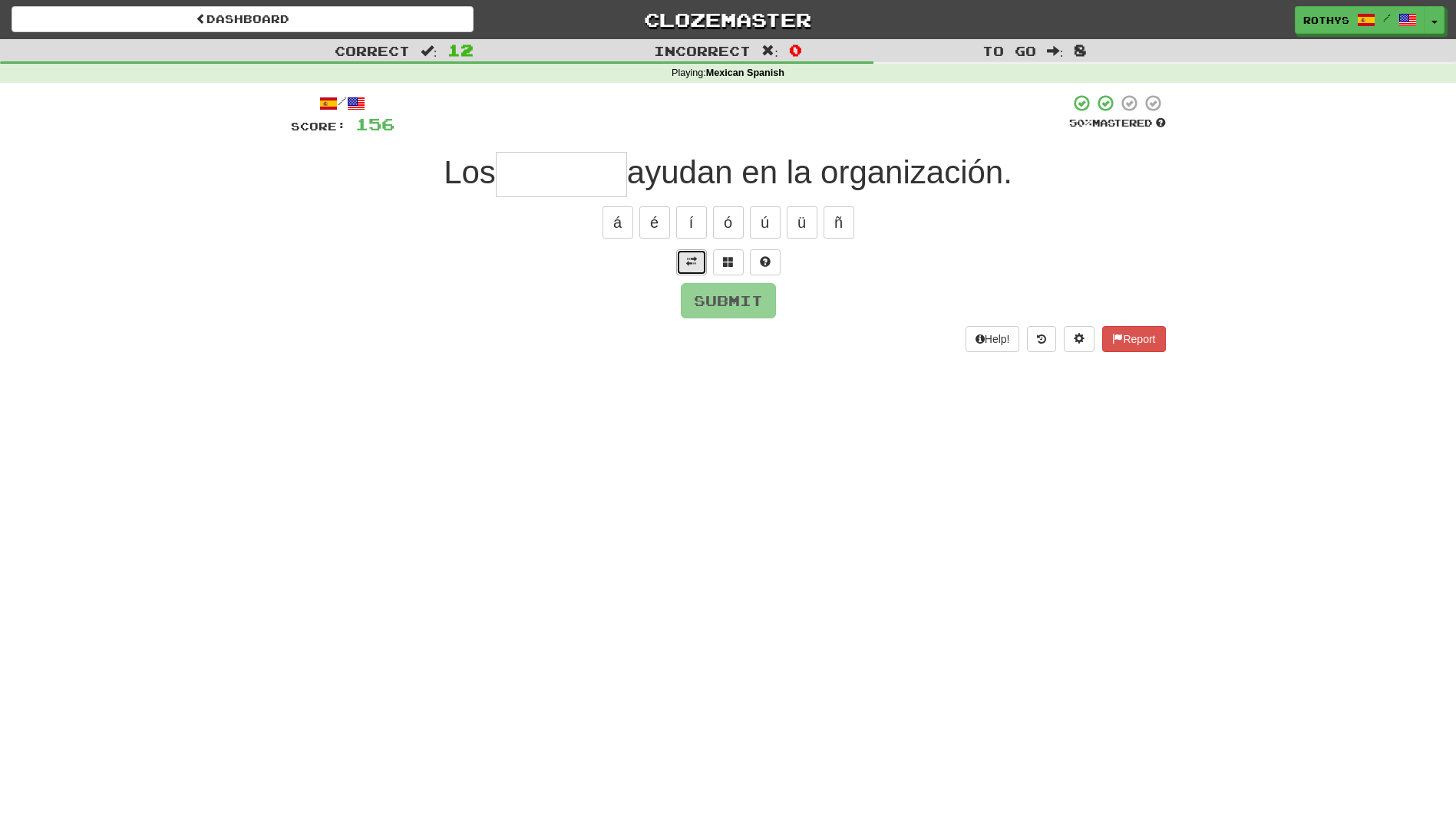
click at [687, 257] on span at bounding box center [691, 261] width 10 height 10
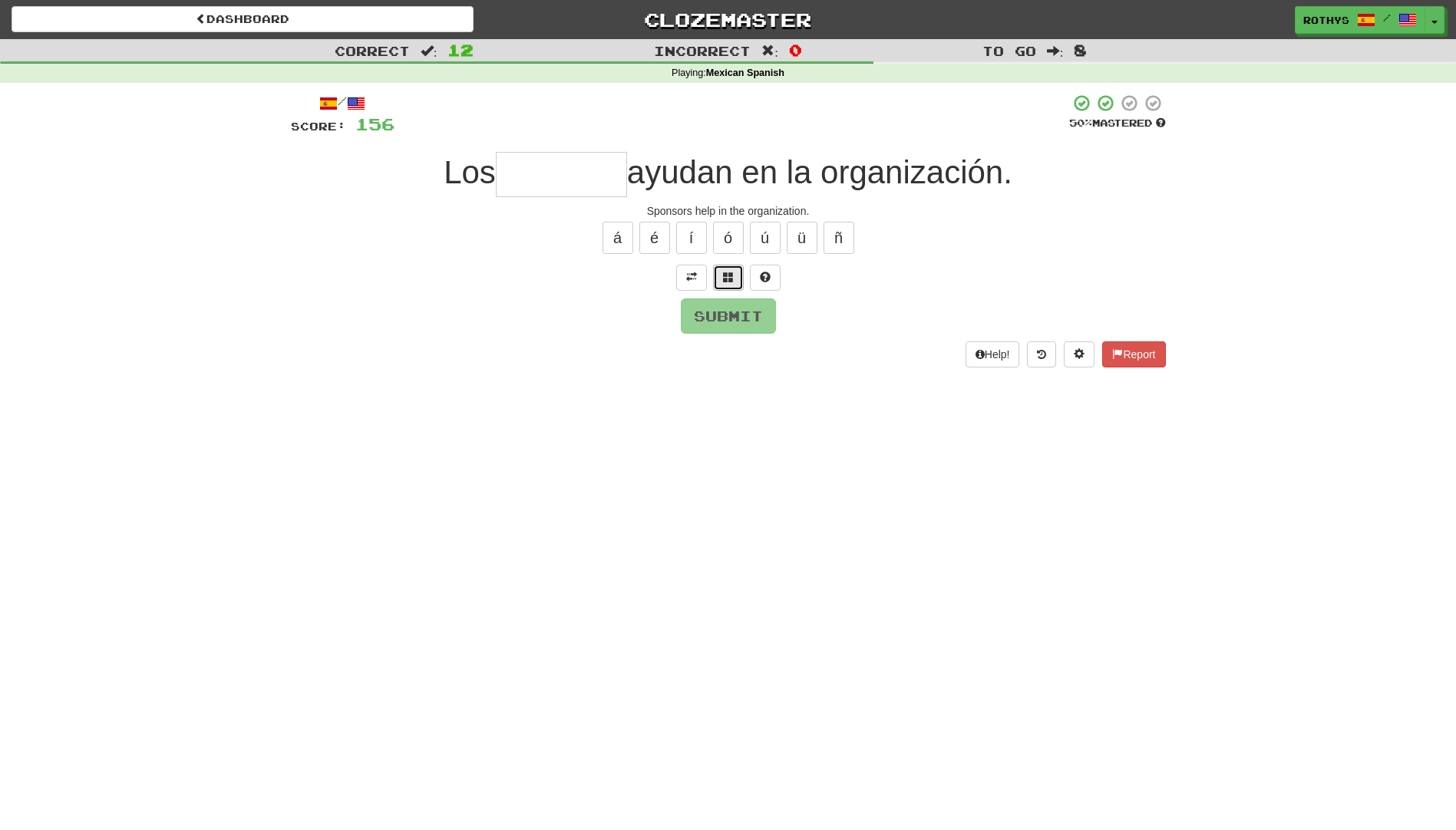
click at [732, 276] on span at bounding box center [728, 277] width 10 height 10
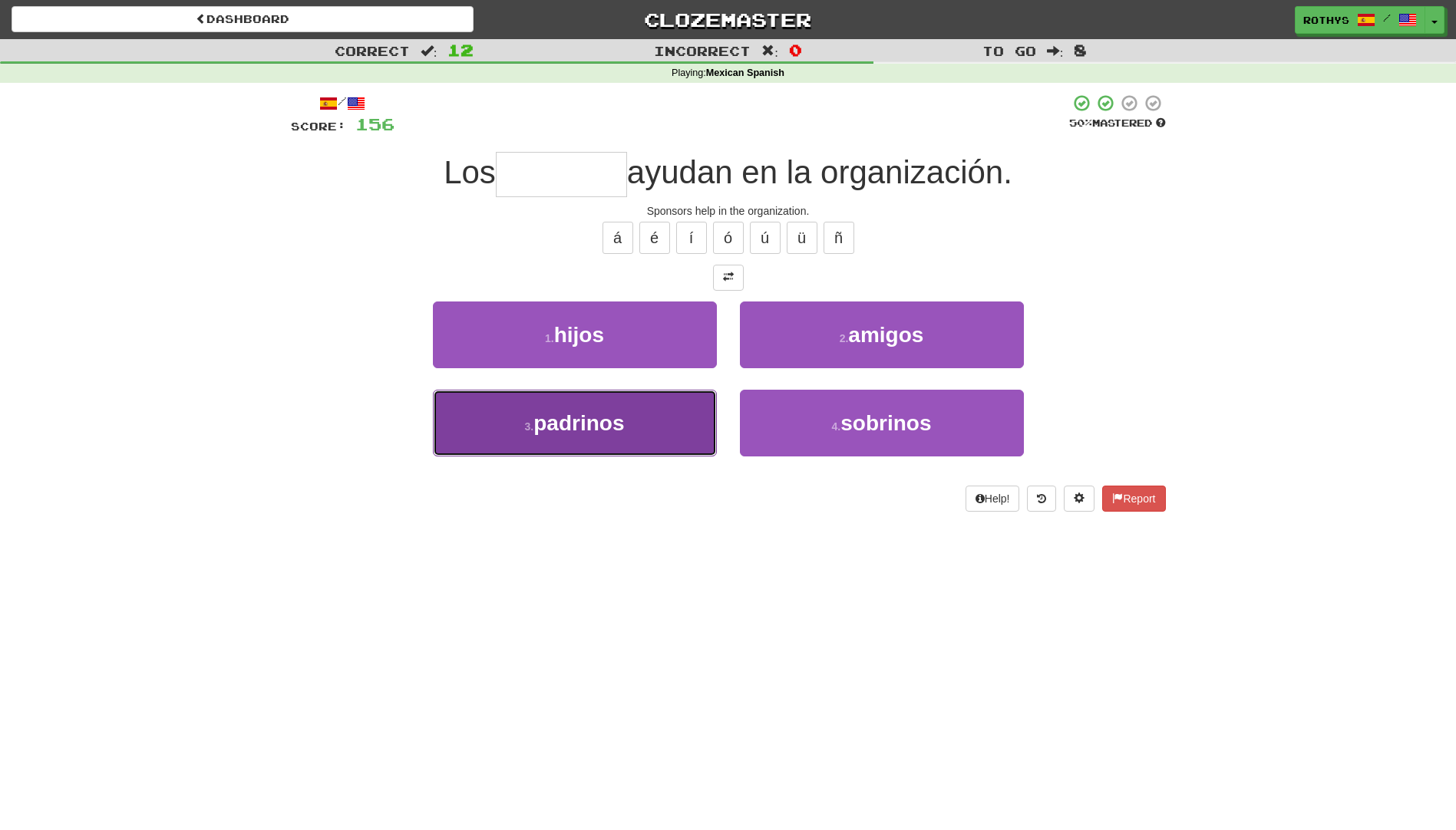
click at [644, 410] on button "3 . padrinos" at bounding box center [575, 423] width 284 height 67
type input "********"
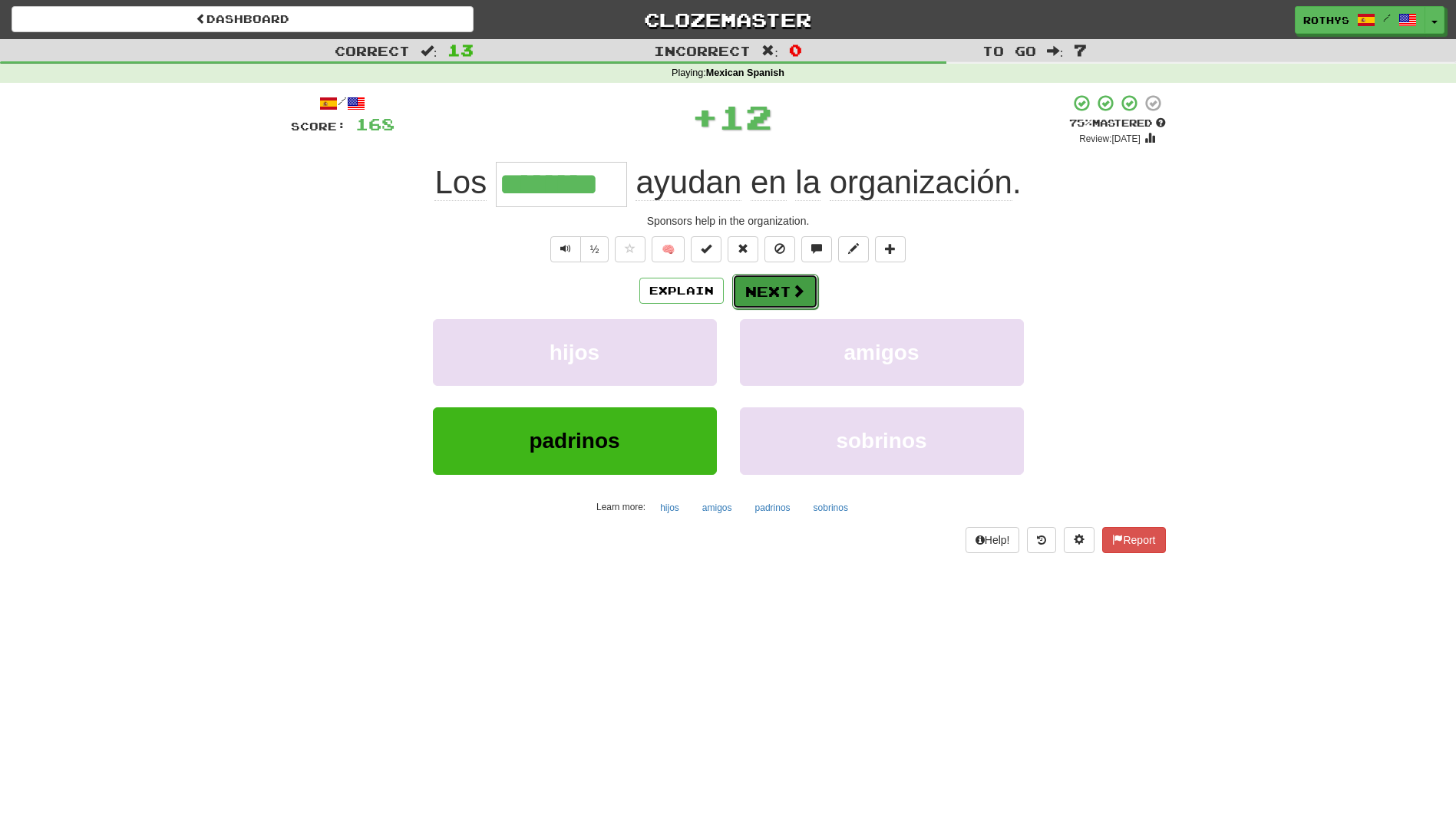
click at [777, 290] on button "Next" at bounding box center [775, 292] width 86 height 35
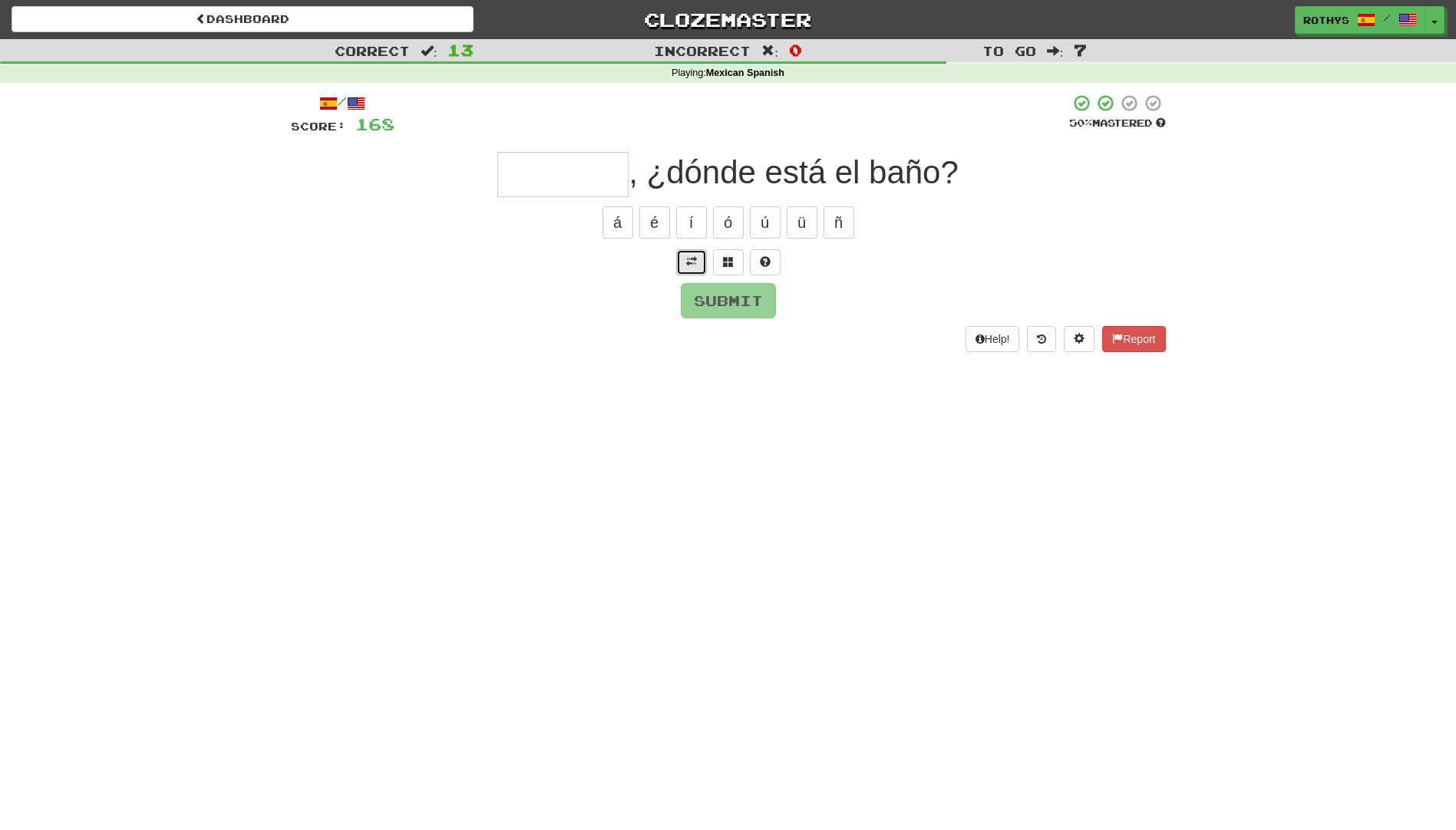
click at [692, 259] on span at bounding box center [691, 261] width 10 height 10
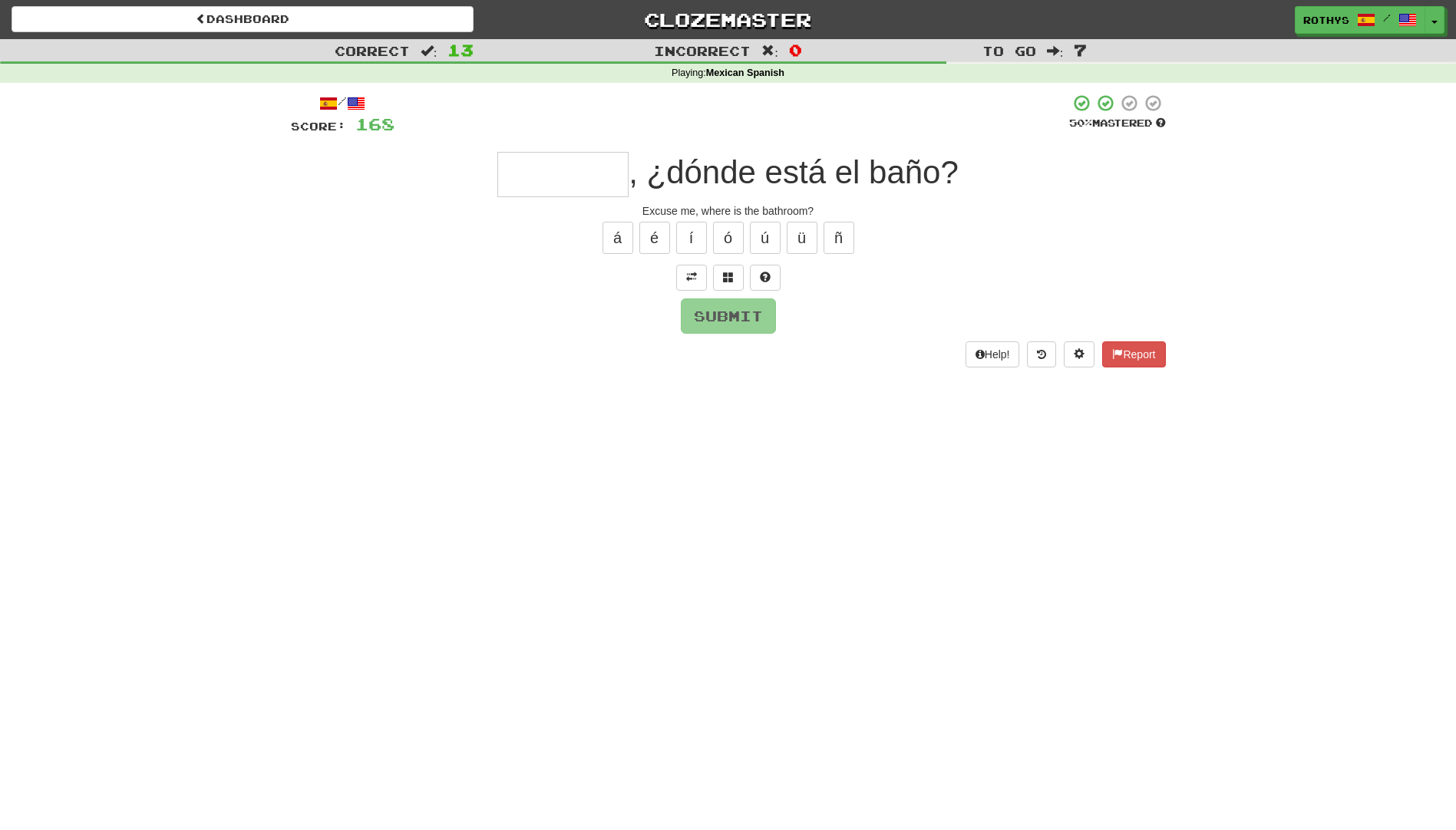
click at [517, 169] on input "text" at bounding box center [563, 174] width 132 height 45
click at [727, 276] on span at bounding box center [728, 277] width 10 height 10
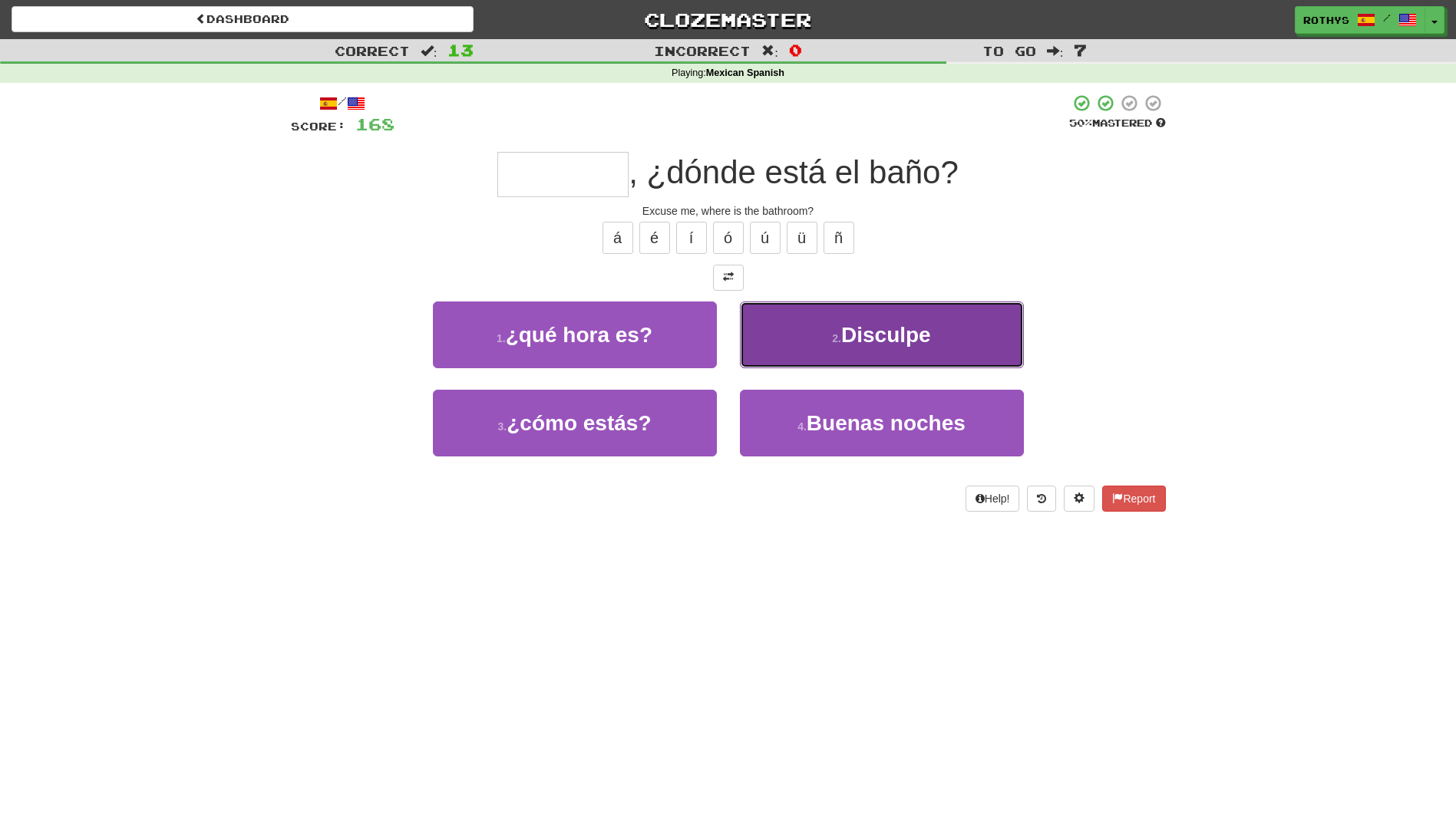
click at [806, 343] on button "2 . Disculpe" at bounding box center [882, 334] width 284 height 67
type input "********"
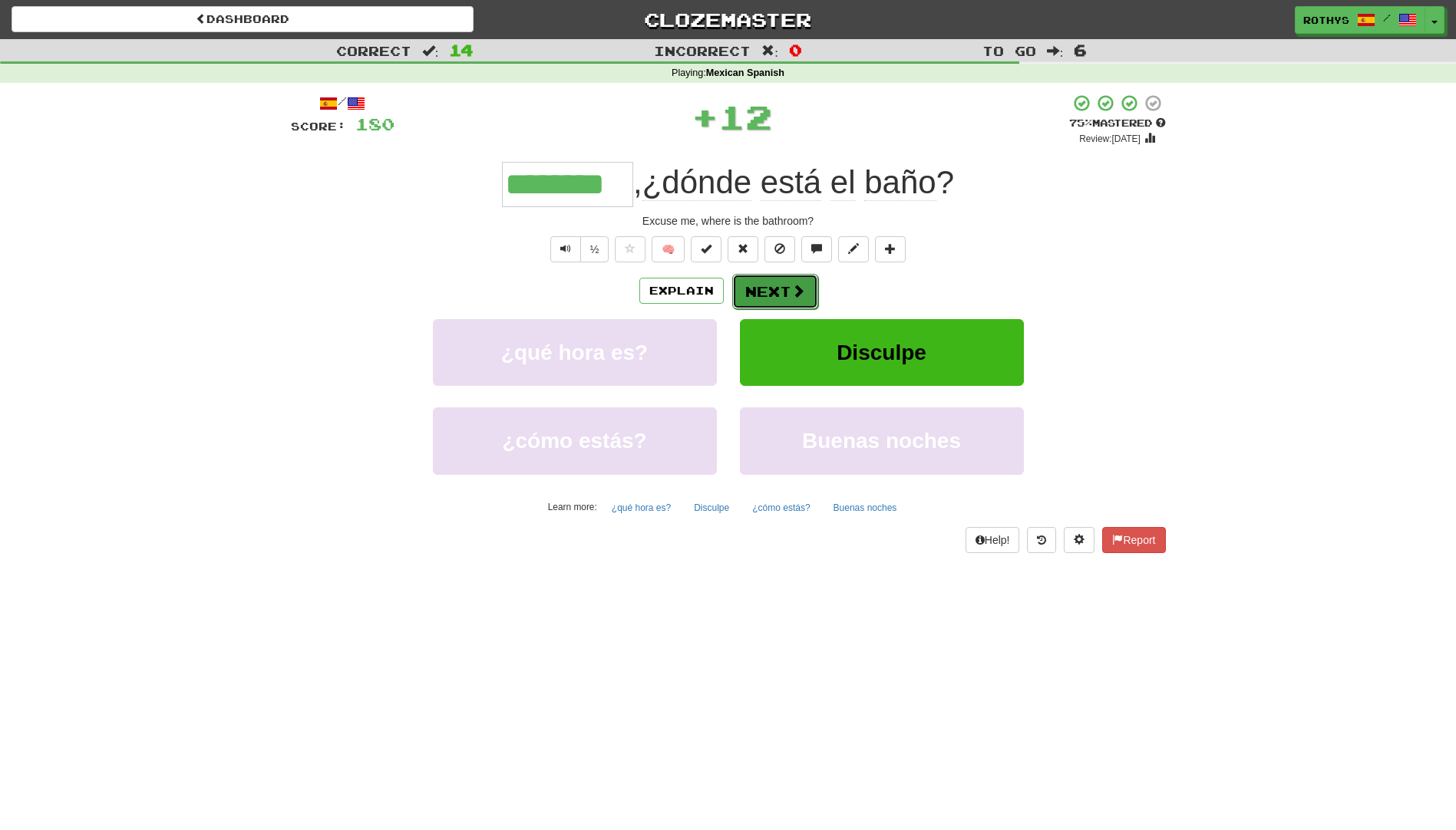
click at [765, 284] on button "Next" at bounding box center [775, 292] width 86 height 35
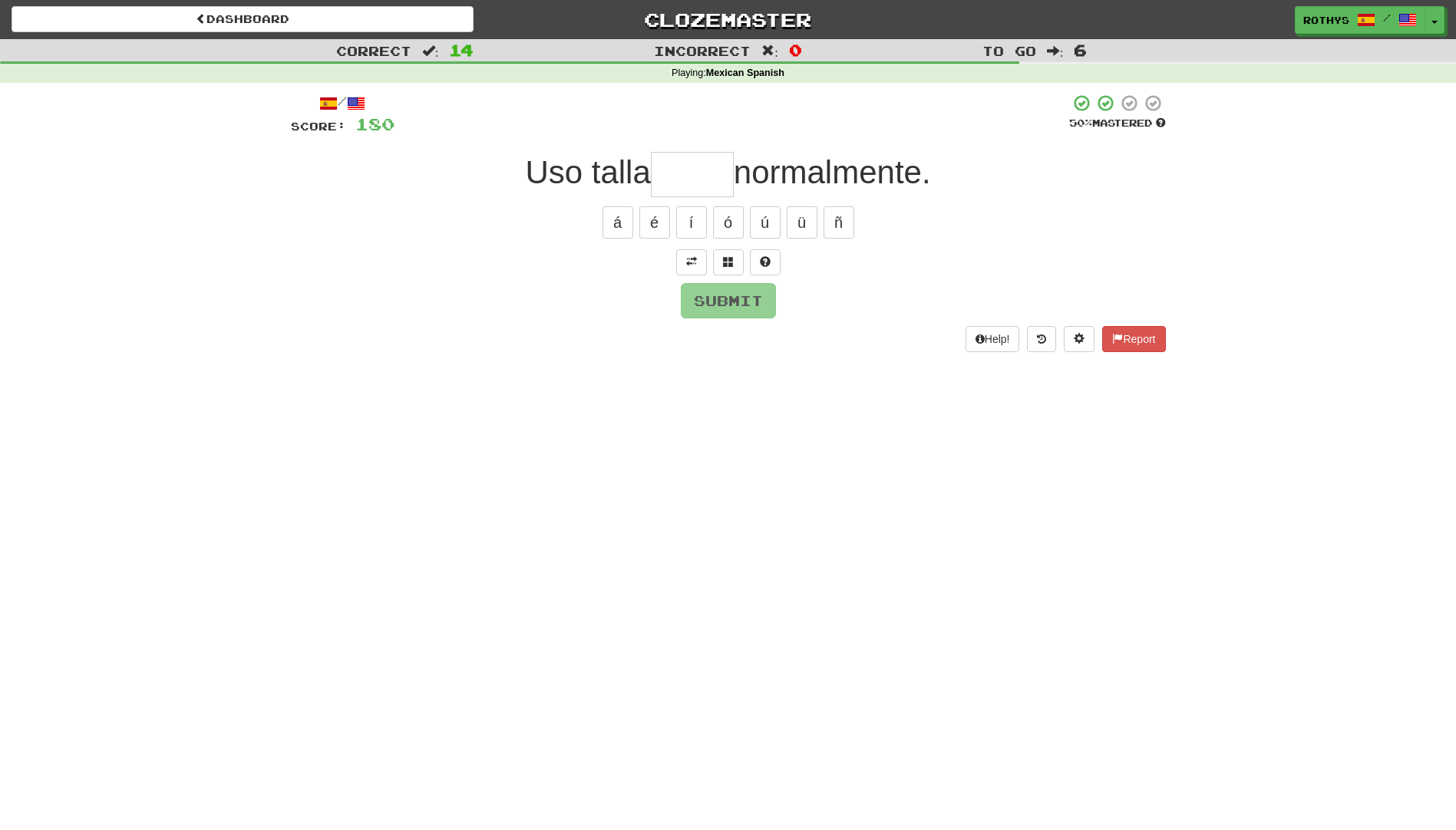
click at [691, 181] on input "text" at bounding box center [691, 174] width 83 height 45
click at [691, 258] on span at bounding box center [691, 261] width 10 height 10
click at [728, 273] on span at bounding box center [728, 277] width 10 height 10
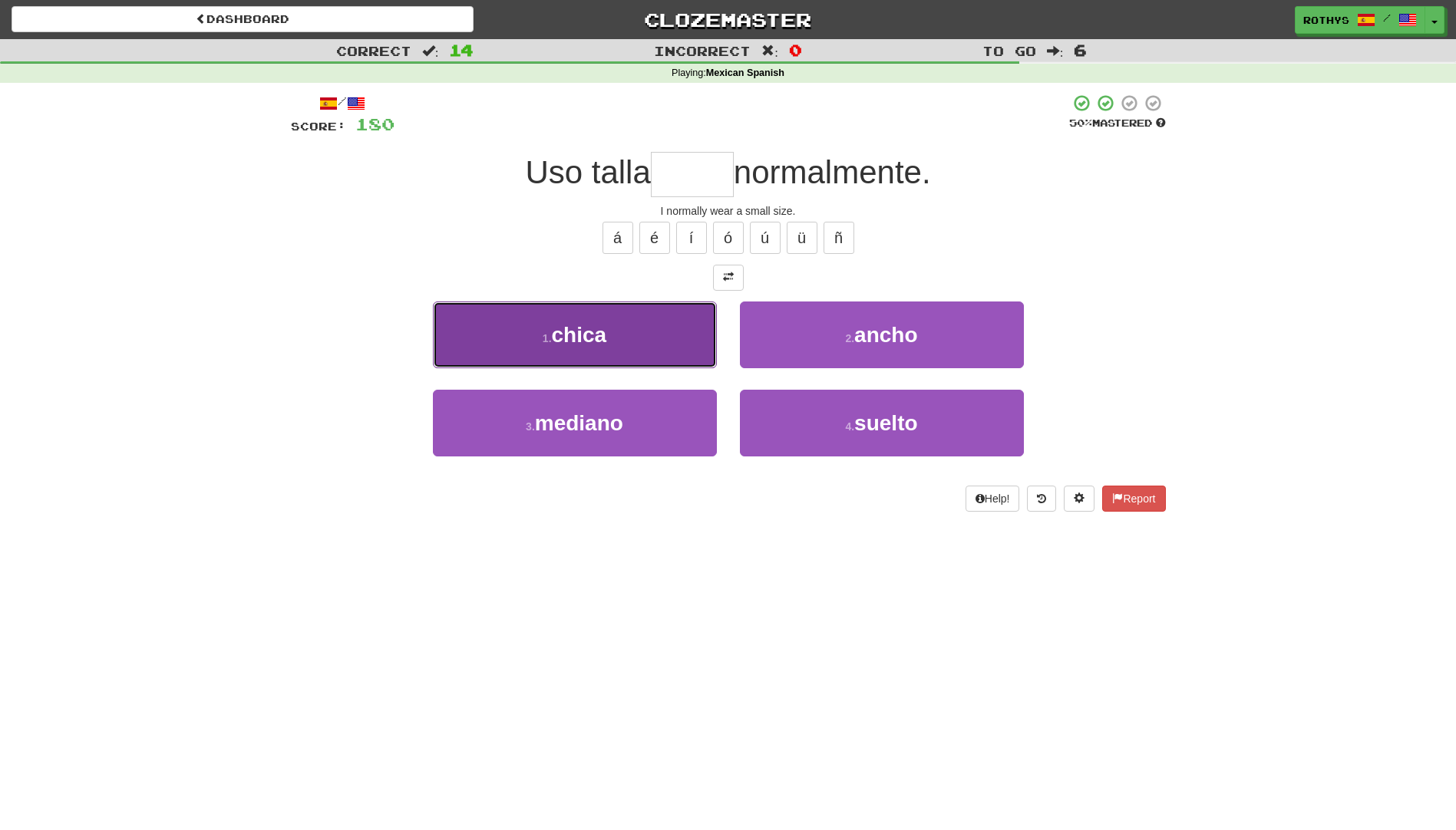
click at [627, 338] on button "1 . chica" at bounding box center [575, 334] width 284 height 67
type input "*****"
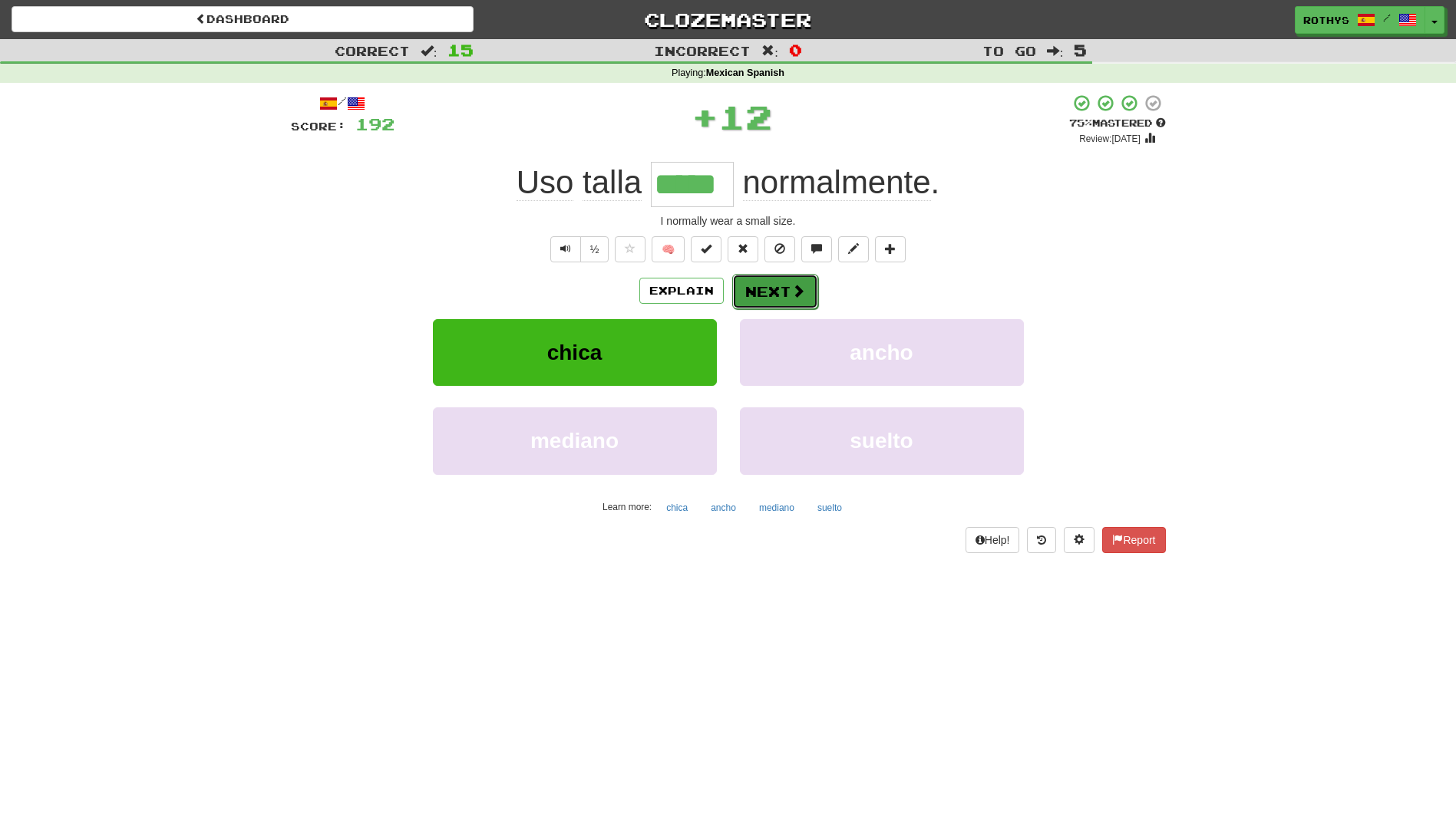
click at [771, 290] on button "Next" at bounding box center [775, 292] width 86 height 35
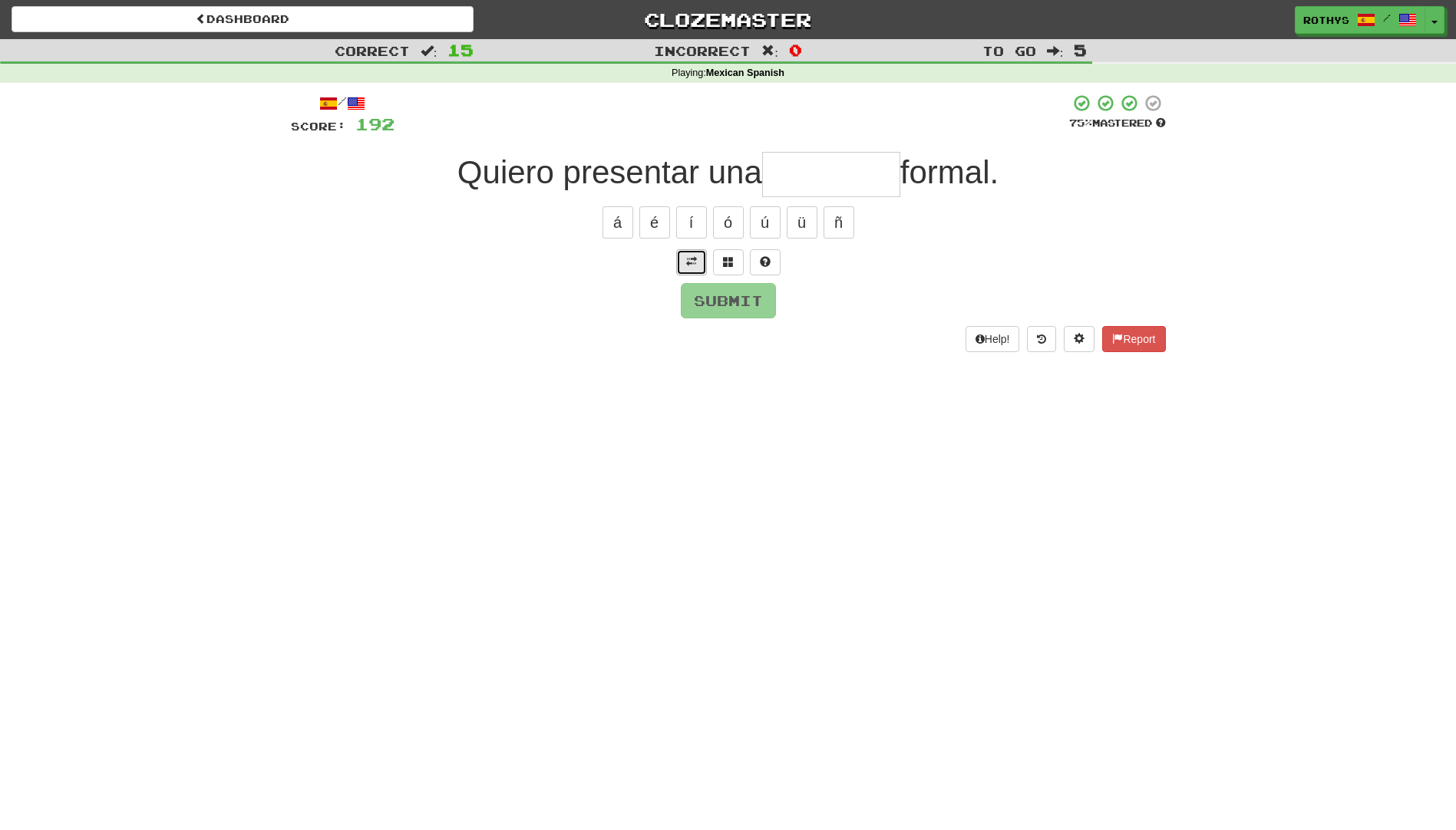
click at [685, 253] on button at bounding box center [691, 262] width 30 height 26
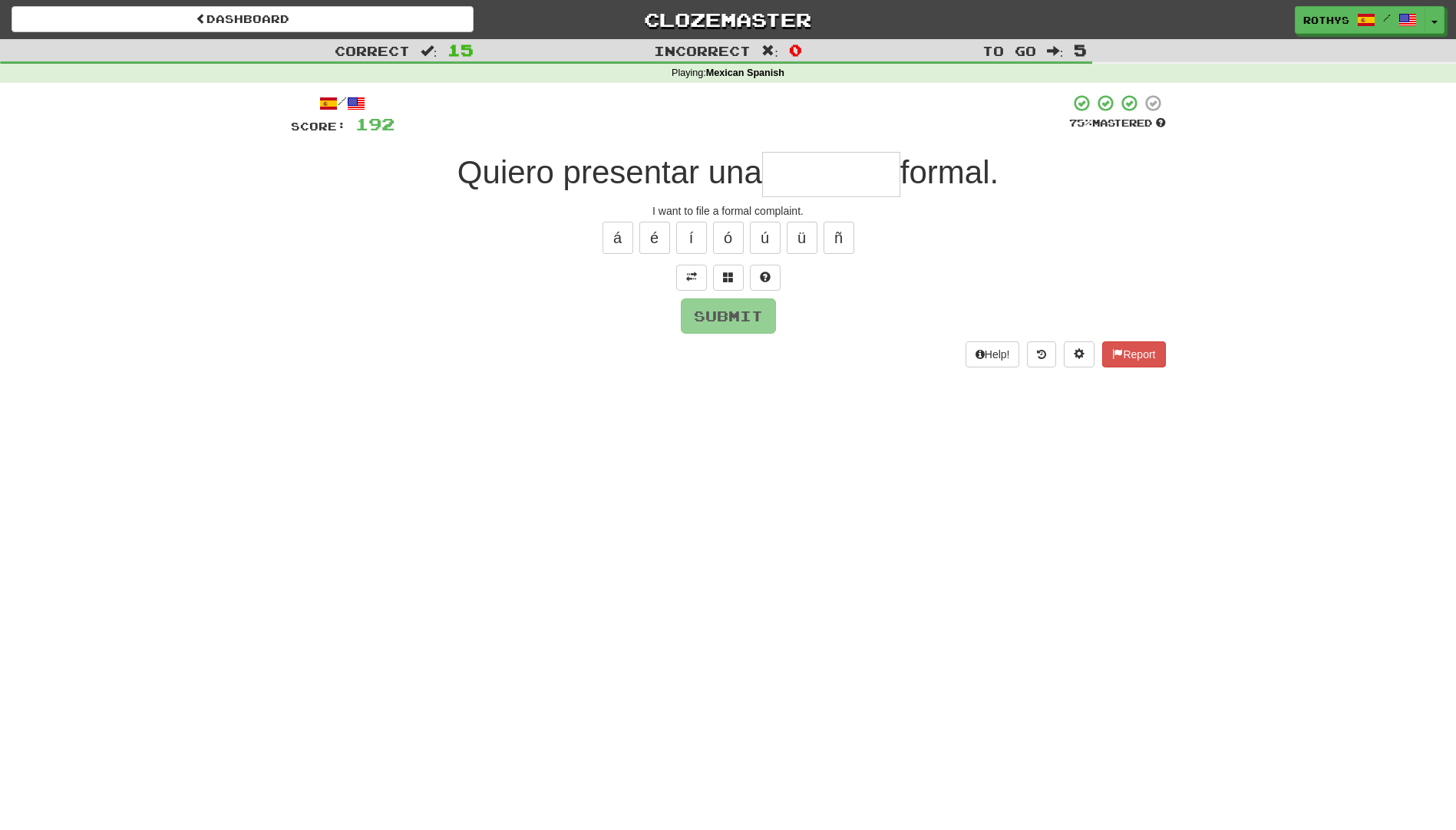
drag, startPoint x: 787, startPoint y: 177, endPoint x: 817, endPoint y: 201, distance: 38.4
click at [789, 179] on input "text" at bounding box center [831, 174] width 138 height 45
click at [727, 277] on span at bounding box center [728, 277] width 10 height 10
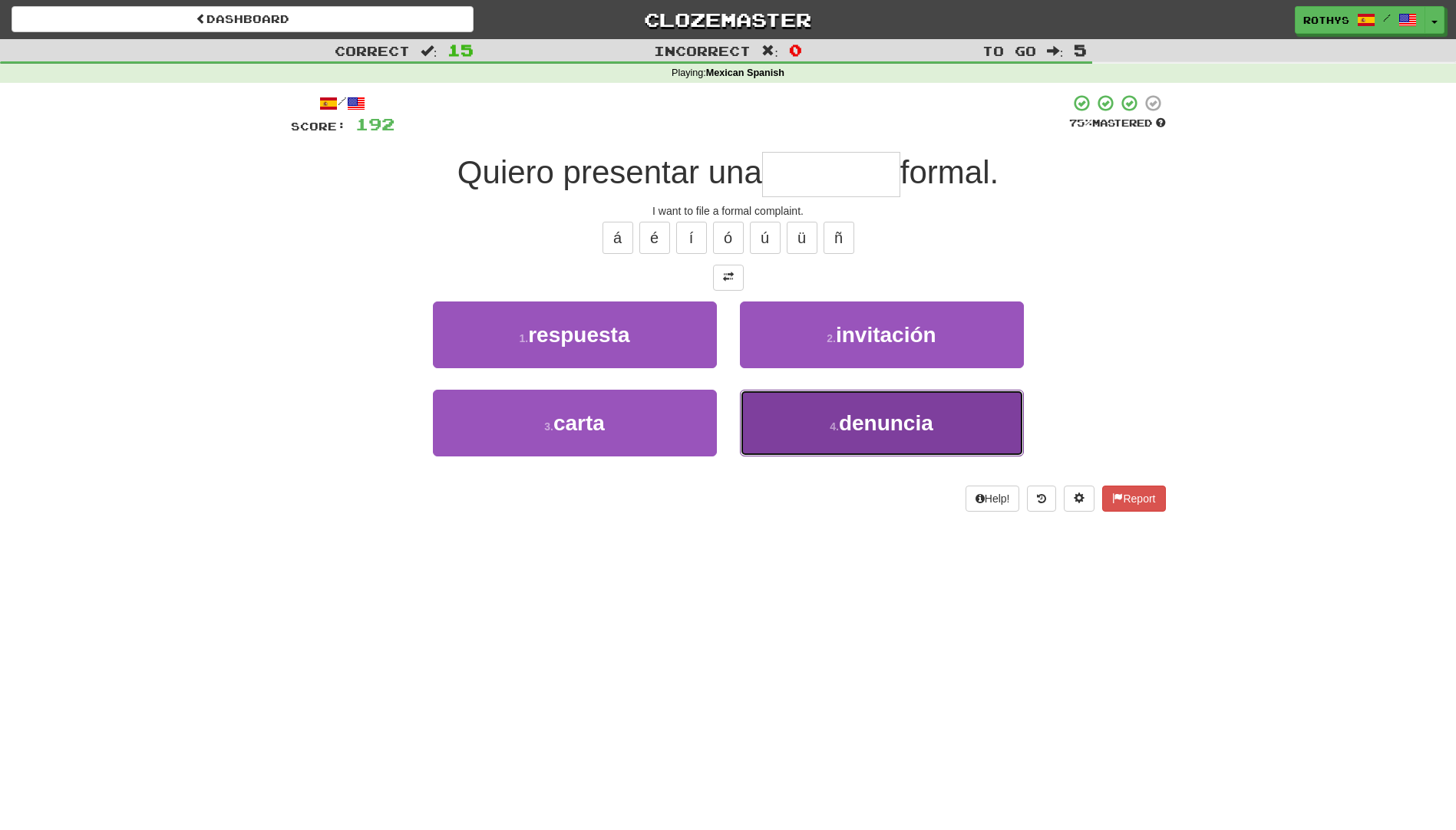
click at [855, 417] on span "denuncia" at bounding box center [886, 423] width 95 height 24
type input "********"
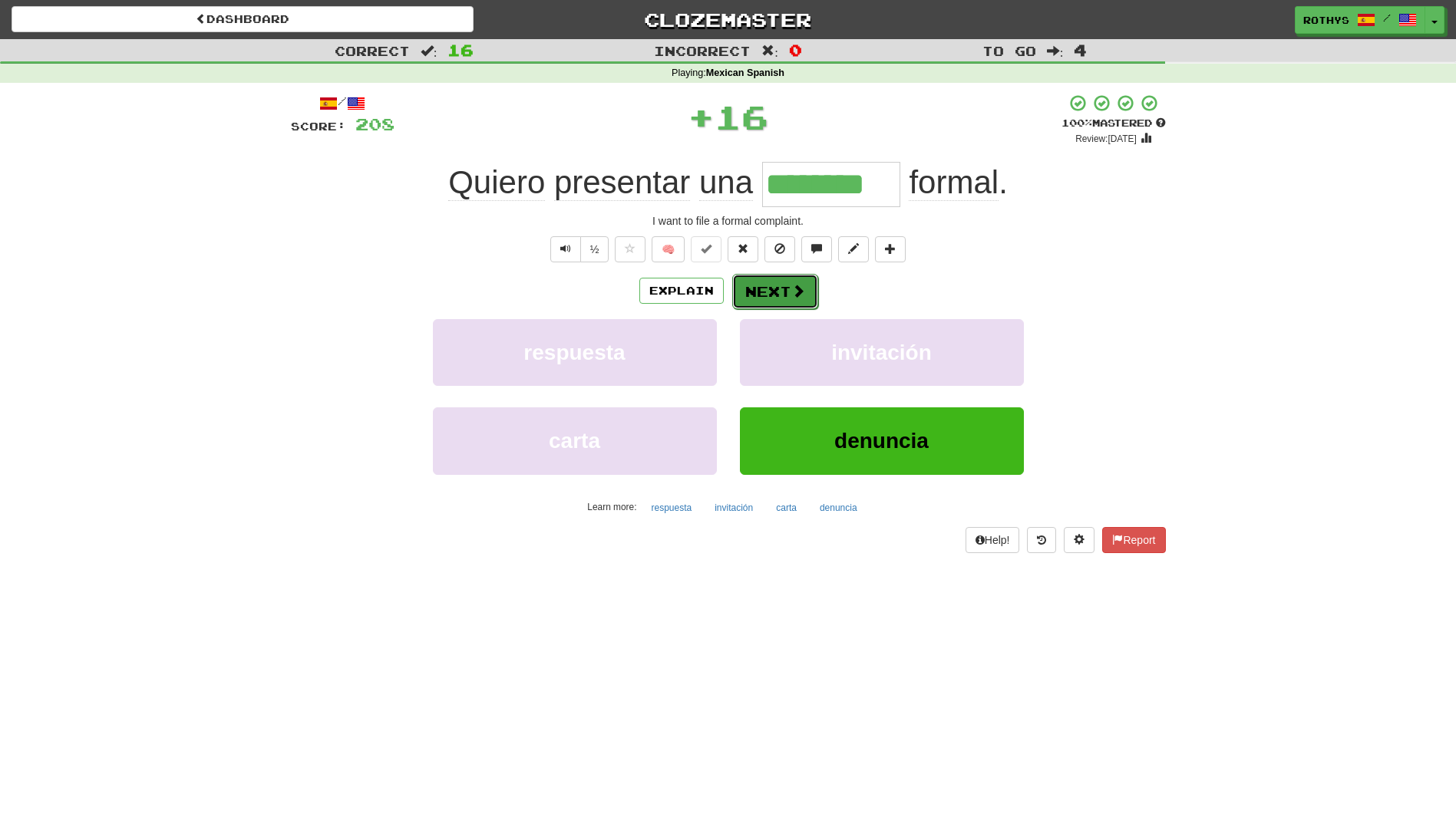
click at [762, 287] on button "Next" at bounding box center [775, 292] width 86 height 35
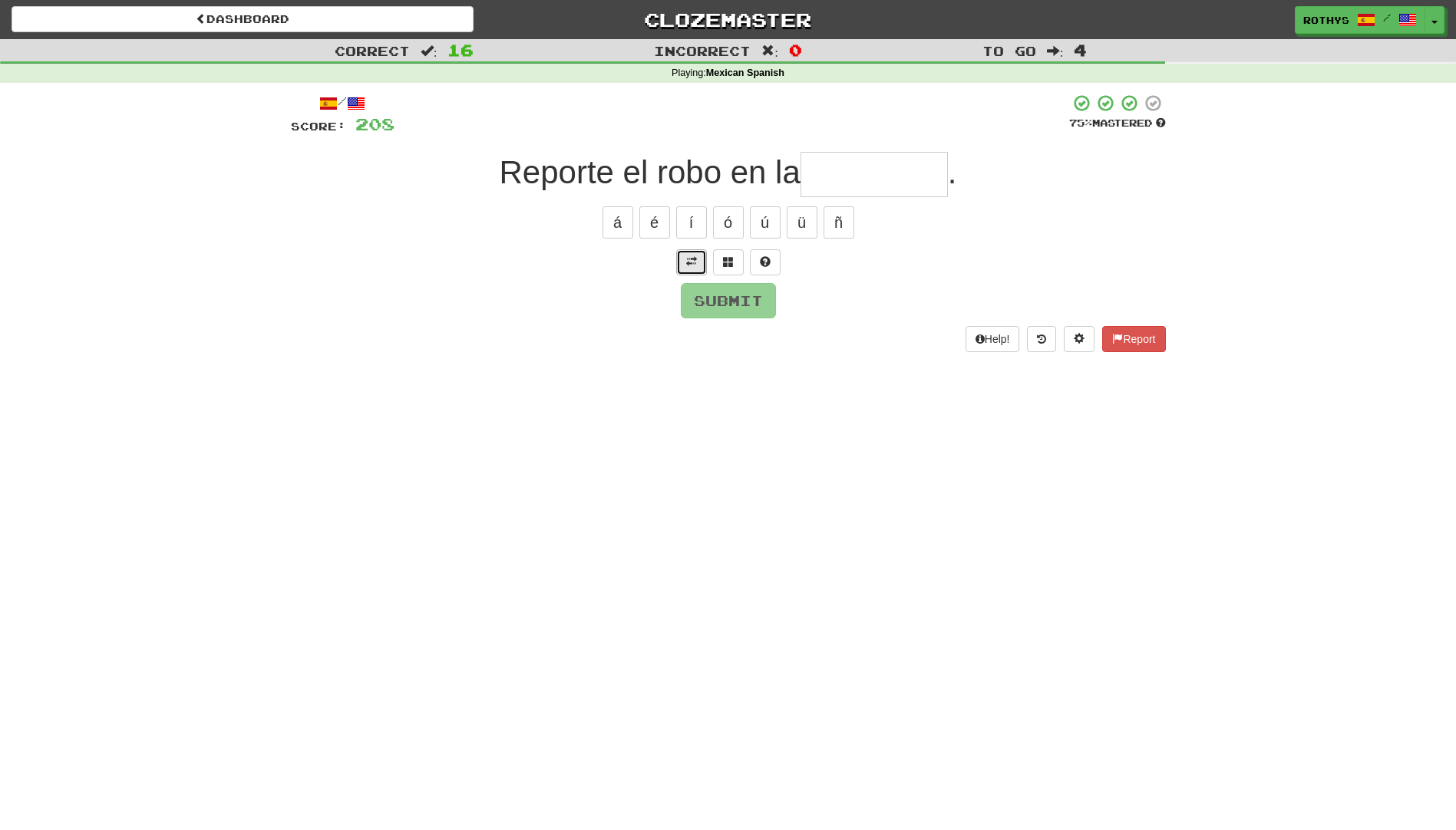
click at [687, 258] on span at bounding box center [691, 261] width 10 height 10
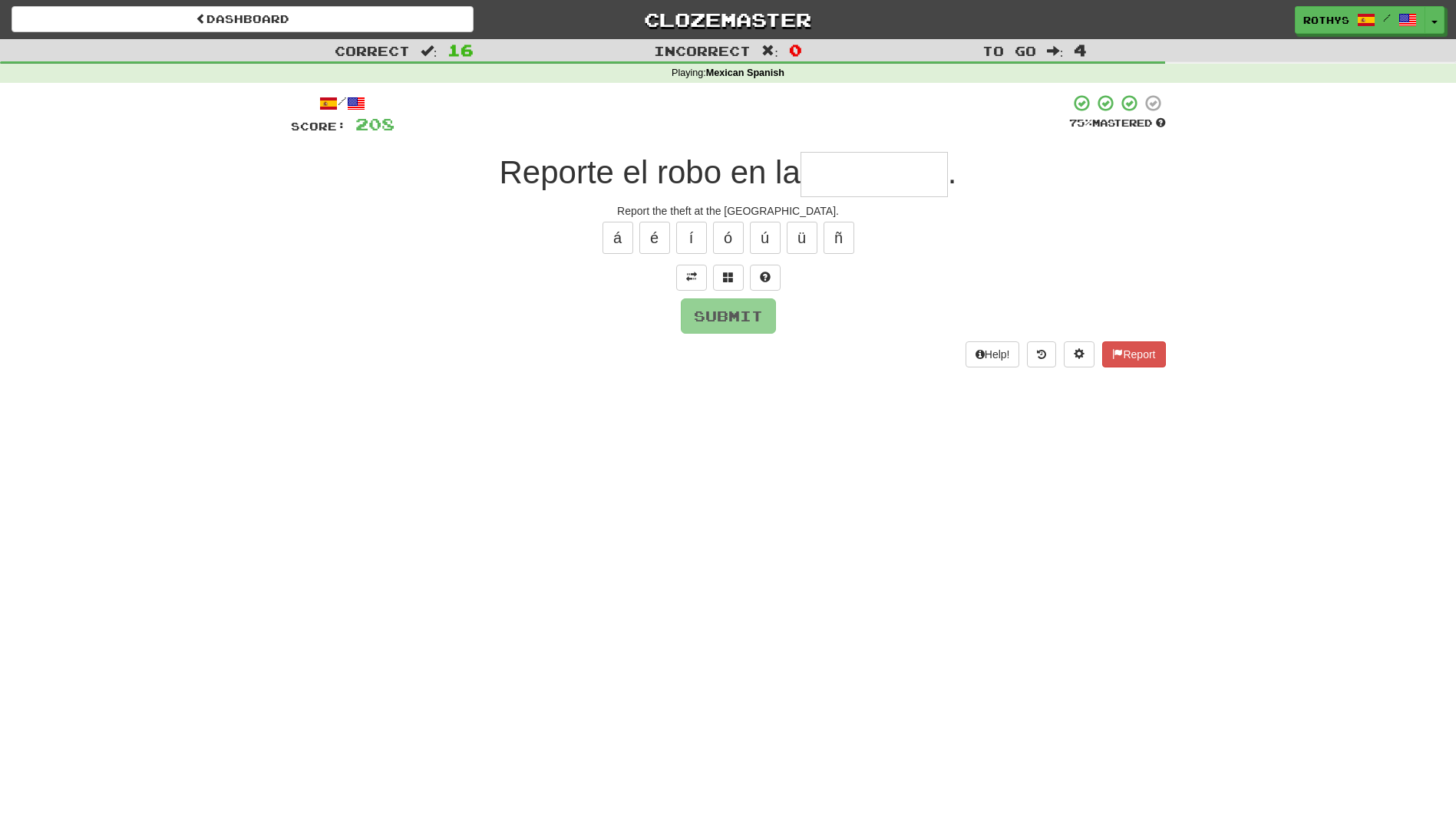
click at [844, 192] on input "text" at bounding box center [874, 174] width 148 height 45
click at [723, 274] on span at bounding box center [728, 277] width 10 height 10
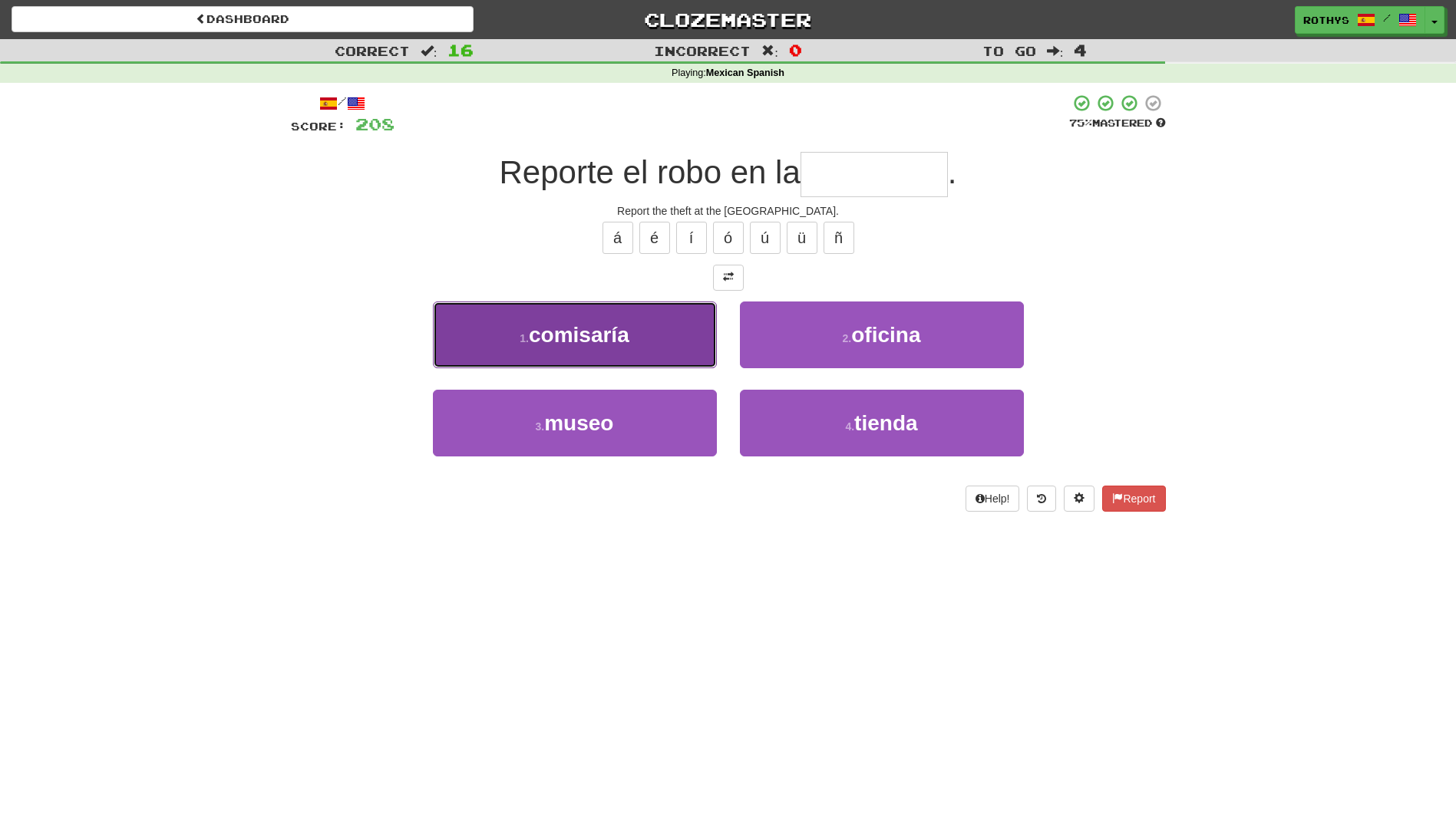
click at [626, 337] on span "comisaría" at bounding box center [578, 335] width 100 height 24
type input "*********"
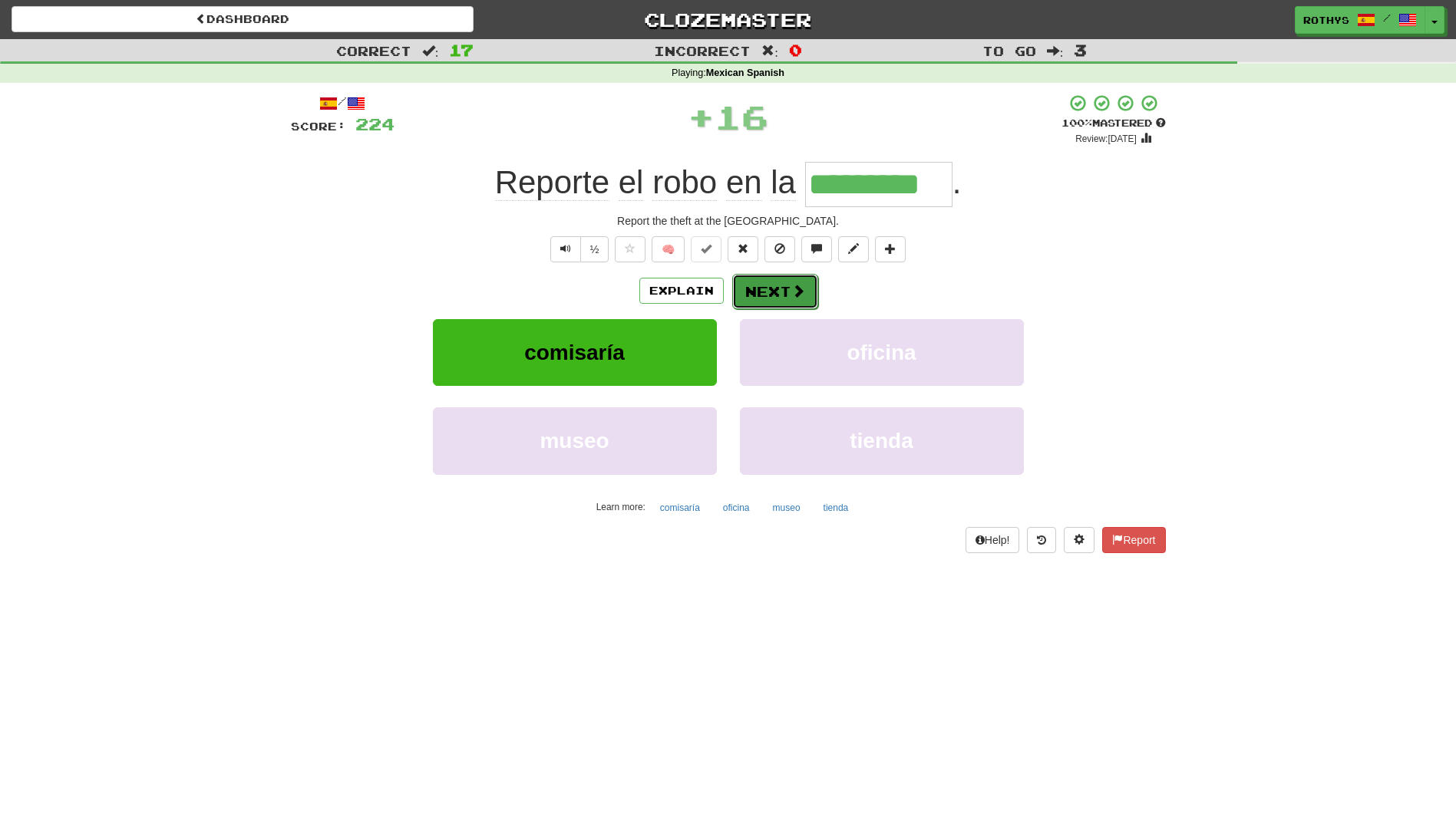
click at [763, 286] on button "Next" at bounding box center [775, 292] width 86 height 35
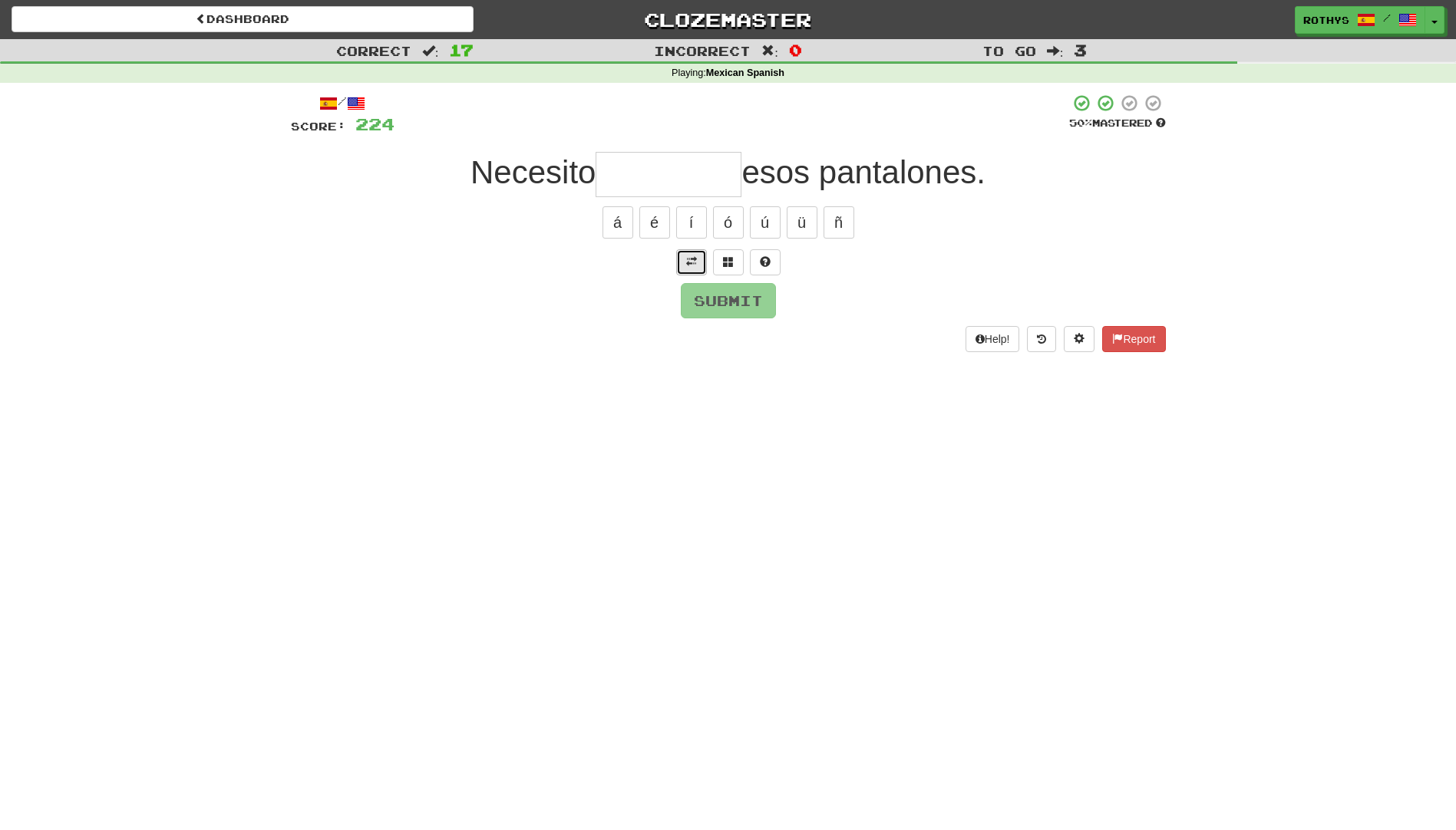
click at [686, 264] on span at bounding box center [691, 261] width 10 height 10
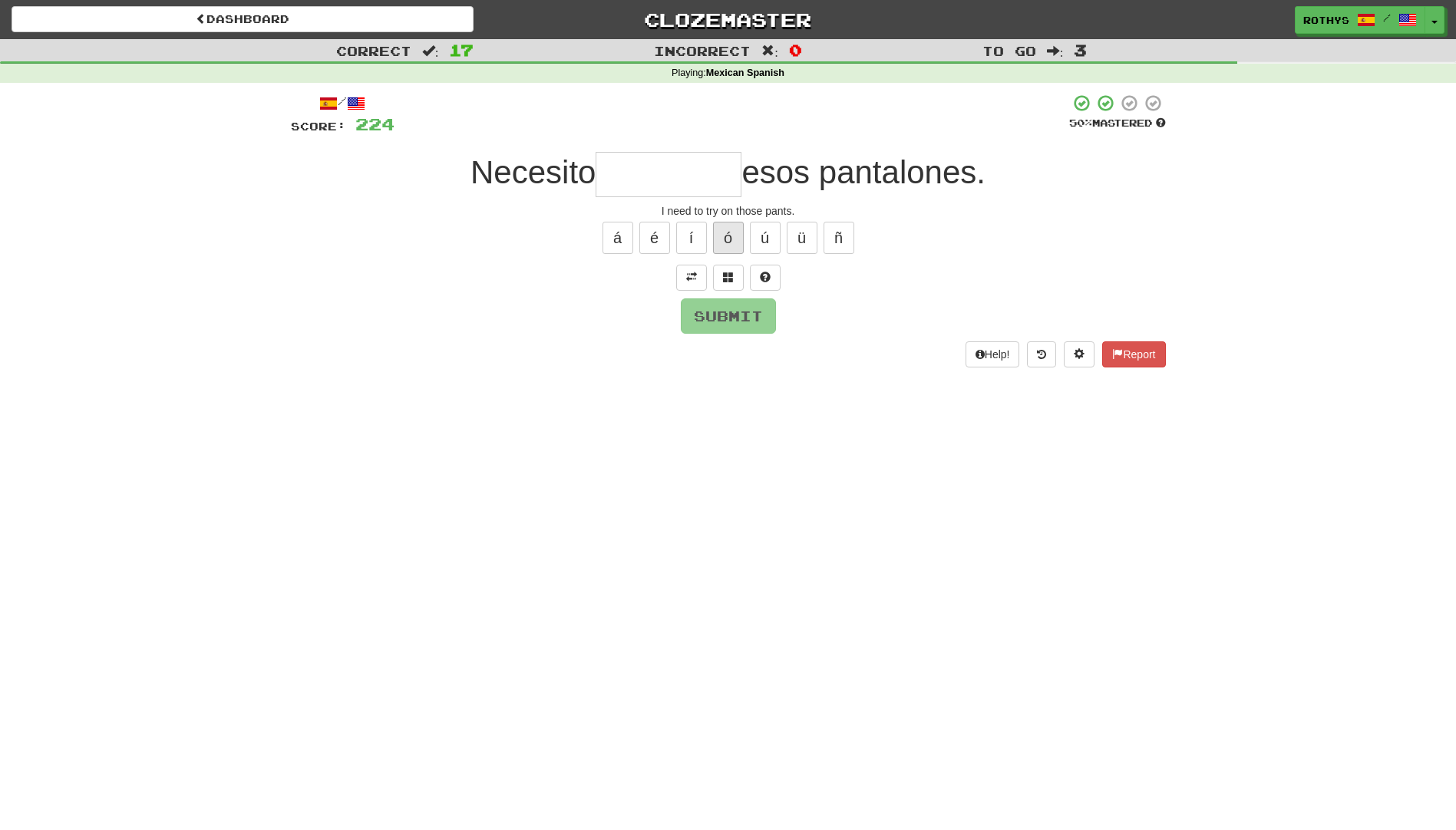
drag, startPoint x: 696, startPoint y: 183, endPoint x: 727, endPoint y: 237, distance: 62.3
click at [696, 183] on input "text" at bounding box center [668, 174] width 146 height 45
click at [735, 281] on button at bounding box center [728, 277] width 30 height 26
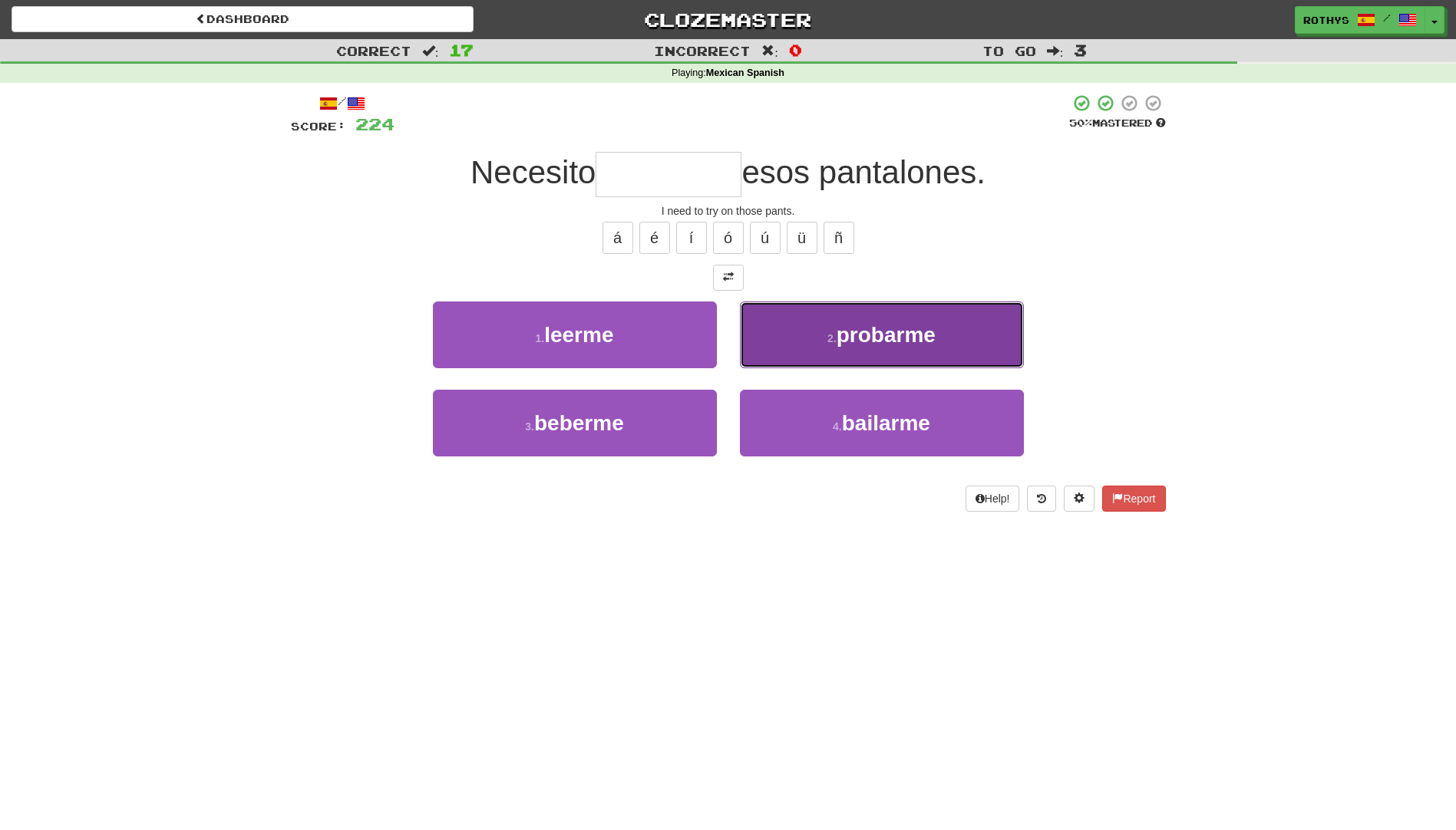
click at [894, 342] on span "probarme" at bounding box center [886, 335] width 99 height 24
type input "********"
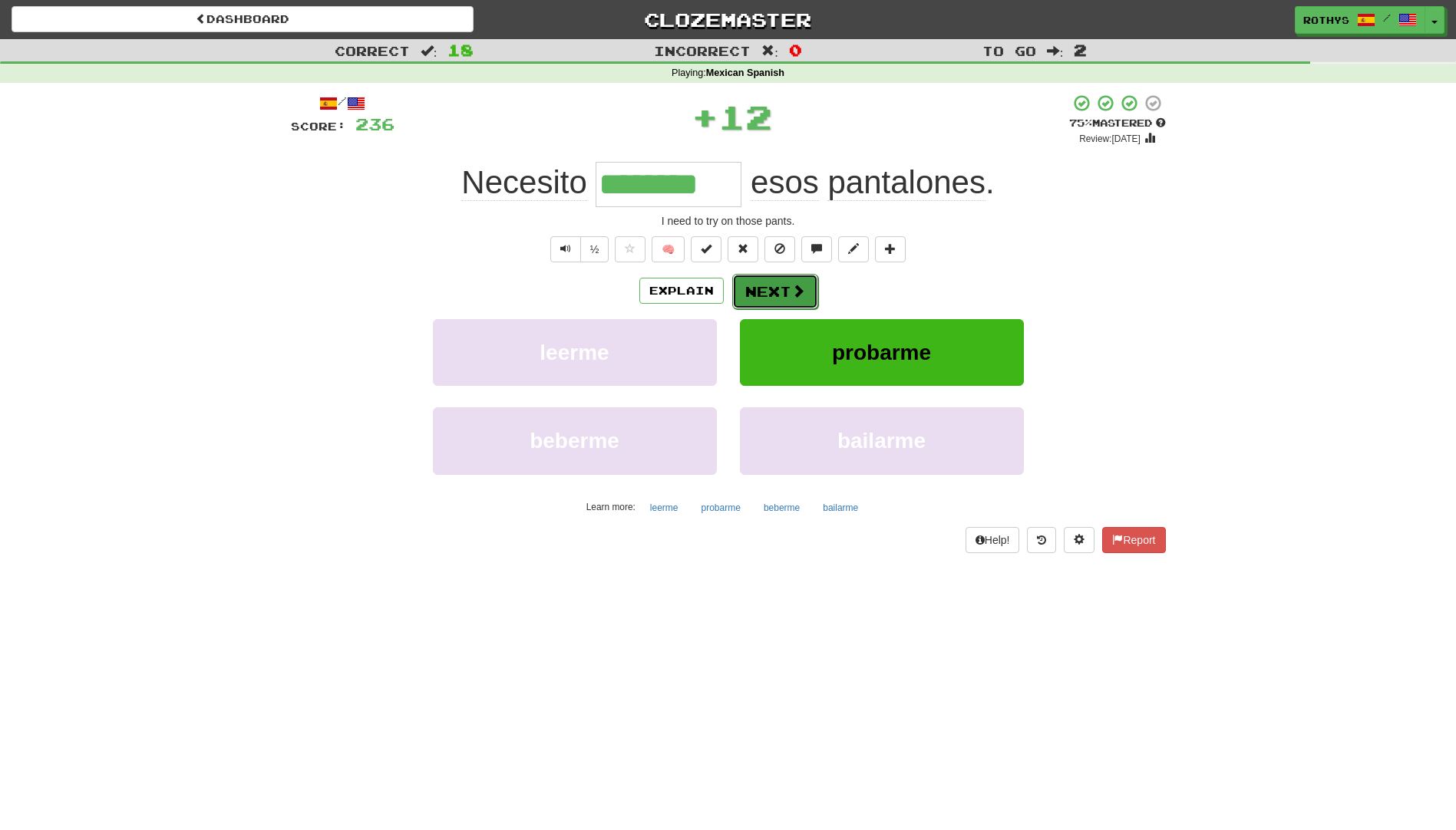
click at [765, 286] on button "Next" at bounding box center [775, 292] width 86 height 35
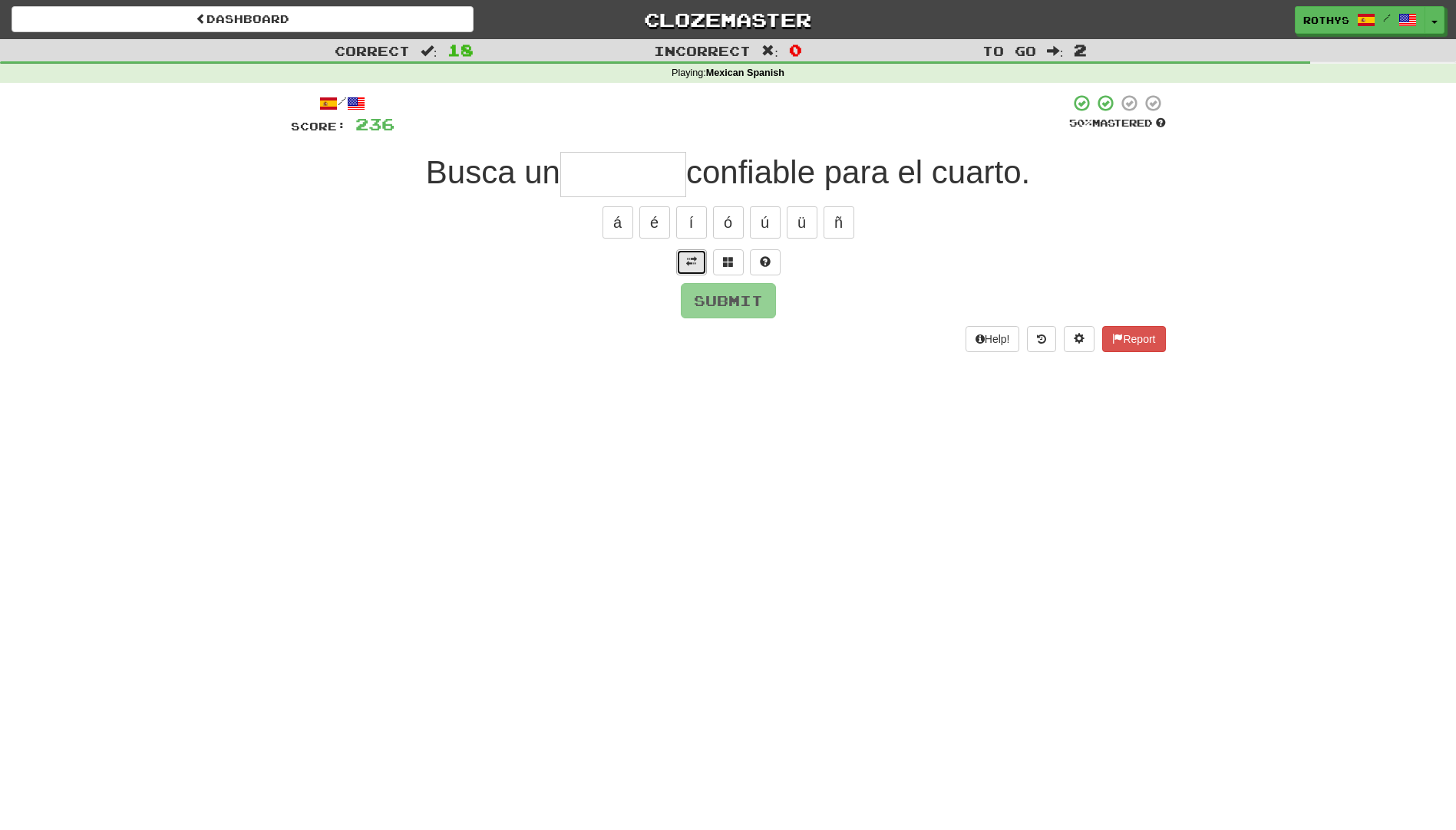
click at [689, 262] on span at bounding box center [691, 261] width 10 height 10
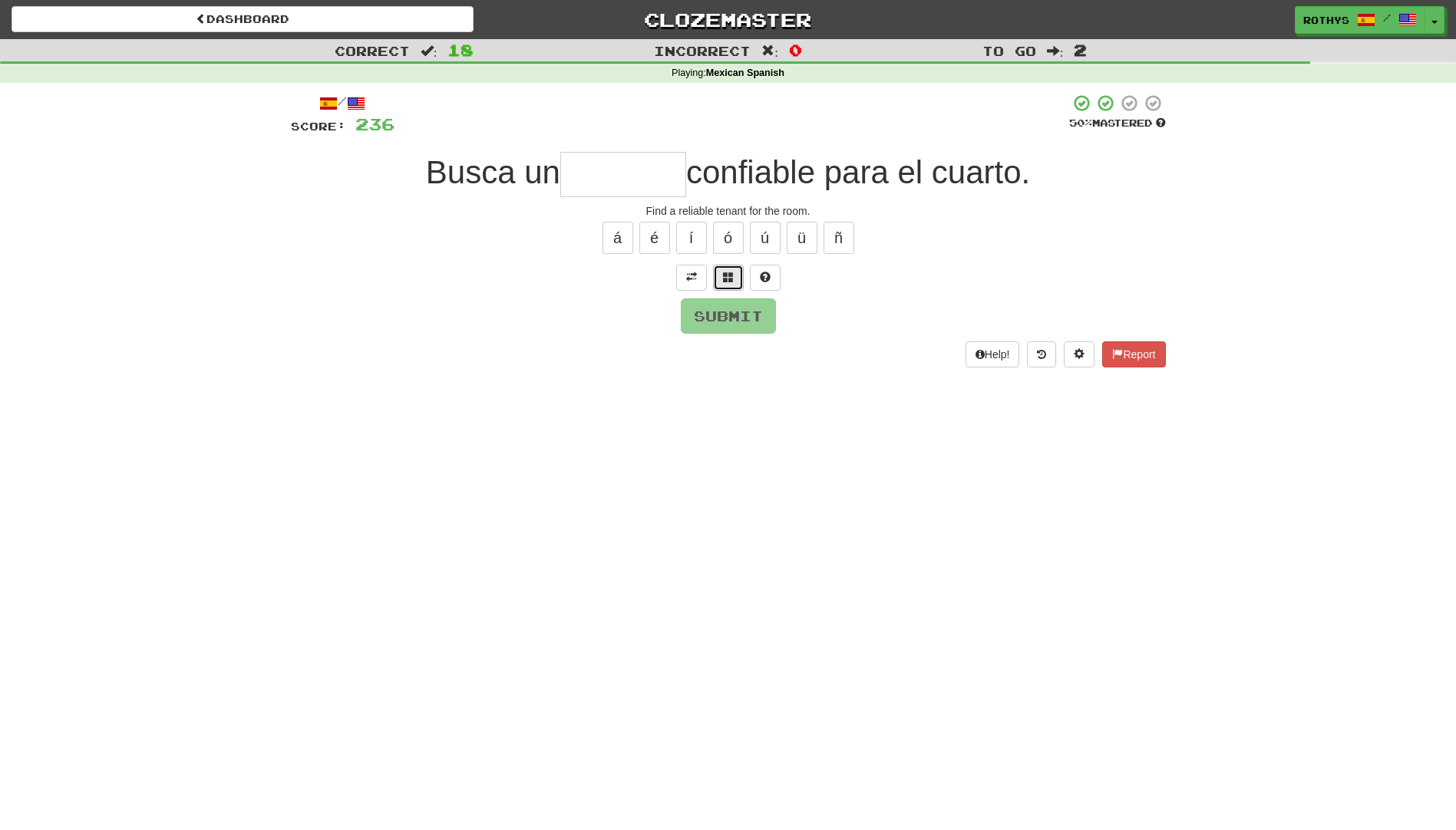
click at [726, 274] on span at bounding box center [728, 277] width 10 height 10
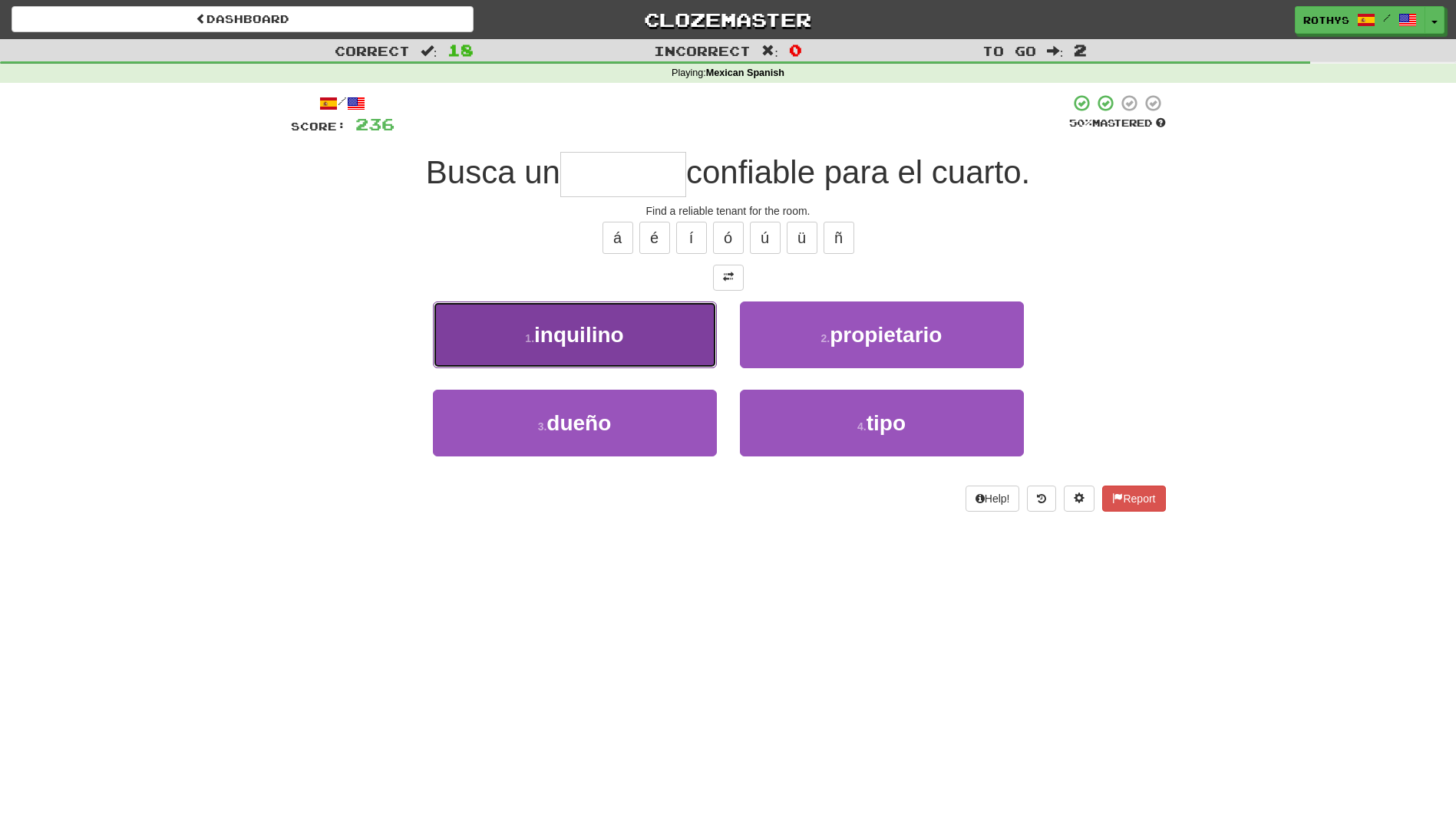
click at [634, 317] on button "1 . inquilino" at bounding box center [575, 334] width 284 height 67
type input "*********"
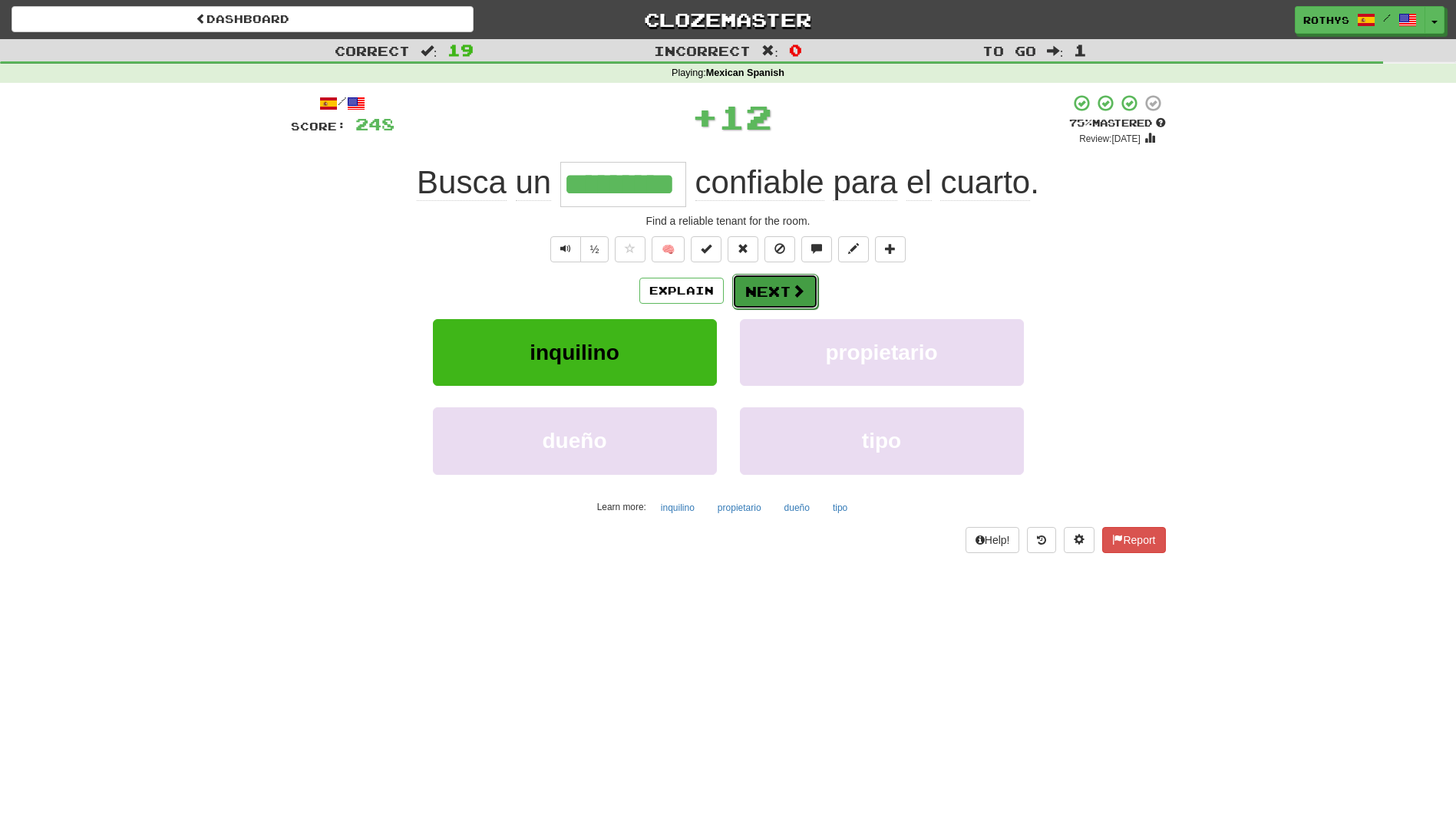
click at [800, 294] on span at bounding box center [797, 290] width 14 height 14
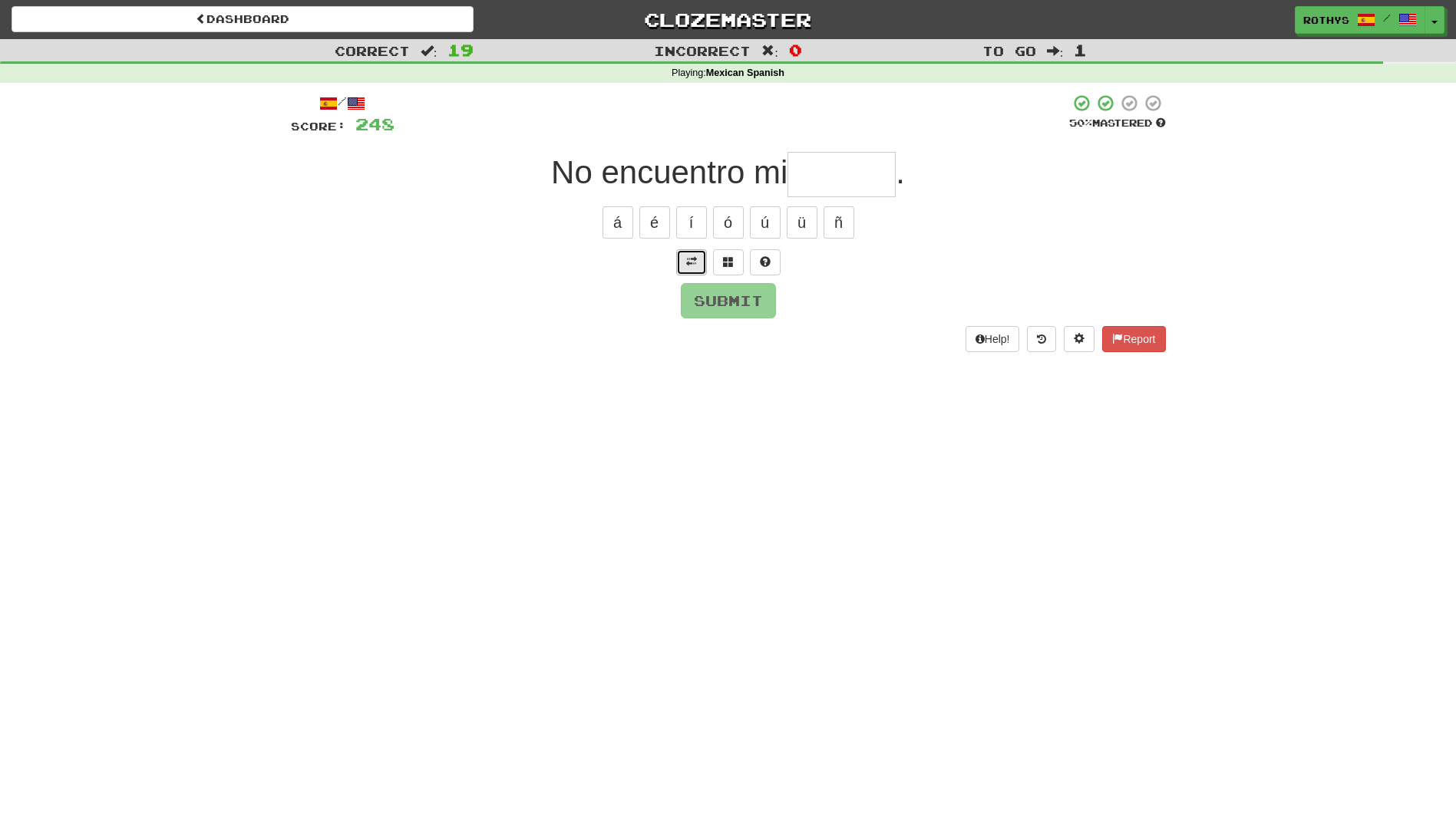
click at [682, 257] on button at bounding box center [691, 262] width 30 height 26
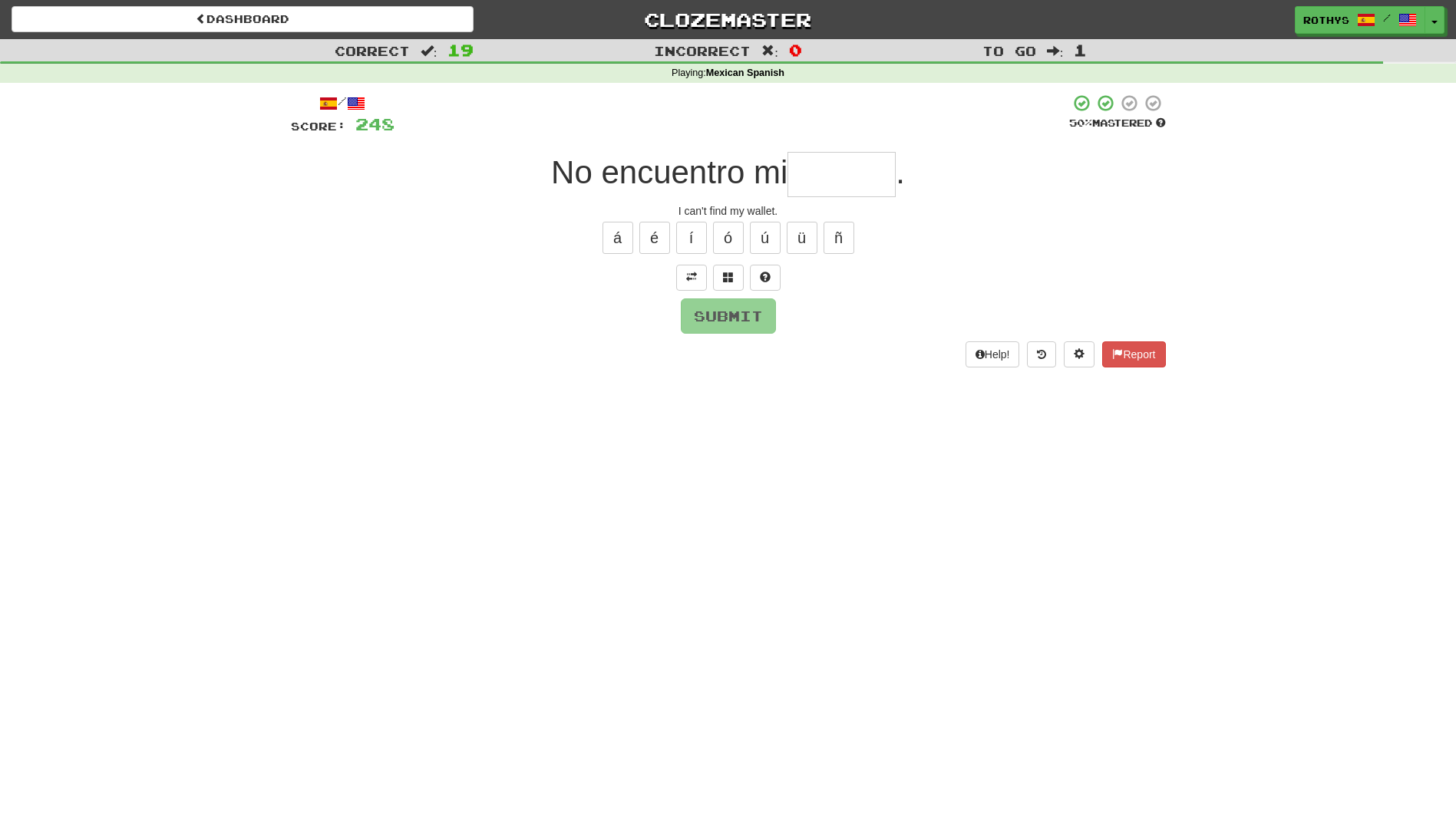
drag, startPoint x: 825, startPoint y: 161, endPoint x: 963, endPoint y: 198, distance: 142.9
click at [827, 161] on input "text" at bounding box center [842, 174] width 108 height 45
click at [732, 276] on span at bounding box center [728, 277] width 10 height 10
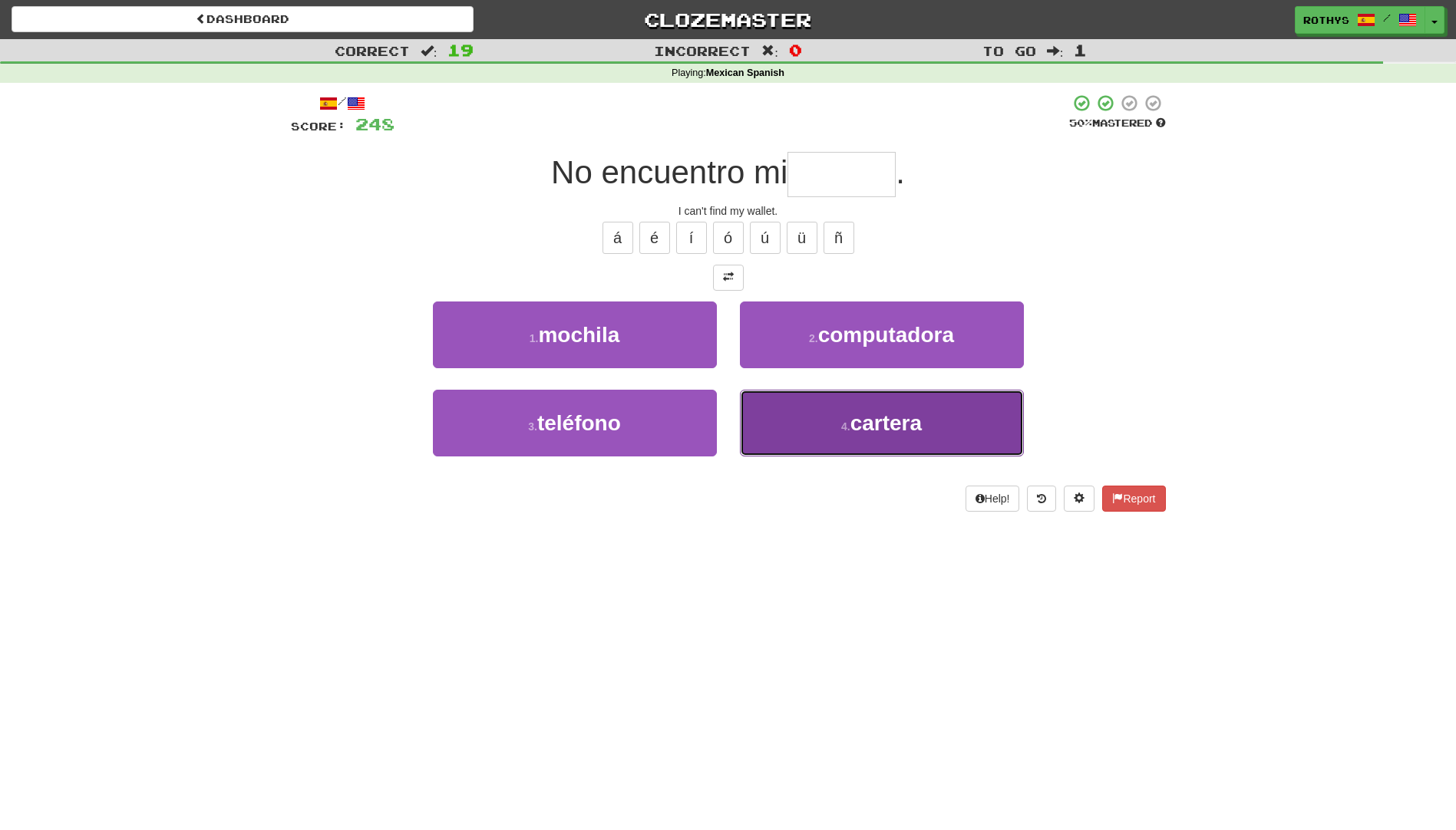
drag, startPoint x: 877, startPoint y: 423, endPoint x: 884, endPoint y: 422, distance: 7.1
click at [878, 423] on span "cartera" at bounding box center [886, 423] width 71 height 24
type input "*******"
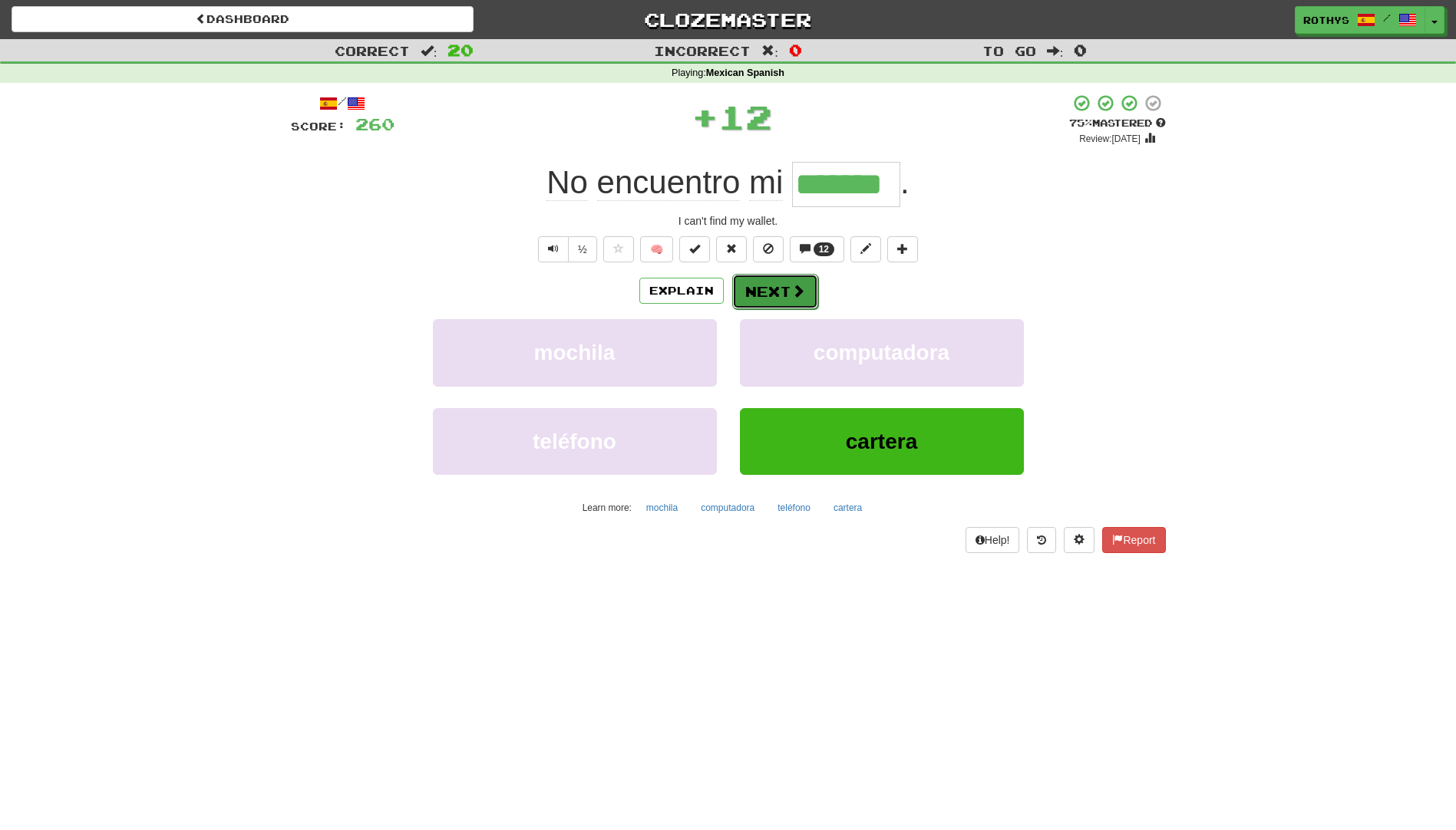
click at [753, 293] on button "Next" at bounding box center [775, 292] width 86 height 35
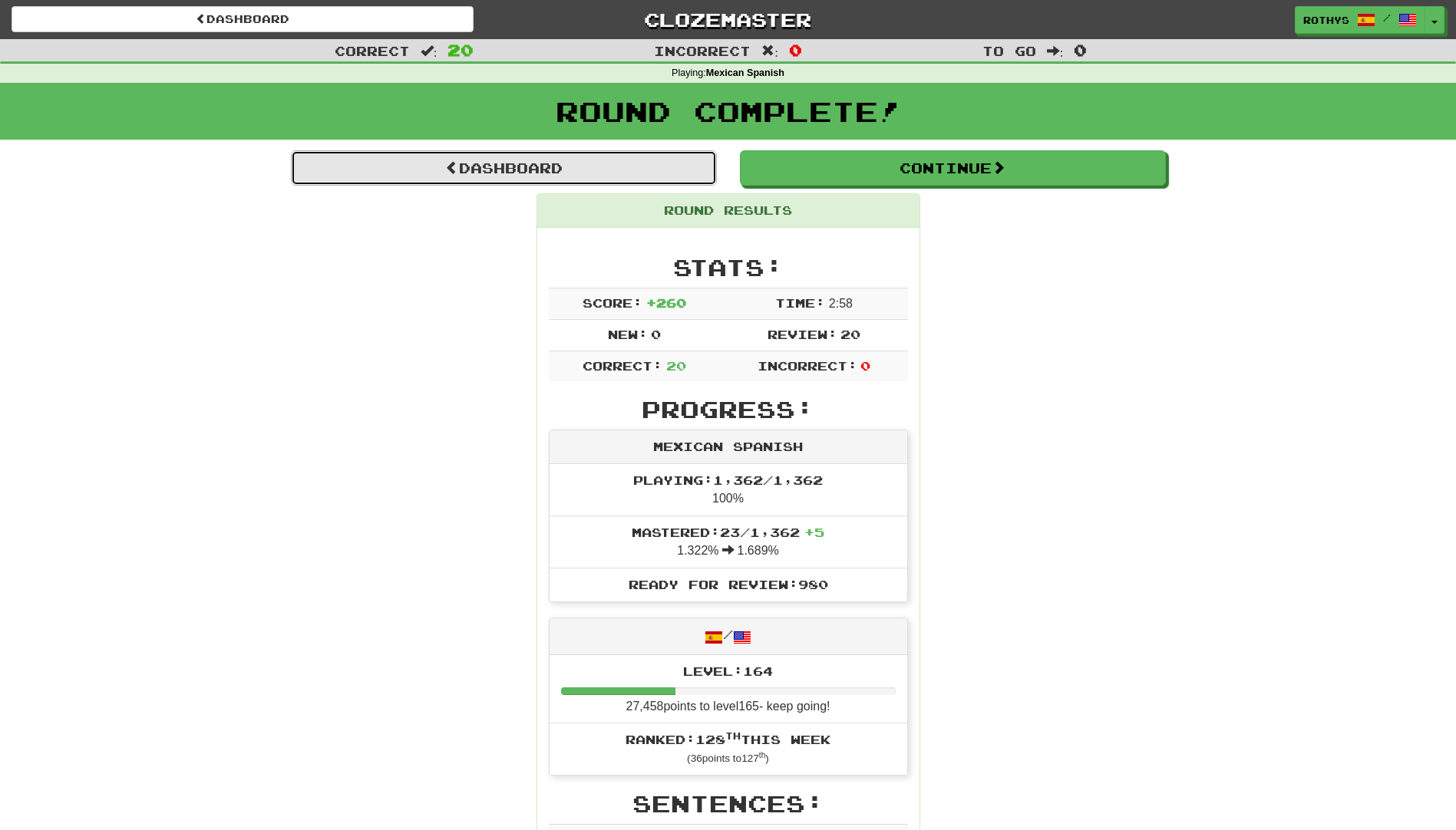
click at [541, 168] on link "Dashboard" at bounding box center [504, 168] width 426 height 35
